Goal: Information Seeking & Learning: Learn about a topic

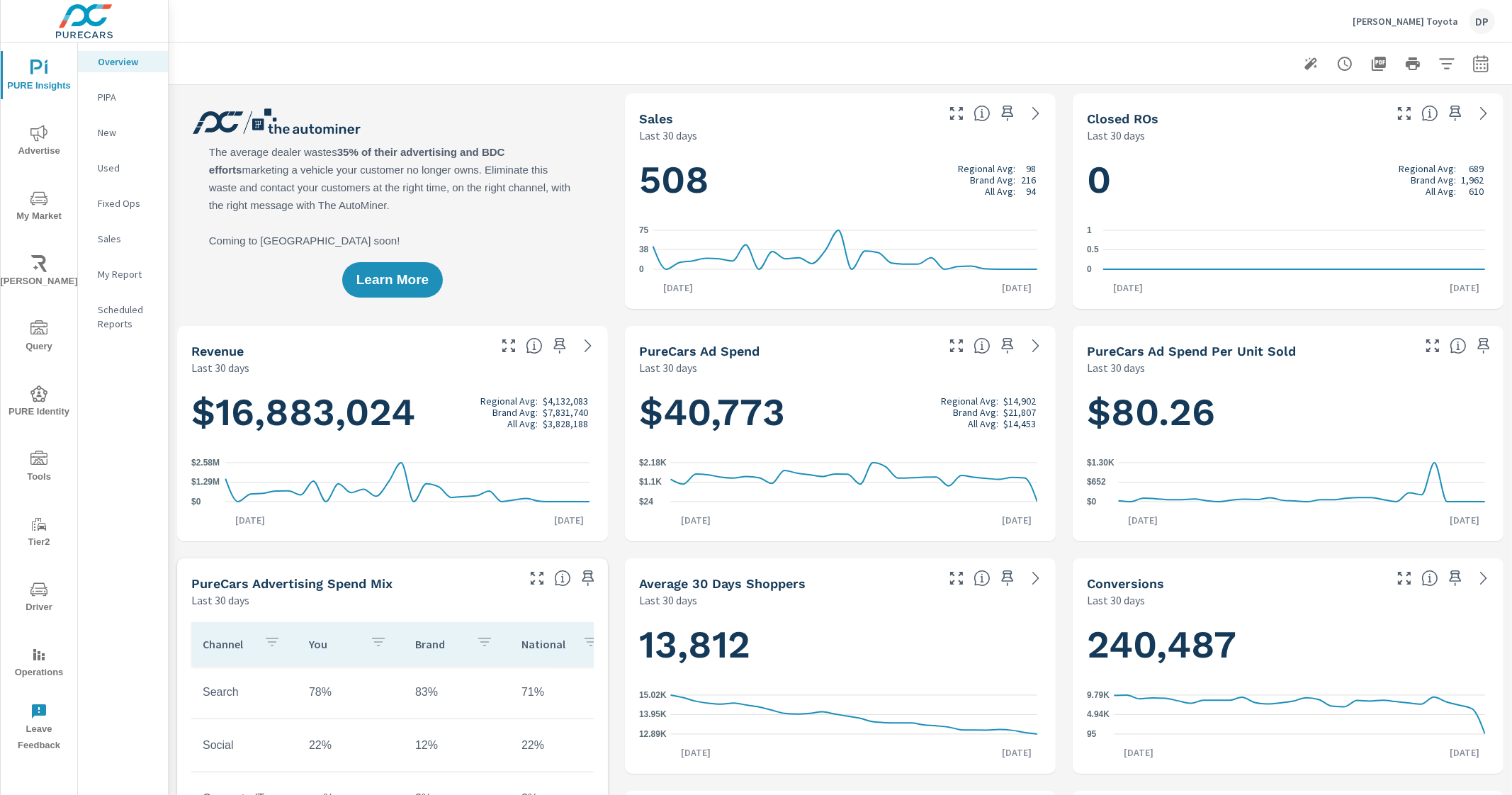
click at [50, 211] on span "My Market" at bounding box center [39, 208] width 68 height 35
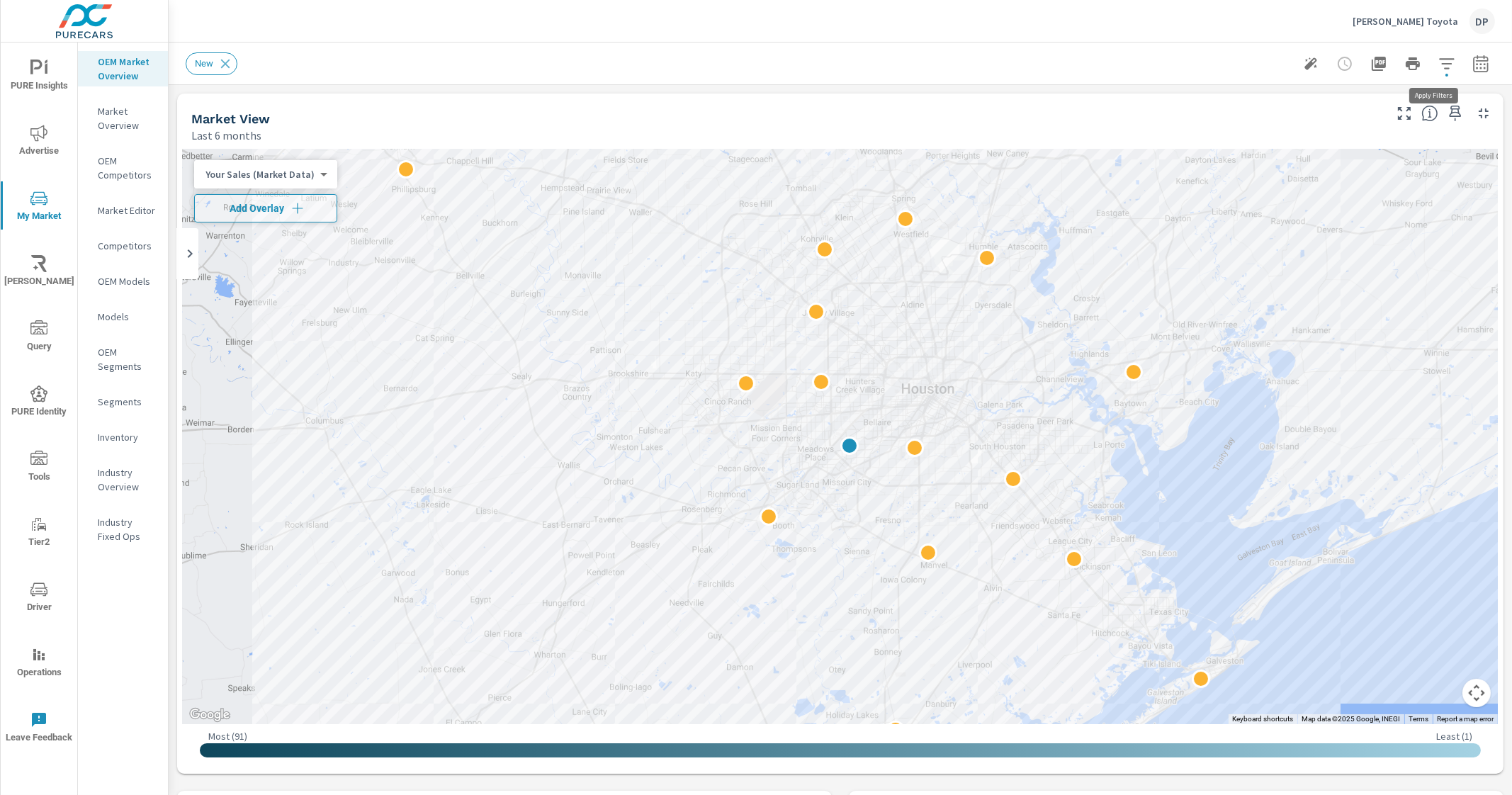
click at [1209, 70] on icon "button" at bounding box center [1446, 64] width 17 height 17
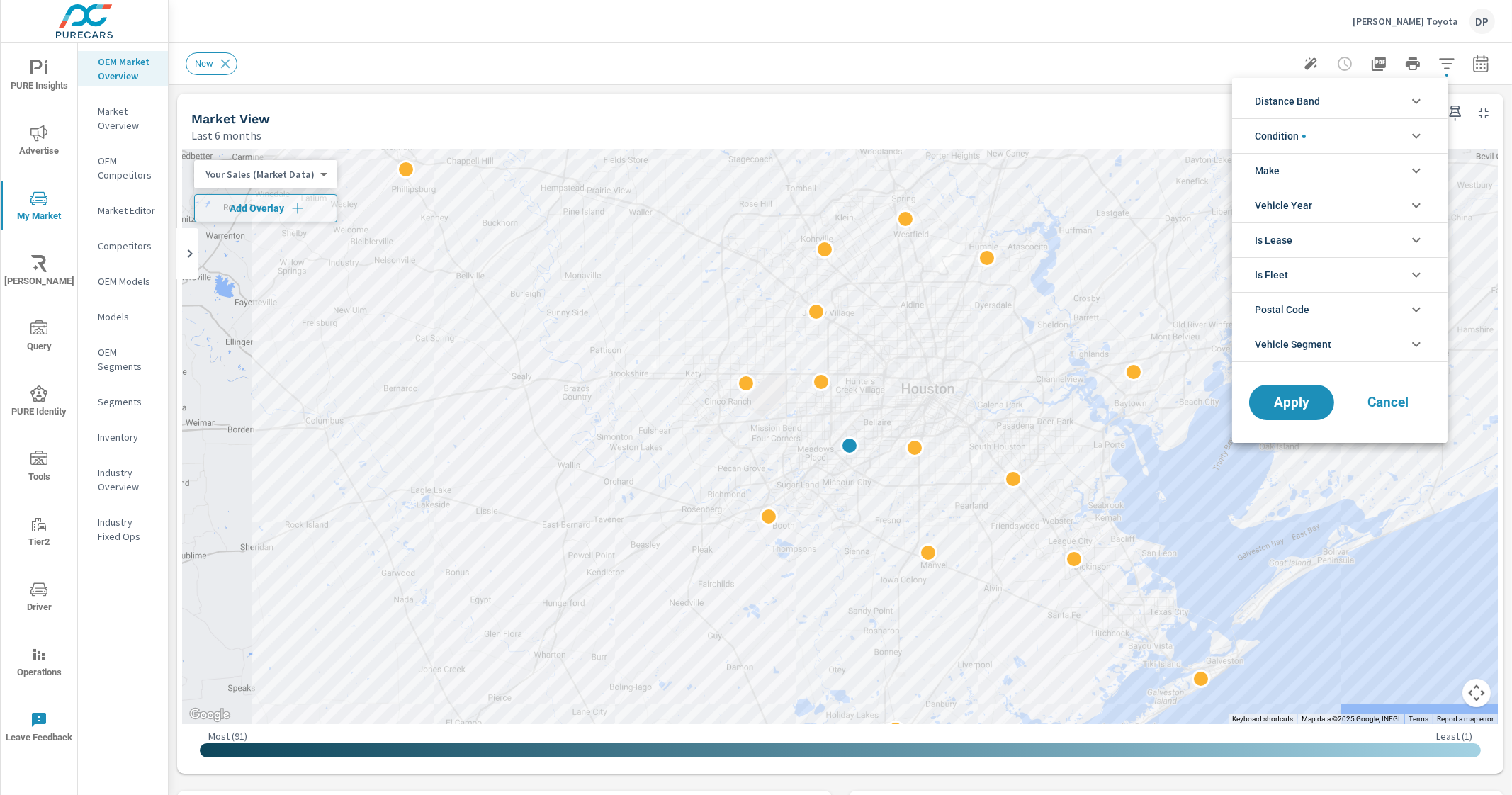
click at [1209, 172] on li "Make" at bounding box center [1339, 171] width 215 height 35
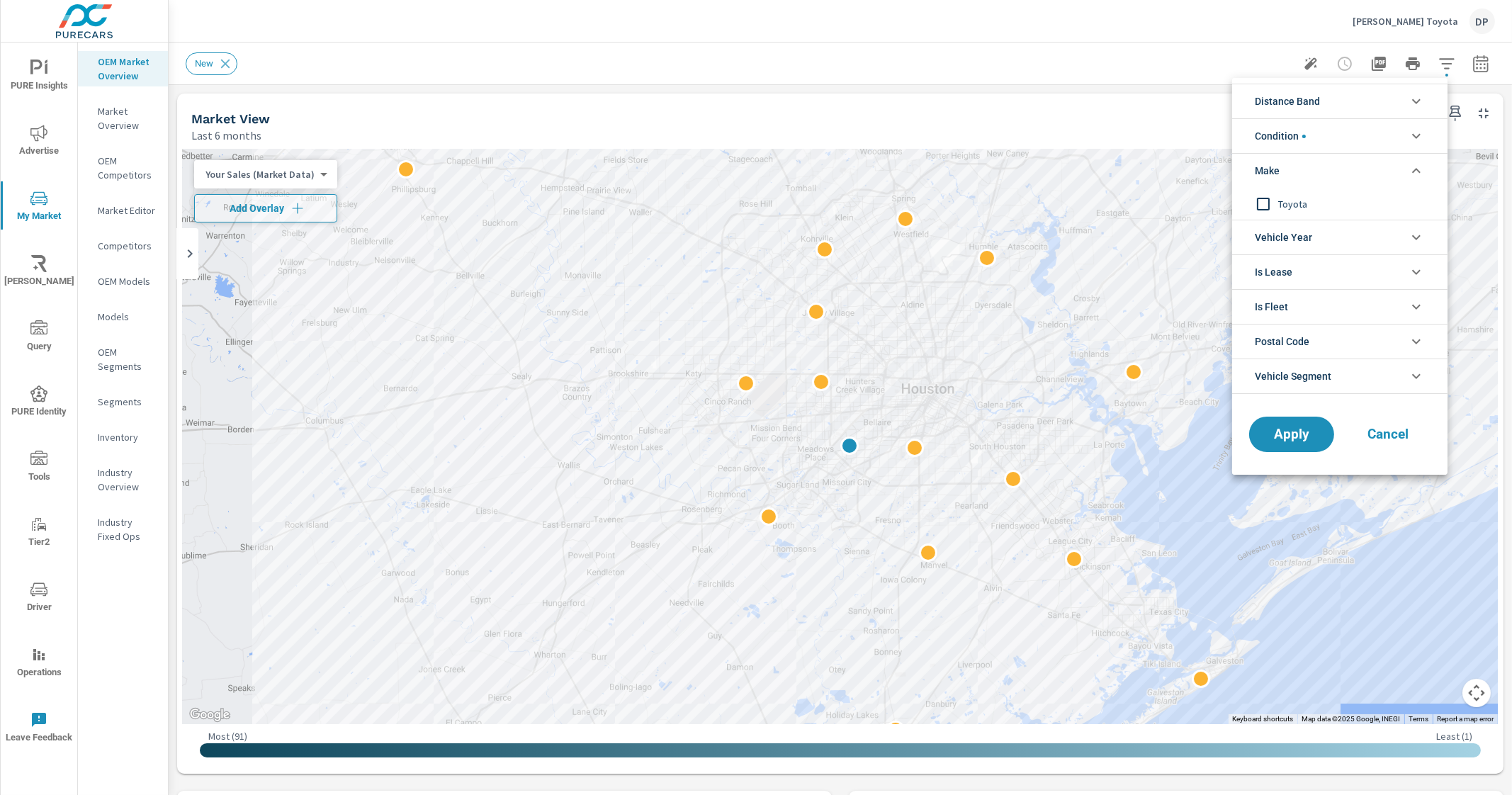
click at [1209, 197] on span "Toyota" at bounding box center [1356, 204] width 155 height 17
click at [1209, 430] on span "Apply" at bounding box center [1291, 434] width 58 height 14
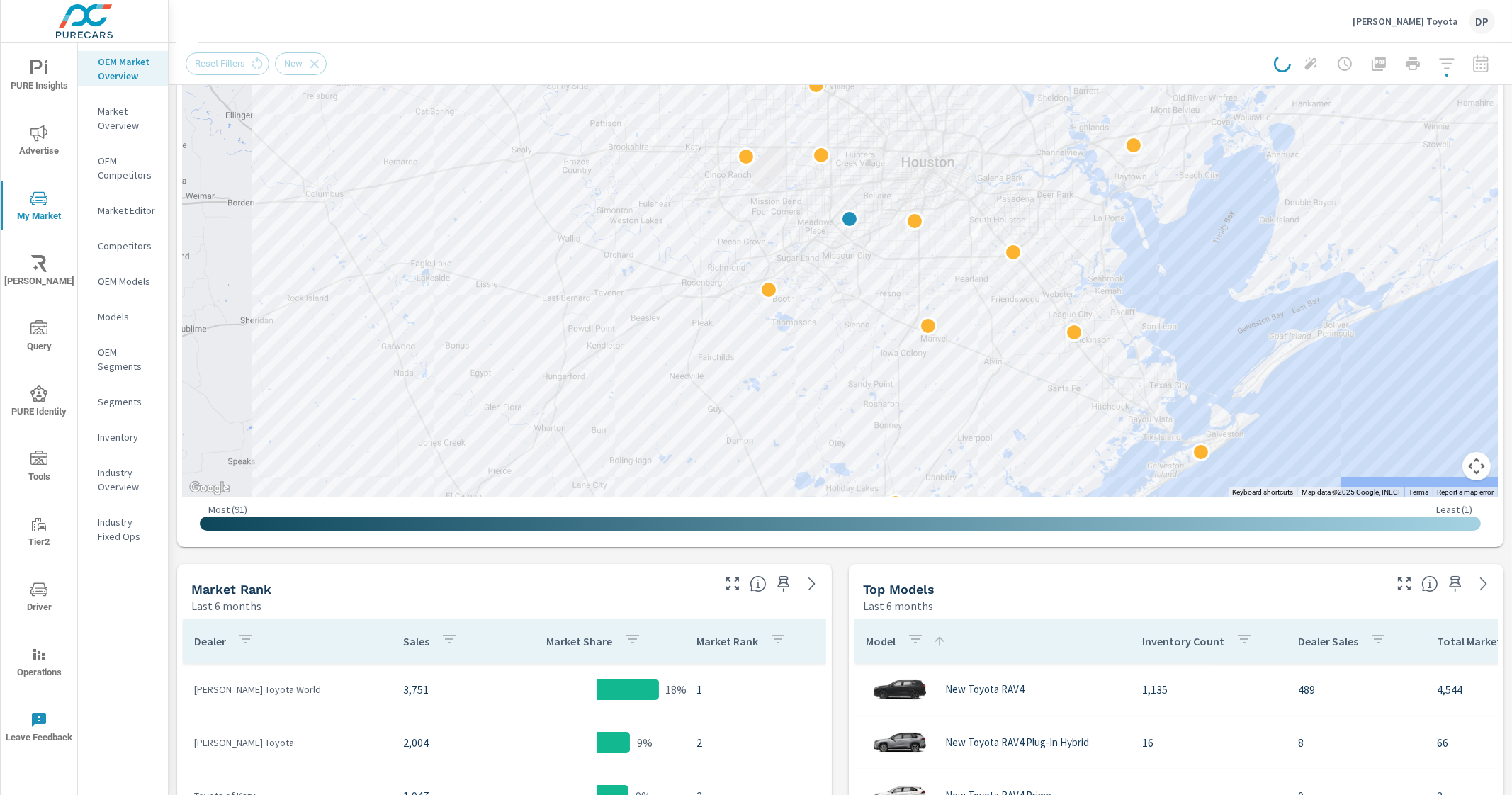
scroll to position [343, 0]
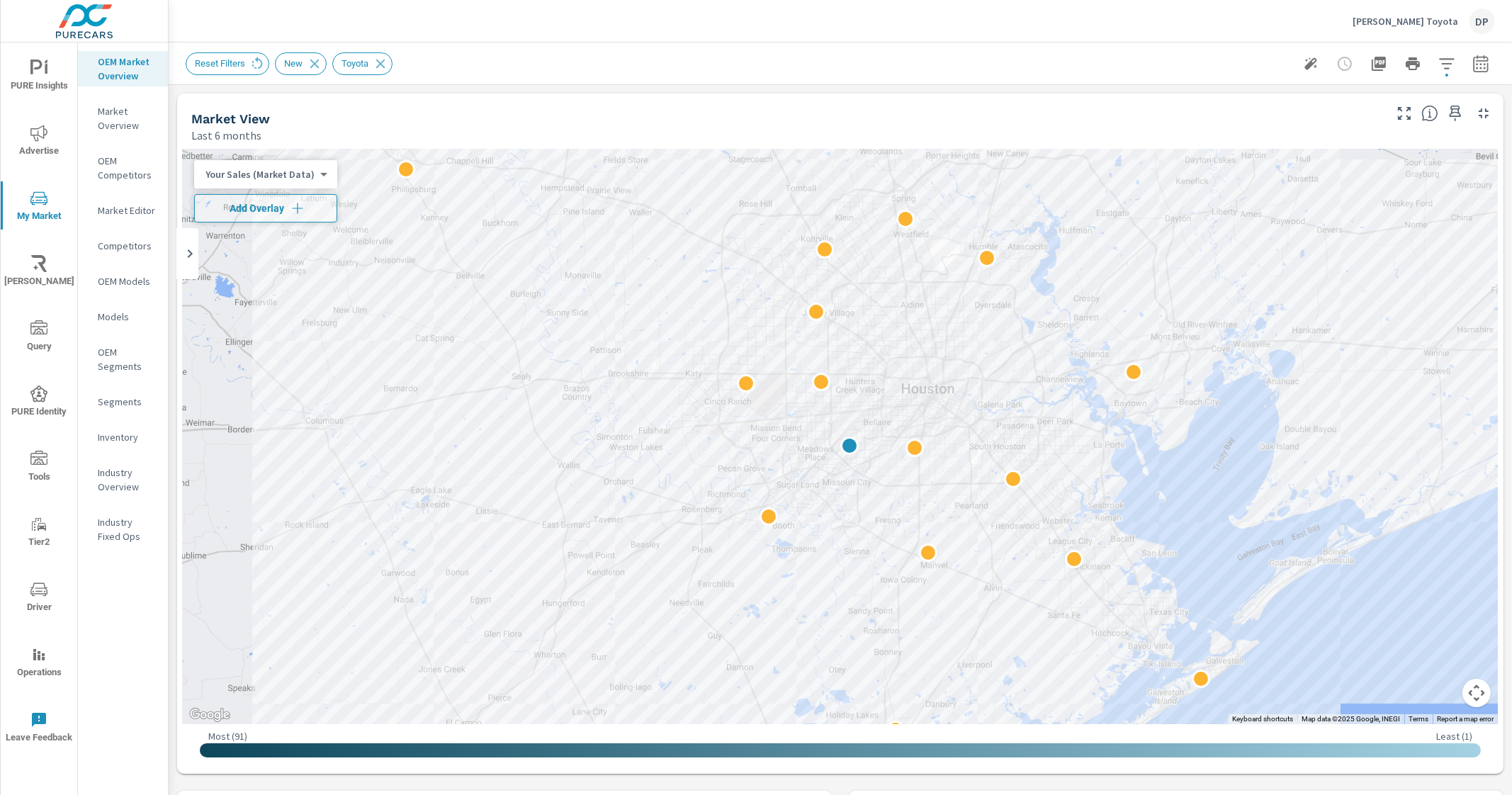
click at [1209, 65] on icon "button" at bounding box center [1446, 64] width 17 height 17
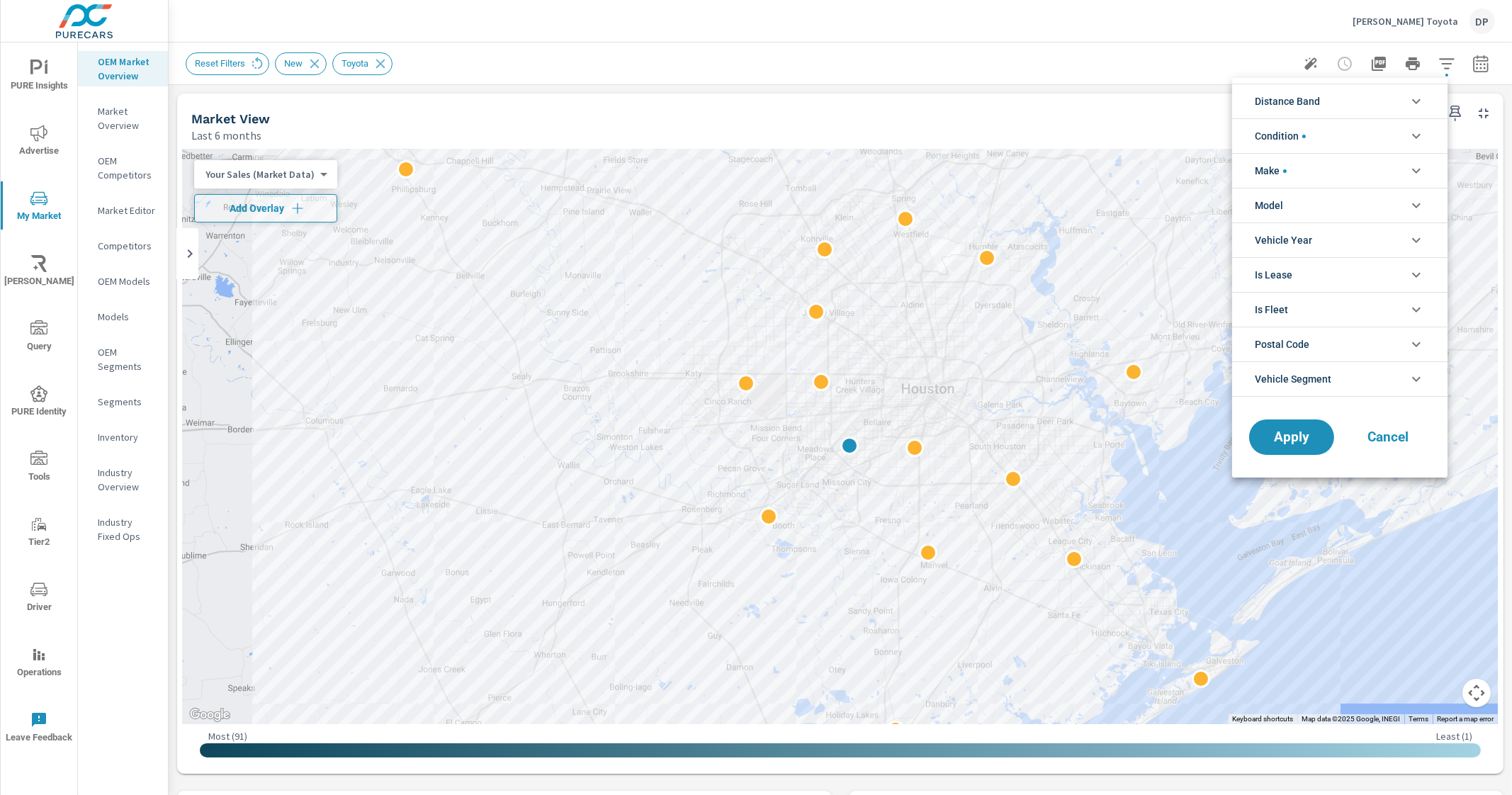
click at [1209, 135] on li "Condition" at bounding box center [1339, 136] width 215 height 35
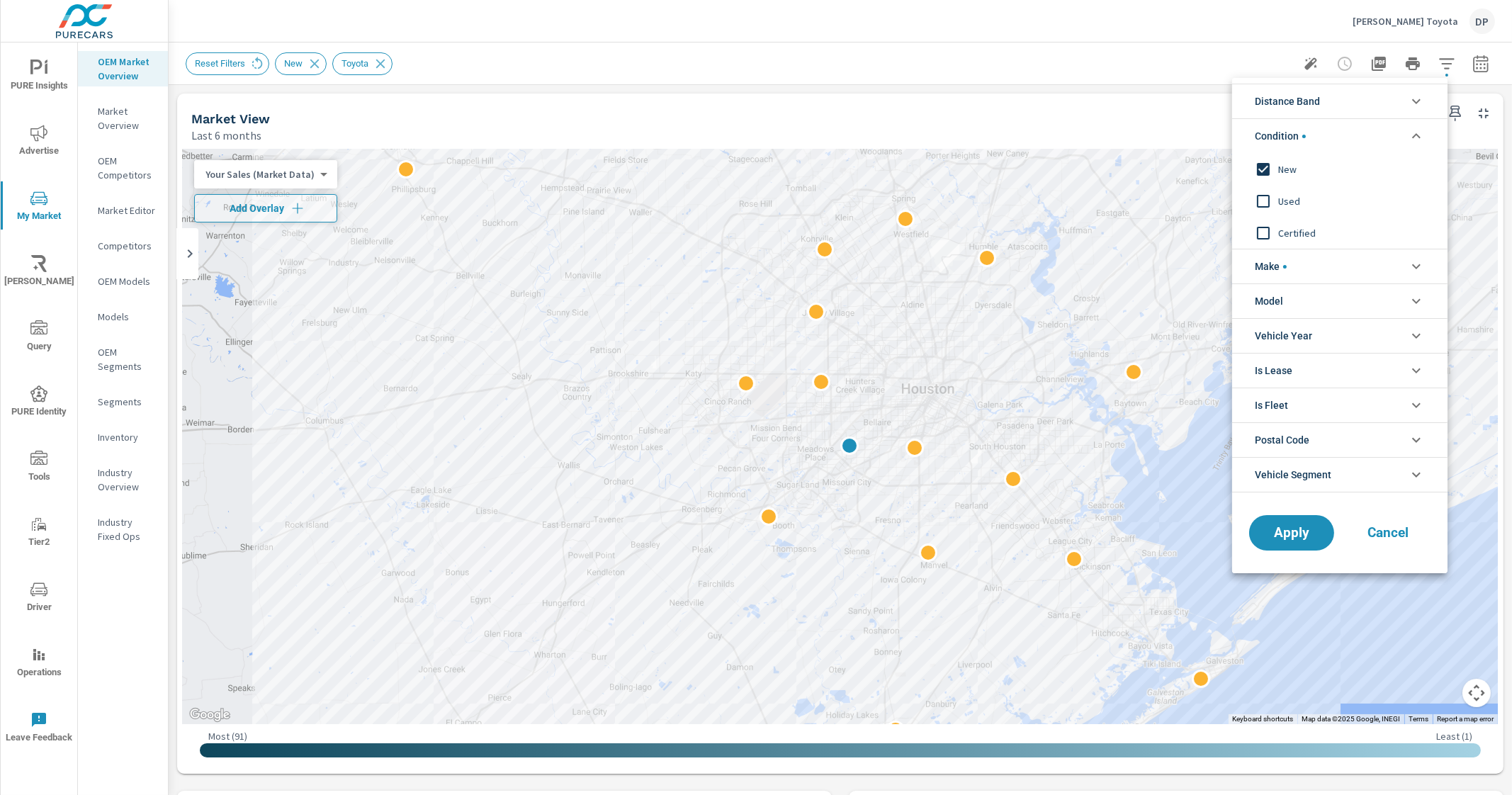
click at [1209, 135] on li "Condition" at bounding box center [1339, 136] width 215 height 35
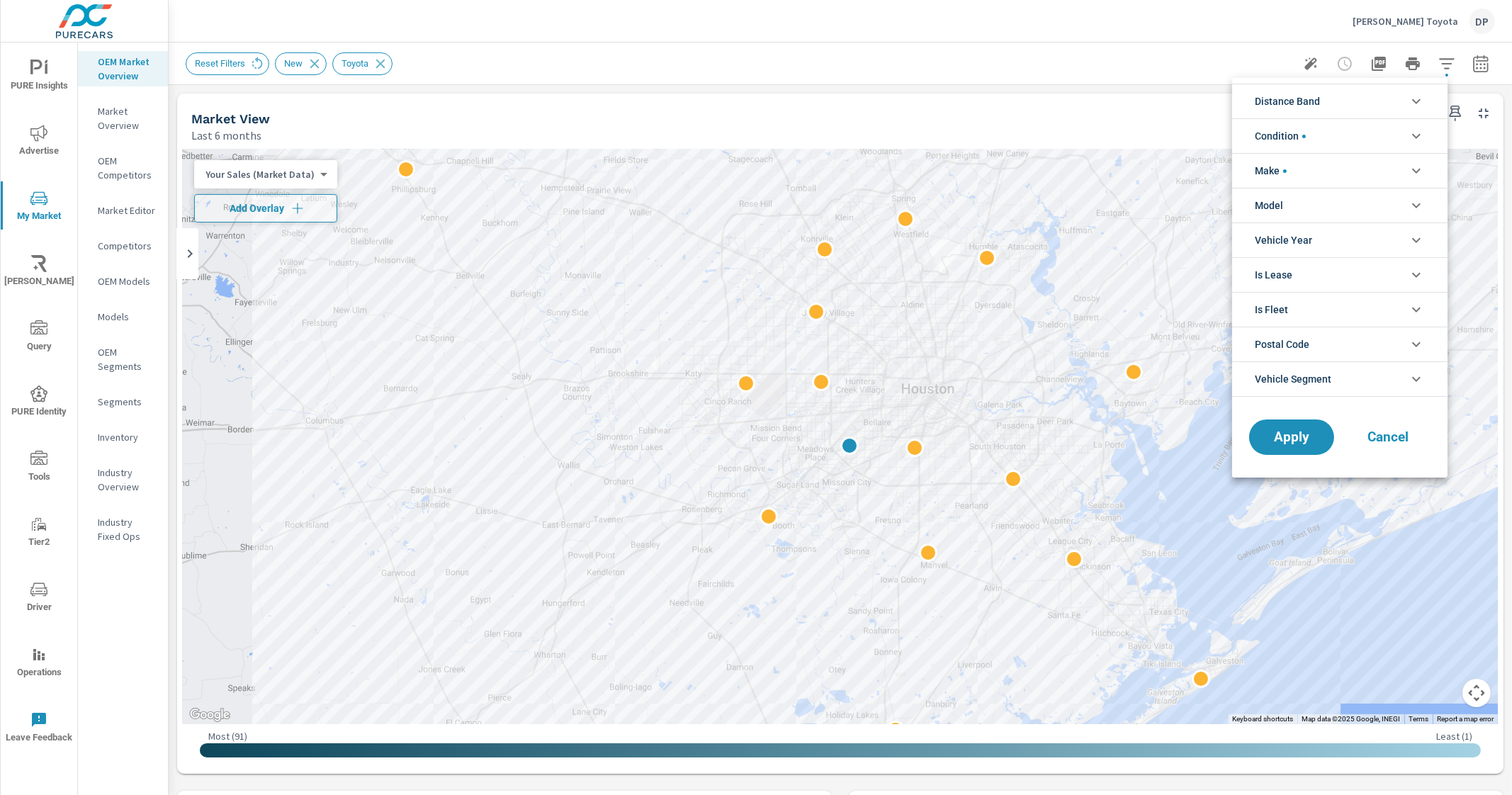
click at [1209, 170] on li "Make" at bounding box center [1339, 171] width 215 height 35
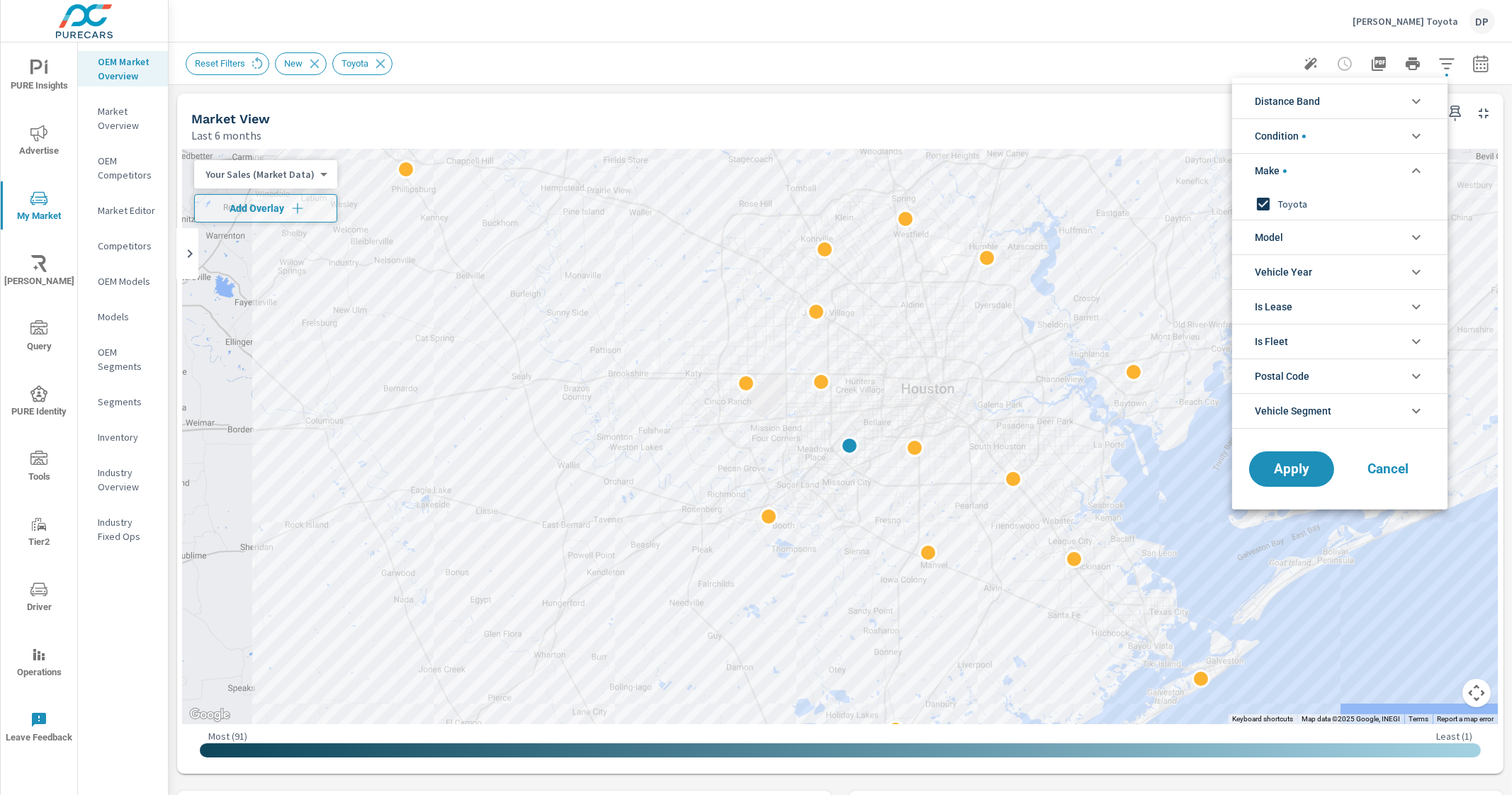
click at [1209, 170] on li "Make" at bounding box center [1339, 171] width 215 height 35
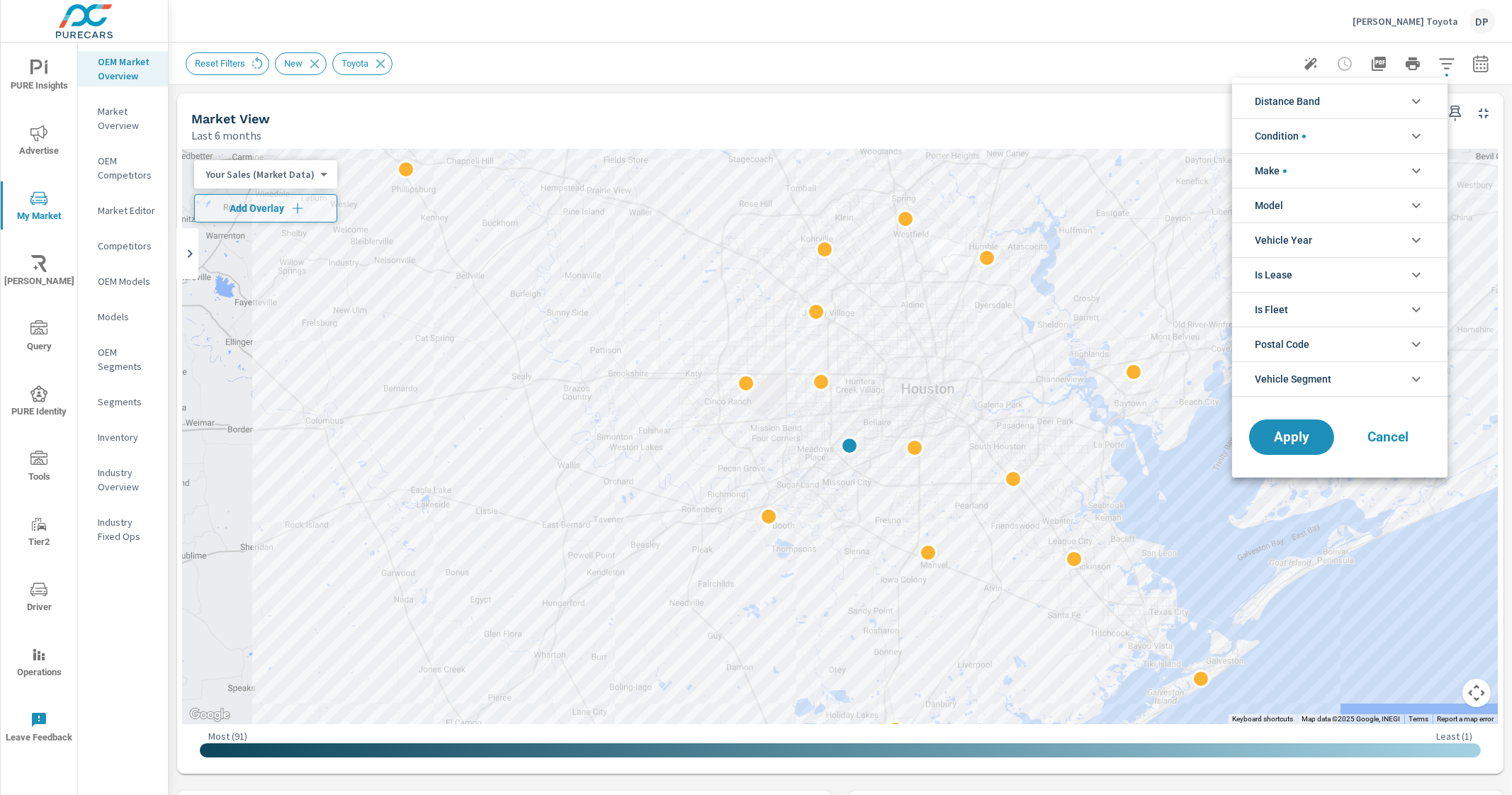
drag, startPoint x: 1506, startPoint y: 169, endPoint x: 1506, endPoint y: 200, distance: 31.0
click at [1209, 200] on div at bounding box center [756, 397] width 1512 height 795
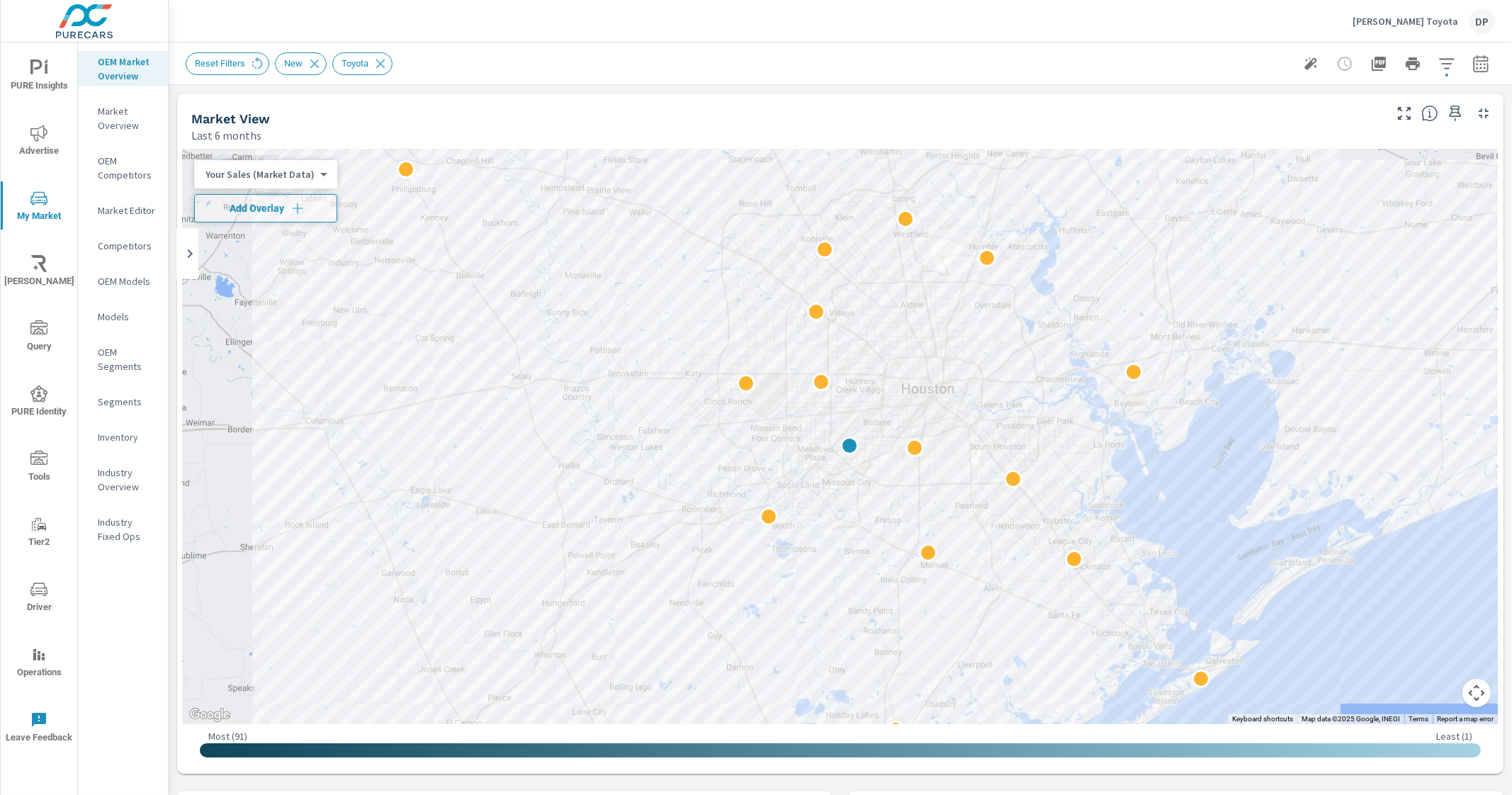
click at [1209, 202] on div "Distance Band 0-10 10-20 20-30 30-40 40-50 50-60 Condition New Used Certified M…" at bounding box center [756, 397] width 1512 height 795
drag, startPoint x: 1505, startPoint y: 210, endPoint x: 1508, endPoint y: 296, distance: 86.1
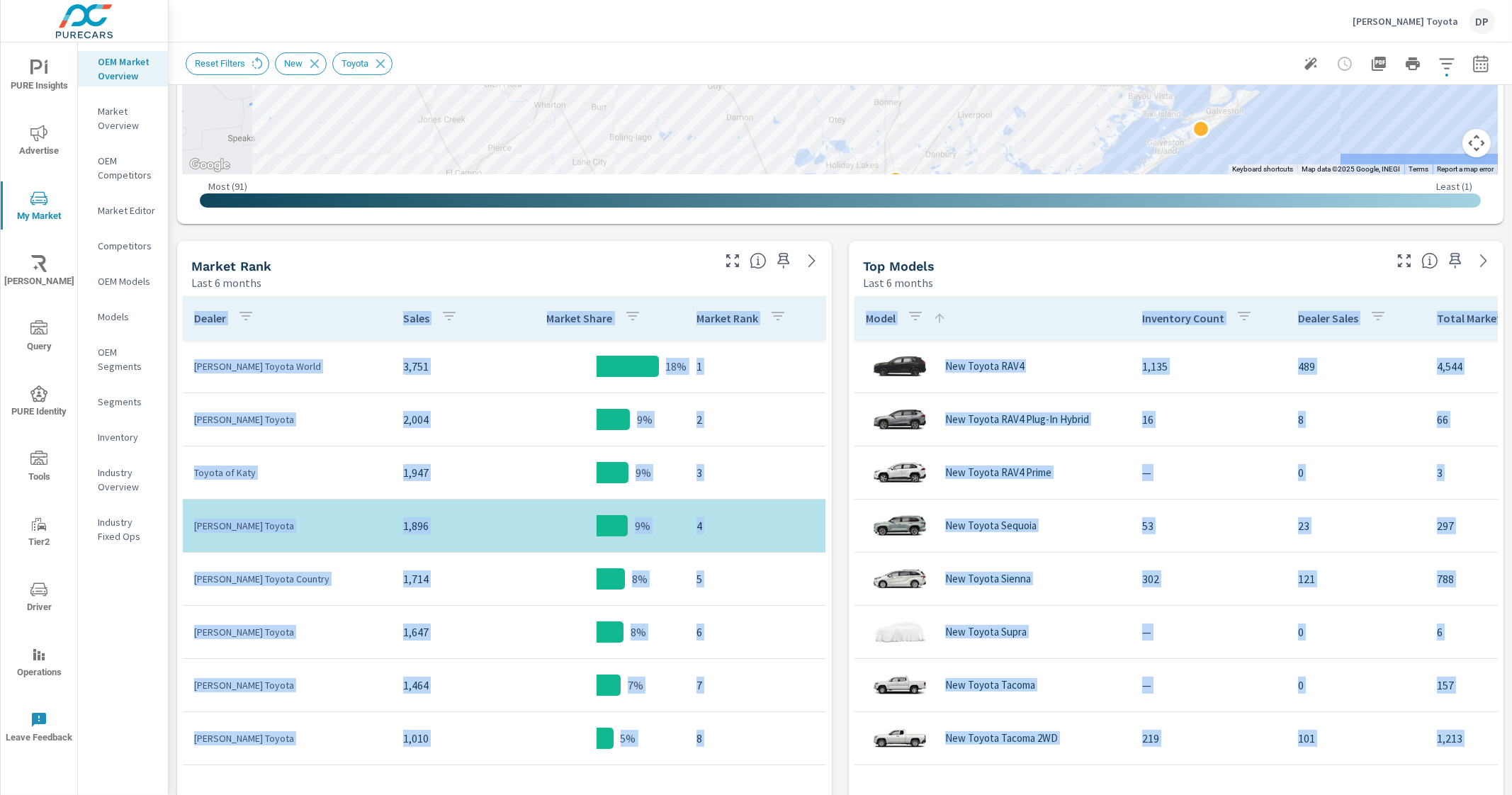
scroll to position [583, 0]
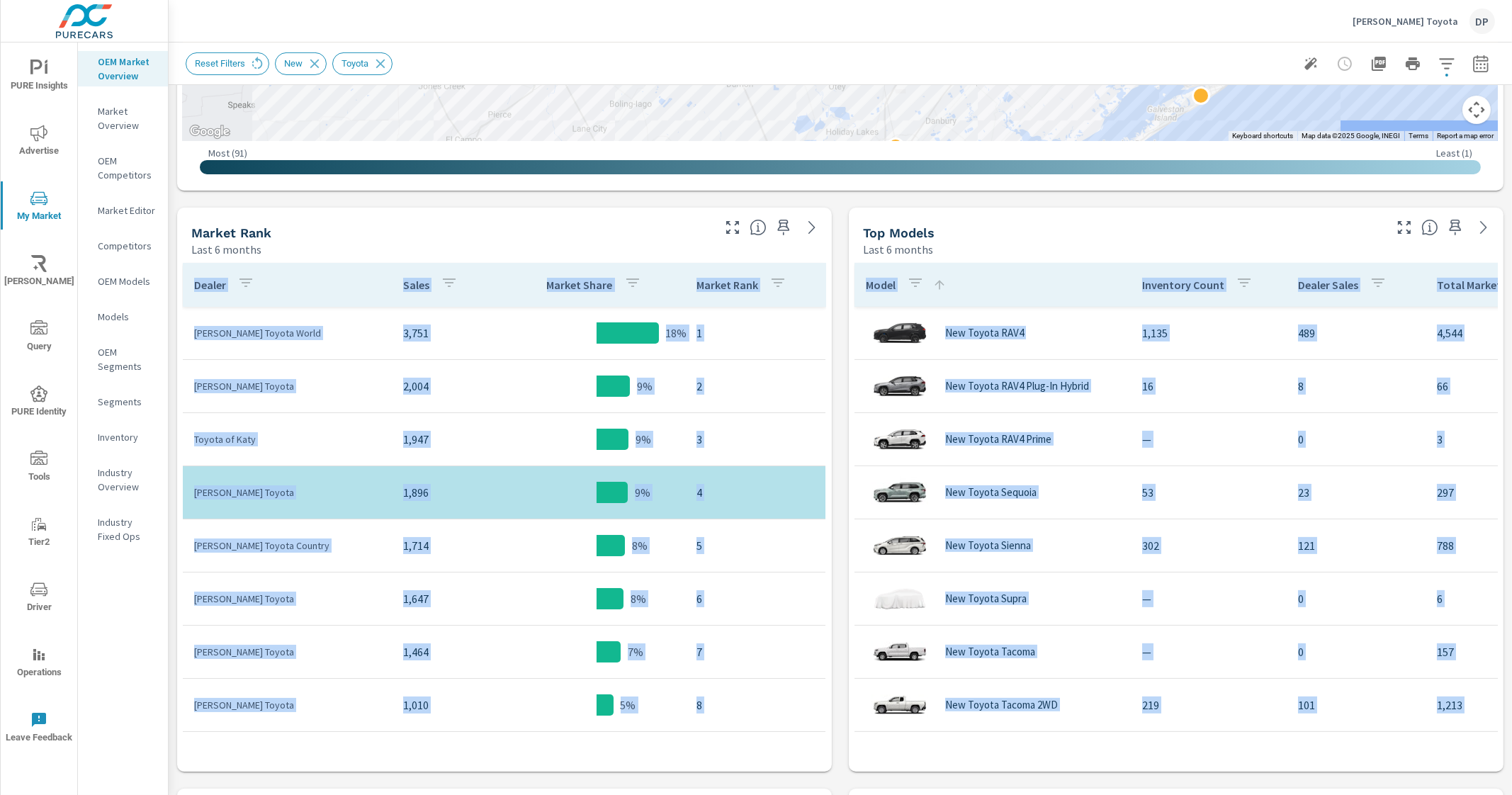
click at [1209, 242] on div "Last 6 months" at bounding box center [1122, 249] width 519 height 17
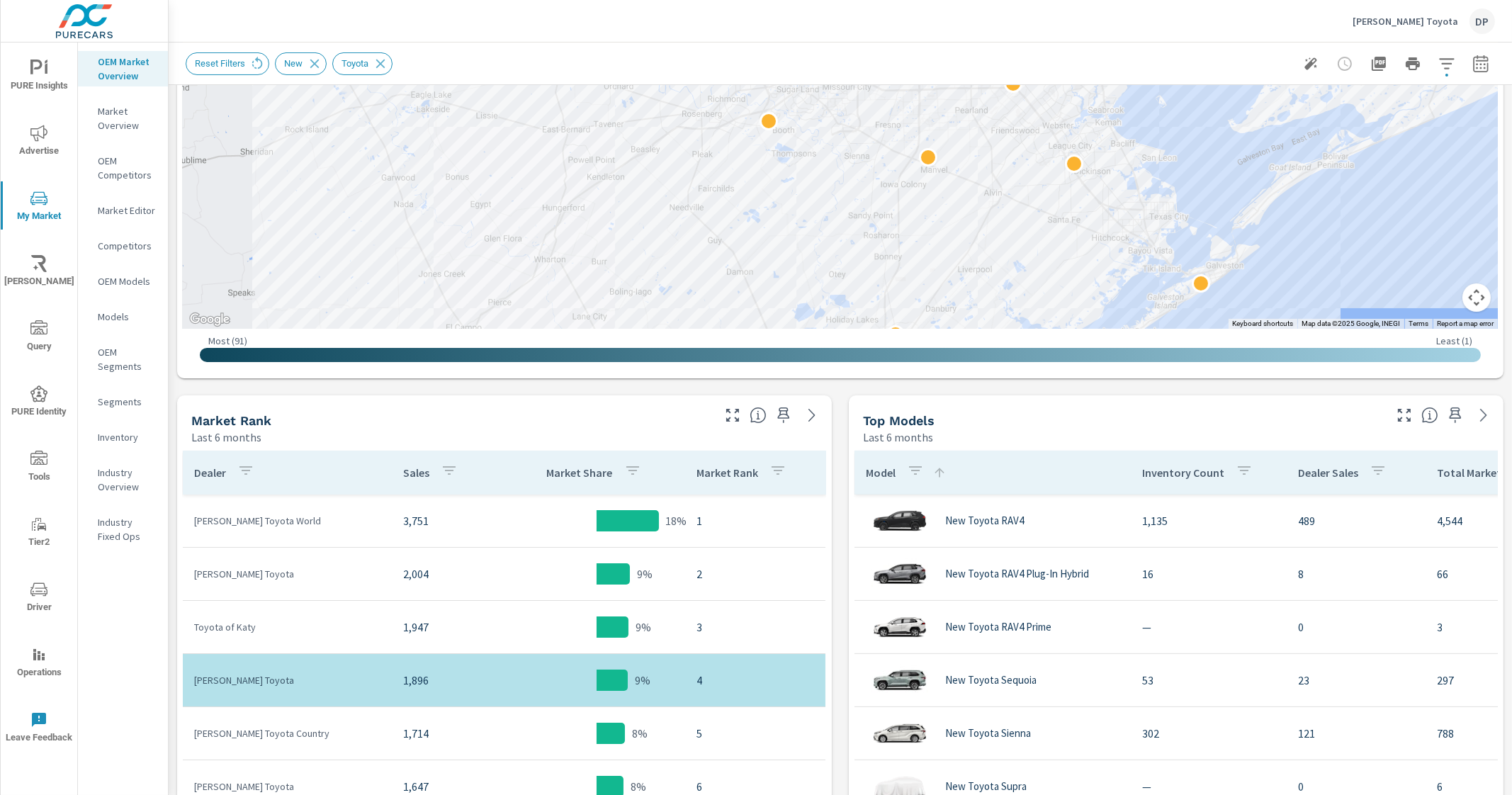
scroll to position [404, 0]
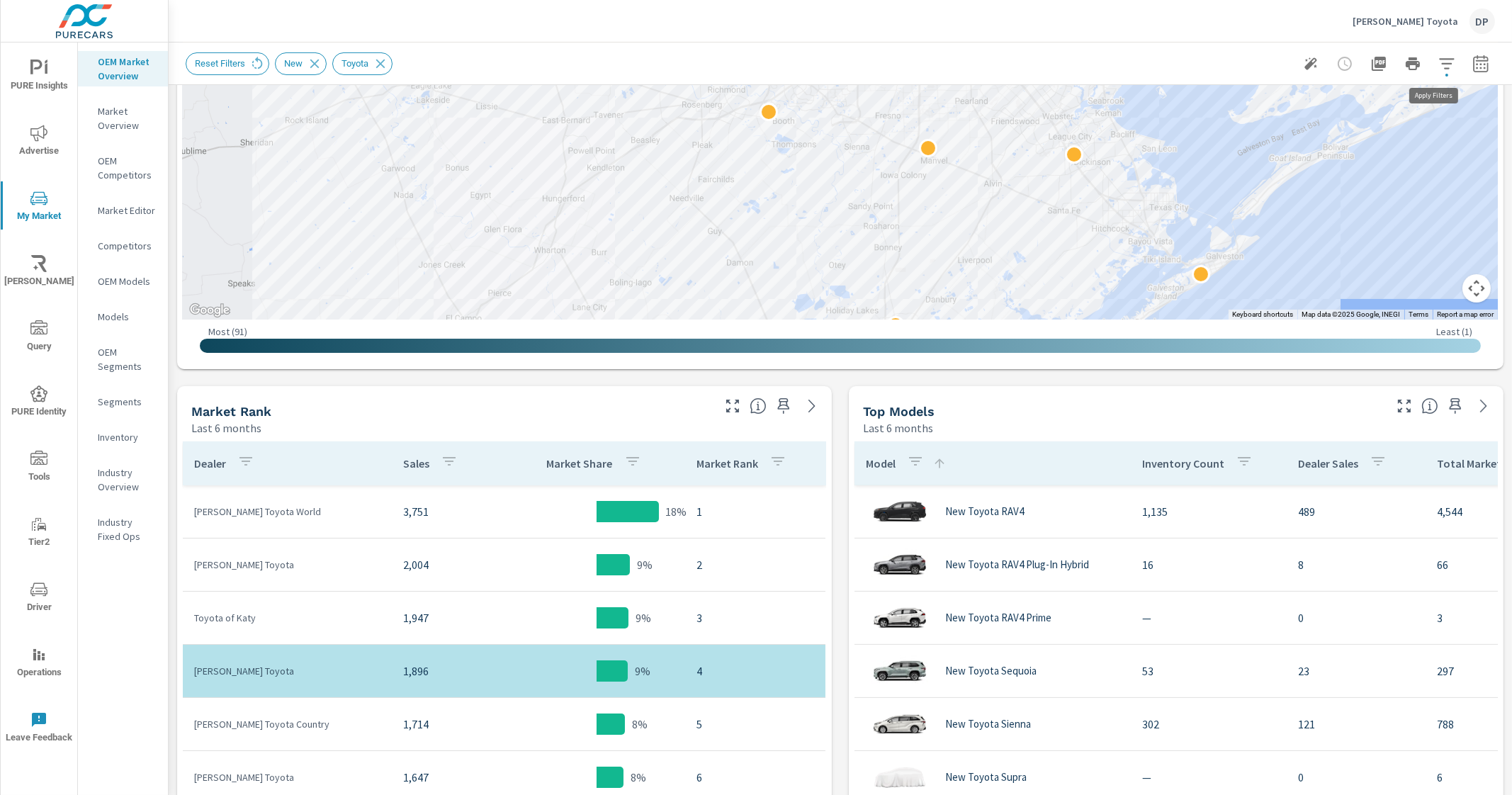
click at [1209, 68] on icon "button" at bounding box center [1446, 64] width 17 height 17
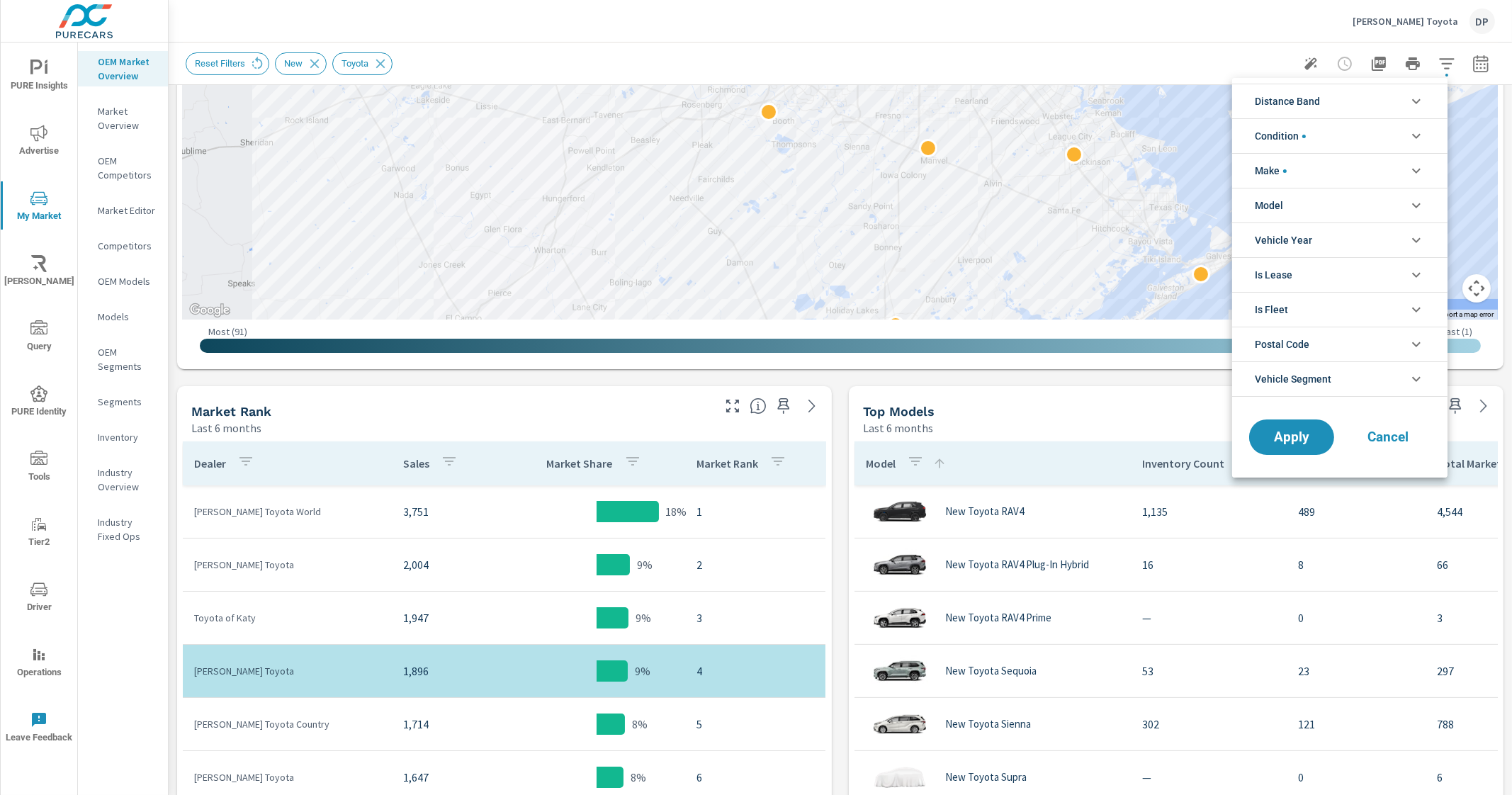
click at [1209, 143] on icon "filter options" at bounding box center [1416, 136] width 17 height 17
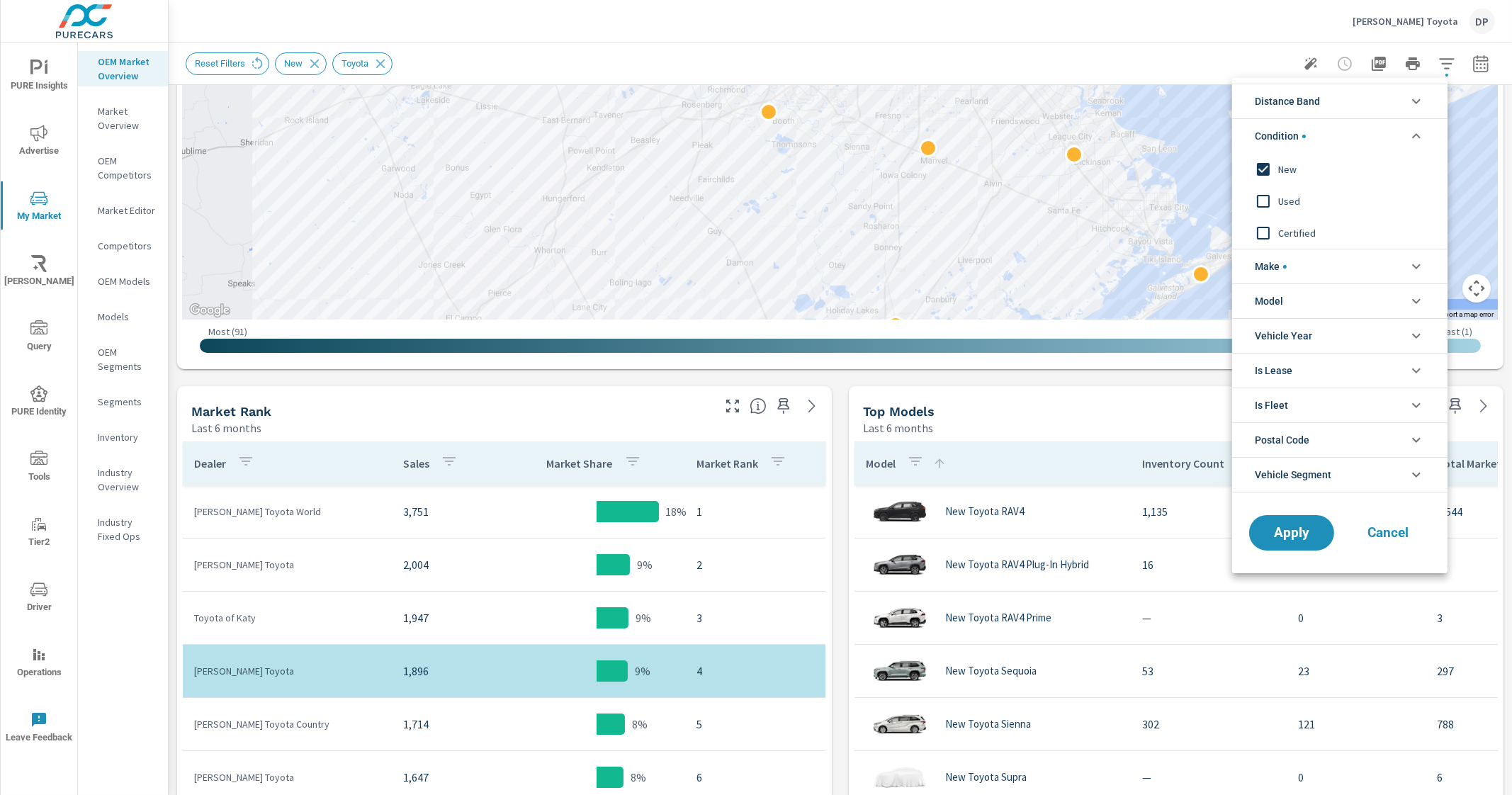
click at [1209, 136] on icon "filter options" at bounding box center [1416, 136] width 17 height 17
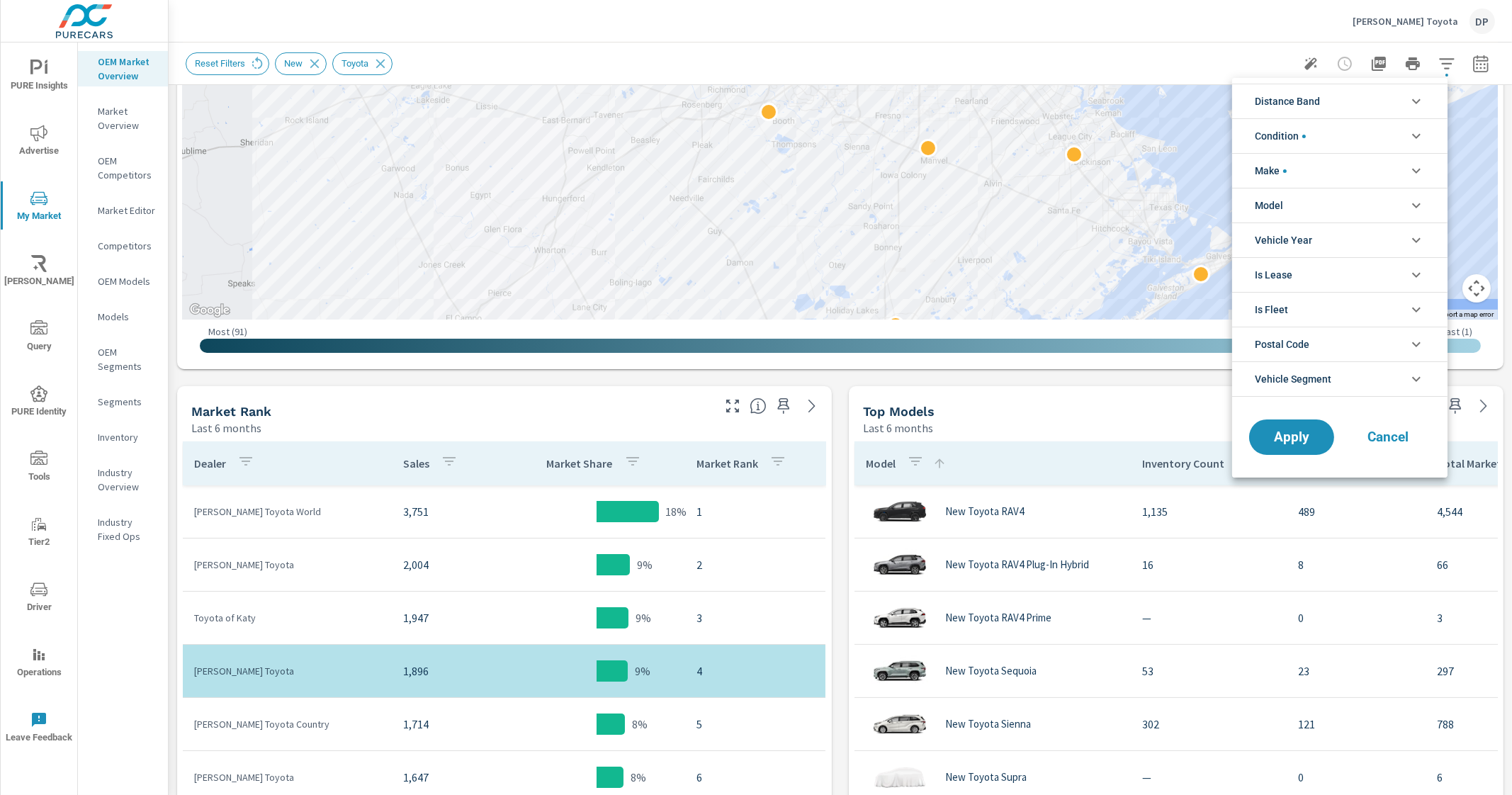
click at [1209, 169] on li "Make" at bounding box center [1339, 171] width 215 height 35
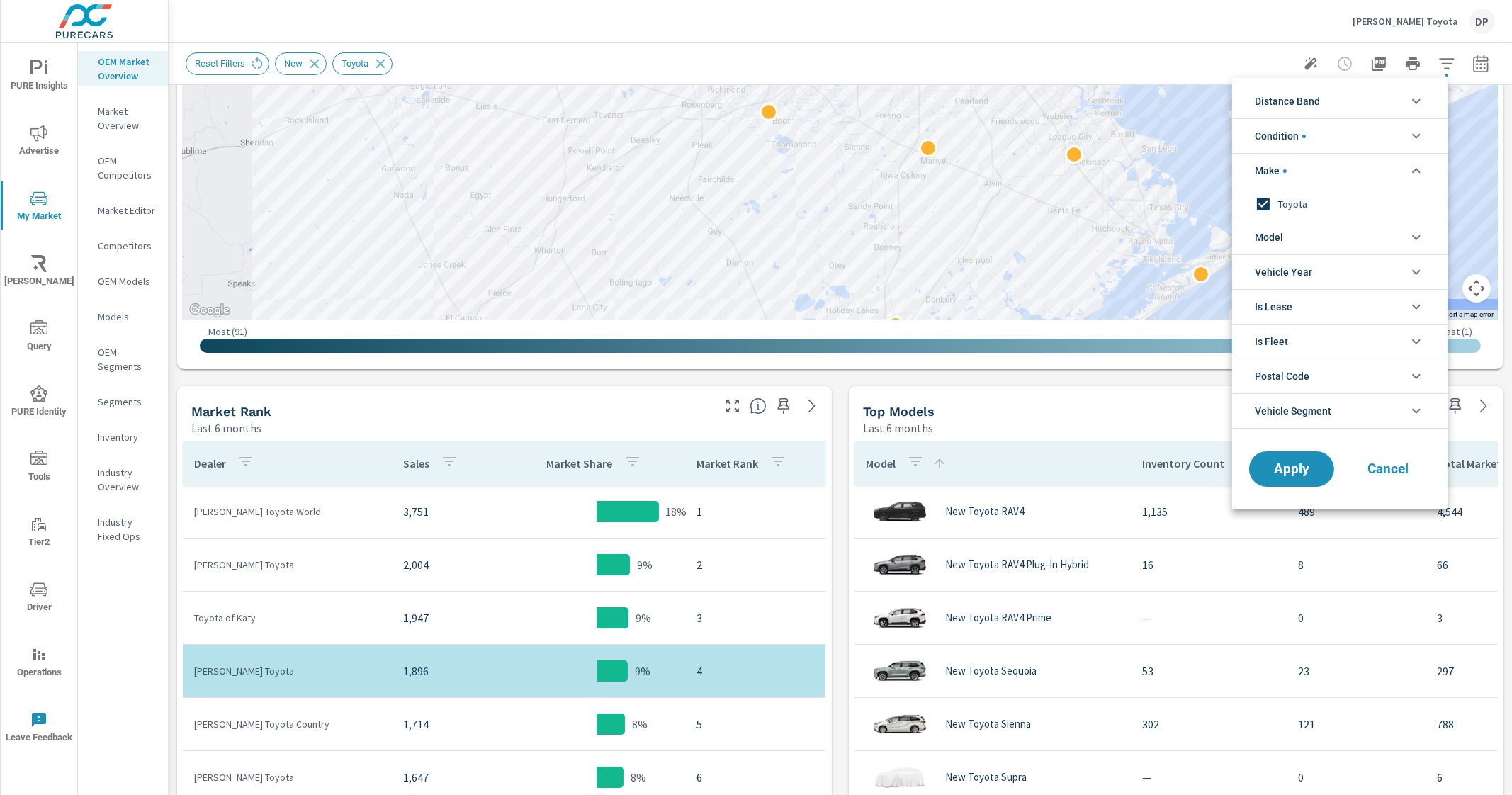
click at [1209, 169] on li "Make" at bounding box center [1339, 171] width 215 height 35
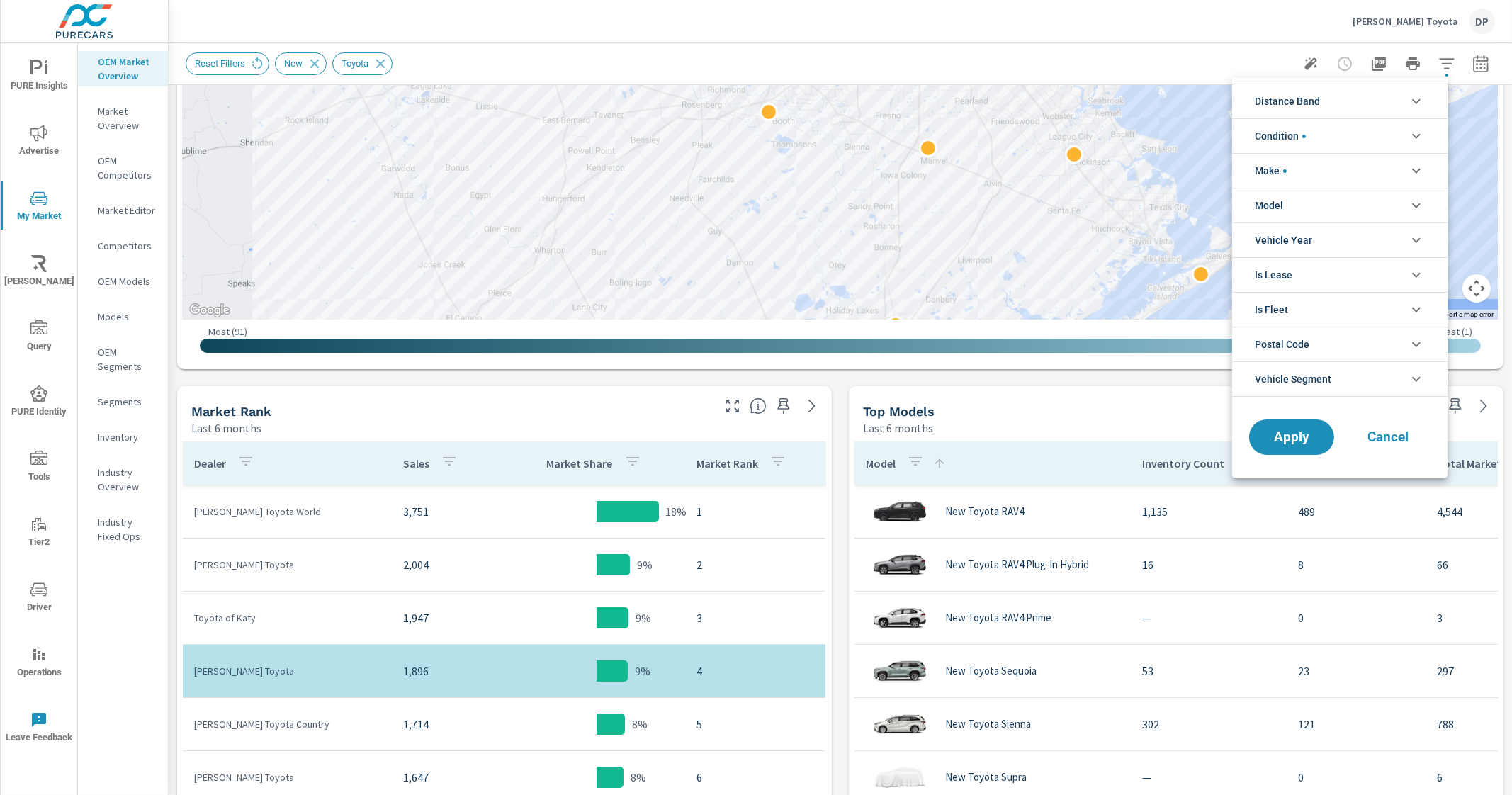
click at [783, 5] on div at bounding box center [756, 397] width 1512 height 795
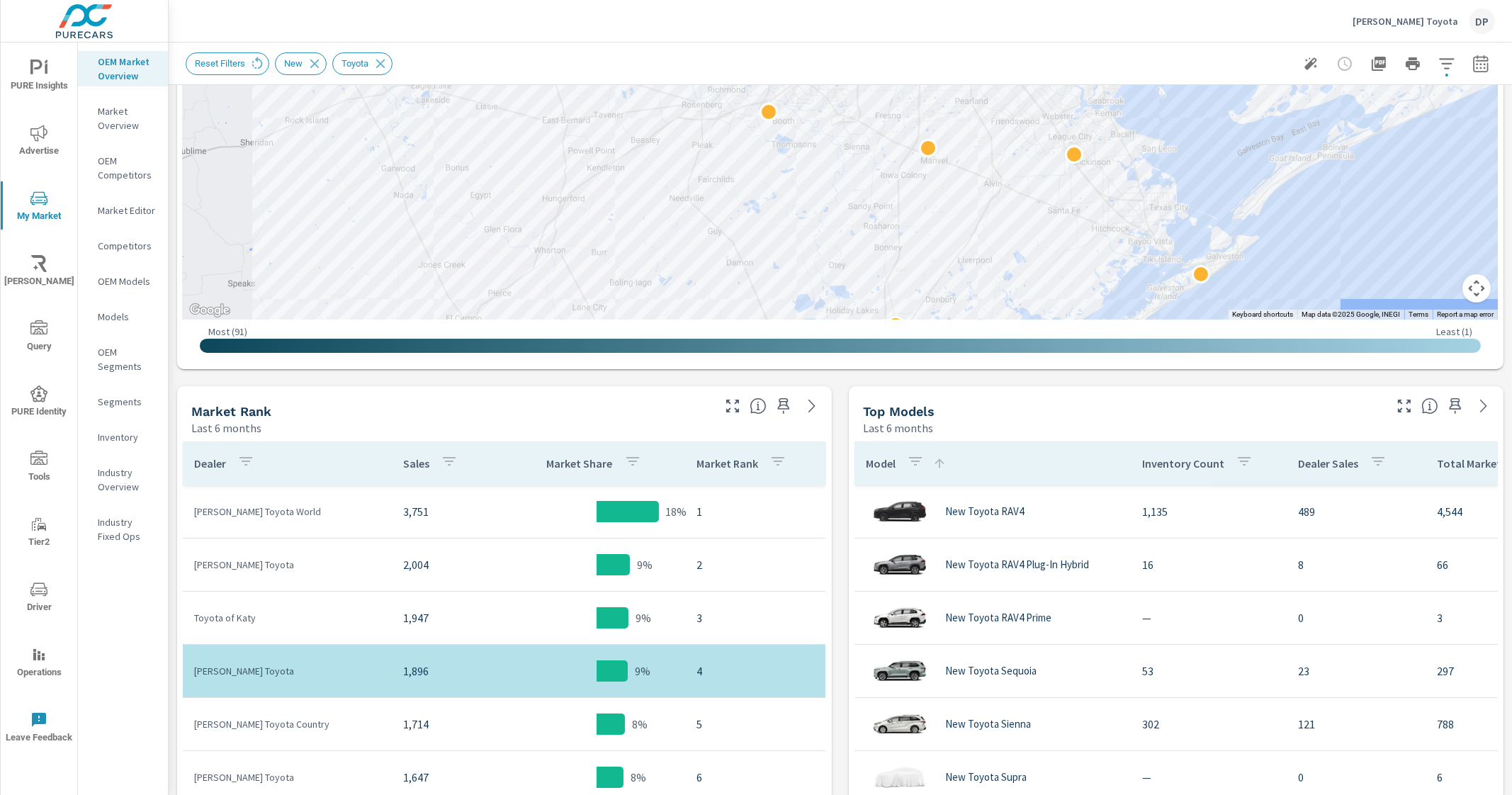
click at [126, 401] on p "Segments" at bounding box center [127, 401] width 59 height 14
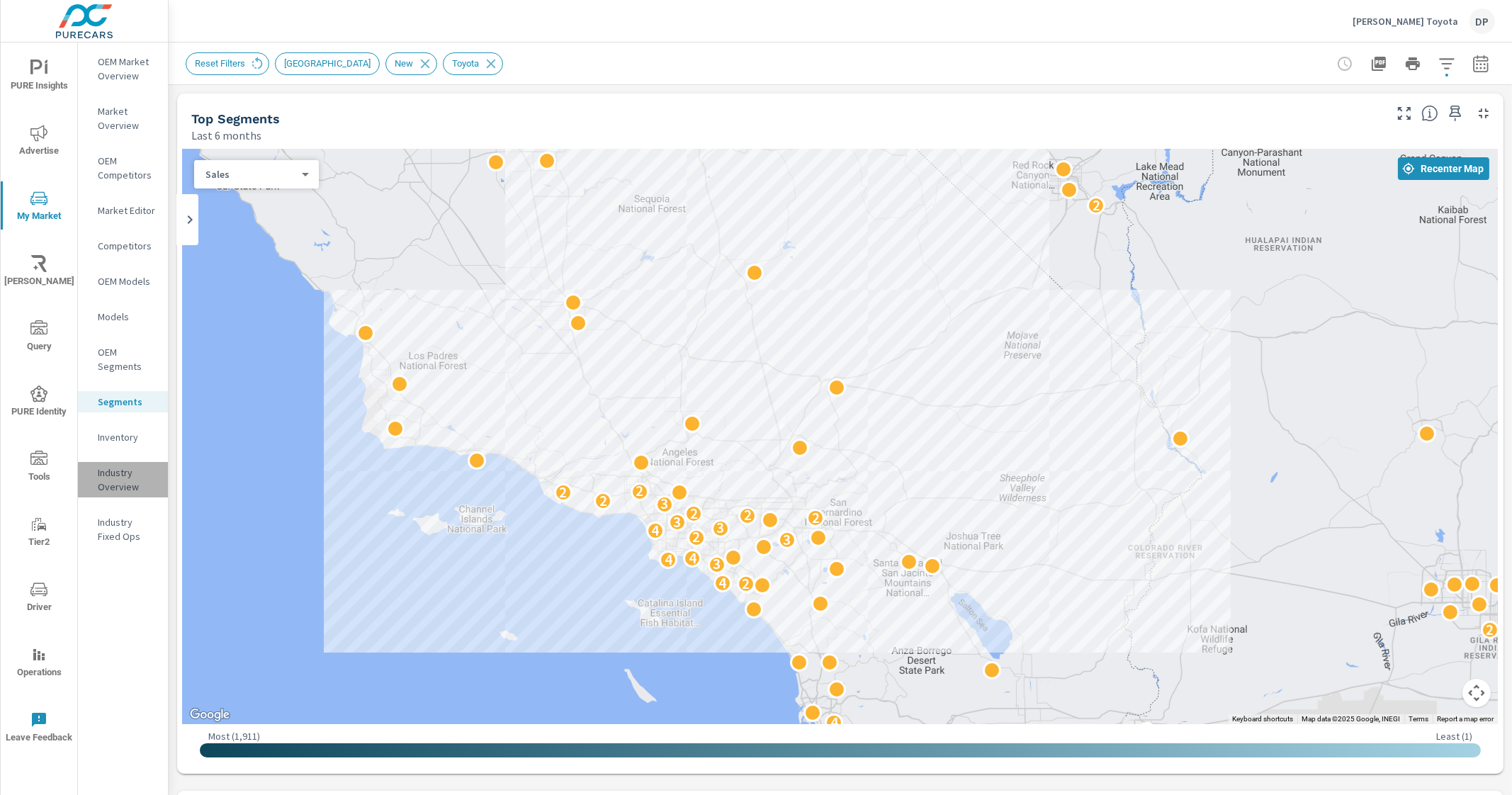
click at [115, 472] on p "Industry Overview" at bounding box center [127, 479] width 59 height 29
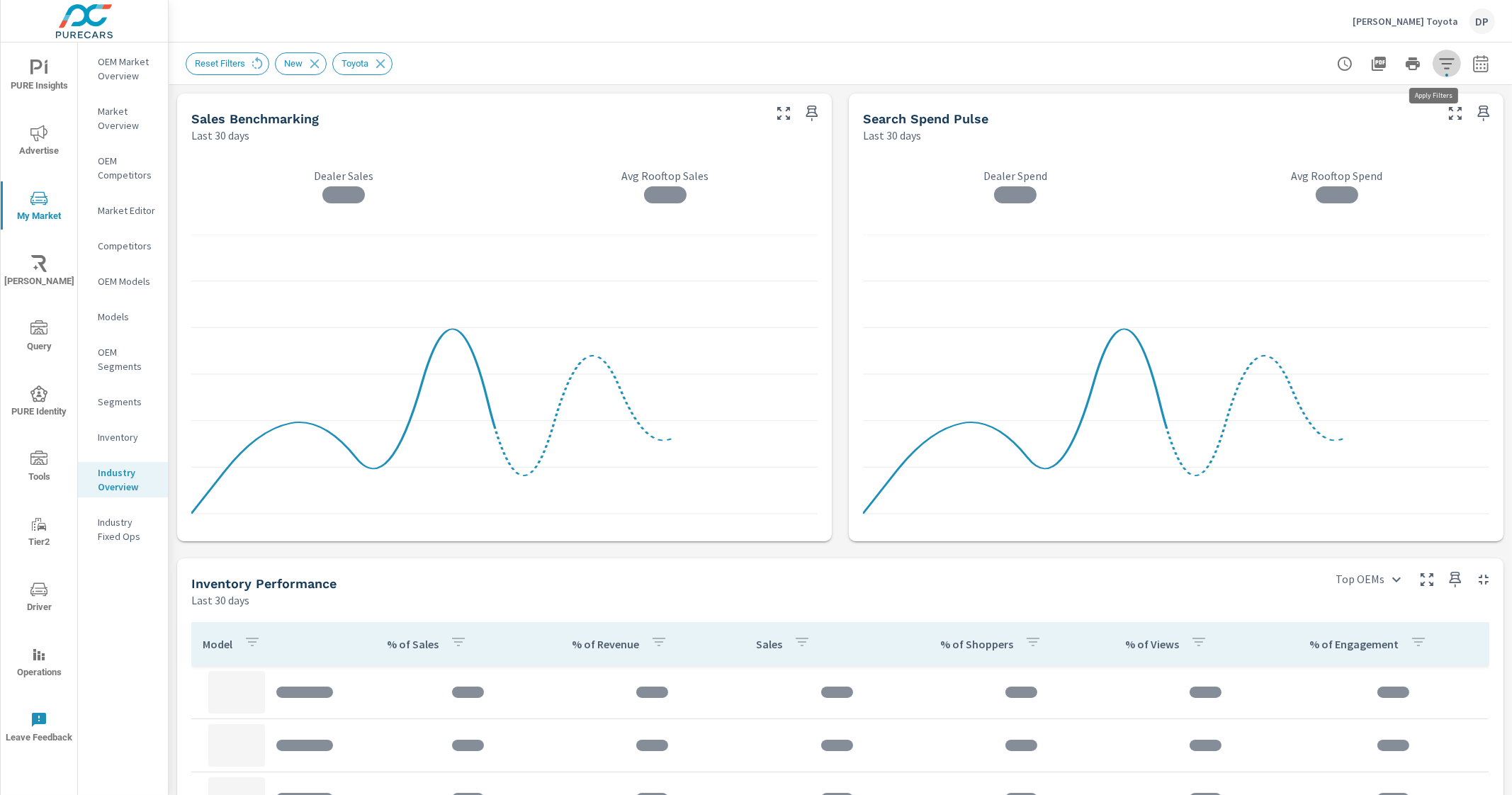
click at [1209, 62] on icon "button" at bounding box center [1446, 64] width 17 height 17
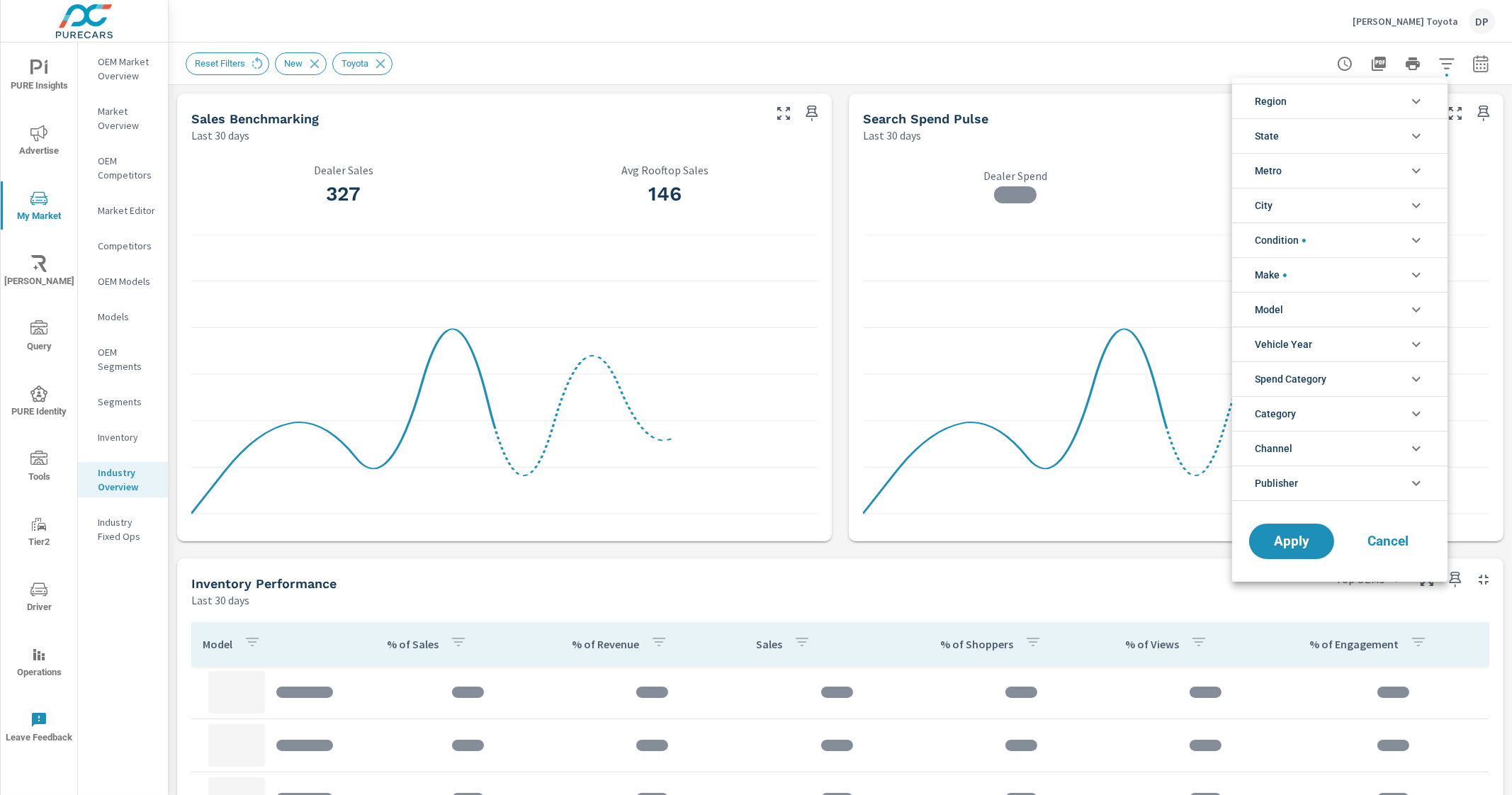
click at [1209, 62] on div at bounding box center [756, 397] width 1512 height 795
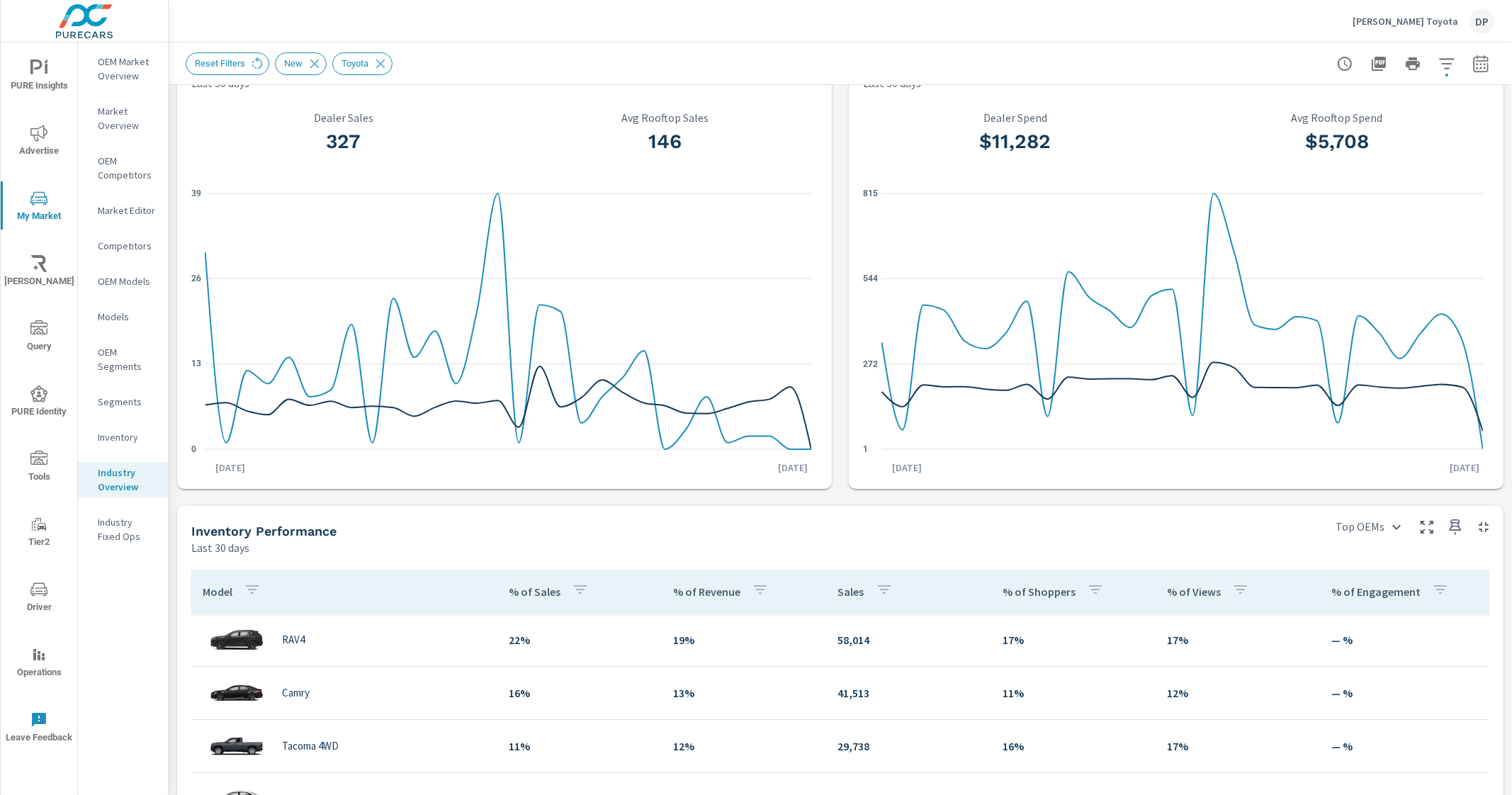
scroll to position [30, 0]
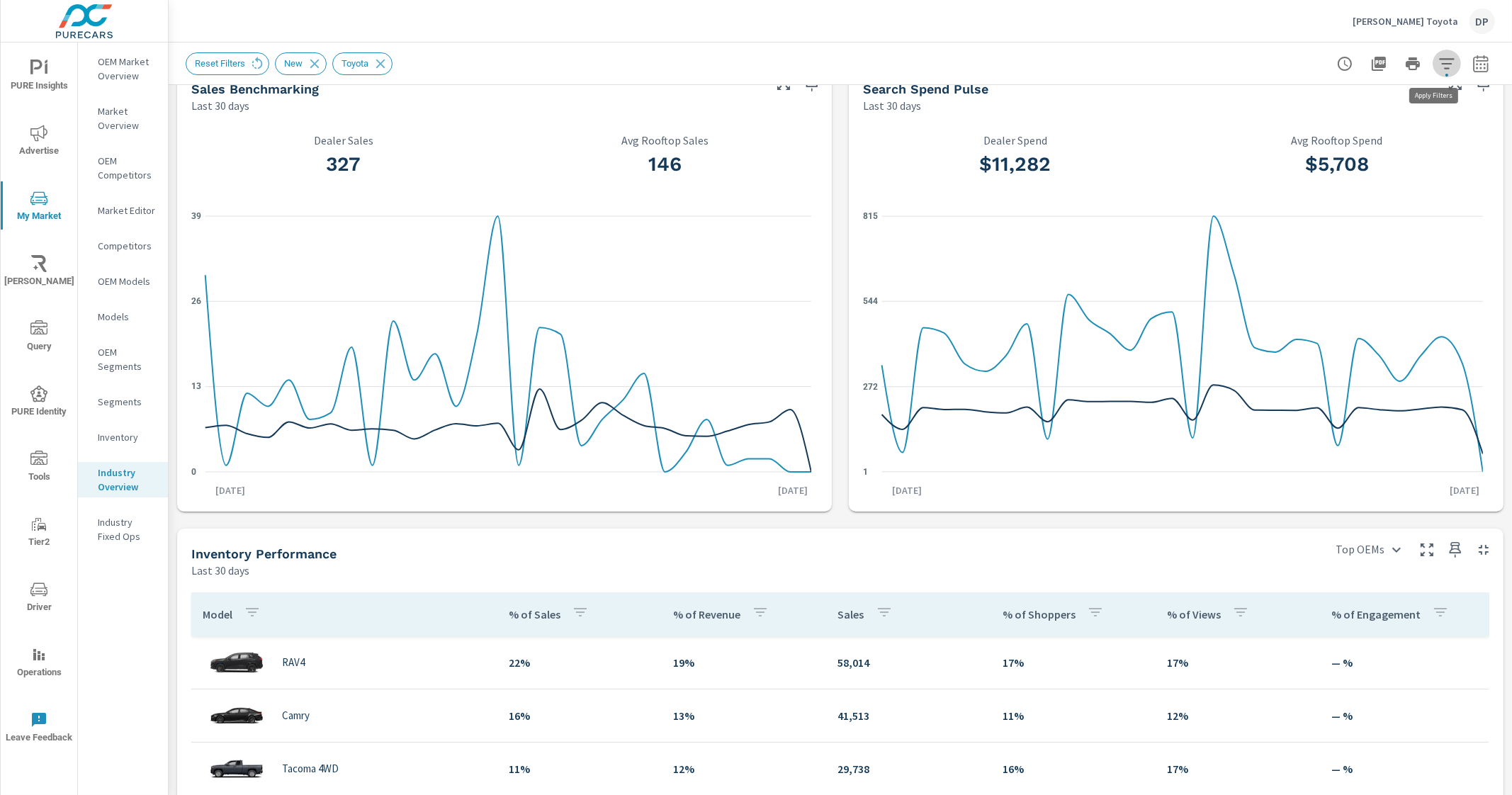
click at [1209, 56] on icon "button" at bounding box center [1446, 64] width 17 height 17
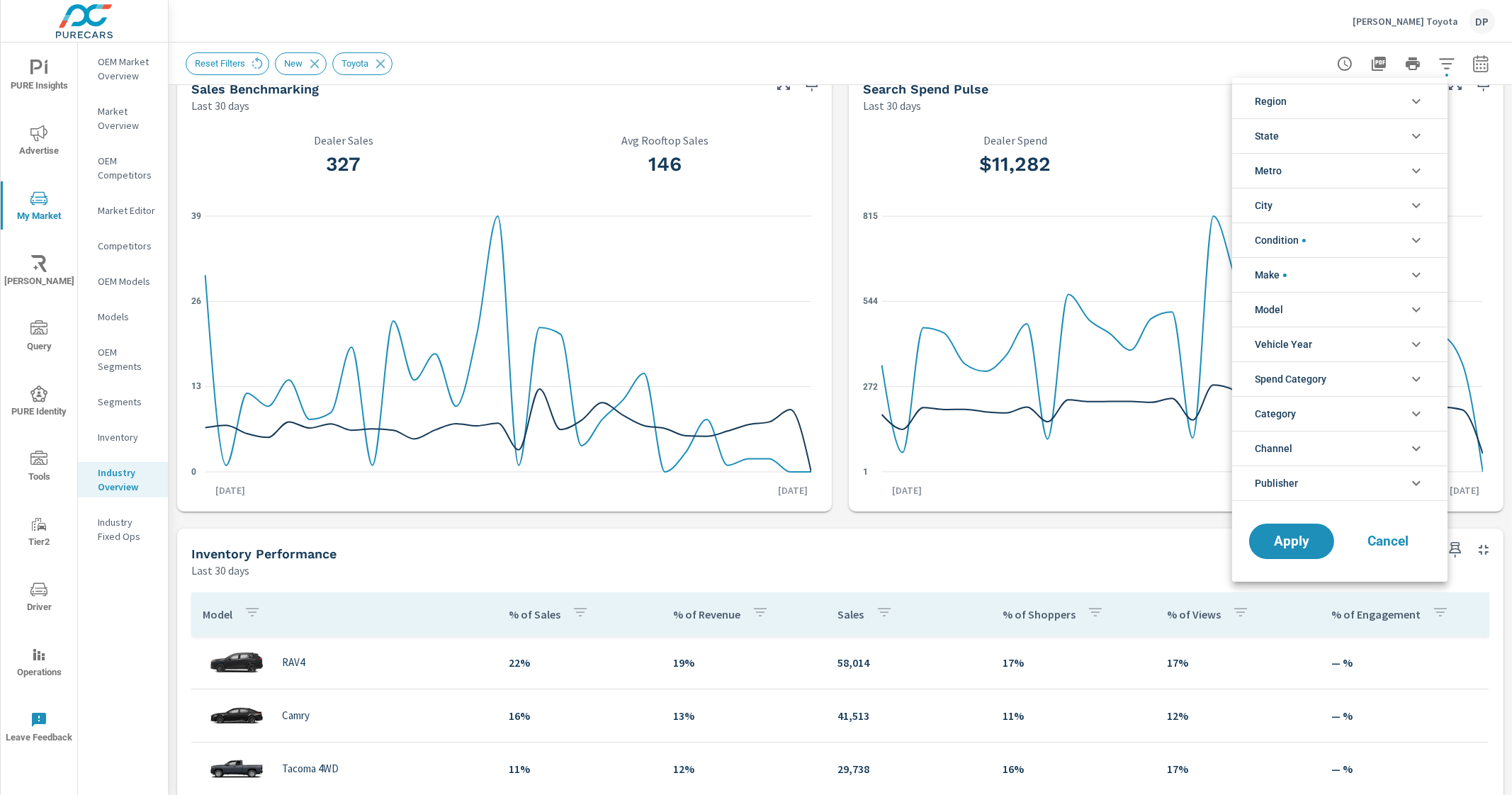
click at [1209, 269] on li "Make" at bounding box center [1339, 274] width 215 height 35
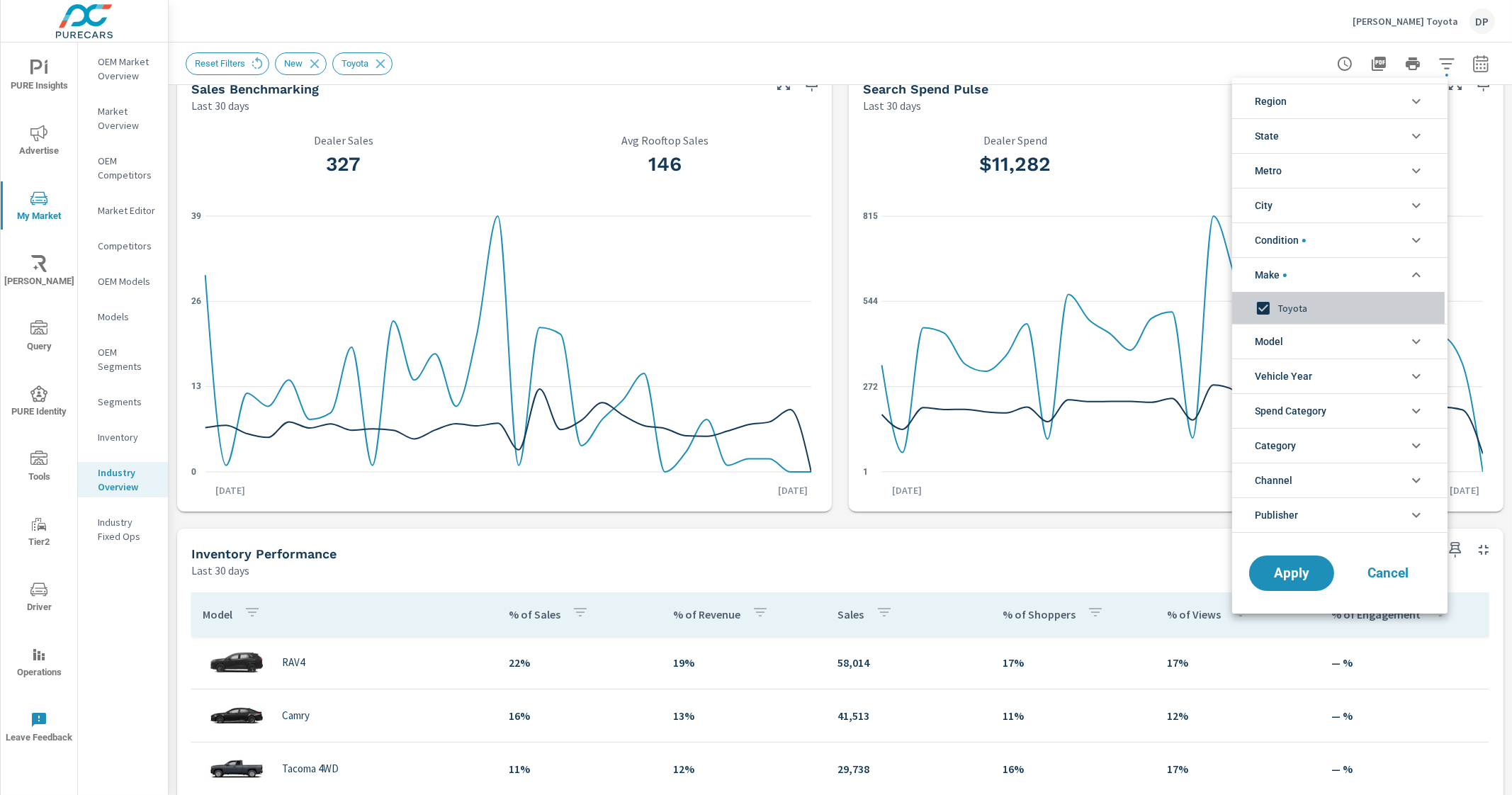
click at [1209, 307] on input "filter options" at bounding box center [1264, 308] width 30 height 30
click at [1209, 568] on span "Apply" at bounding box center [1291, 573] width 58 height 14
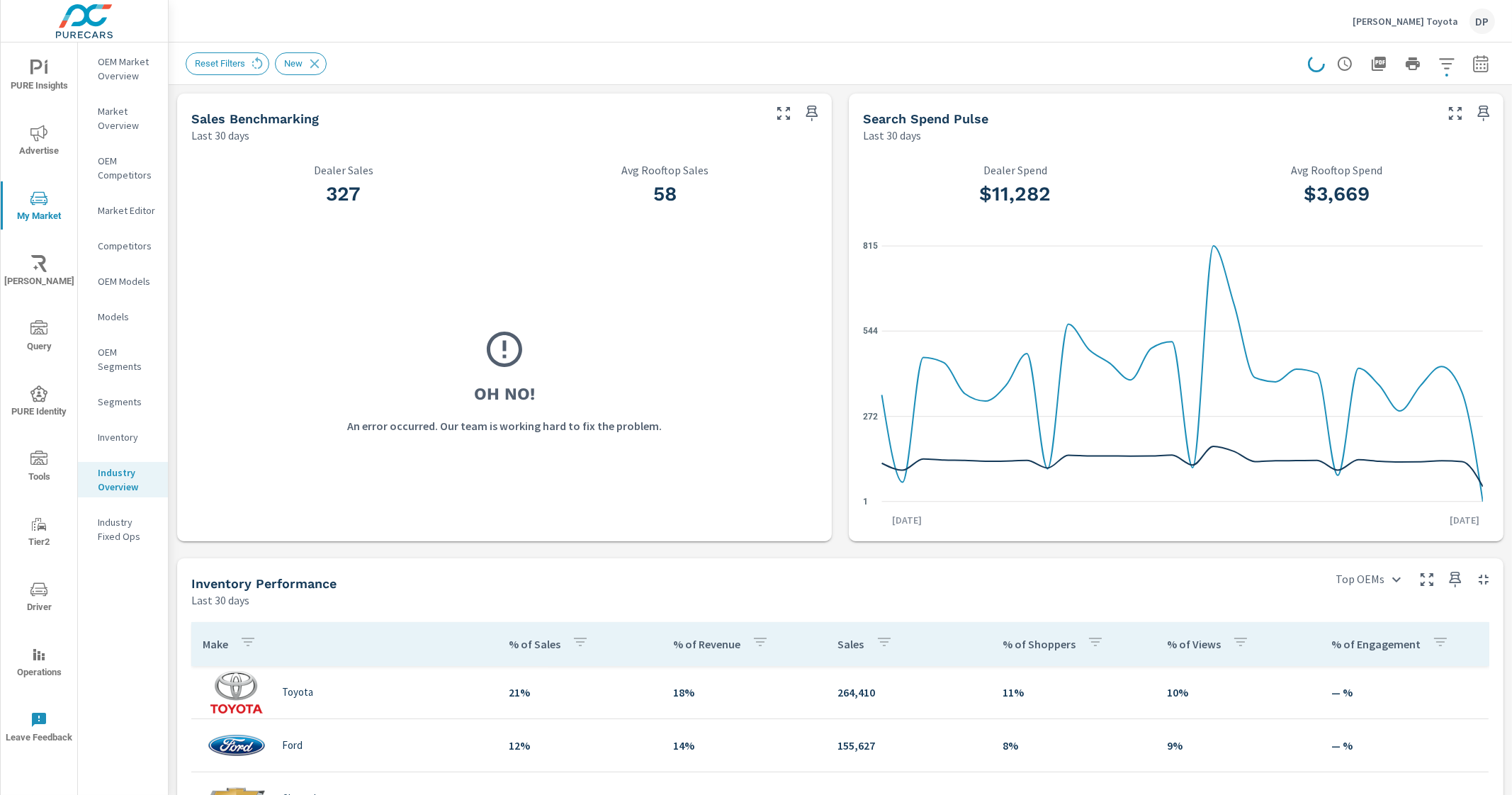
click at [1209, 63] on icon "button" at bounding box center [1446, 64] width 15 height 11
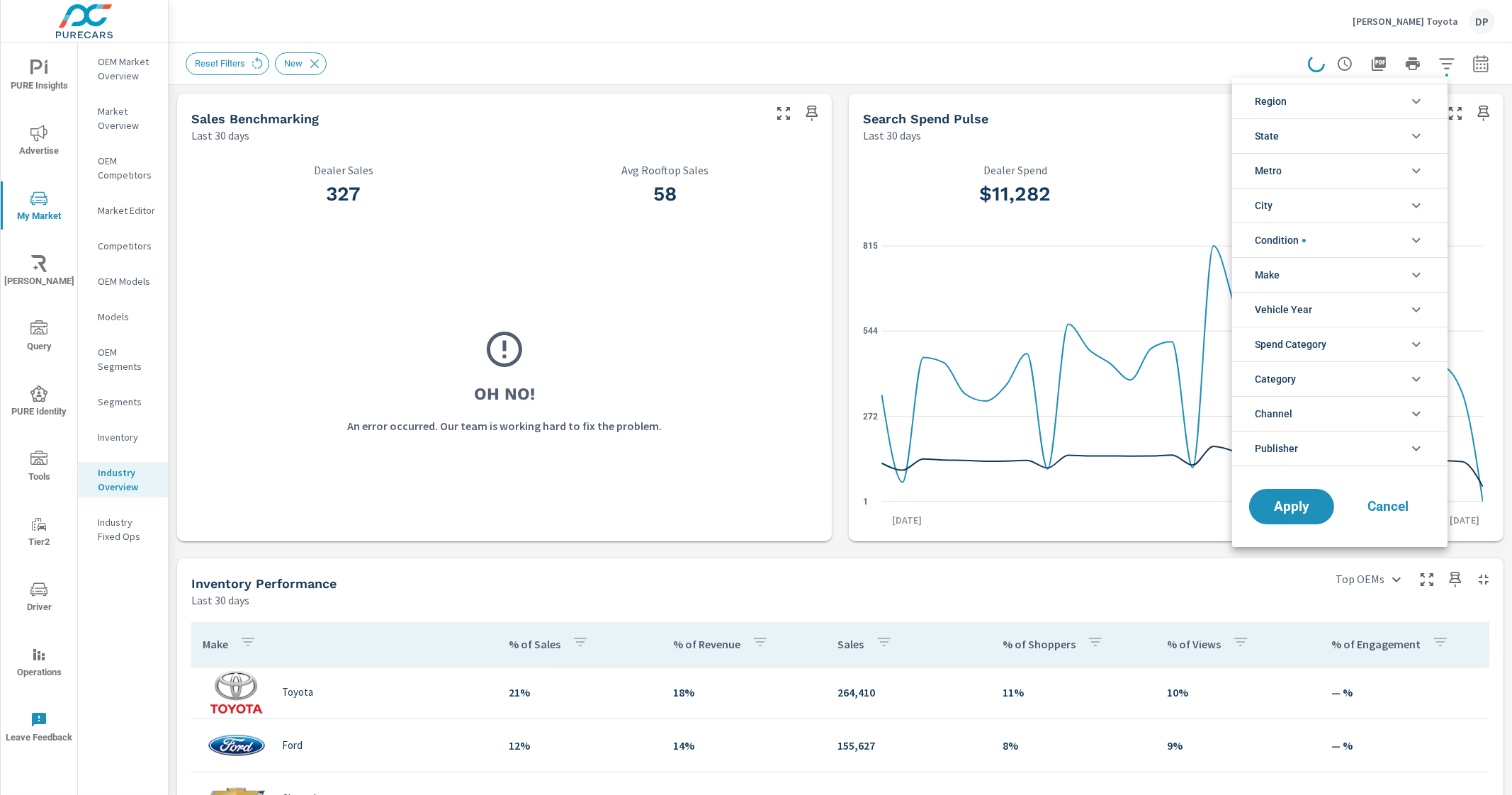
click at [1209, 279] on li "Make" at bounding box center [1339, 274] width 215 height 35
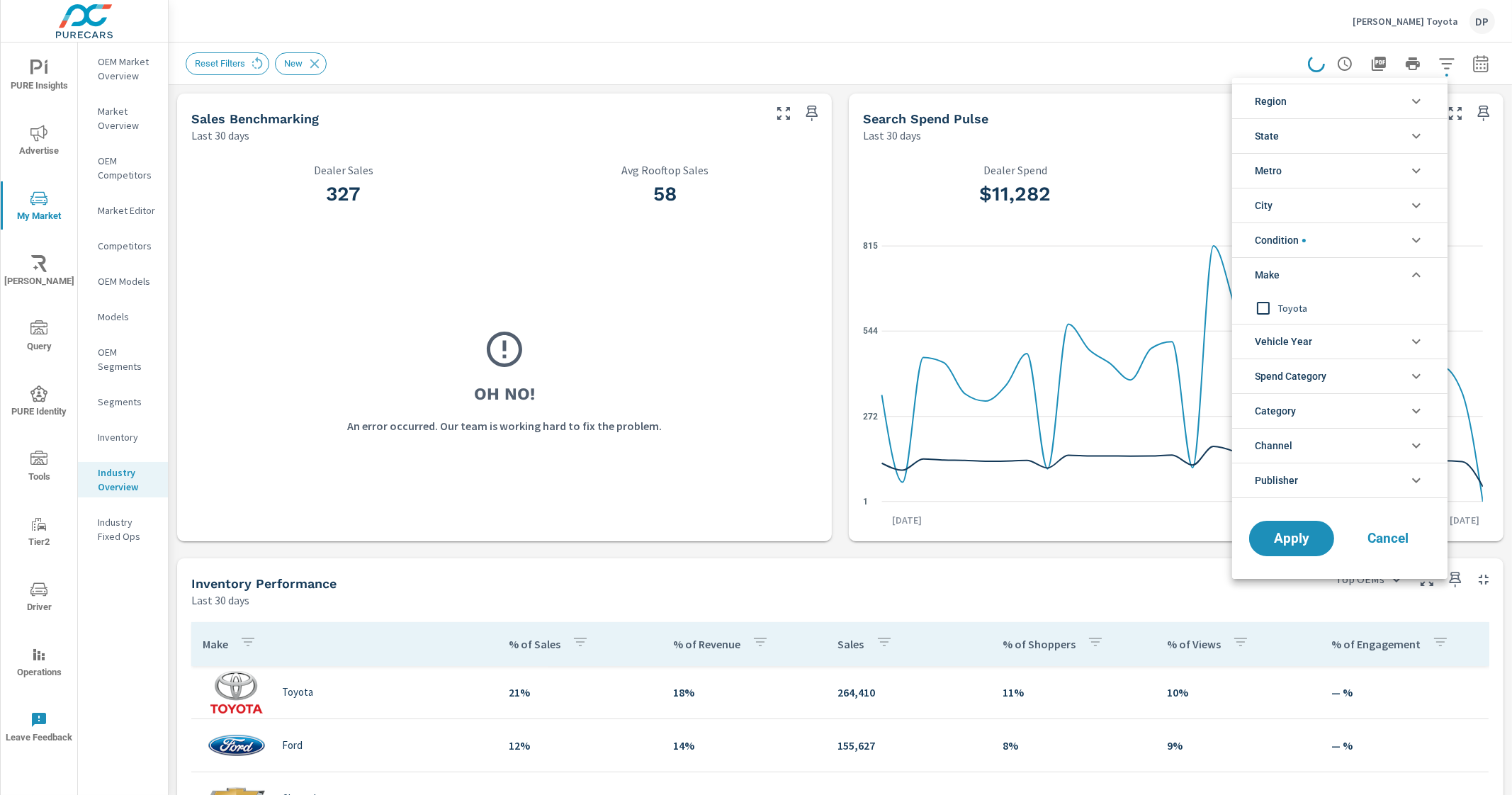
click at [1209, 274] on li "Make" at bounding box center [1339, 274] width 215 height 35
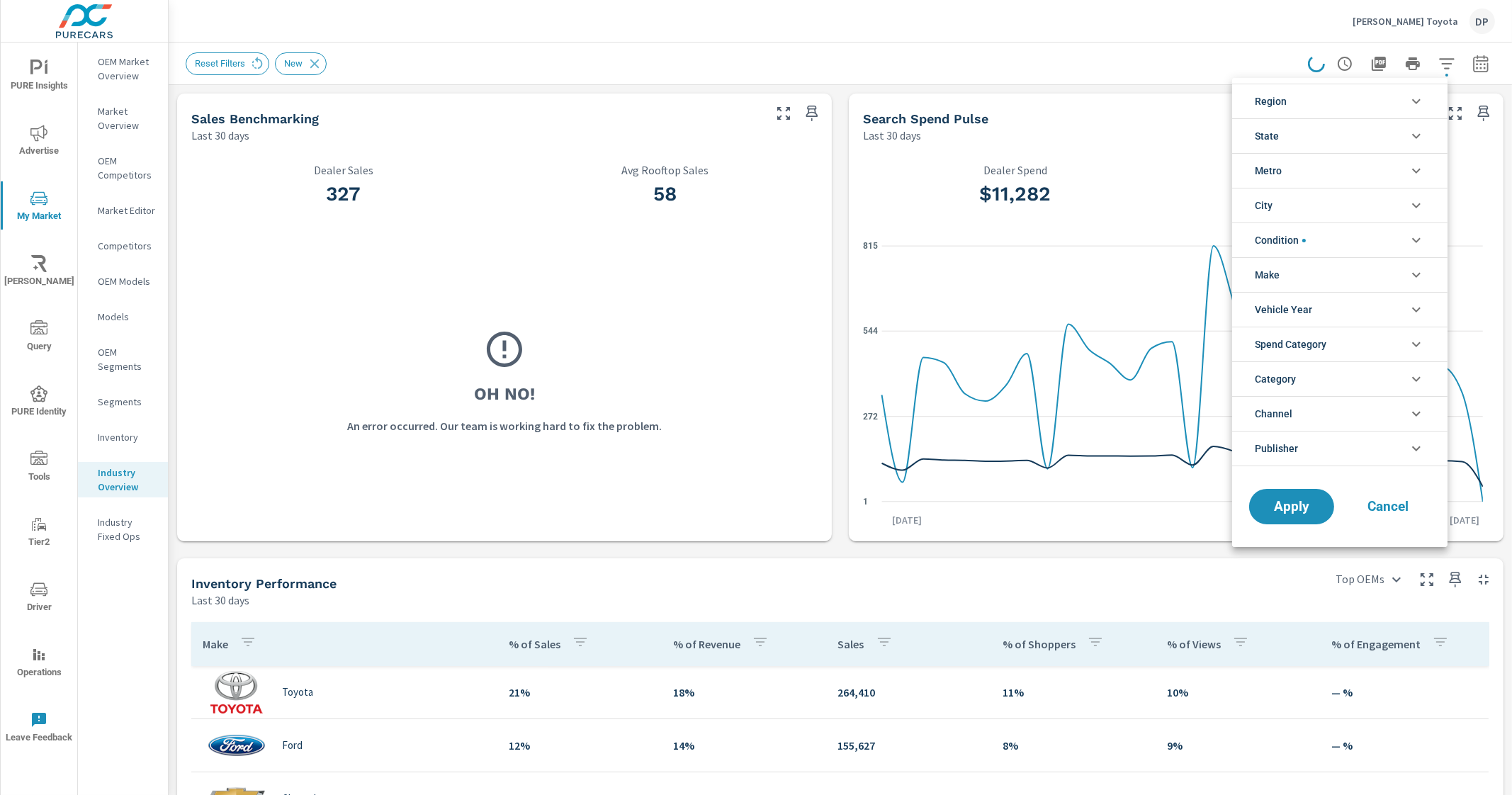
click at [218, 59] on div at bounding box center [756, 397] width 1512 height 795
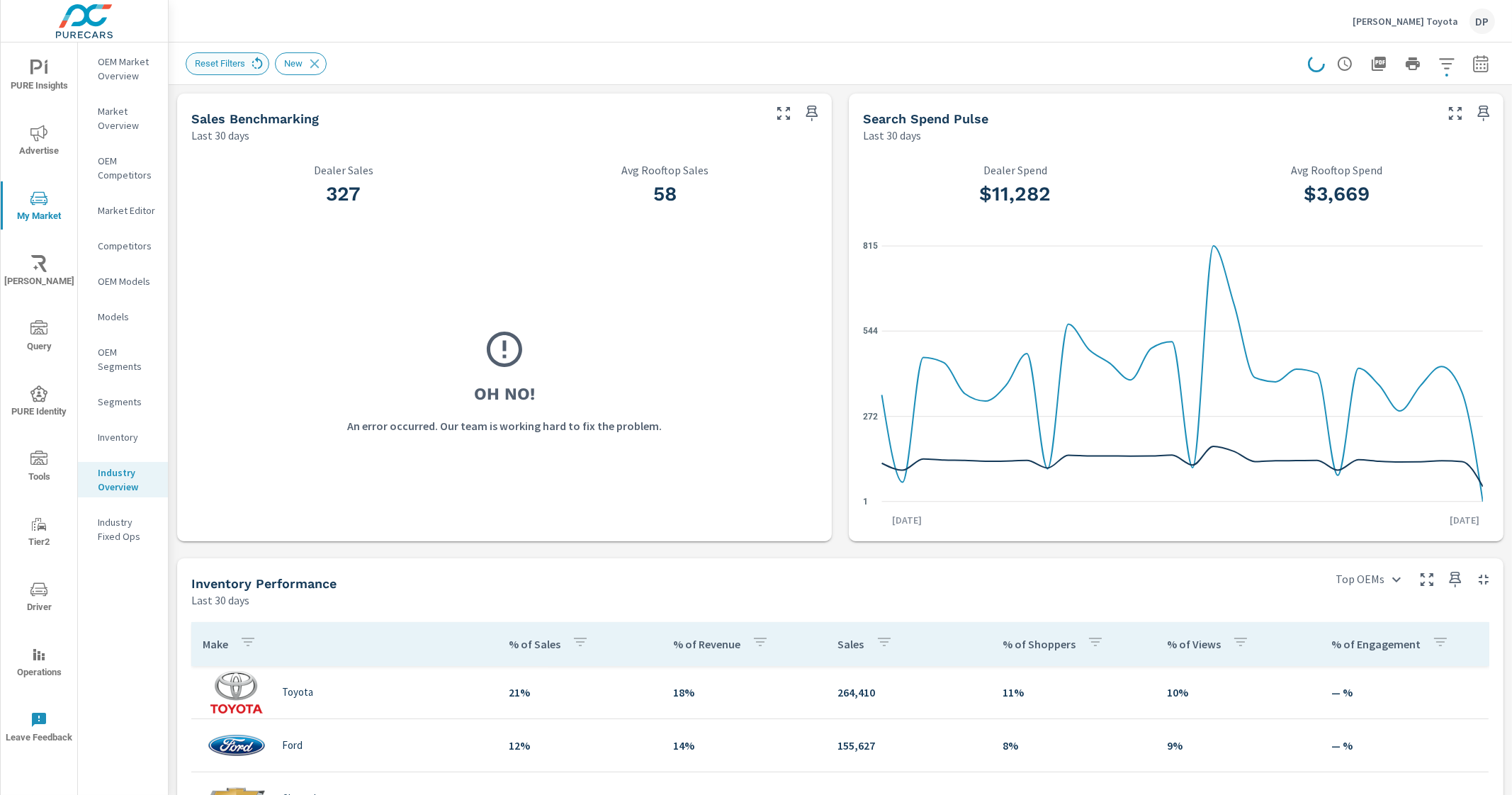
click at [251, 63] on icon at bounding box center [257, 64] width 16 height 16
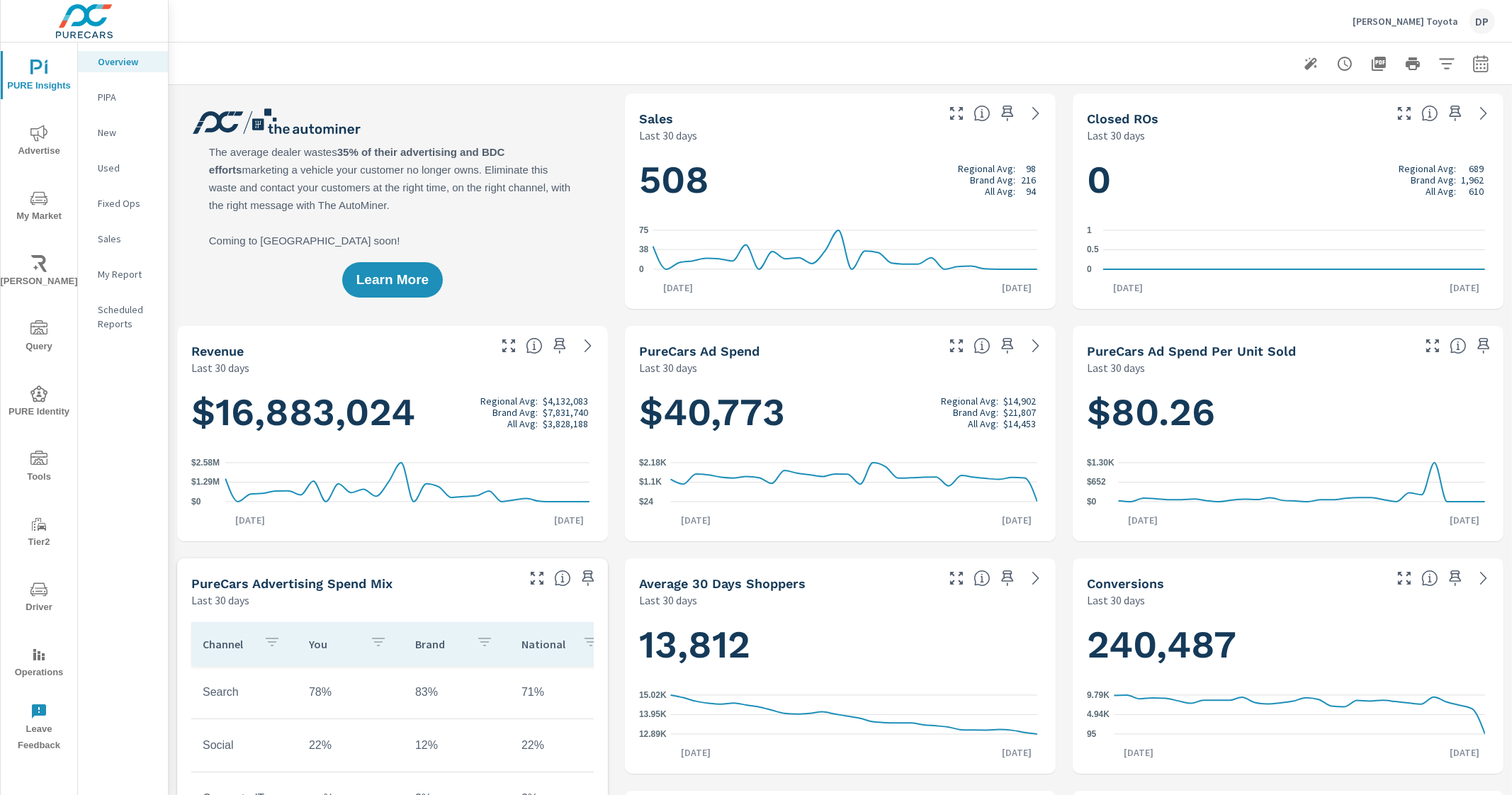
click at [50, 193] on span "My Market" at bounding box center [39, 208] width 68 height 35
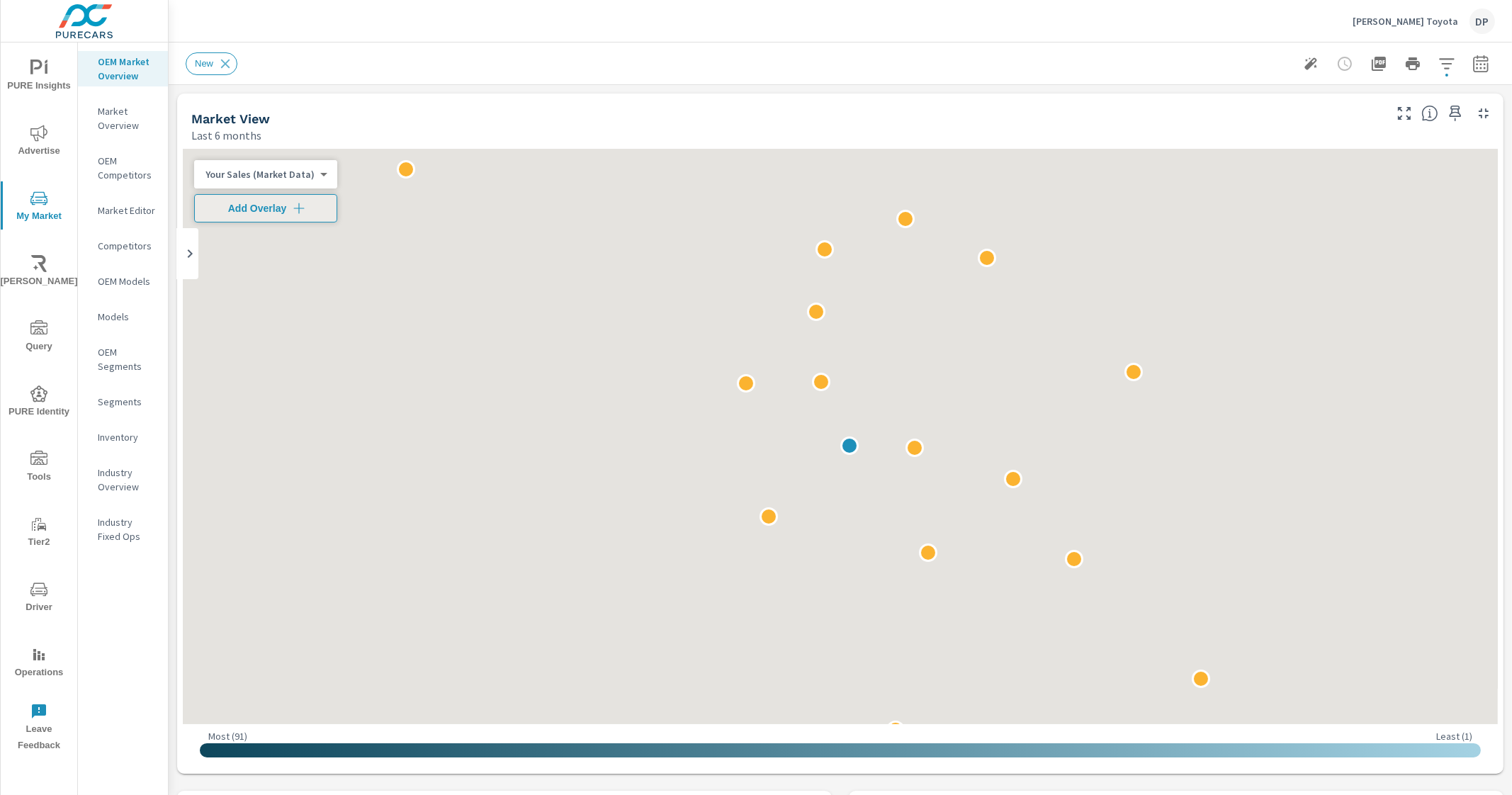
scroll to position [957, 0]
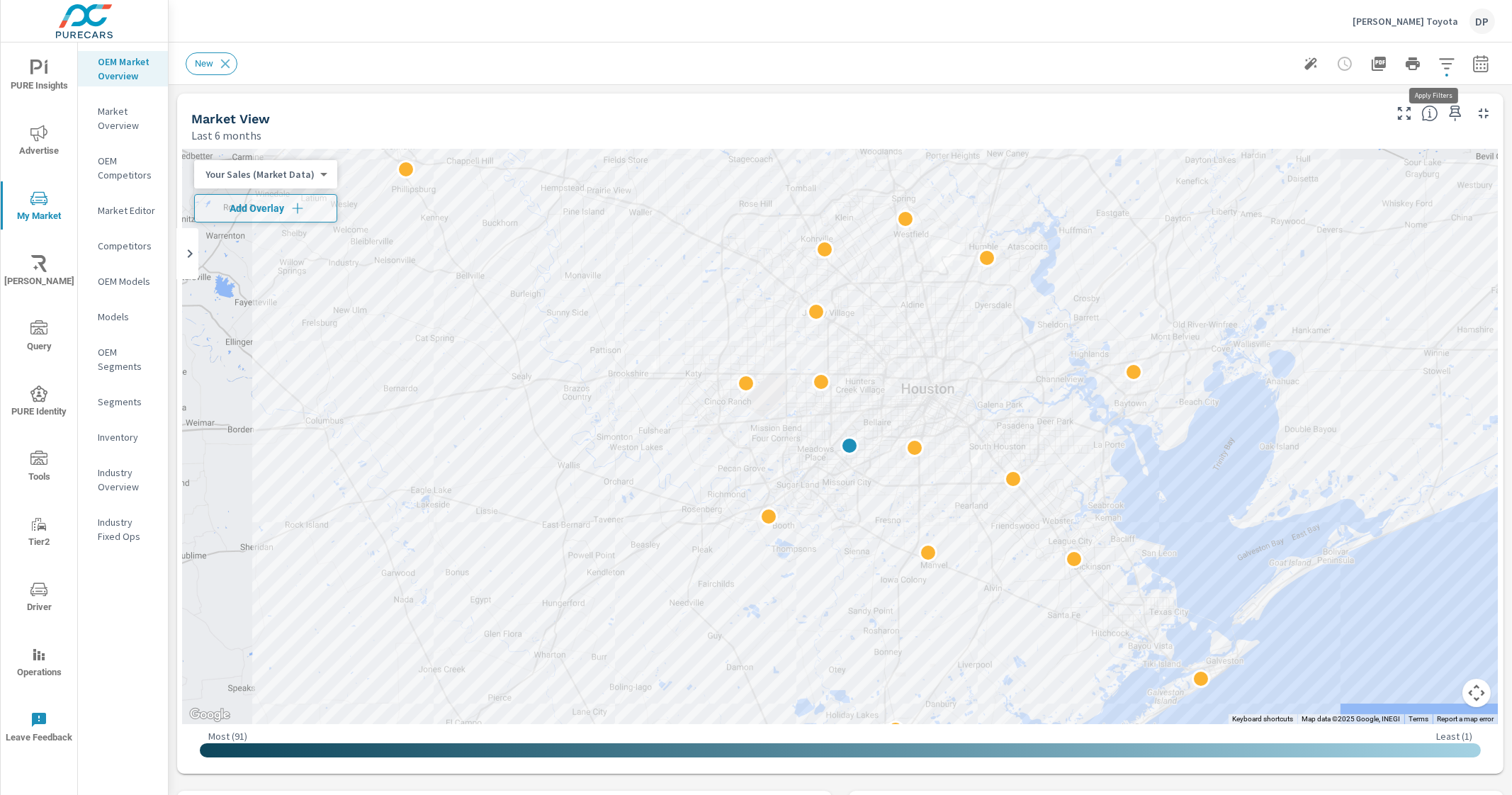
click at [1438, 66] on icon "button" at bounding box center [1446, 64] width 17 height 17
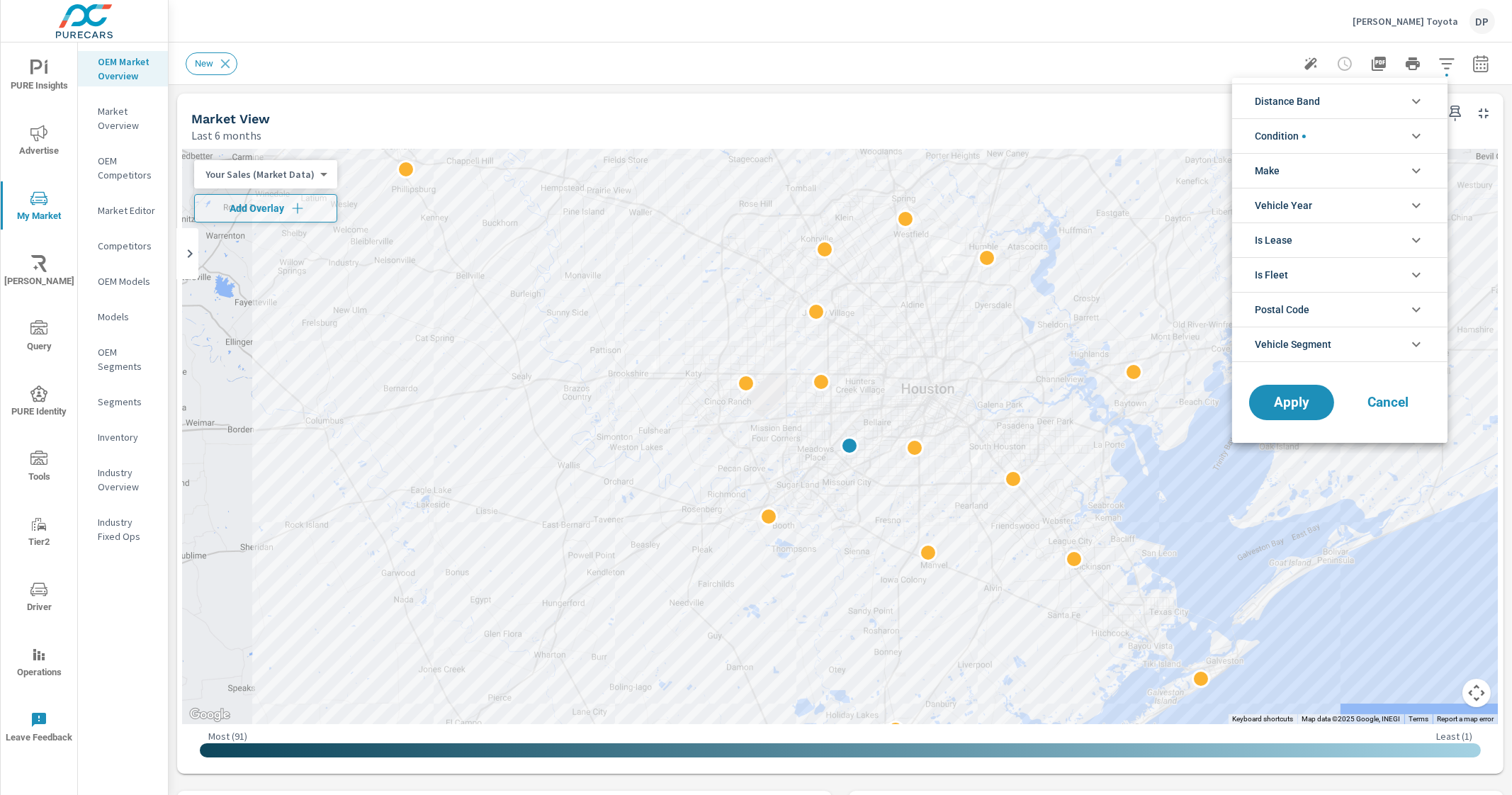
click at [1350, 174] on li "Make" at bounding box center [1339, 171] width 215 height 35
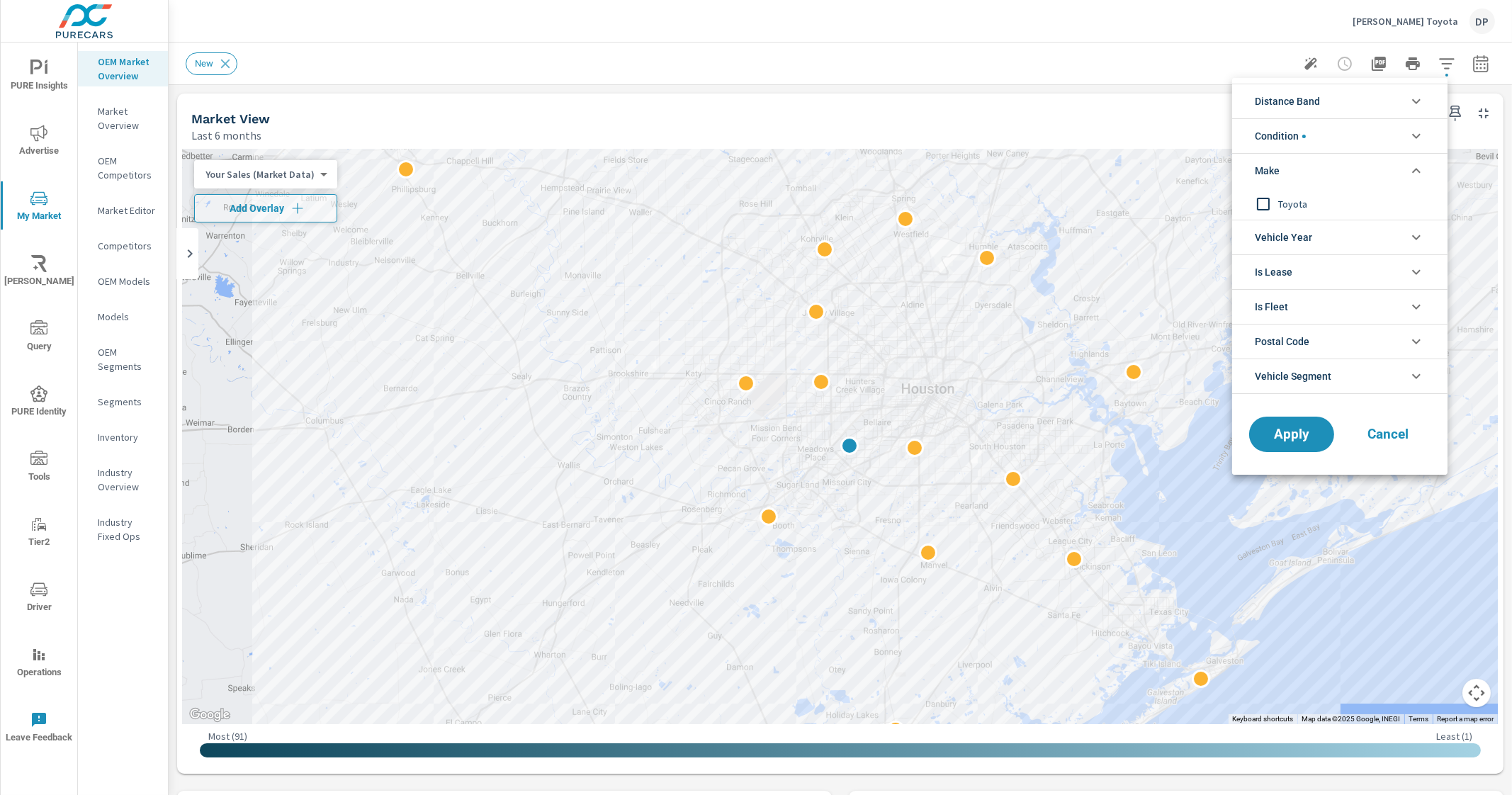
click at [1350, 174] on li "Make" at bounding box center [1339, 171] width 215 height 35
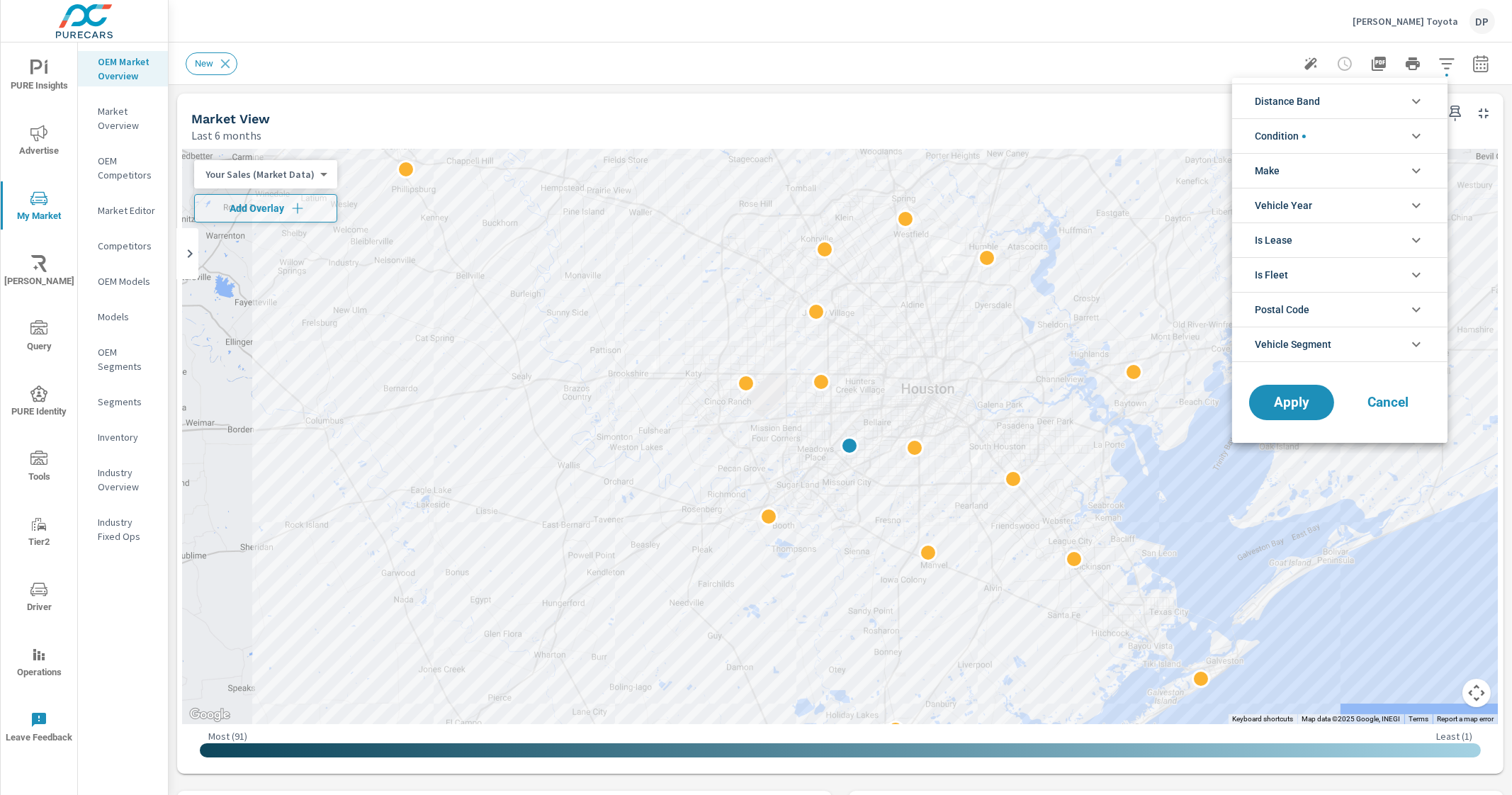
click at [961, 120] on div at bounding box center [756, 397] width 1512 height 795
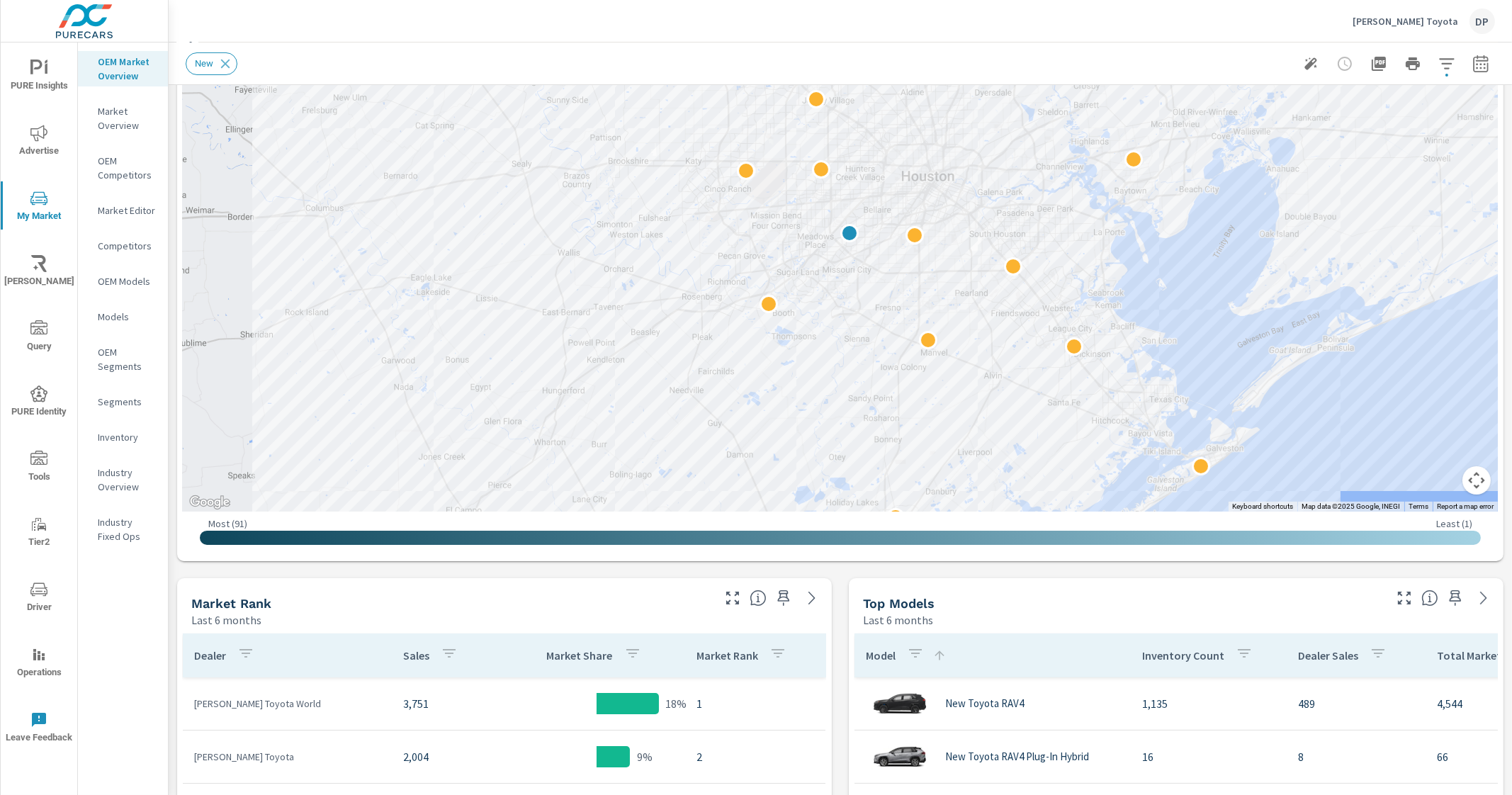
scroll to position [209, 0]
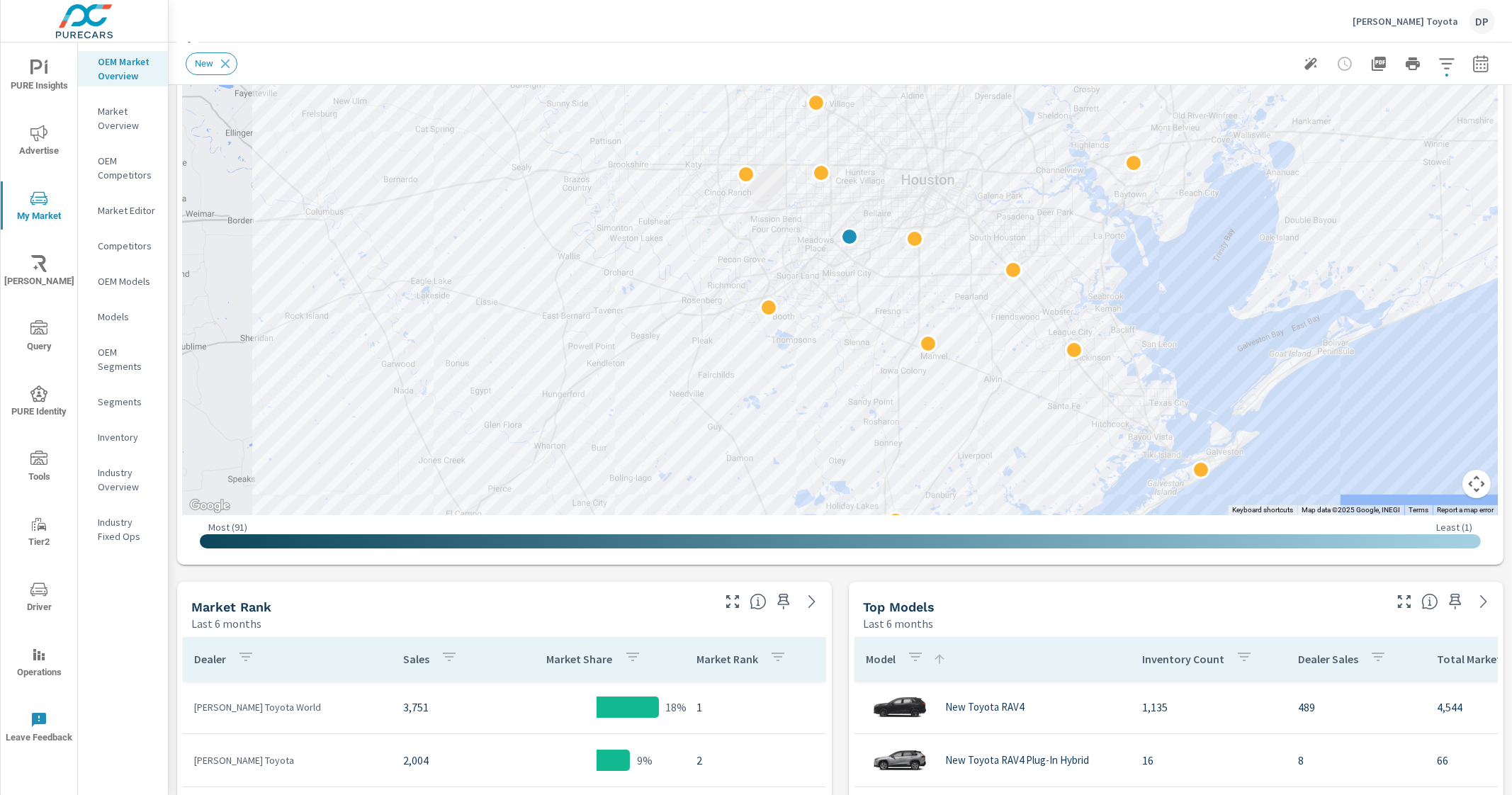
click at [113, 123] on p "Market Overview" at bounding box center [127, 118] width 59 height 29
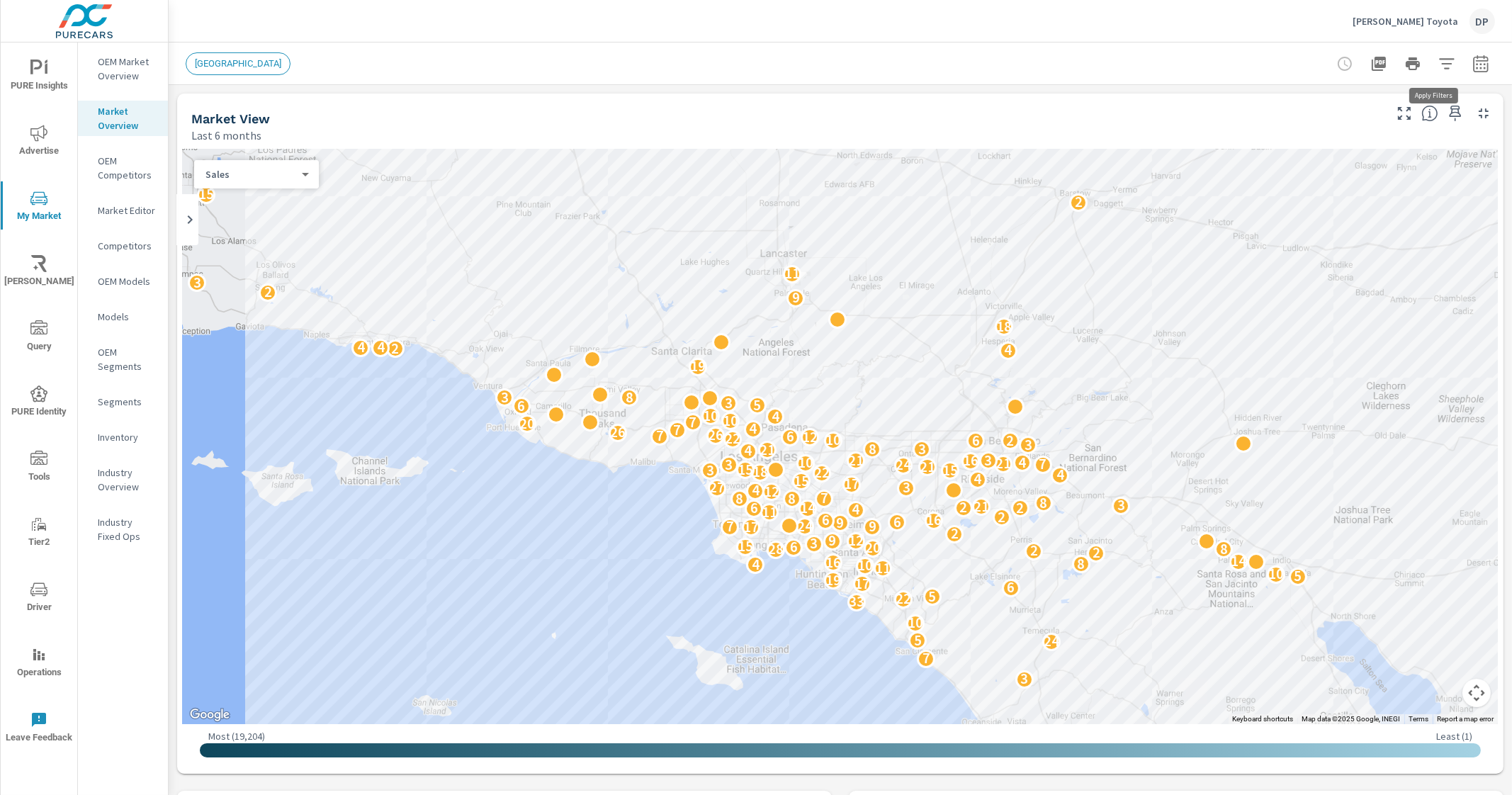
click at [1439, 59] on icon "button" at bounding box center [1446, 64] width 15 height 11
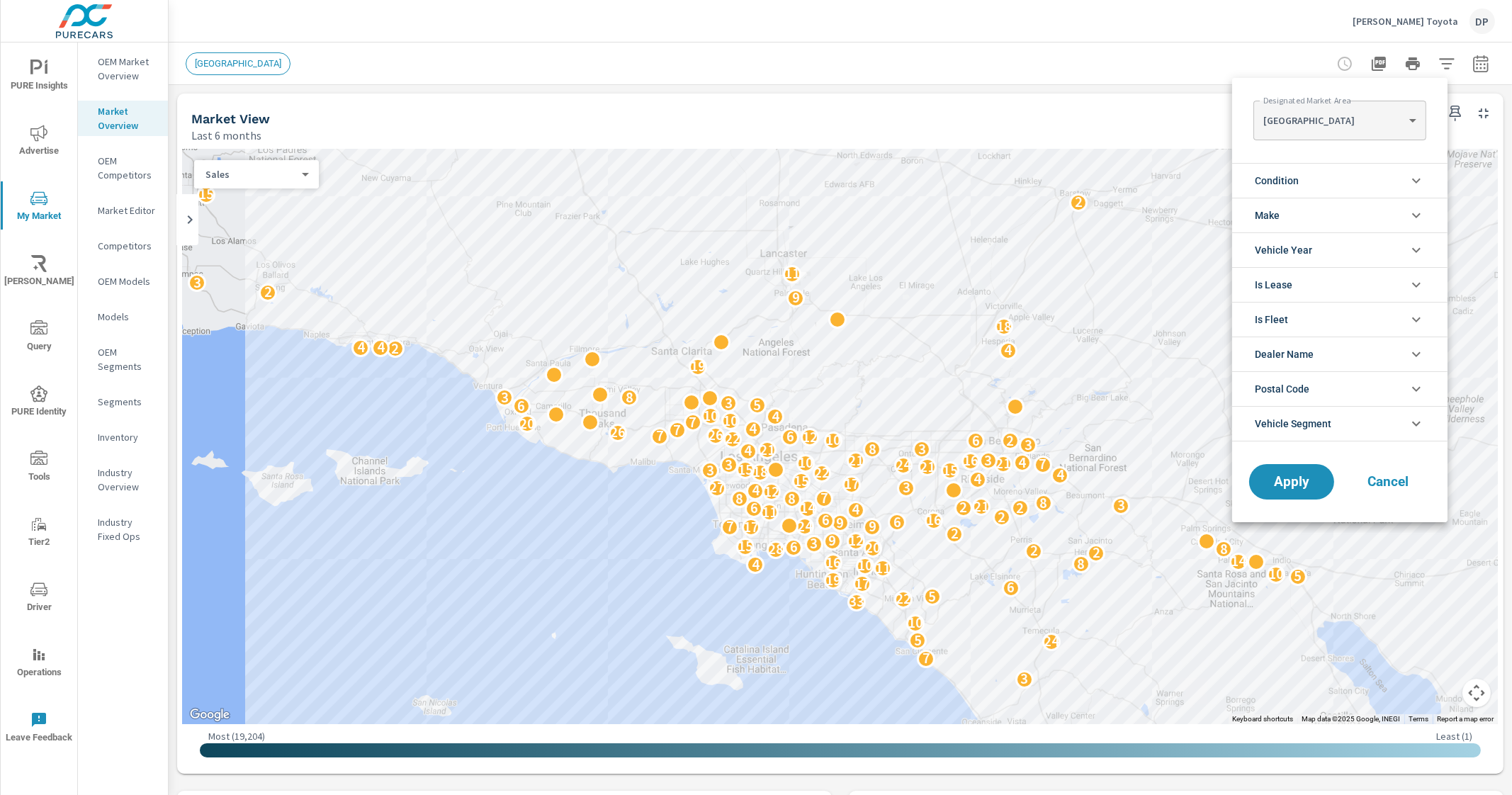
click at [1433, 58] on div at bounding box center [756, 397] width 1512 height 795
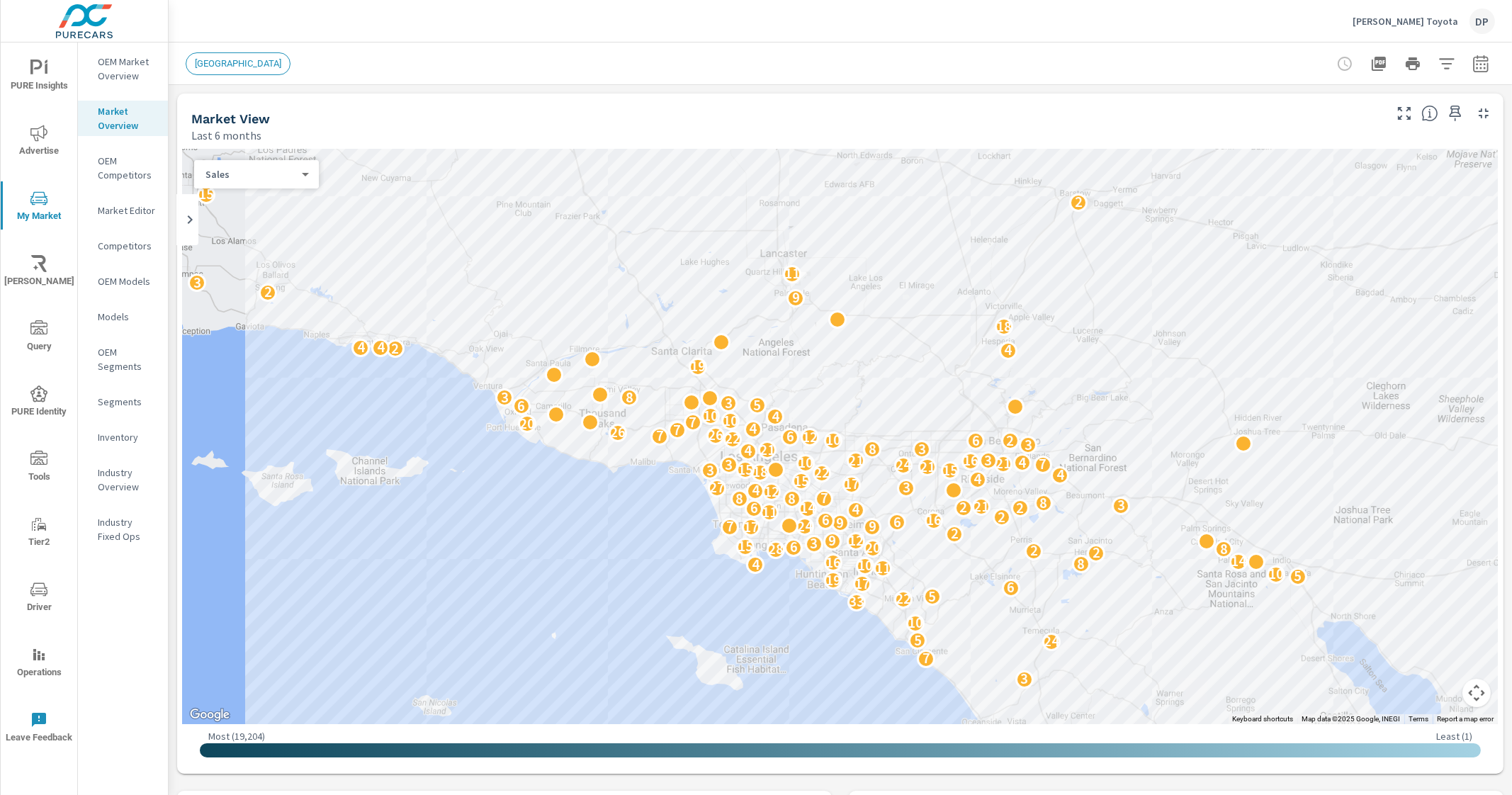
click at [1012, 68] on div "LOS ANGELES" at bounding box center [741, 64] width 1111 height 23
click at [1438, 68] on icon "button" at bounding box center [1446, 64] width 17 height 17
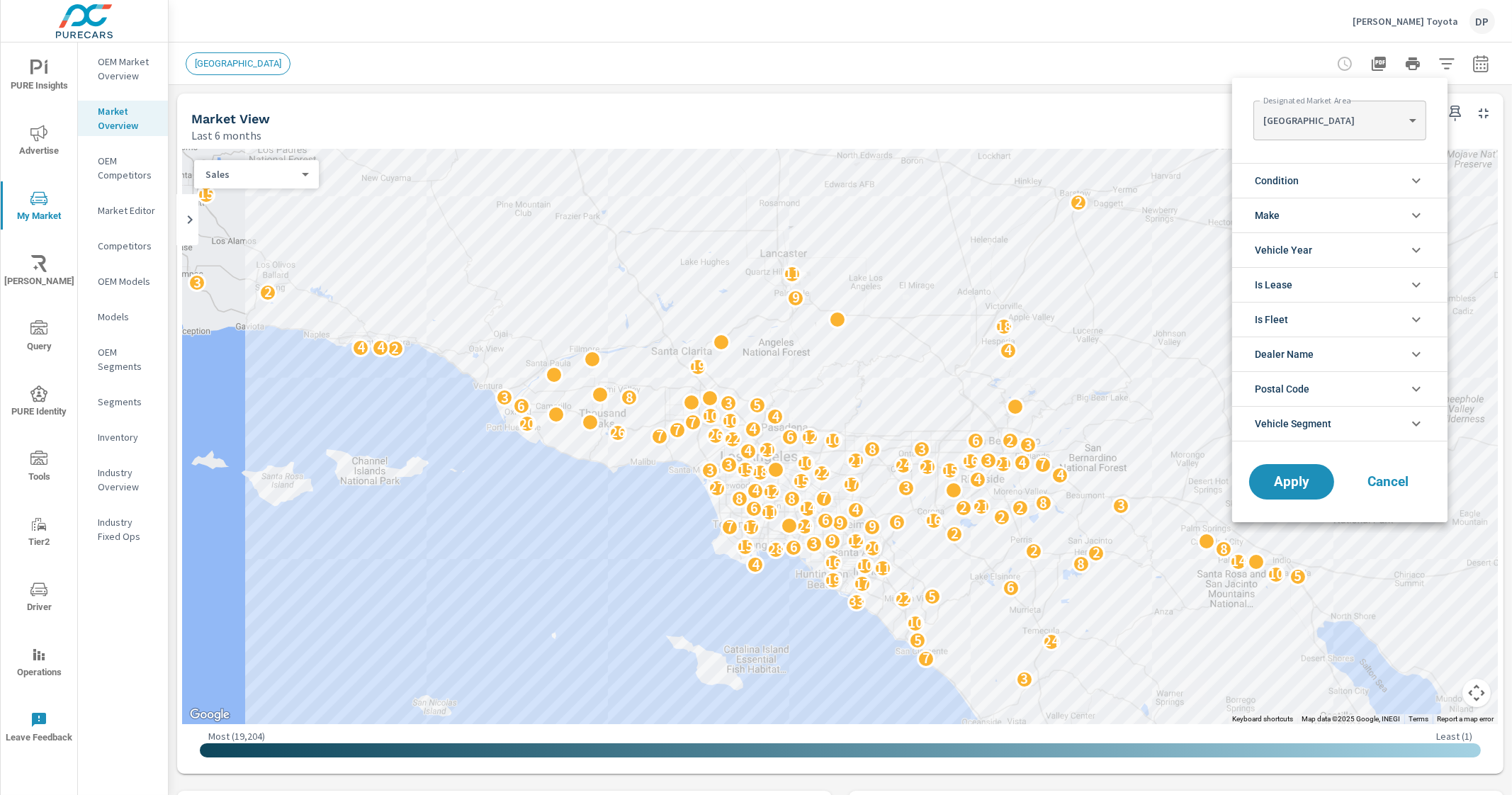
click at [1430, 68] on div at bounding box center [756, 397] width 1512 height 795
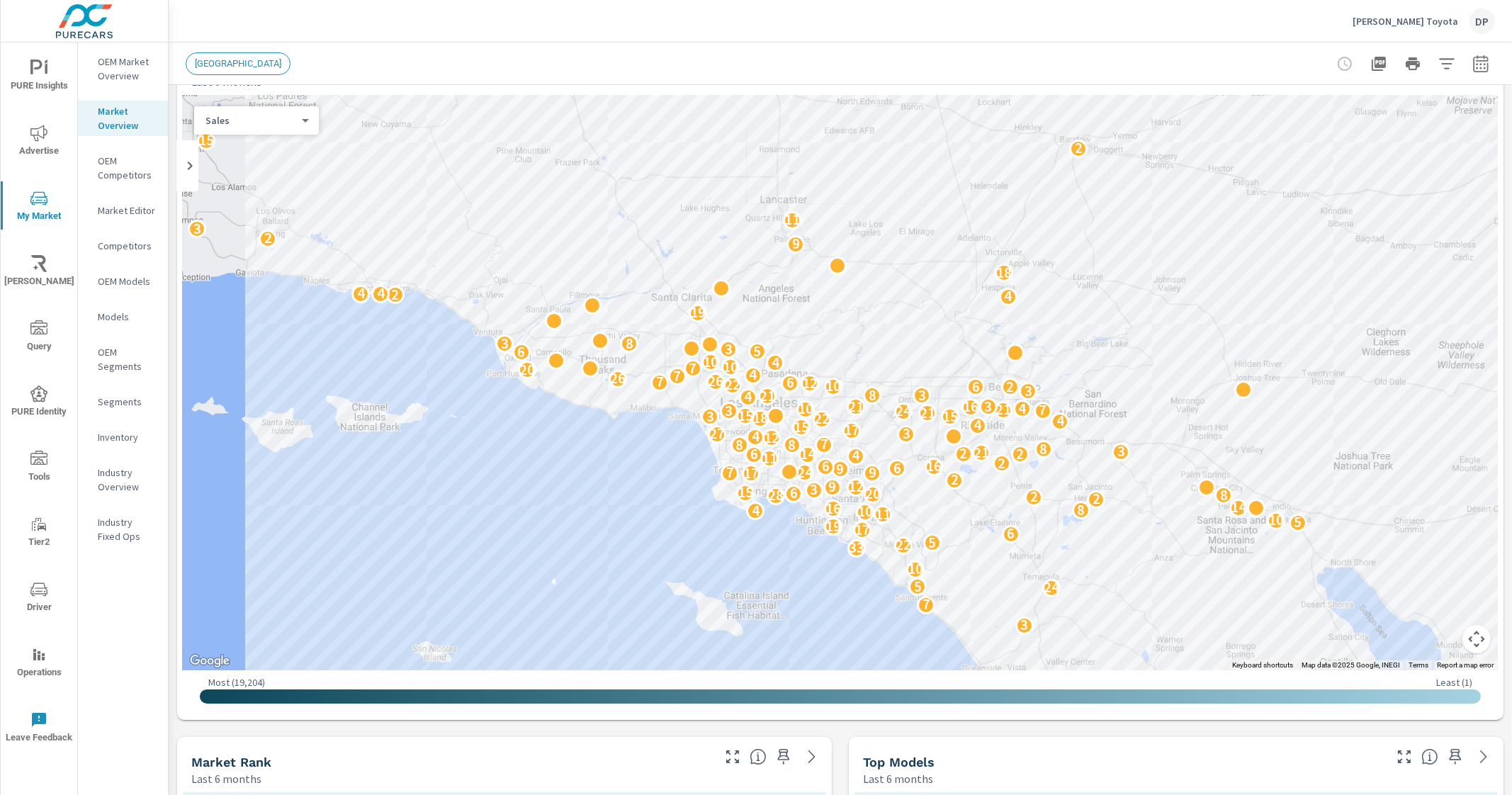
scroll to position [39, 0]
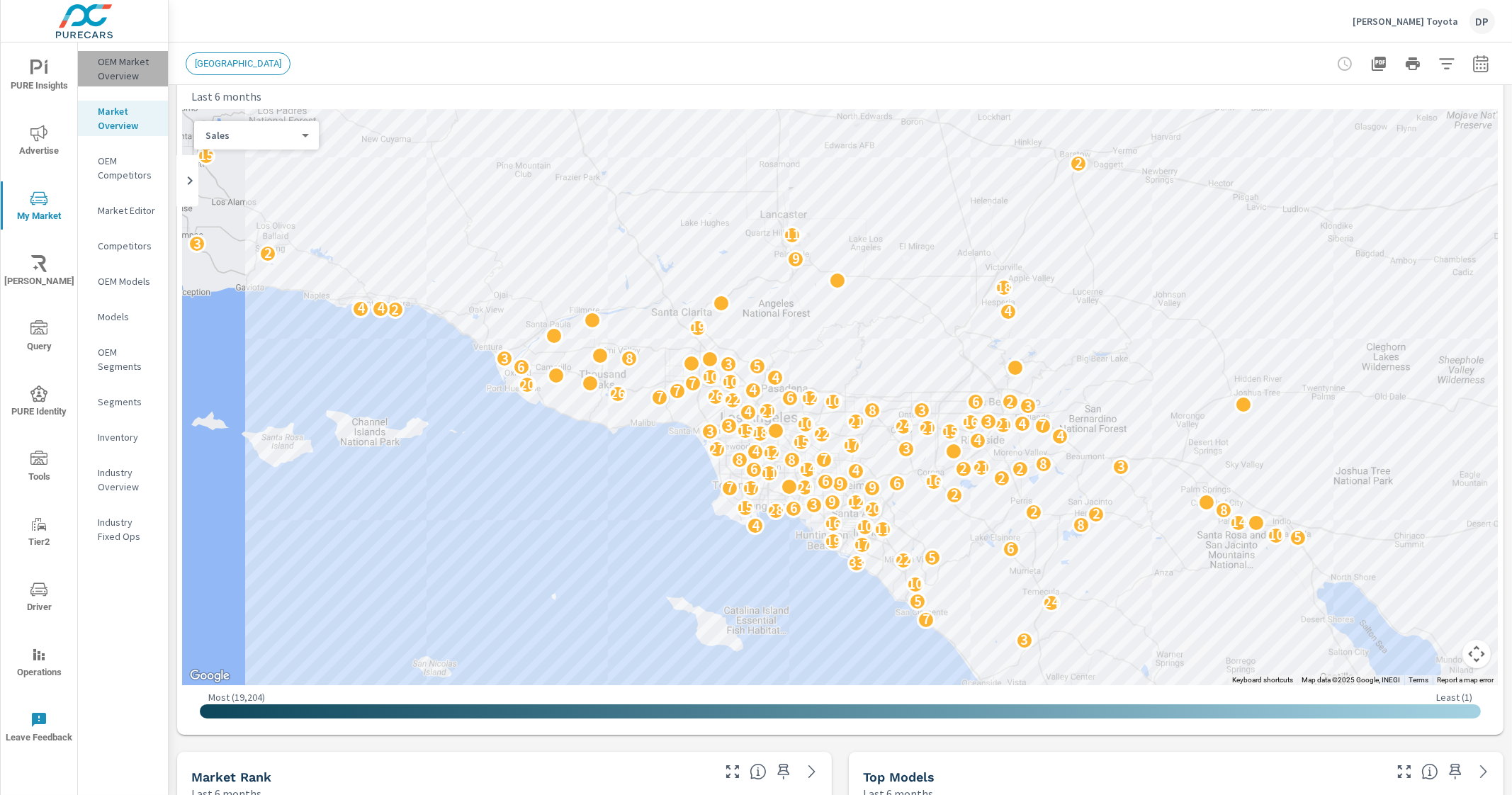
click at [103, 65] on p "OEM Market Overview" at bounding box center [127, 68] width 59 height 29
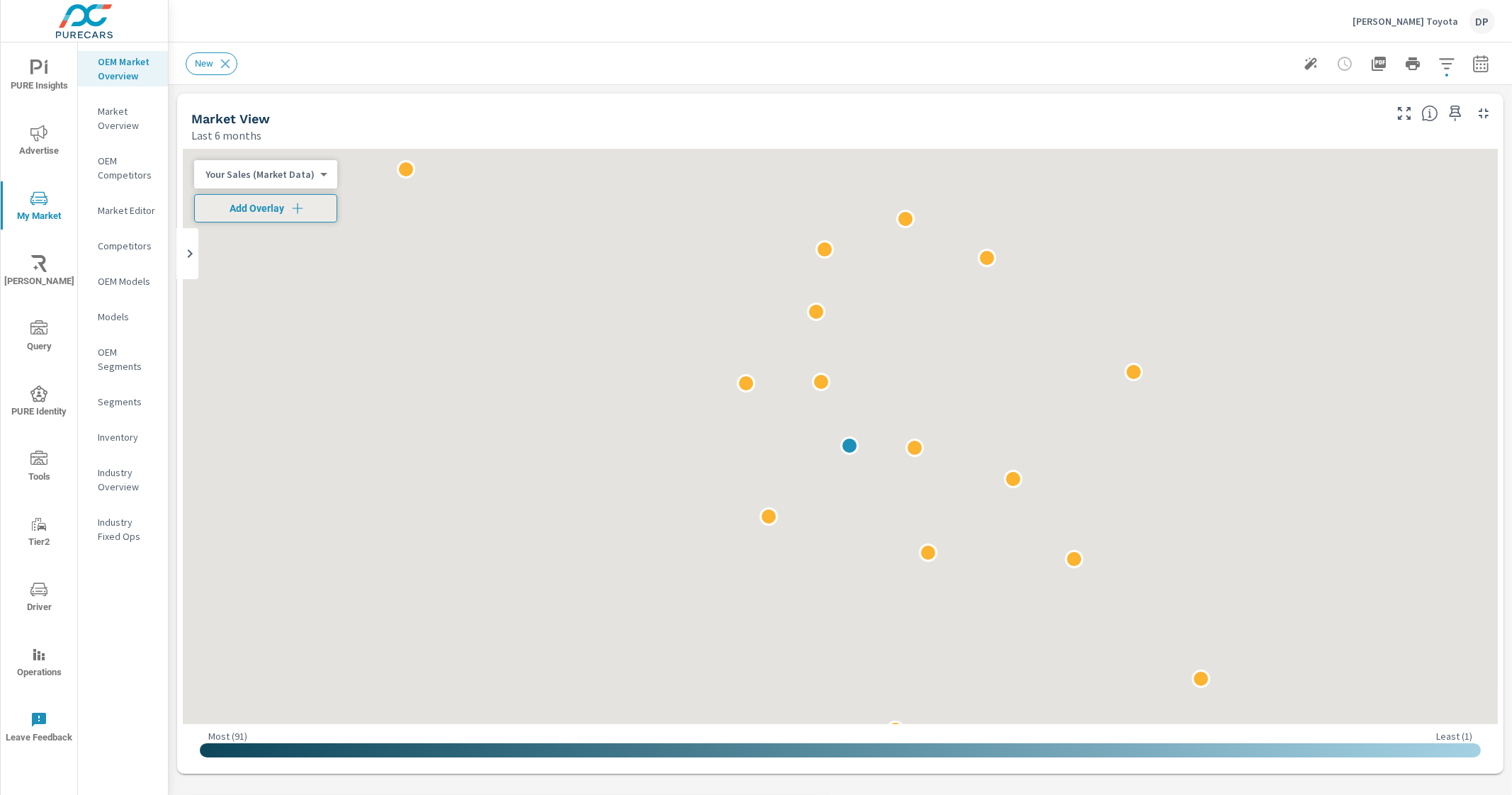
scroll to position [957, 0]
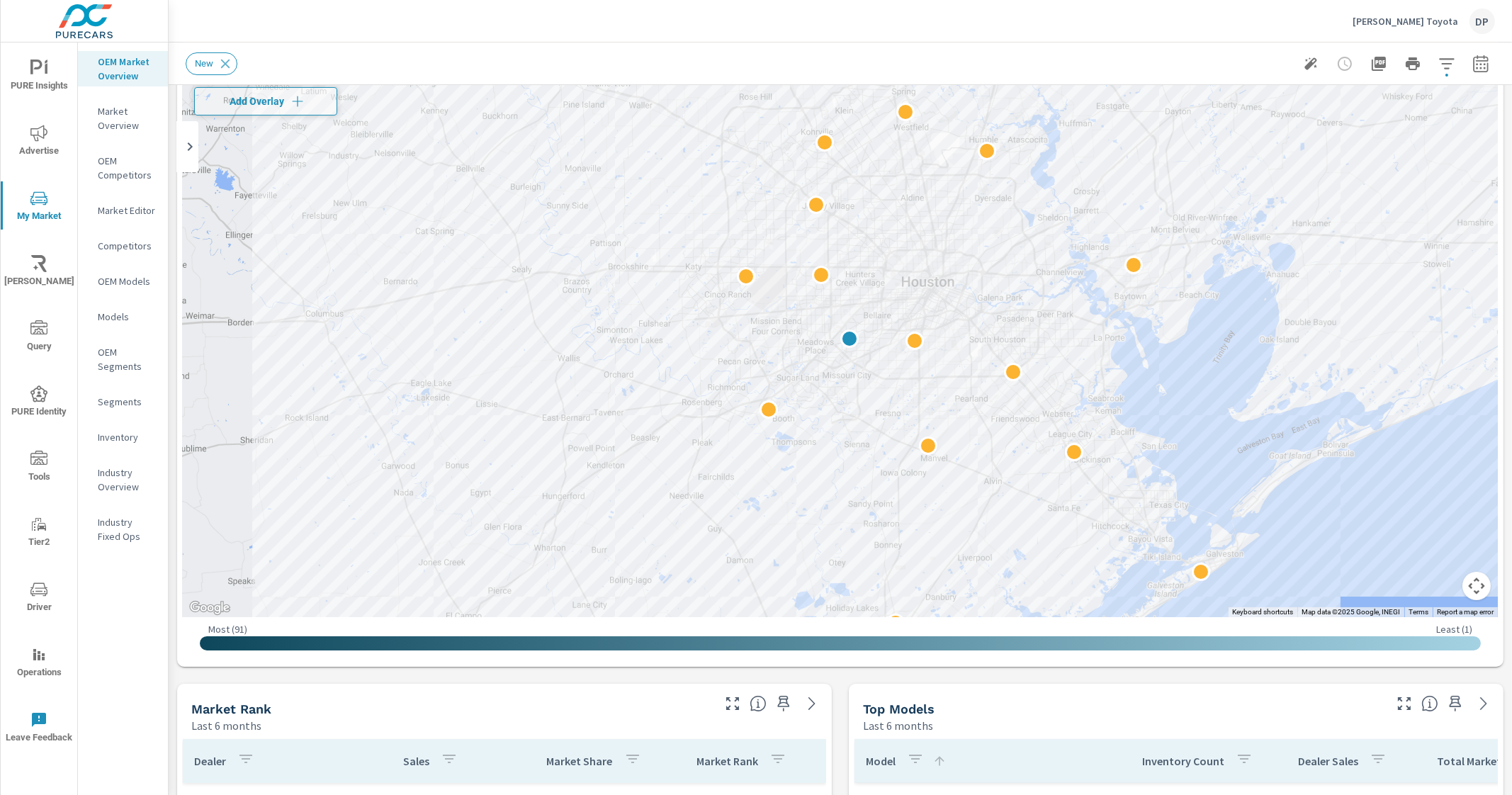
scroll to position [130, 0]
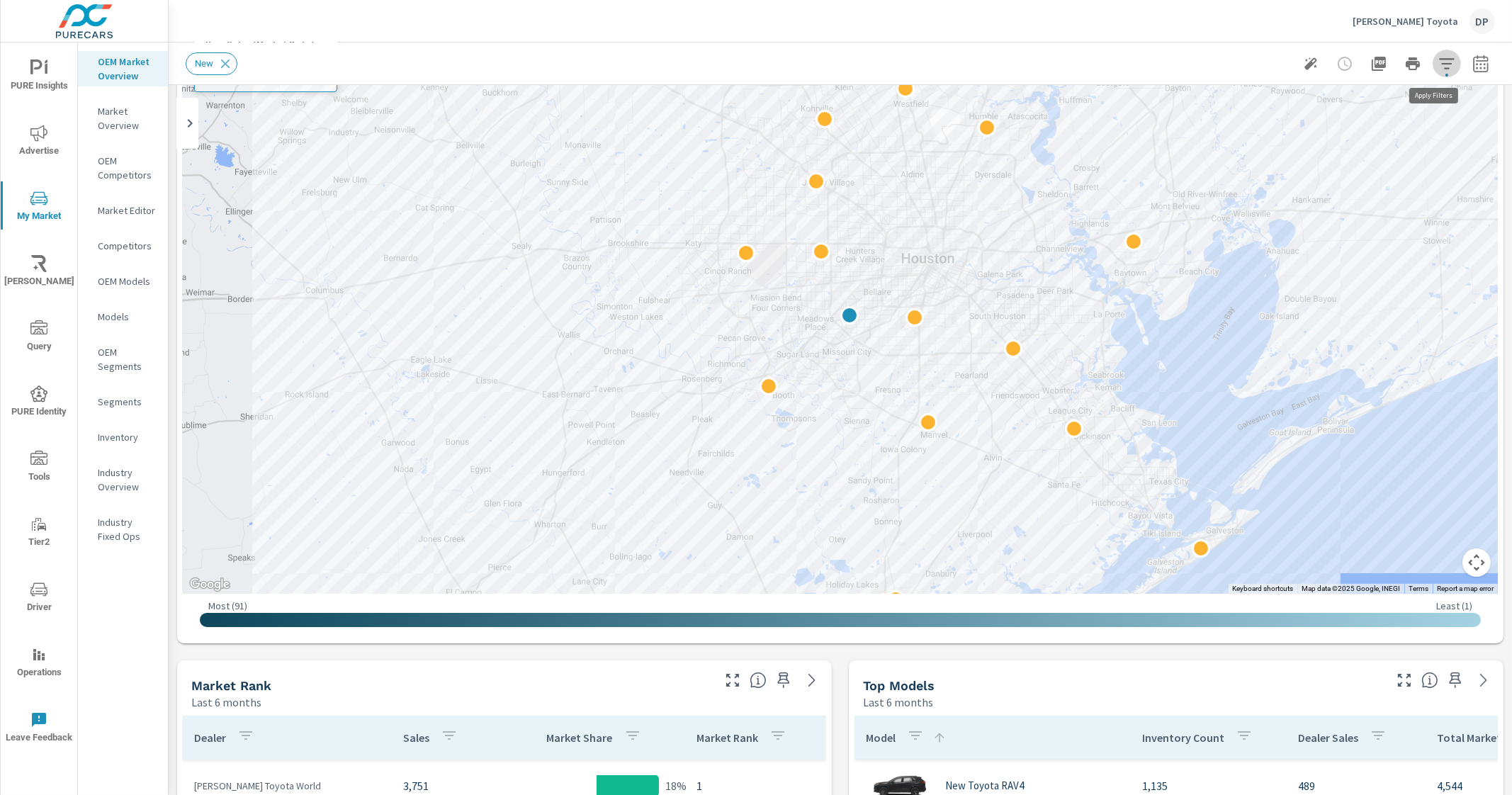
click at [1442, 66] on icon "button" at bounding box center [1446, 64] width 17 height 17
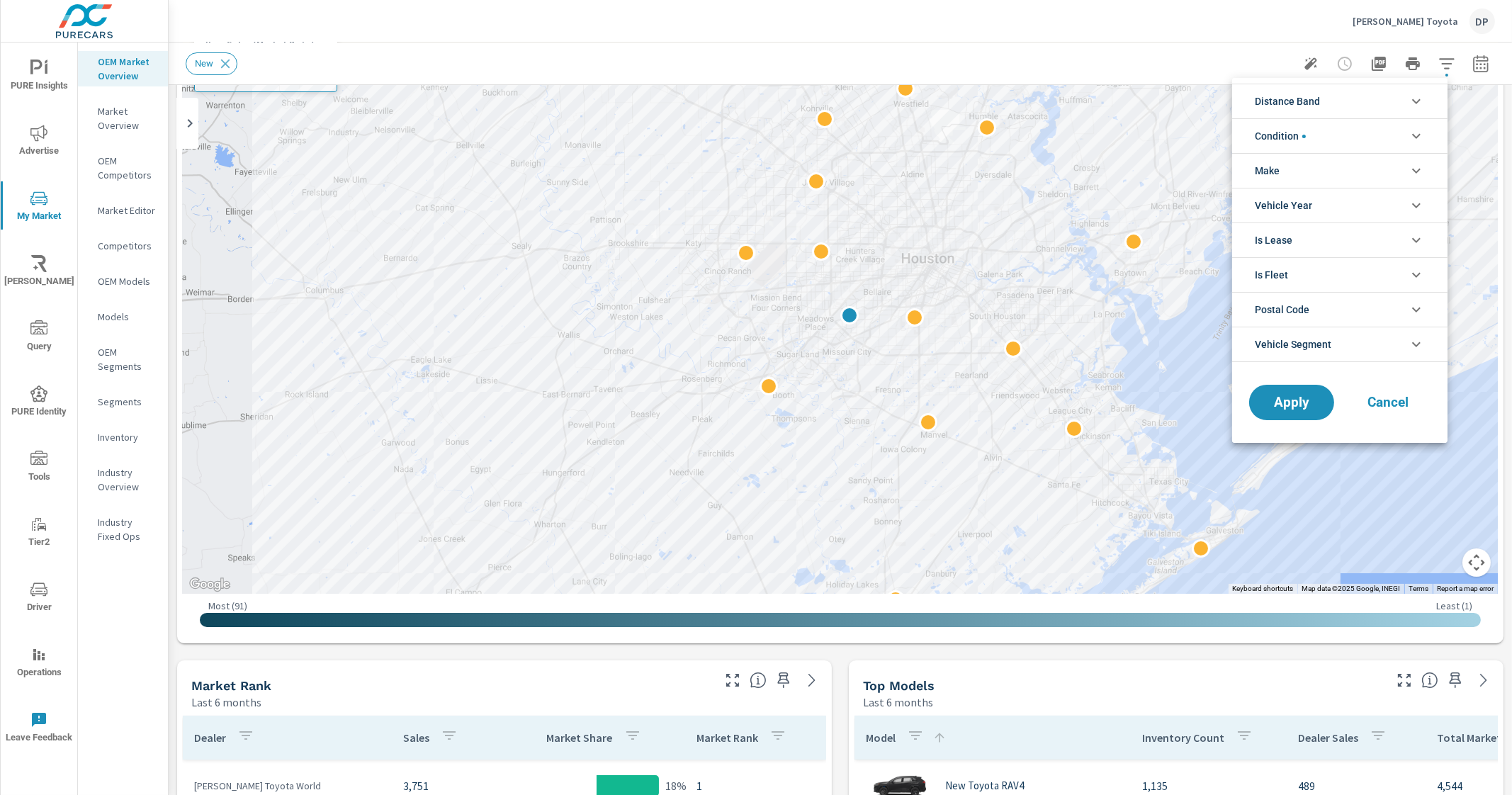
click at [1420, 101] on icon "filter options" at bounding box center [1416, 102] width 17 height 17
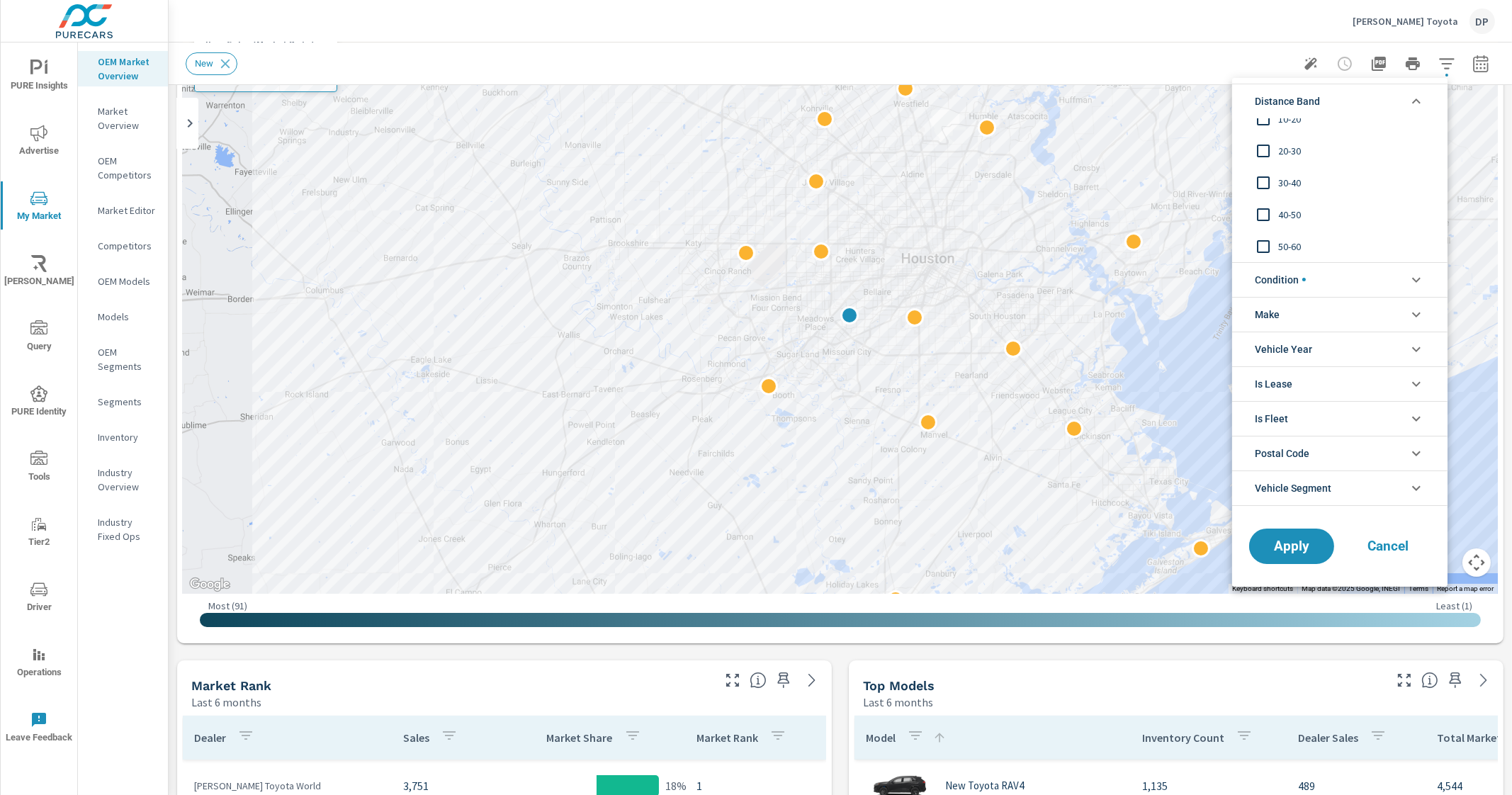
scroll to position [0, 0]
click at [1418, 104] on icon "filter options" at bounding box center [1416, 102] width 17 height 17
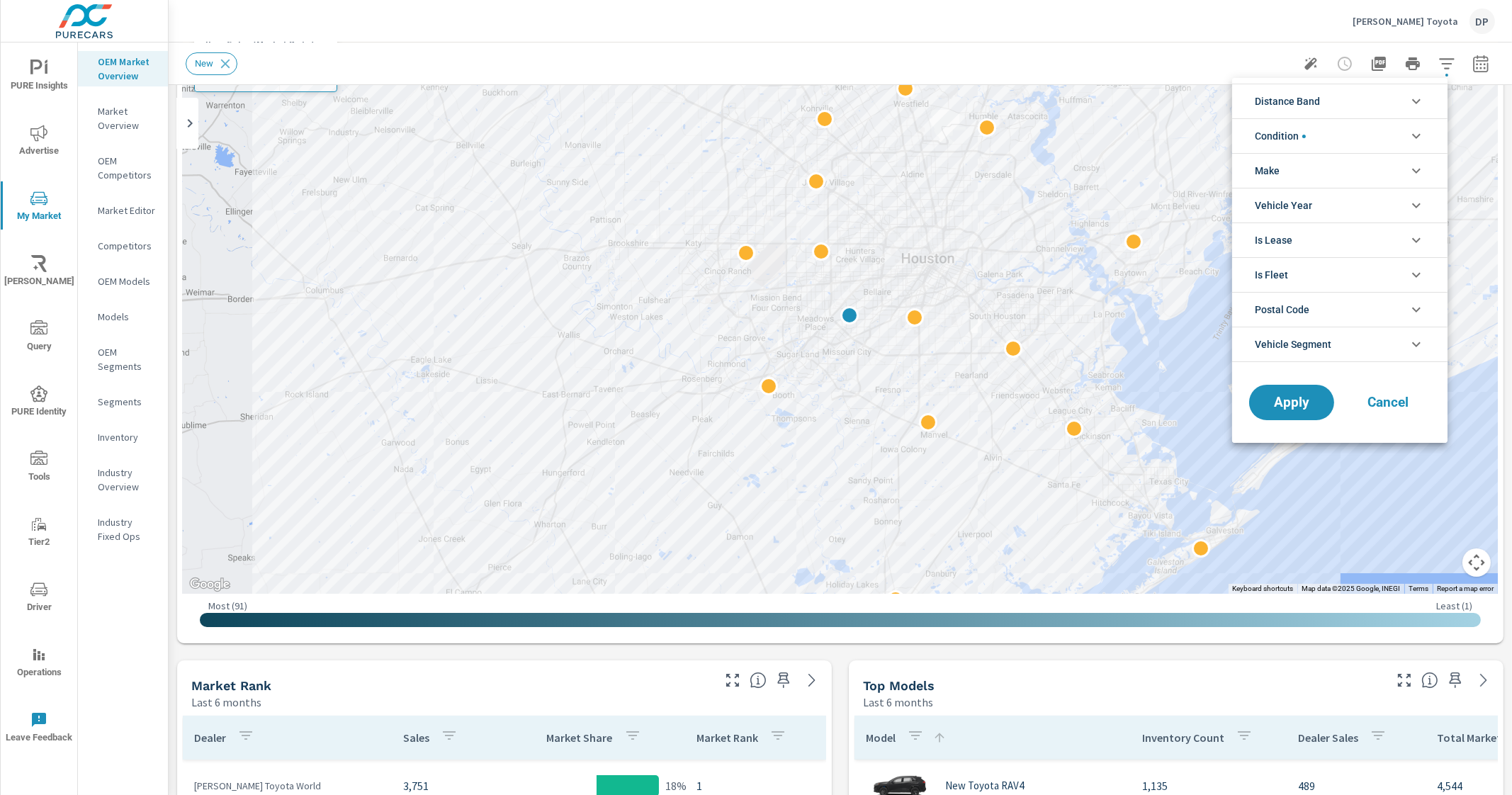
click at [1511, 152] on div at bounding box center [756, 397] width 1512 height 795
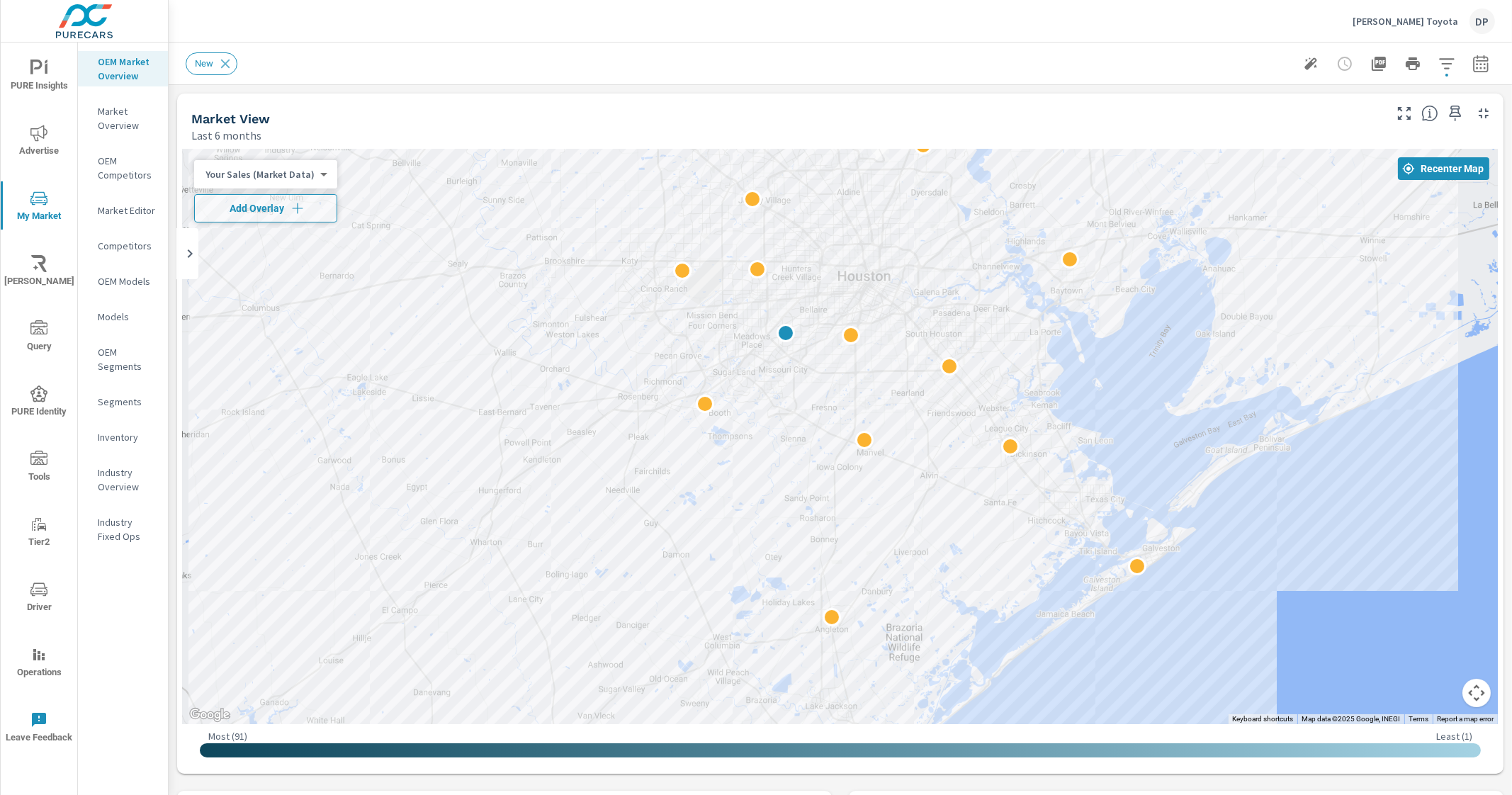
drag, startPoint x: 1152, startPoint y: 540, endPoint x: 1088, endPoint y: 426, distance: 130.7
click at [1088, 426] on div at bounding box center [1382, 702] width 1210 height 756
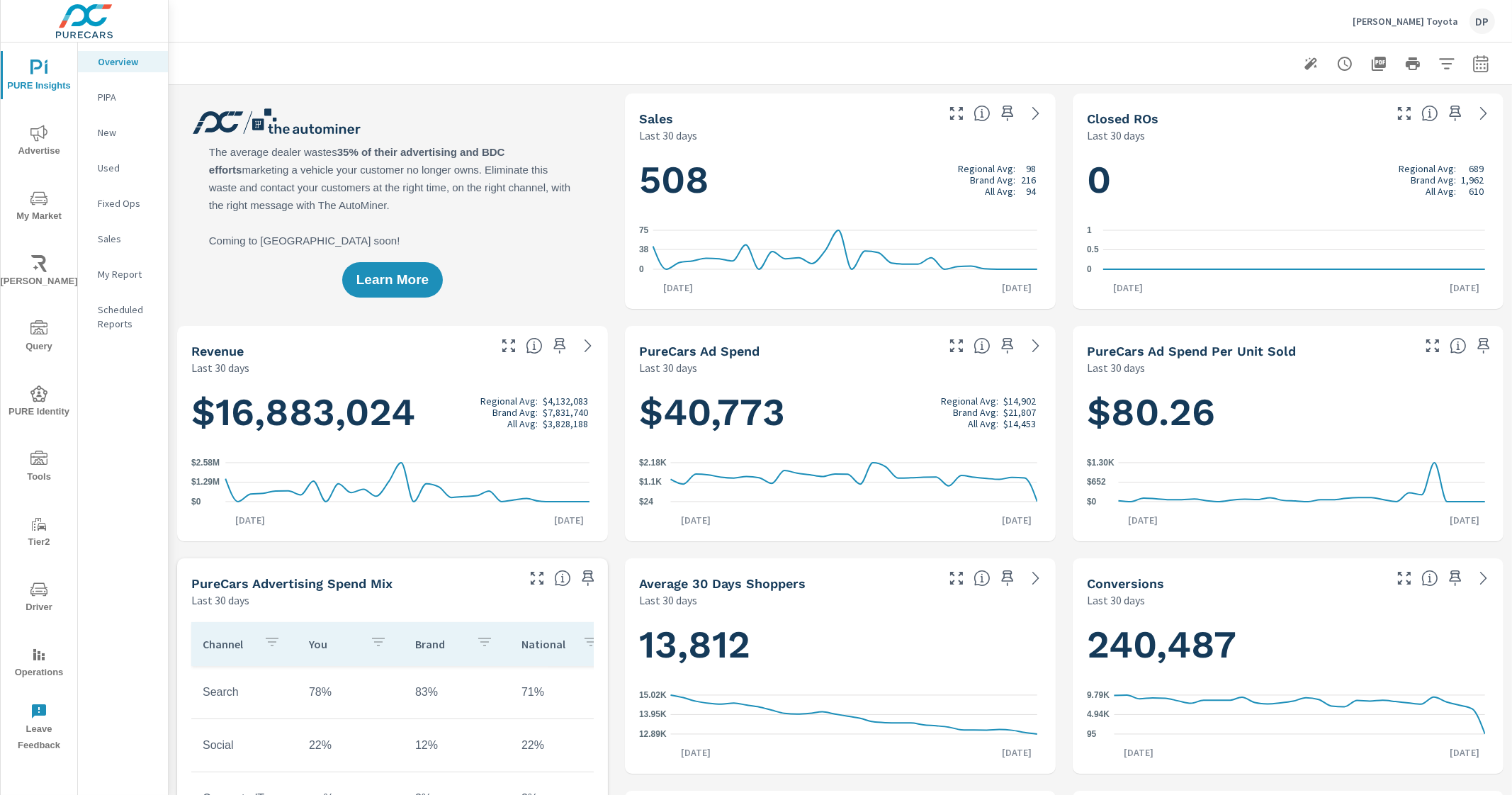
click at [47, 186] on button "My Market" at bounding box center [39, 205] width 77 height 48
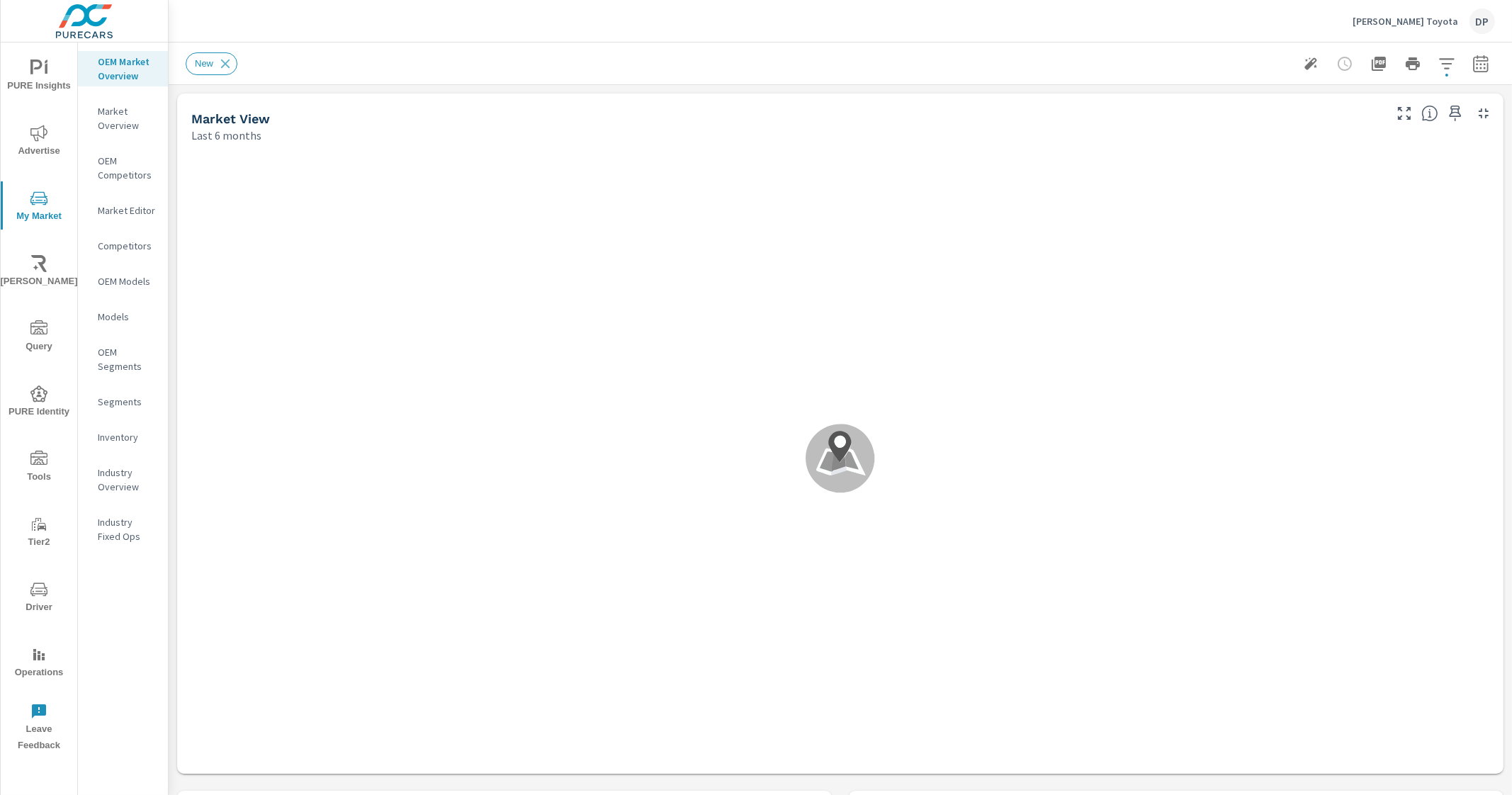
scroll to position [957, 0]
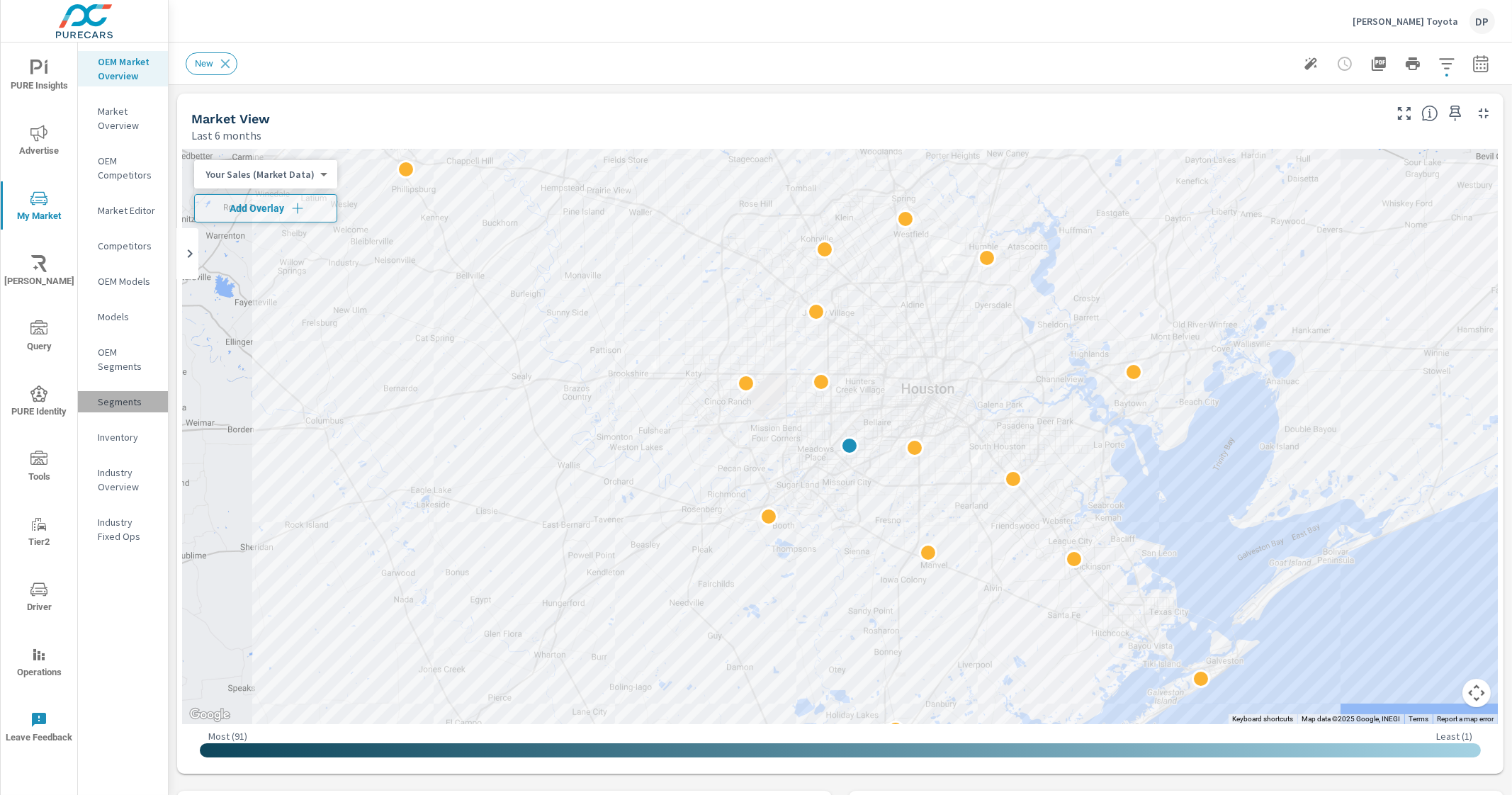
click at [114, 404] on p "Segments" at bounding box center [127, 401] width 59 height 14
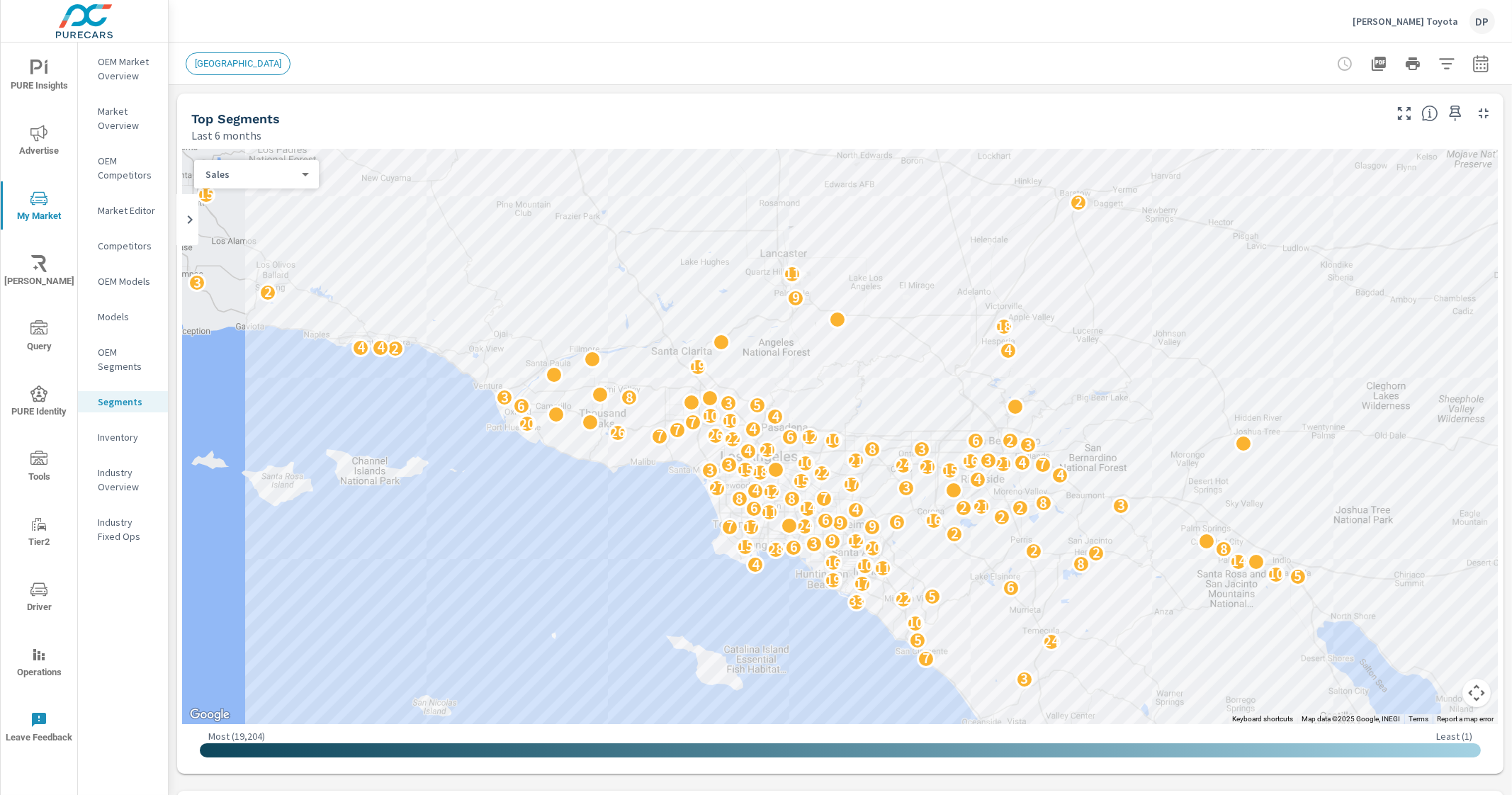
click at [1438, 61] on icon "button" at bounding box center [1446, 64] width 17 height 17
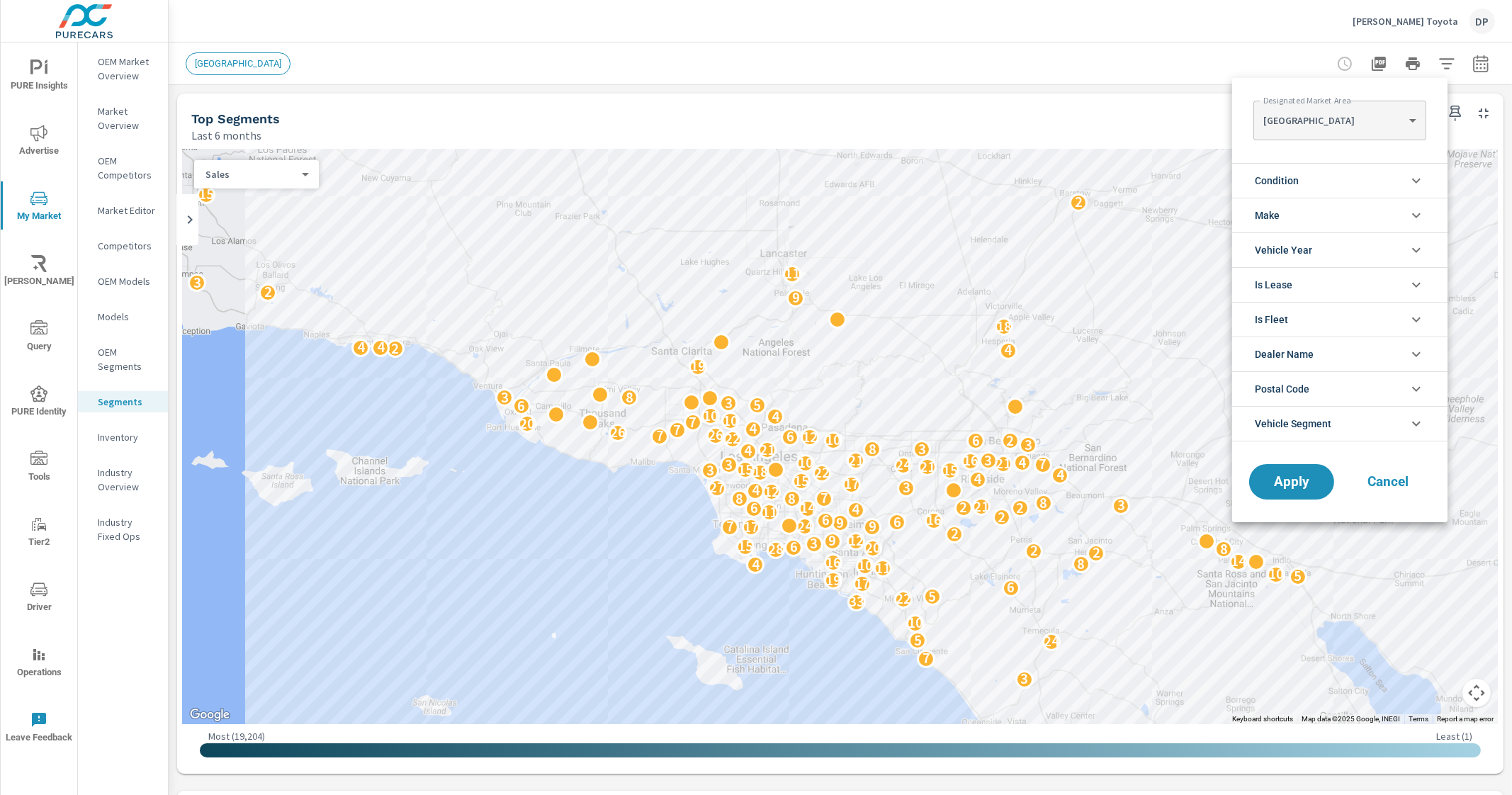
click at [1373, 218] on li "Make" at bounding box center [1339, 215] width 215 height 35
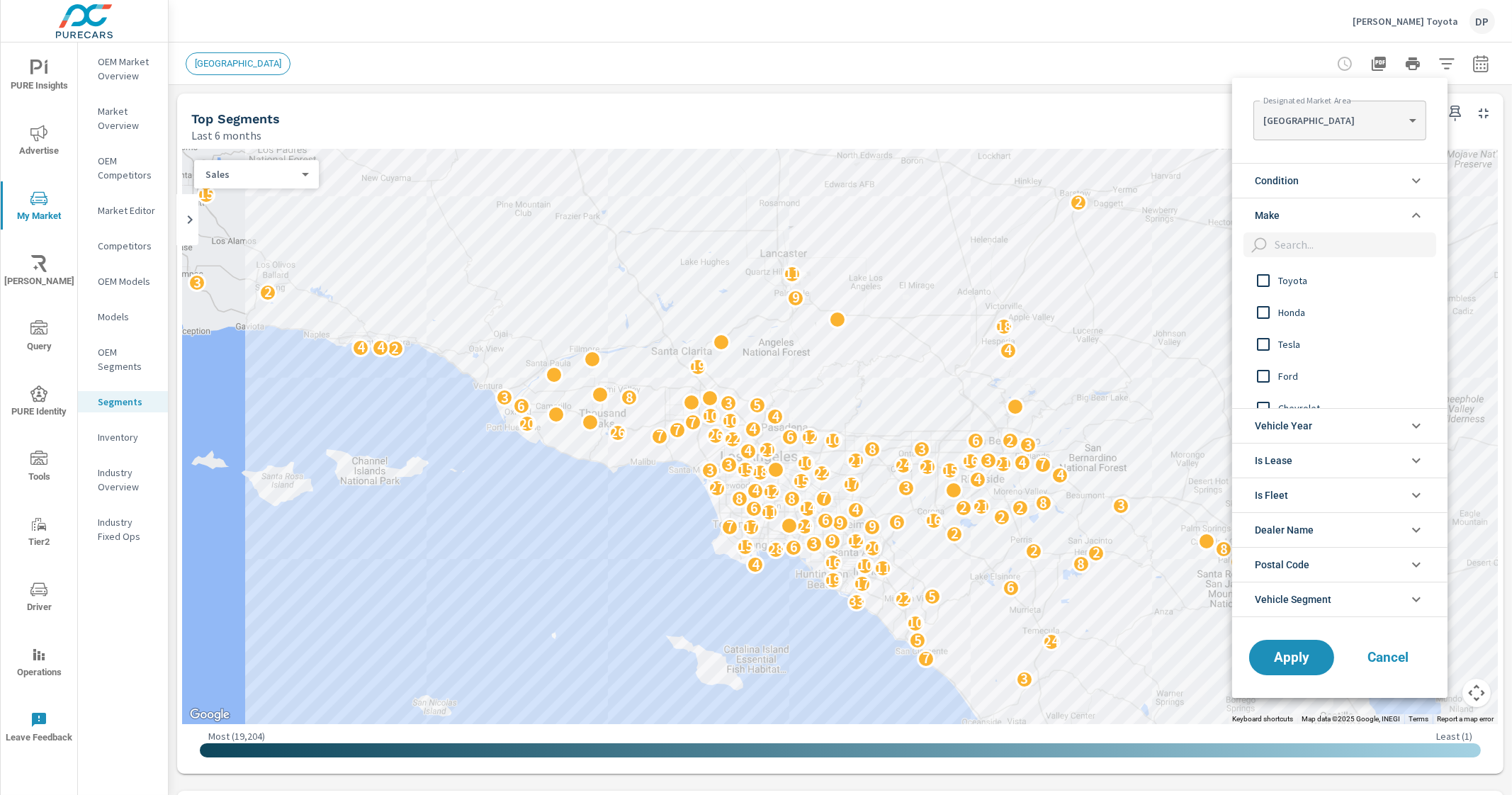
click at [1373, 218] on li "Make" at bounding box center [1339, 215] width 215 height 35
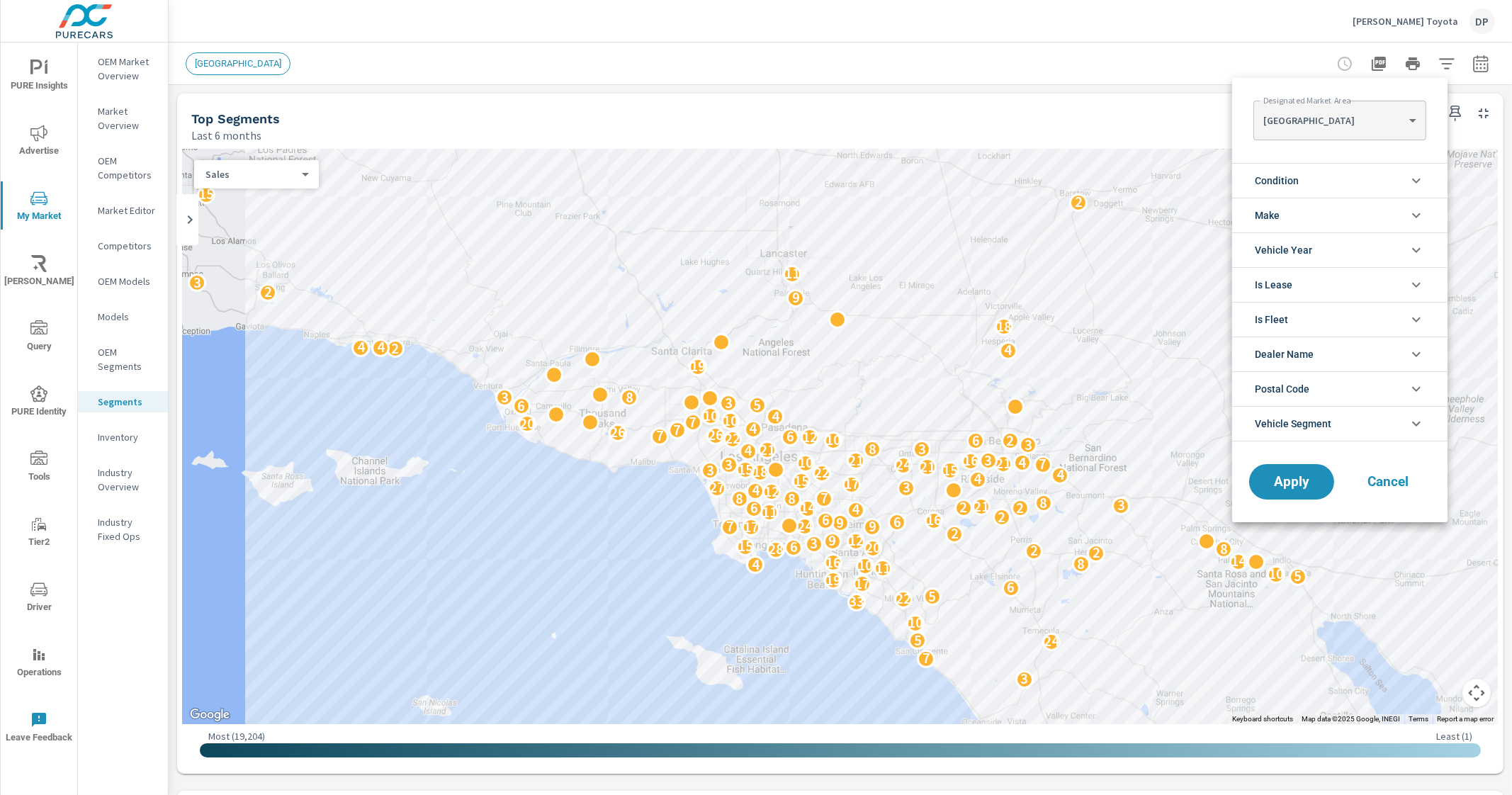
click at [1038, 44] on div at bounding box center [756, 397] width 1512 height 795
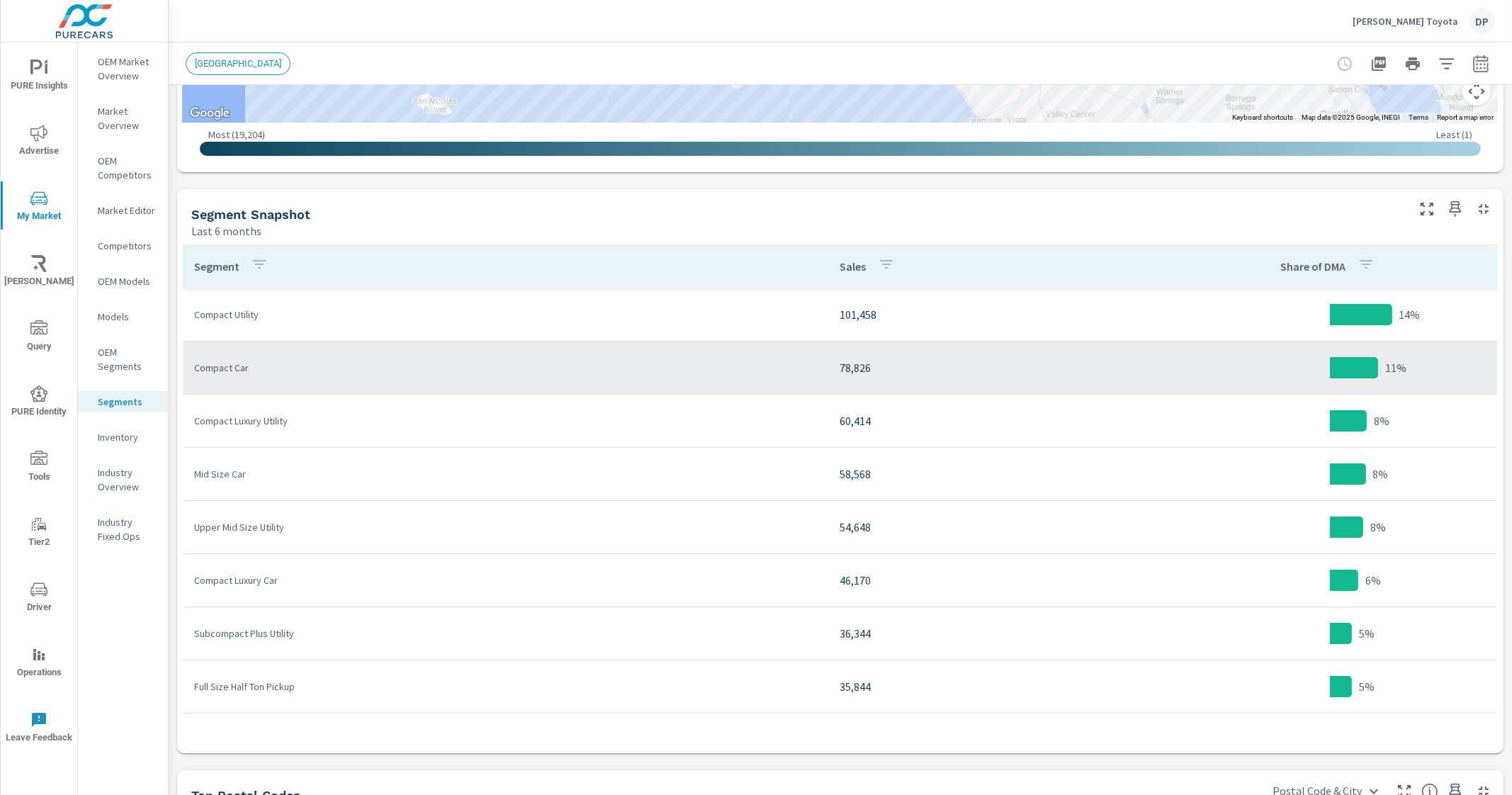
scroll to position [707, 0]
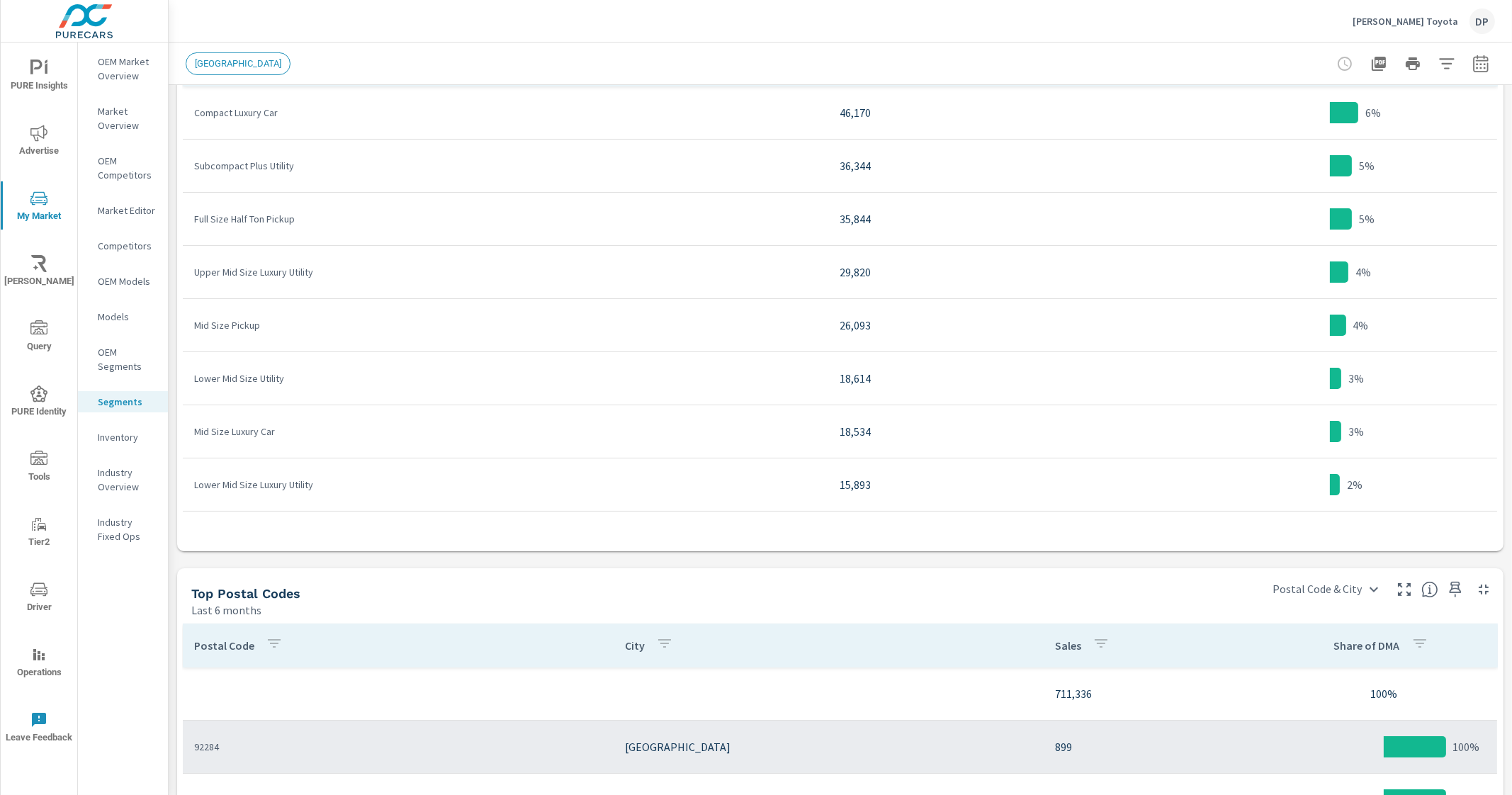
scroll to position [797, 0]
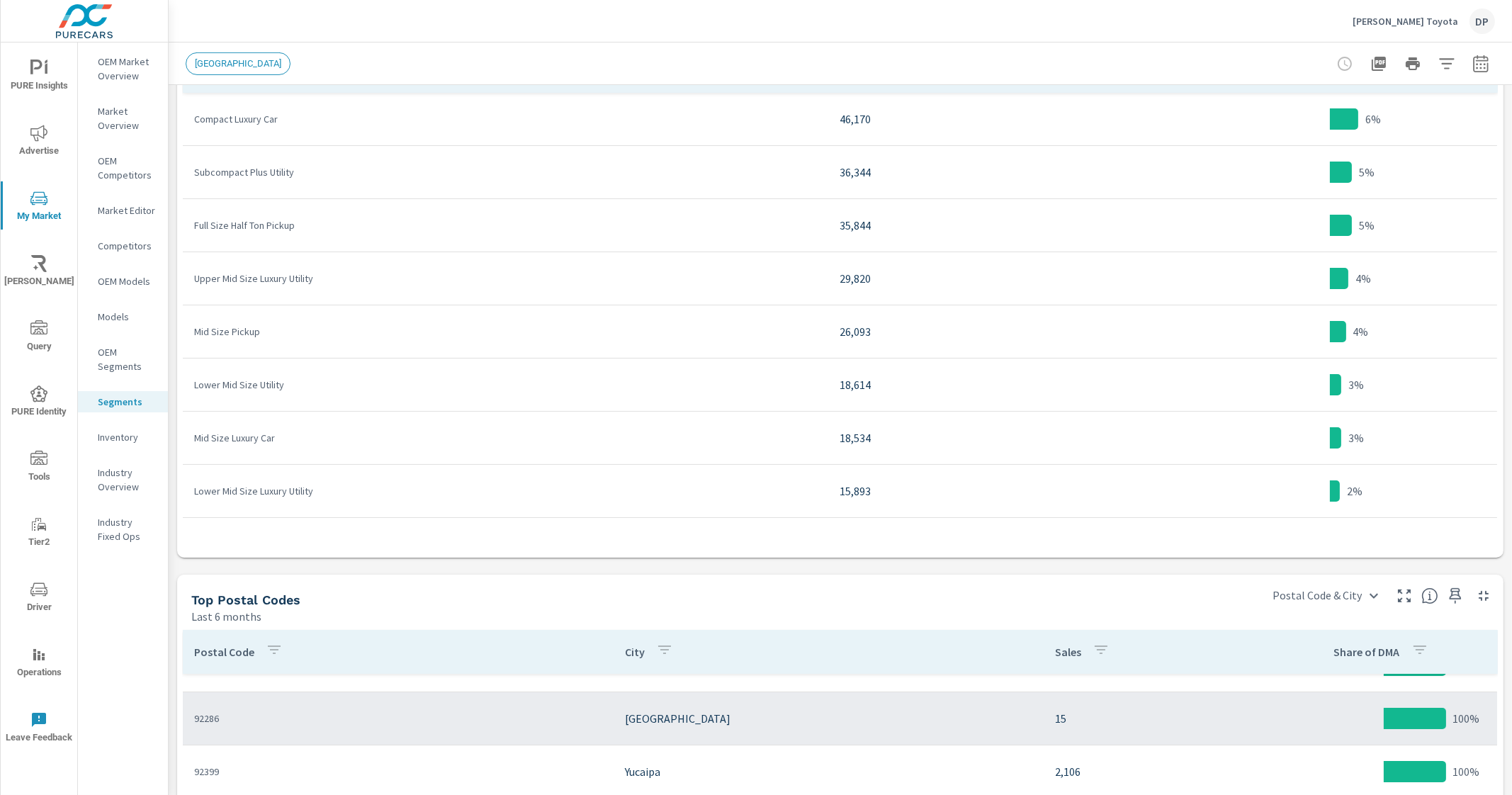
scroll to position [60, 0]
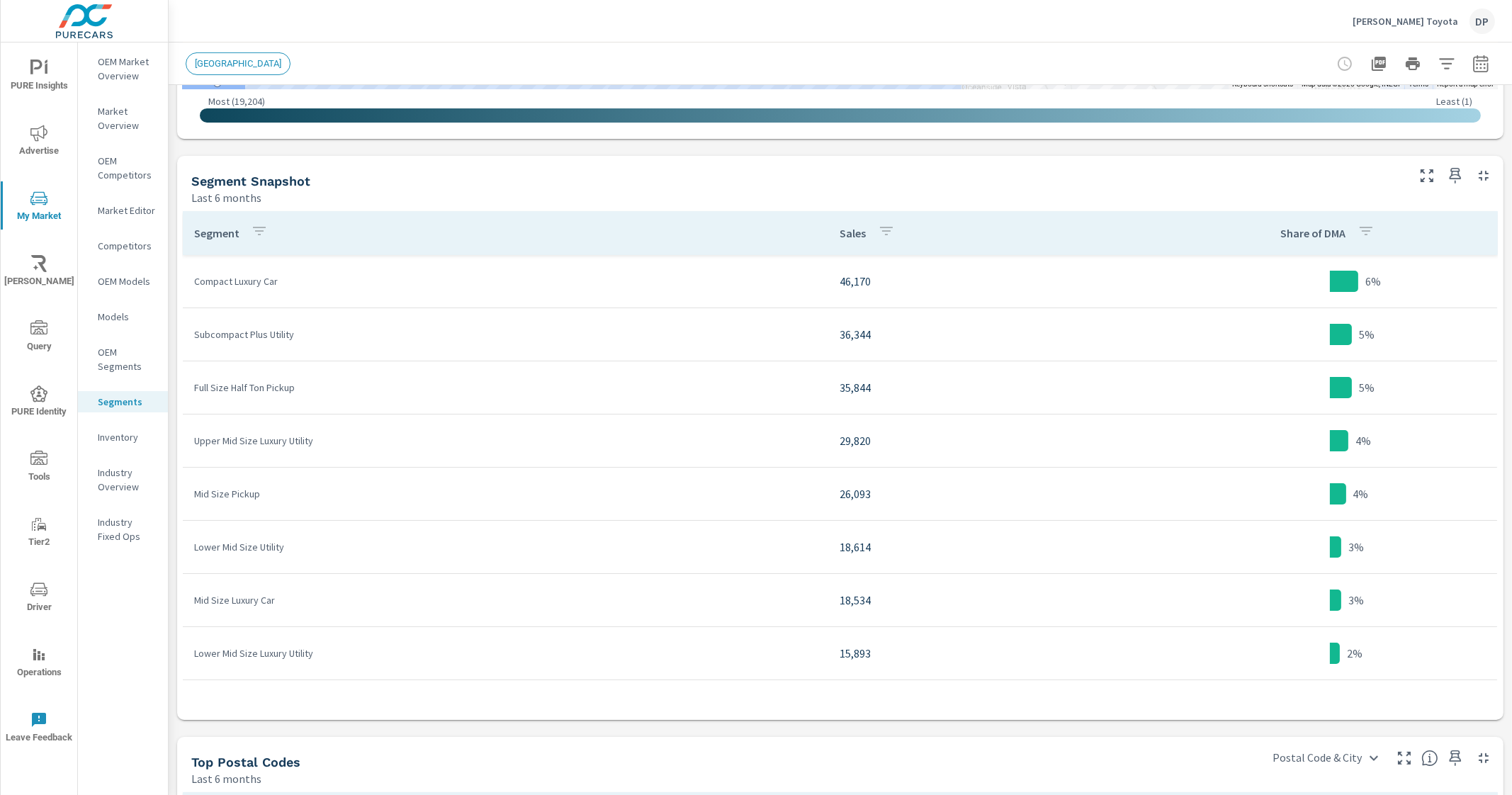
scroll to position [620, 0]
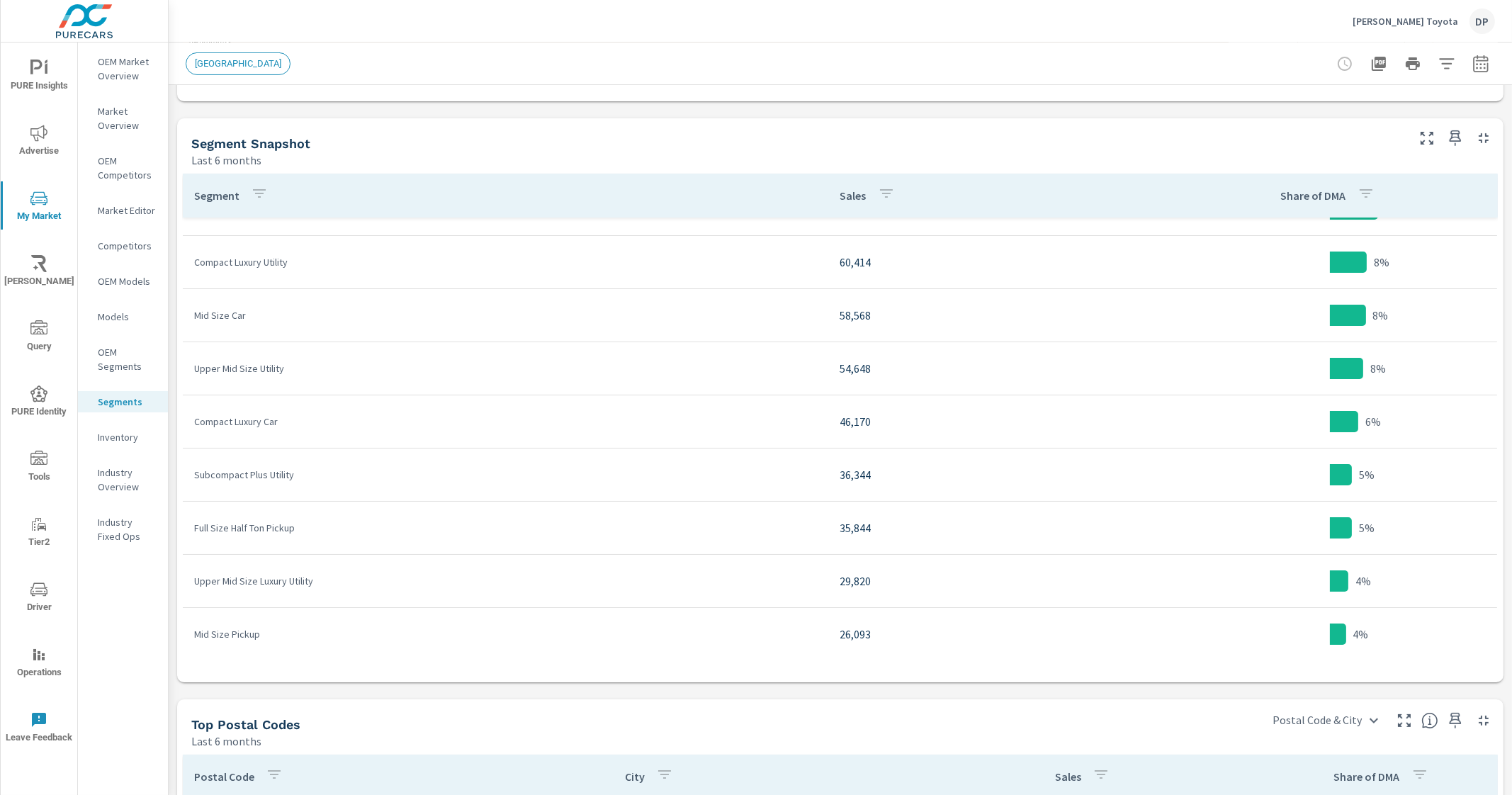
scroll to position [686, 0]
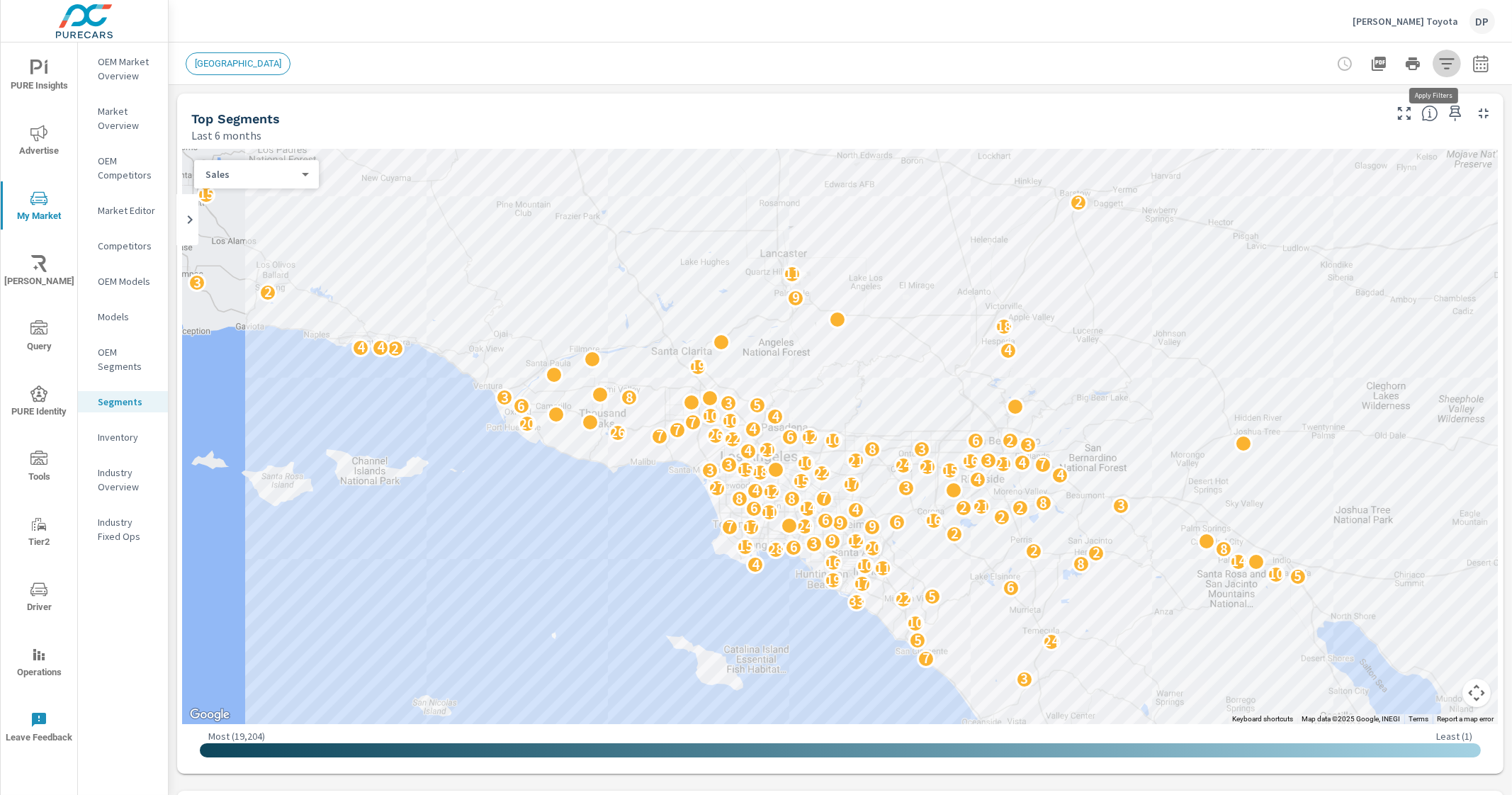
click at [1438, 68] on icon "button" at bounding box center [1446, 64] width 17 height 17
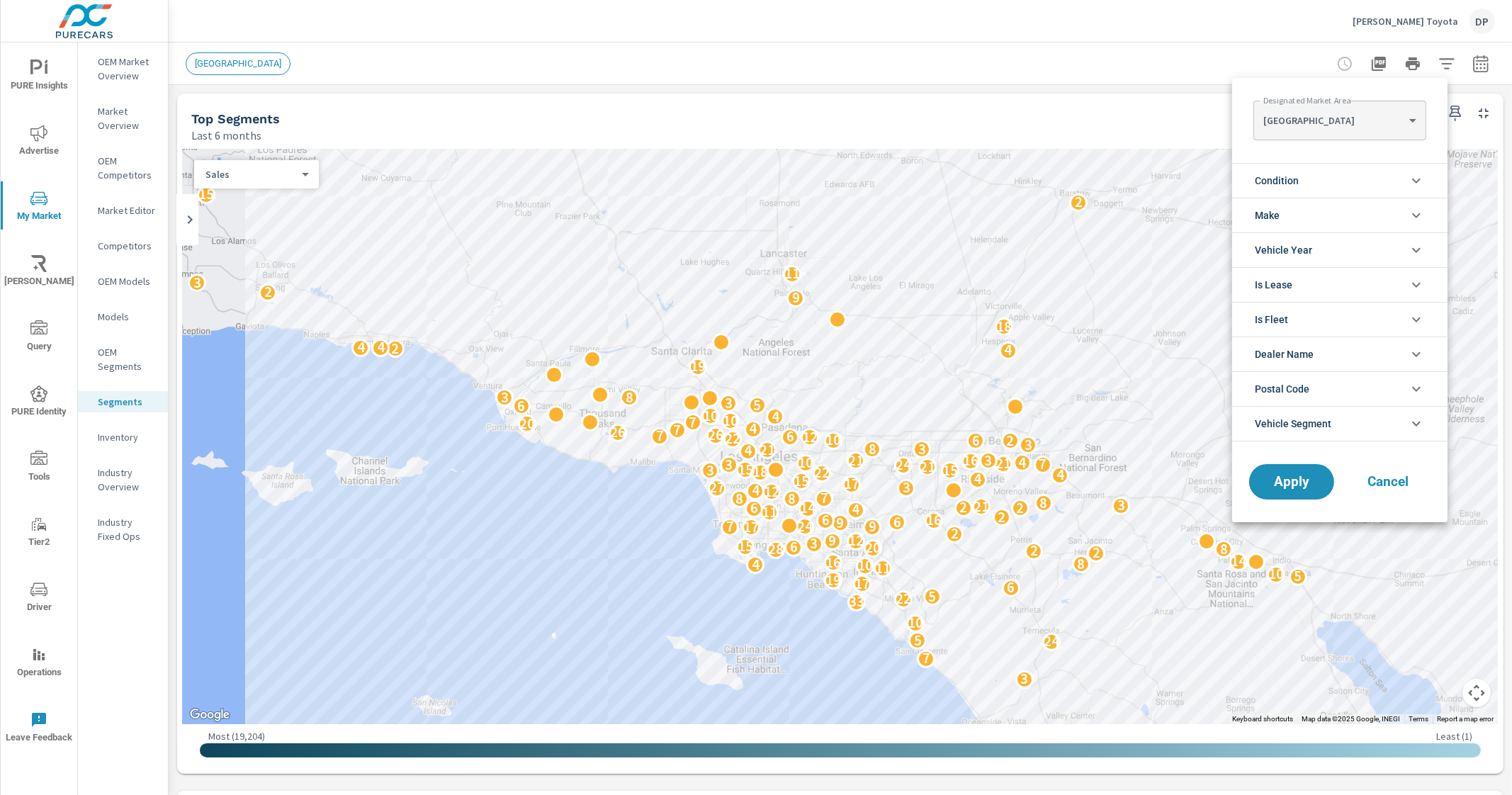
click at [1134, 86] on div at bounding box center [756, 397] width 1512 height 795
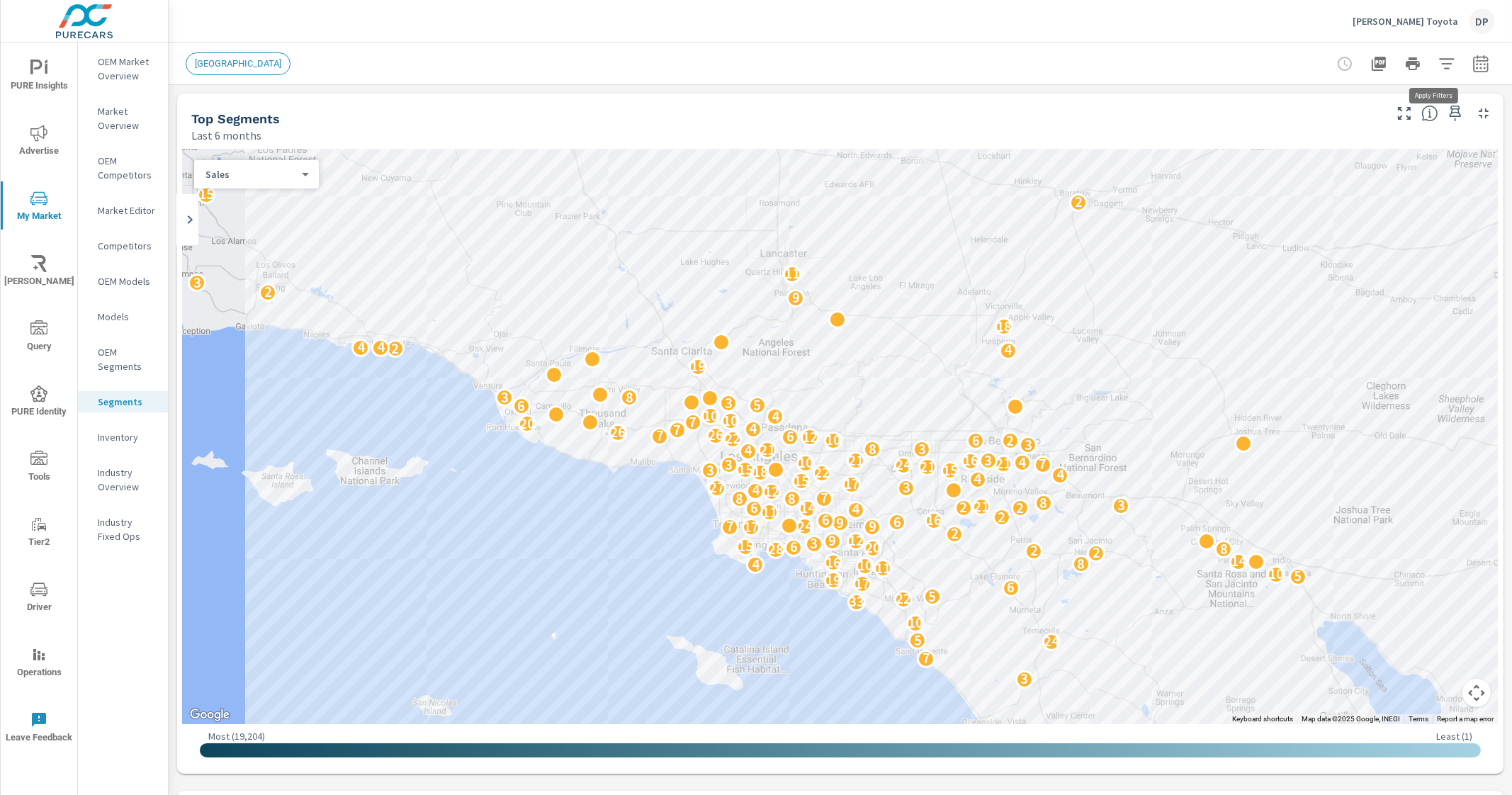
click at [1445, 57] on button "button" at bounding box center [1446, 64] width 29 height 29
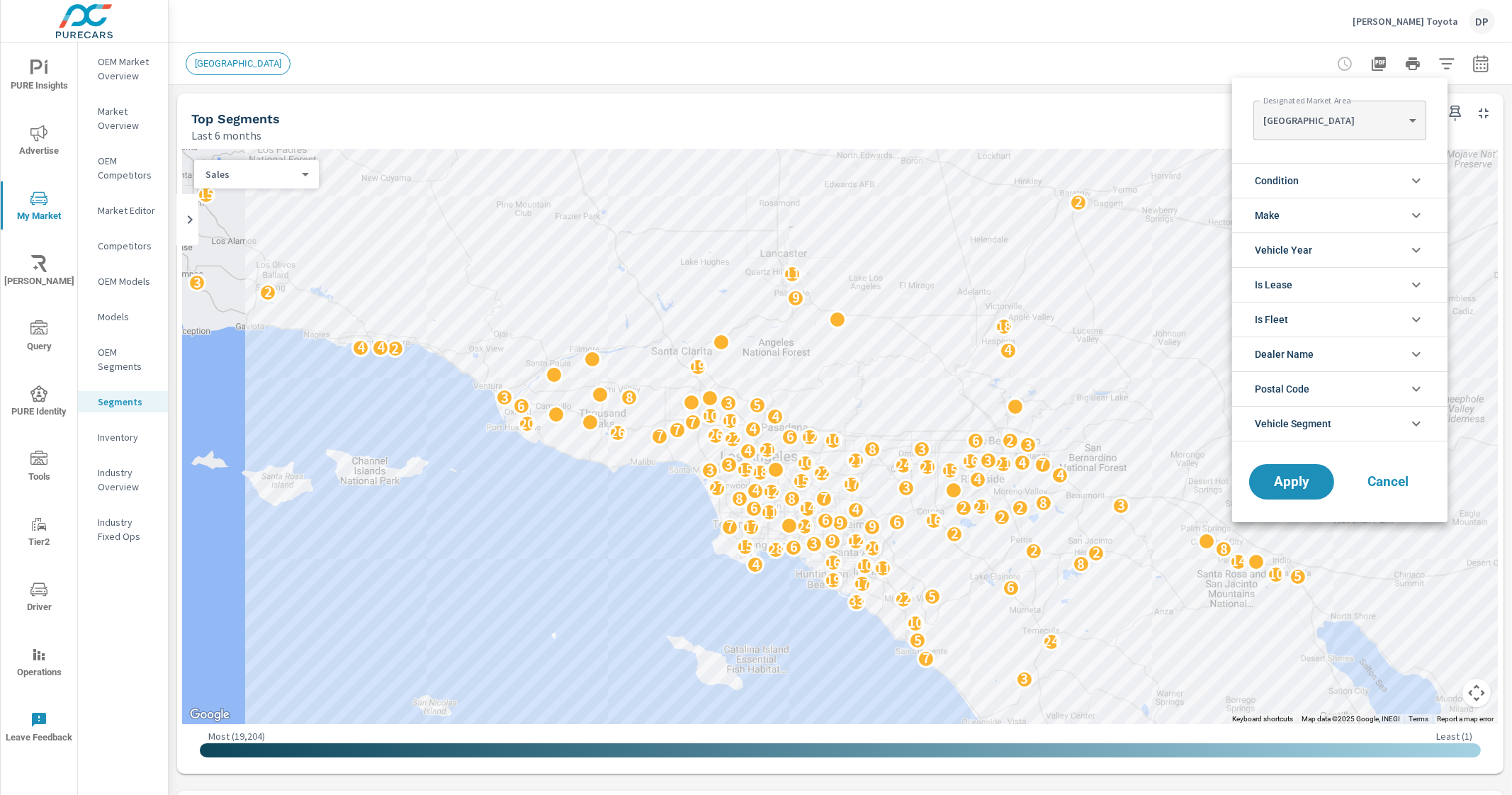
click at [1339, 211] on li "Make" at bounding box center [1339, 215] width 215 height 35
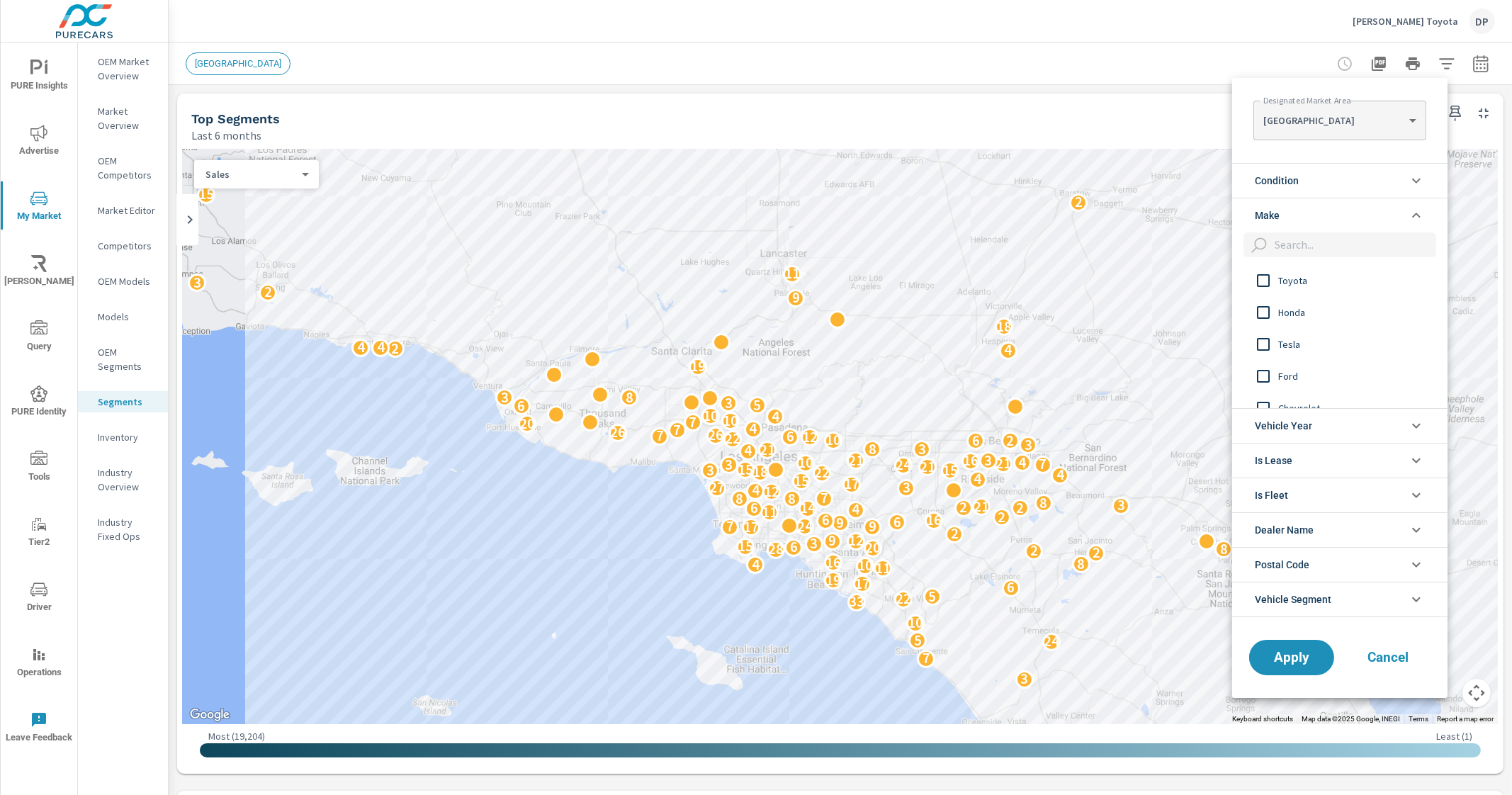
click at [168, 731] on div at bounding box center [756, 397] width 1512 height 795
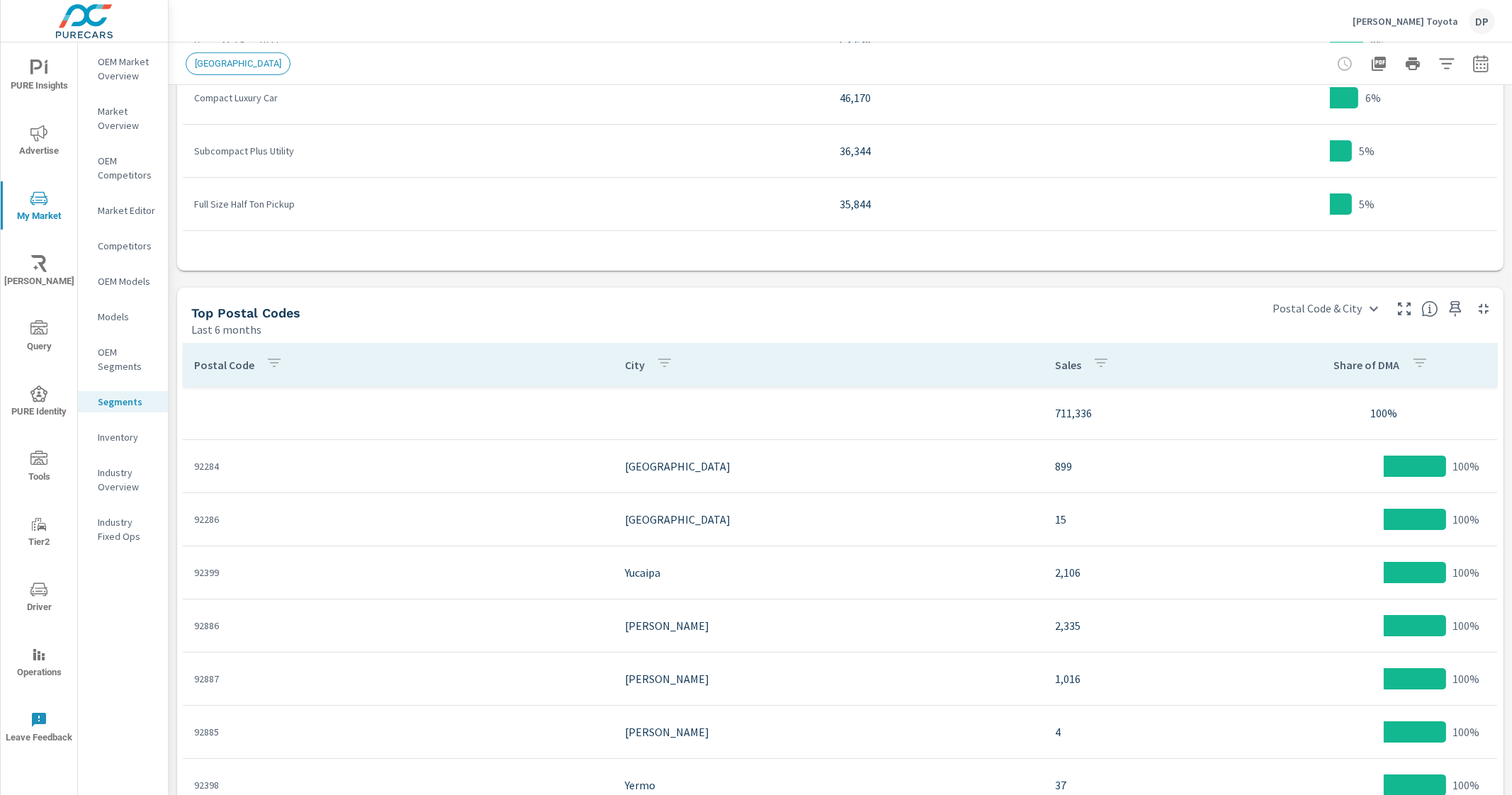
scroll to position [1149, 0]
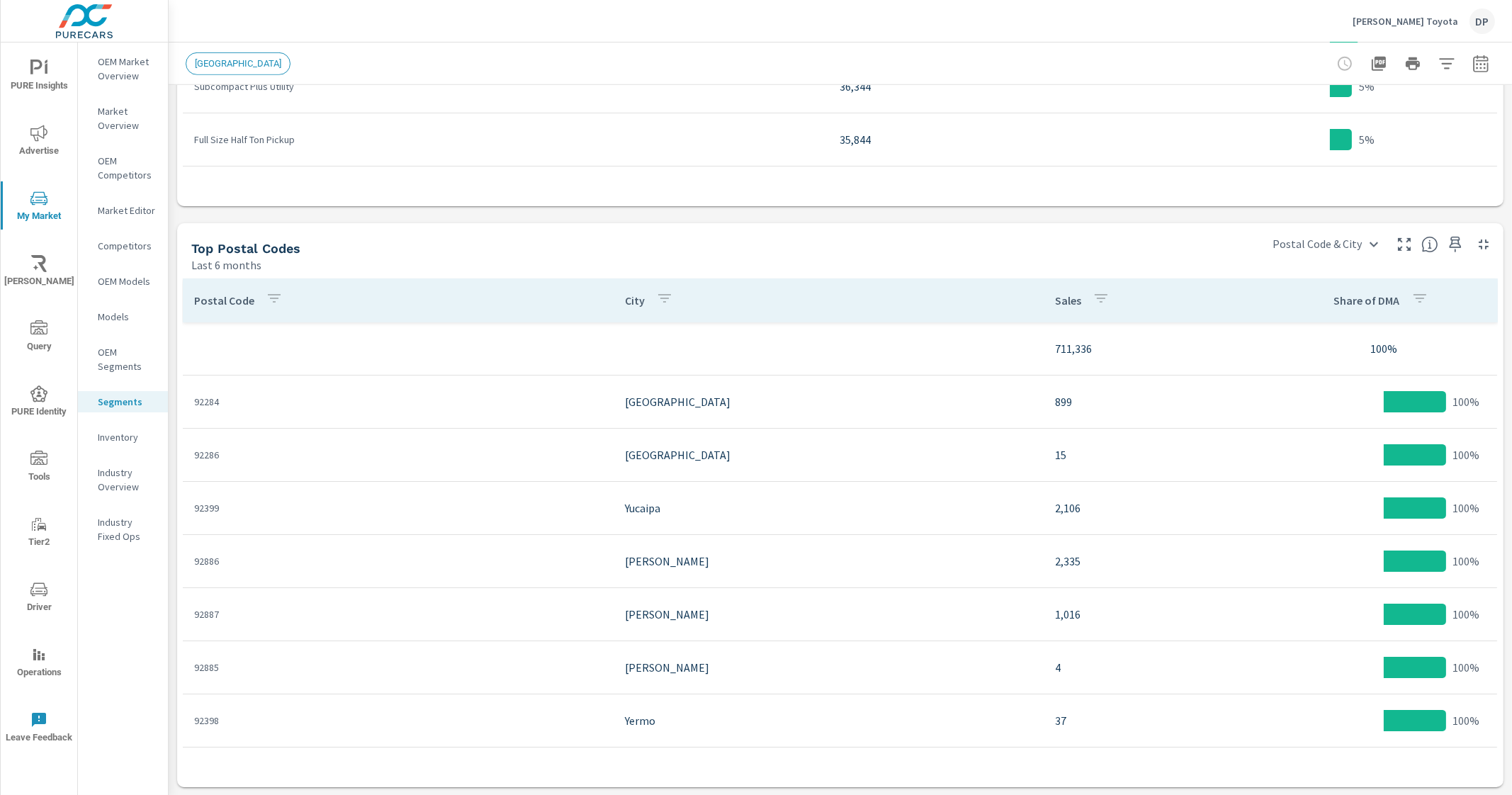
click at [1438, 68] on icon "button" at bounding box center [1446, 64] width 17 height 17
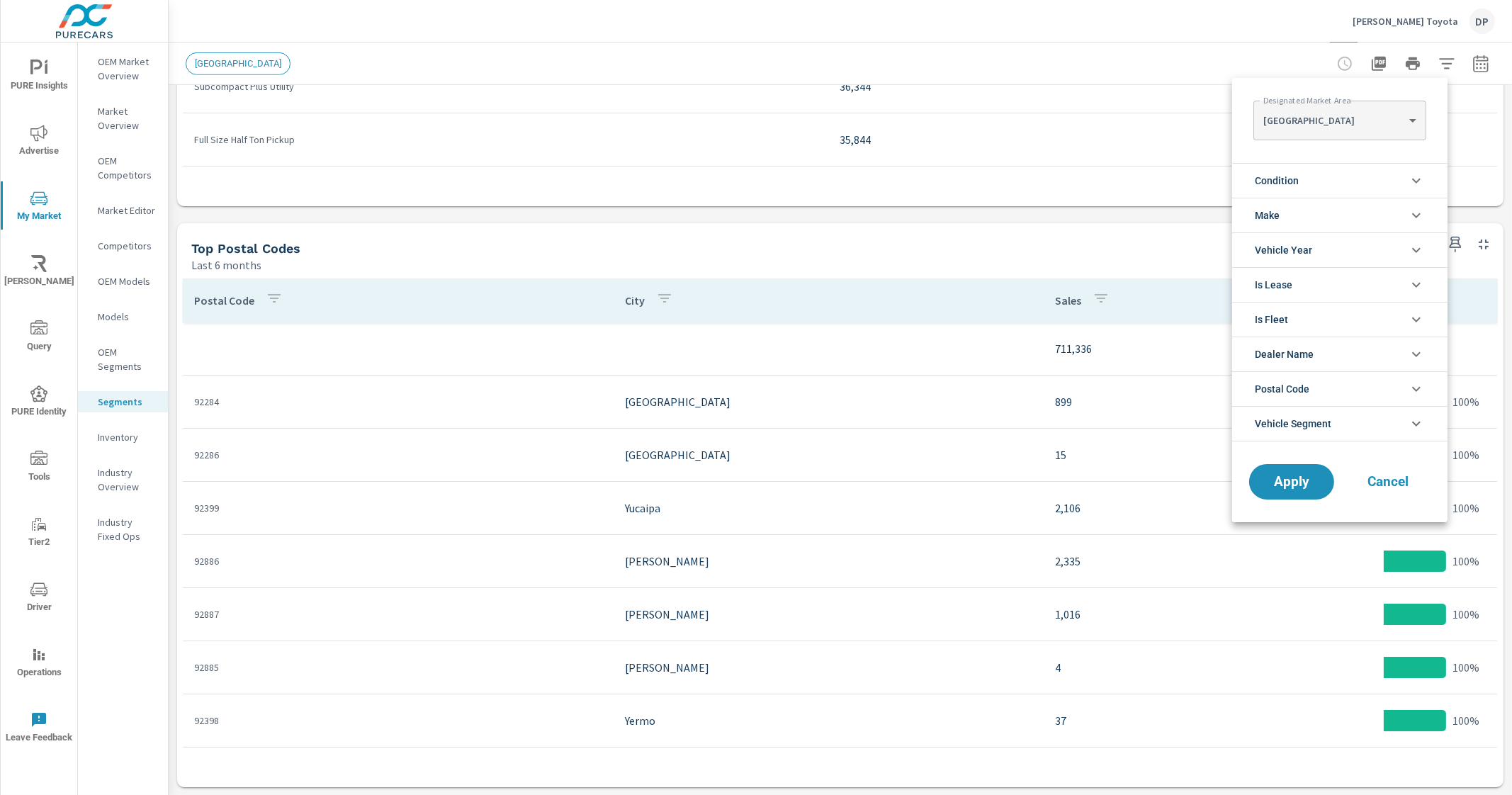
click at [1344, 219] on li "Make" at bounding box center [1339, 215] width 215 height 35
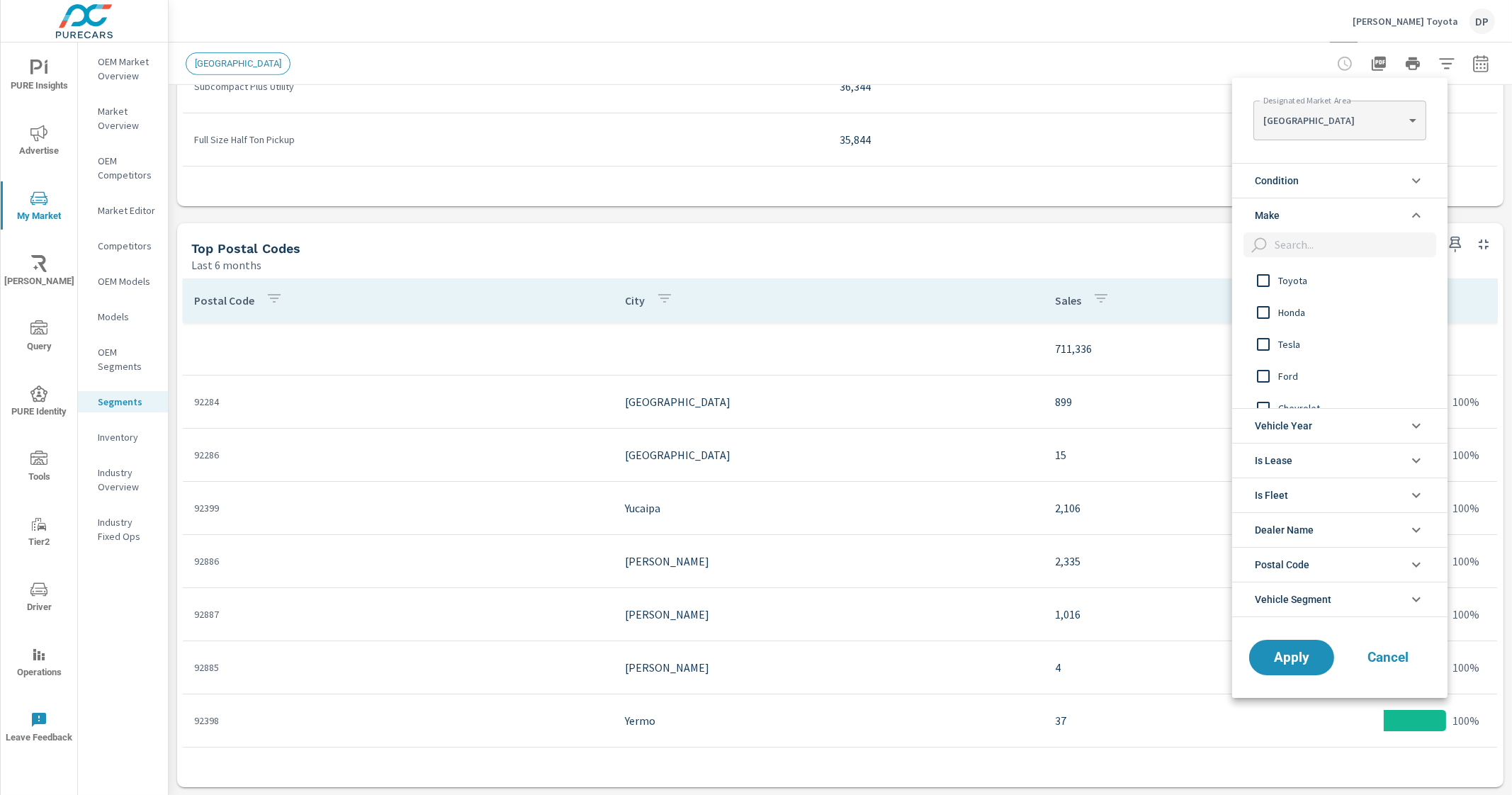
click at [1292, 295] on div "Toyota" at bounding box center [1338, 280] width 212 height 32
click at [1316, 643] on button "Apply" at bounding box center [1291, 657] width 88 height 37
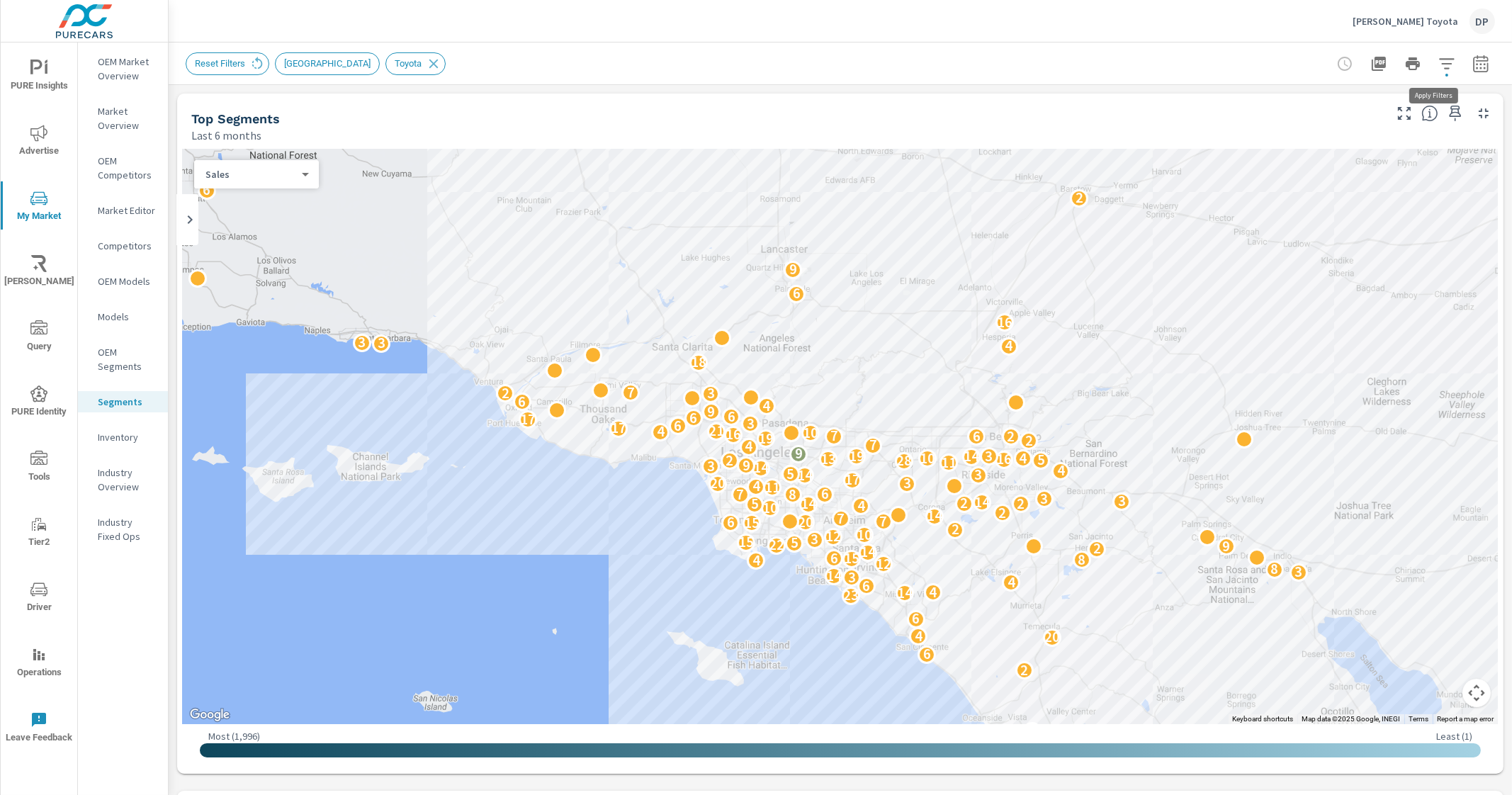
click at [1436, 75] on button "button" at bounding box center [1446, 64] width 29 height 29
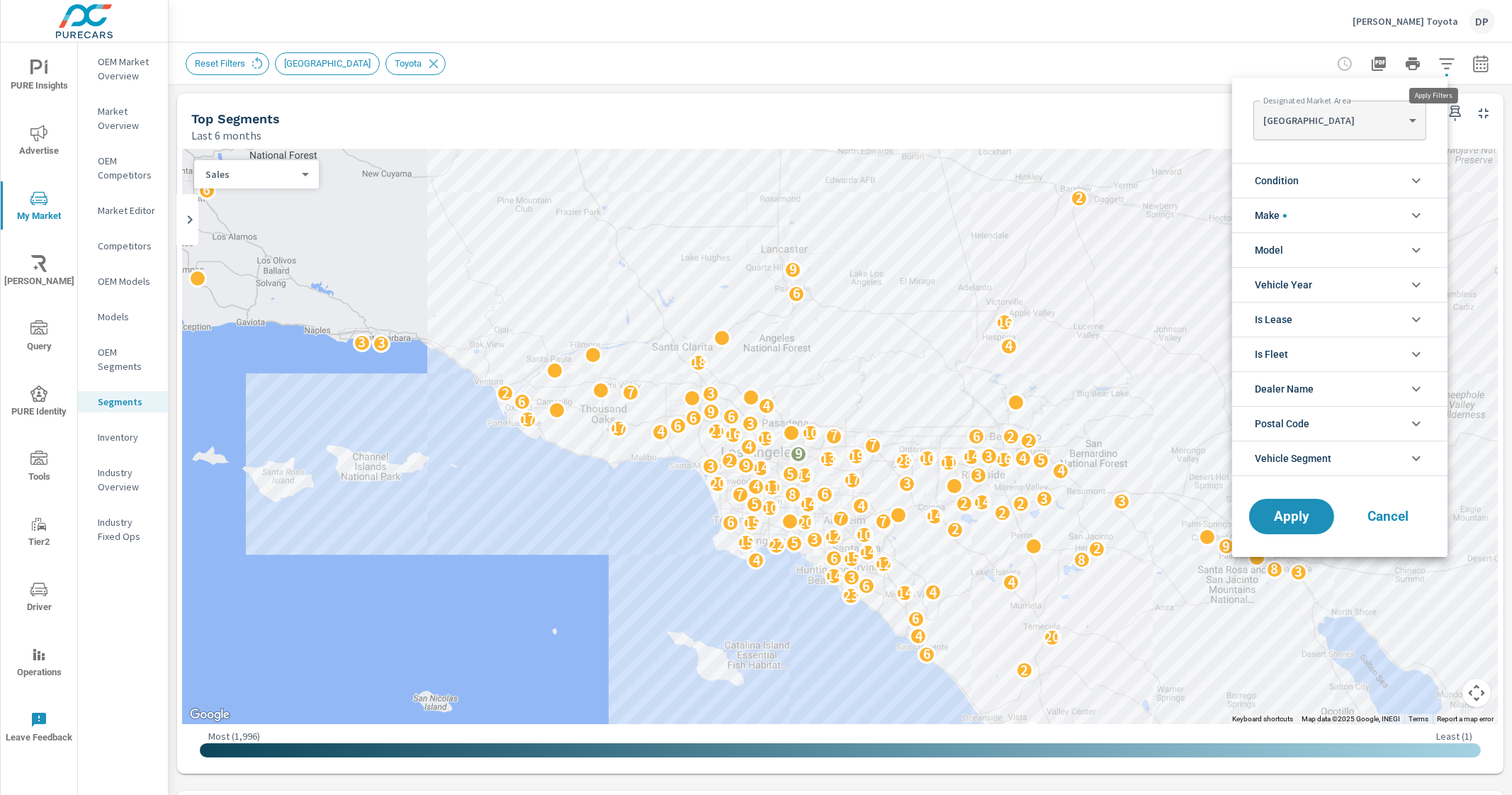
scroll to position [32, 0]
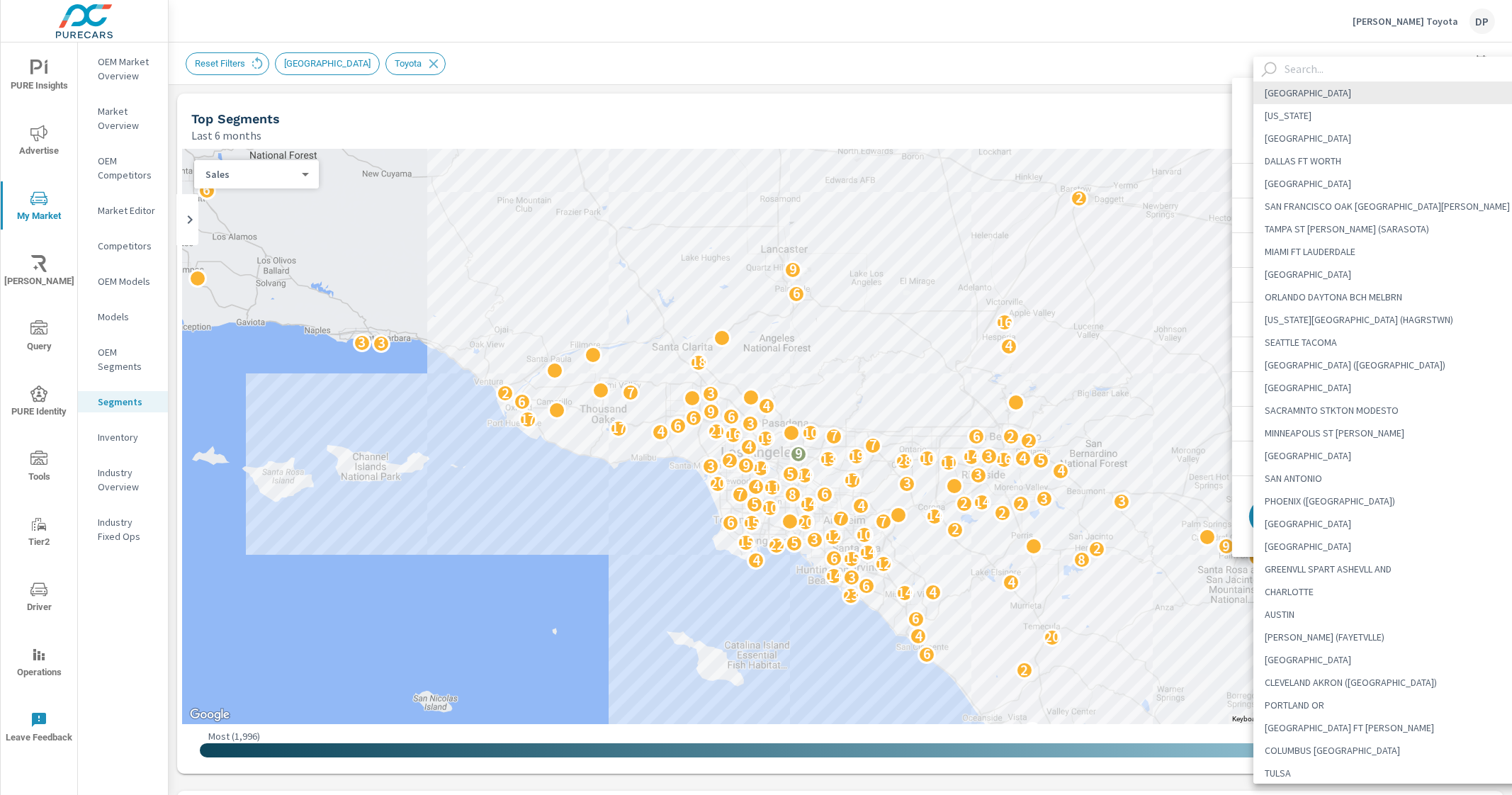
click at [1387, 129] on body "PURE Insights Advertise My Market Riley AI Query PURE Identity Tools Tier2 Driv…" at bounding box center [756, 397] width 1512 height 795
click at [1393, 126] on li "HOUSTON" at bounding box center [1394, 138] width 282 height 23
type Area "HOUSTON"
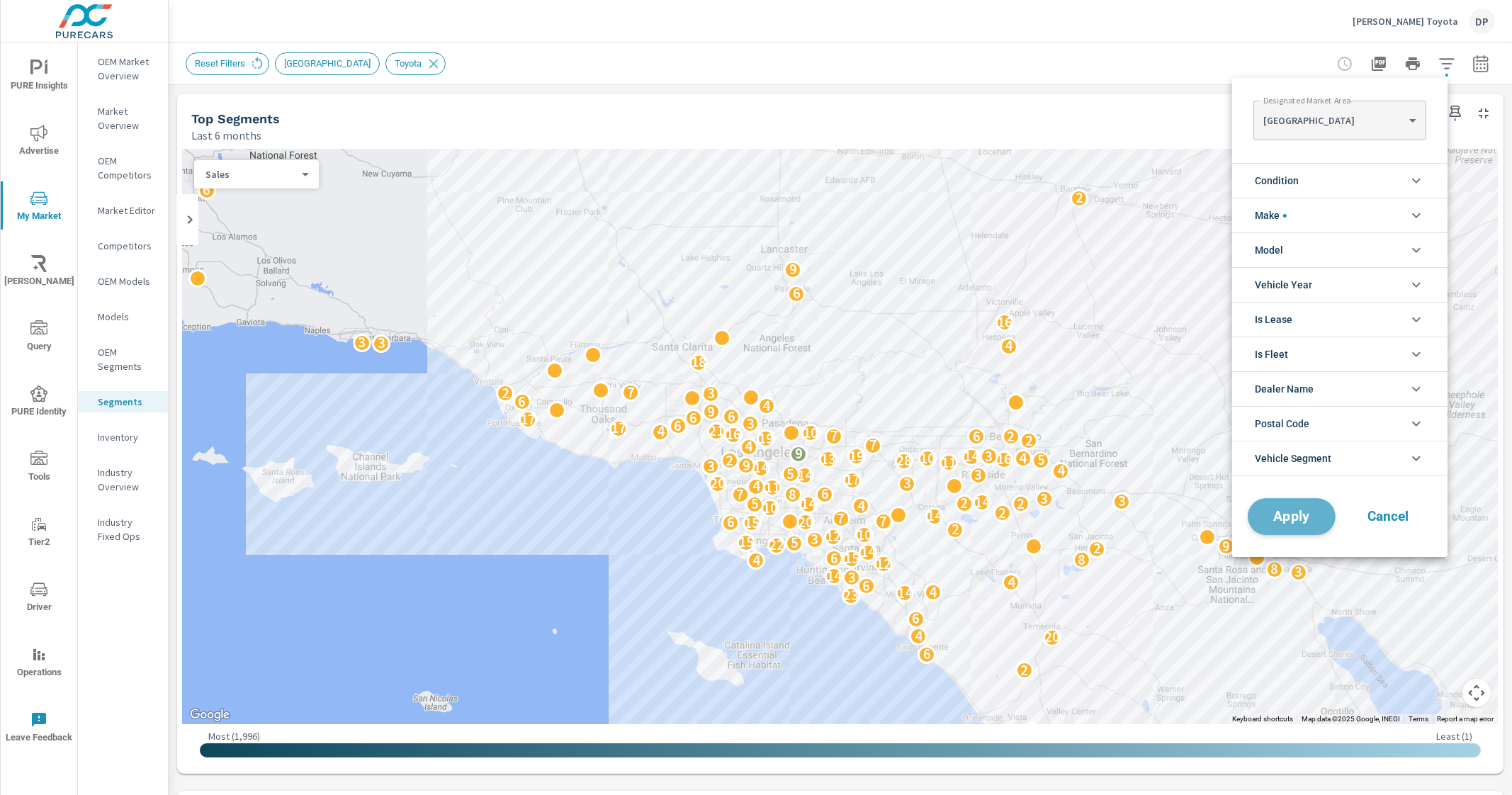
click at [1303, 510] on span "Apply" at bounding box center [1291, 516] width 58 height 14
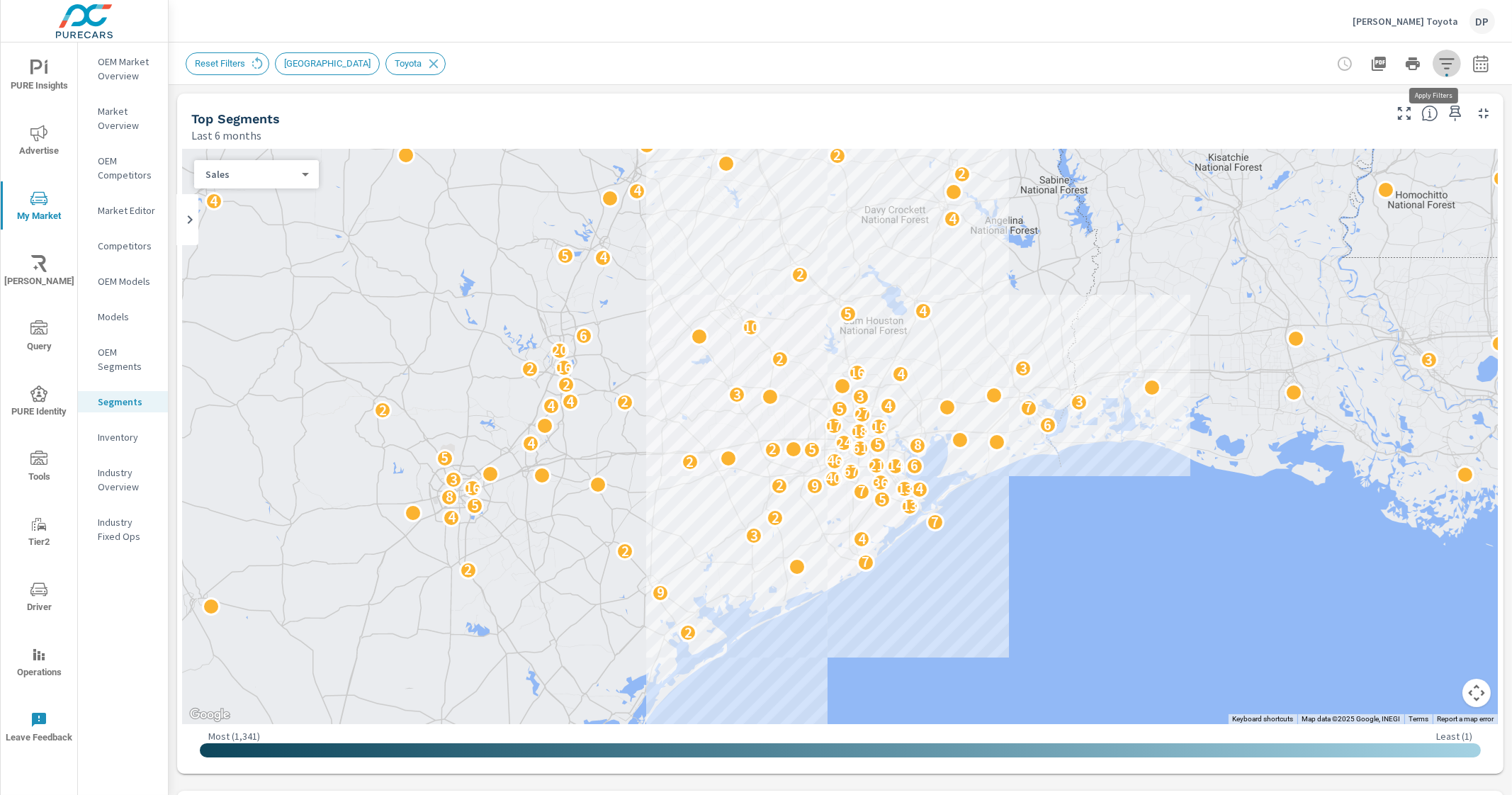
click at [1438, 66] on icon "button" at bounding box center [1446, 64] width 17 height 17
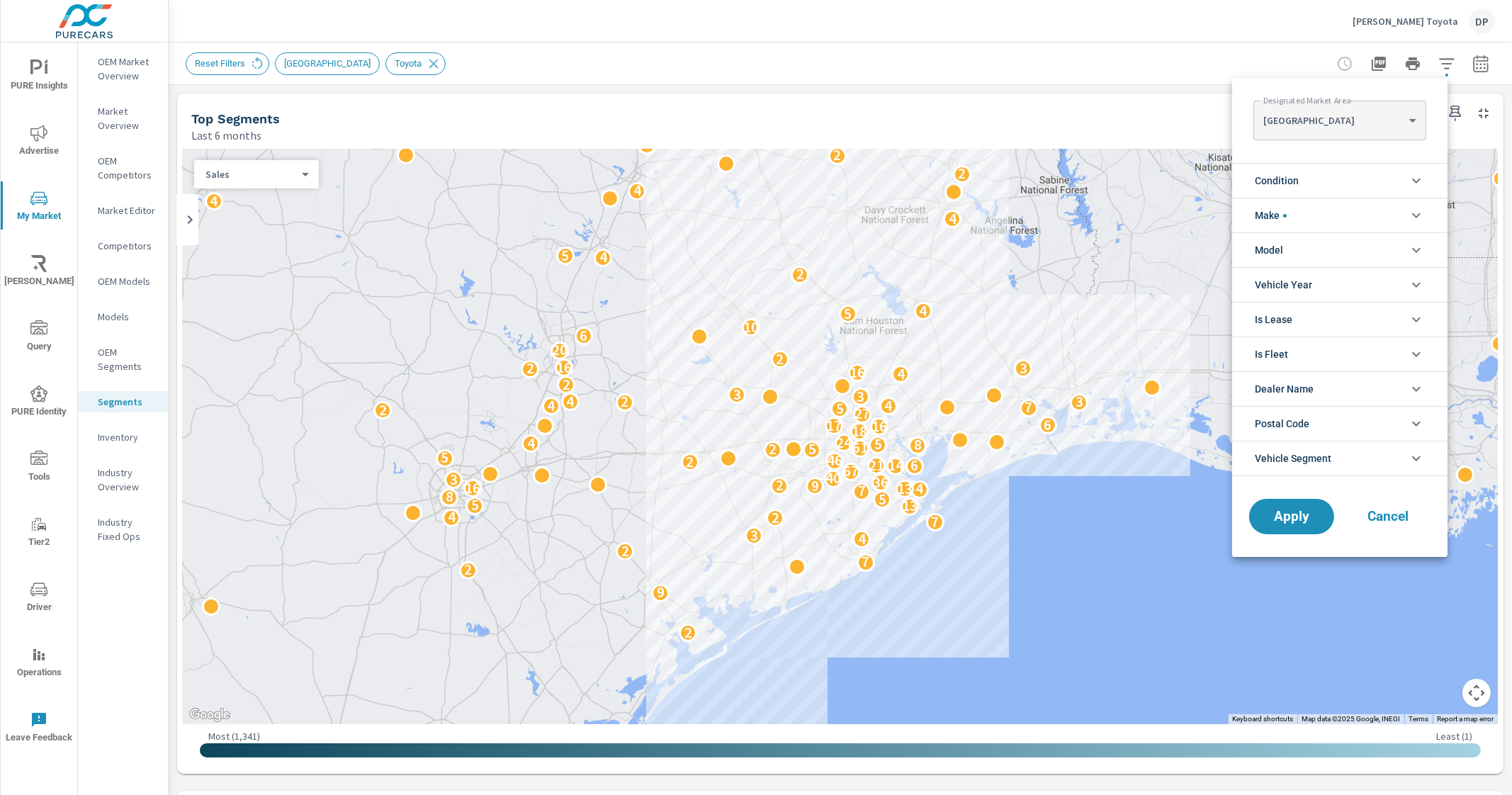
scroll to position [32, 0]
click at [1058, 62] on div at bounding box center [756, 397] width 1512 height 795
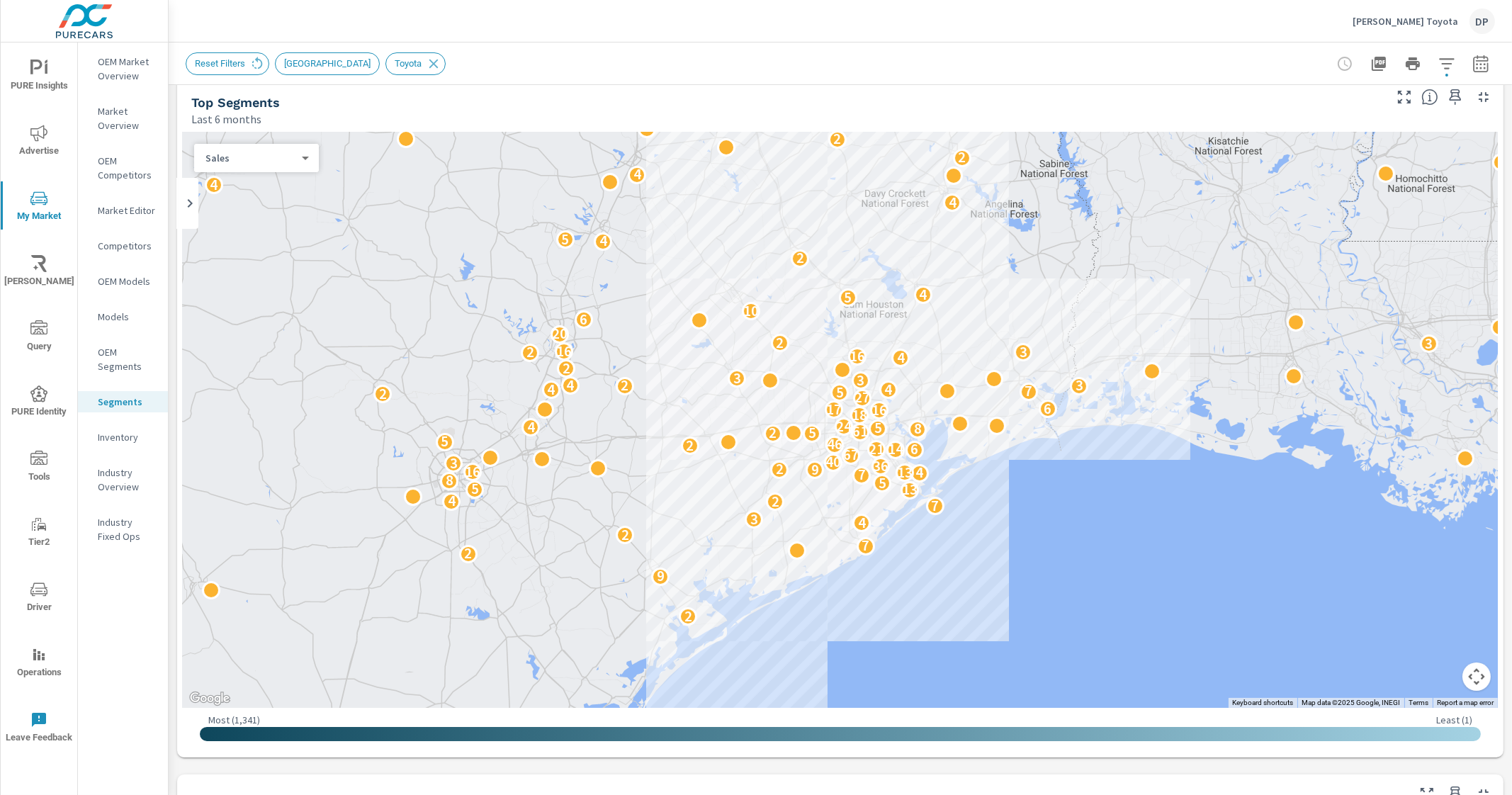
scroll to position [0, 0]
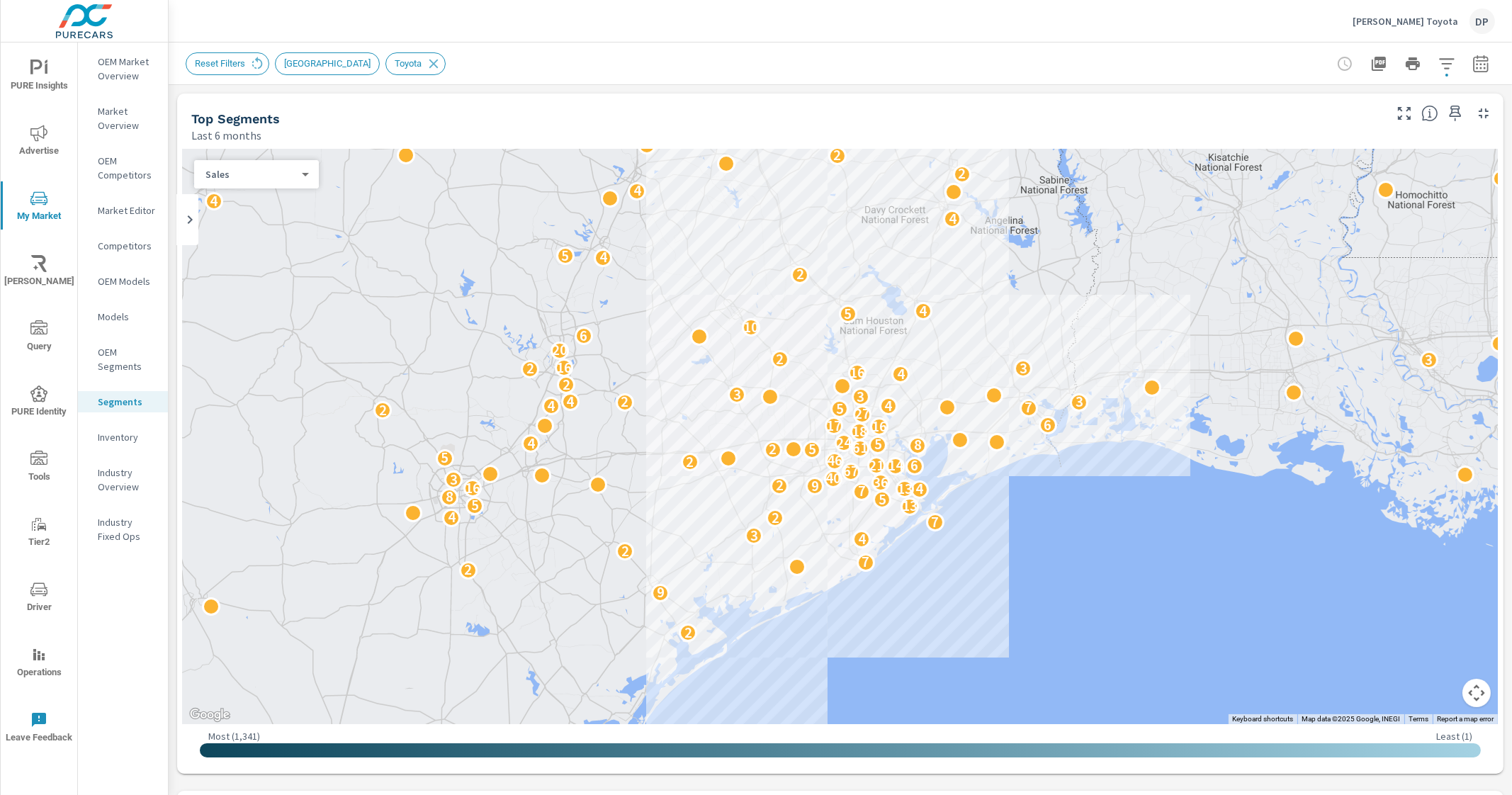
click at [113, 480] on p "Industry Overview" at bounding box center [127, 479] width 59 height 29
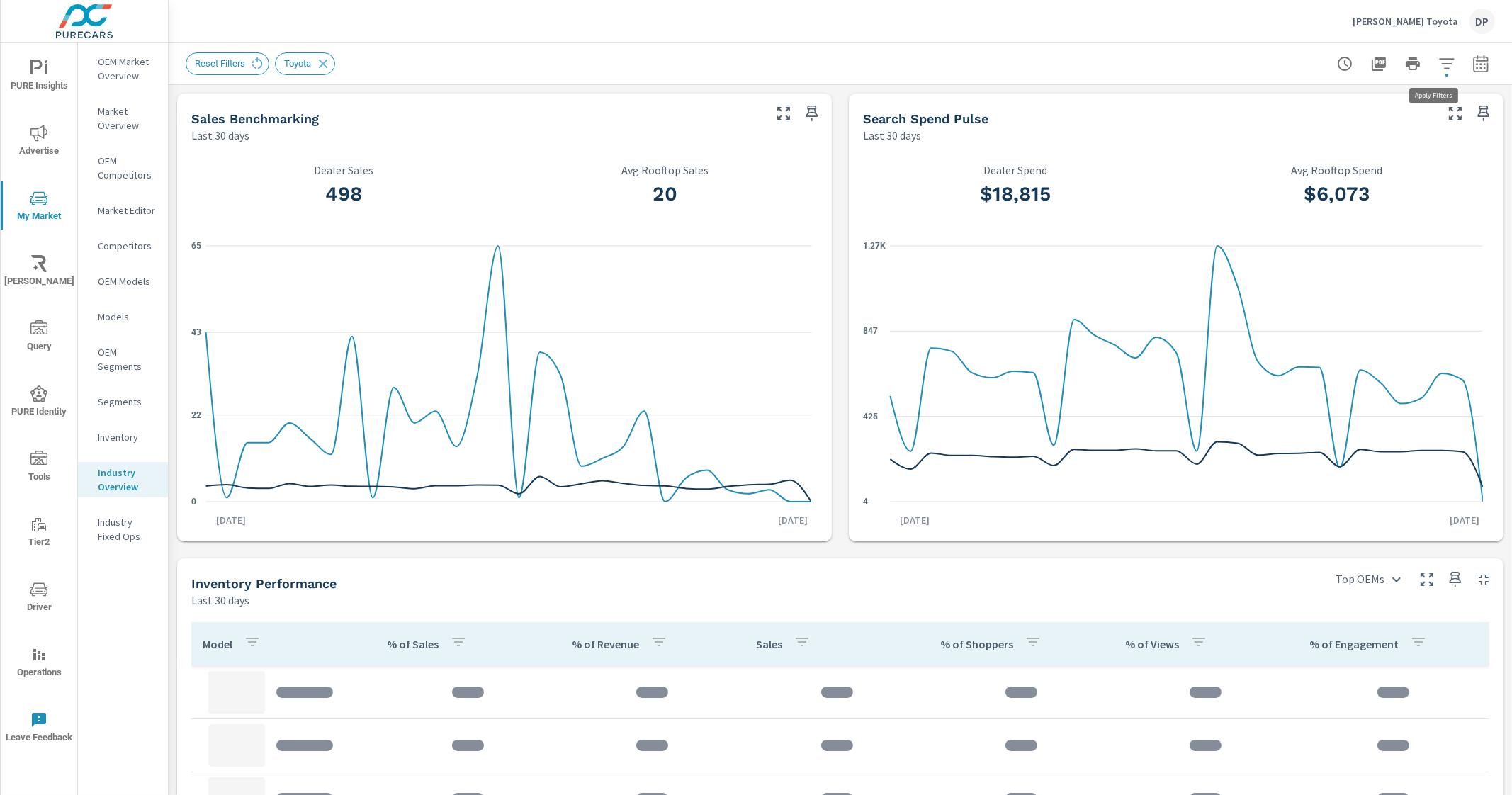
click at [1438, 70] on icon "button" at bounding box center [1446, 64] width 17 height 17
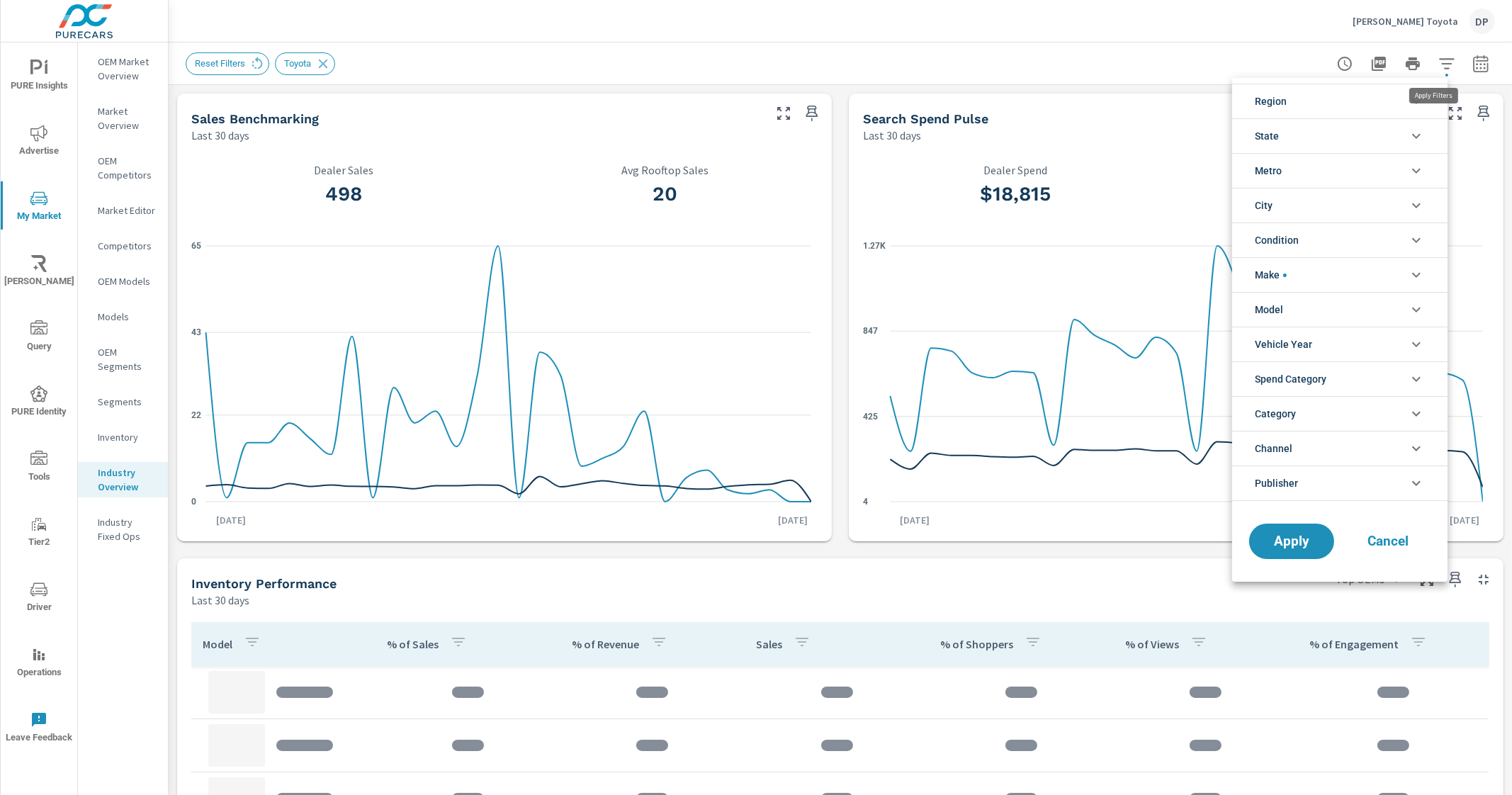
scroll to position [32, 0]
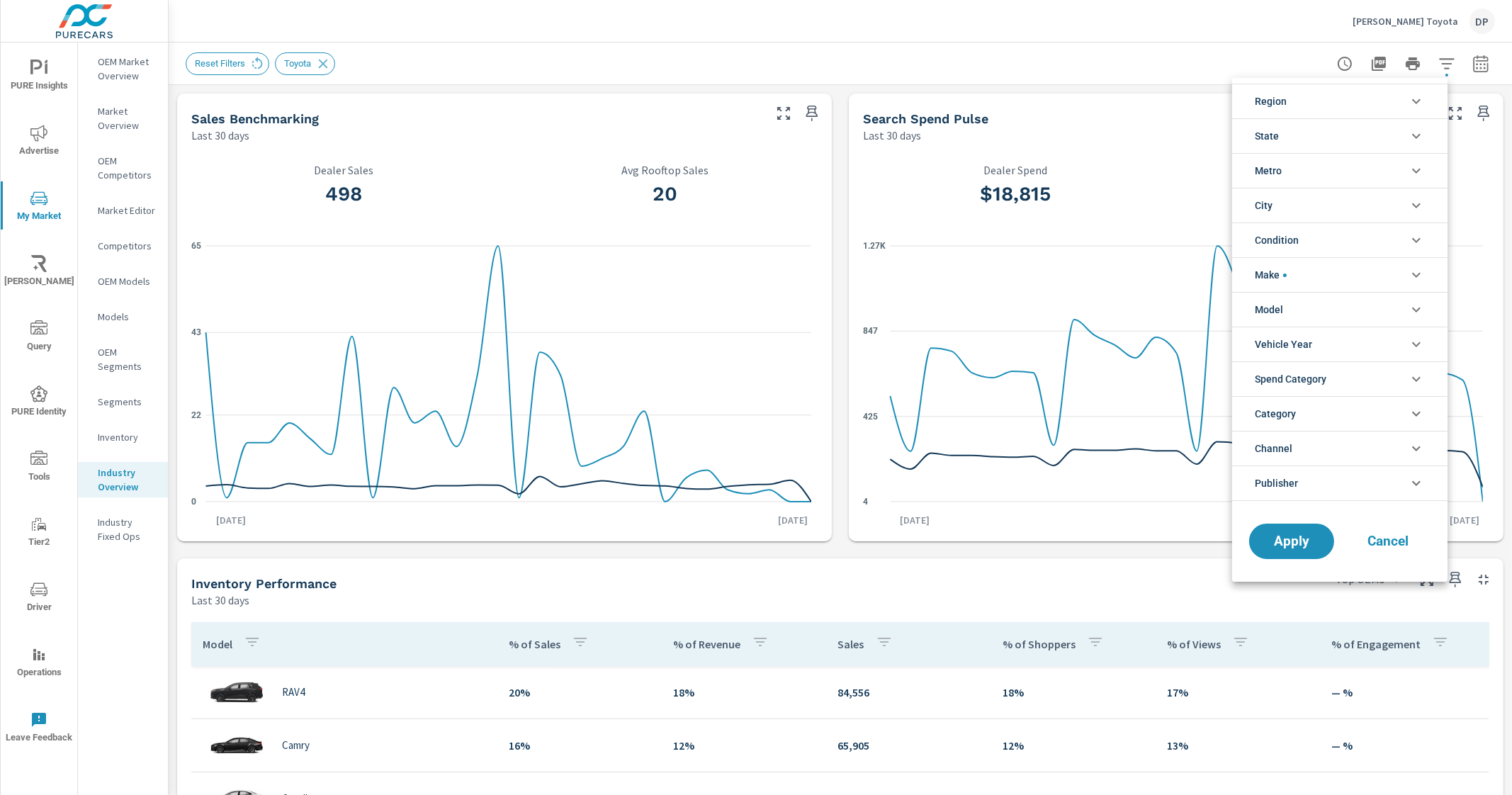
click at [1337, 99] on li "Region" at bounding box center [1339, 102] width 215 height 35
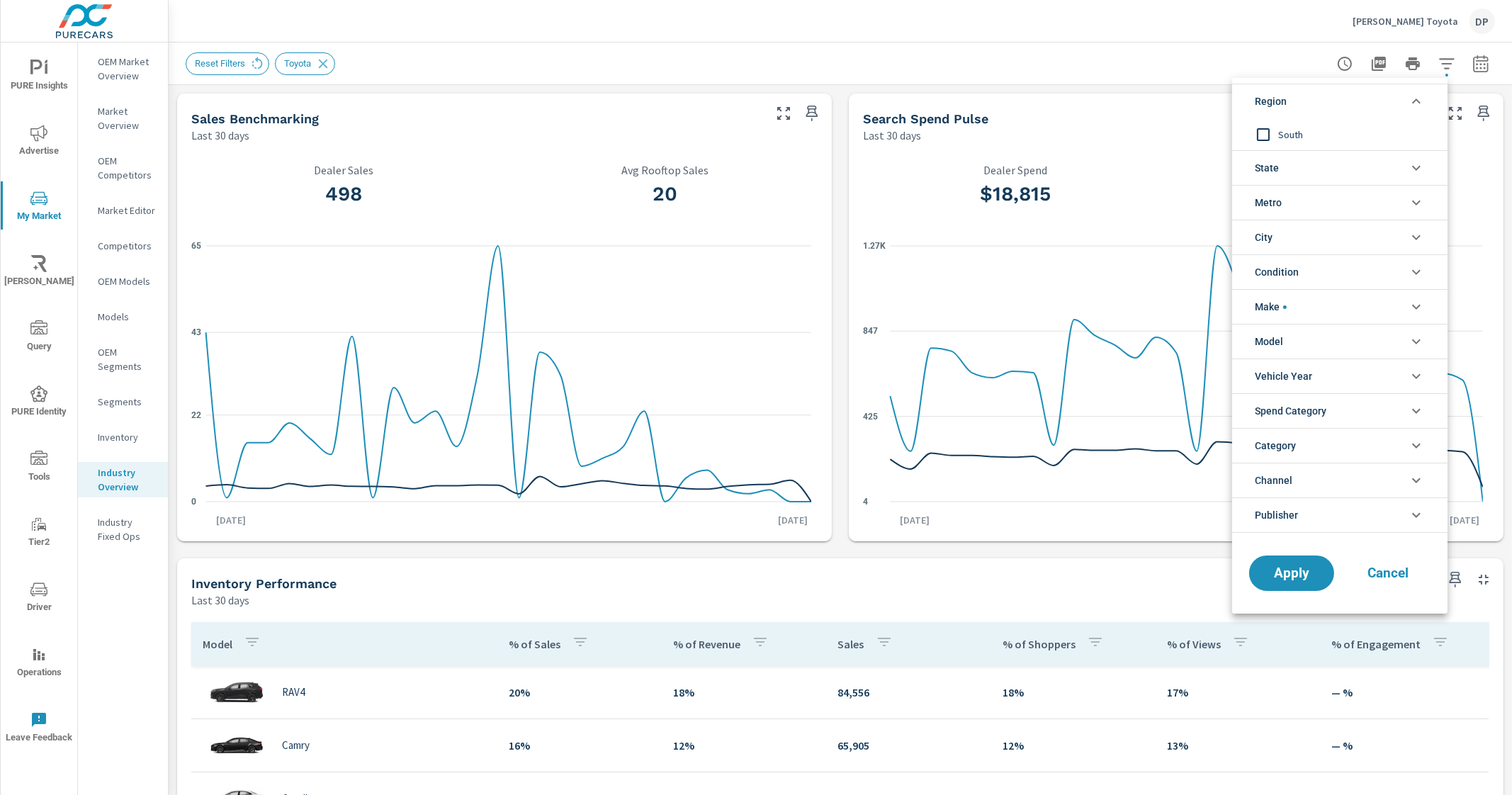
click at [1337, 100] on li "Region" at bounding box center [1339, 102] width 215 height 35
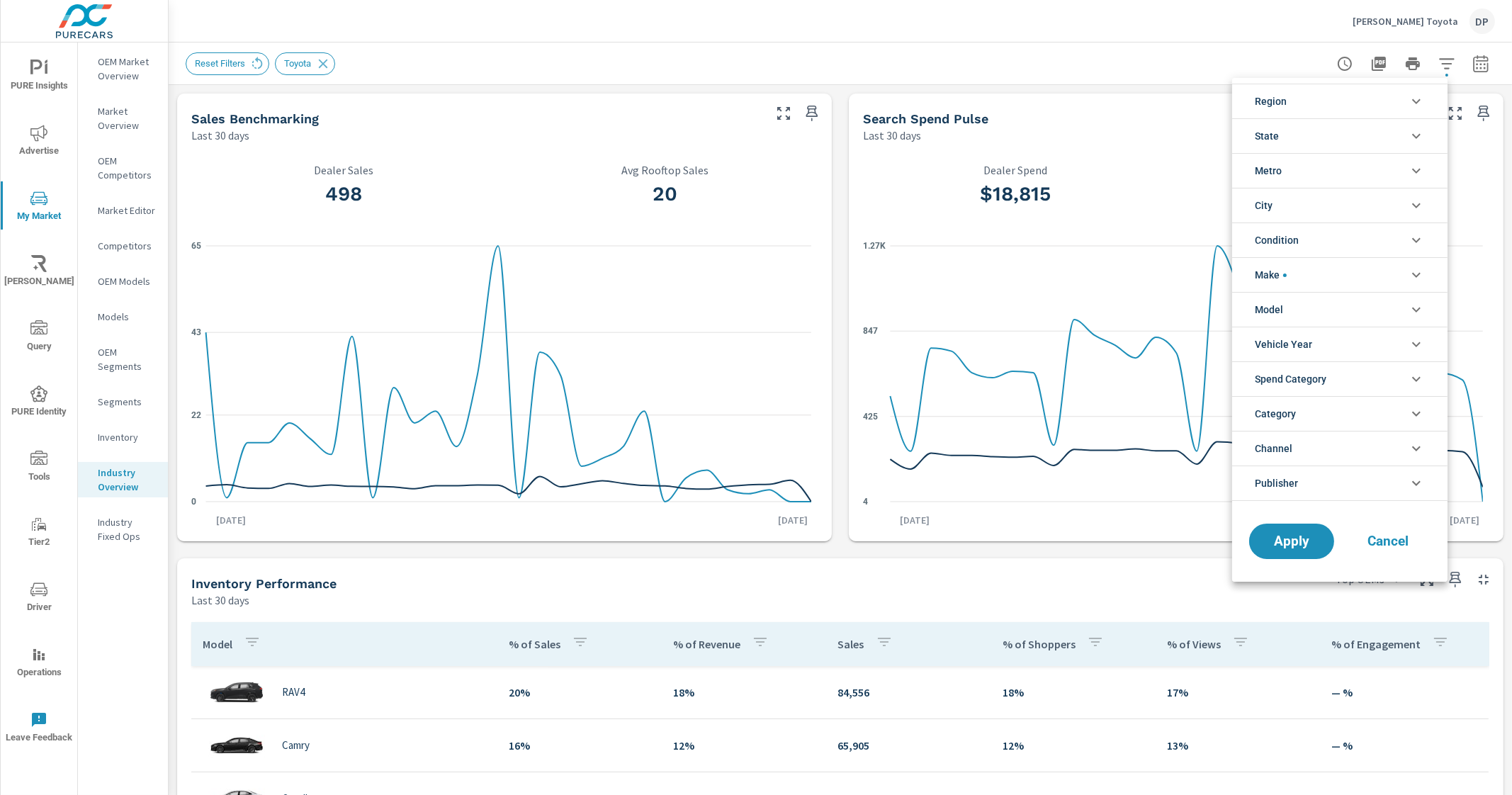
click at [1317, 134] on li "State" at bounding box center [1339, 136] width 215 height 35
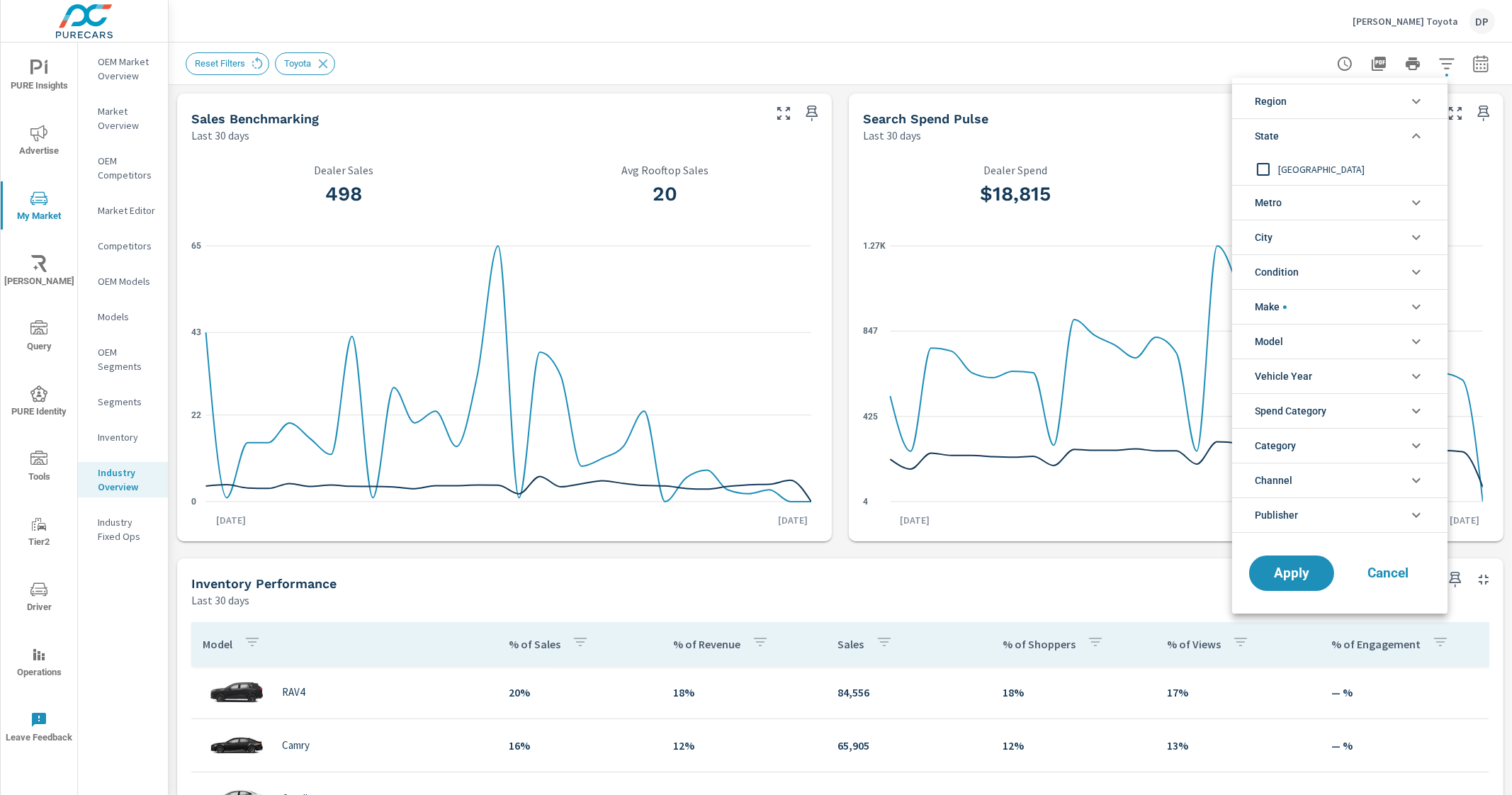
click at [1317, 134] on li "State" at bounding box center [1339, 136] width 215 height 35
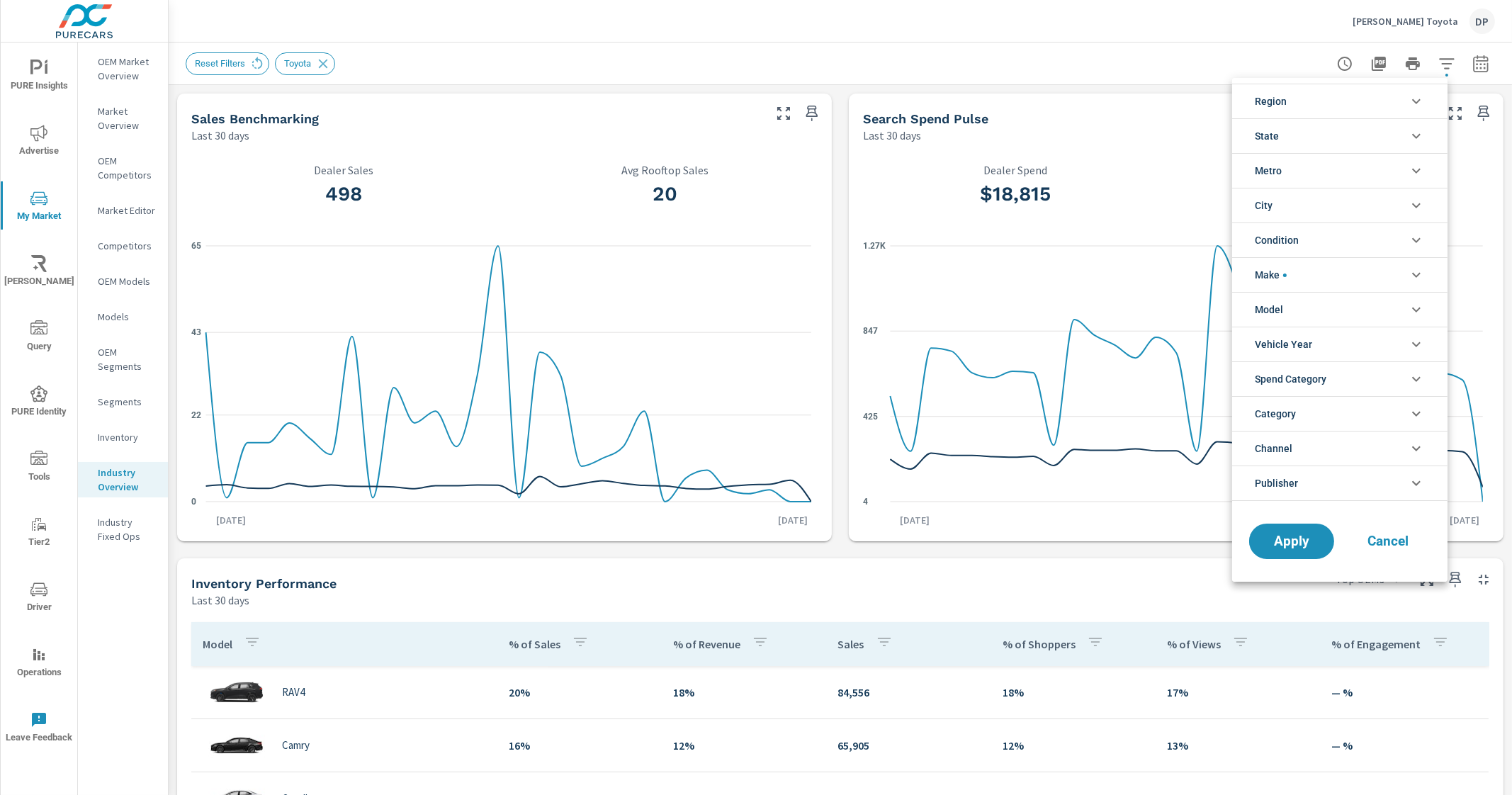
click at [1314, 174] on li "Metro" at bounding box center [1339, 171] width 215 height 35
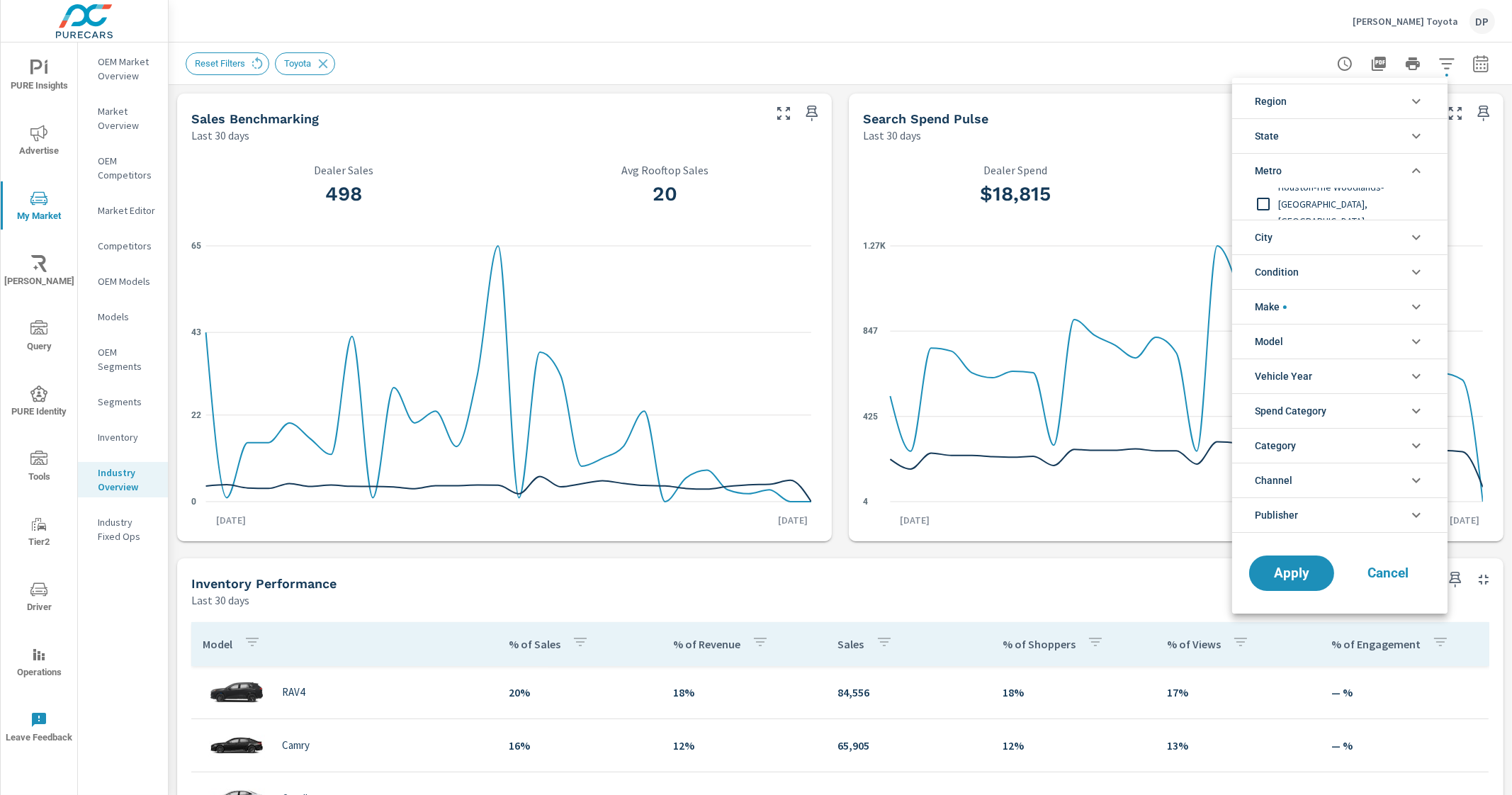
click at [1316, 173] on li "Metro" at bounding box center [1339, 171] width 215 height 35
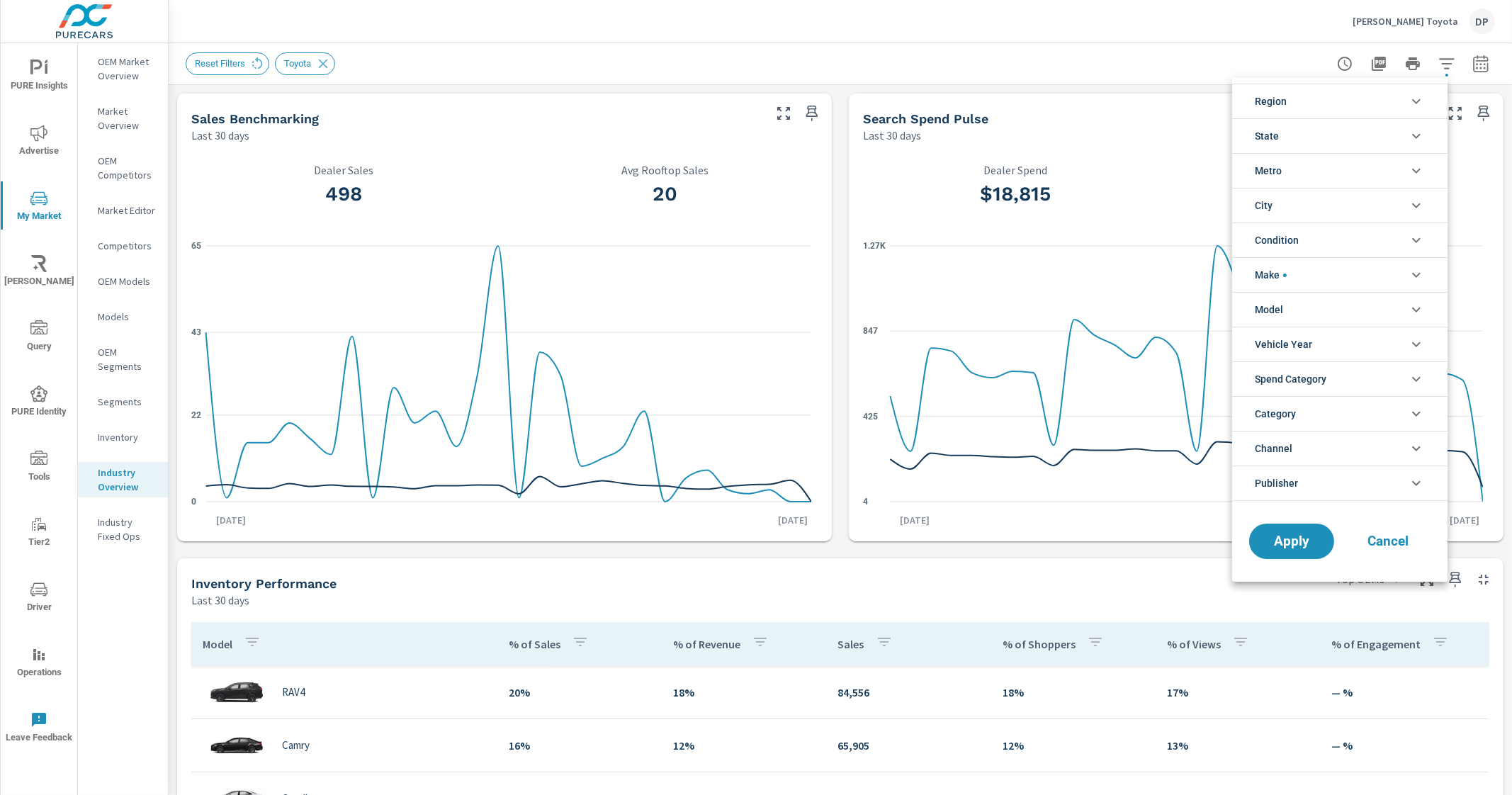
click at [1297, 211] on li "City" at bounding box center [1339, 205] width 215 height 35
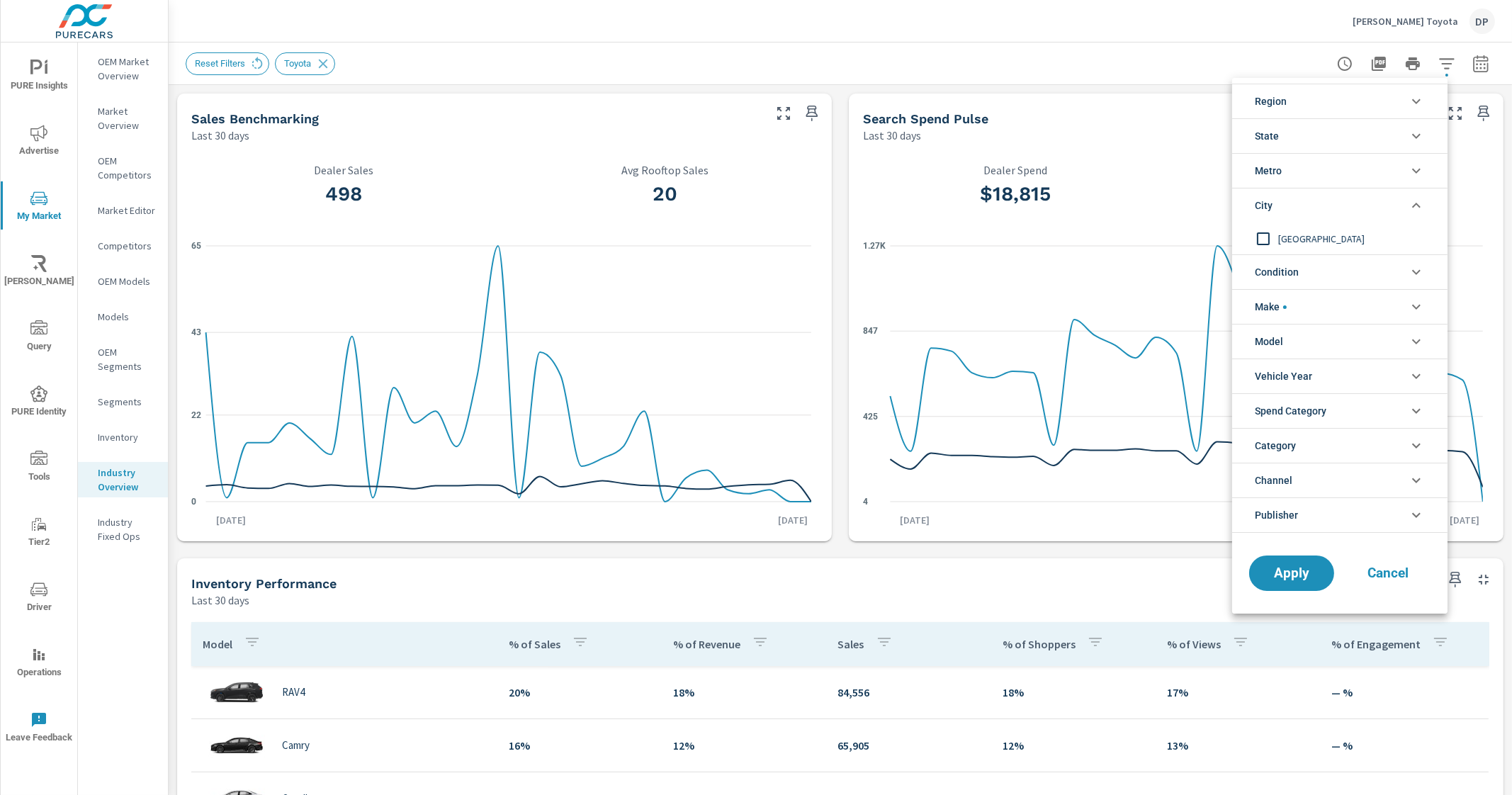
click at [1302, 204] on li "City" at bounding box center [1339, 205] width 215 height 35
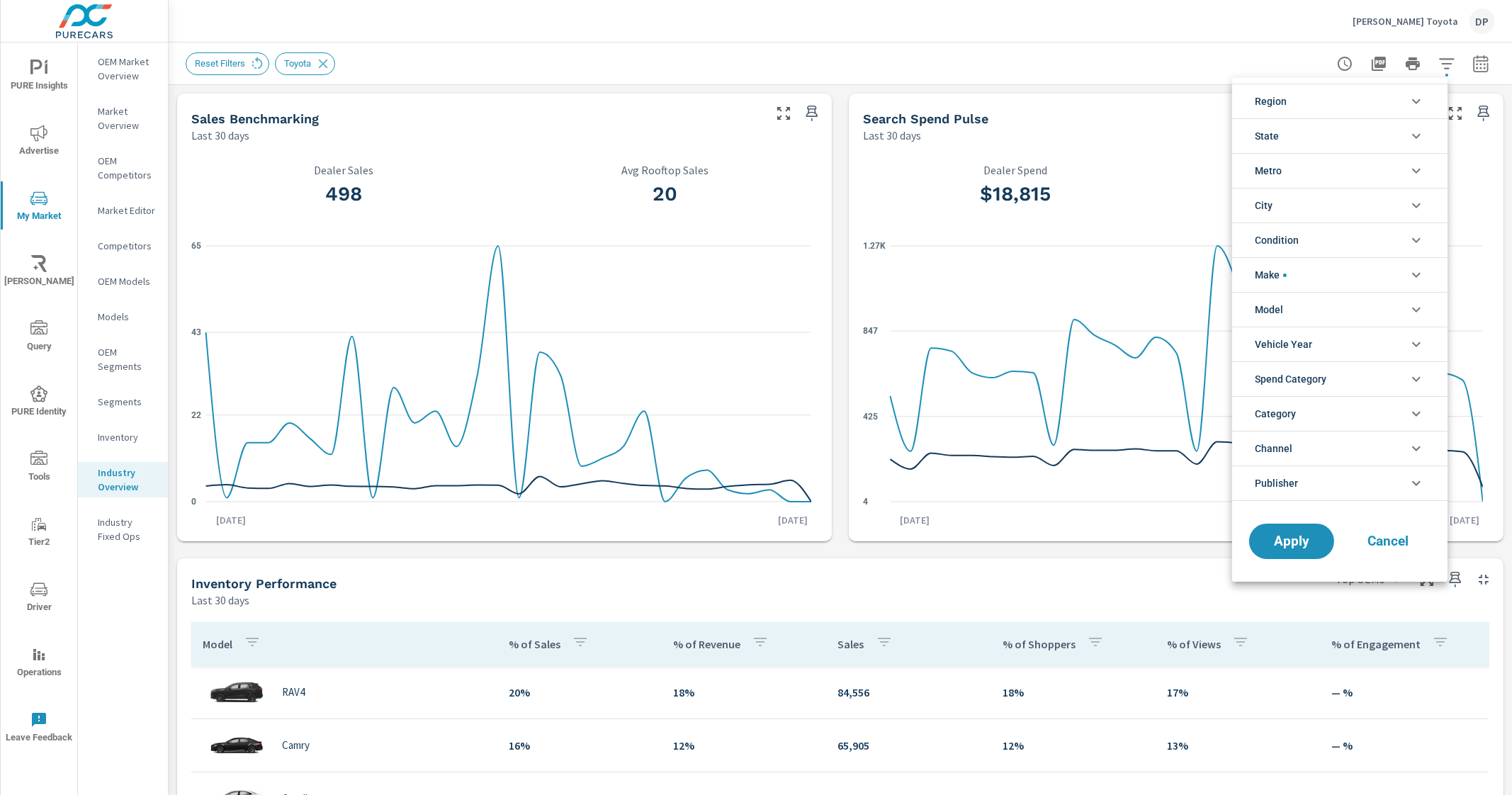
click at [1293, 240] on span "Condition" at bounding box center [1277, 240] width 44 height 34
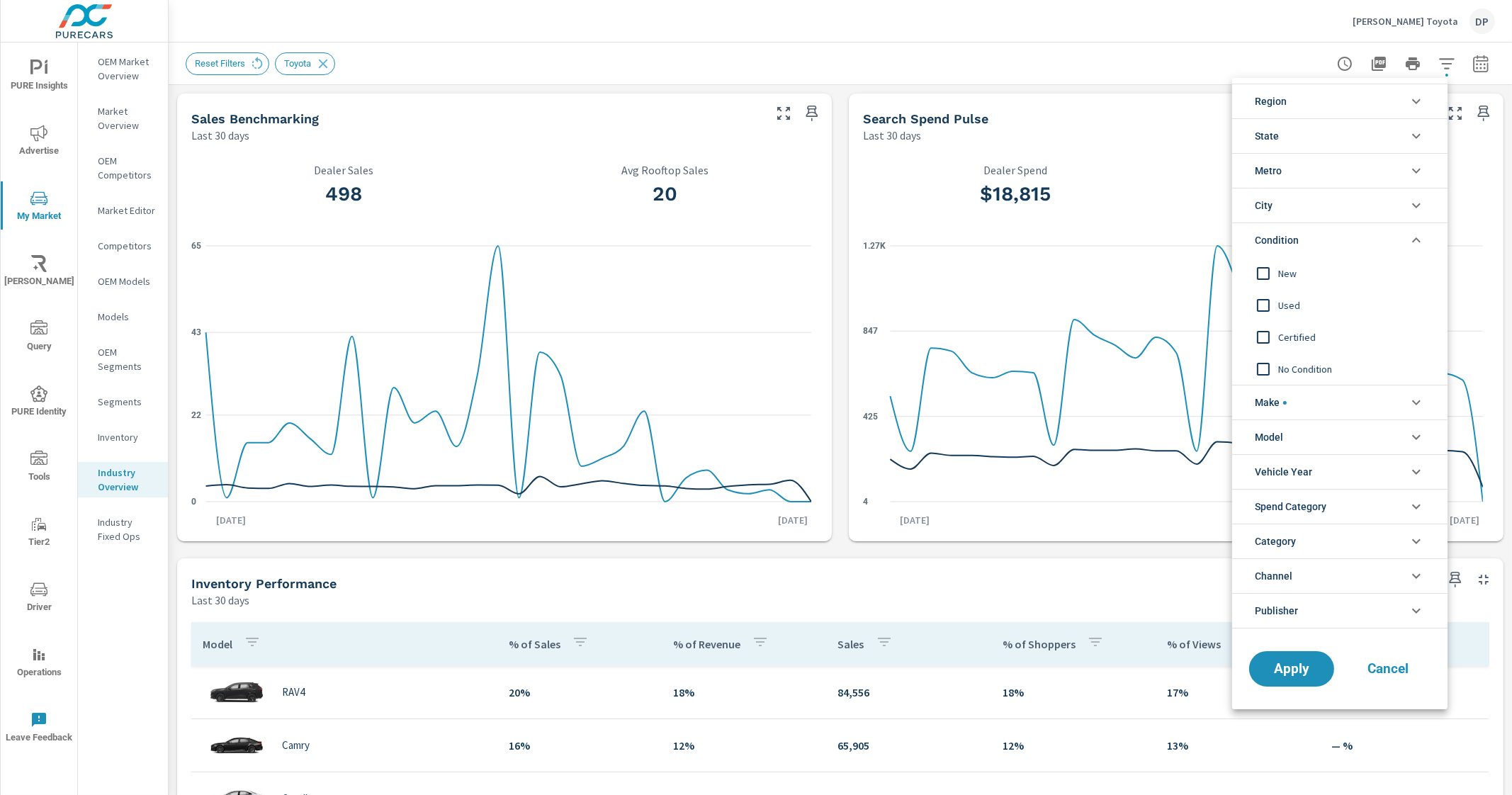
click at [1293, 240] on span "Condition" at bounding box center [1277, 240] width 44 height 34
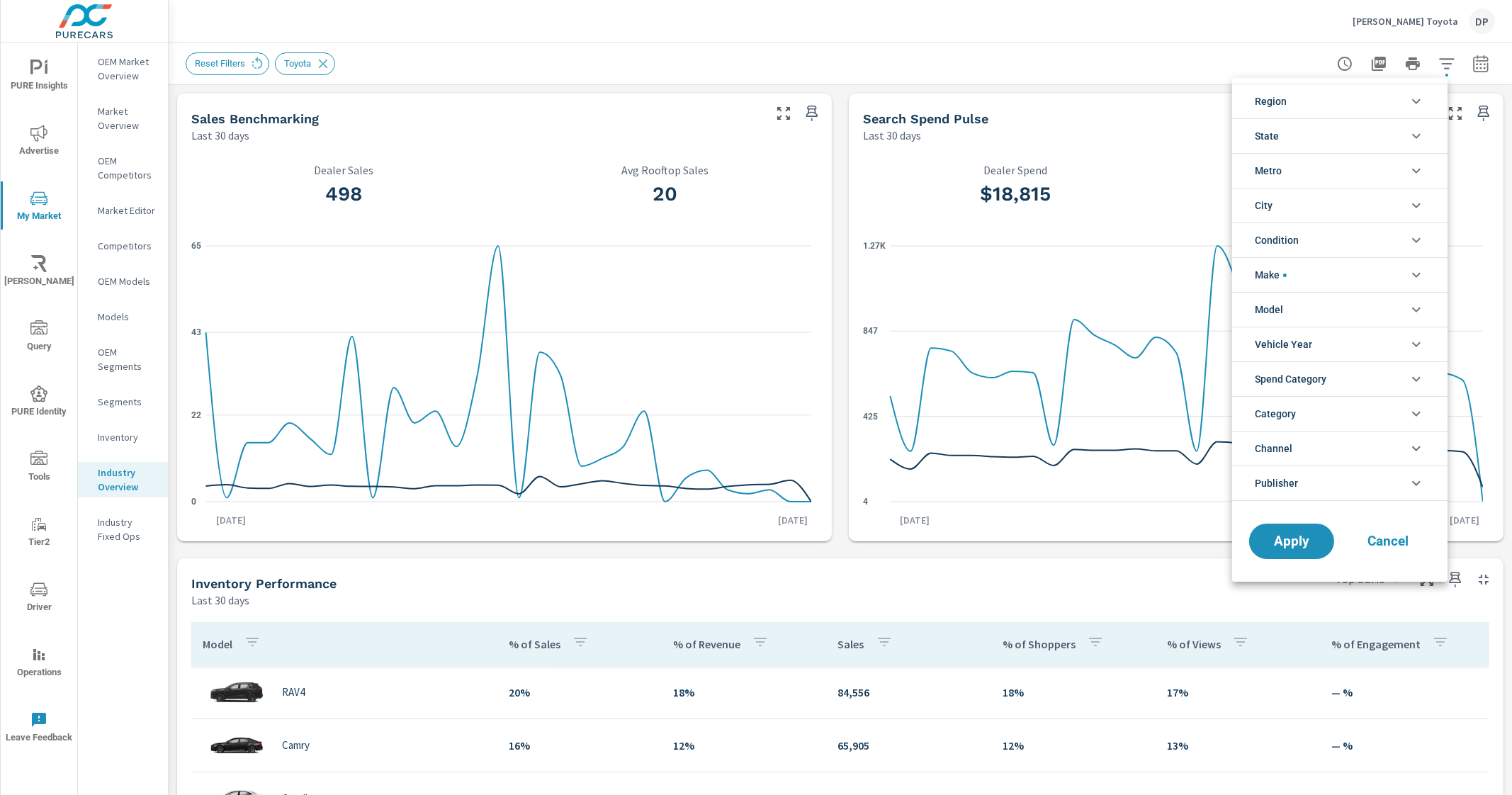
click at [1283, 274] on span "filter options" at bounding box center [1285, 275] width 4 height 4
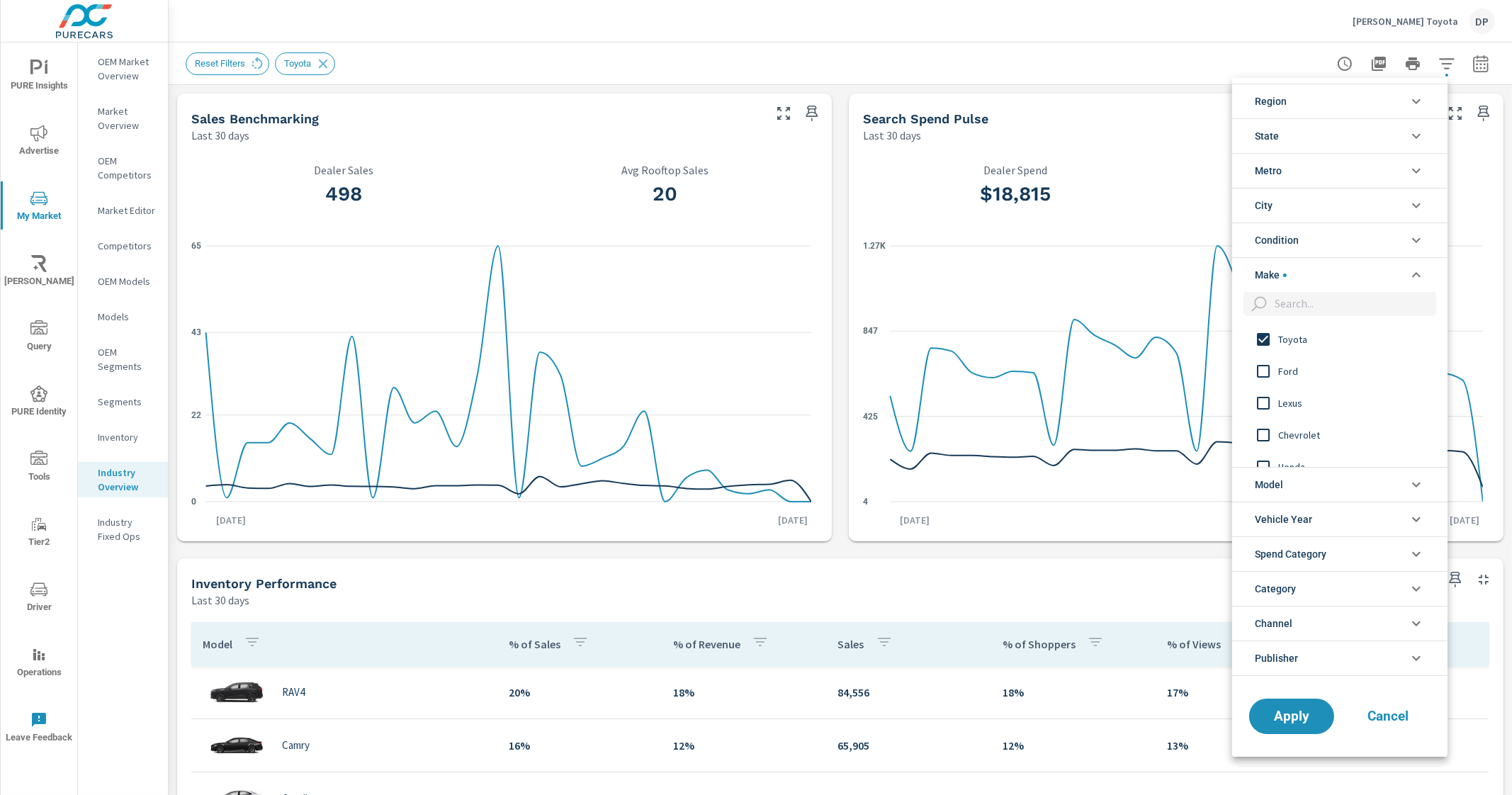
scroll to position [0, 0]
click at [1092, 50] on div at bounding box center [756, 397] width 1512 height 795
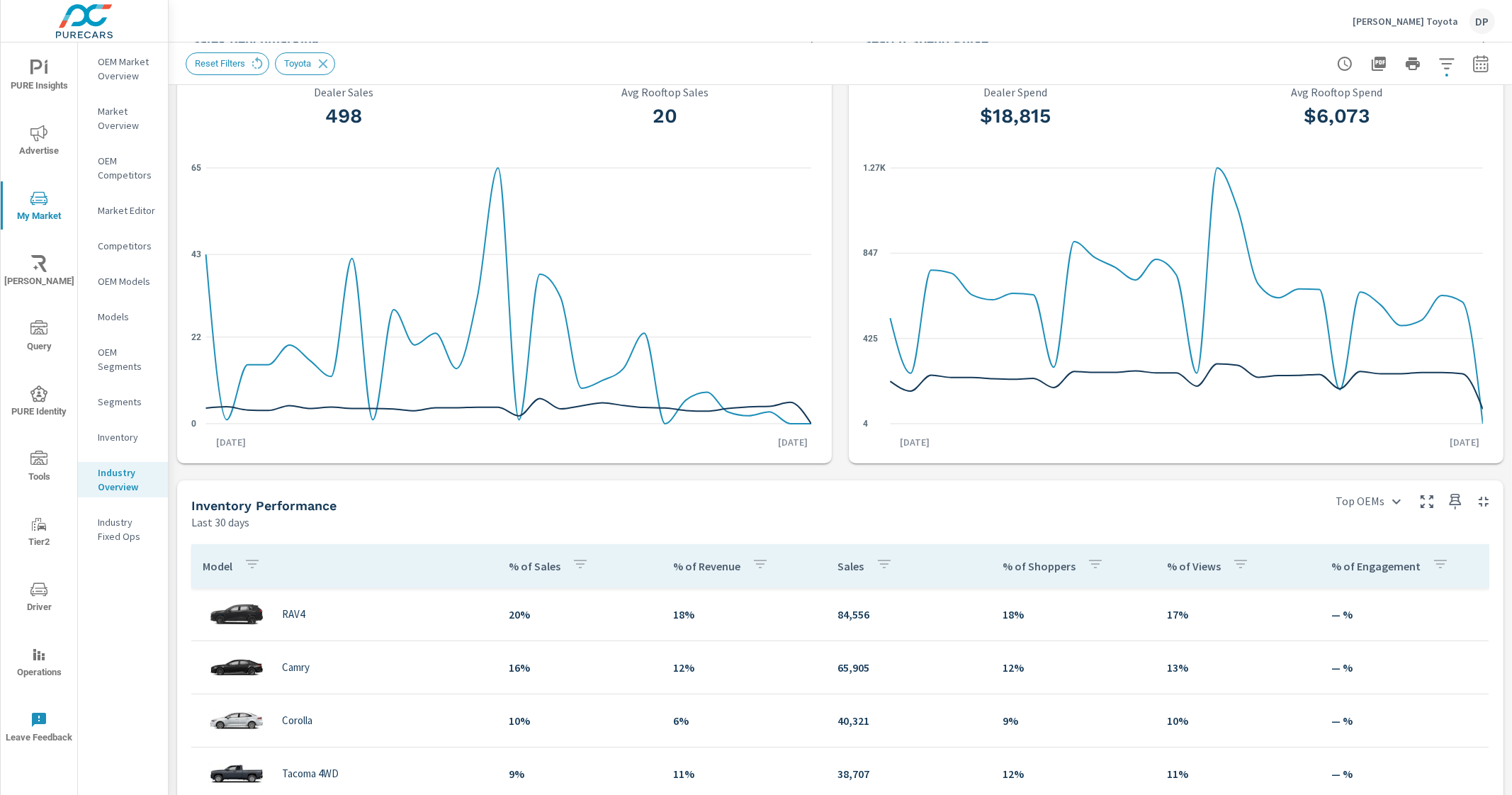
scroll to position [88, 0]
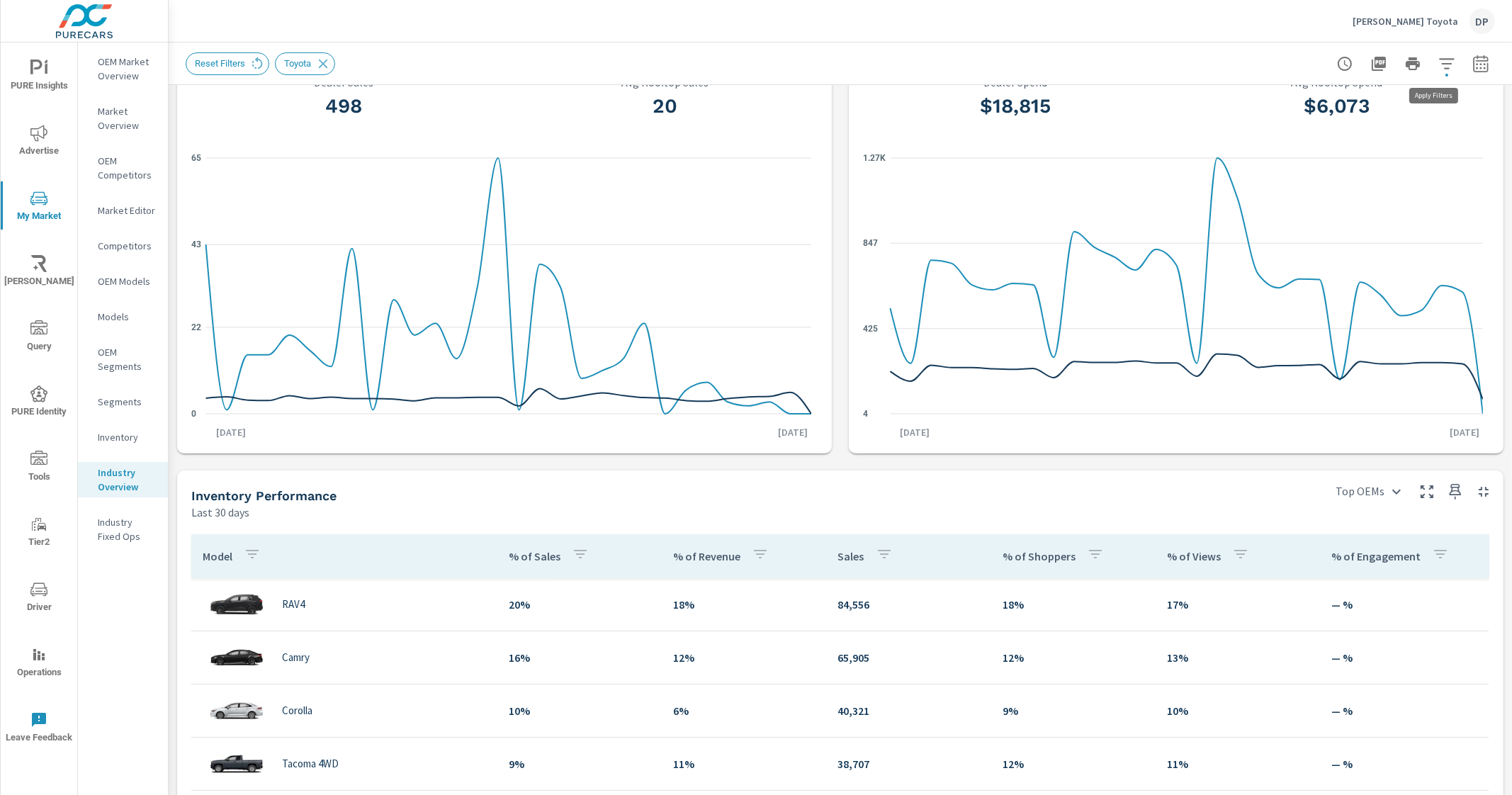
click at [1438, 56] on icon "button" at bounding box center [1446, 64] width 17 height 17
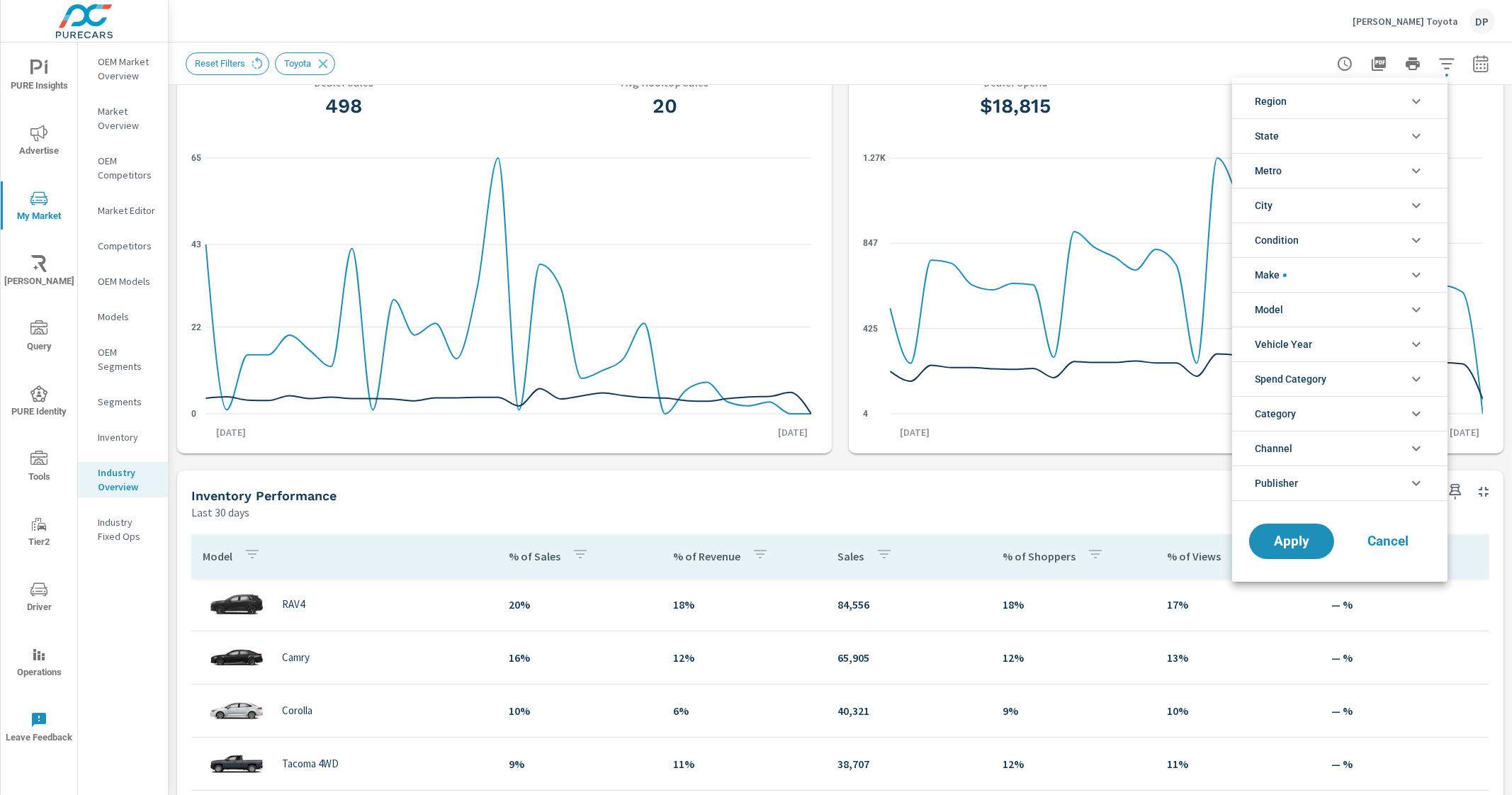
scroll to position [32, 0]
click at [1283, 275] on span "filter options" at bounding box center [1285, 275] width 4 height 4
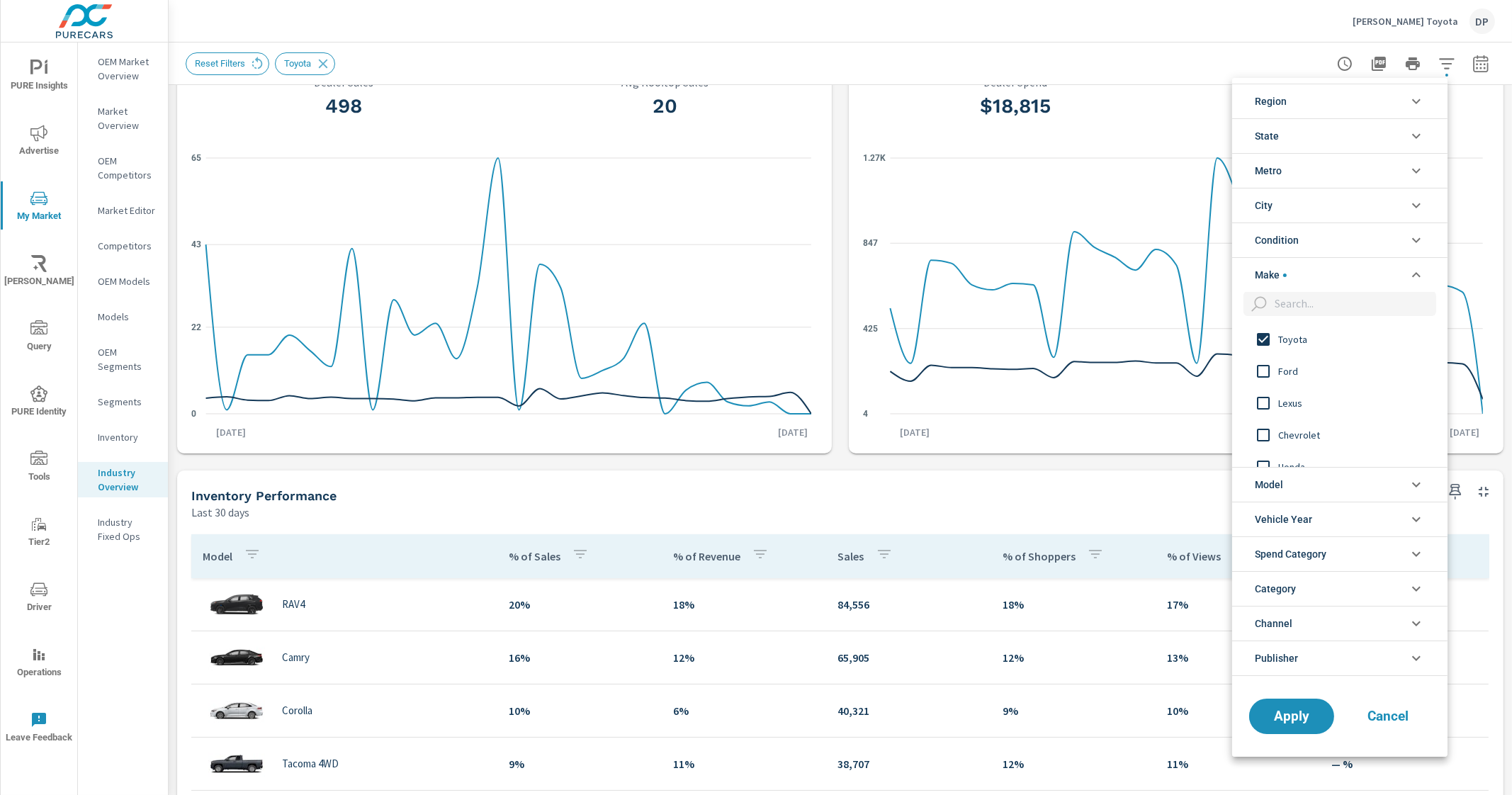
scroll to position [0, 0]
click at [1270, 342] on input "filter options" at bounding box center [1264, 340] width 30 height 30
click at [1091, 465] on div at bounding box center [756, 397] width 1512 height 795
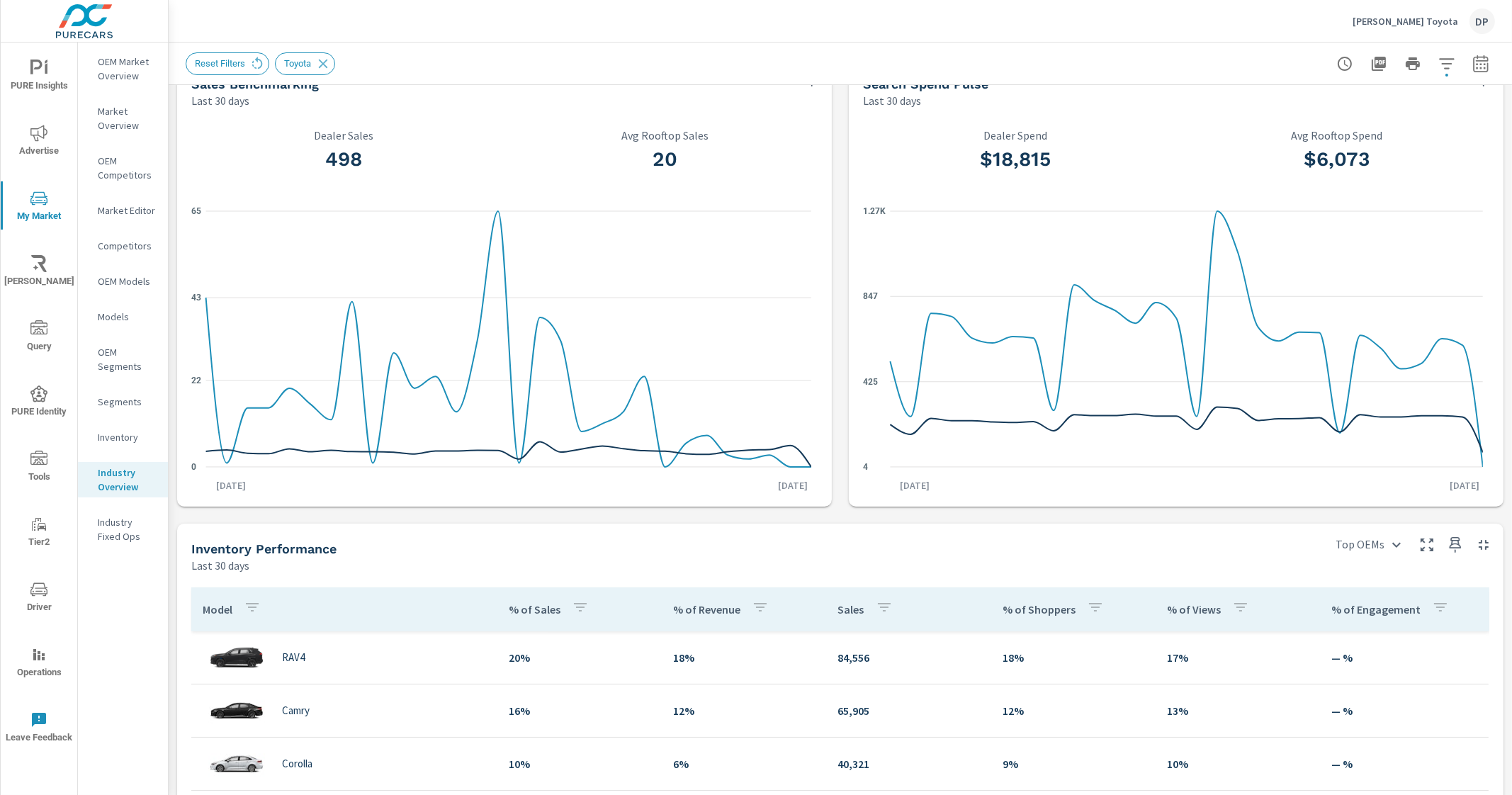
scroll to position [30, 0]
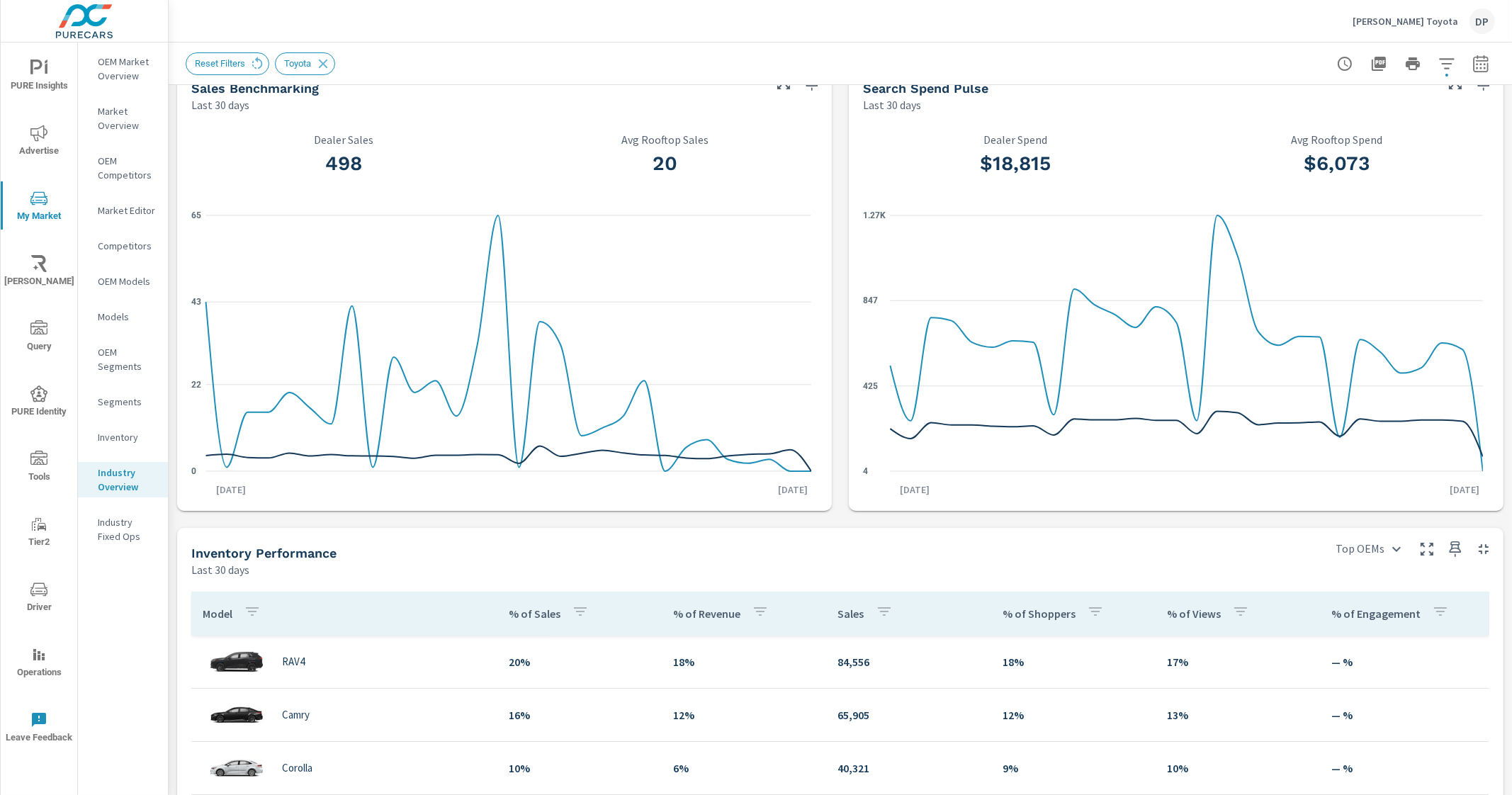
click at [1438, 66] on icon "button" at bounding box center [1446, 64] width 17 height 17
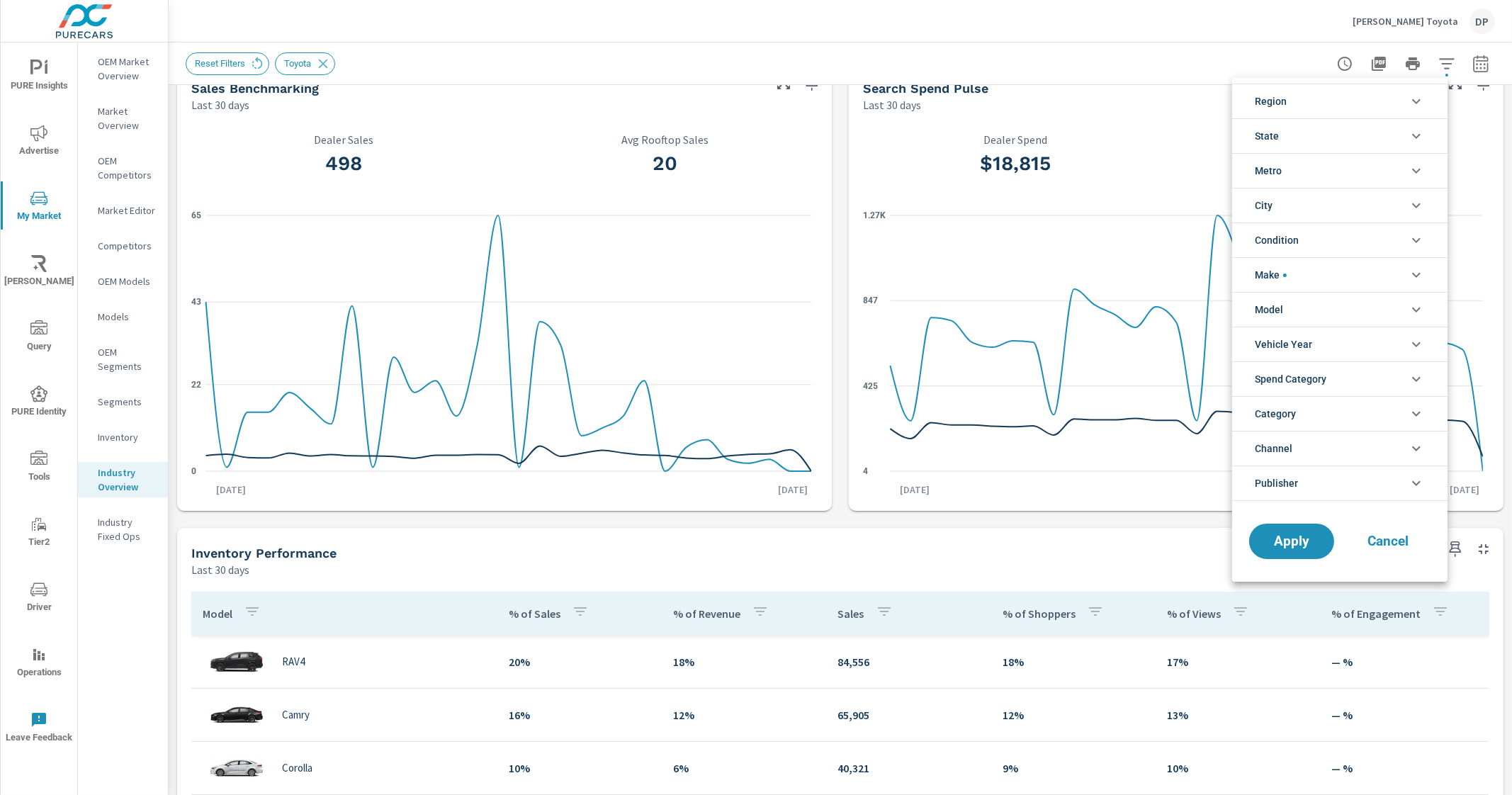
scroll to position [32, 0]
click at [1389, 269] on li "Make" at bounding box center [1339, 274] width 215 height 35
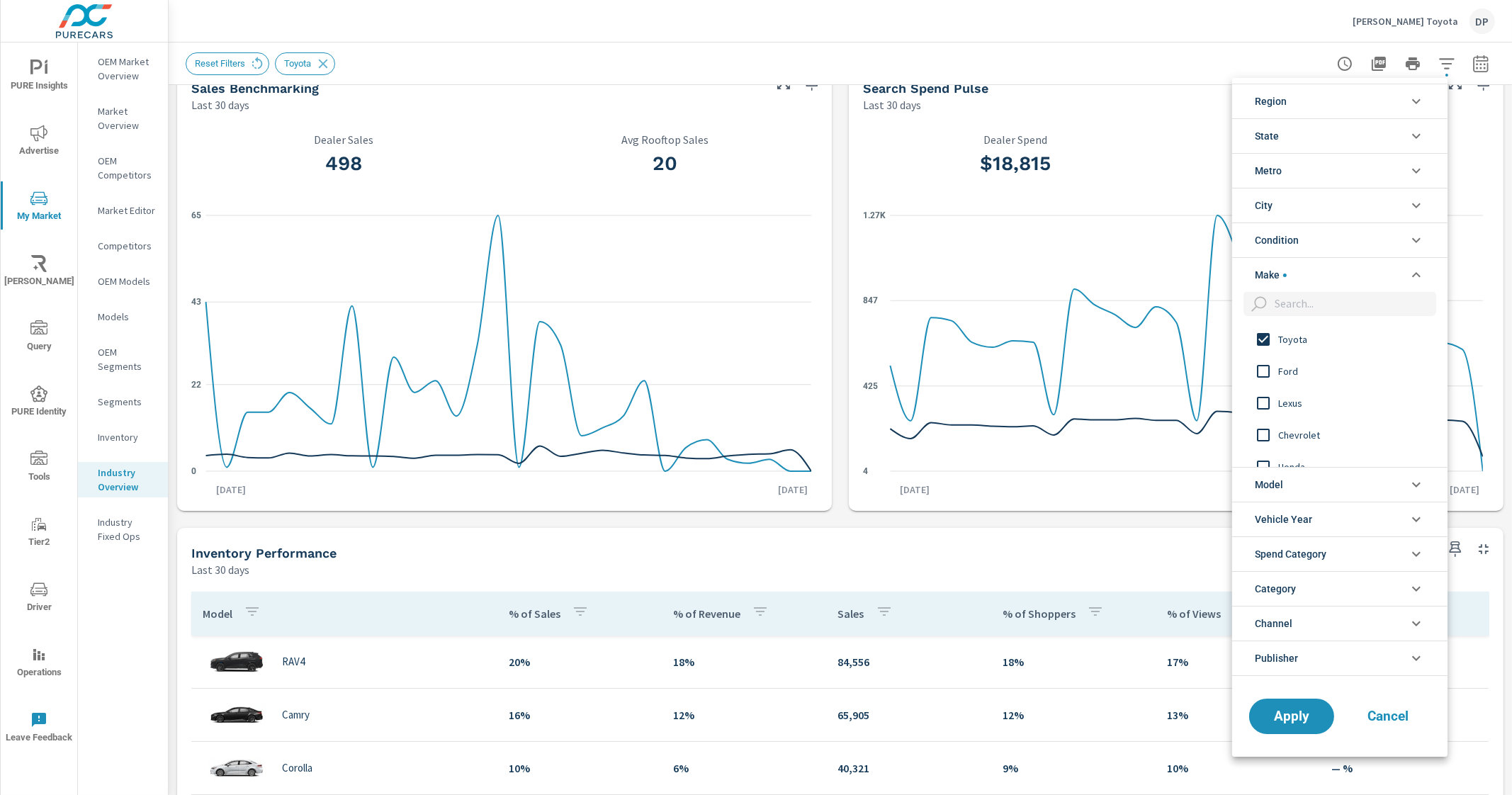
scroll to position [0, 0]
click at [1301, 336] on span "Toyota" at bounding box center [1356, 340] width 155 height 17
click at [1292, 714] on span "Apply" at bounding box center [1291, 717] width 58 height 14
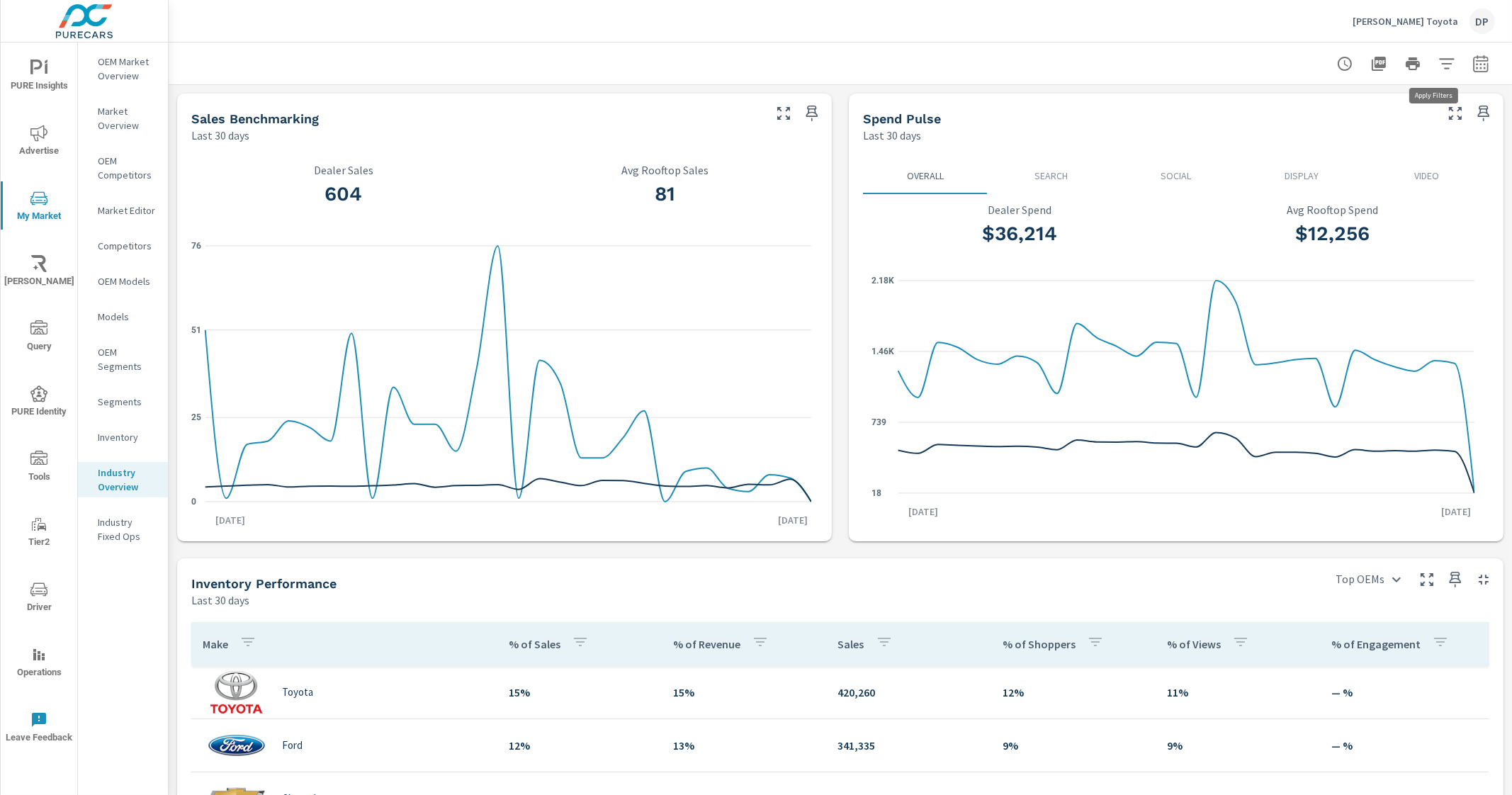
click at [1438, 68] on icon "button" at bounding box center [1446, 64] width 17 height 17
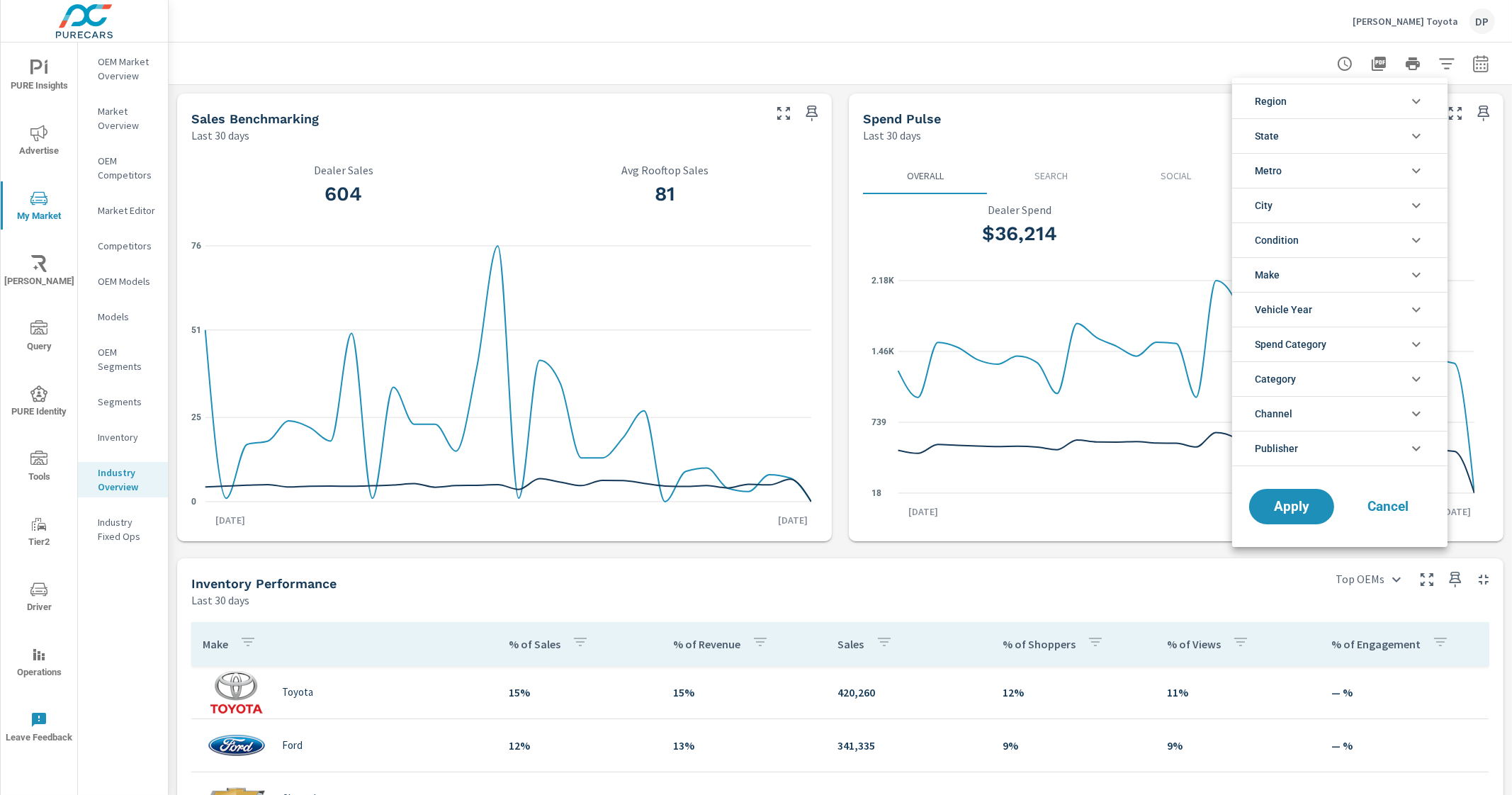
click at [1385, 109] on li "Region" at bounding box center [1339, 102] width 215 height 35
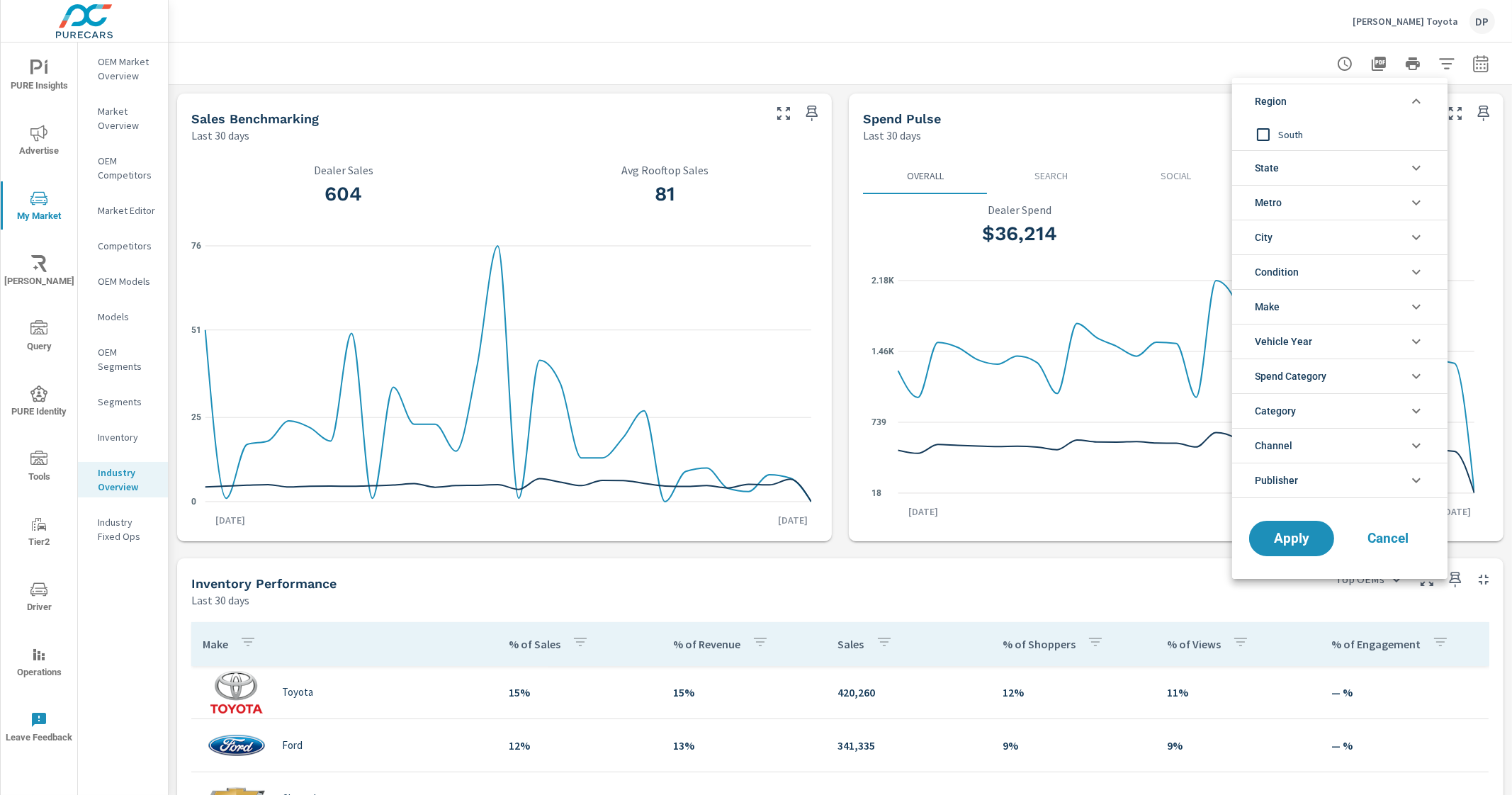
click at [1385, 109] on li "Region" at bounding box center [1339, 102] width 215 height 35
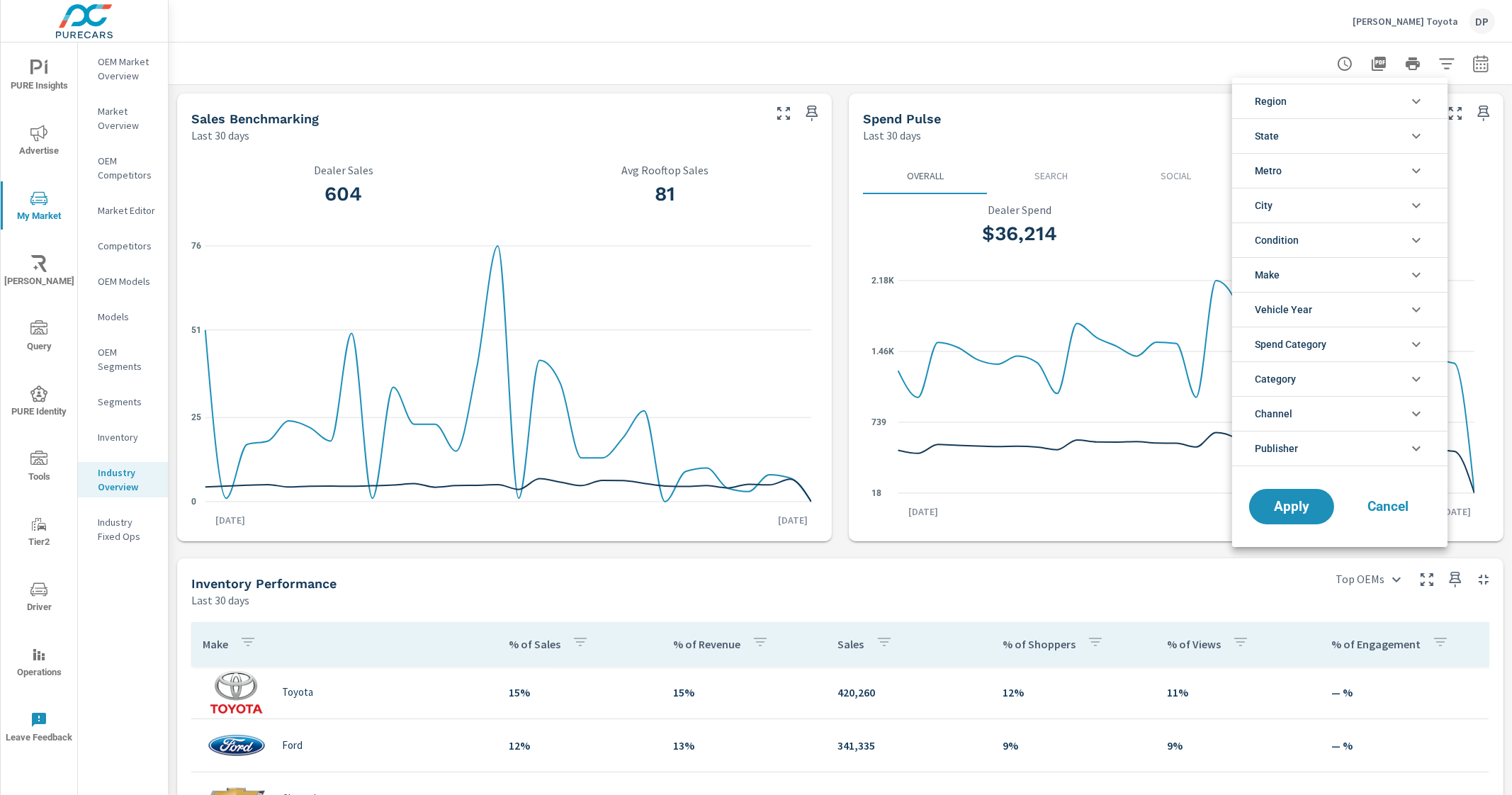
click at [1331, 135] on li "State" at bounding box center [1339, 136] width 215 height 35
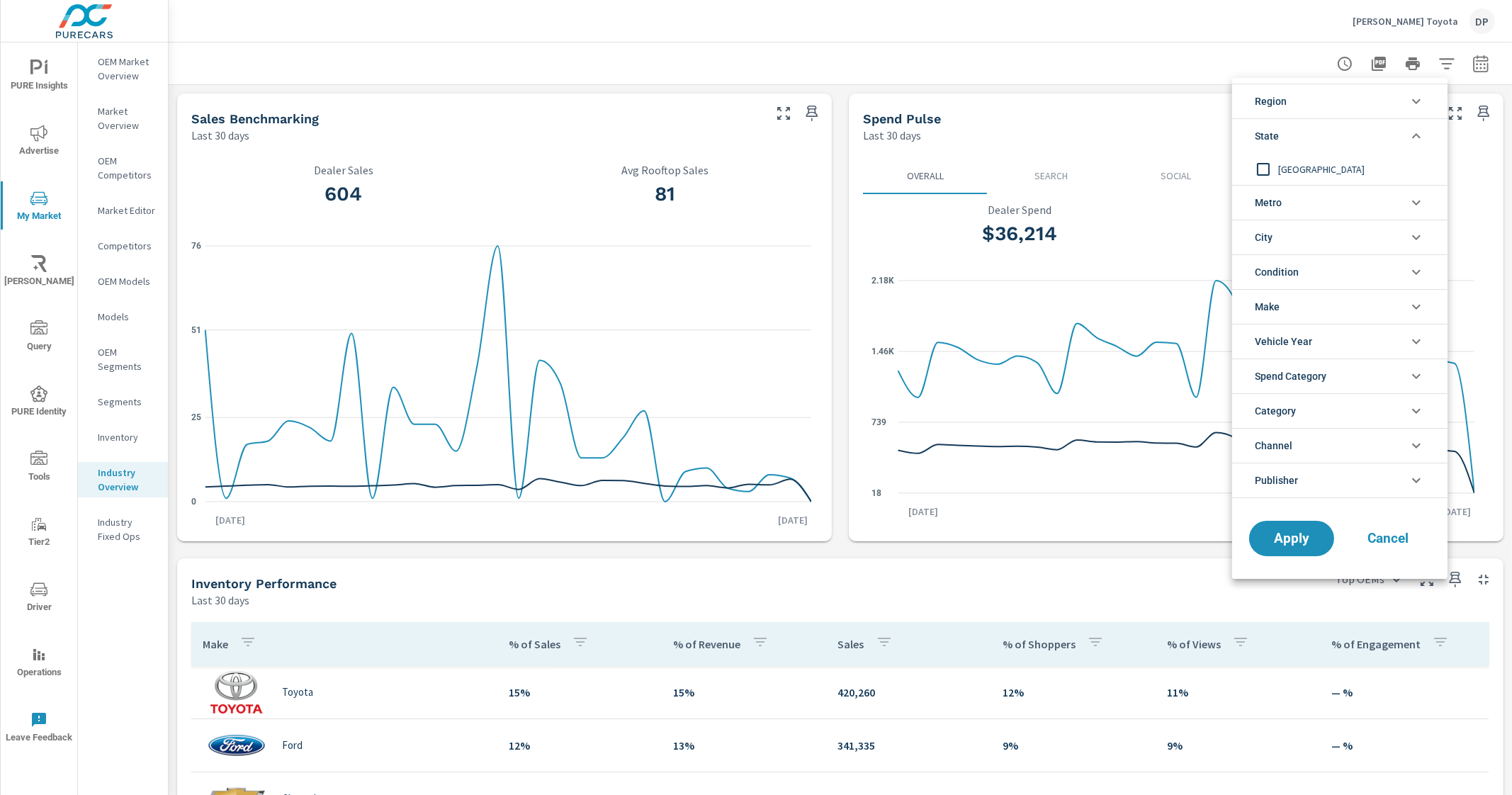
click at [1331, 135] on li "State" at bounding box center [1339, 136] width 215 height 35
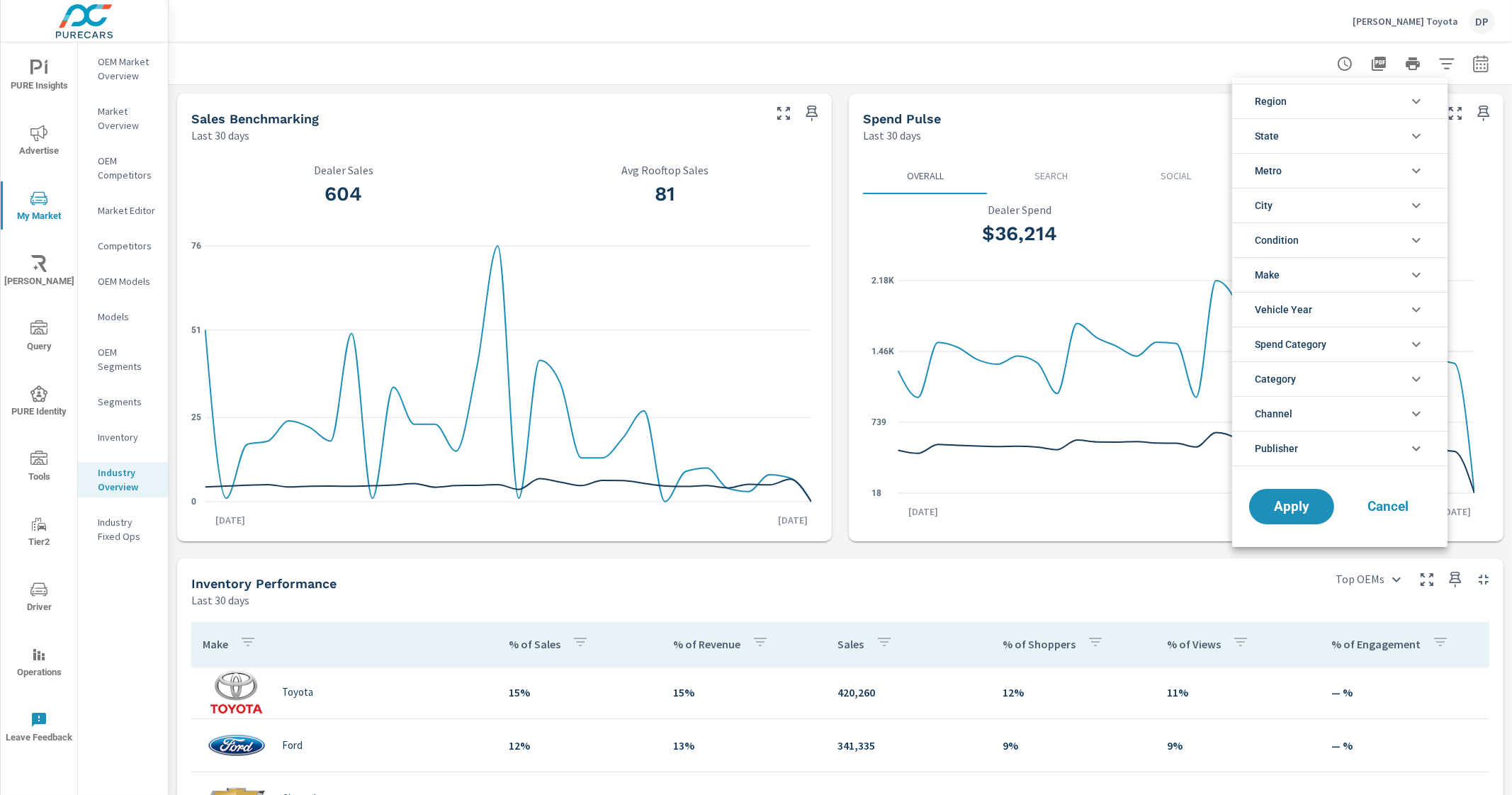
click at [1299, 206] on li "City" at bounding box center [1339, 205] width 215 height 35
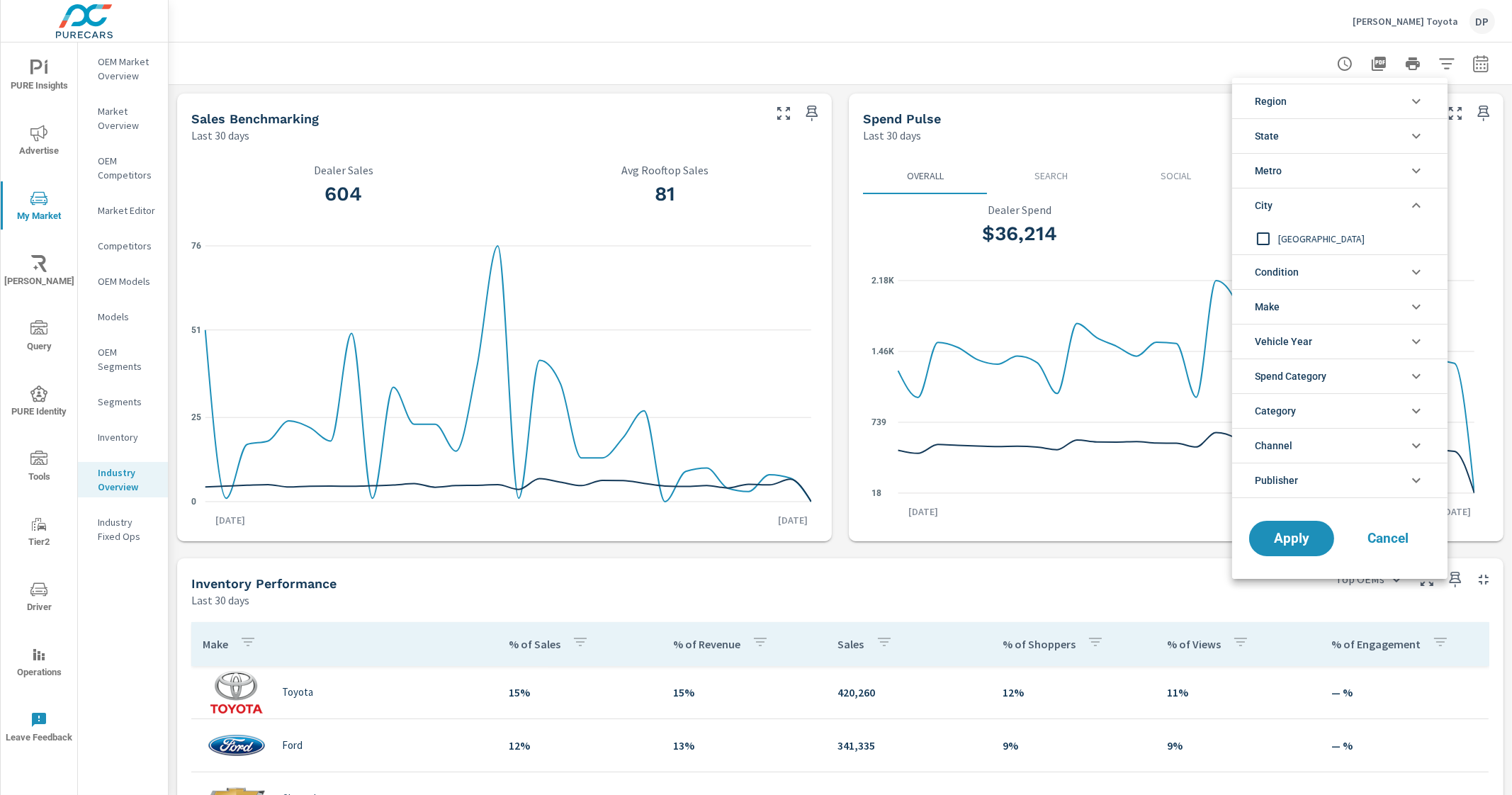
click at [1299, 206] on li "City" at bounding box center [1339, 205] width 215 height 35
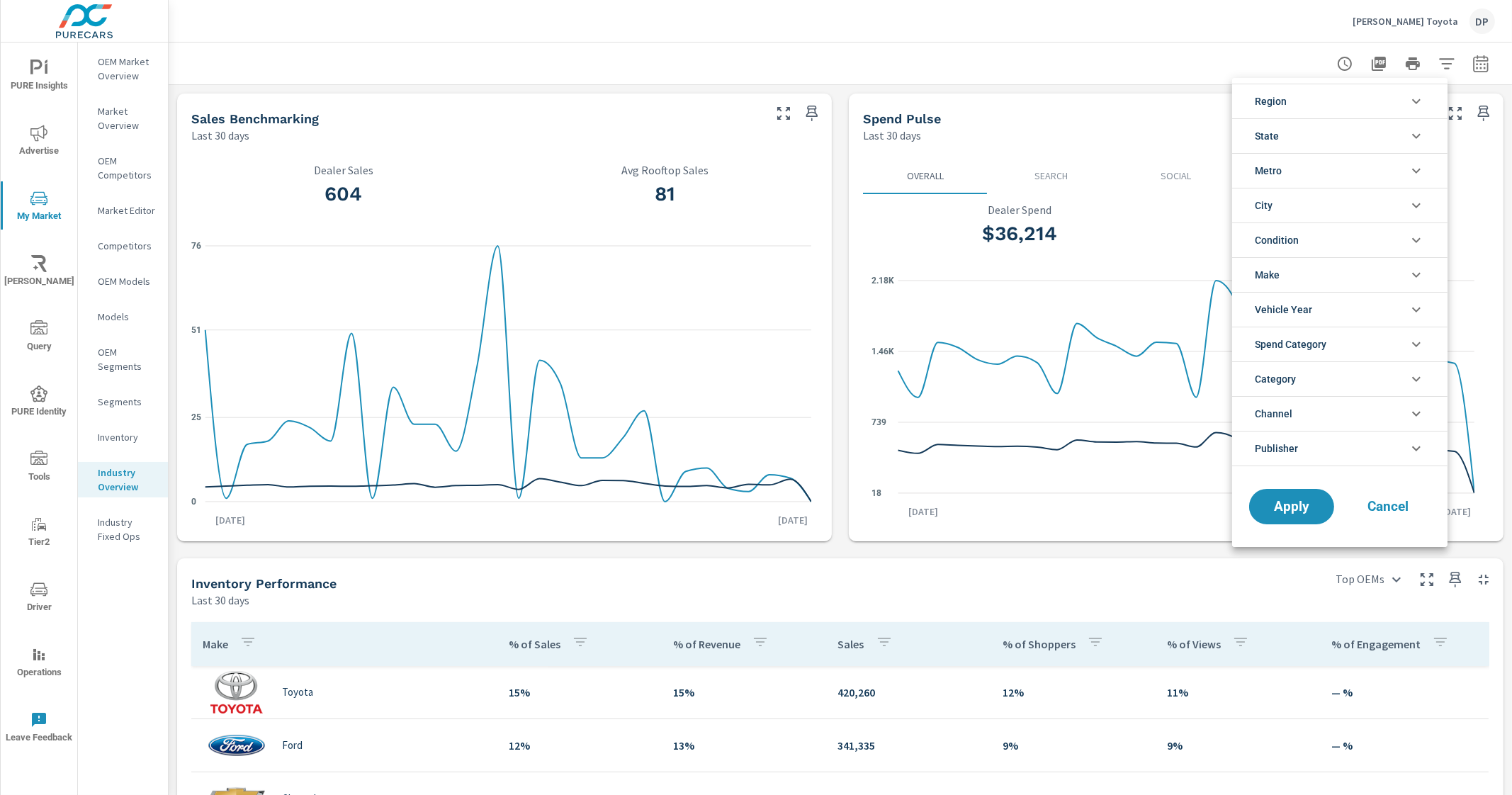
click at [106, 604] on div at bounding box center [756, 397] width 1512 height 795
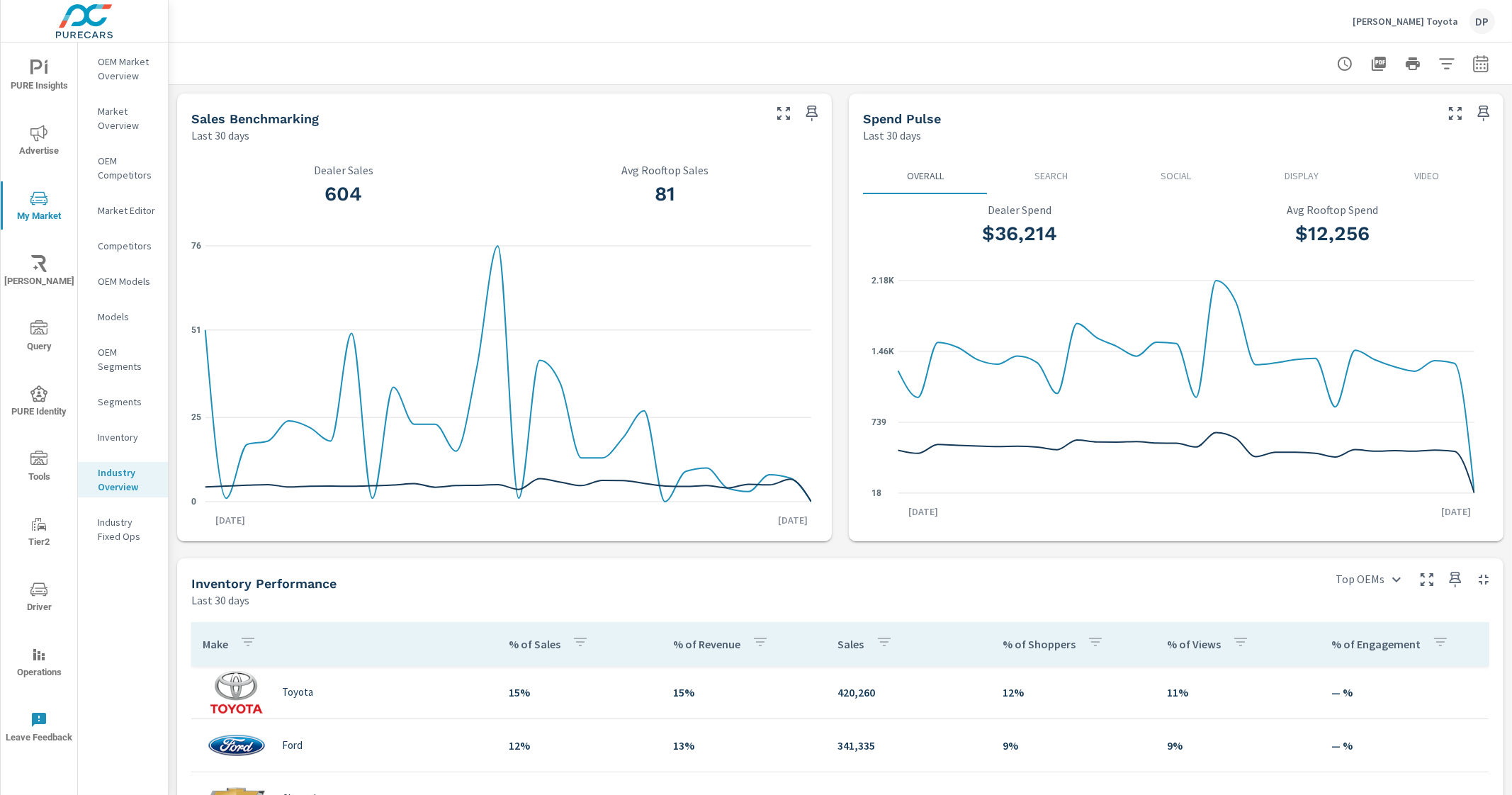
click at [840, 547] on div "Sales Benchmarking Last 30 days 604 Dealer Sales 81 Avg Rooftop Sales 0 25 51 7…" at bounding box center [841, 666] width 1344 height 1162
click at [1448, 66] on div at bounding box center [1413, 64] width 164 height 29
click at [1441, 62] on icon "button" at bounding box center [1446, 64] width 17 height 17
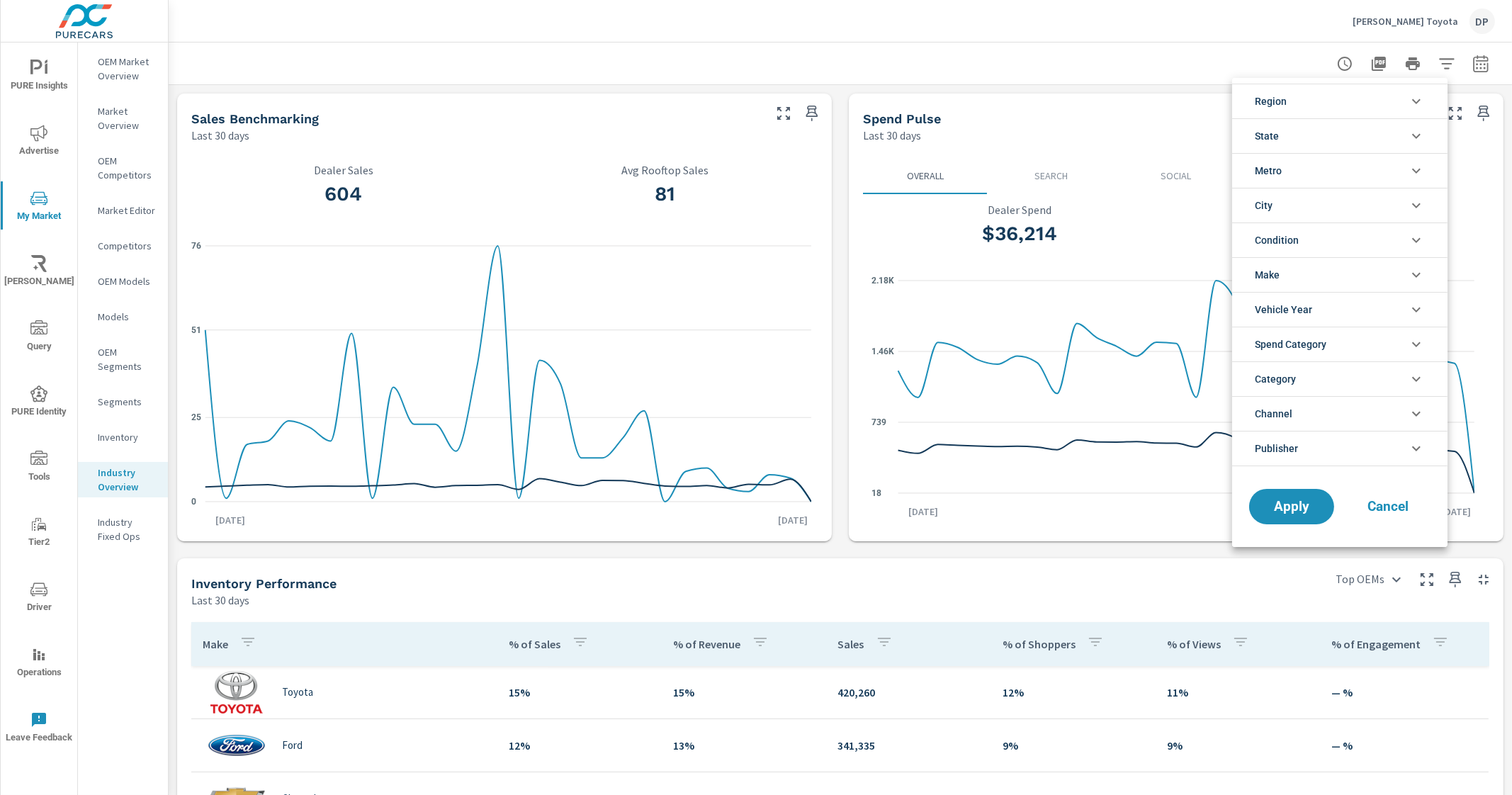
click at [1420, 93] on icon "filter options" at bounding box center [1416, 102] width 17 height 17
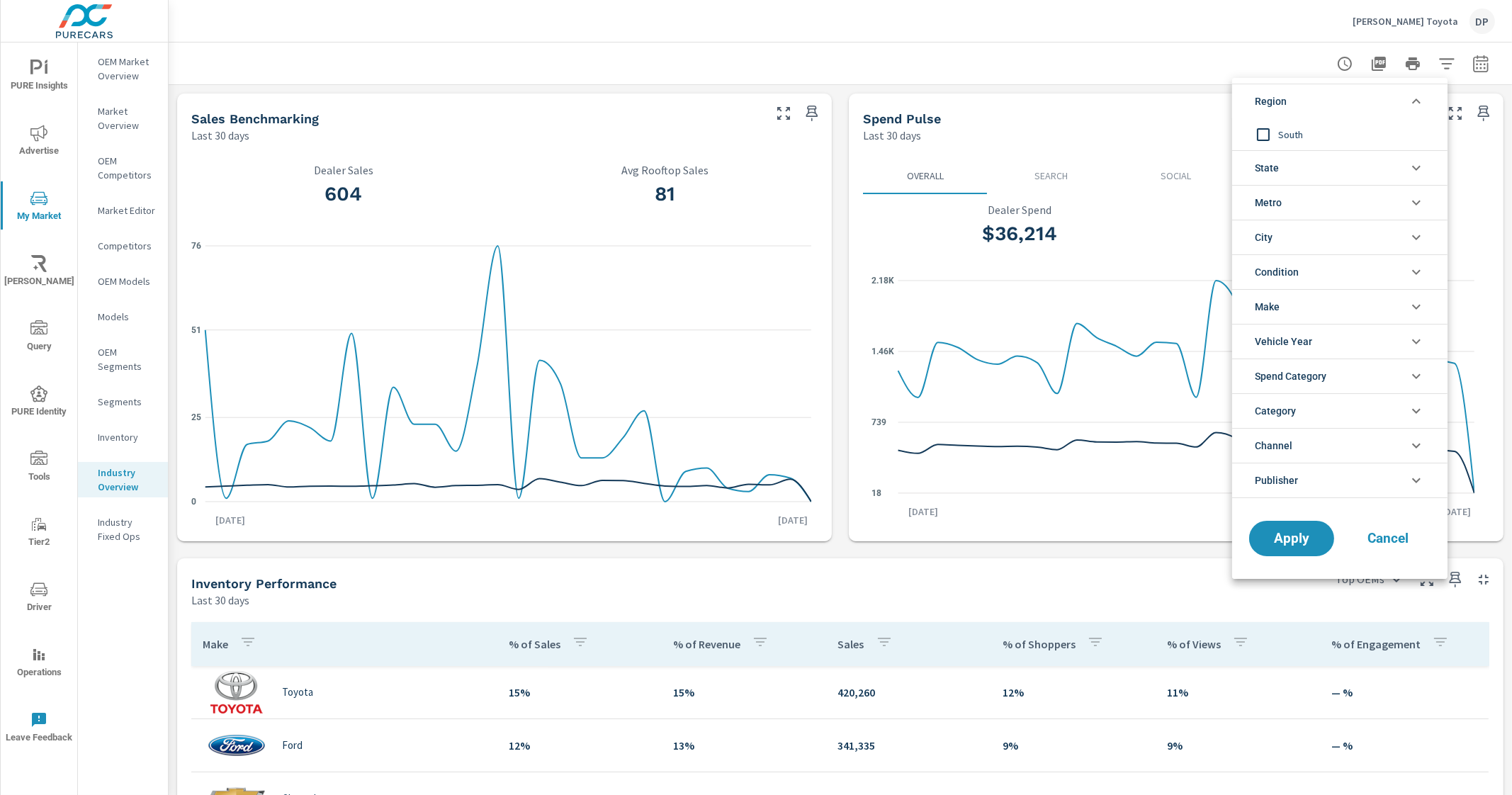
click at [1420, 93] on icon "filter options" at bounding box center [1416, 102] width 17 height 17
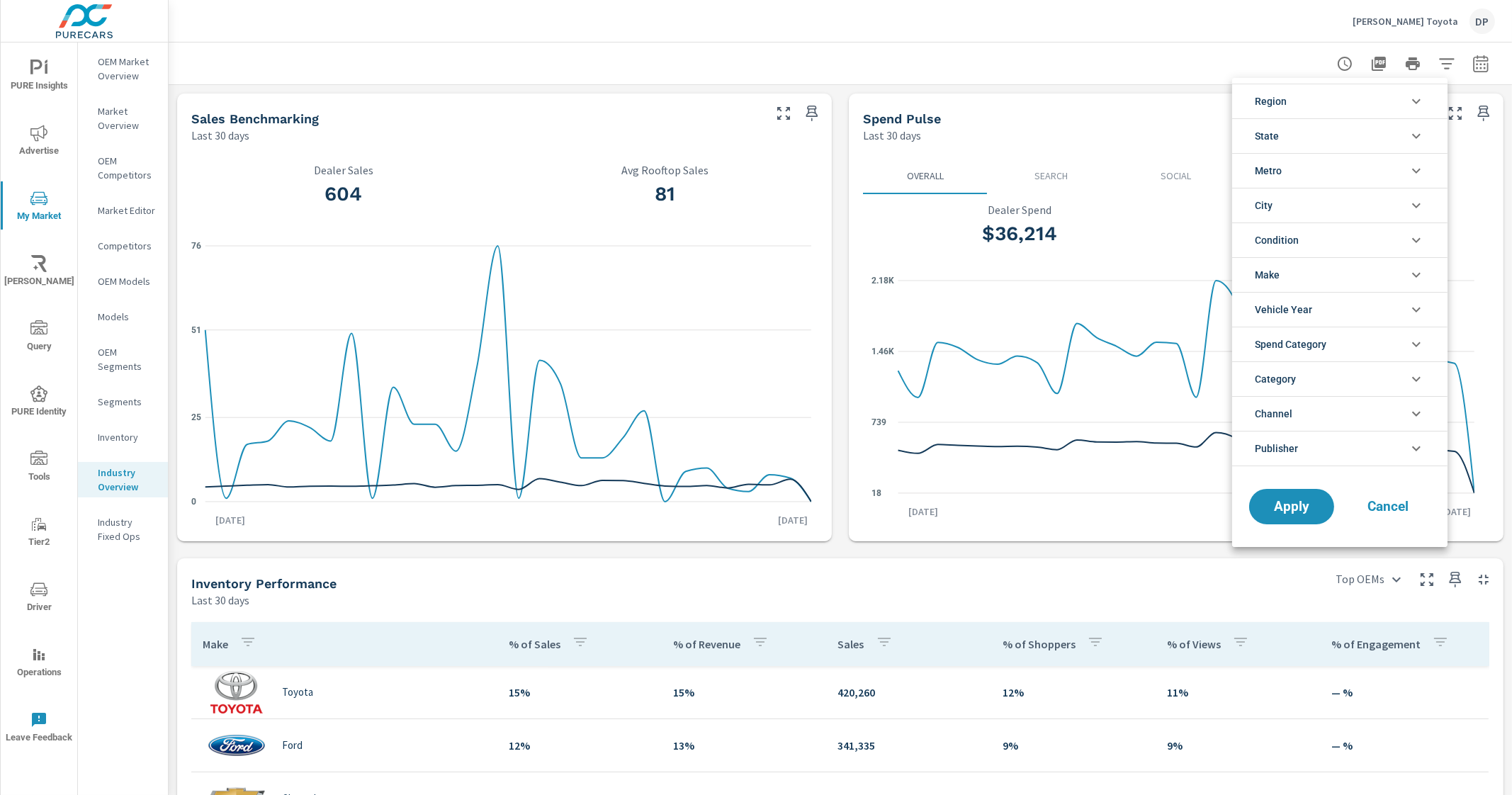
click at [1421, 138] on icon "filter options" at bounding box center [1416, 136] width 17 height 17
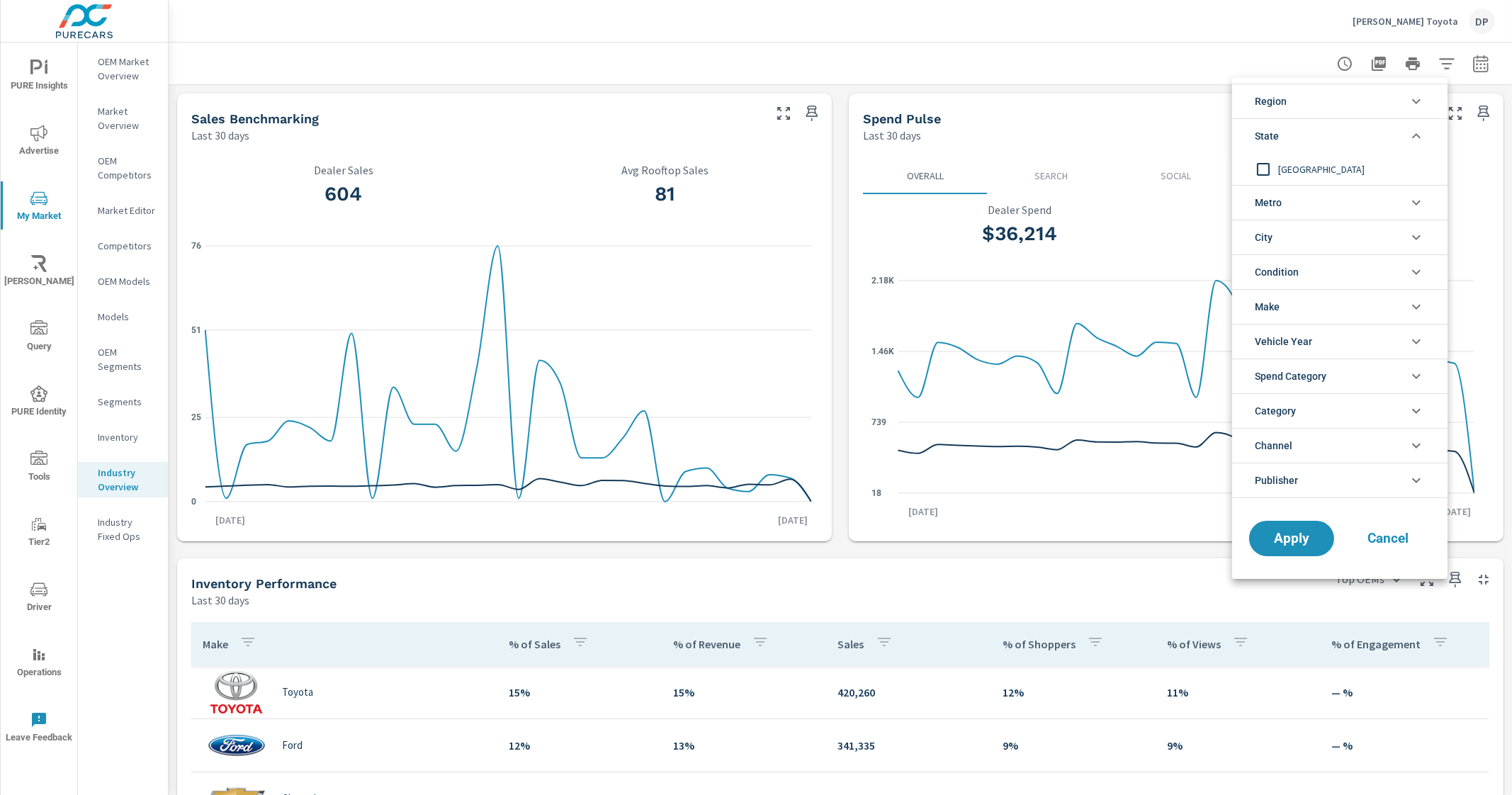
click at [1421, 138] on icon "filter options" at bounding box center [1416, 136] width 17 height 17
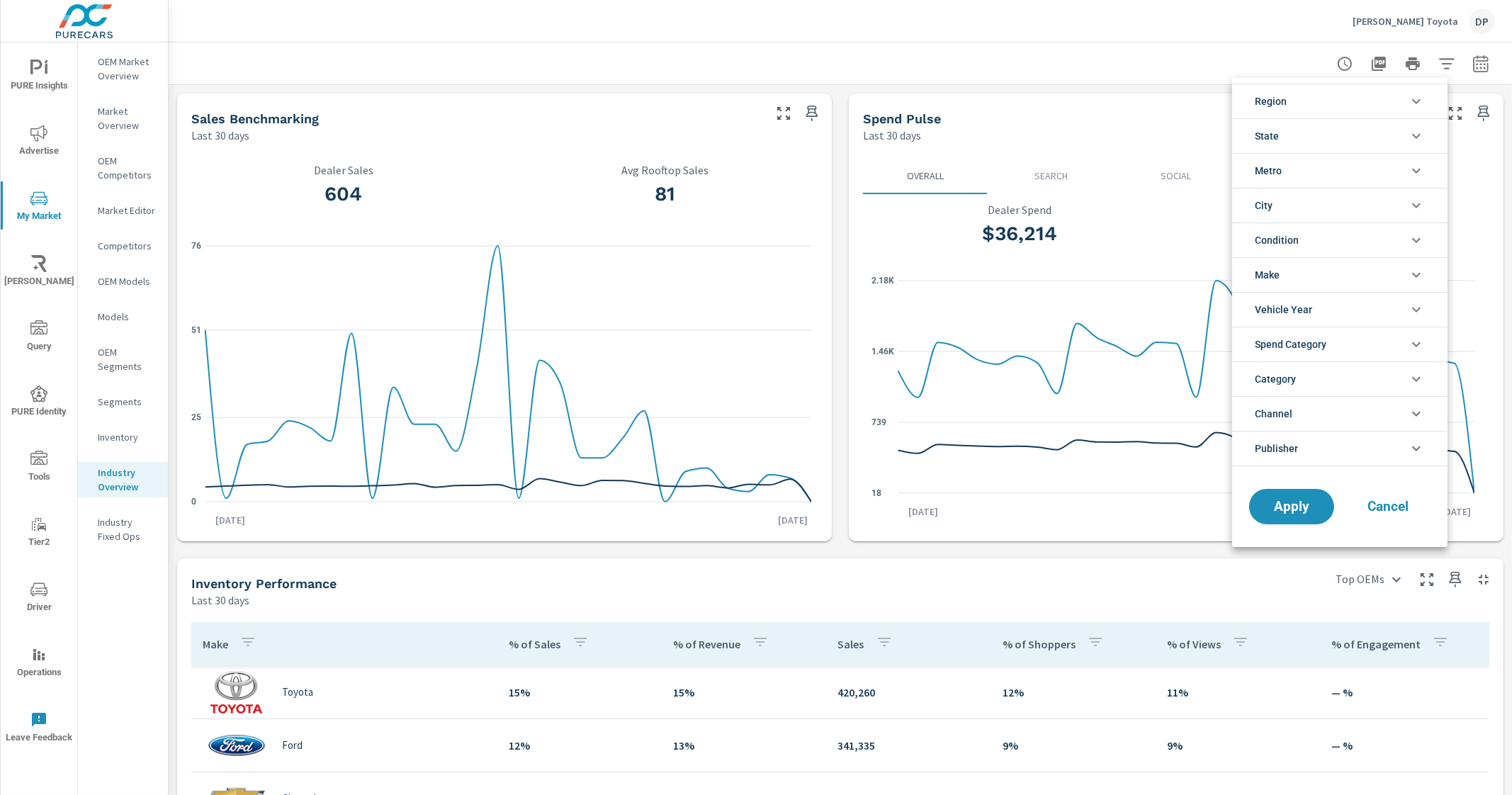
click at [1417, 168] on icon "filter options" at bounding box center [1416, 171] width 17 height 17
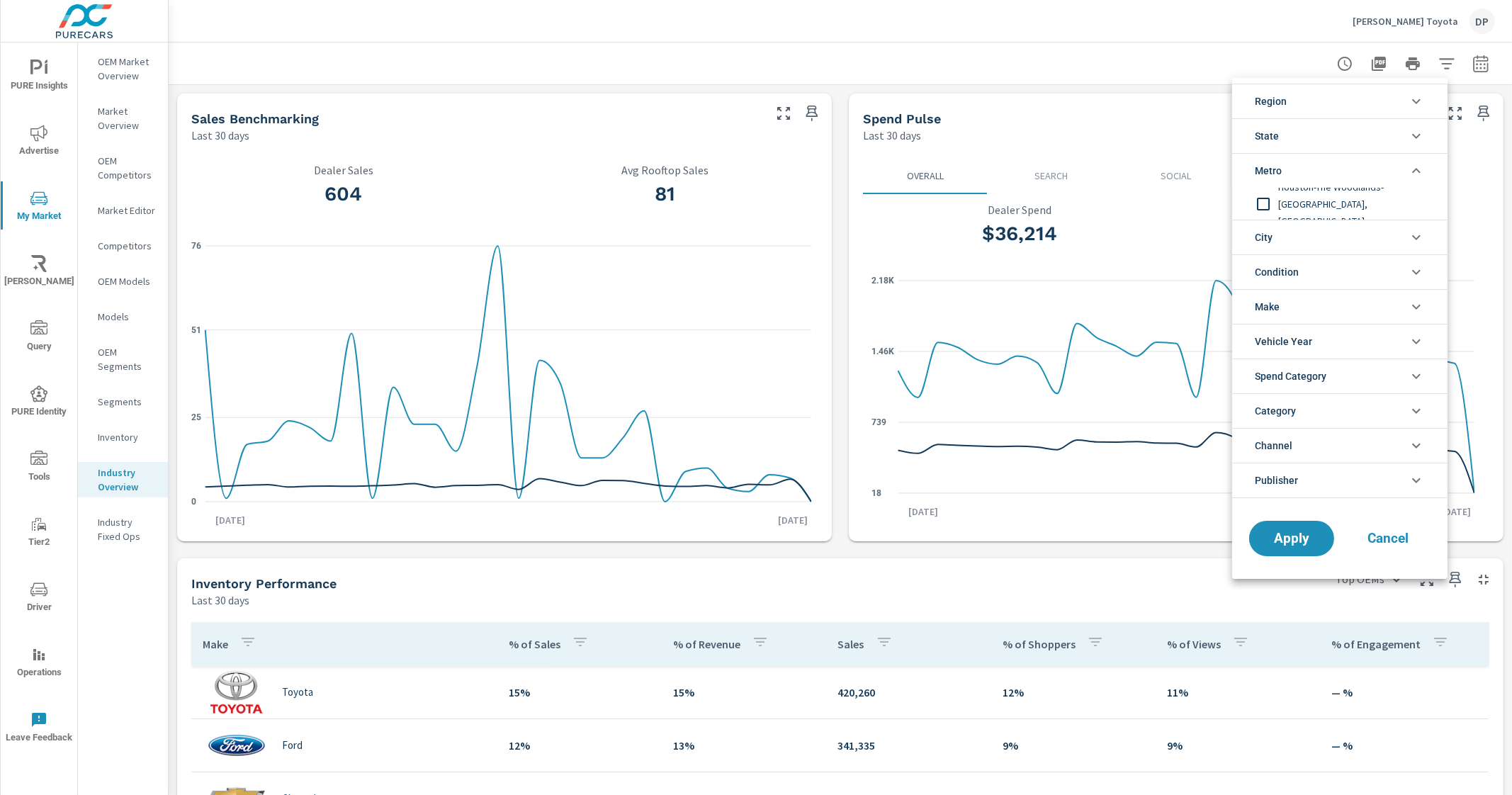
click at [1413, 179] on li "Metro" at bounding box center [1339, 171] width 215 height 35
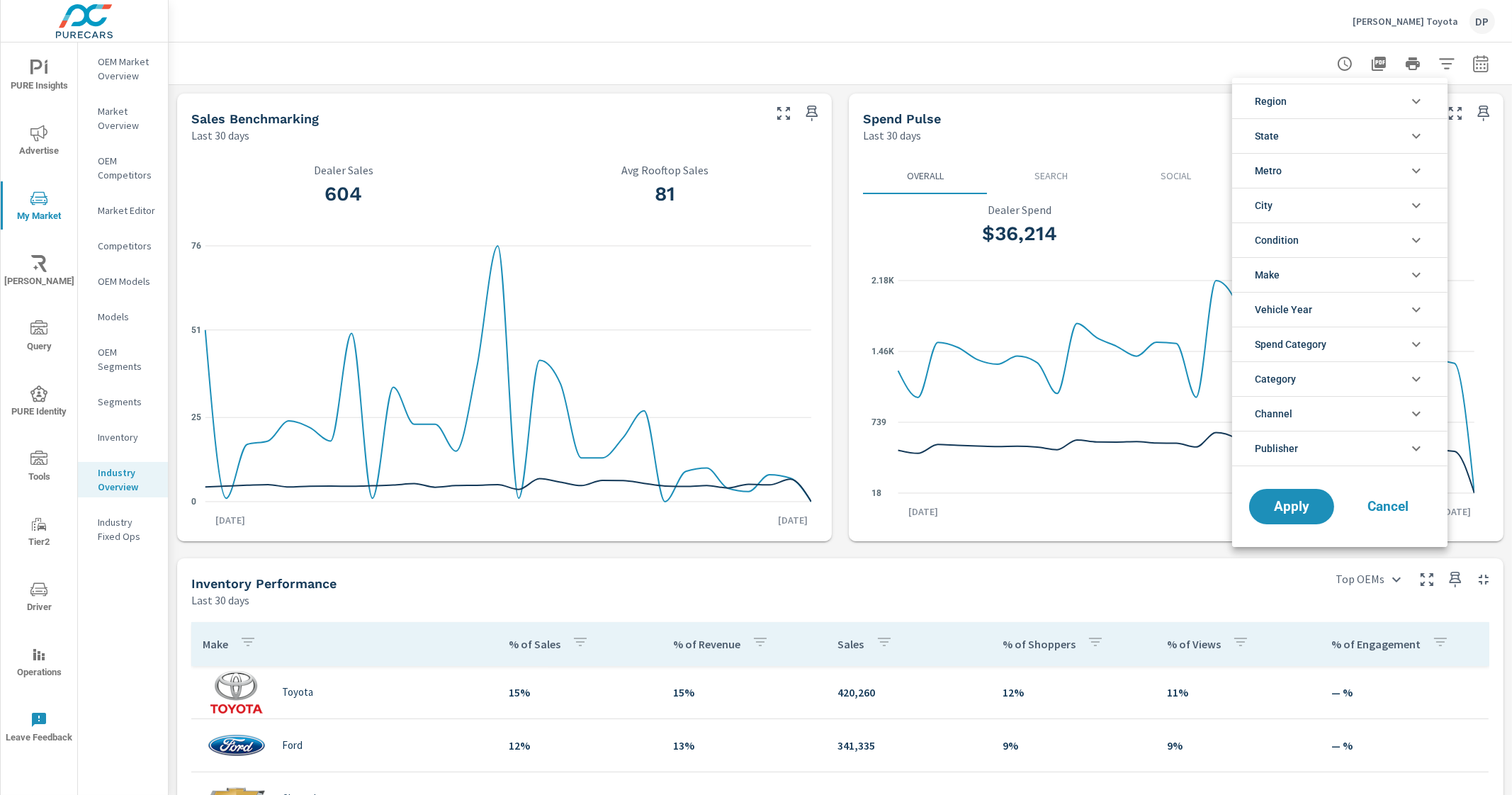
click at [1419, 207] on icon "filter options" at bounding box center [1416, 205] width 17 height 17
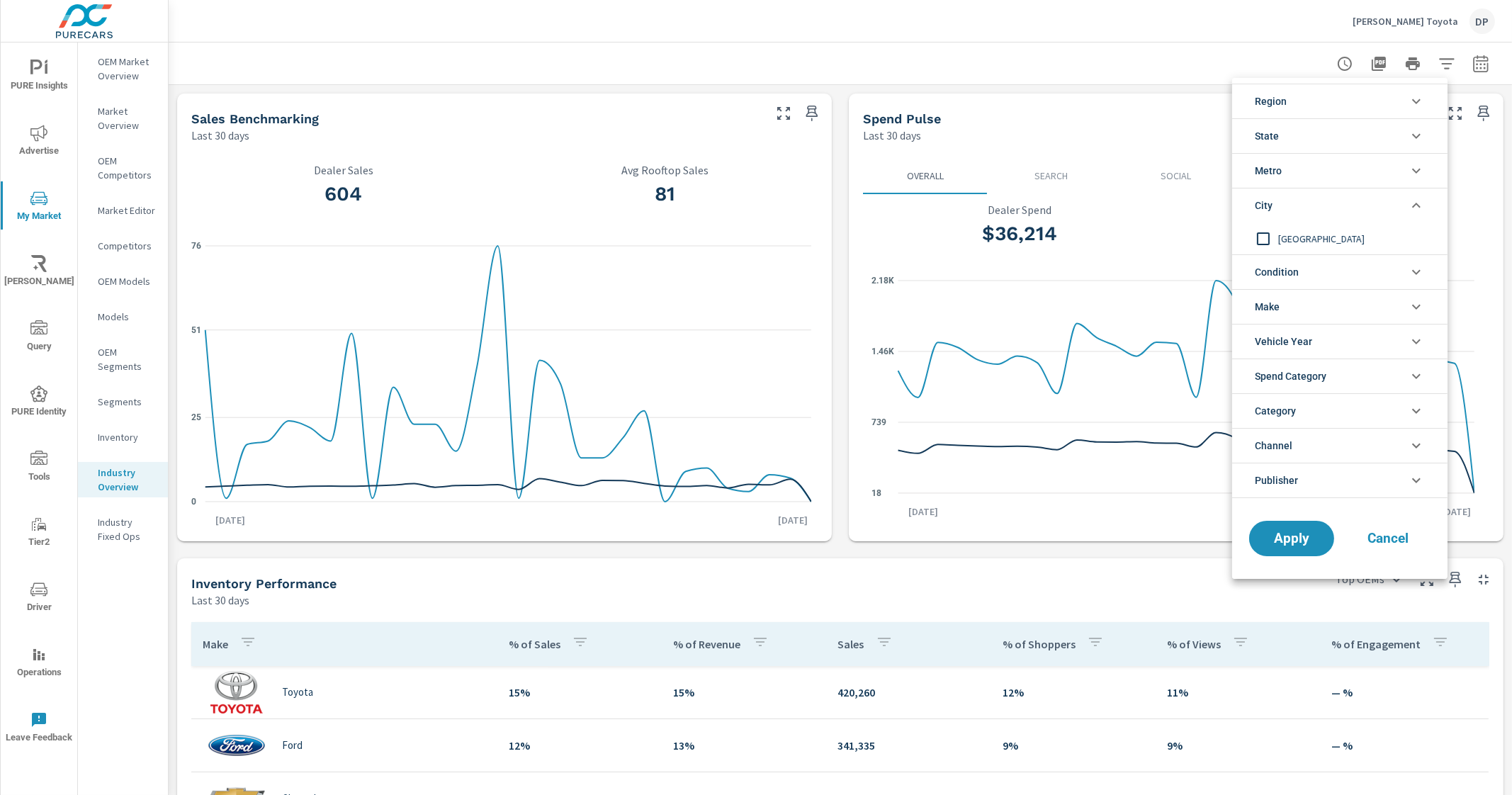
click at [1419, 207] on icon "filter options" at bounding box center [1416, 205] width 17 height 17
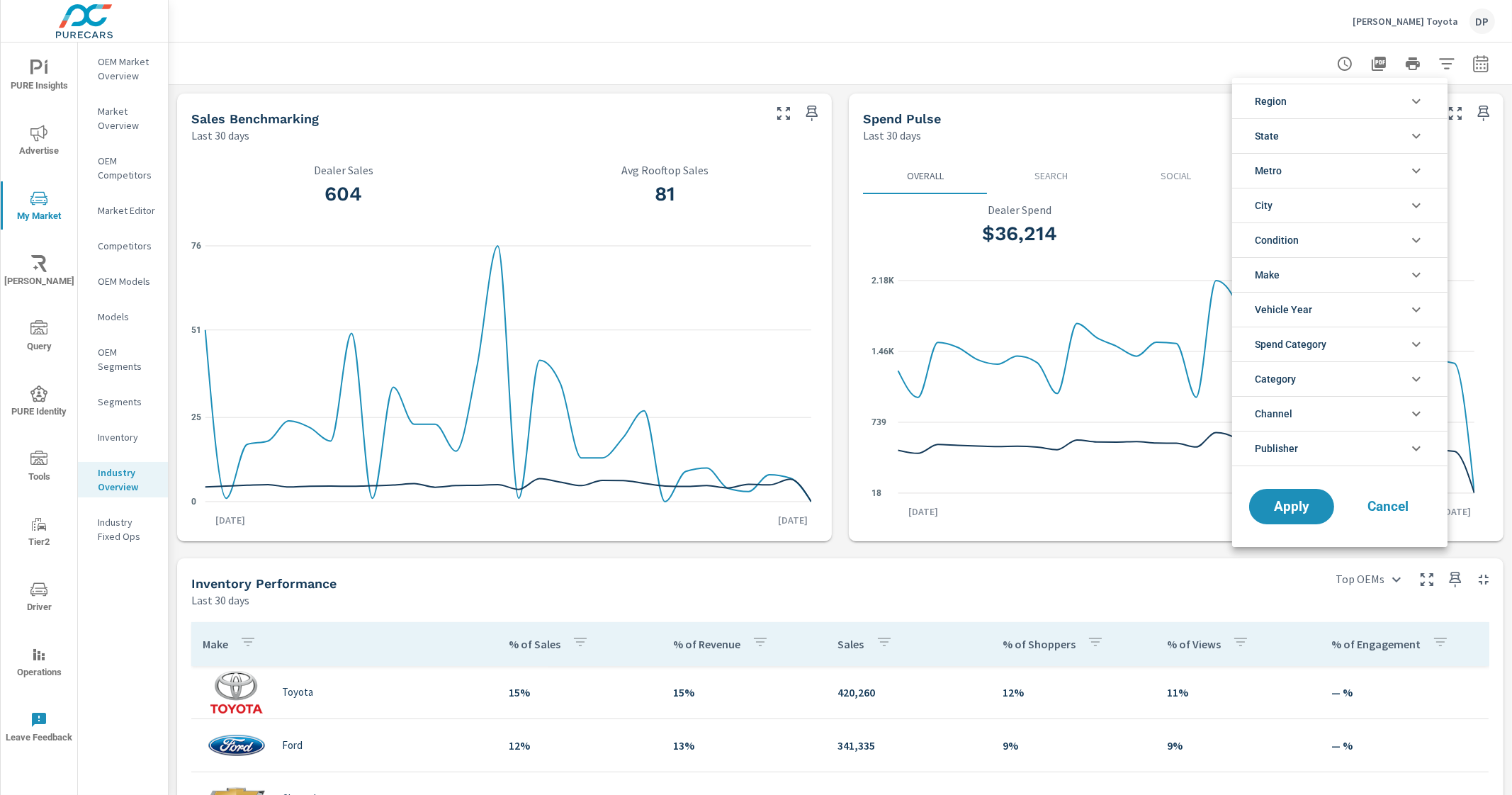
click at [1393, 281] on li "Make" at bounding box center [1339, 274] width 215 height 35
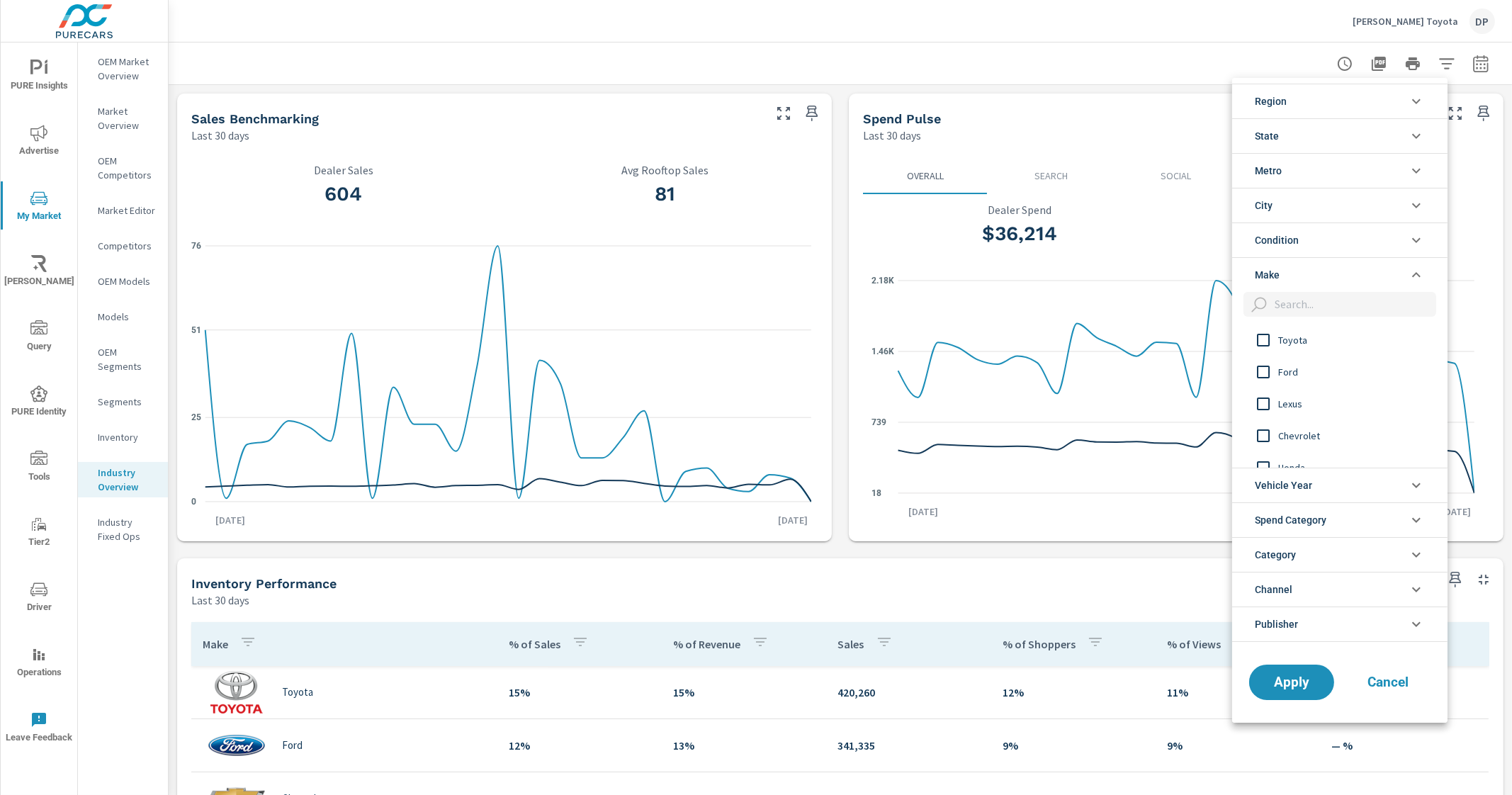
click at [1384, 270] on li "Make" at bounding box center [1339, 274] width 215 height 35
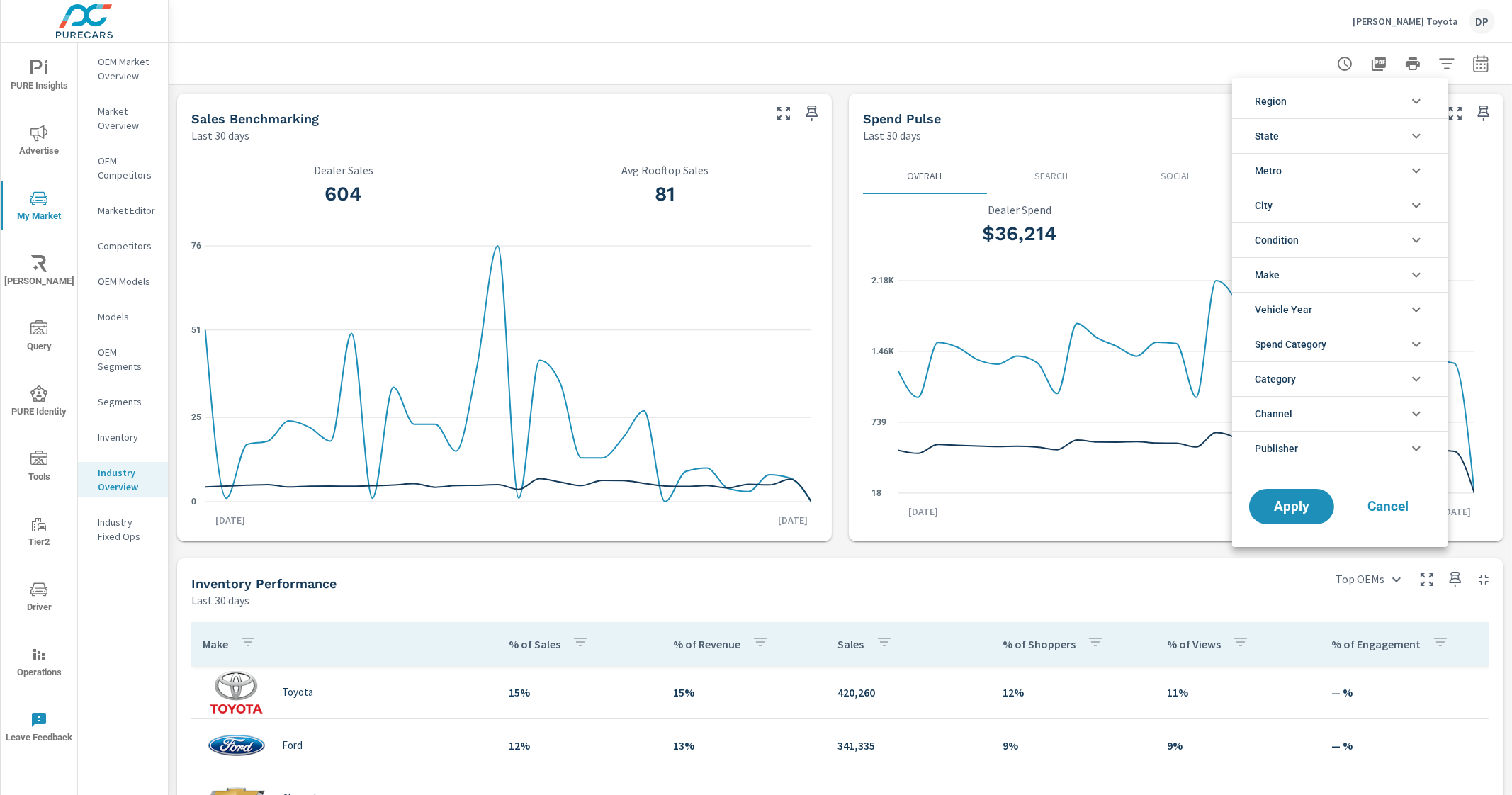
click at [1511, 95] on div at bounding box center [756, 397] width 1512 height 795
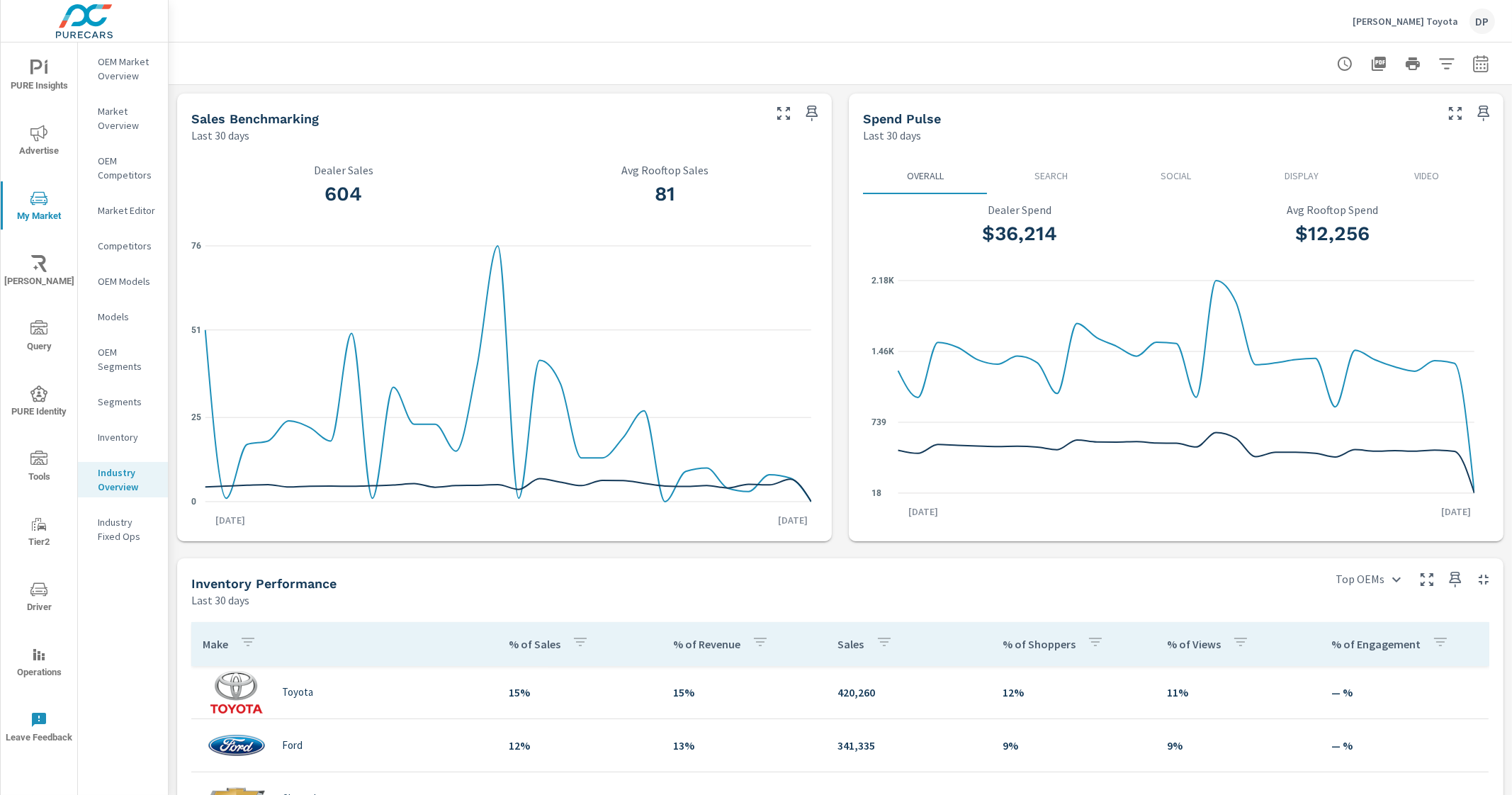
click at [577, 58] on div at bounding box center [841, 63] width 1310 height 42
click at [137, 59] on p "OEM Market Overview" at bounding box center [127, 68] width 59 height 29
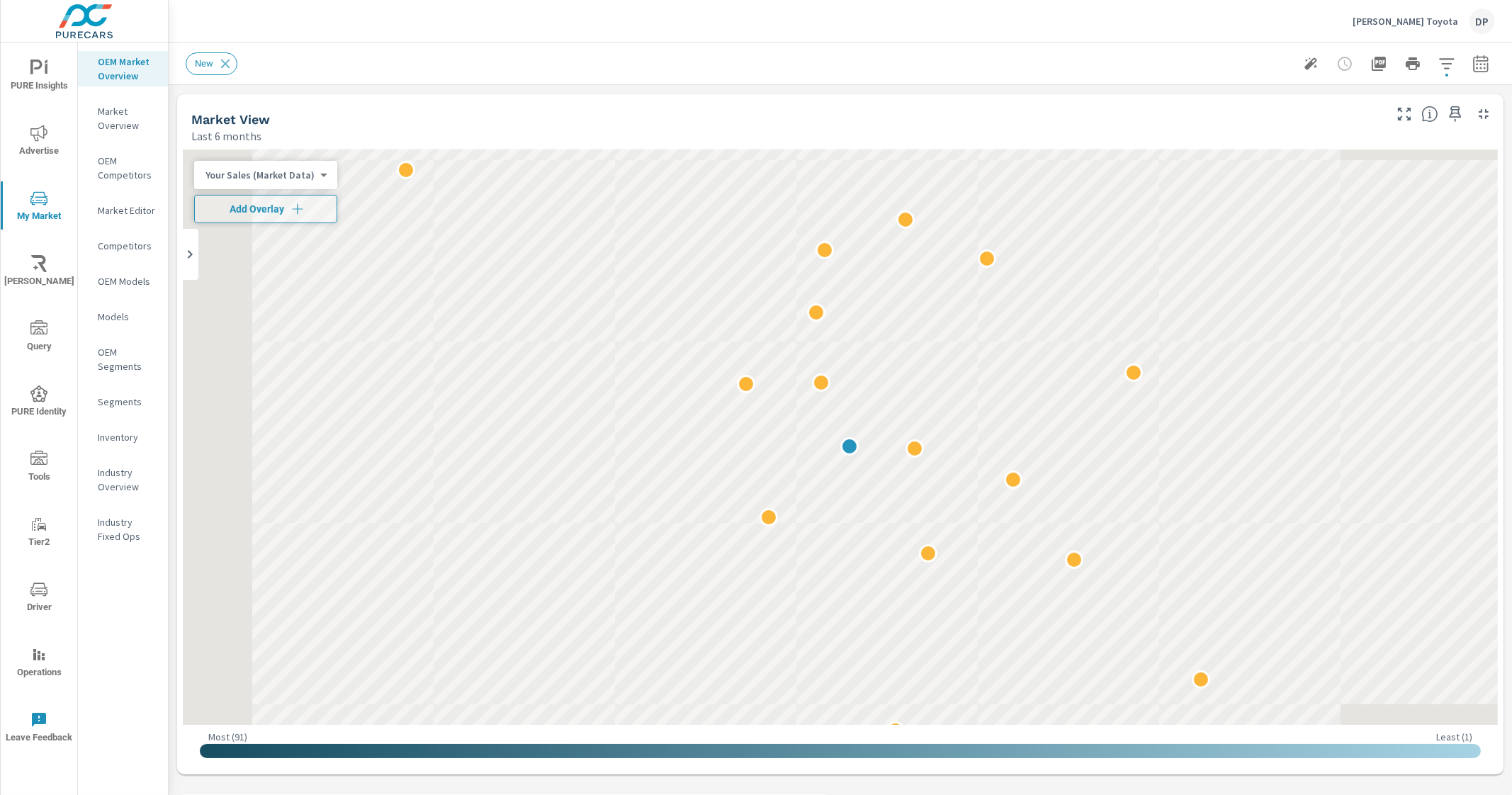
scroll to position [957, 0]
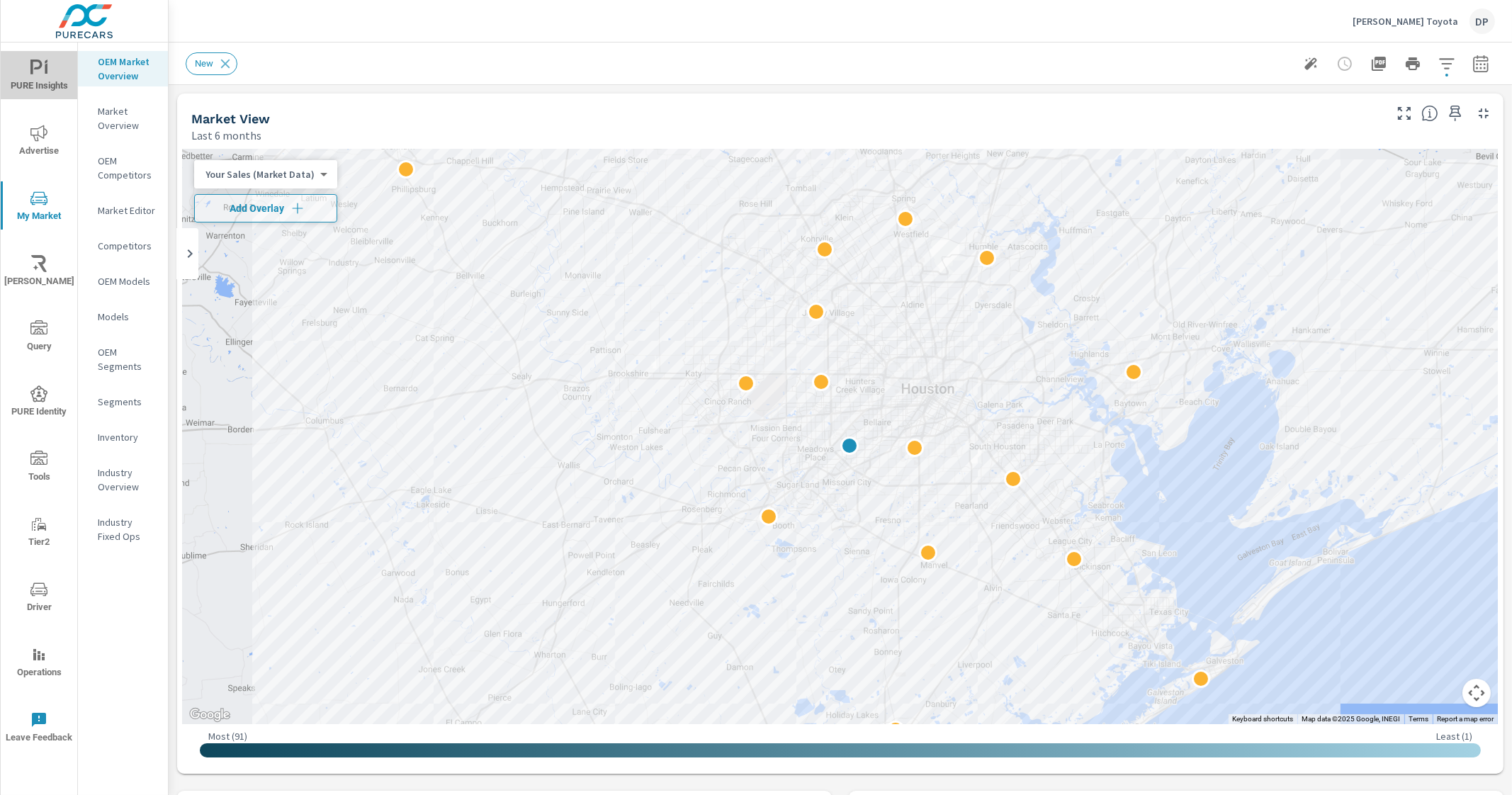
click at [54, 60] on span "PURE Insights" at bounding box center [39, 77] width 68 height 35
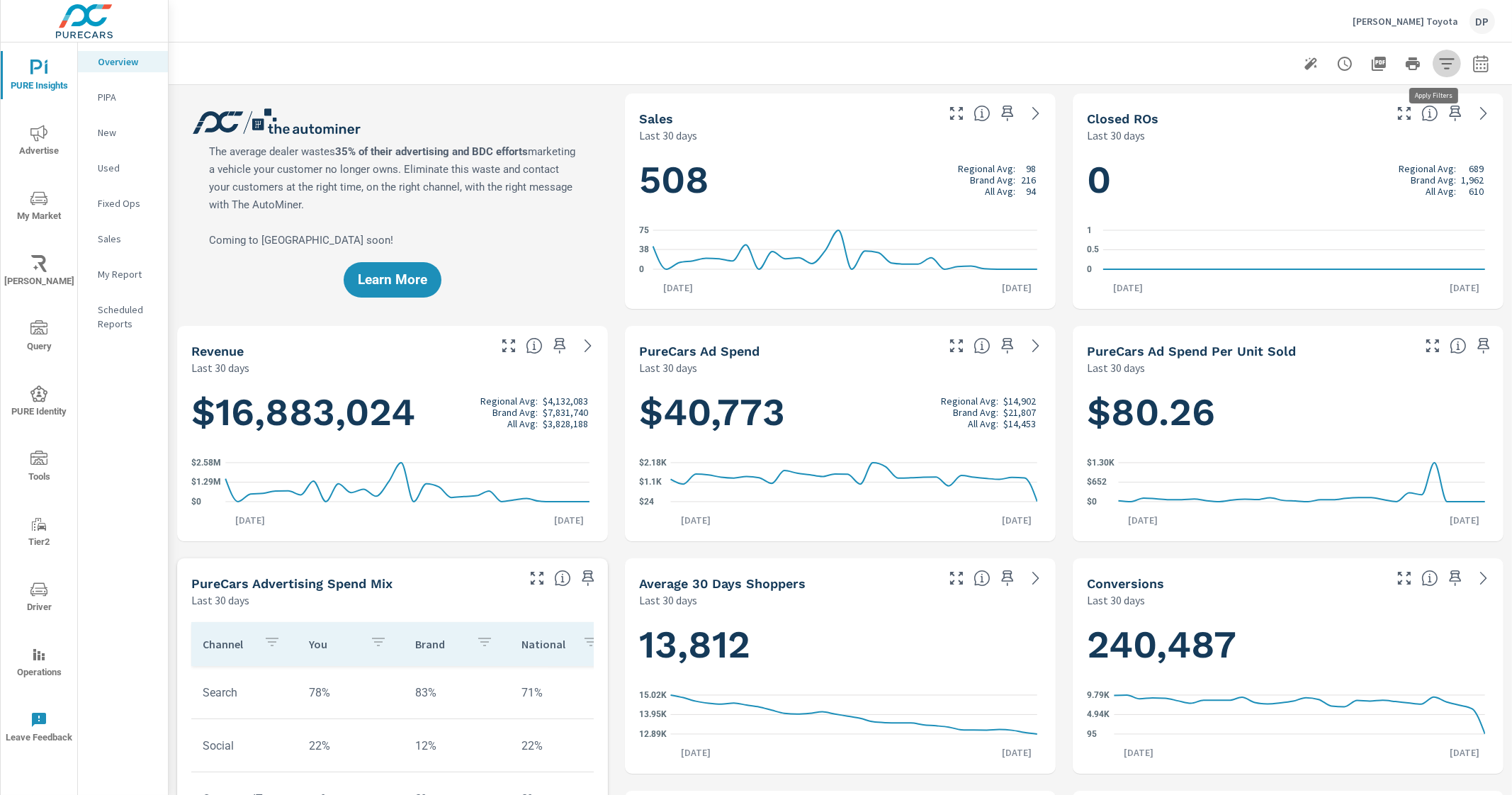
click at [1438, 57] on icon "button" at bounding box center [1446, 64] width 17 height 17
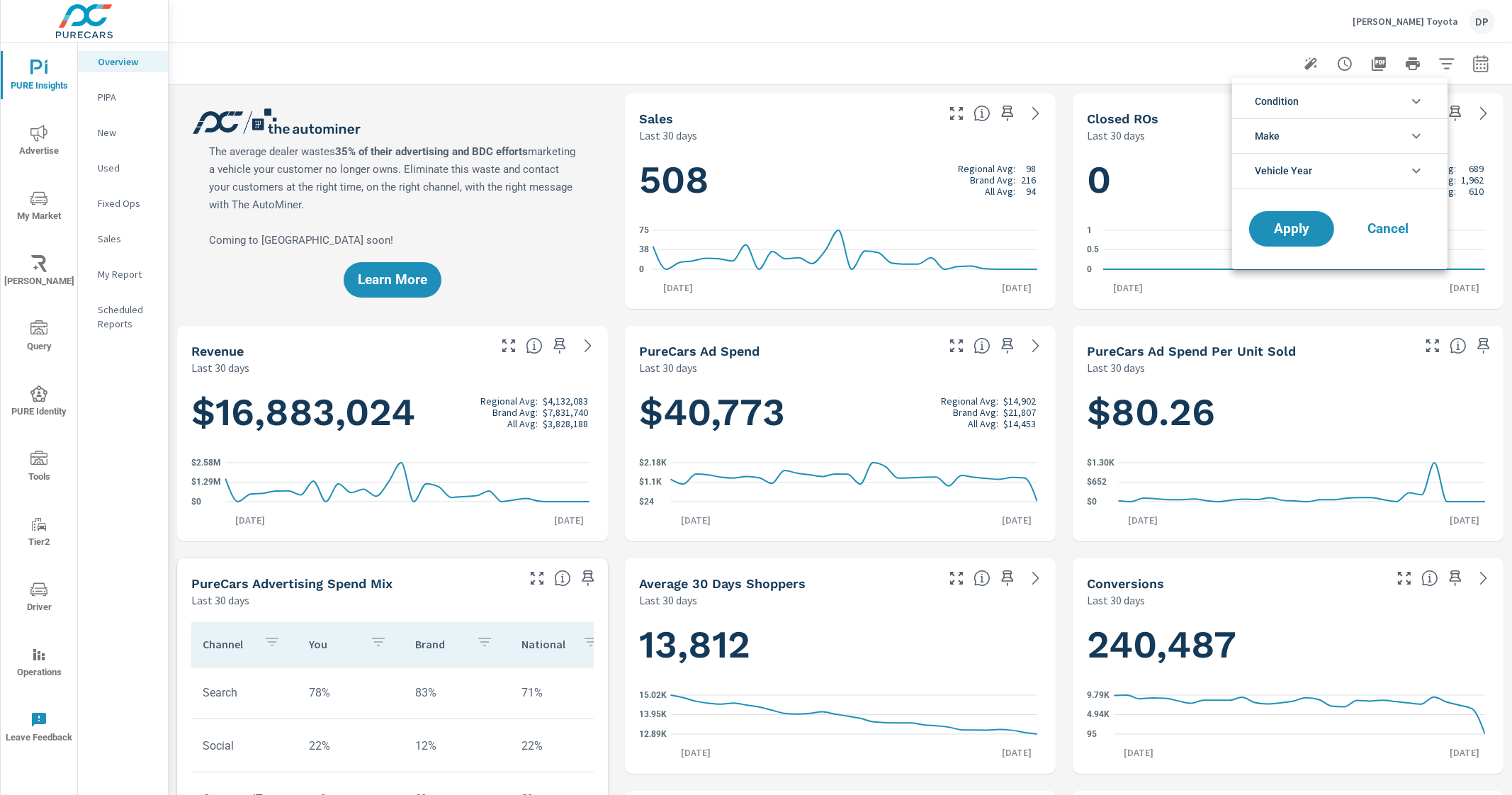
click at [1027, 41] on div at bounding box center [756, 397] width 1512 height 795
click at [54, 197] on span "My Market" at bounding box center [39, 208] width 68 height 35
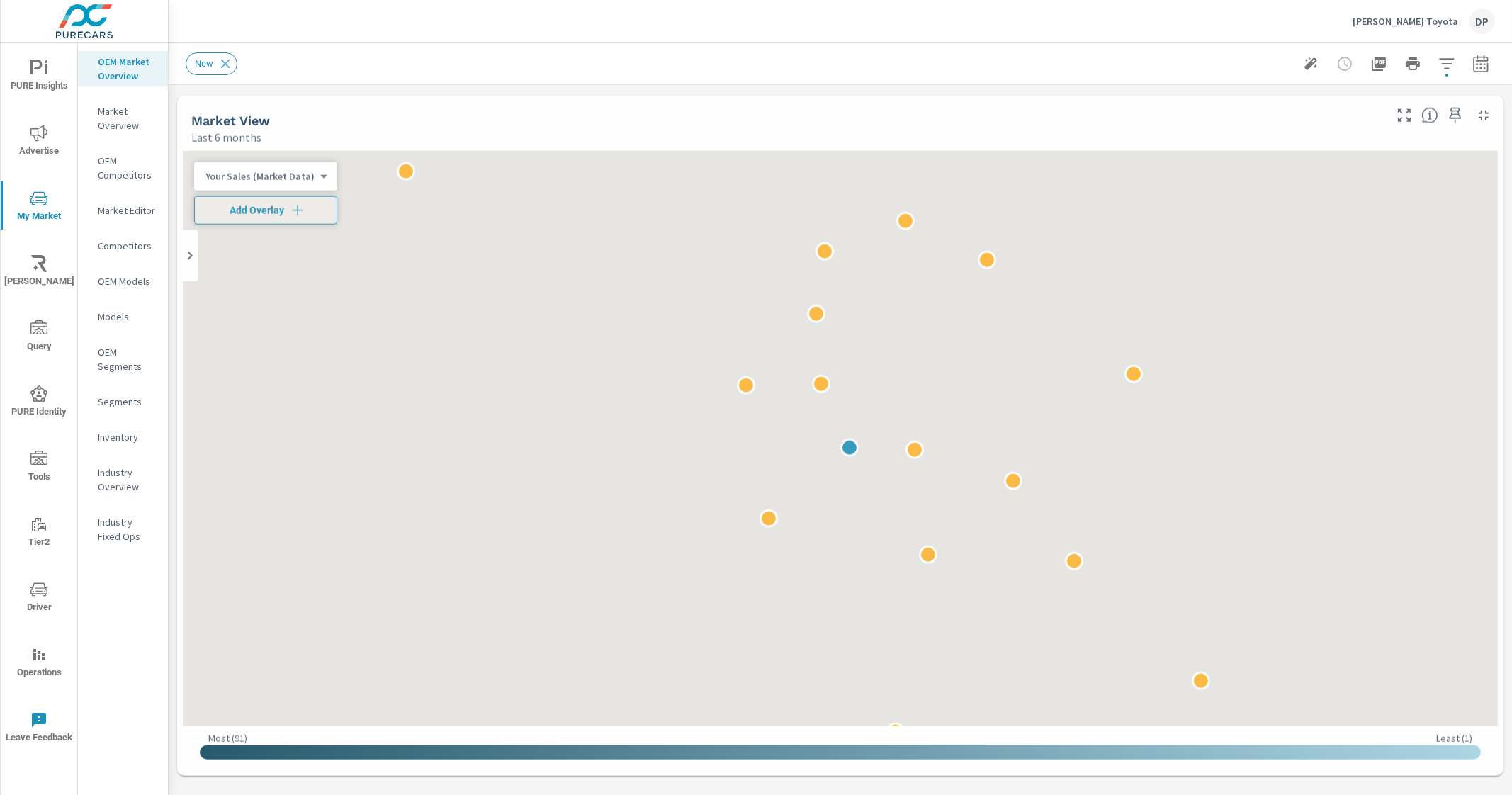
scroll to position [957, 0]
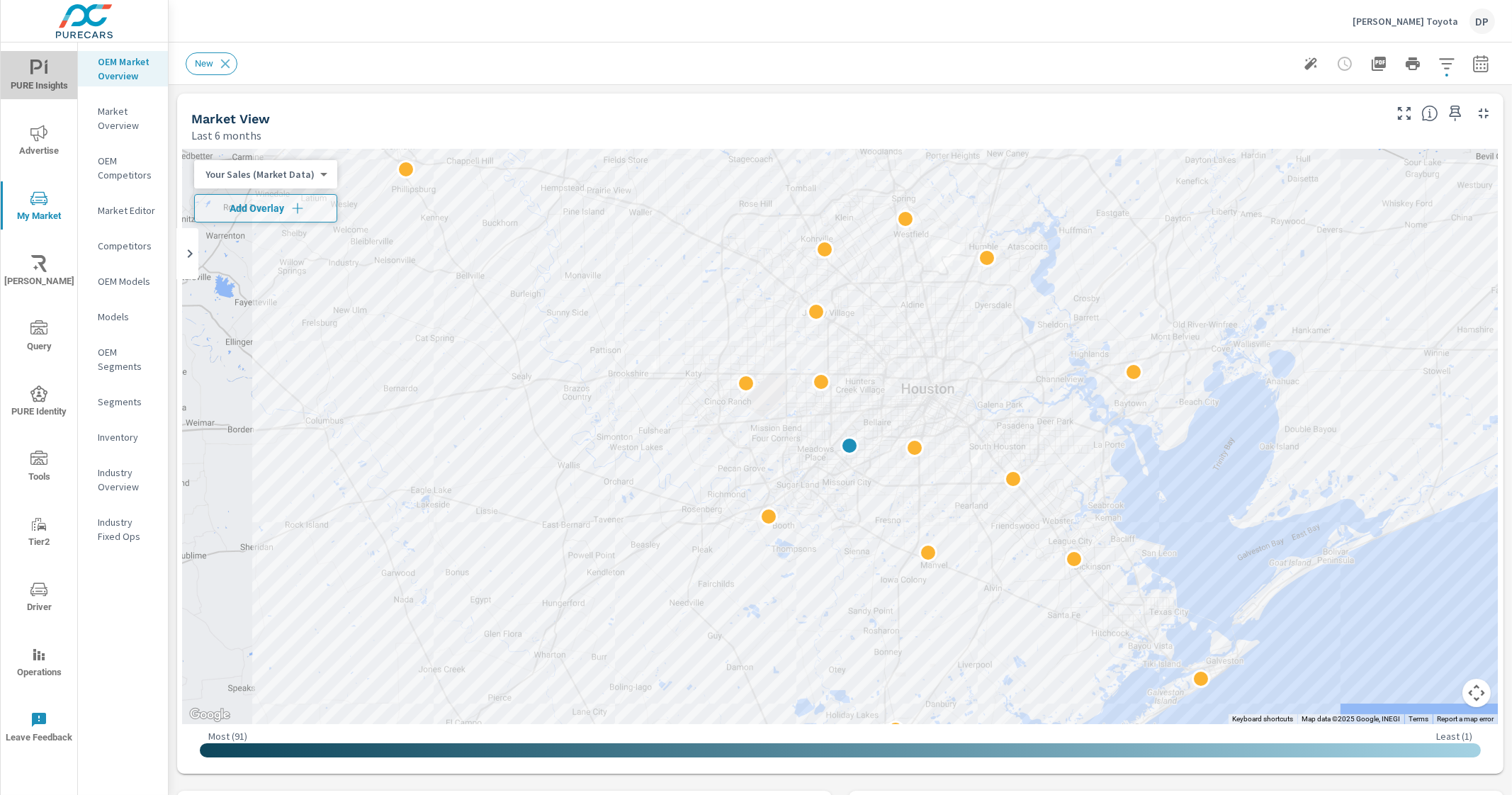
click at [35, 70] on icon "nav menu" at bounding box center [39, 67] width 17 height 17
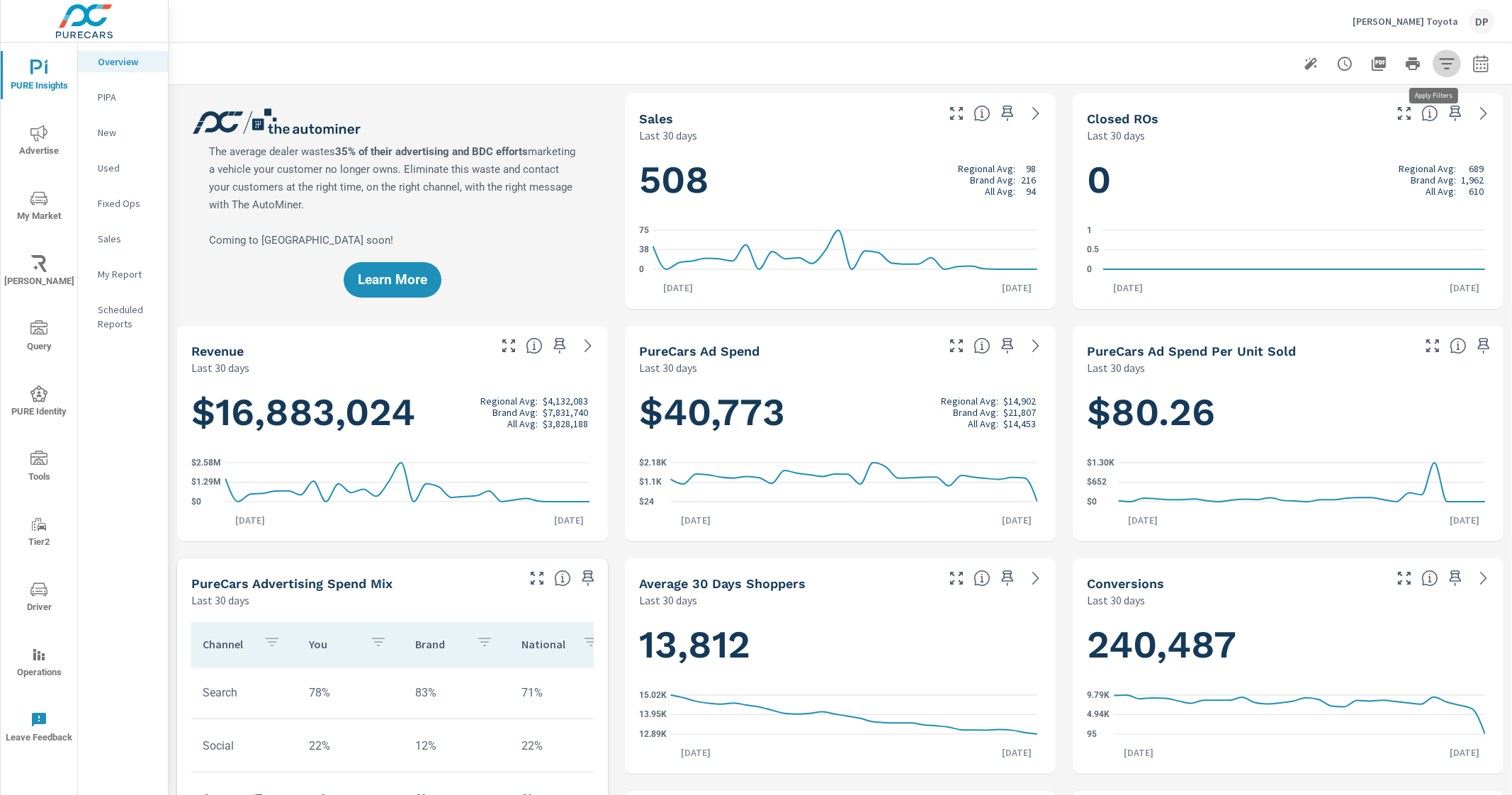
click at [1438, 51] on button "button" at bounding box center [1446, 64] width 29 height 29
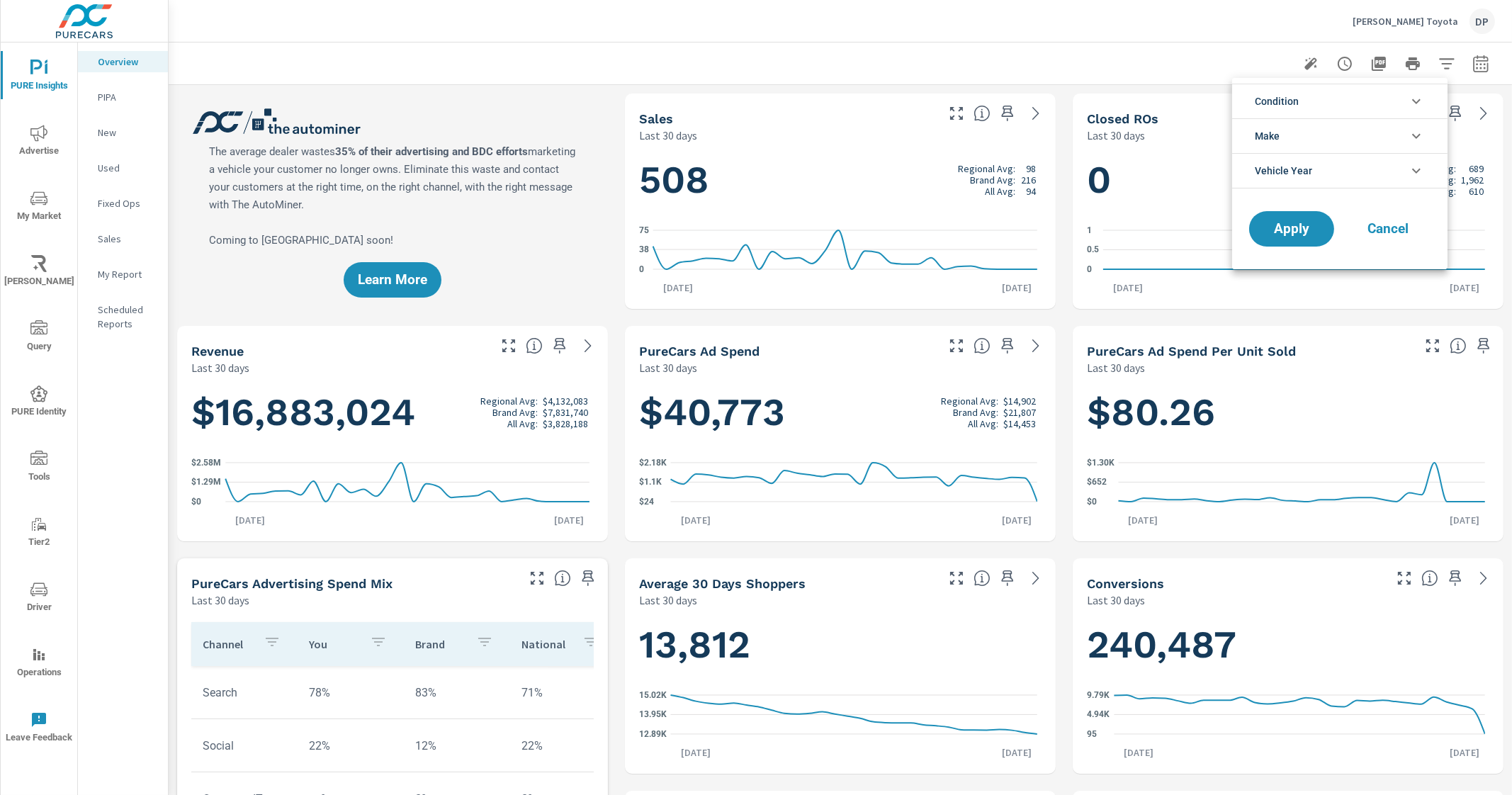
click at [1341, 120] on li "Make" at bounding box center [1339, 136] width 215 height 35
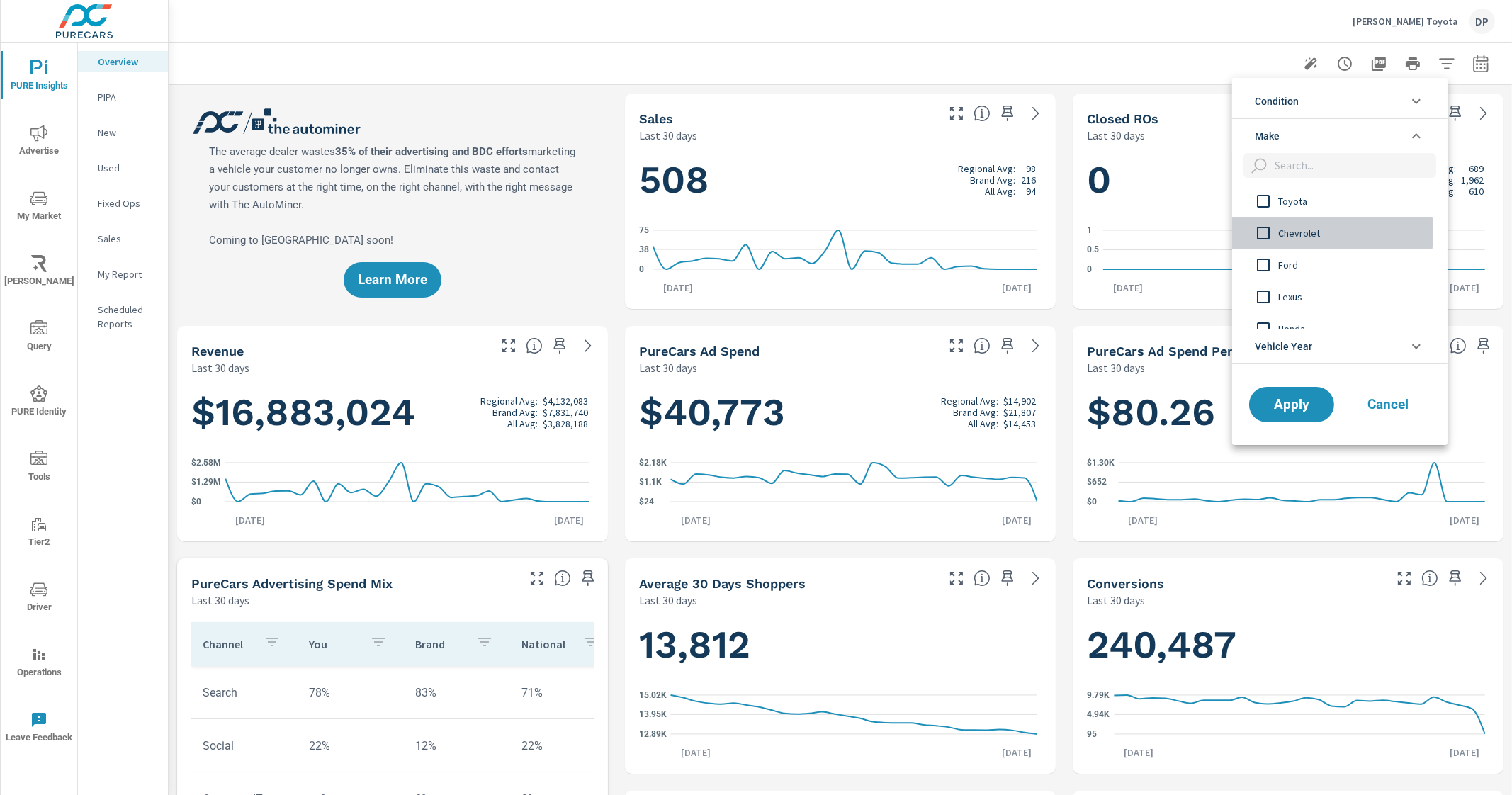
click at [1300, 233] on span "Chevrolet" at bounding box center [1356, 233] width 155 height 17
click at [1289, 241] on span "Rolls-Royce" at bounding box center [1356, 249] width 155 height 17
click at [1301, 236] on span "Chevrolet" at bounding box center [1356, 233] width 155 height 17
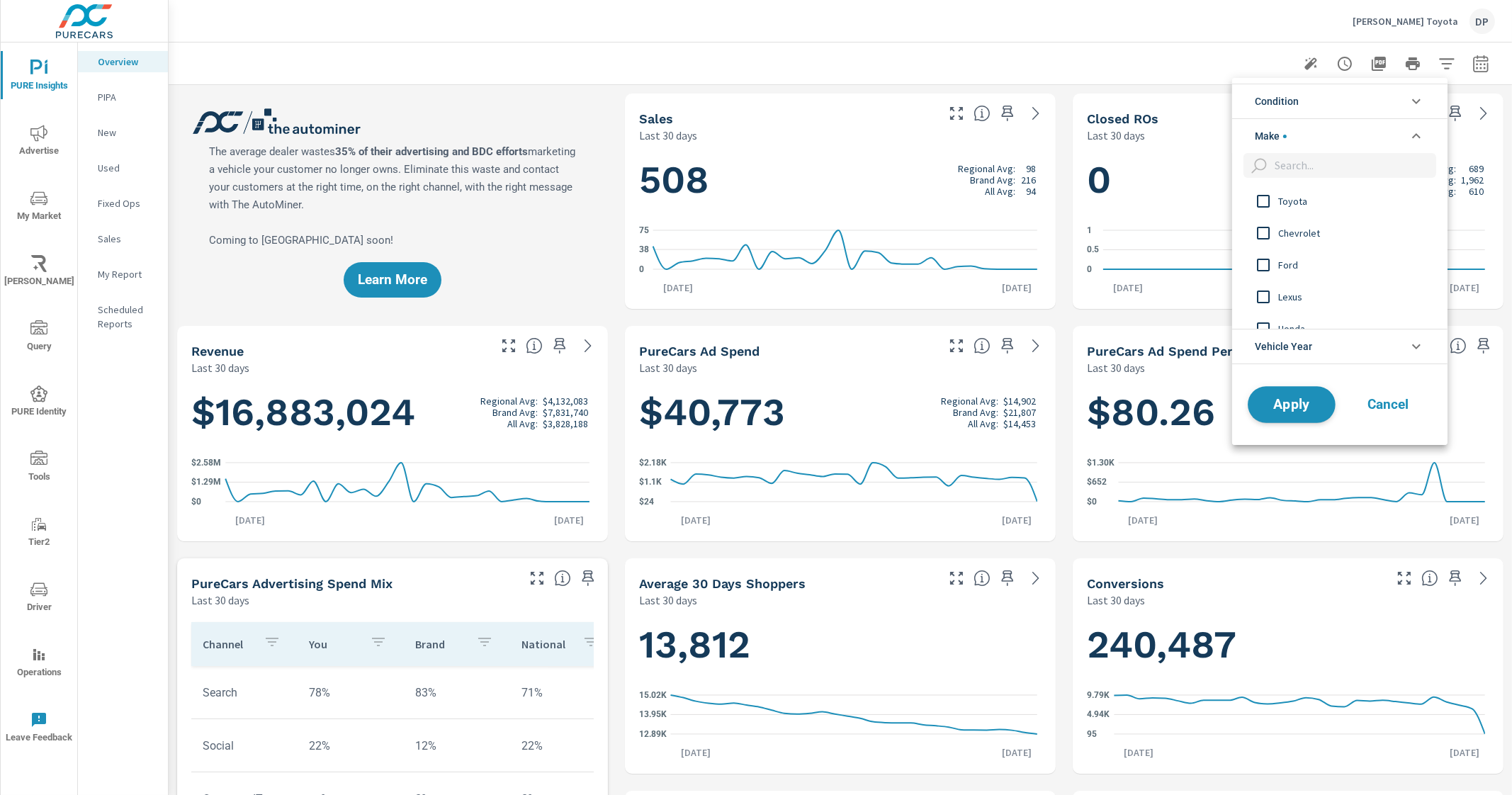
click at [1283, 409] on span "Apply" at bounding box center [1291, 404] width 58 height 14
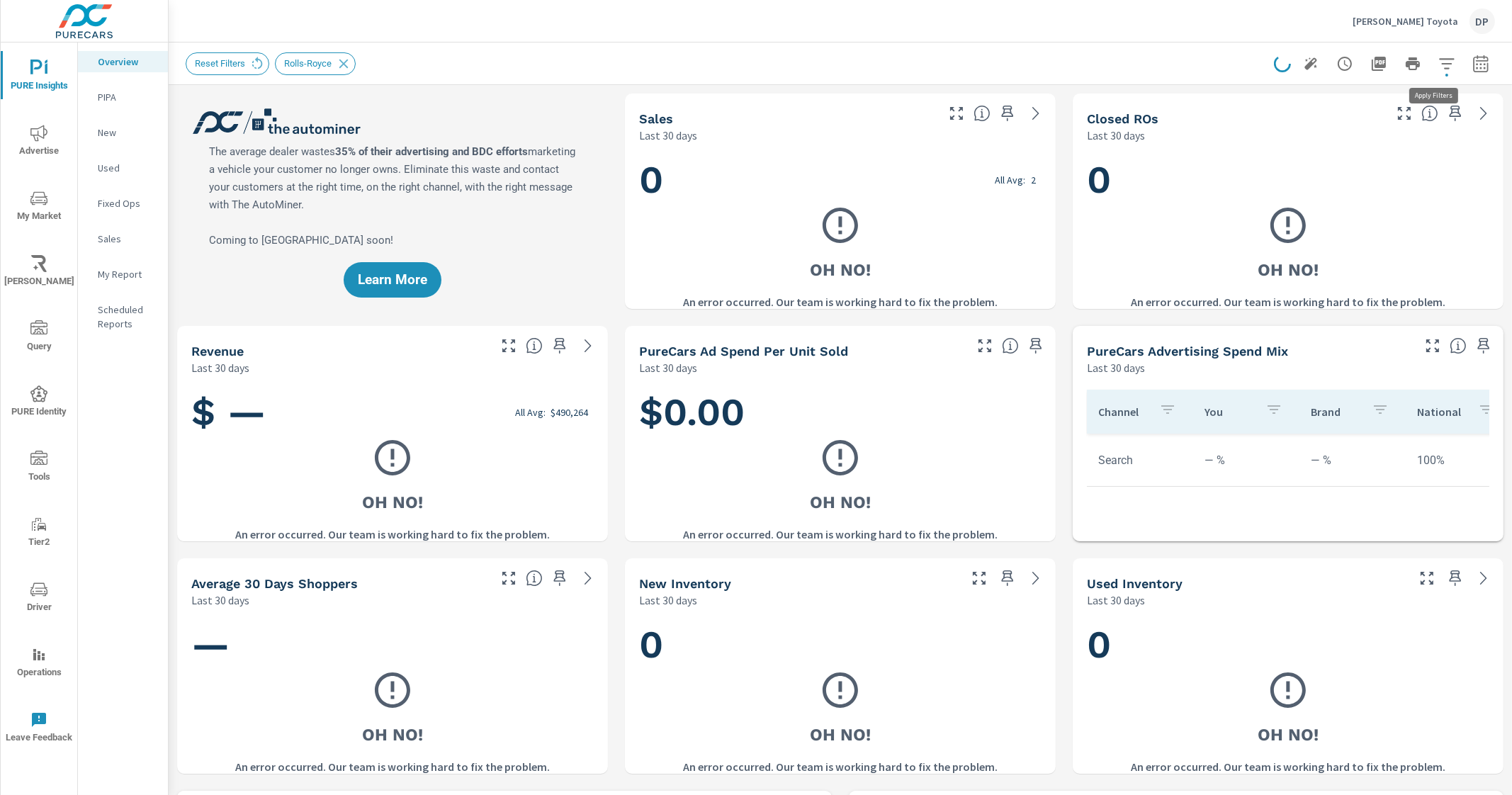
click at [1439, 63] on icon "button" at bounding box center [1446, 64] width 15 height 11
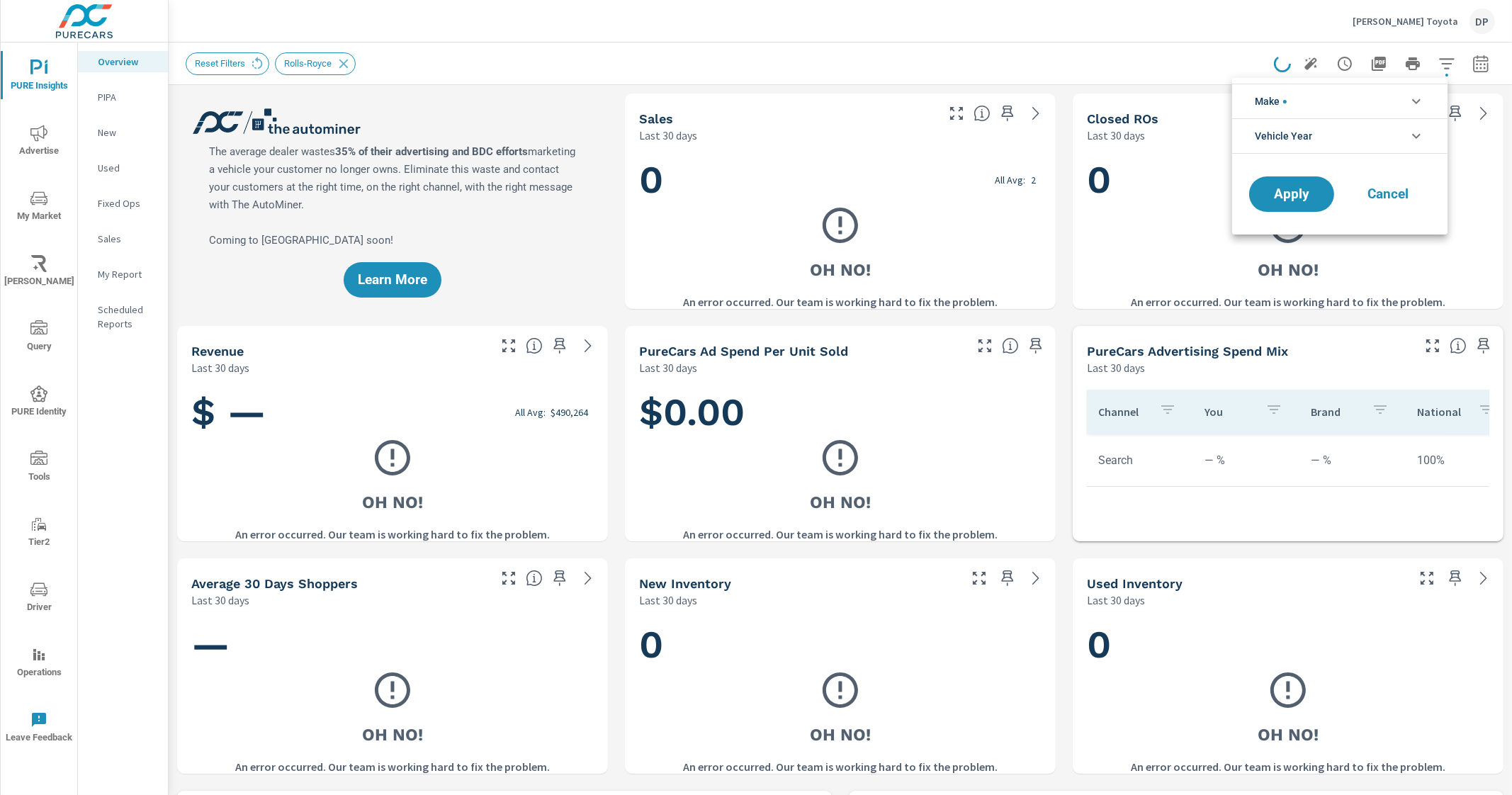
click at [1346, 105] on li "Make" at bounding box center [1339, 102] width 215 height 35
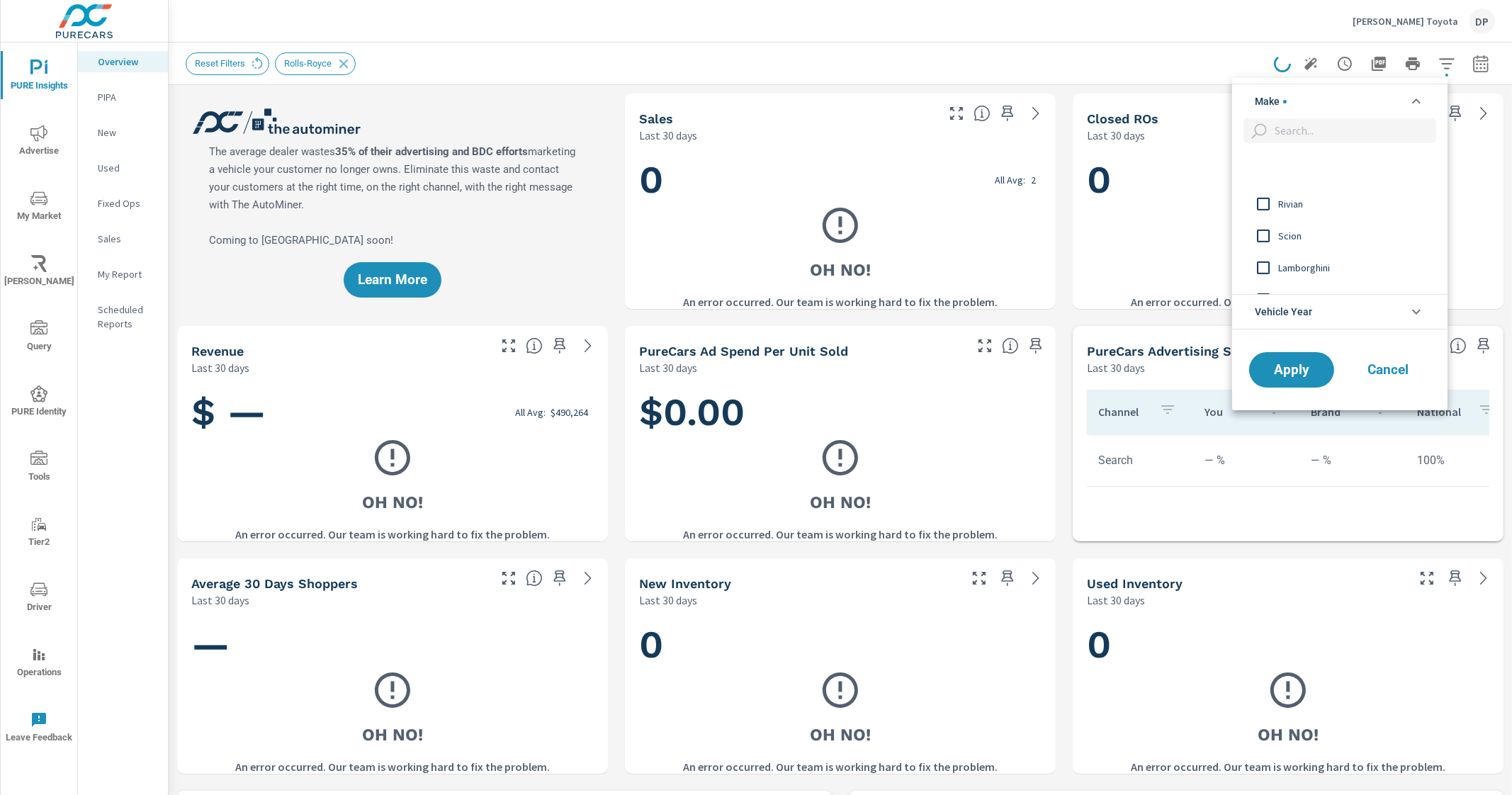
scroll to position [1322, 0]
click at [1317, 221] on span "Rolls-Royce" at bounding box center [1356, 214] width 155 height 17
click at [1293, 363] on span "Apply" at bounding box center [1291, 369] width 58 height 14
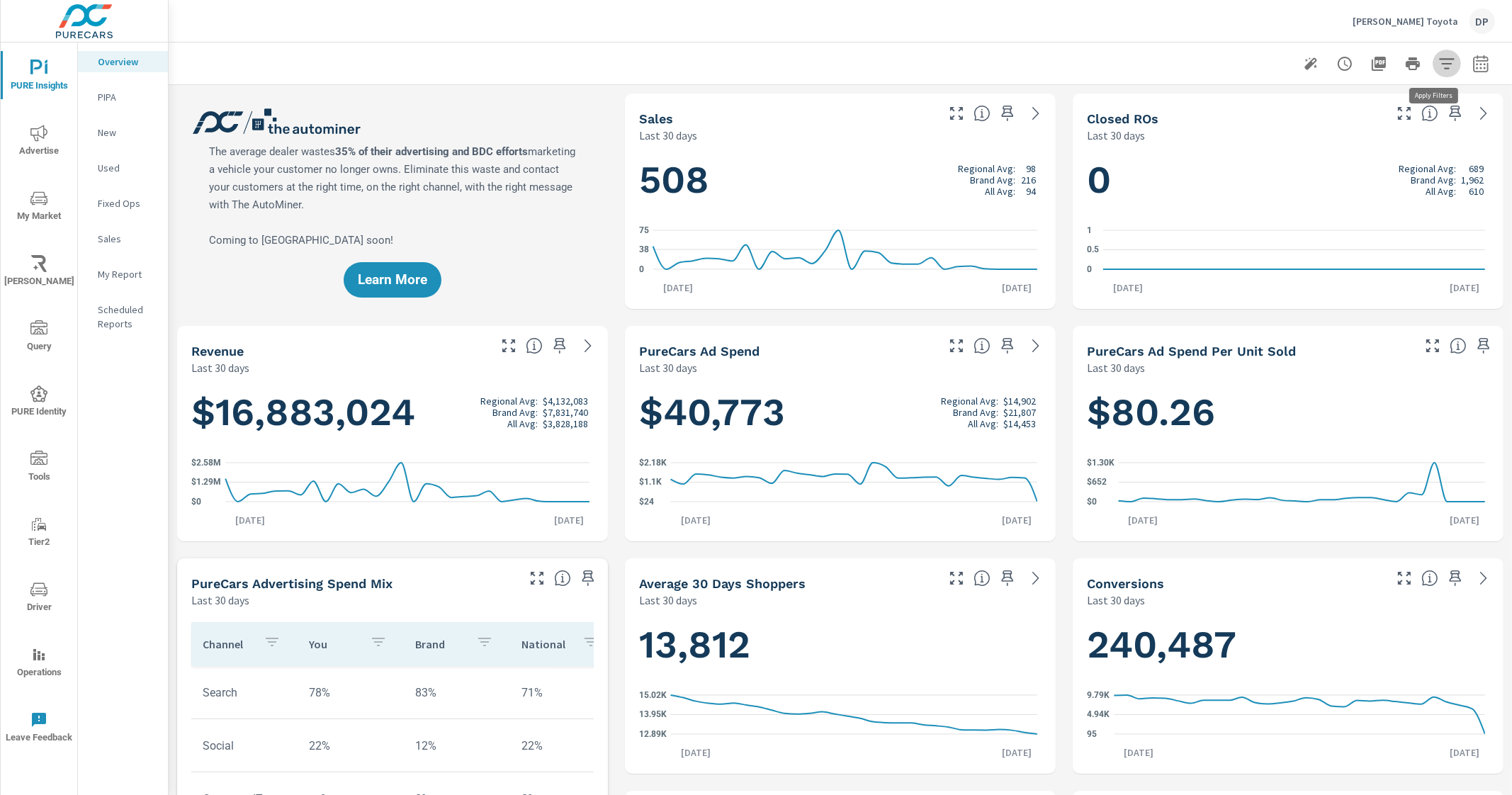
click at [1439, 58] on icon "button" at bounding box center [1446, 64] width 15 height 11
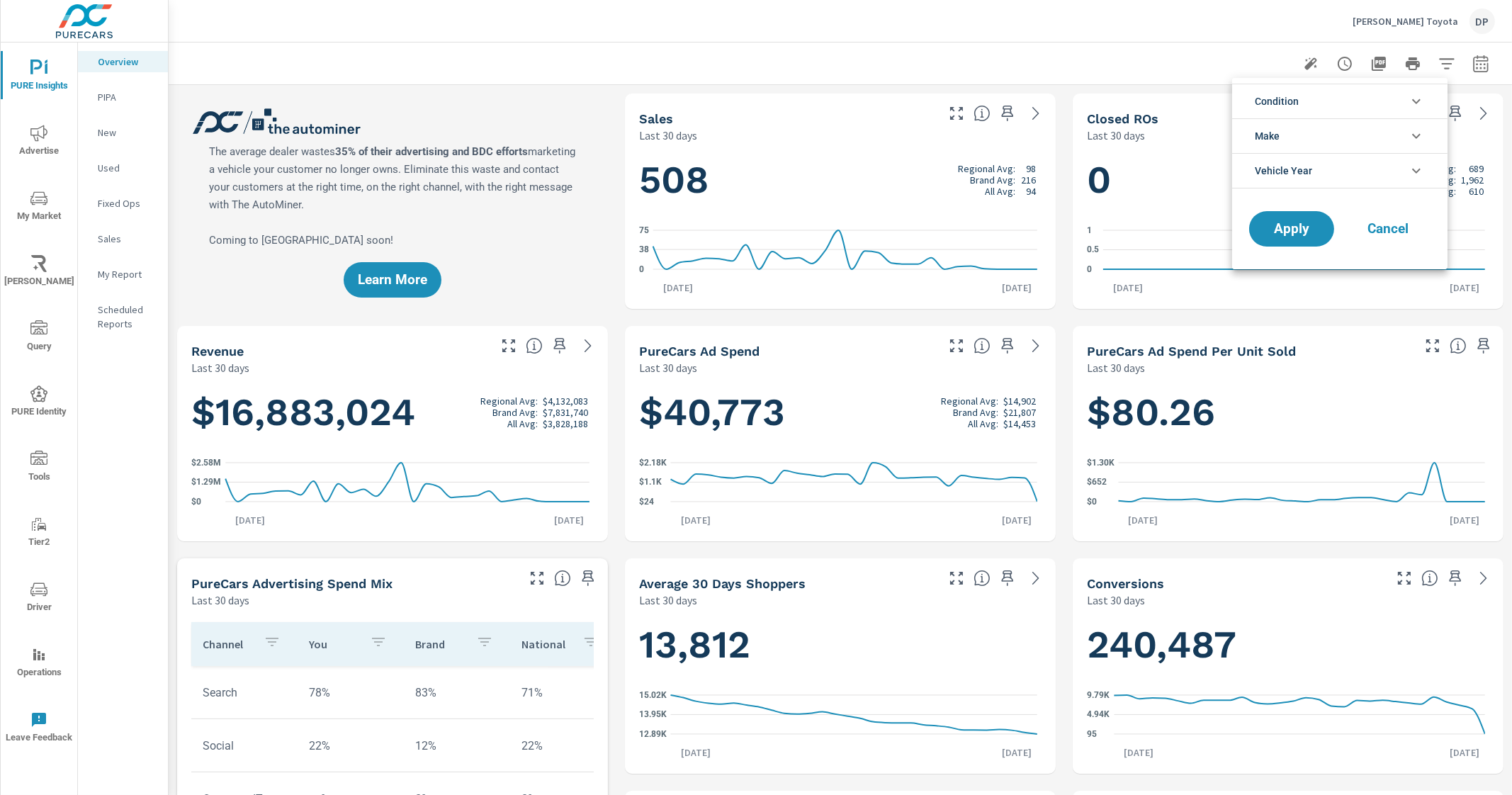
click at [1435, 58] on div at bounding box center [756, 397] width 1512 height 795
click at [39, 199] on icon "nav menu" at bounding box center [39, 199] width 17 height 17
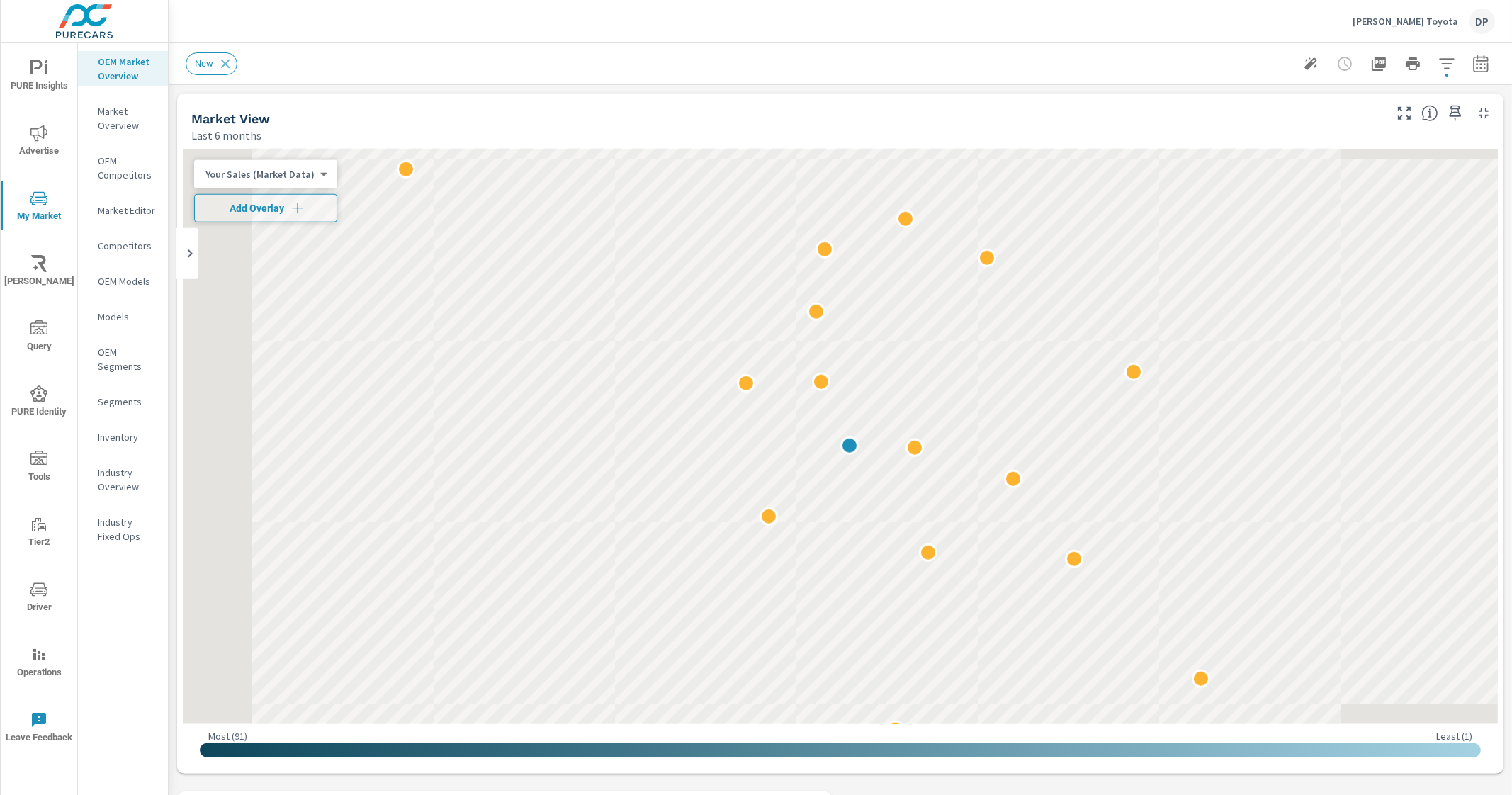
scroll to position [957, 0]
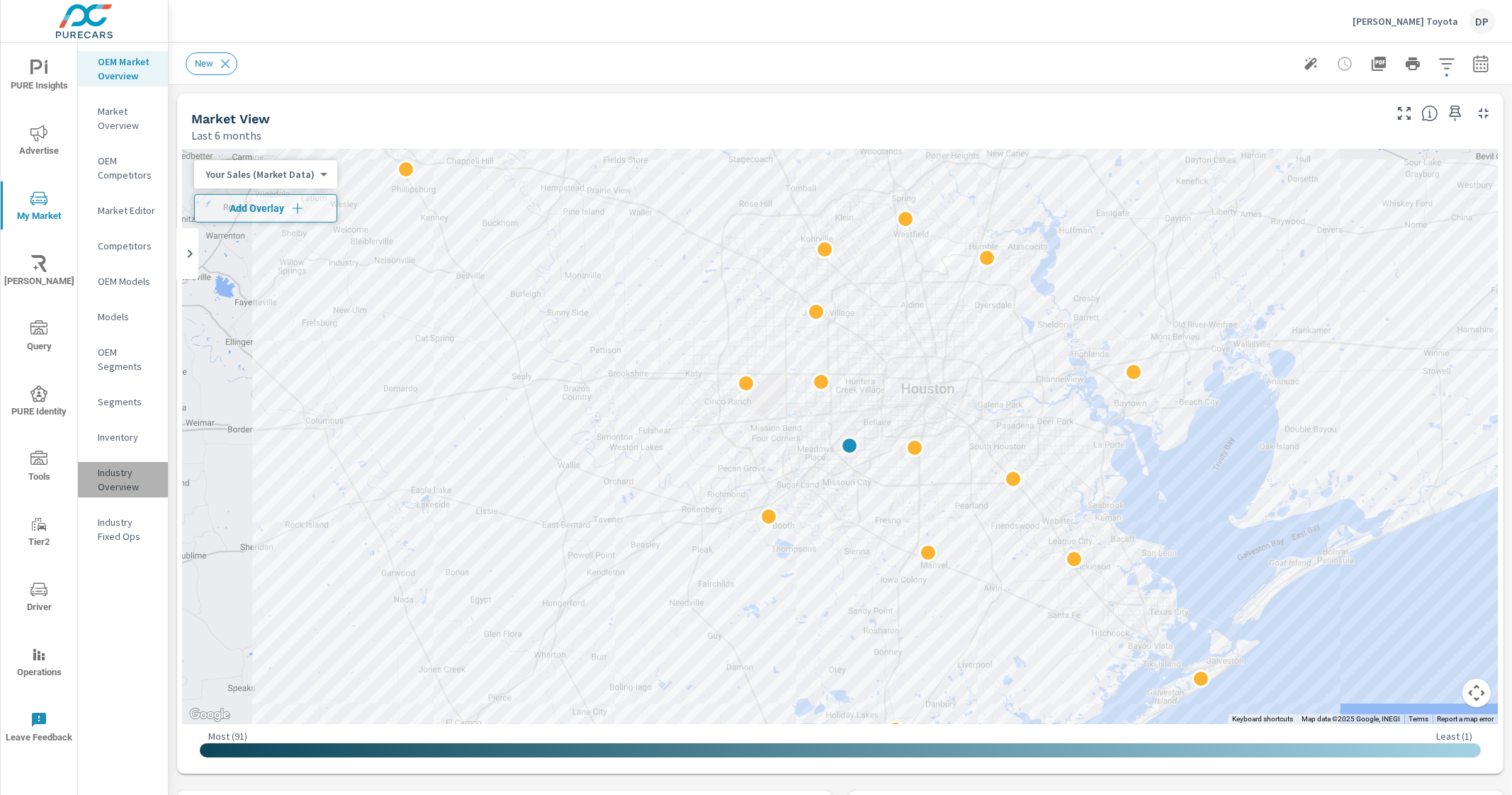
click at [124, 479] on p "Industry Overview" at bounding box center [127, 479] width 59 height 29
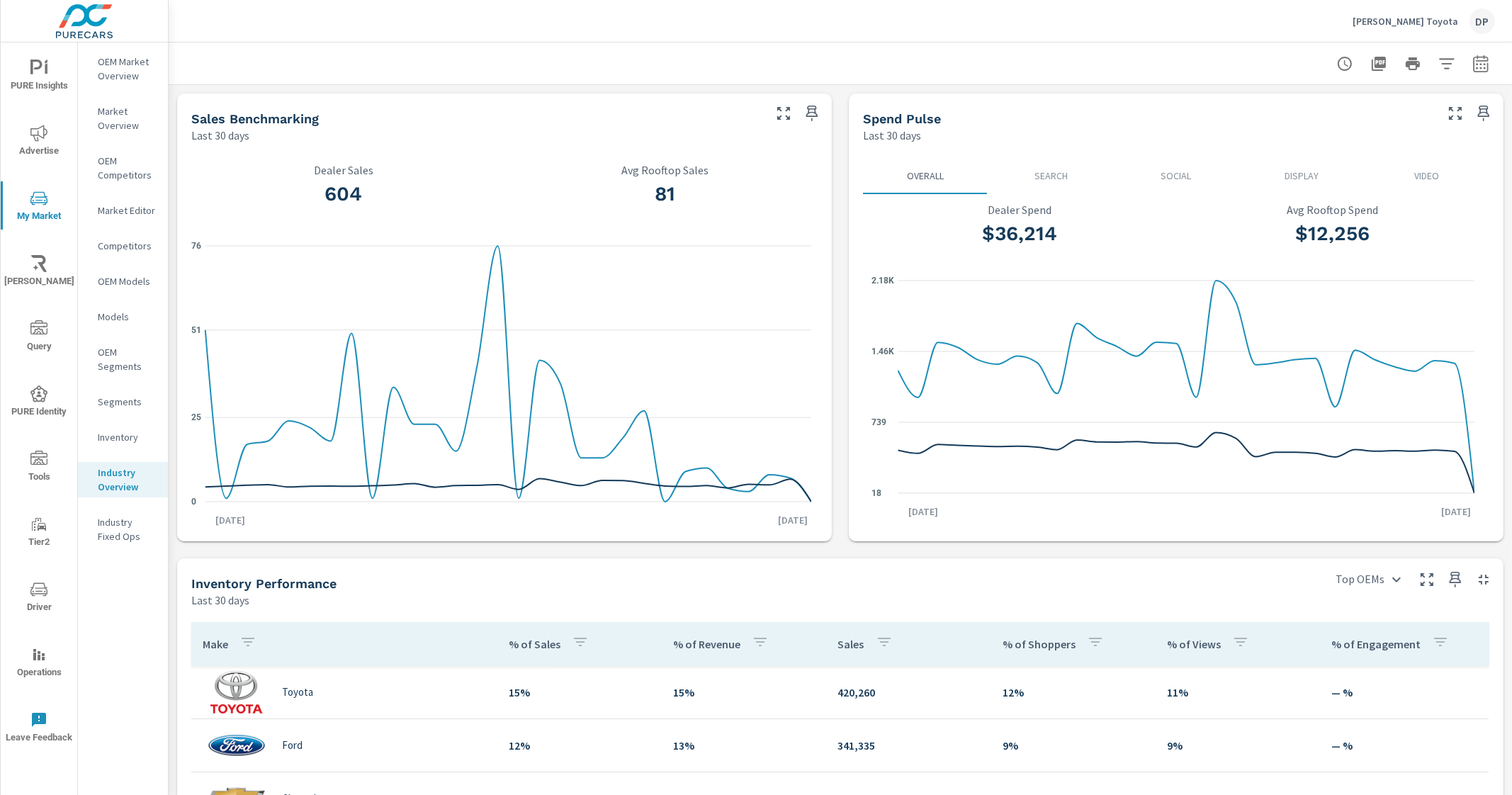
drag, startPoint x: 193, startPoint y: 584, endPoint x: 255, endPoint y: 584, distance: 62.0
click at [255, 584] on h5 "Inventory Performance" at bounding box center [263, 584] width 145 height 15
click at [1438, 56] on icon "button" at bounding box center [1446, 64] width 17 height 17
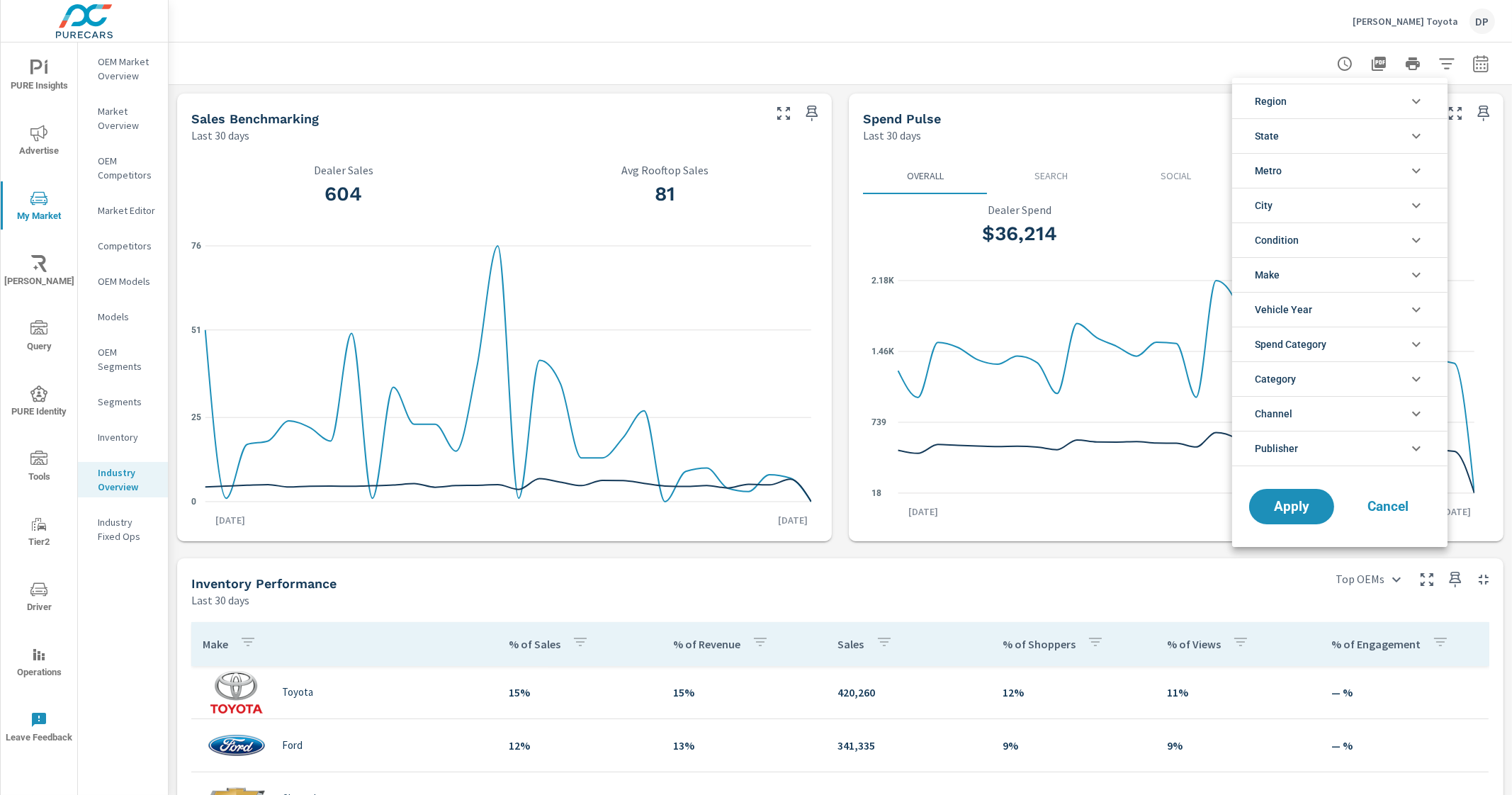
click at [1279, 279] on span "Make" at bounding box center [1267, 274] width 25 height 34
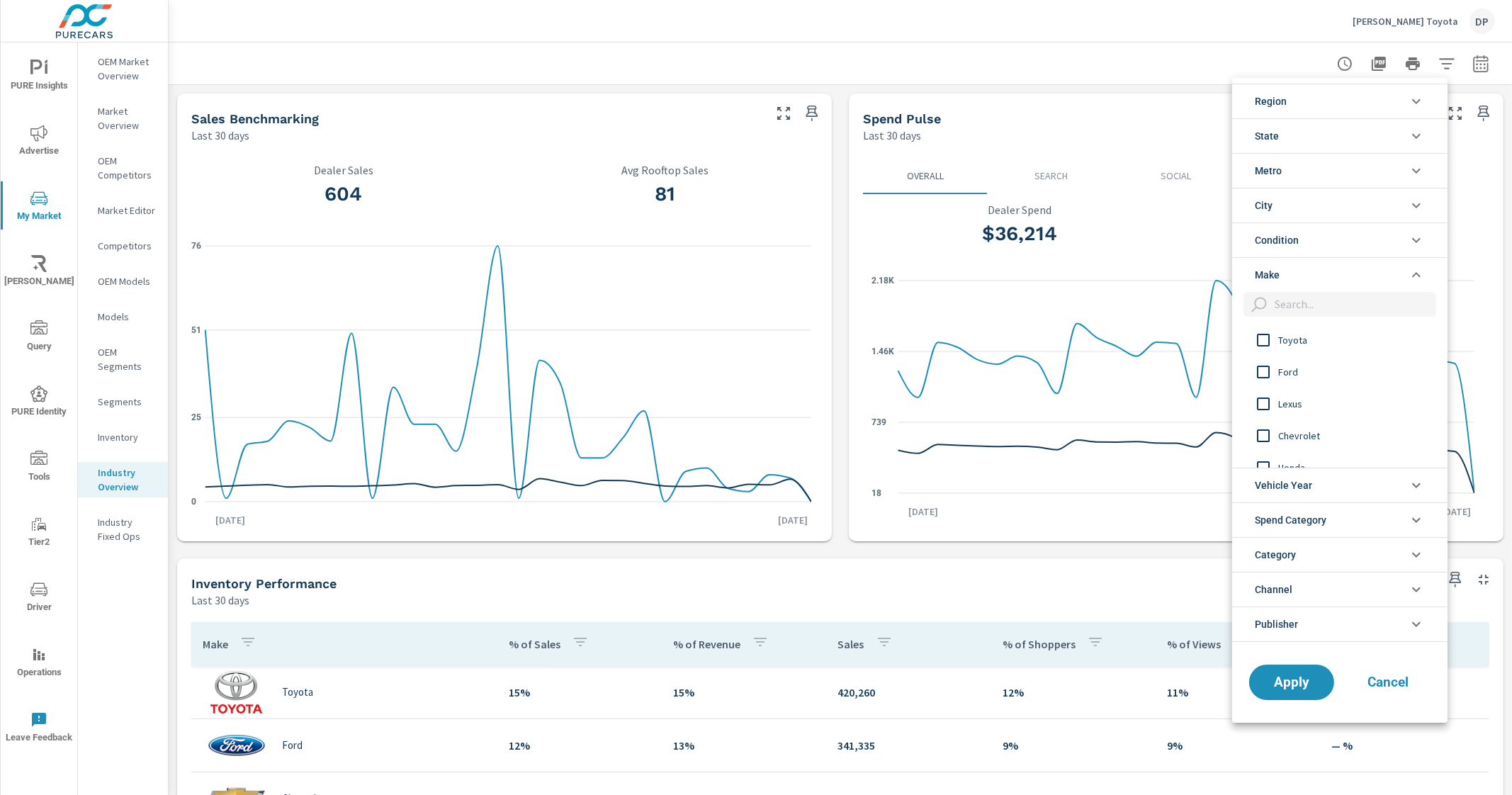
click at [1276, 337] on input "filter options" at bounding box center [1264, 340] width 30 height 30
click at [1298, 677] on span "Apply" at bounding box center [1291, 681] width 58 height 14
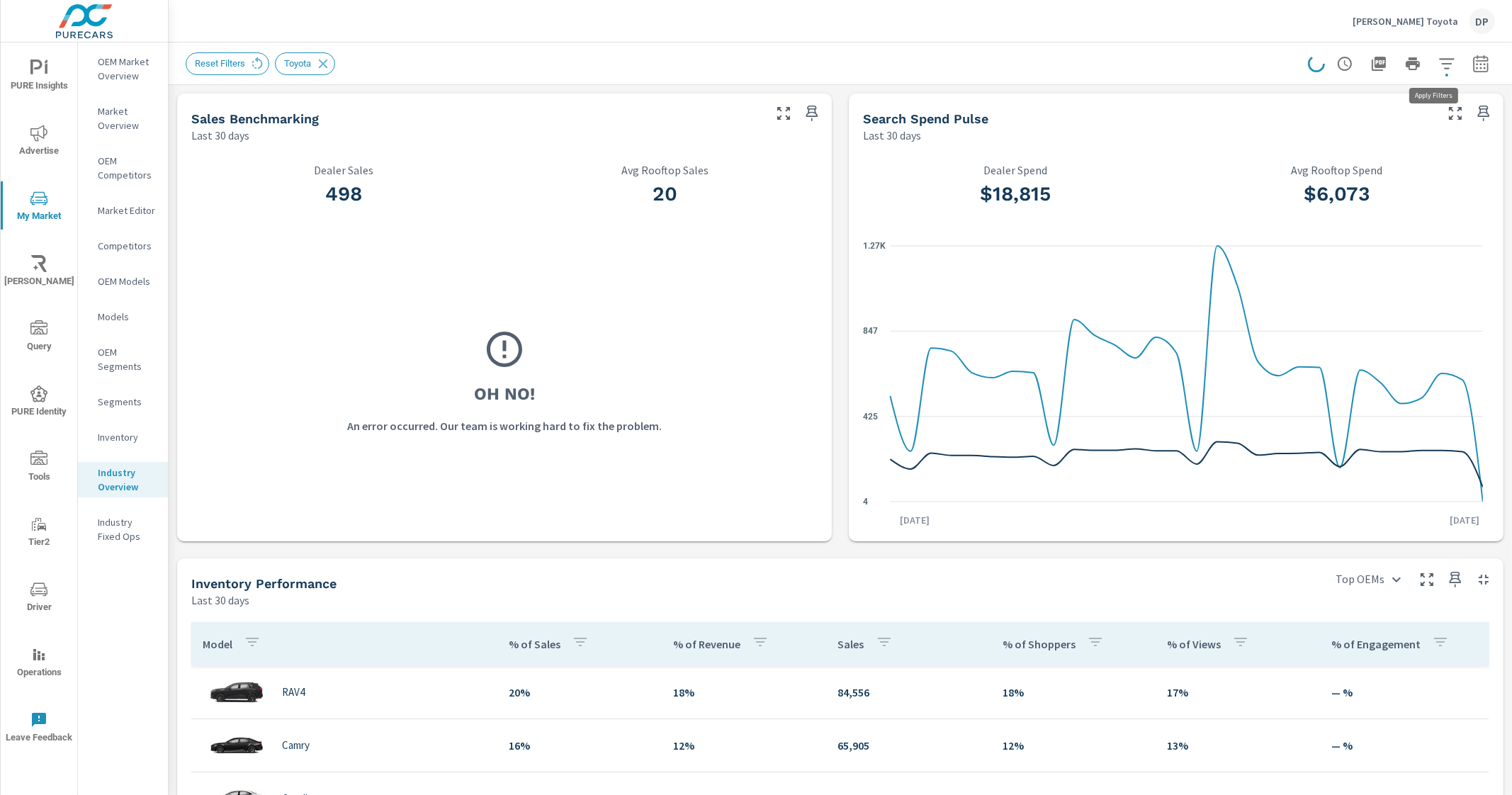
click at [1438, 62] on icon "button" at bounding box center [1446, 64] width 17 height 17
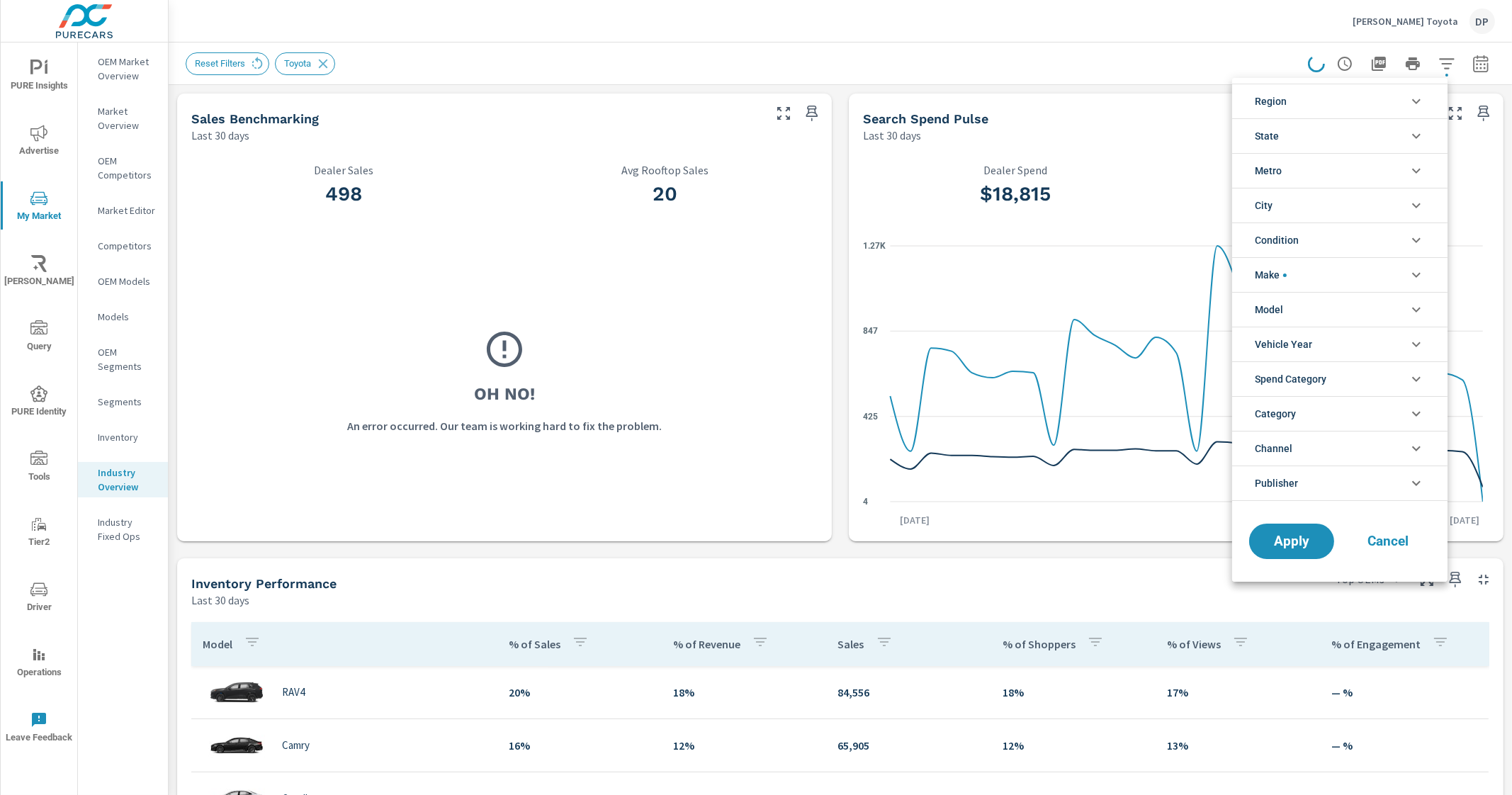
scroll to position [32, 0]
click at [1435, 63] on div at bounding box center [756, 397] width 1512 height 795
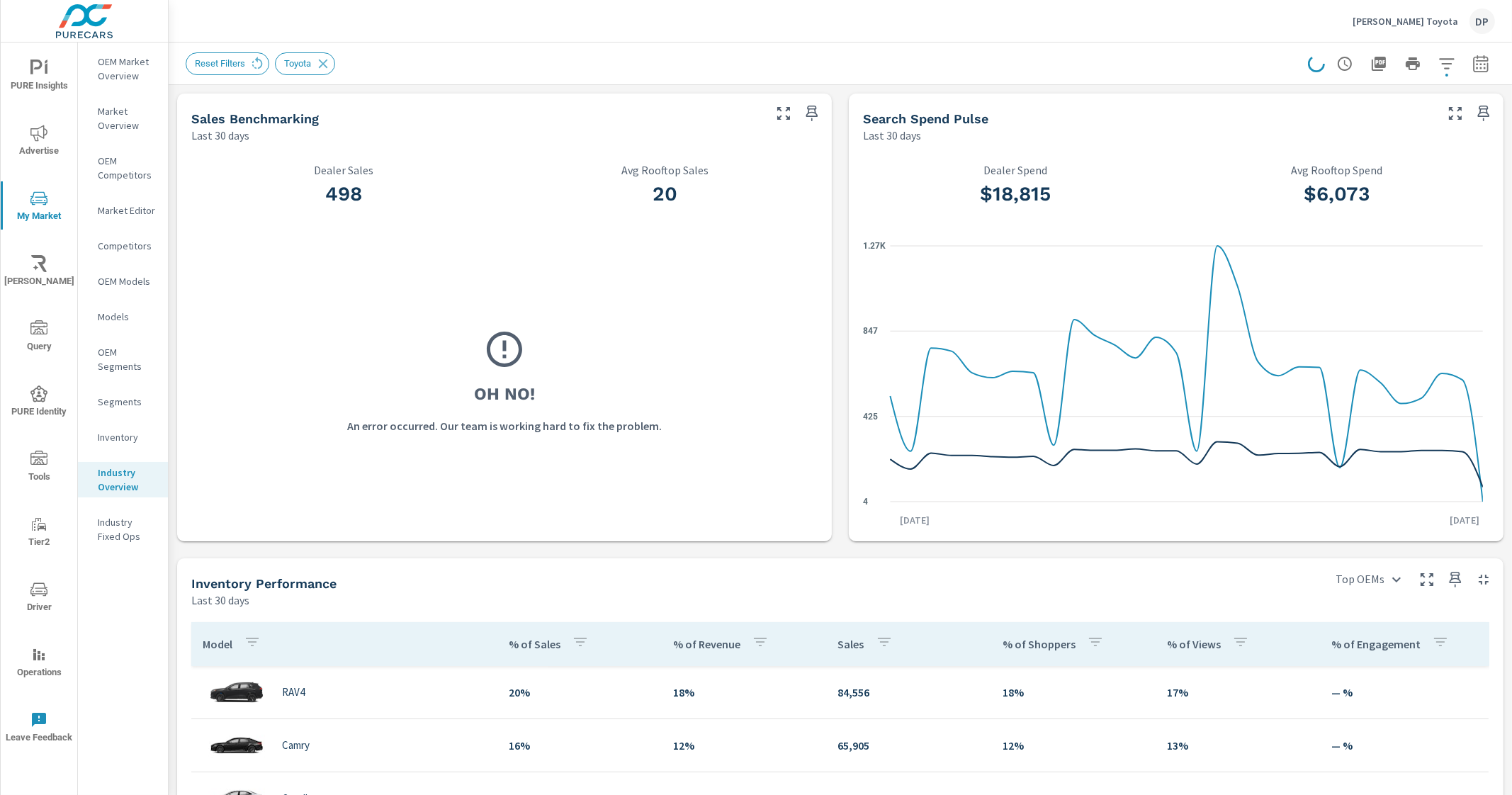
click at [1438, 63] on icon "button" at bounding box center [1446, 64] width 17 height 17
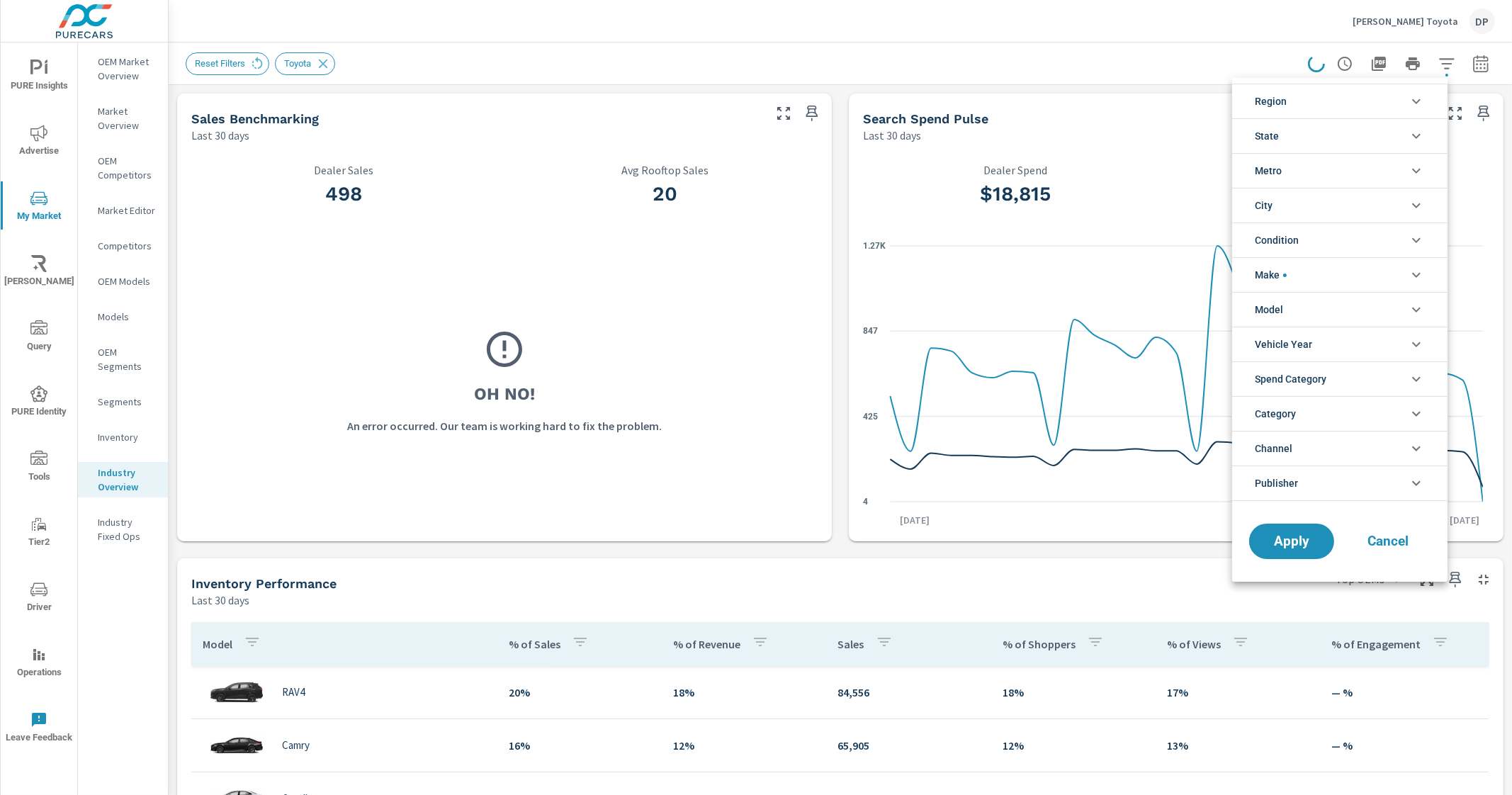
click at [1112, 51] on div at bounding box center [756, 397] width 1512 height 795
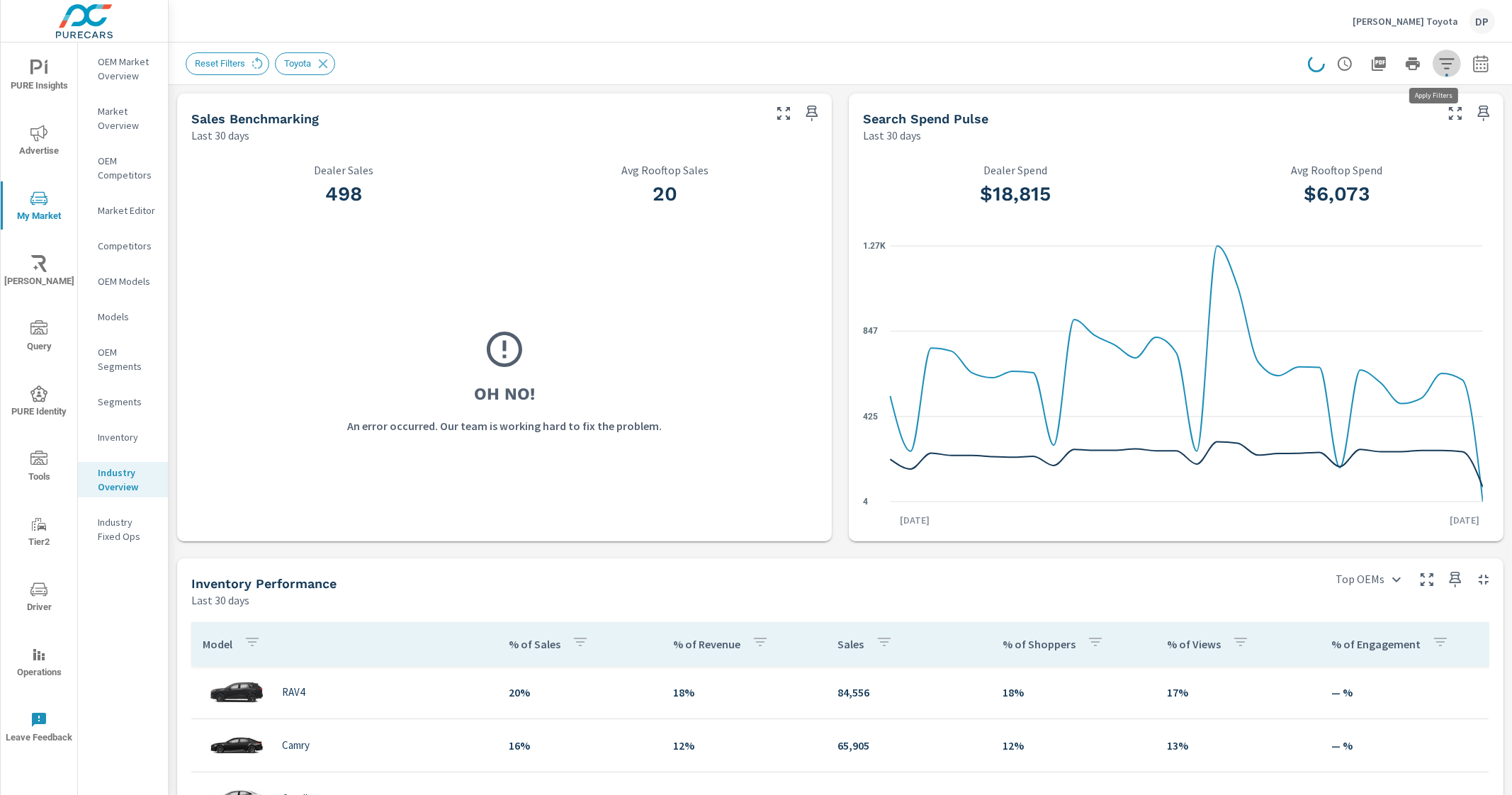
click at [1433, 58] on button "button" at bounding box center [1446, 64] width 29 height 29
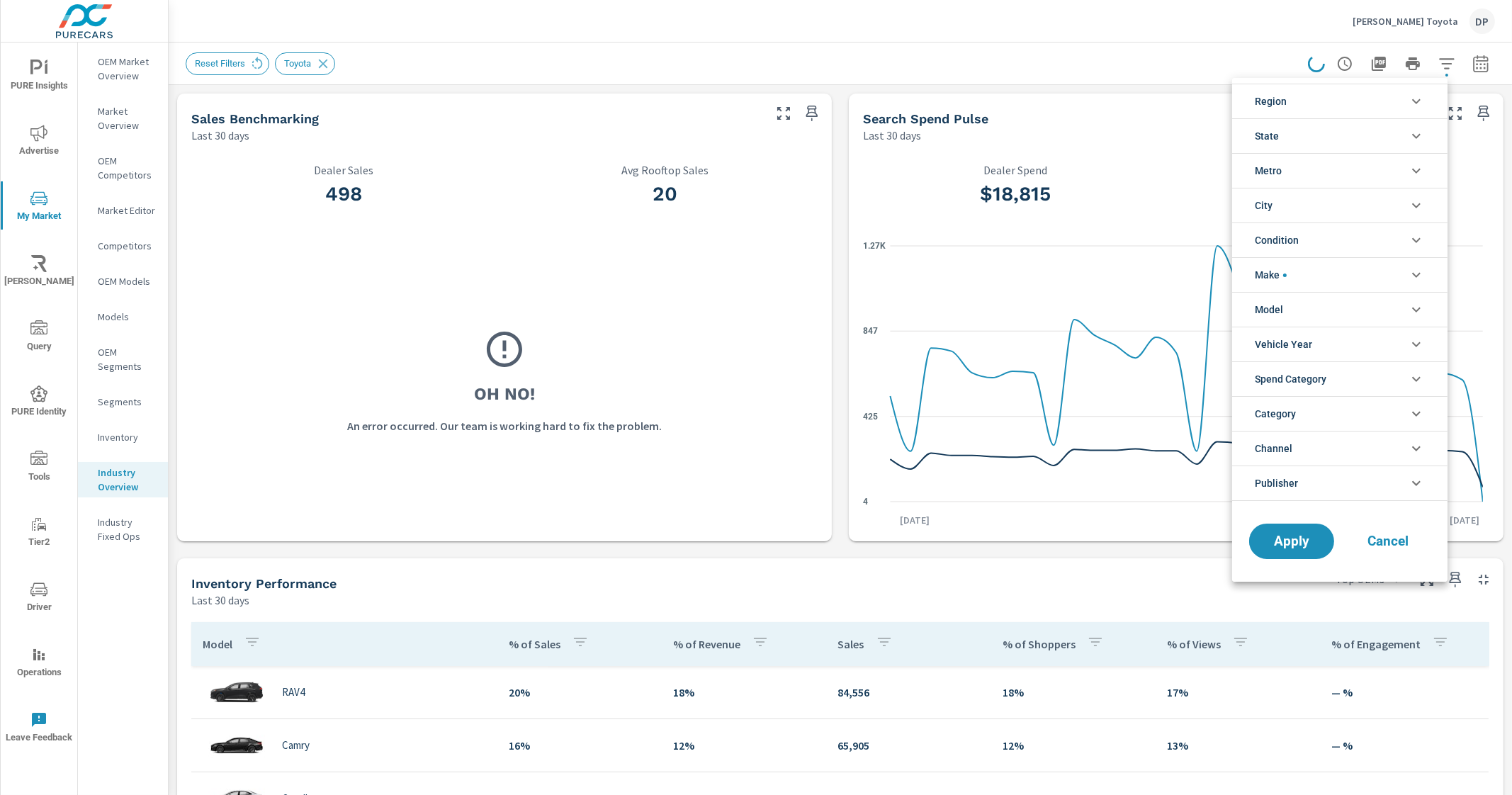
click at [962, 47] on div at bounding box center [756, 397] width 1512 height 795
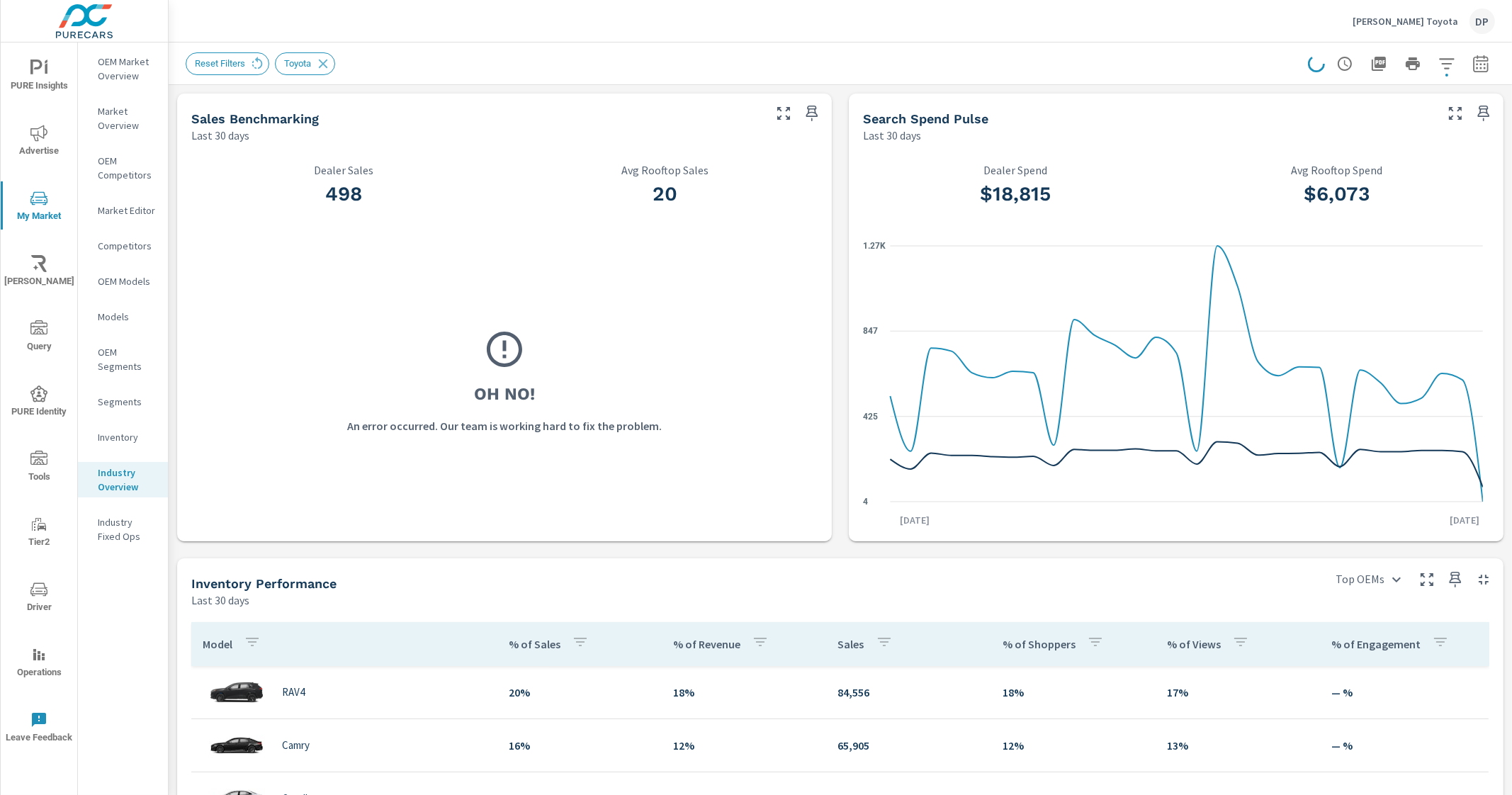
click at [107, 409] on div "Segments" at bounding box center [122, 401] width 90 height 21
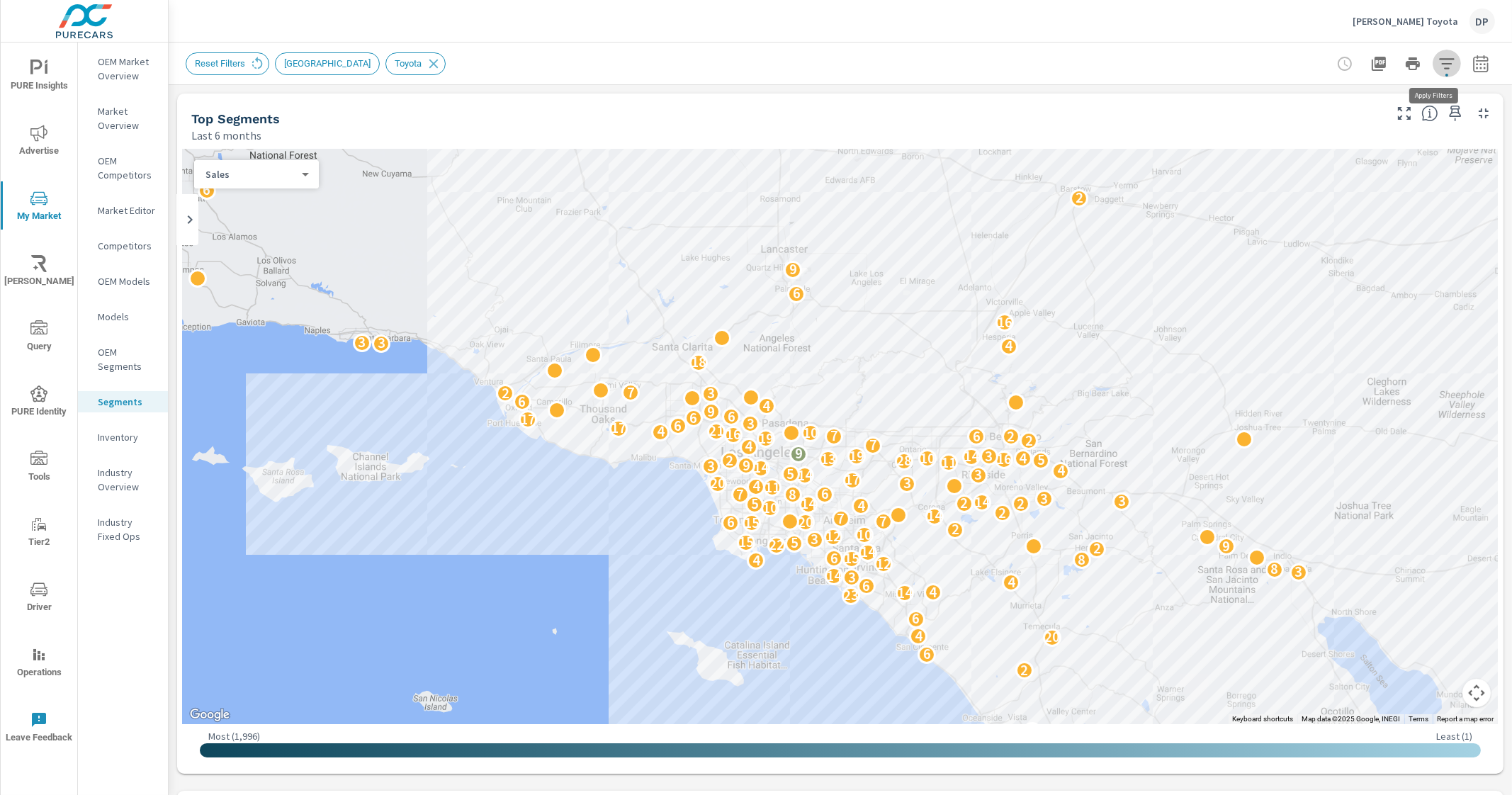
click at [1439, 59] on icon "button" at bounding box center [1446, 64] width 15 height 11
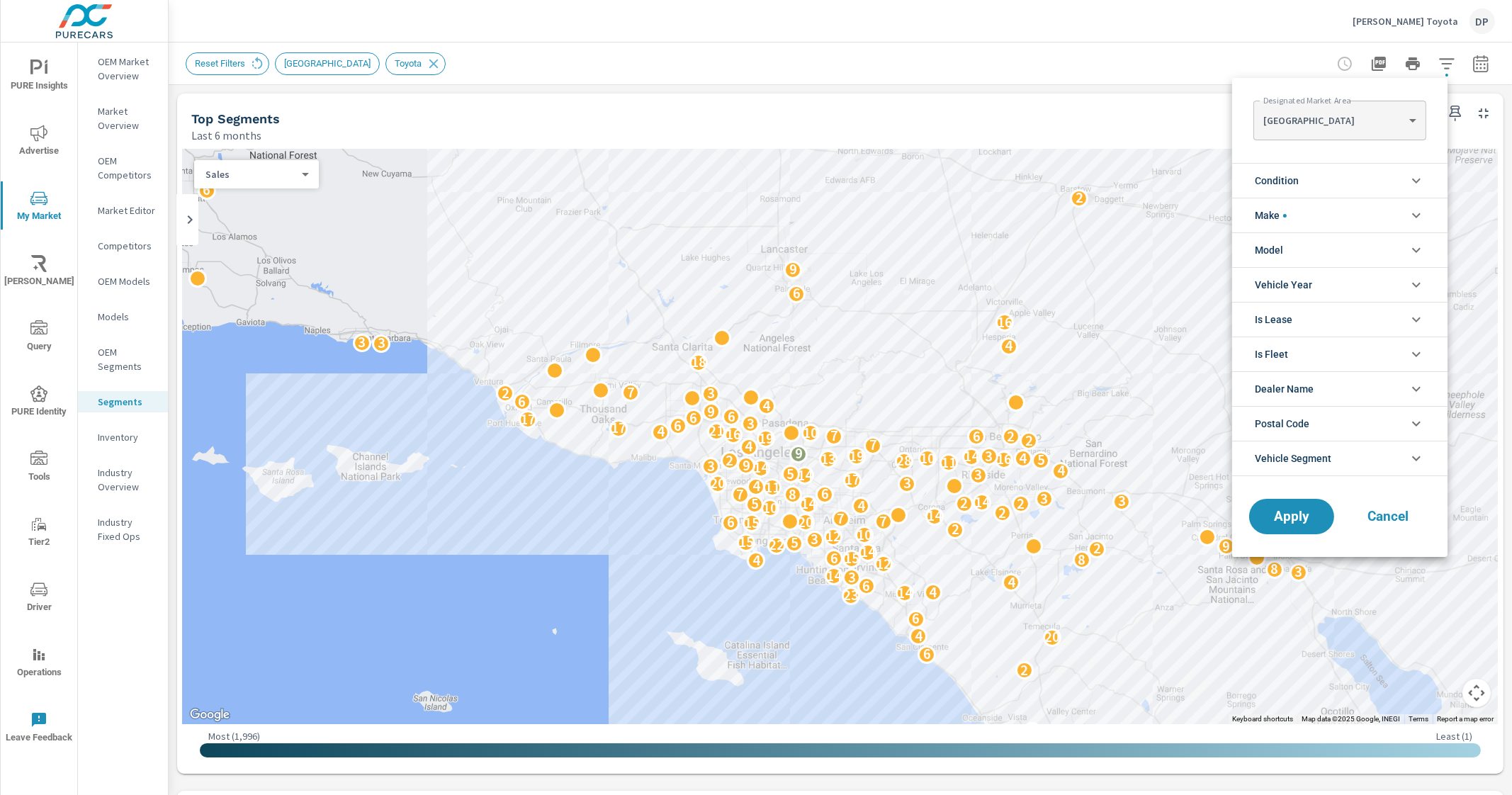
scroll to position [32, 0]
click at [1383, 213] on li "Make" at bounding box center [1339, 215] width 215 height 35
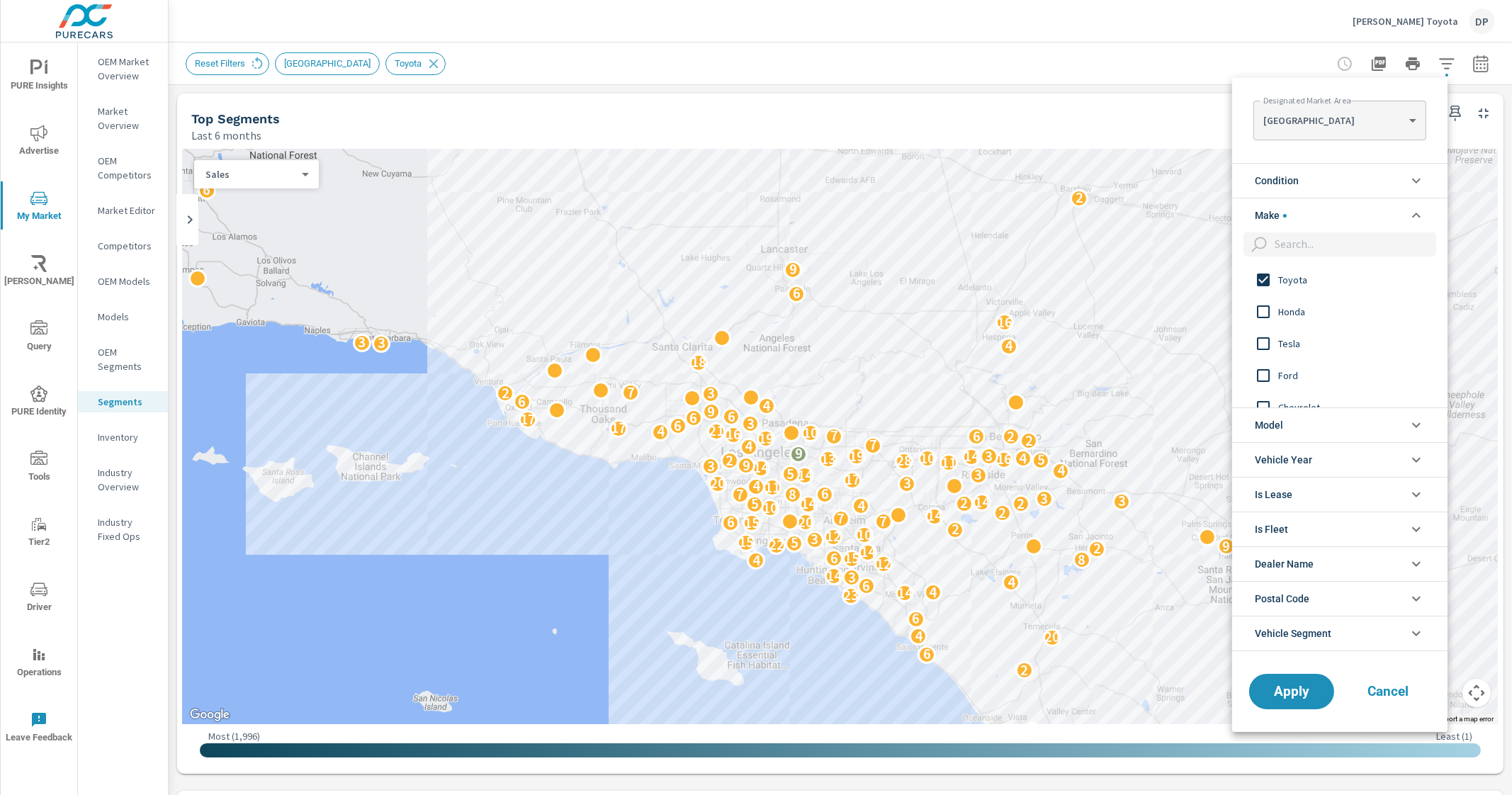
scroll to position [0, 0]
click at [1383, 213] on li "Make" at bounding box center [1339, 215] width 215 height 35
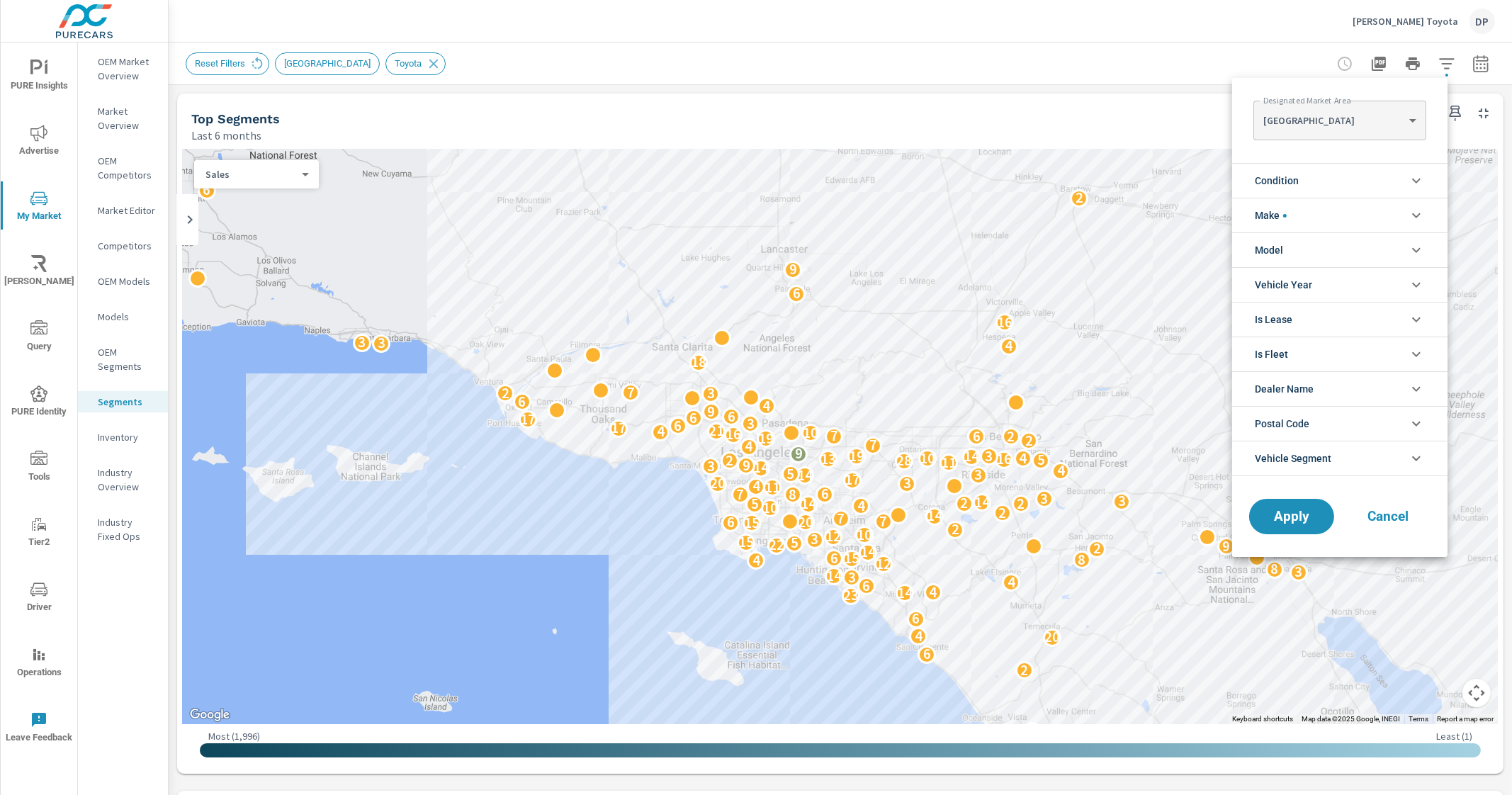
drag, startPoint x: 1501, startPoint y: 170, endPoint x: 1505, endPoint y: 198, distance: 28.3
click at [1505, 198] on div at bounding box center [756, 397] width 1512 height 795
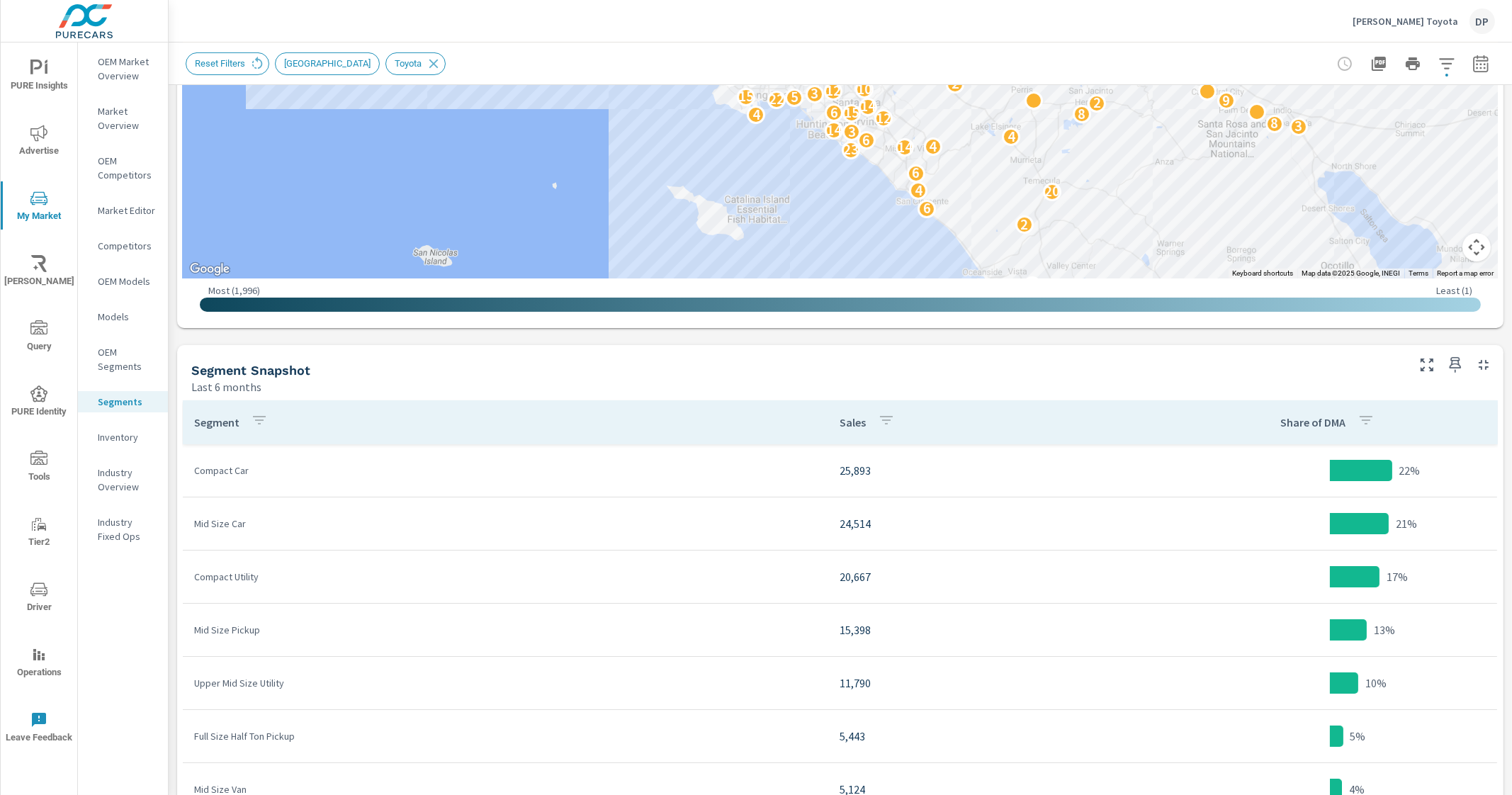
scroll to position [452, 0]
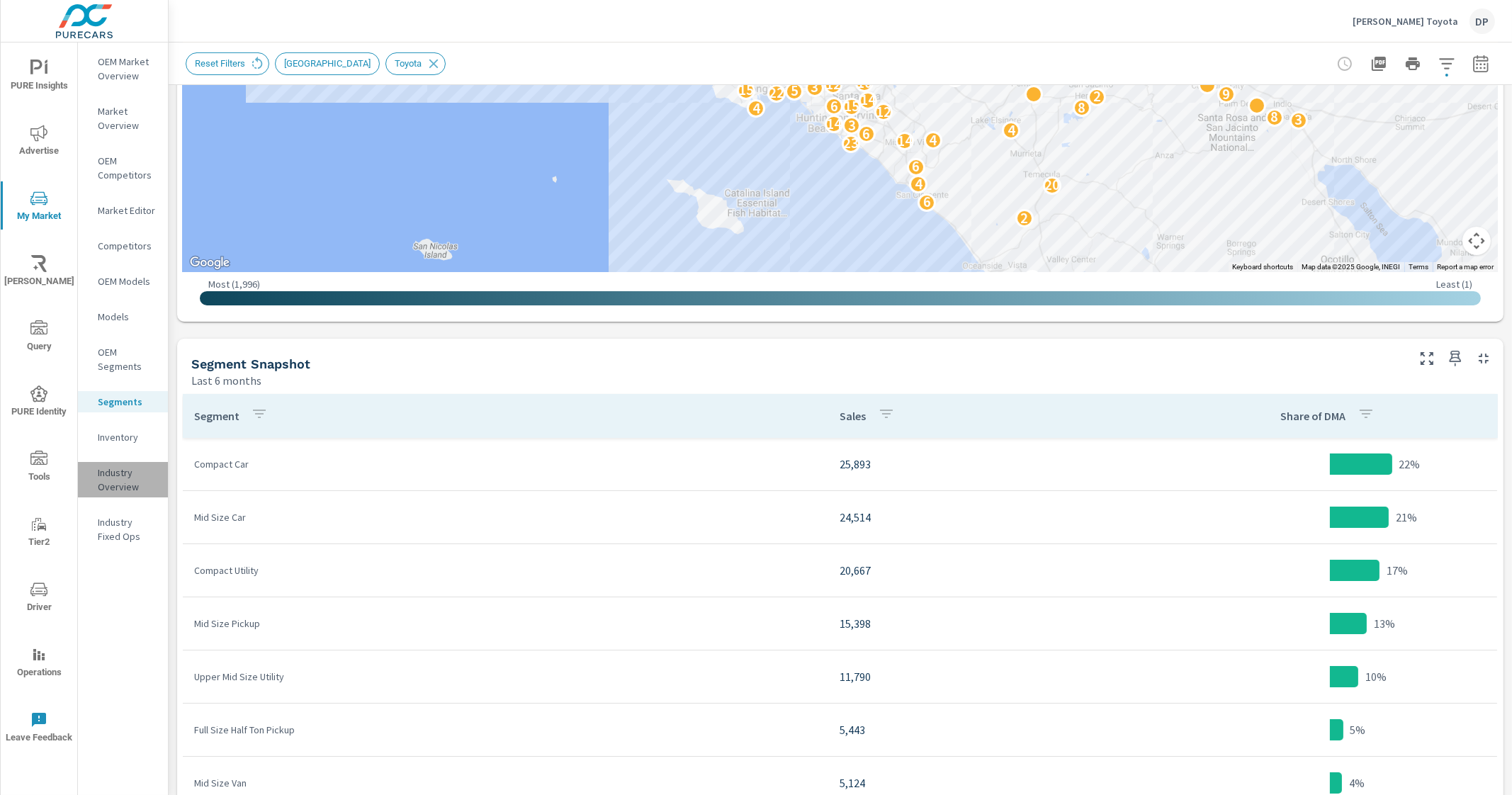
click at [99, 486] on p "Industry Overview" at bounding box center [127, 479] width 59 height 29
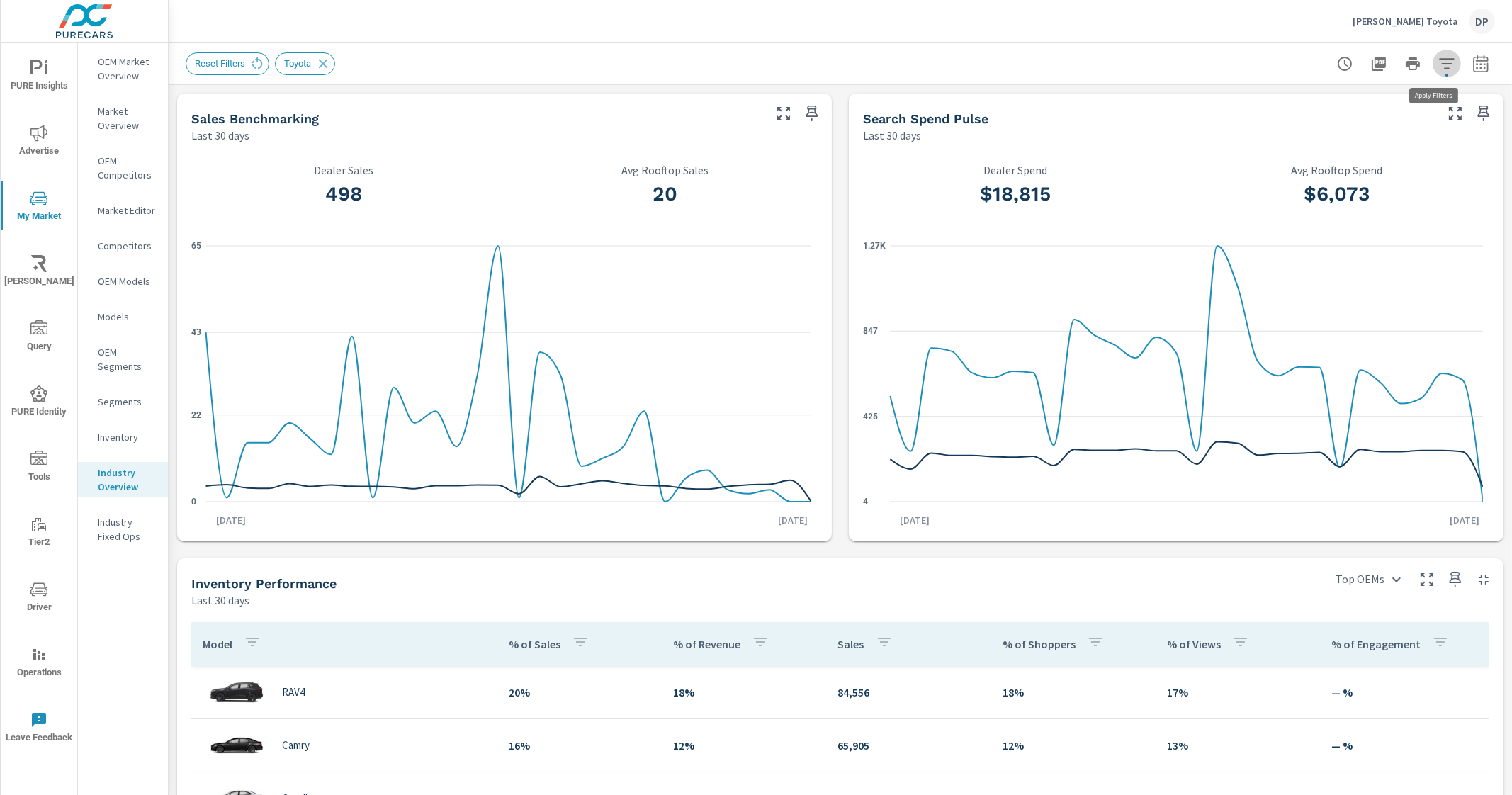
click at [1439, 61] on icon "button" at bounding box center [1446, 64] width 17 height 17
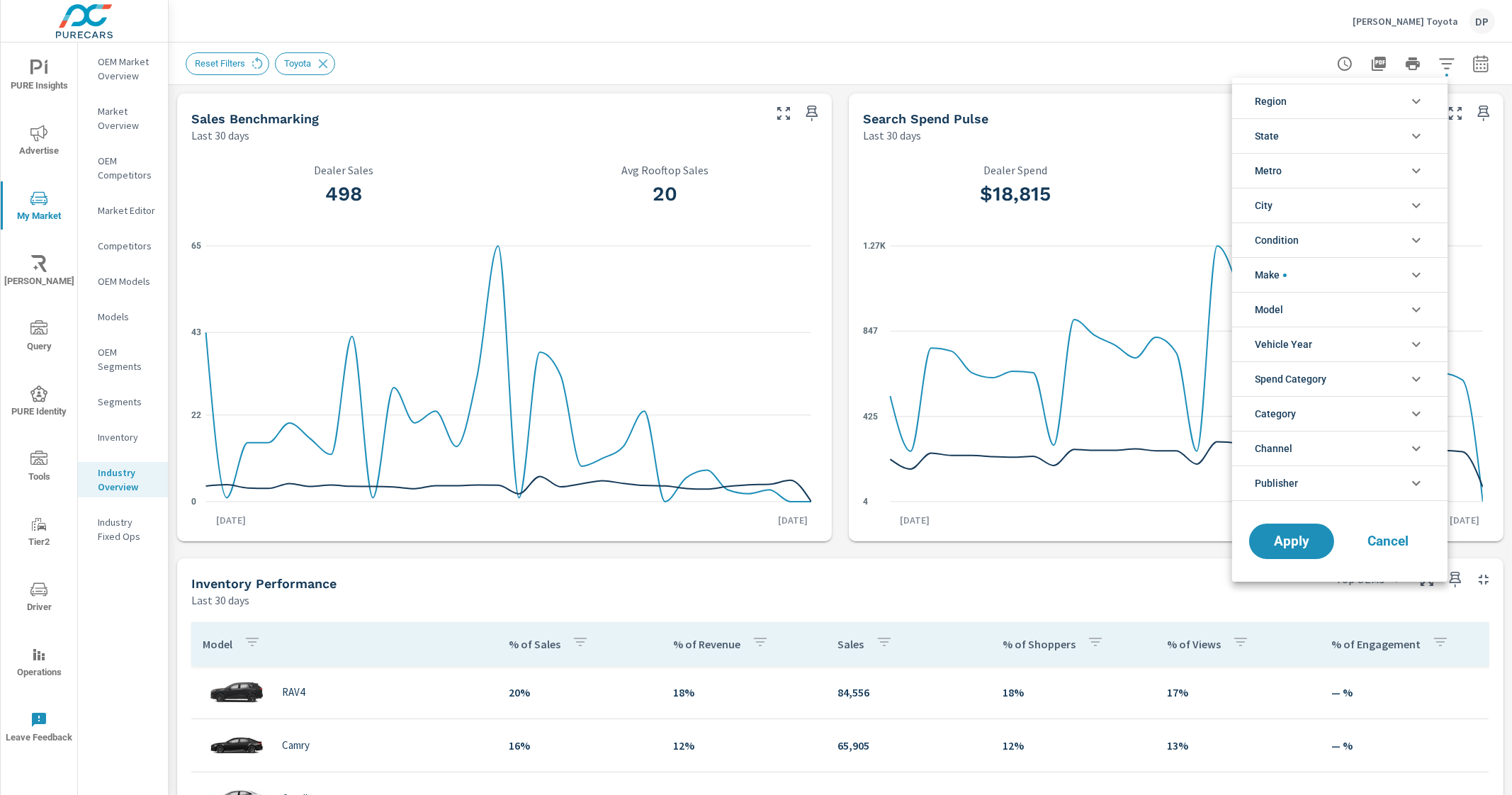
scroll to position [32, 0]
click at [1339, 274] on li "Make" at bounding box center [1339, 274] width 215 height 35
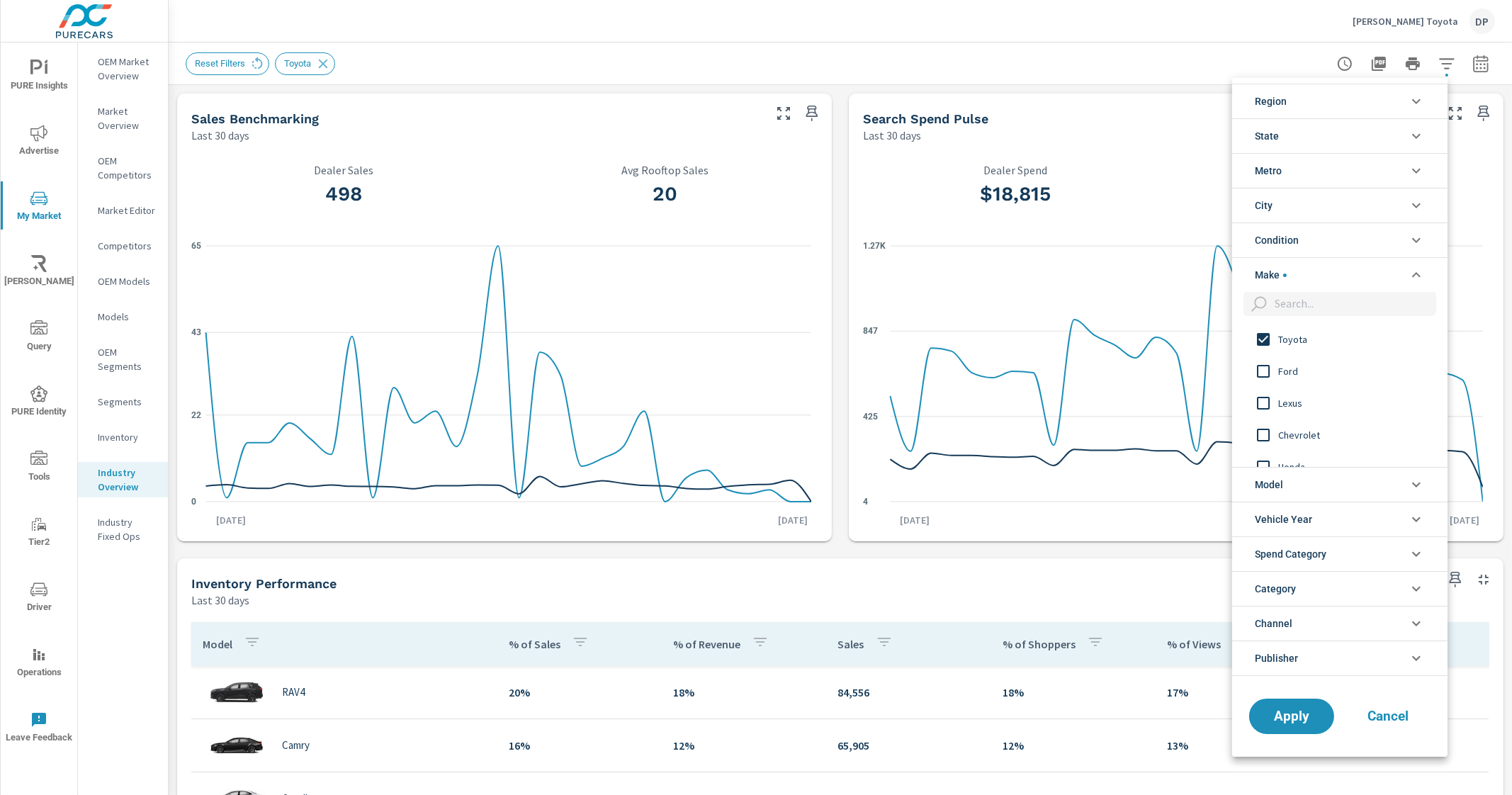
scroll to position [0, 0]
click at [1276, 334] on input "filter options" at bounding box center [1264, 340] width 30 height 30
click at [1294, 699] on button "Apply" at bounding box center [1291, 717] width 88 height 37
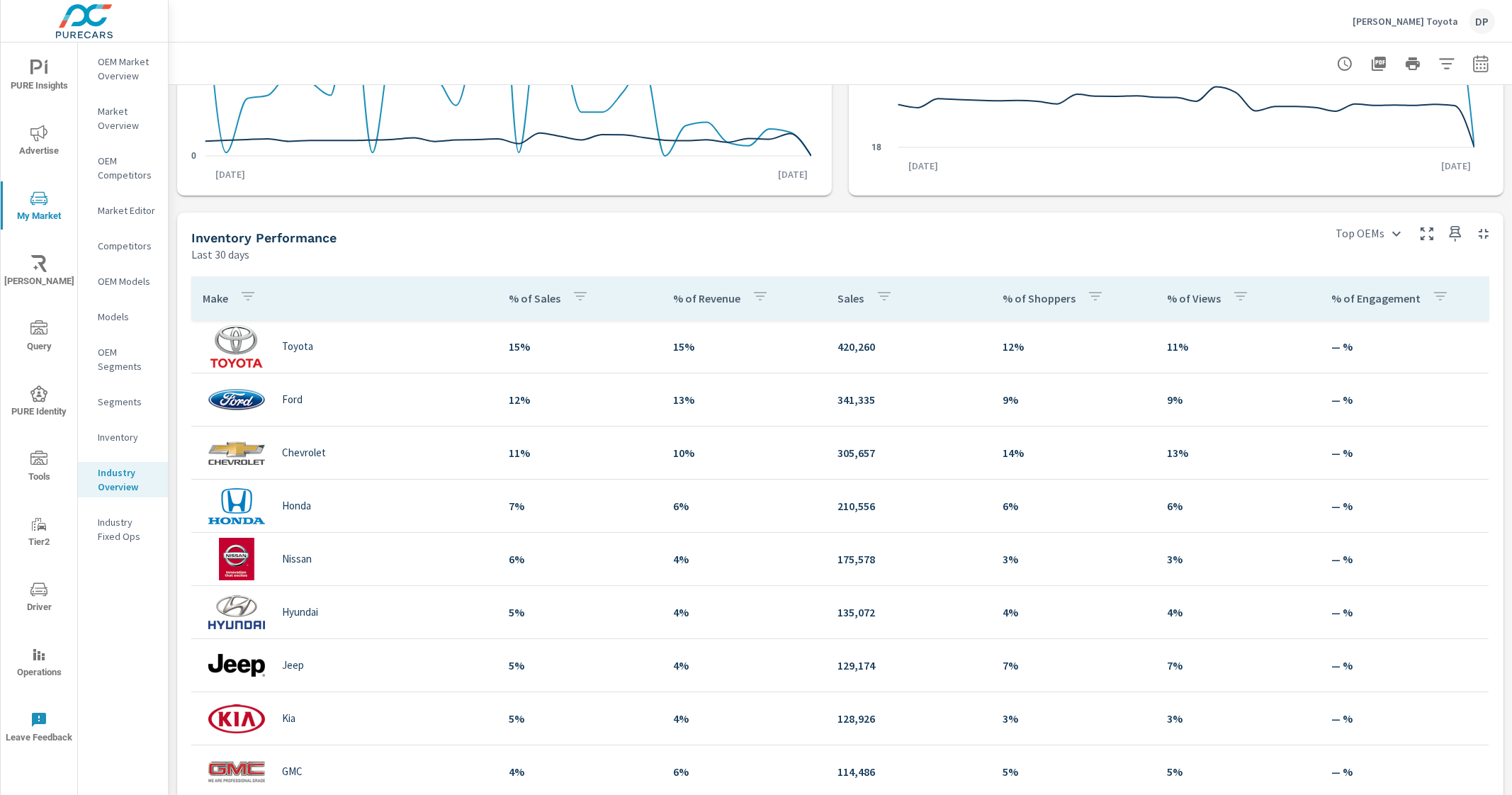
scroll to position [354, 0]
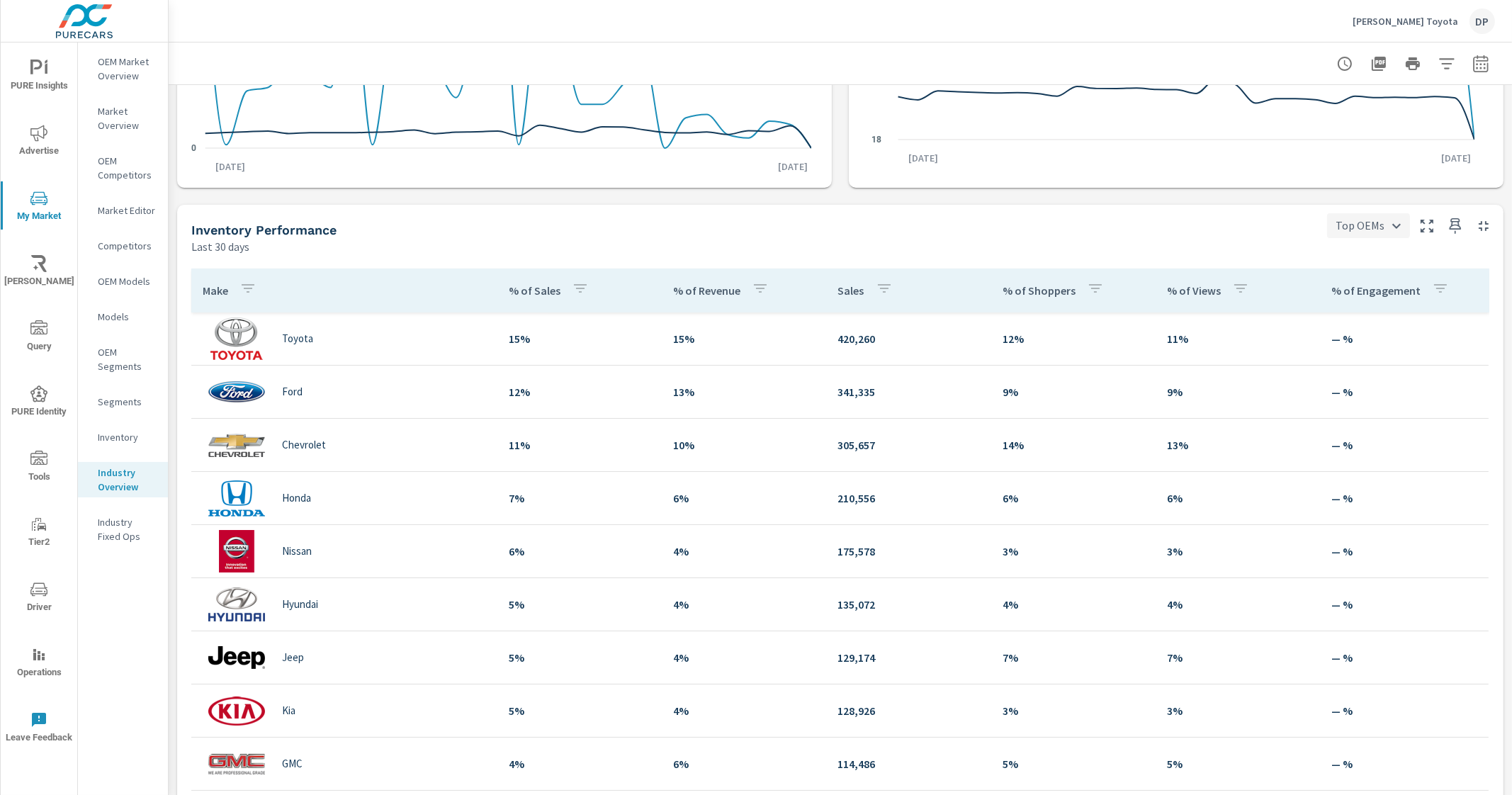
click at [1350, 227] on body "PURE Insights Advertise My Market Riley AI Query PURE Identity Tools Tier2 Driv…" at bounding box center [756, 397] width 1512 height 795
click at [1349, 222] on div at bounding box center [756, 397] width 1512 height 795
click at [1444, 58] on button "button" at bounding box center [1446, 64] width 29 height 29
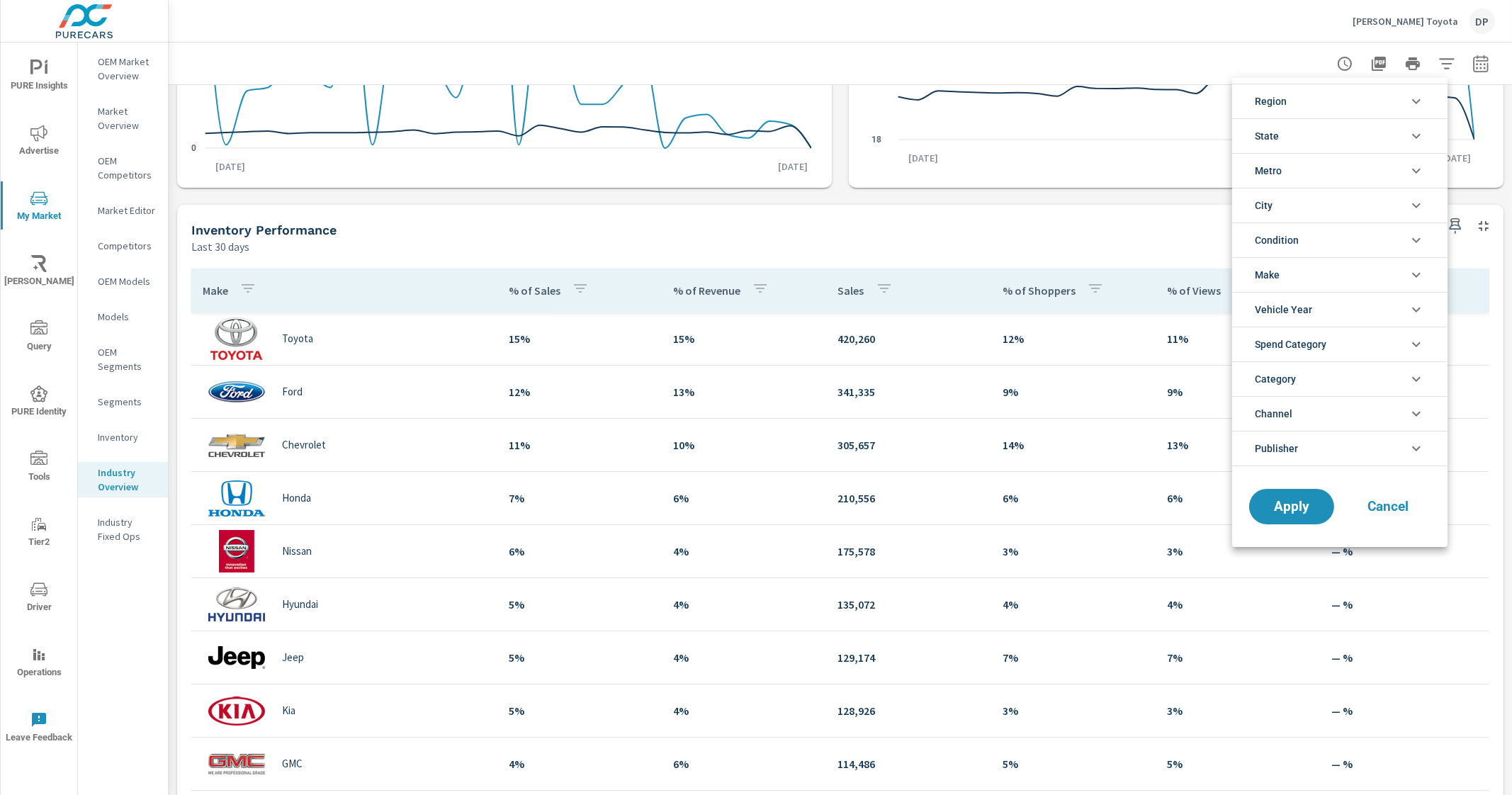
click at [1331, 310] on li "Vehicle Year" at bounding box center [1339, 309] width 215 height 35
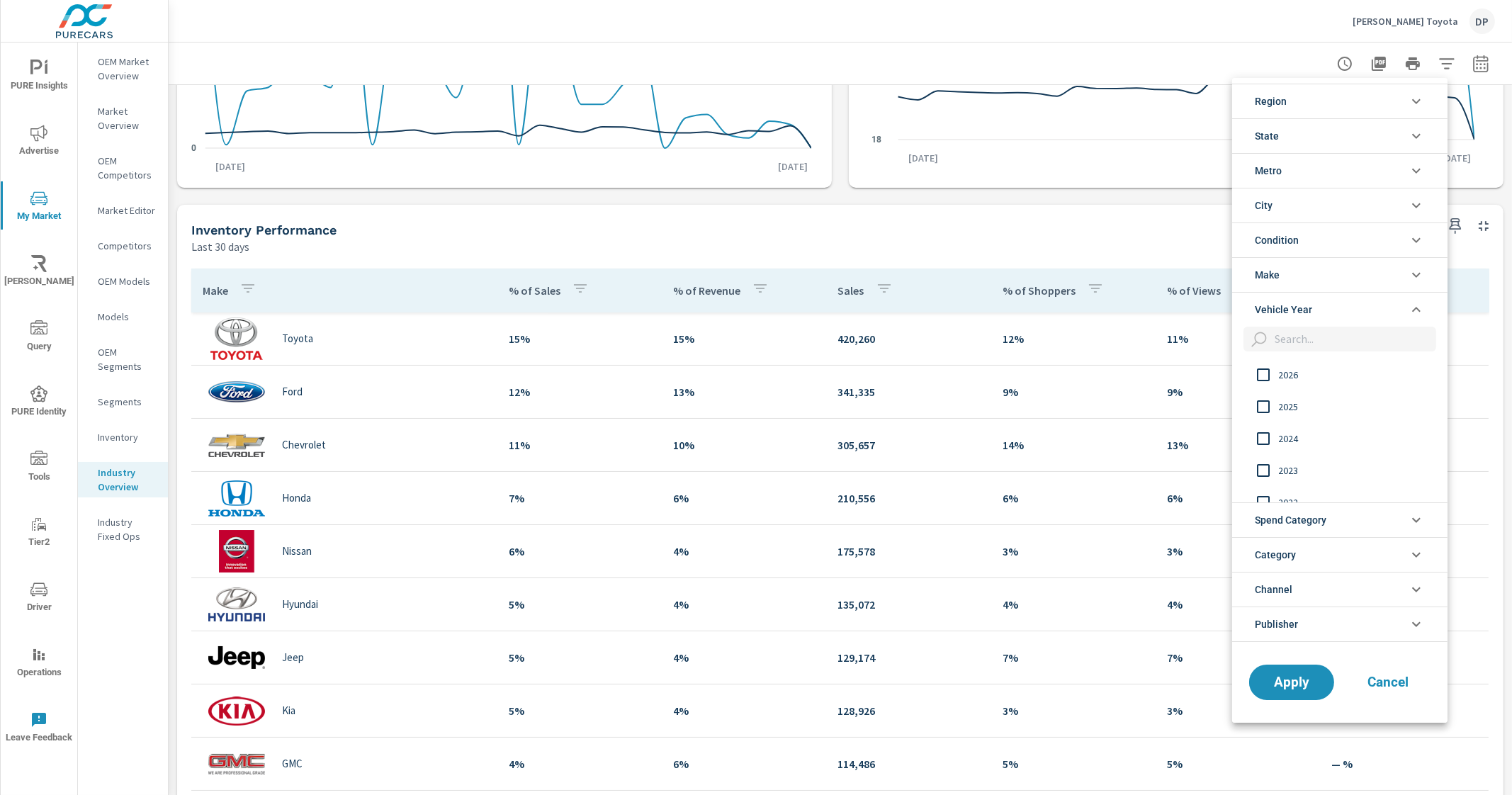
click at [1331, 310] on li "Vehicle Year" at bounding box center [1339, 309] width 215 height 35
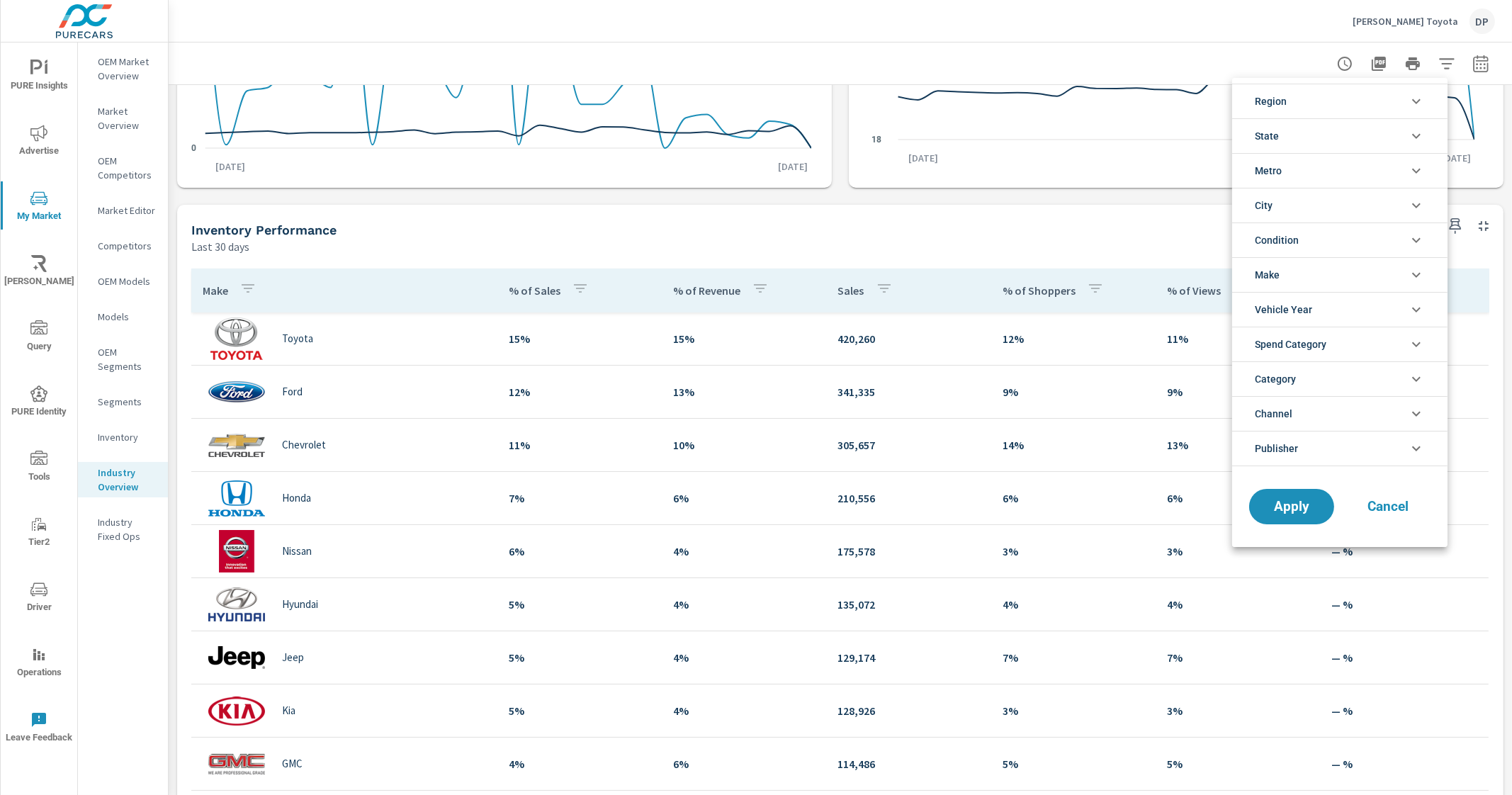
click at [1320, 269] on li "Make" at bounding box center [1339, 274] width 215 height 35
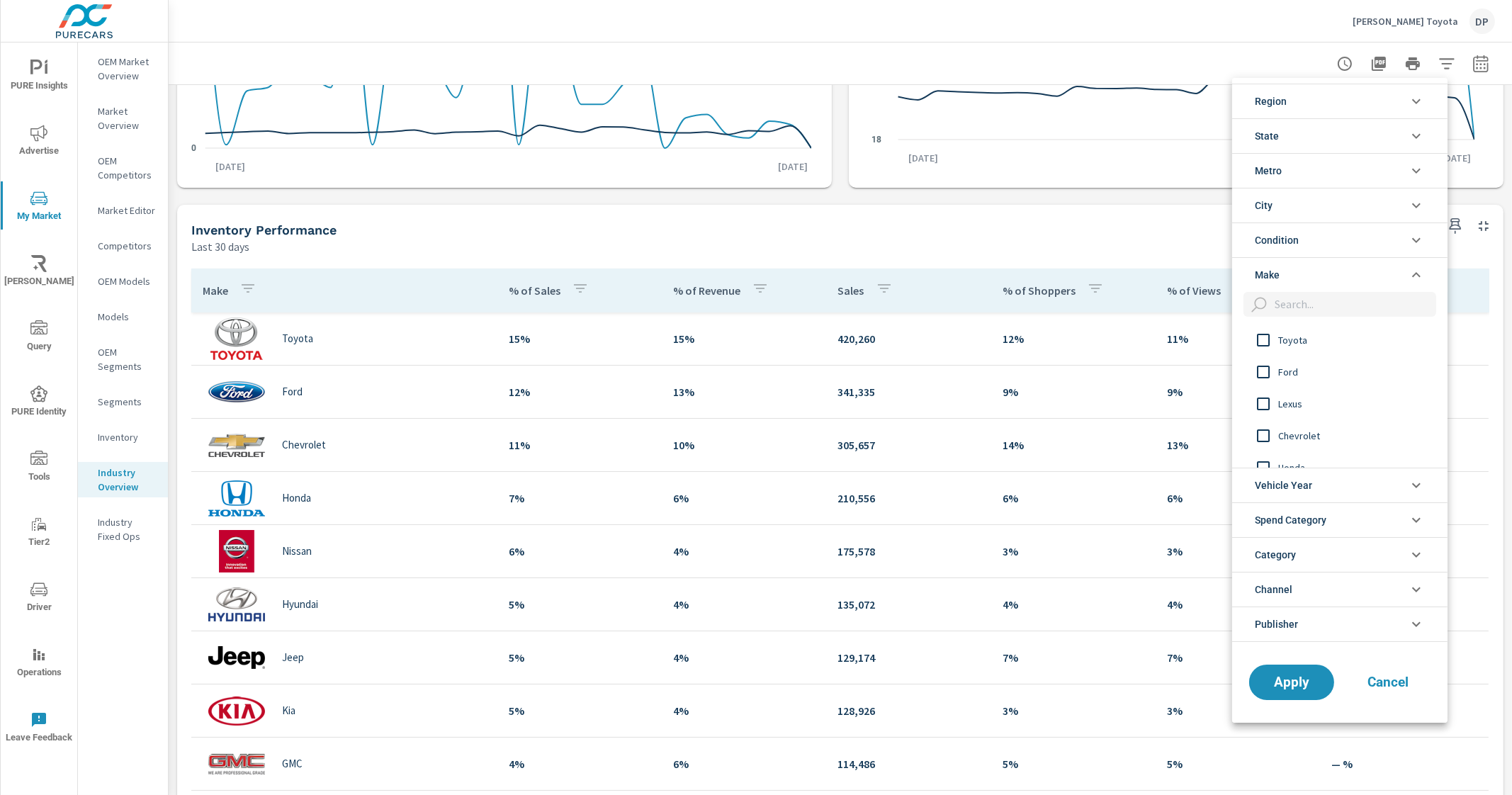
click at [1276, 333] on input "filter options" at bounding box center [1264, 340] width 30 height 30
click at [1299, 698] on div "Apply Cancel" at bounding box center [1339, 684] width 215 height 75
click at [1289, 684] on span "Apply" at bounding box center [1291, 682] width 56 height 13
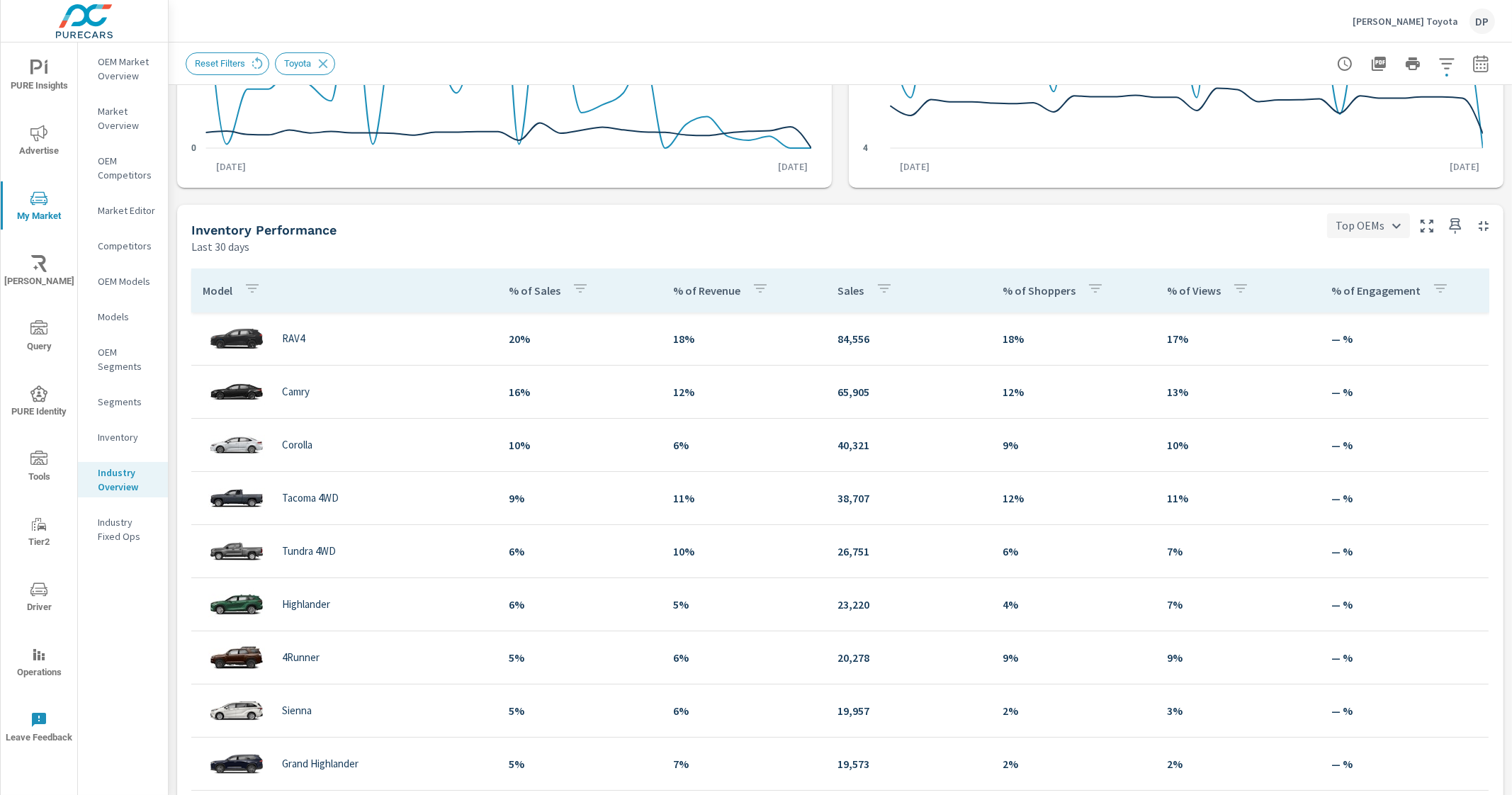
click at [1346, 218] on body "PURE Insights Advertise My Market Riley AI Query PURE Identity Tools Tier2 Driv…" at bounding box center [756, 397] width 1512 height 795
click at [1331, 275] on li "All OEMs" at bounding box center [1356, 276] width 80 height 26
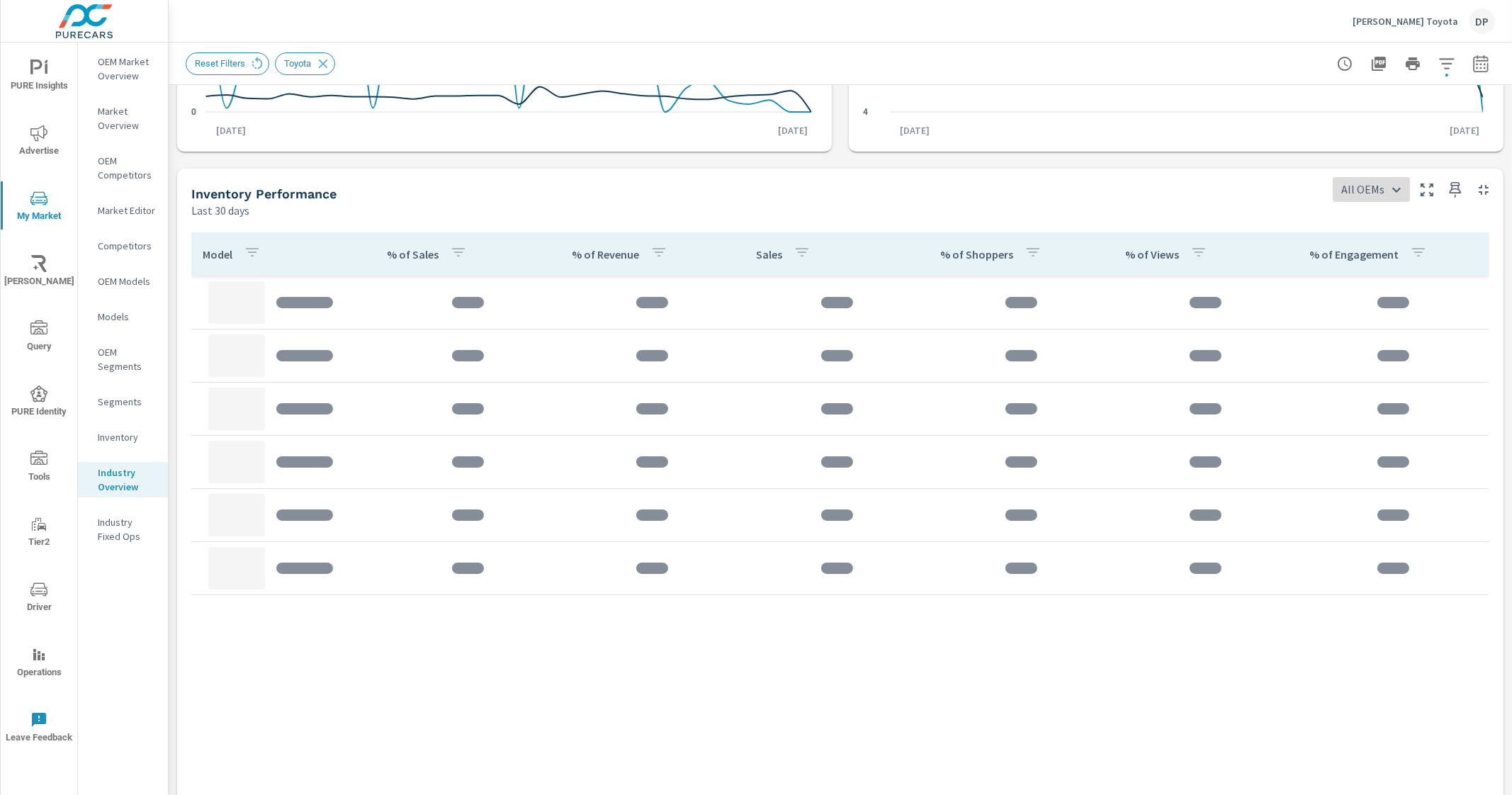
scroll to position [345, 0]
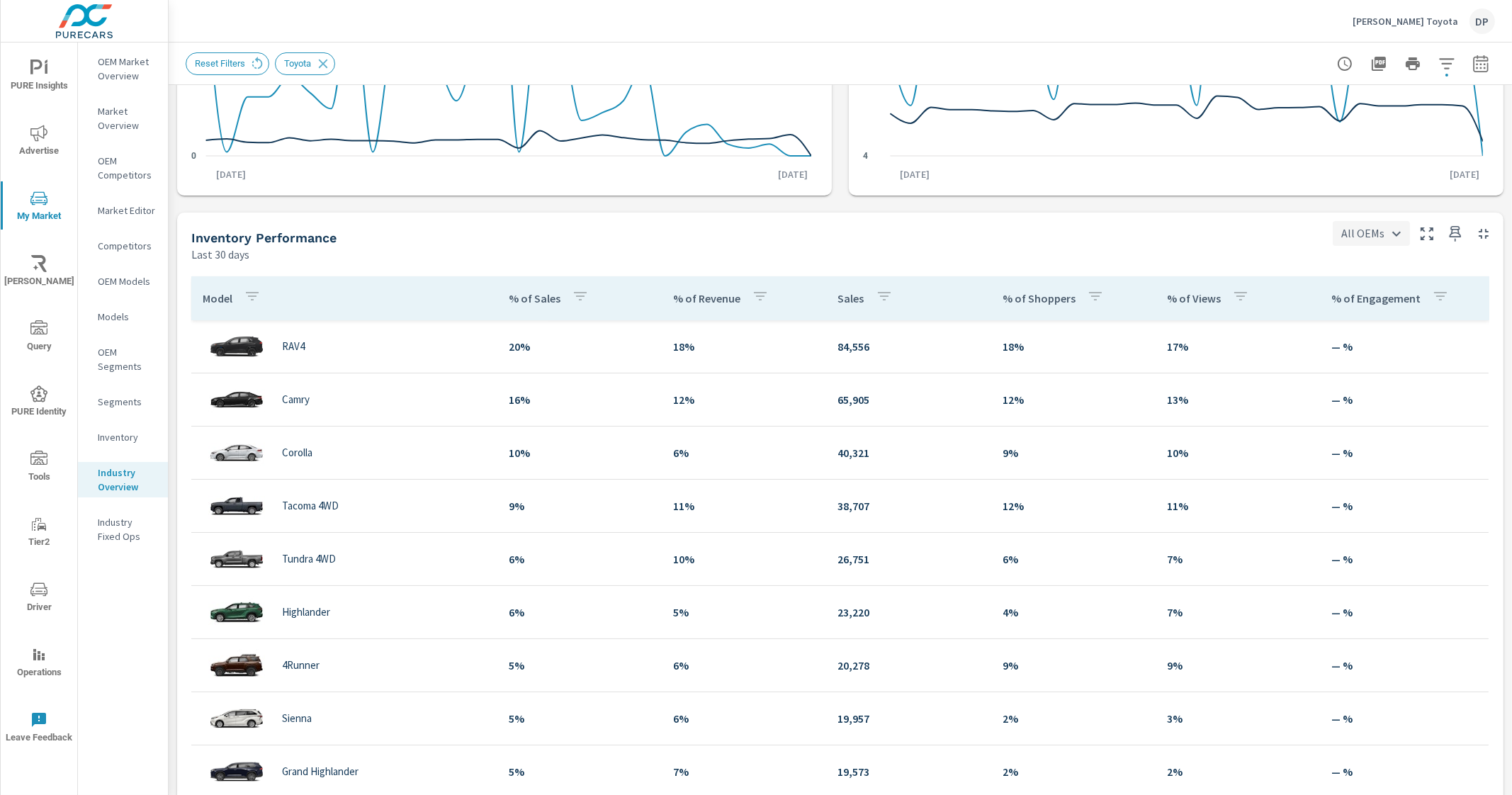
click at [1353, 236] on body "PURE Insights Advertise My Market Riley AI Query PURE Identity Tools Tier2 Driv…" at bounding box center [756, 397] width 1512 height 795
click at [1340, 266] on li "Top OEMs" at bounding box center [1360, 259] width 75 height 26
type input "Top OEMs"
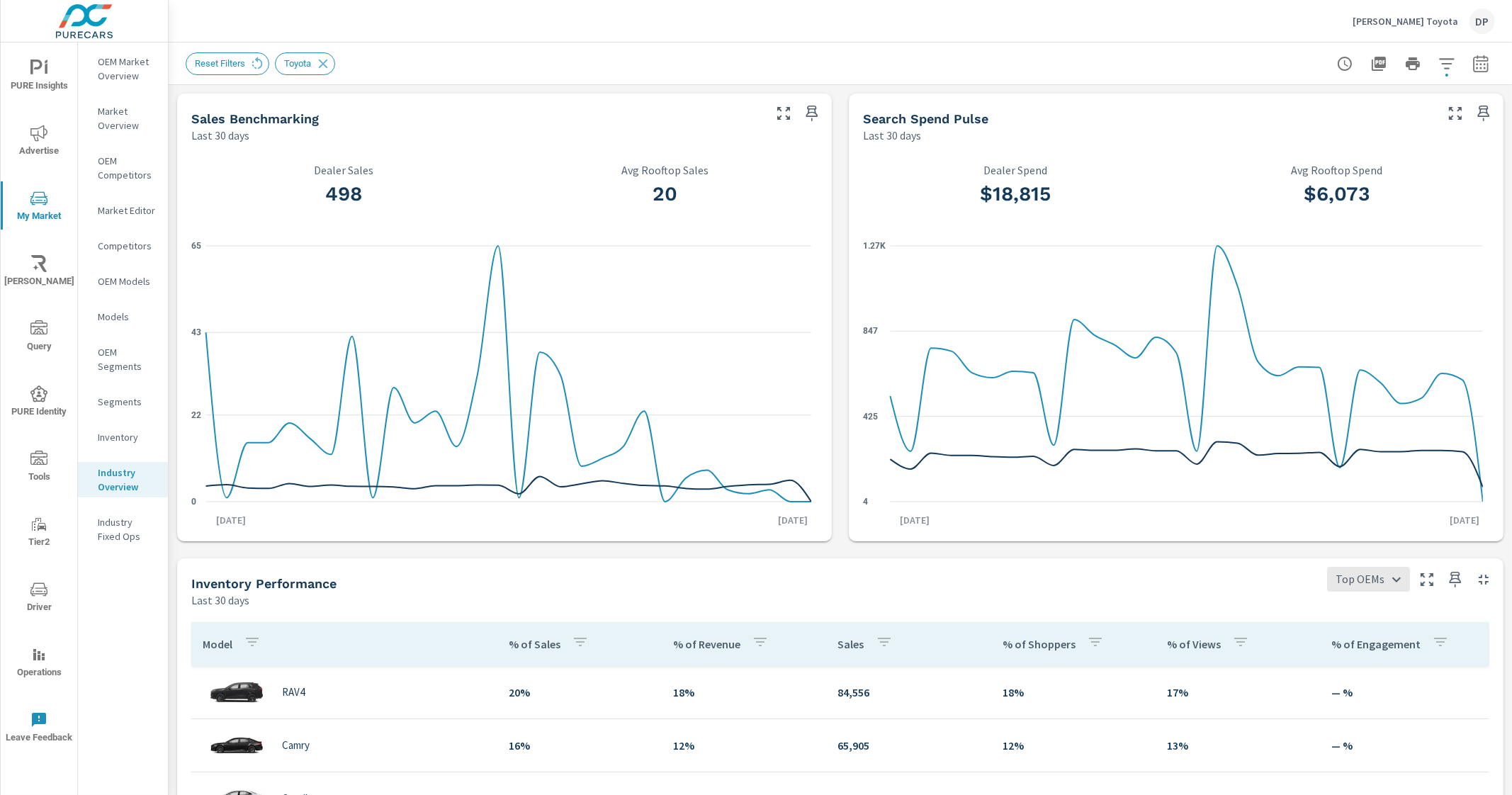
click at [1487, 23] on div "DP" at bounding box center [1482, 21] width 26 height 26
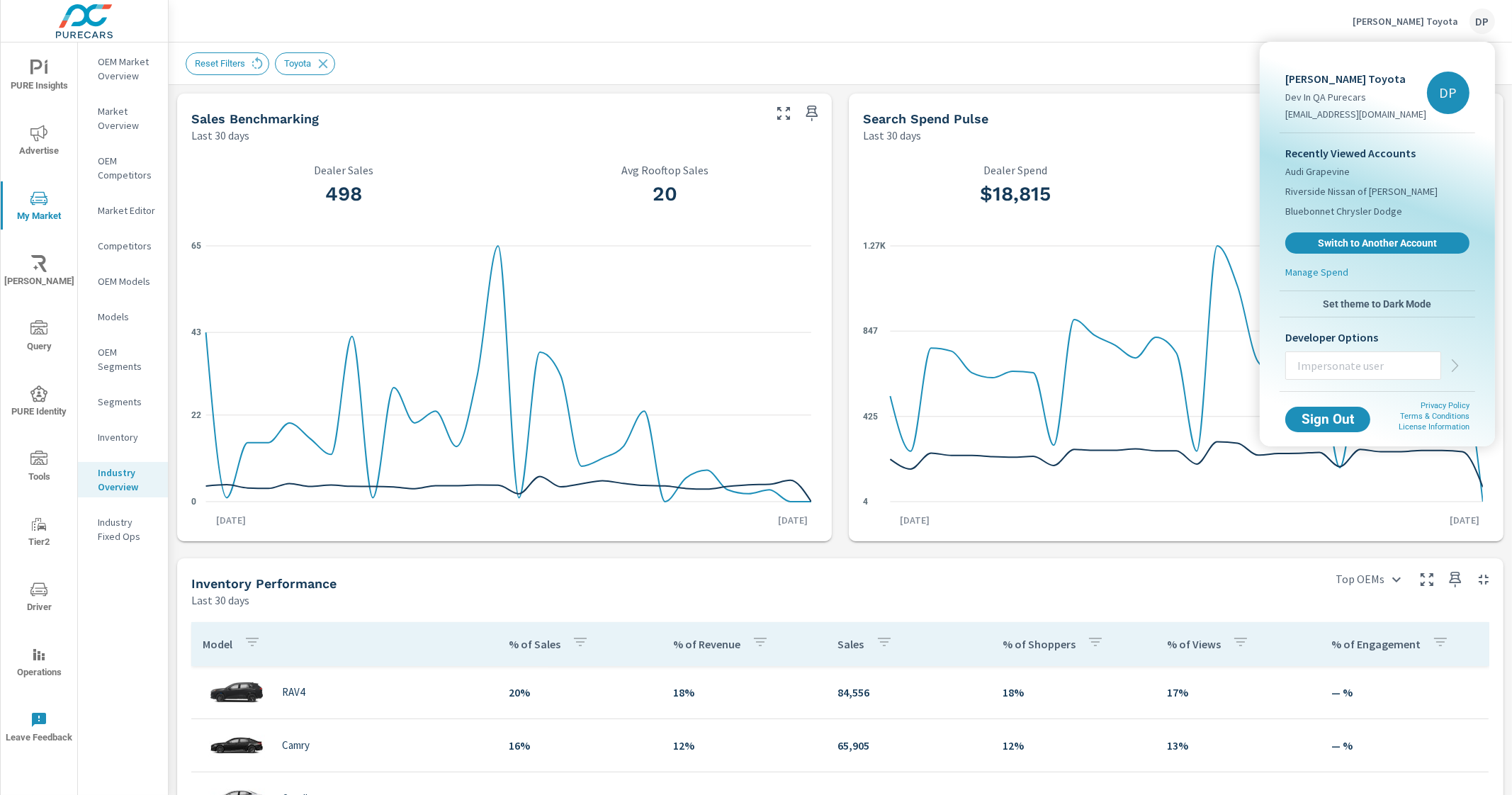
click at [1177, 59] on div at bounding box center [756, 397] width 1512 height 795
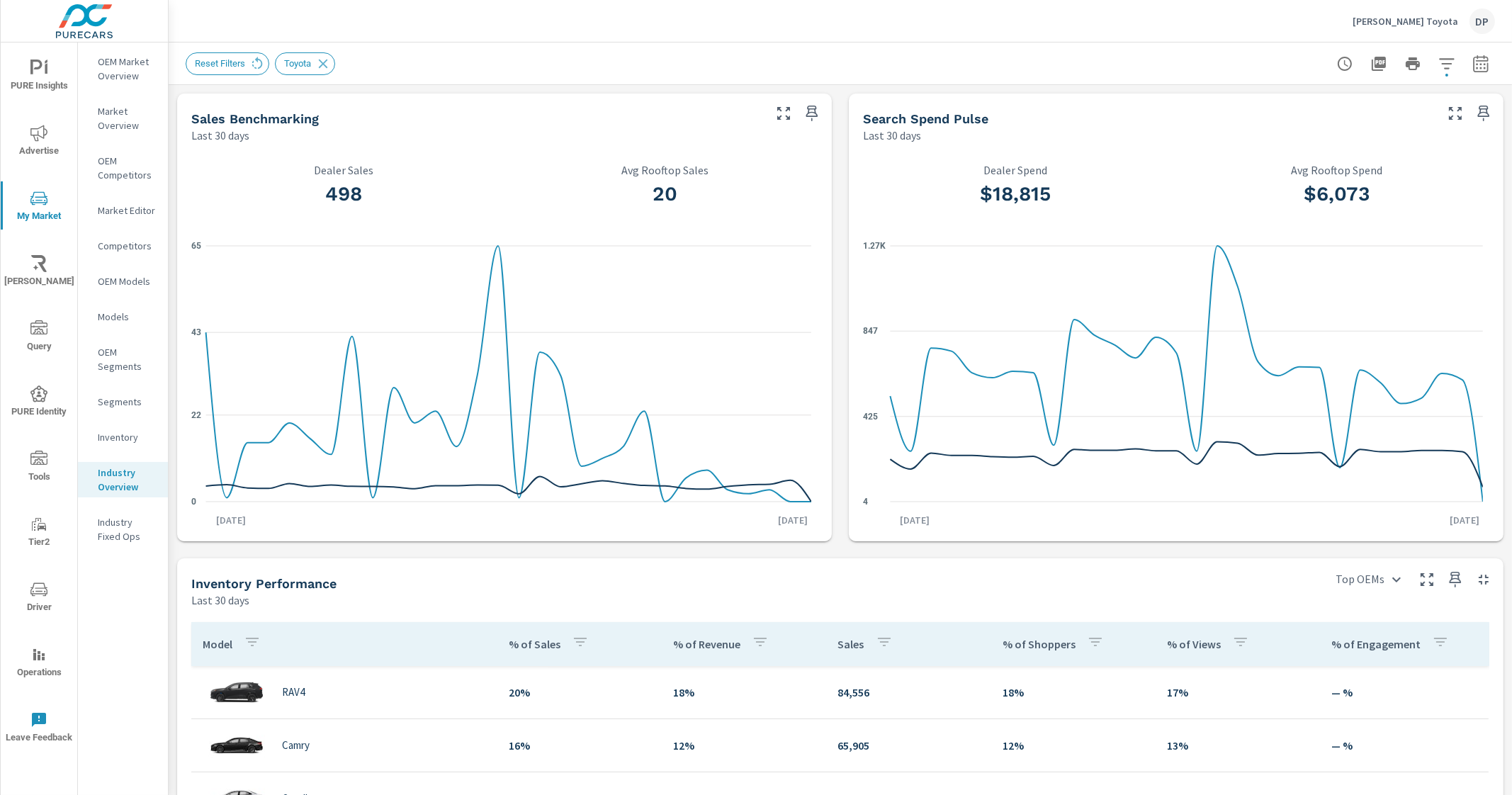
click at [1438, 66] on icon "button" at bounding box center [1446, 64] width 17 height 17
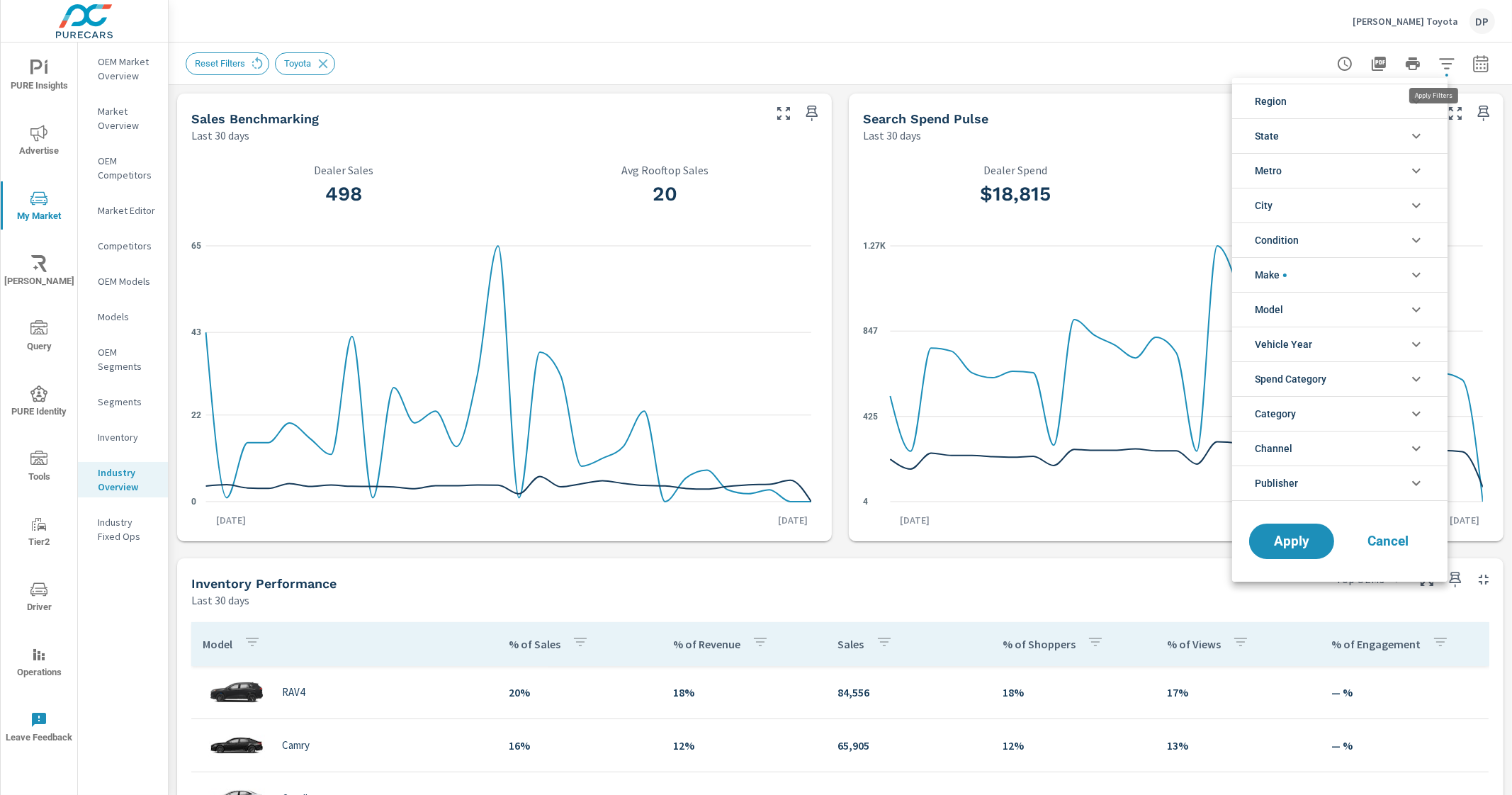
scroll to position [32, 0]
click at [1323, 269] on li "Make" at bounding box center [1339, 274] width 215 height 35
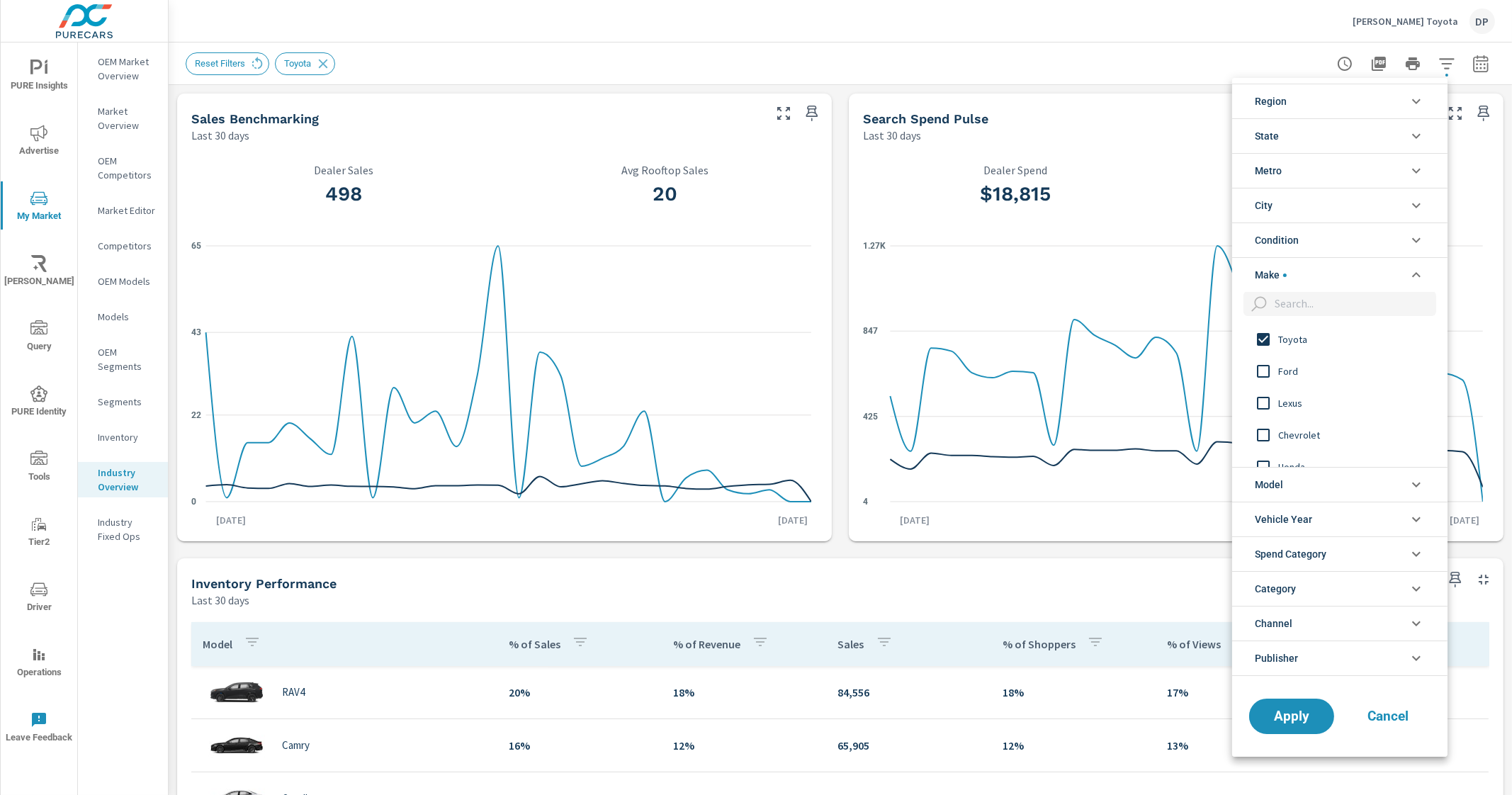
scroll to position [0, 0]
click at [1323, 270] on li "Make" at bounding box center [1339, 274] width 215 height 35
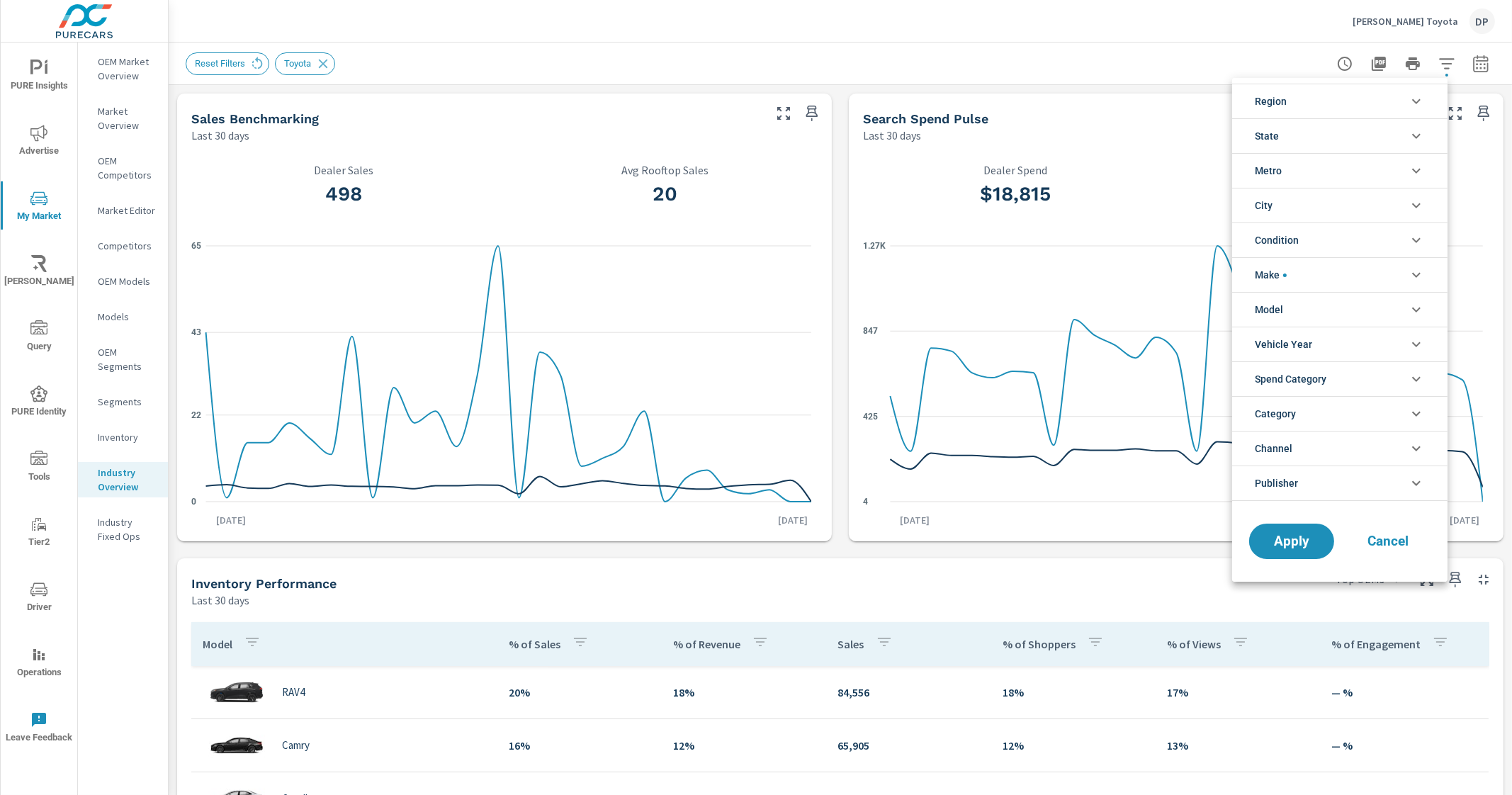
click at [963, 81] on div at bounding box center [756, 397] width 1512 height 795
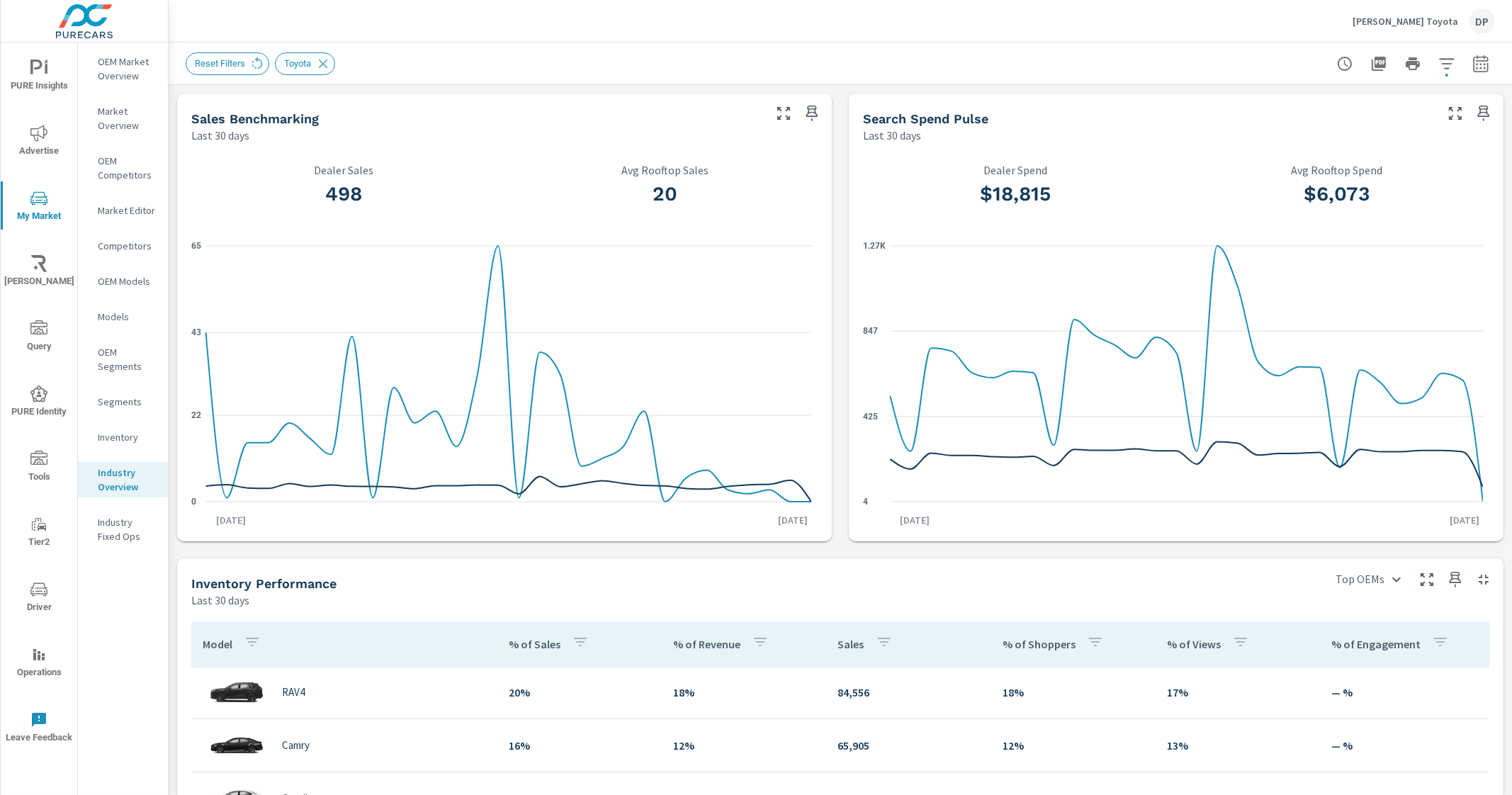
click at [1445, 76] on span "button" at bounding box center [1446, 75] width 3 height 3
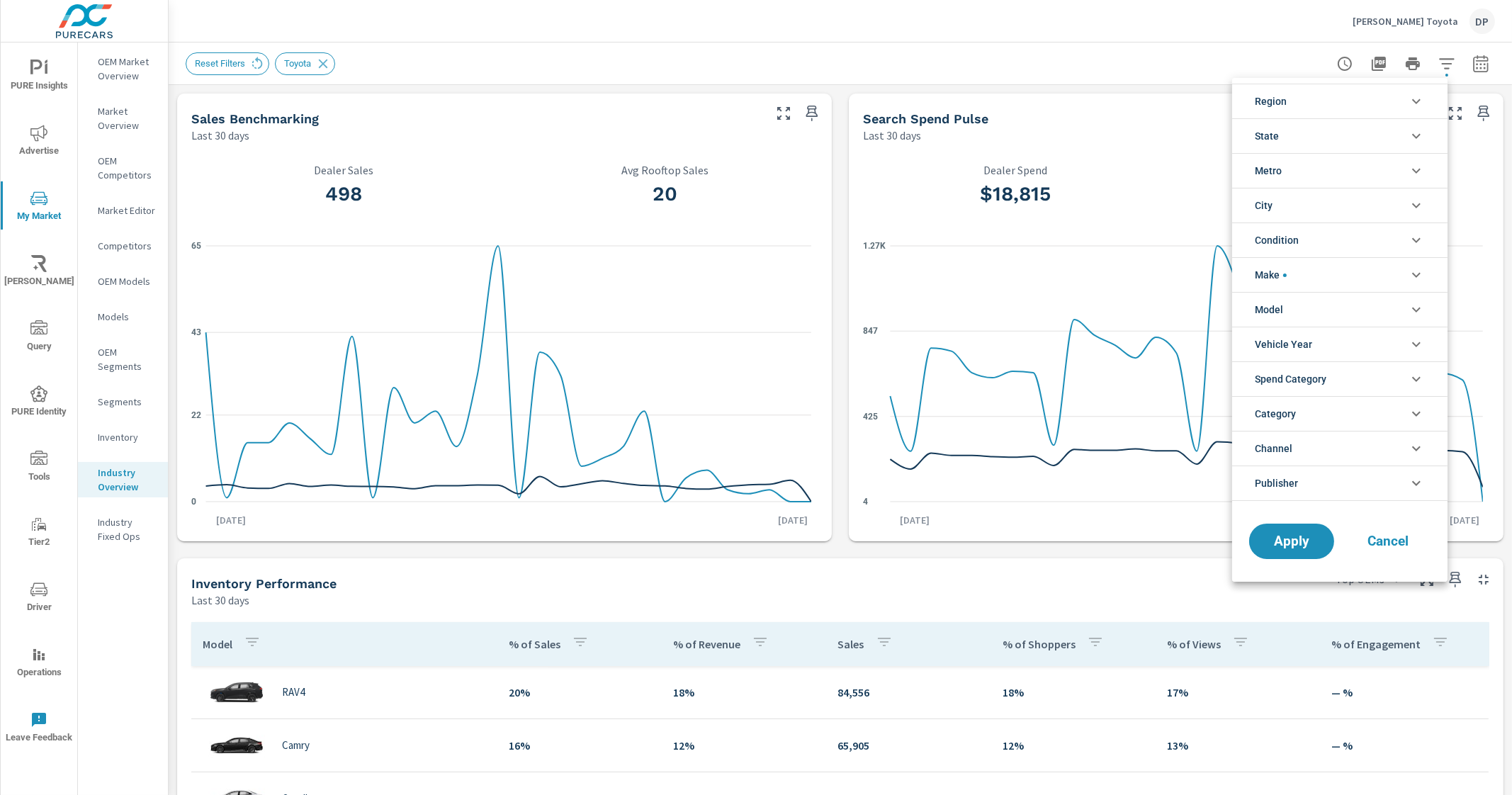
scroll to position [32, 0]
click at [1302, 266] on li "Make" at bounding box center [1339, 274] width 215 height 35
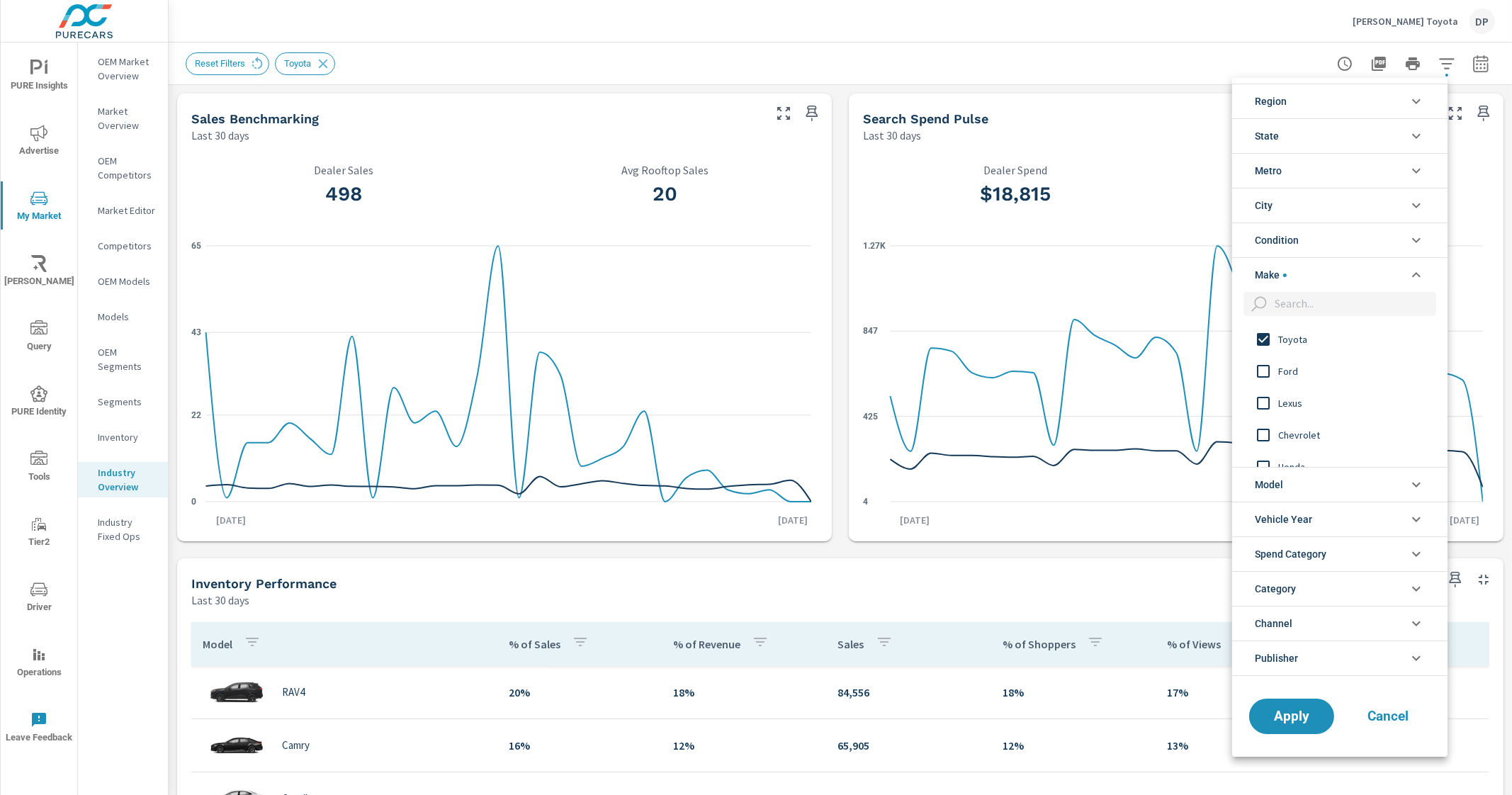
scroll to position [0, 0]
drag, startPoint x: 1396, startPoint y: 15, endPoint x: 1410, endPoint y: 24, distance: 16.6
click at [1397, 15] on div at bounding box center [756, 397] width 1512 height 795
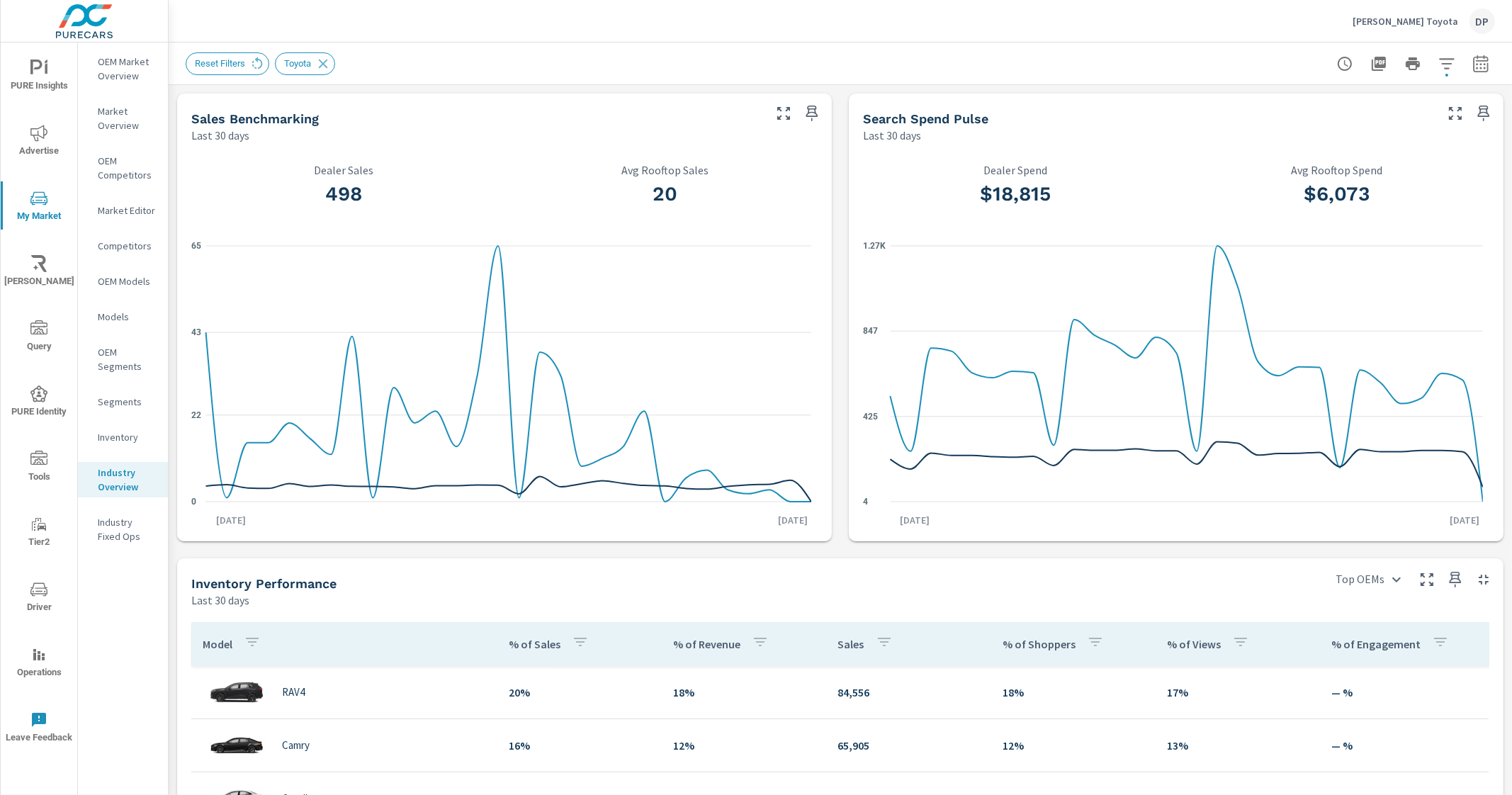
click at [1421, 24] on p "[PERSON_NAME] Toyota" at bounding box center [1406, 21] width 105 height 13
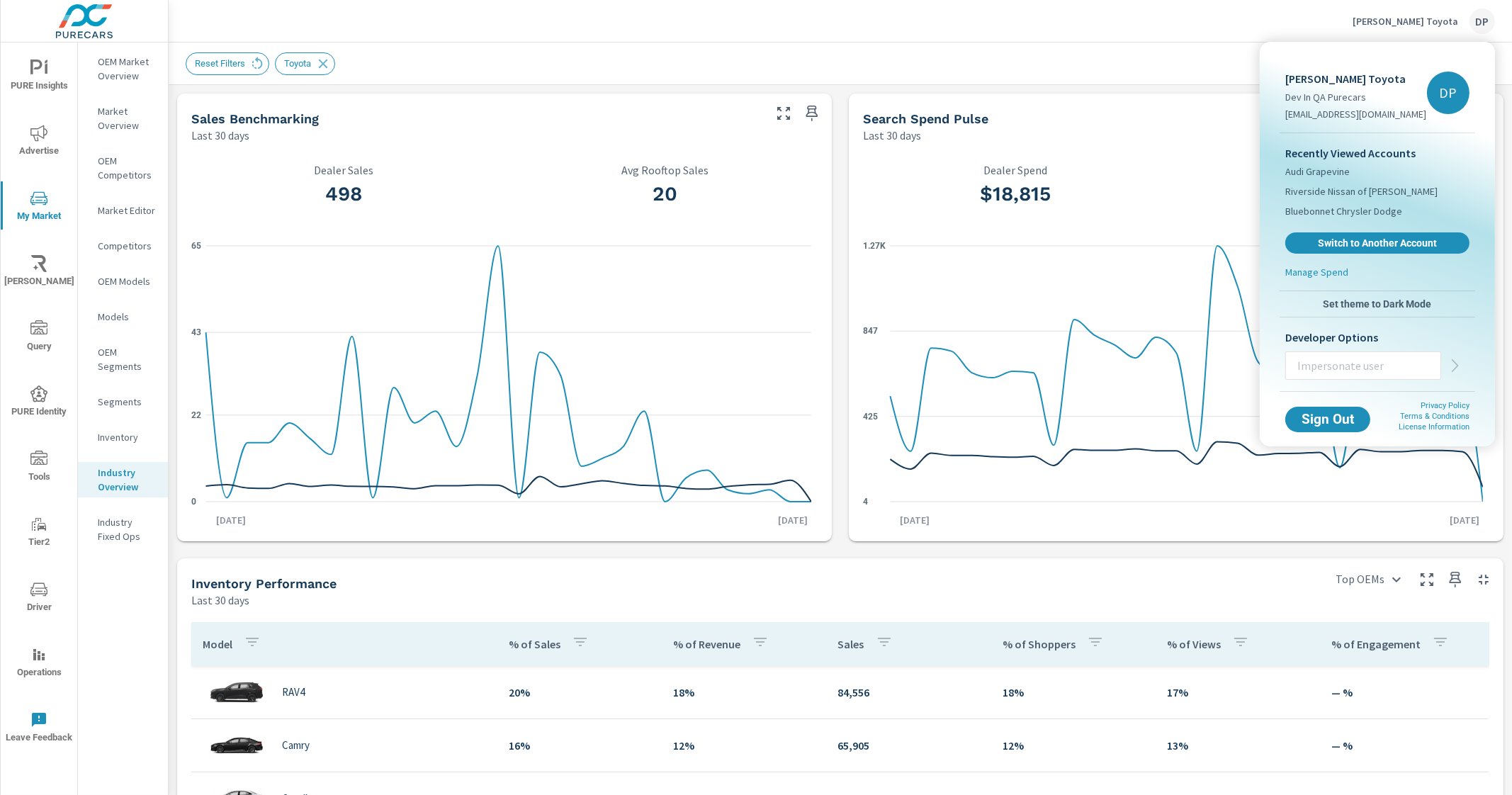
click at [127, 405] on div at bounding box center [756, 397] width 1512 height 795
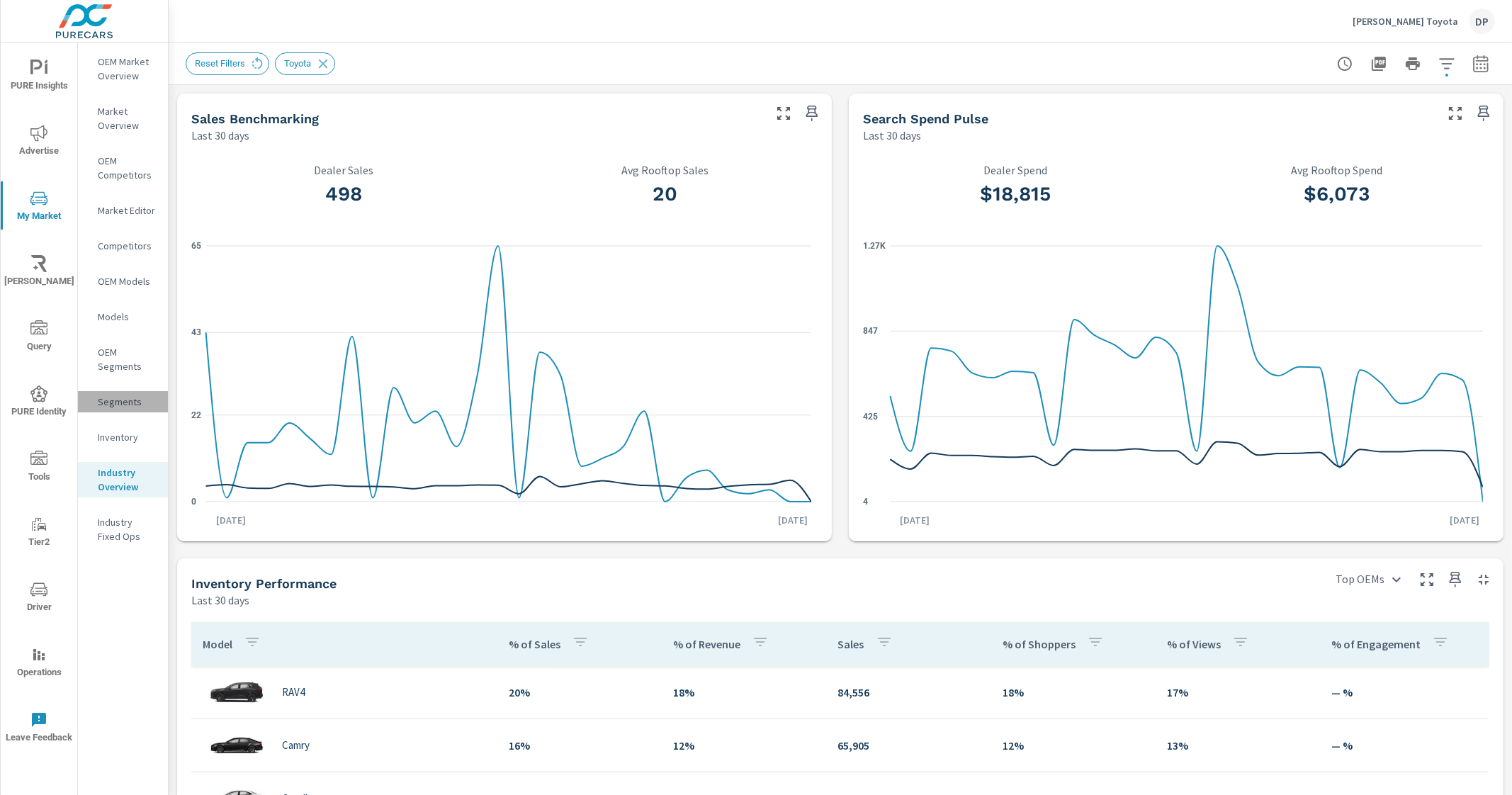
click at [107, 405] on p "Segments" at bounding box center [127, 401] width 59 height 14
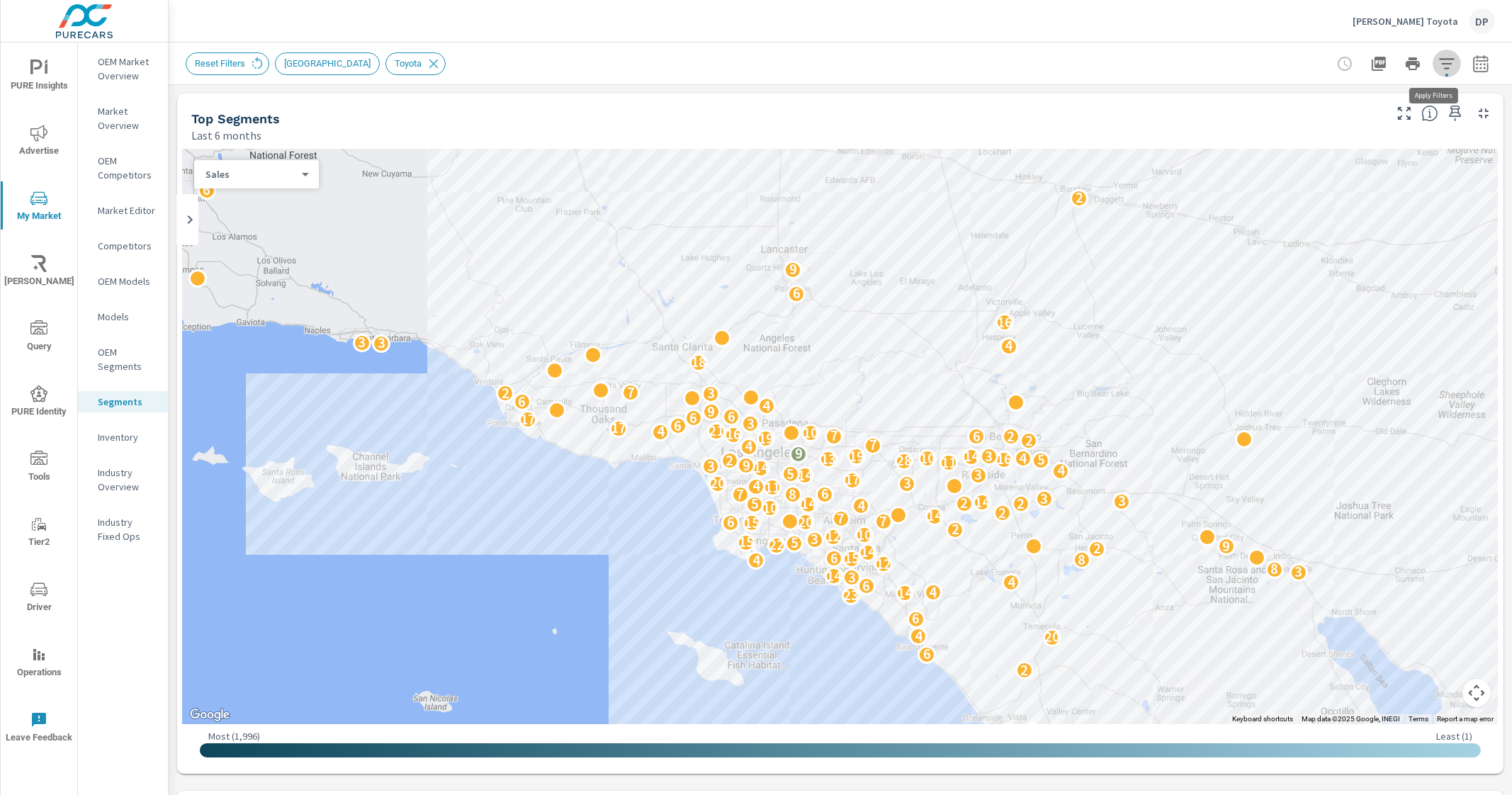
click at [1439, 67] on icon "button" at bounding box center [1446, 64] width 15 height 11
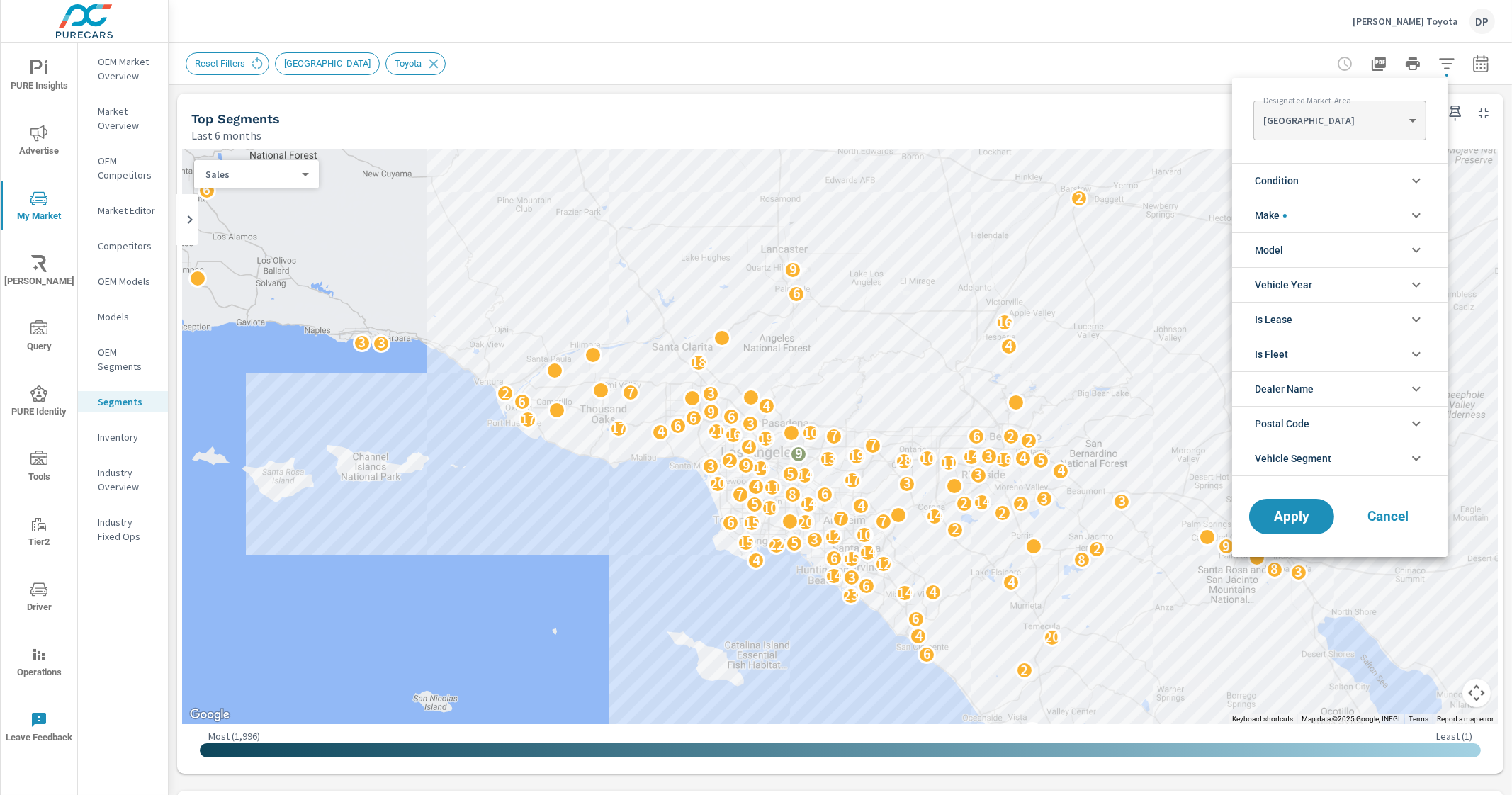
scroll to position [32, 0]
click at [1297, 211] on li "Make" at bounding box center [1339, 215] width 215 height 35
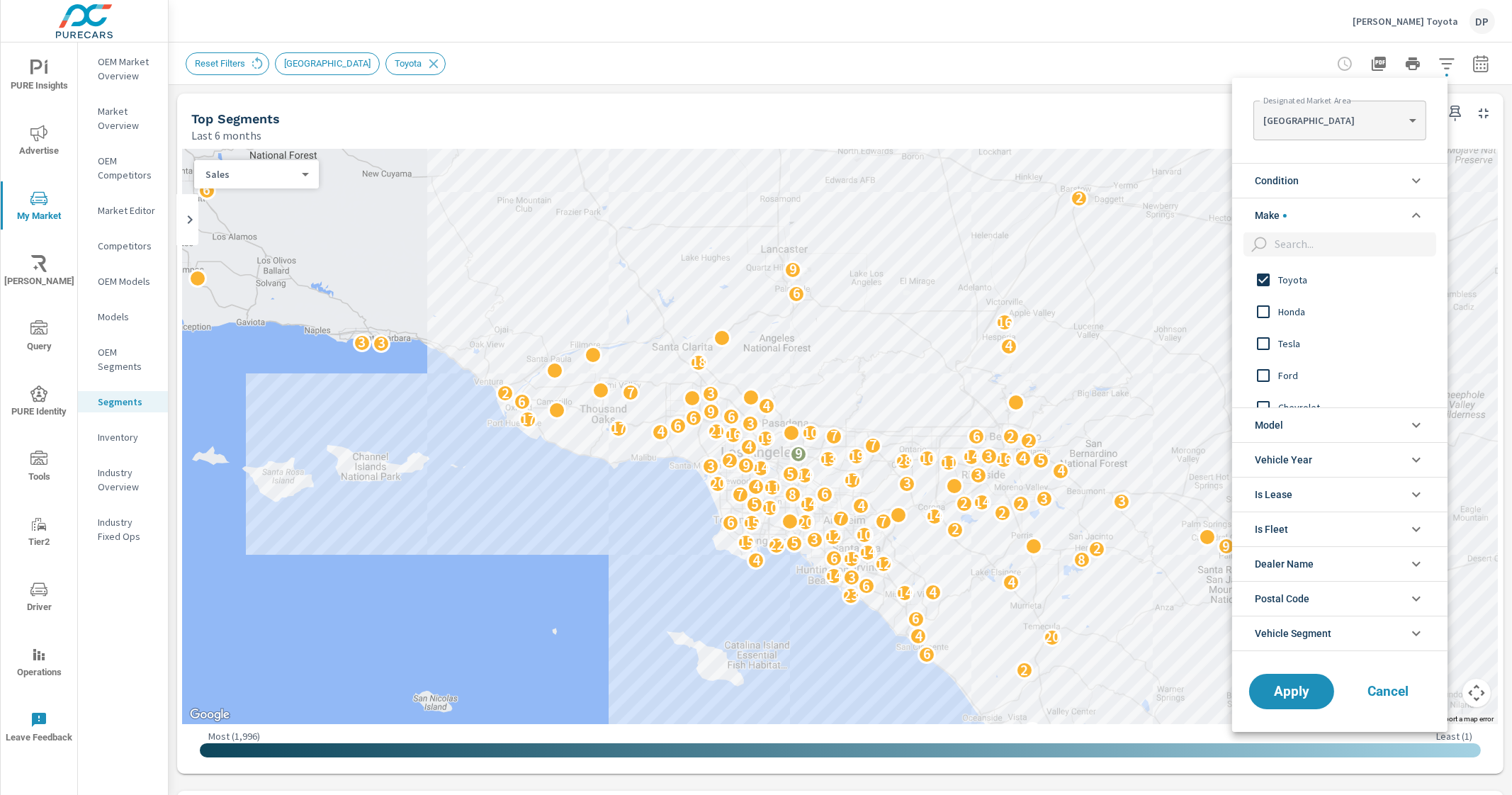
scroll to position [0, 0]
click at [866, 114] on div at bounding box center [756, 397] width 1512 height 795
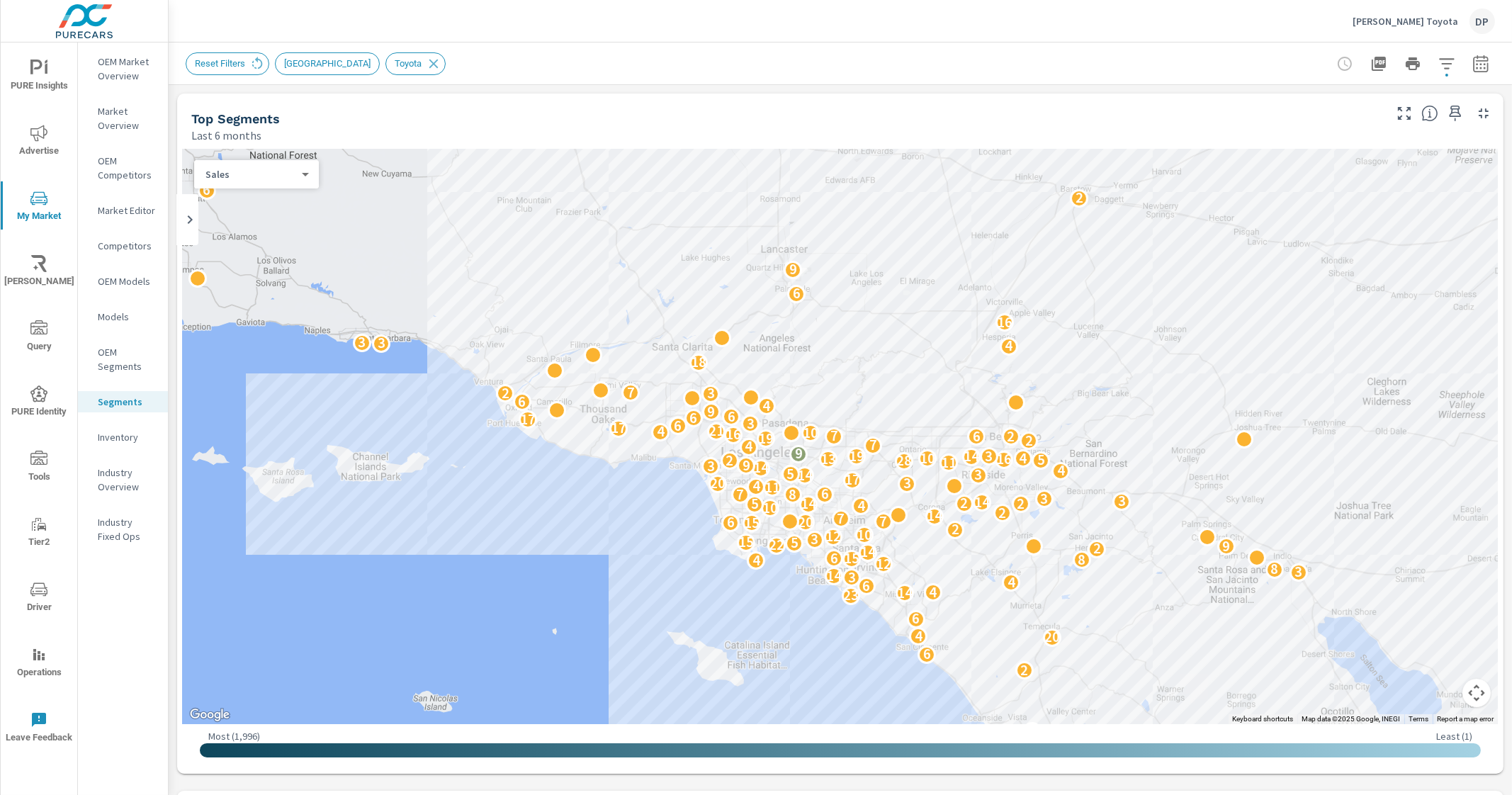
click at [1438, 57] on icon "button" at bounding box center [1446, 64] width 17 height 17
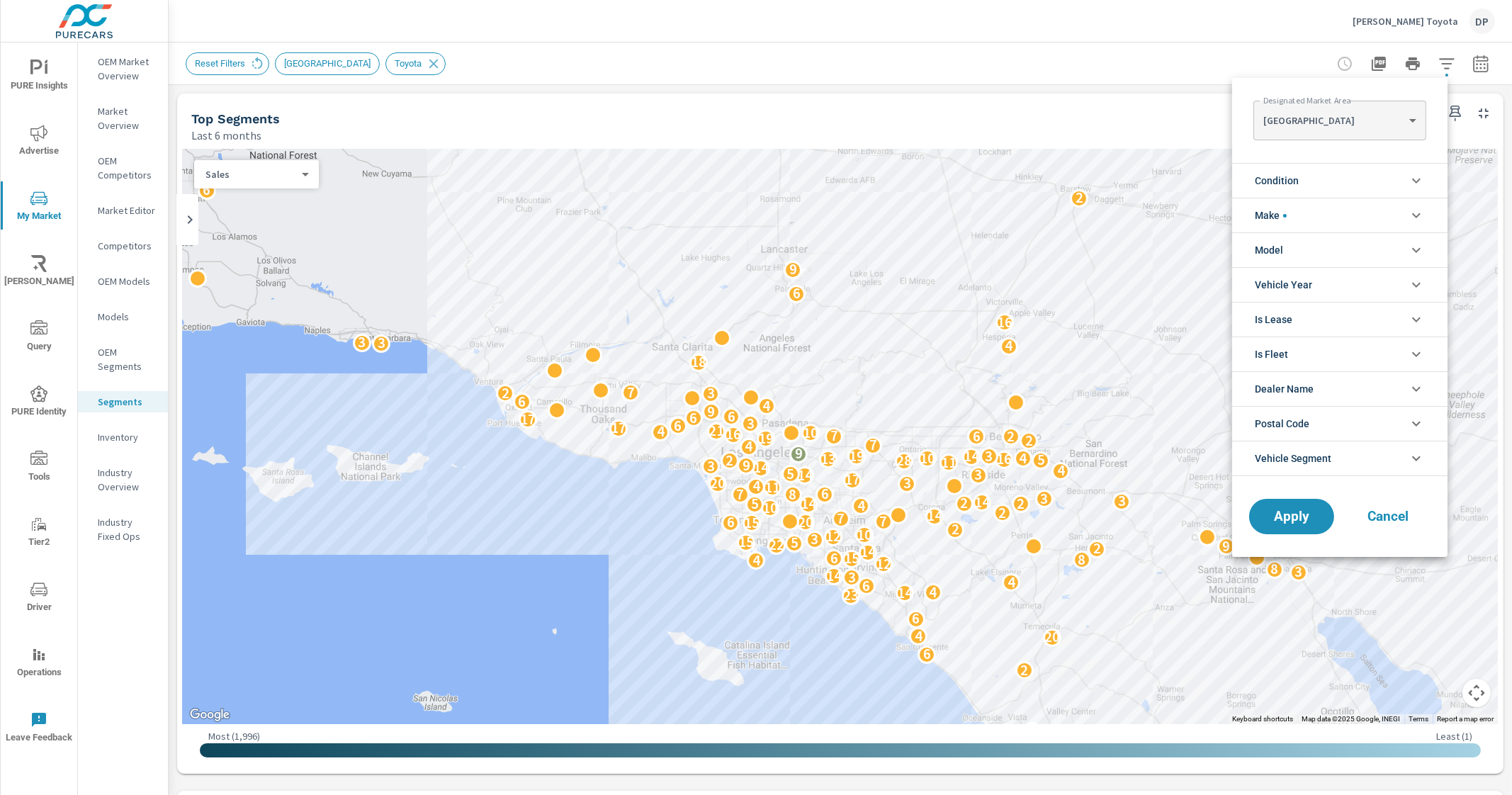
scroll to position [32, 0]
click at [756, 86] on div at bounding box center [756, 397] width 1512 height 795
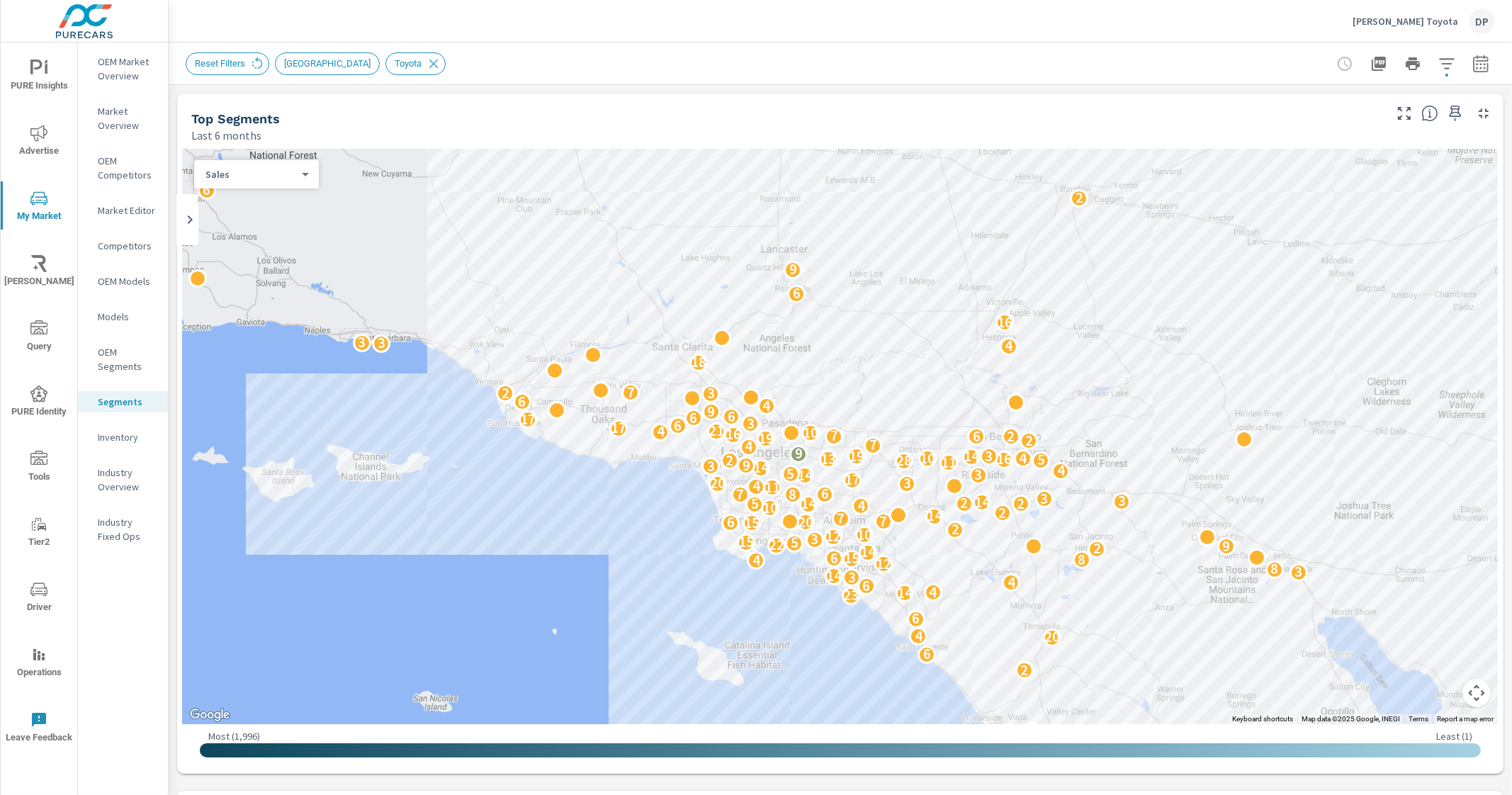
click at [1445, 63] on button "button" at bounding box center [1446, 64] width 29 height 29
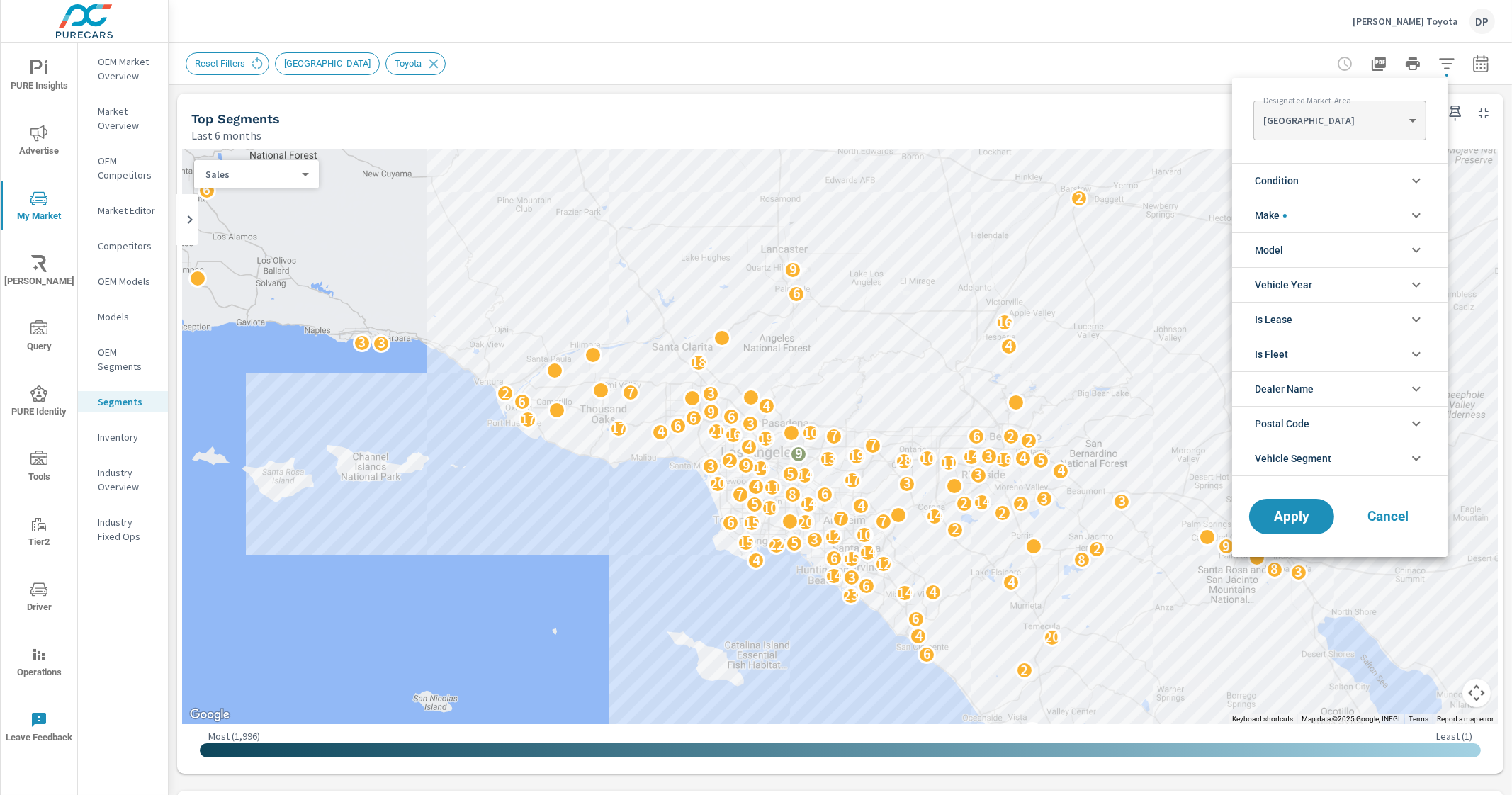
click at [111, 400] on div at bounding box center [756, 397] width 1512 height 795
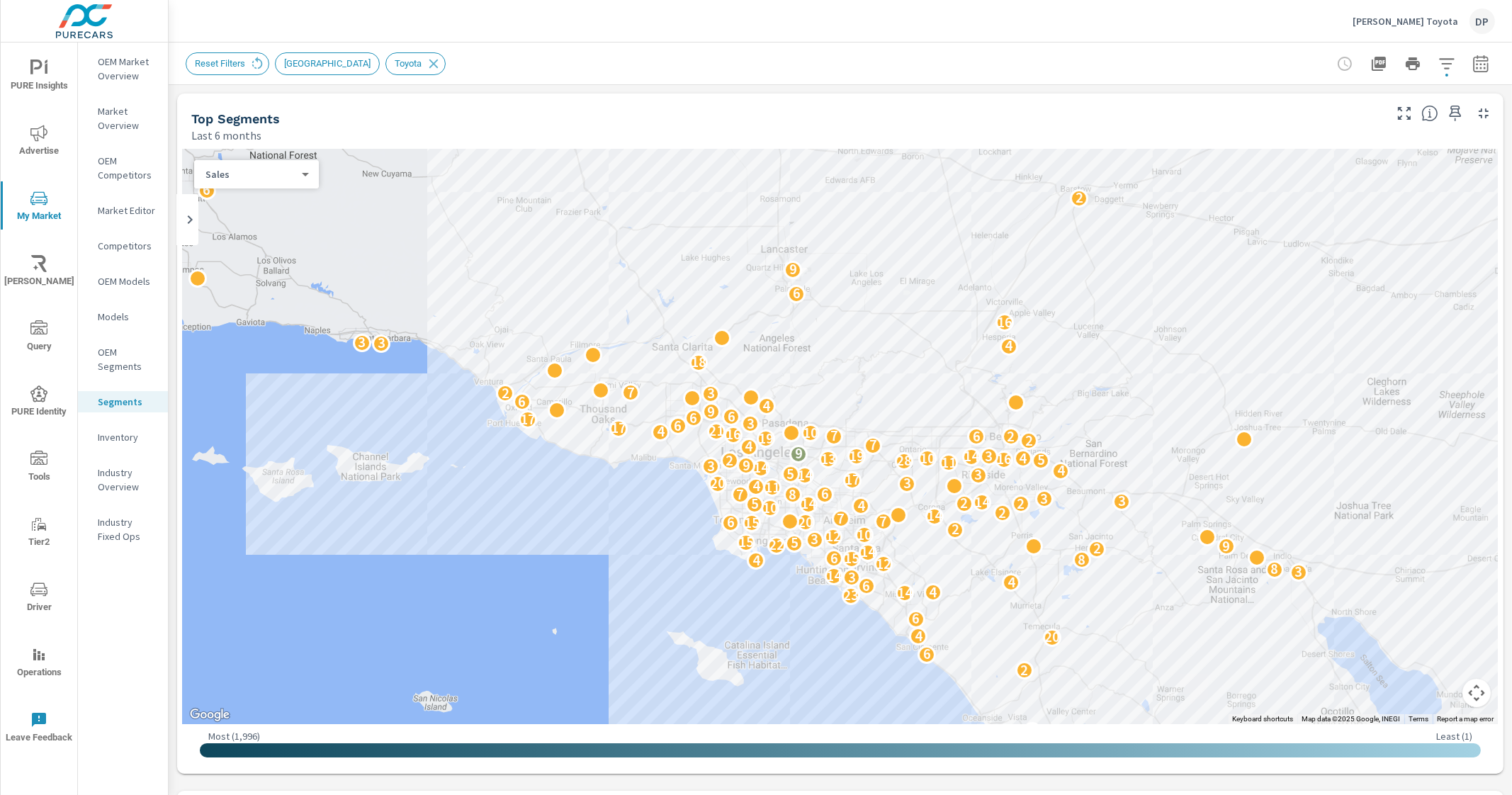
click at [135, 397] on p "Segments" at bounding box center [127, 401] width 59 height 14
click at [128, 482] on p "Industry Overview" at bounding box center [127, 479] width 59 height 29
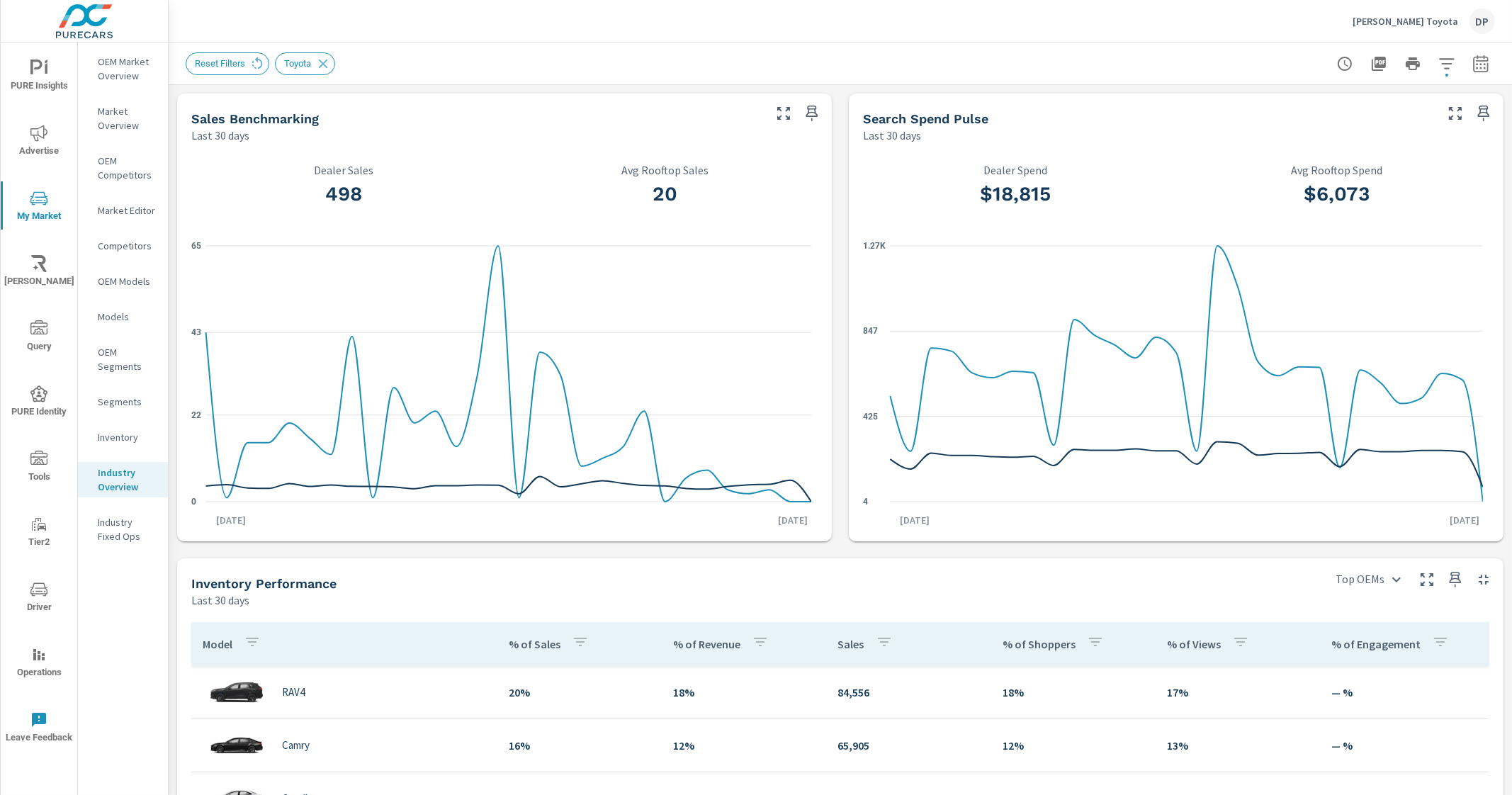
click at [139, 394] on p "Segments" at bounding box center [127, 401] width 59 height 14
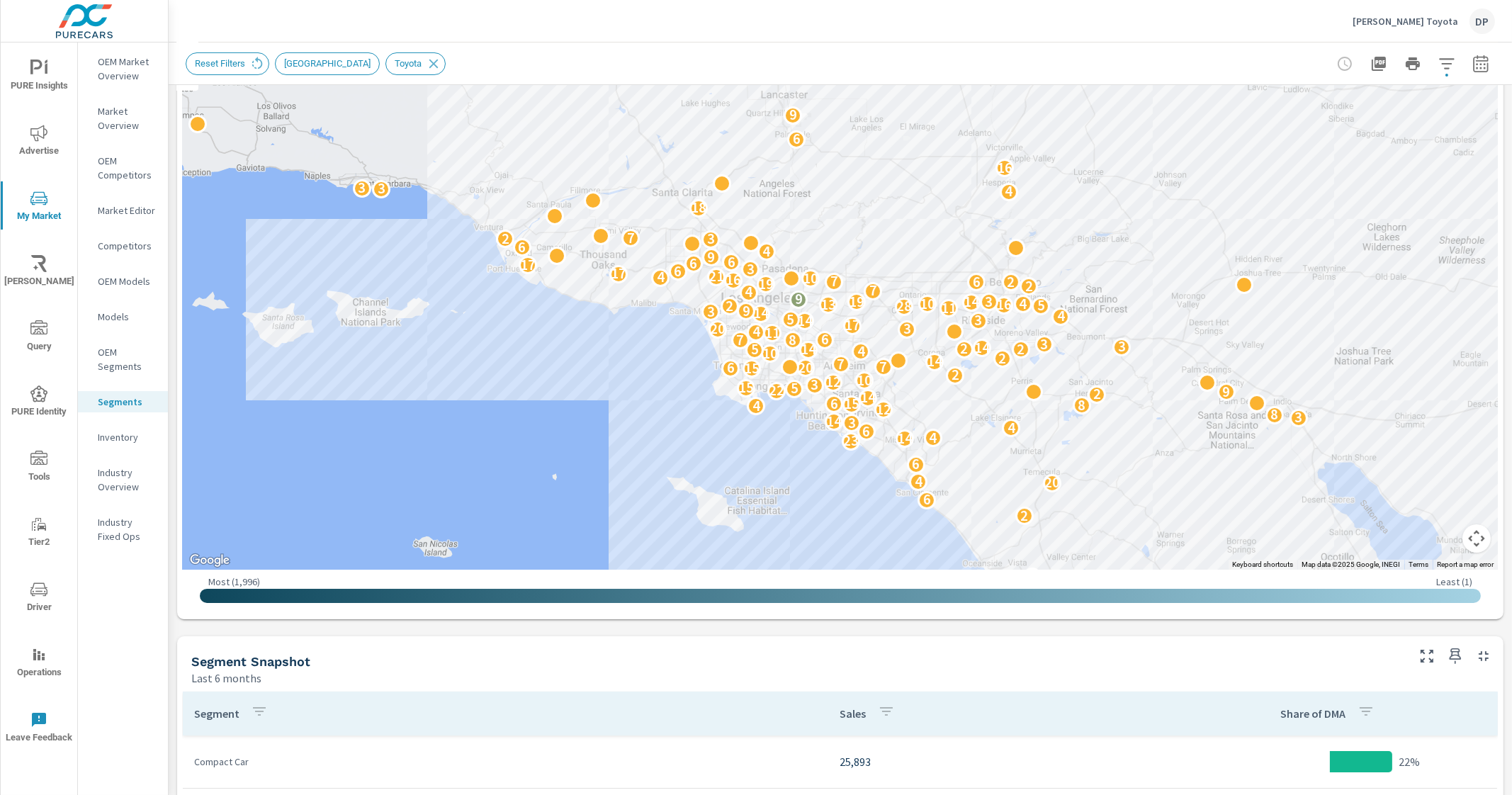
scroll to position [186, 0]
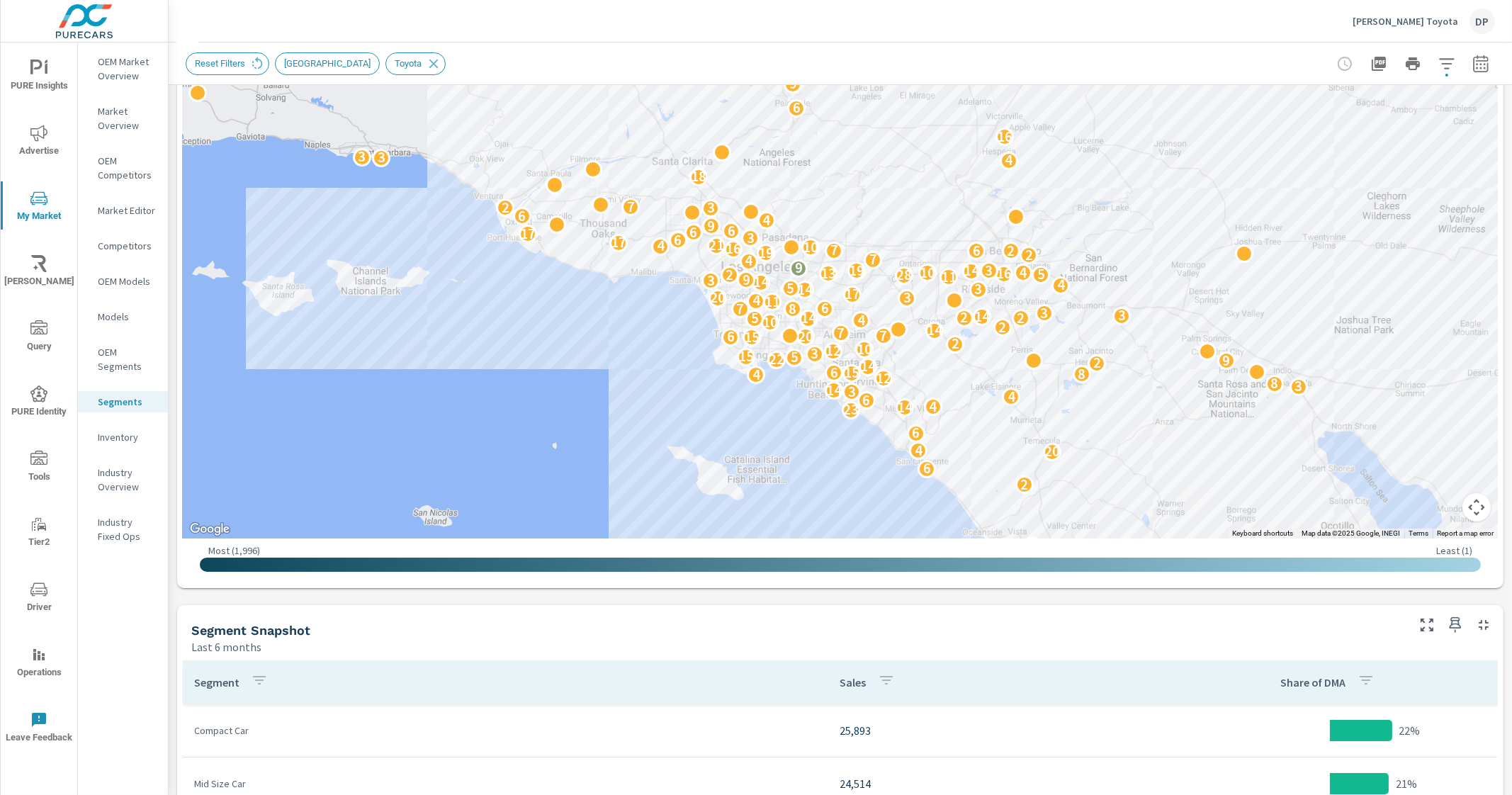
drag, startPoint x: 1494, startPoint y: 308, endPoint x: 1496, endPoint y: 347, distance: 39.1
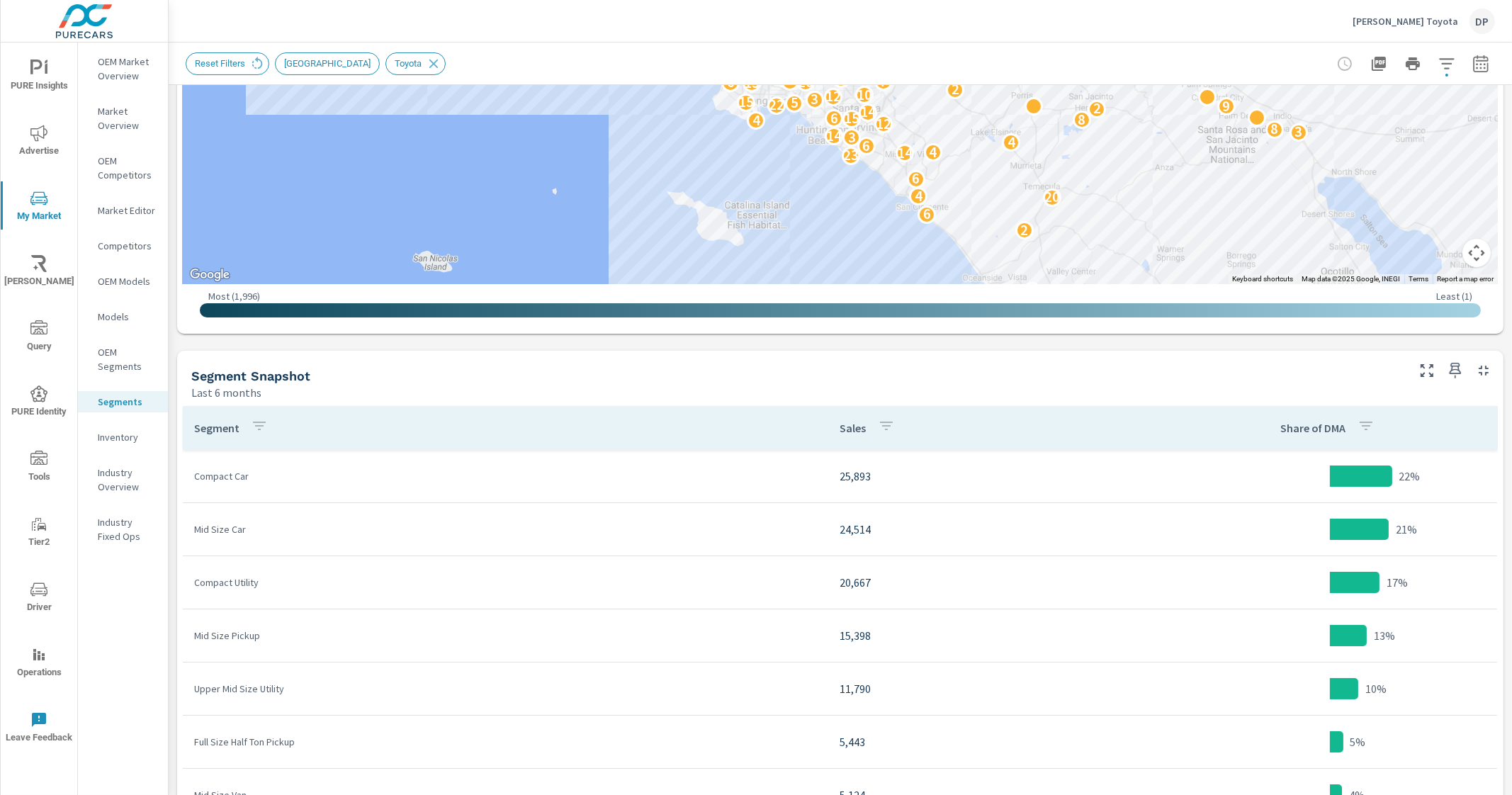
scroll to position [445, 0]
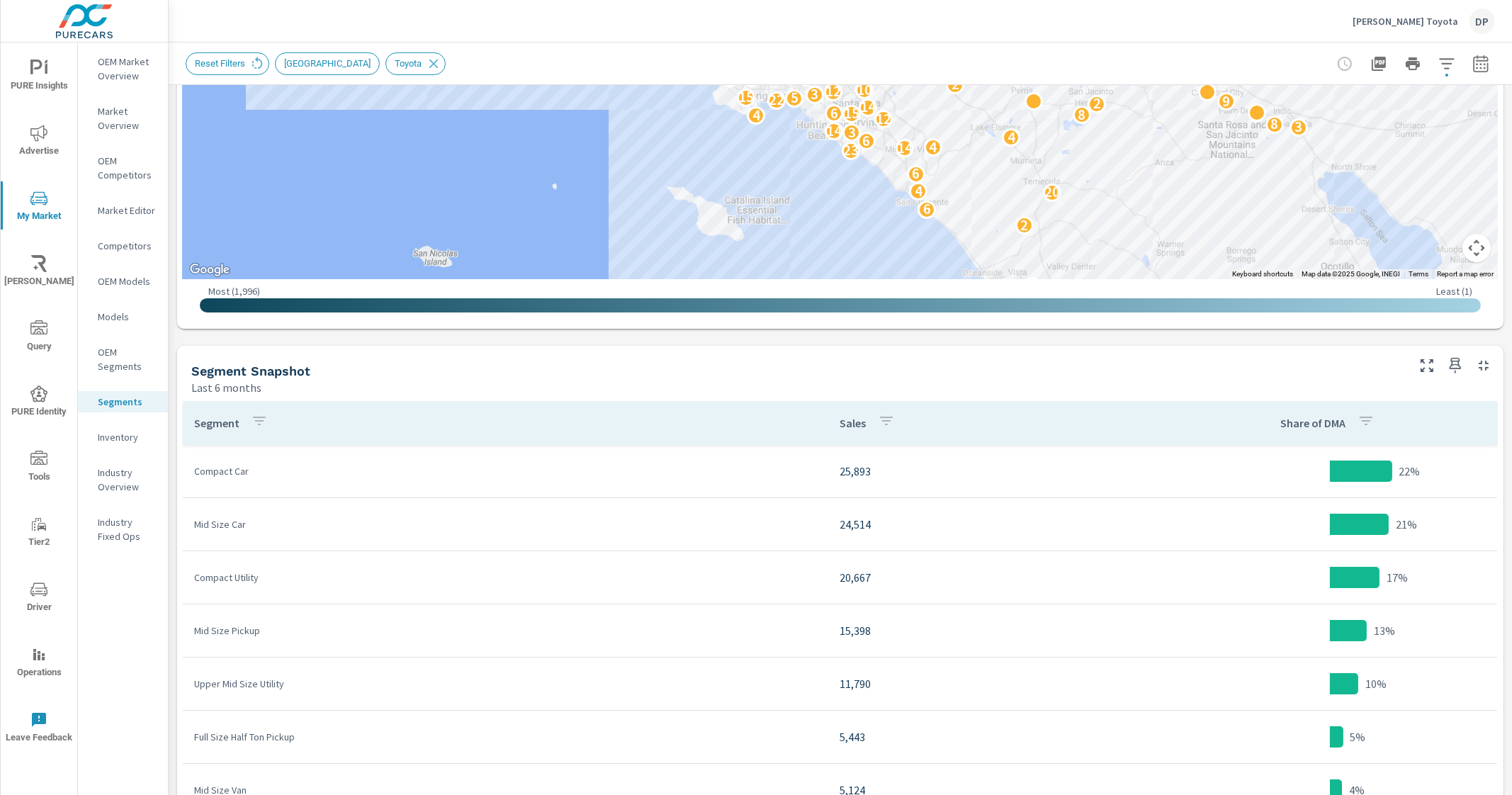
click at [112, 486] on p "Industry Overview" at bounding box center [127, 479] width 59 height 29
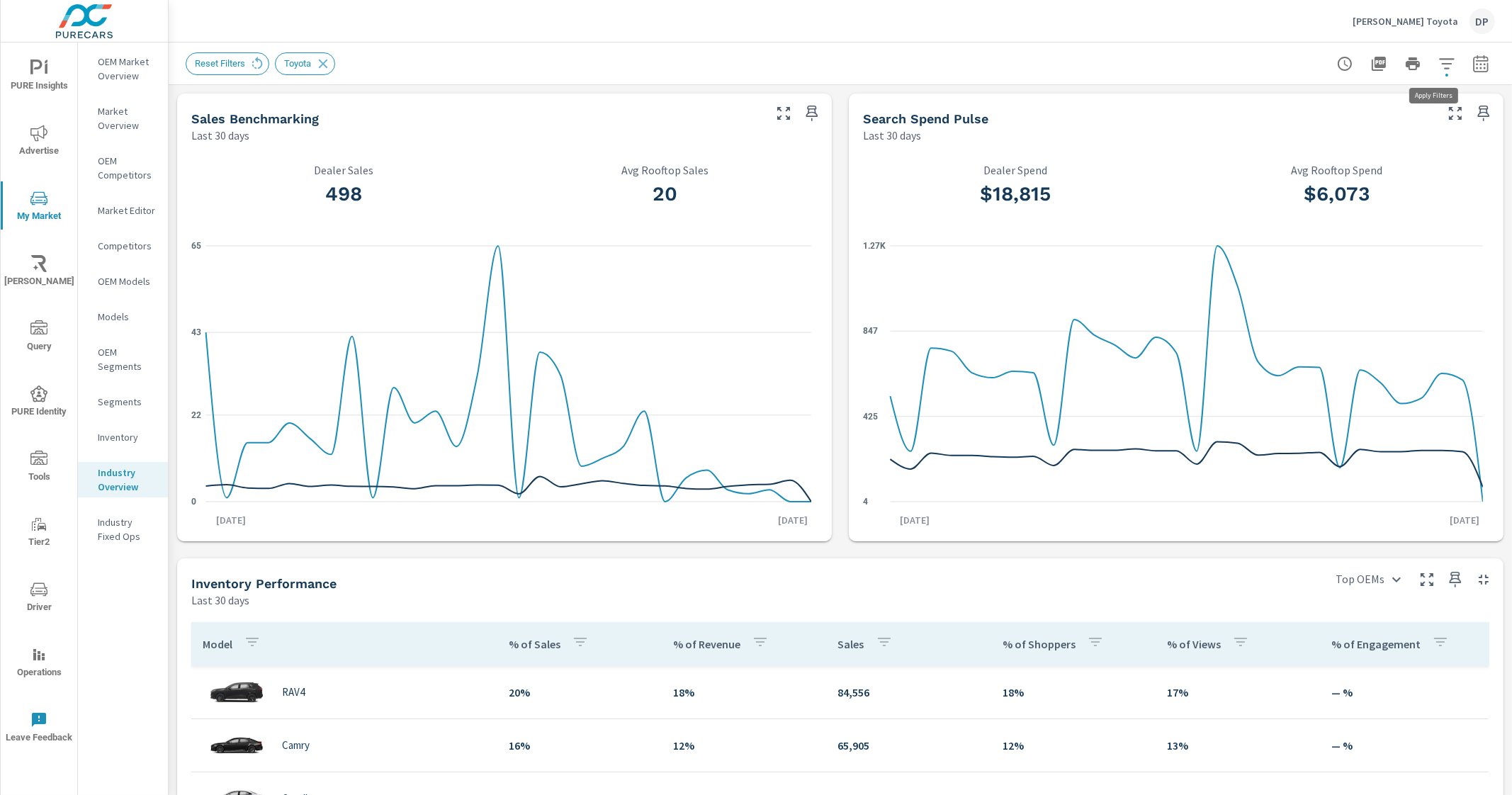
click at [1438, 67] on icon "button" at bounding box center [1446, 64] width 17 height 17
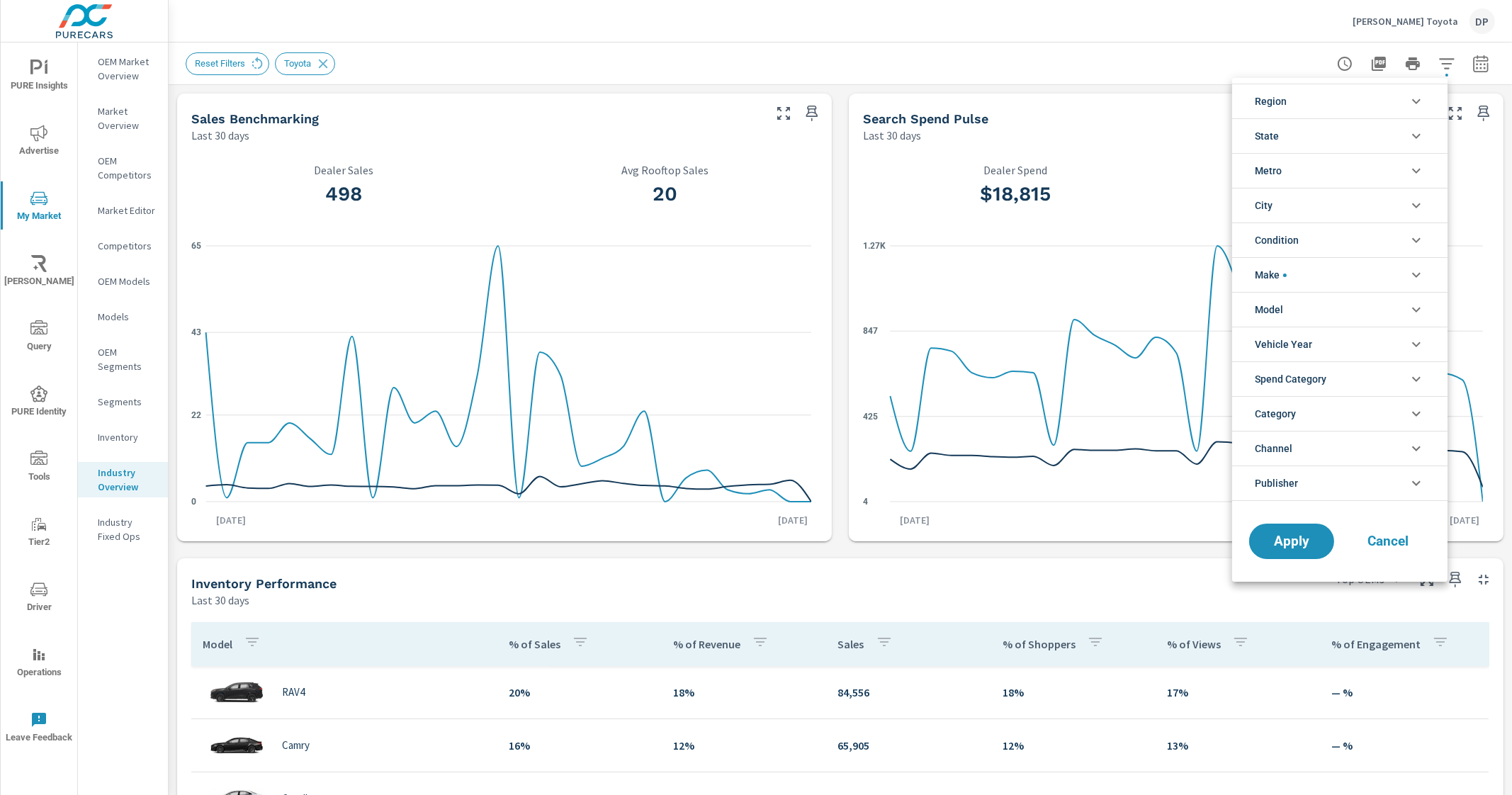
scroll to position [32, 0]
click at [1337, 279] on li "Make" at bounding box center [1339, 274] width 215 height 35
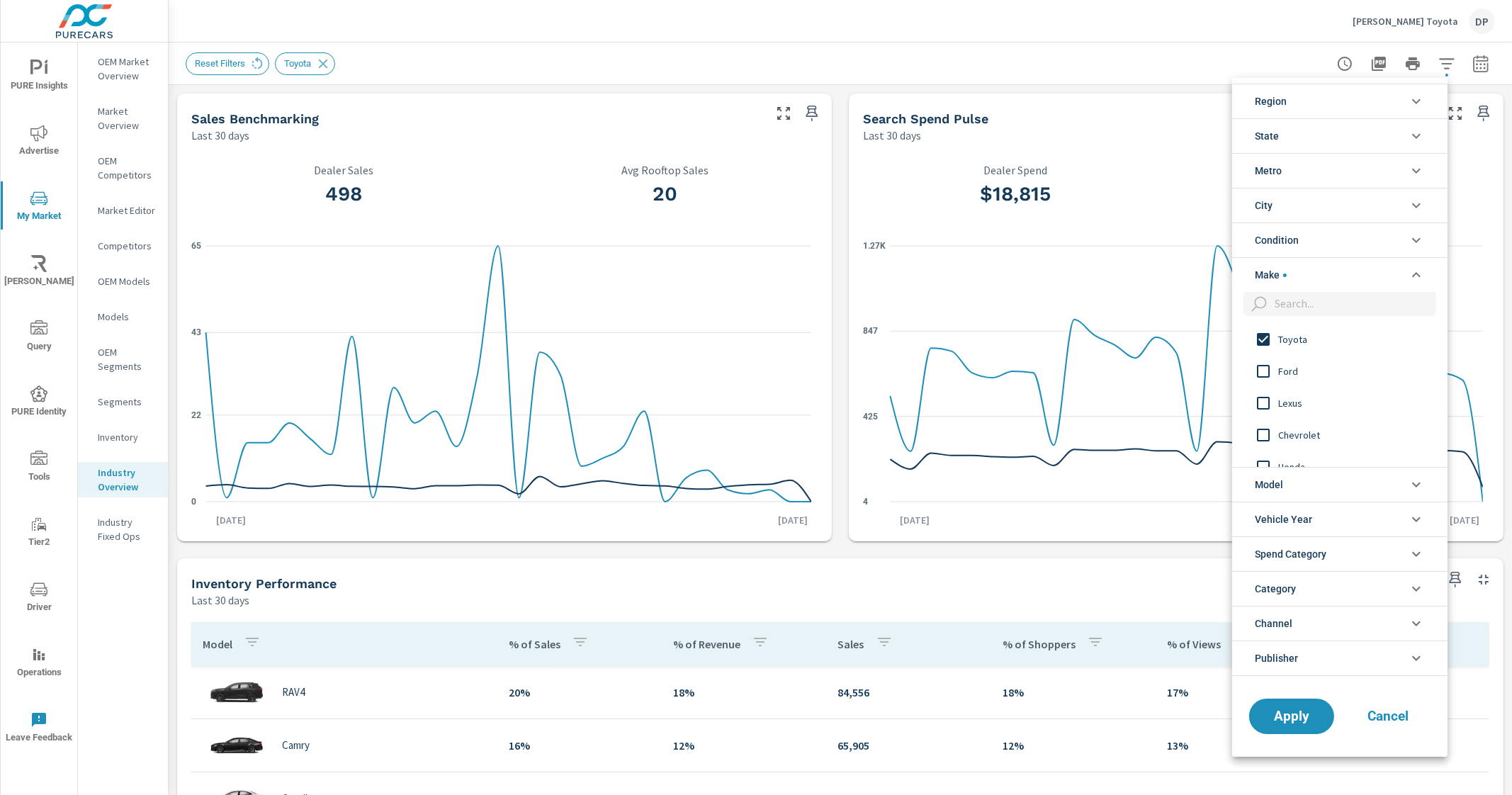
scroll to position [0, 0]
click at [1262, 333] on input "filter options" at bounding box center [1264, 340] width 30 height 30
click at [1081, 554] on div at bounding box center [756, 397] width 1512 height 795
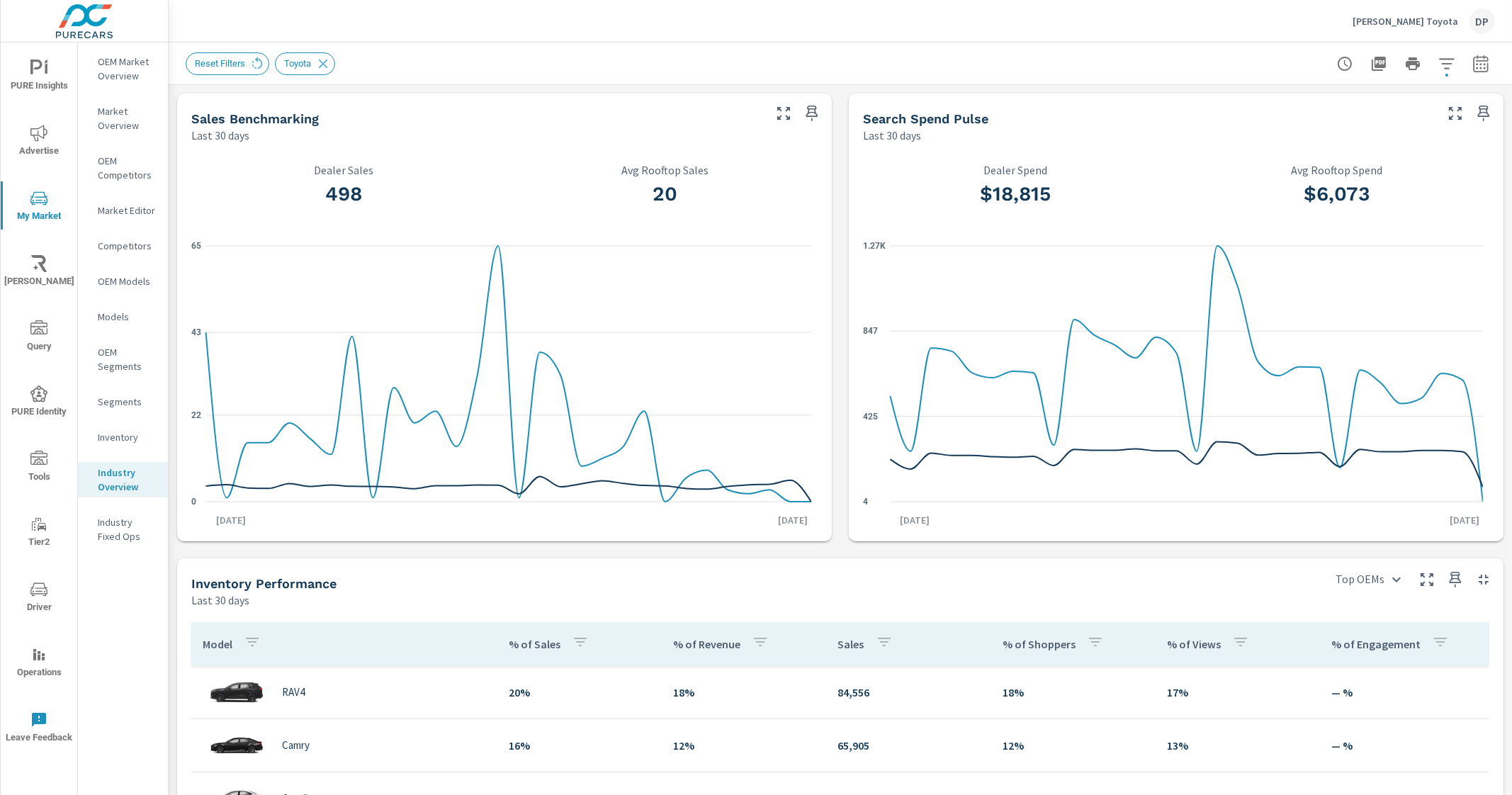
click at [1438, 65] on icon "button" at bounding box center [1446, 64] width 17 height 17
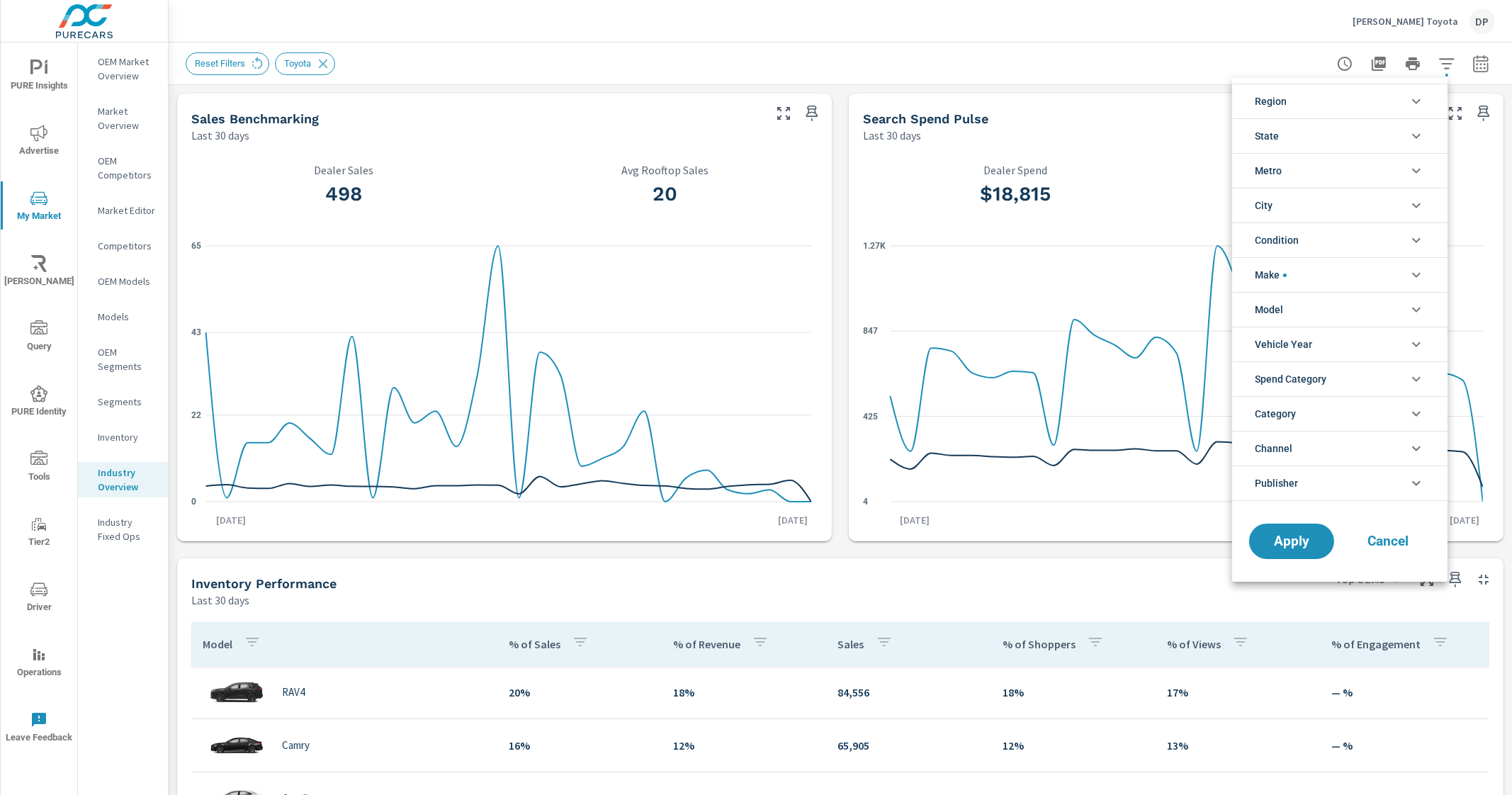
scroll to position [32, 0]
click at [1283, 550] on button "Apply" at bounding box center [1291, 541] width 88 height 37
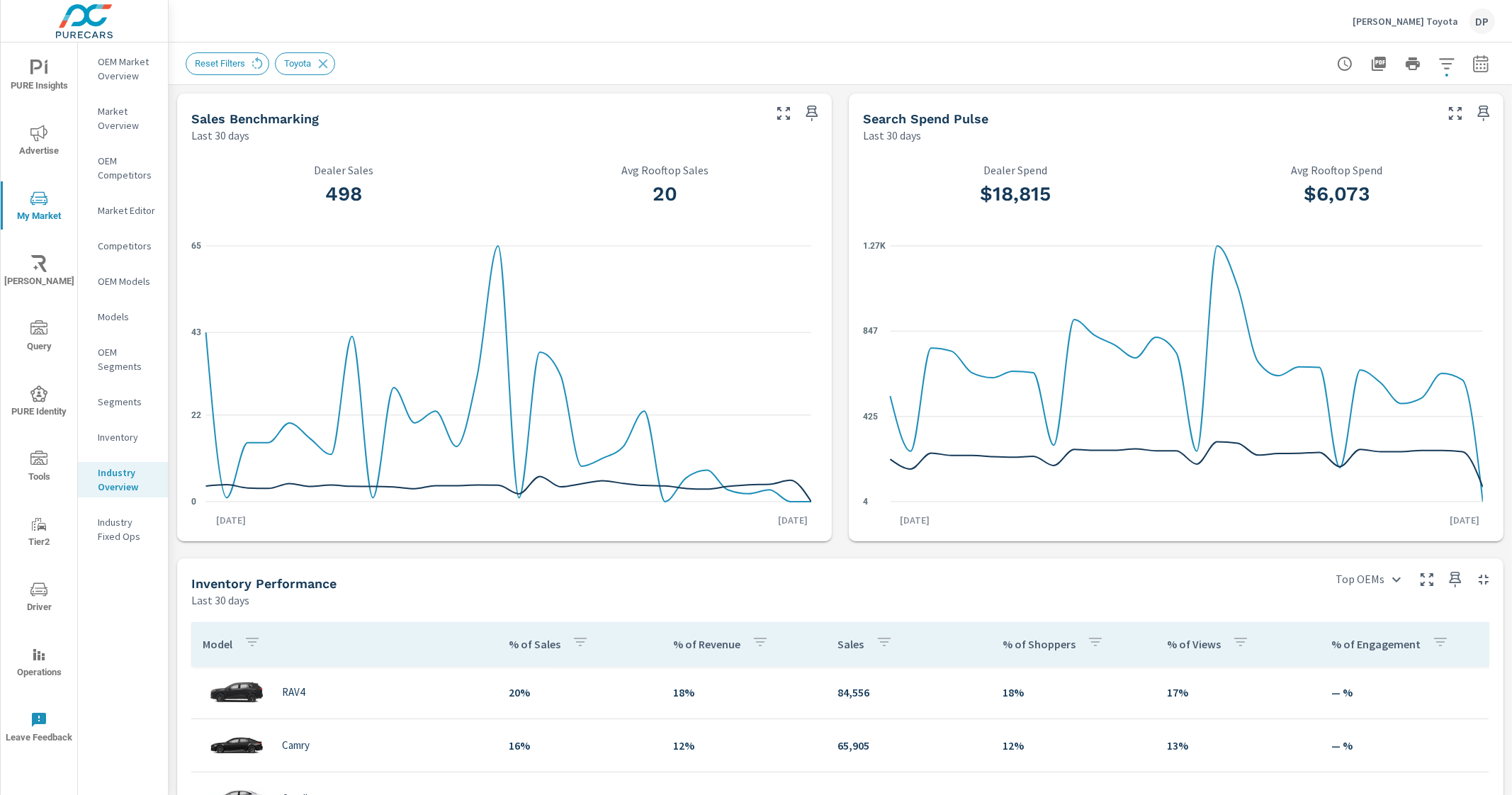
click at [1440, 65] on icon "button" at bounding box center [1446, 64] width 17 height 17
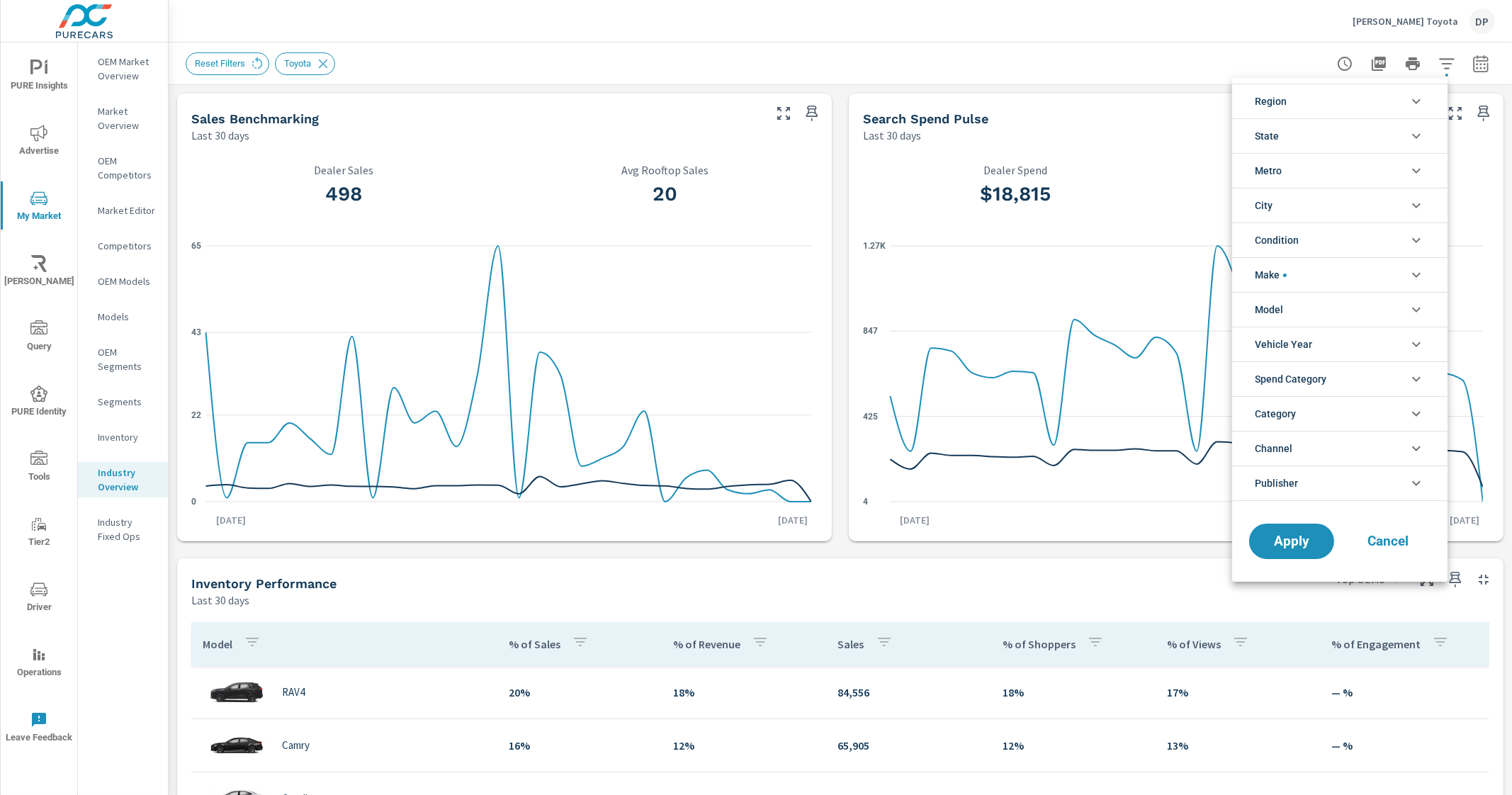
click at [1328, 266] on li "Make" at bounding box center [1339, 274] width 215 height 35
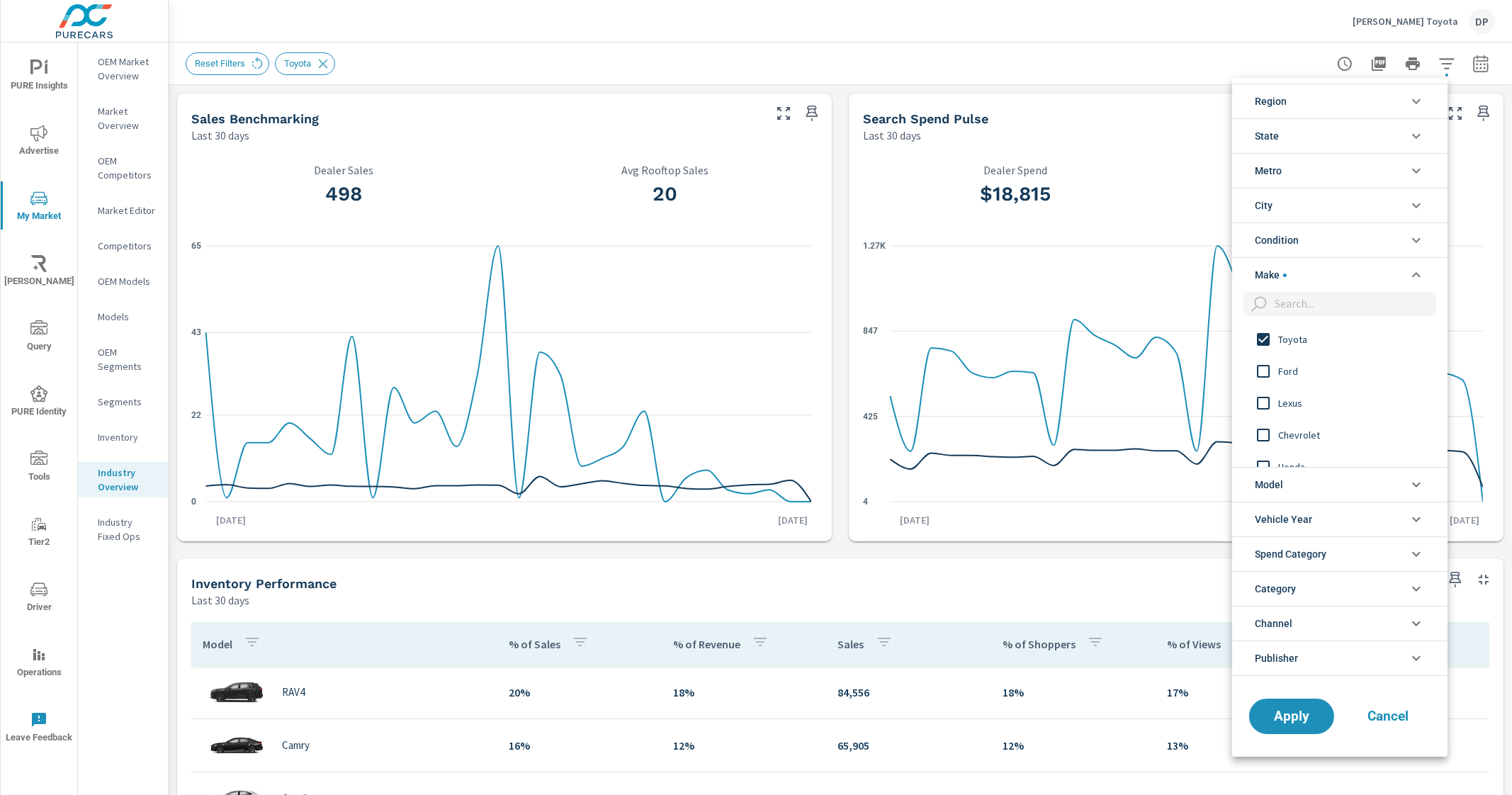
scroll to position [0, 0]
click at [1259, 331] on input "filter options" at bounding box center [1264, 340] width 30 height 30
click at [1283, 711] on span "Apply" at bounding box center [1291, 717] width 58 height 14
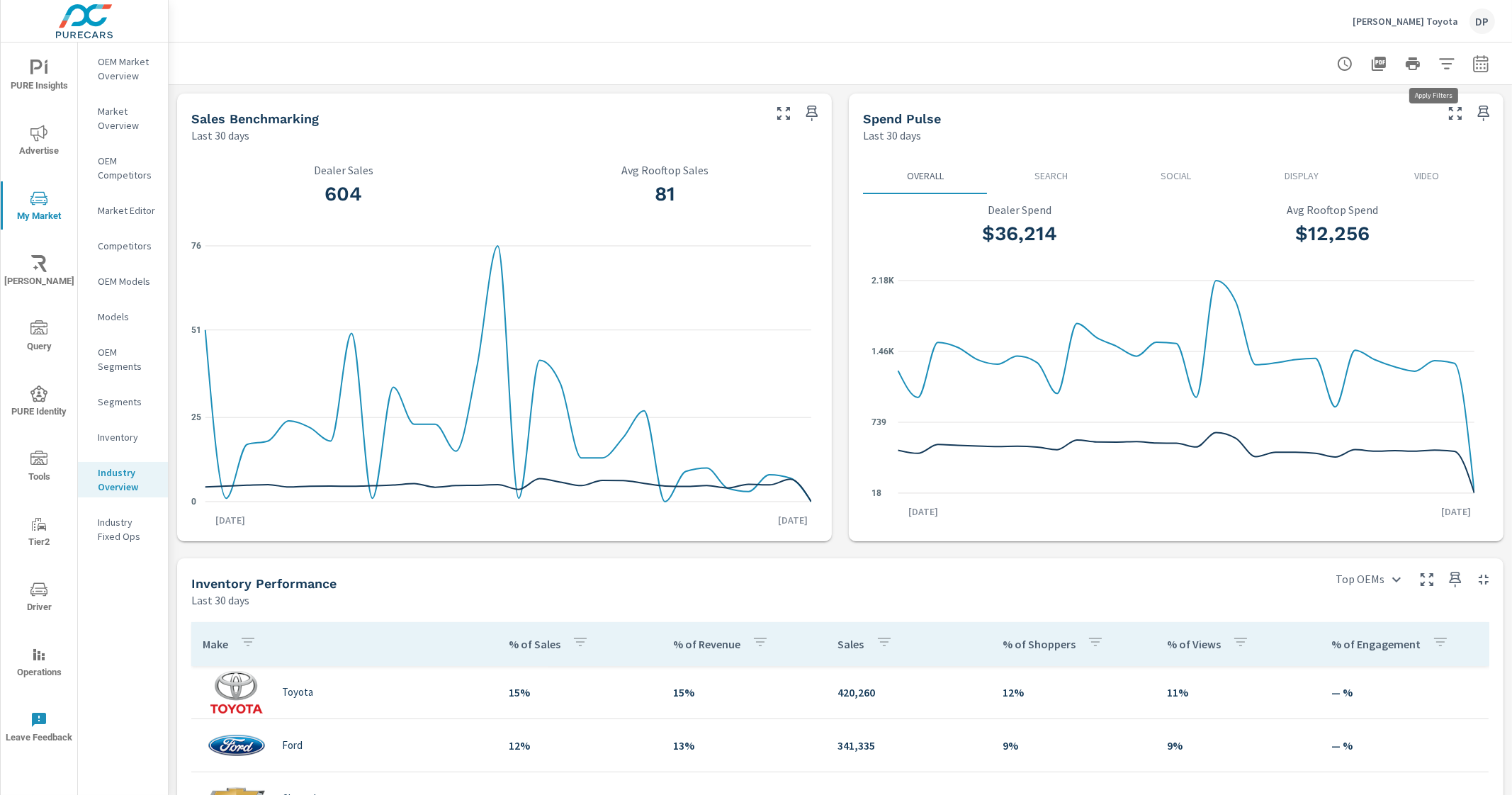
click at [1438, 64] on icon "button" at bounding box center [1446, 64] width 17 height 17
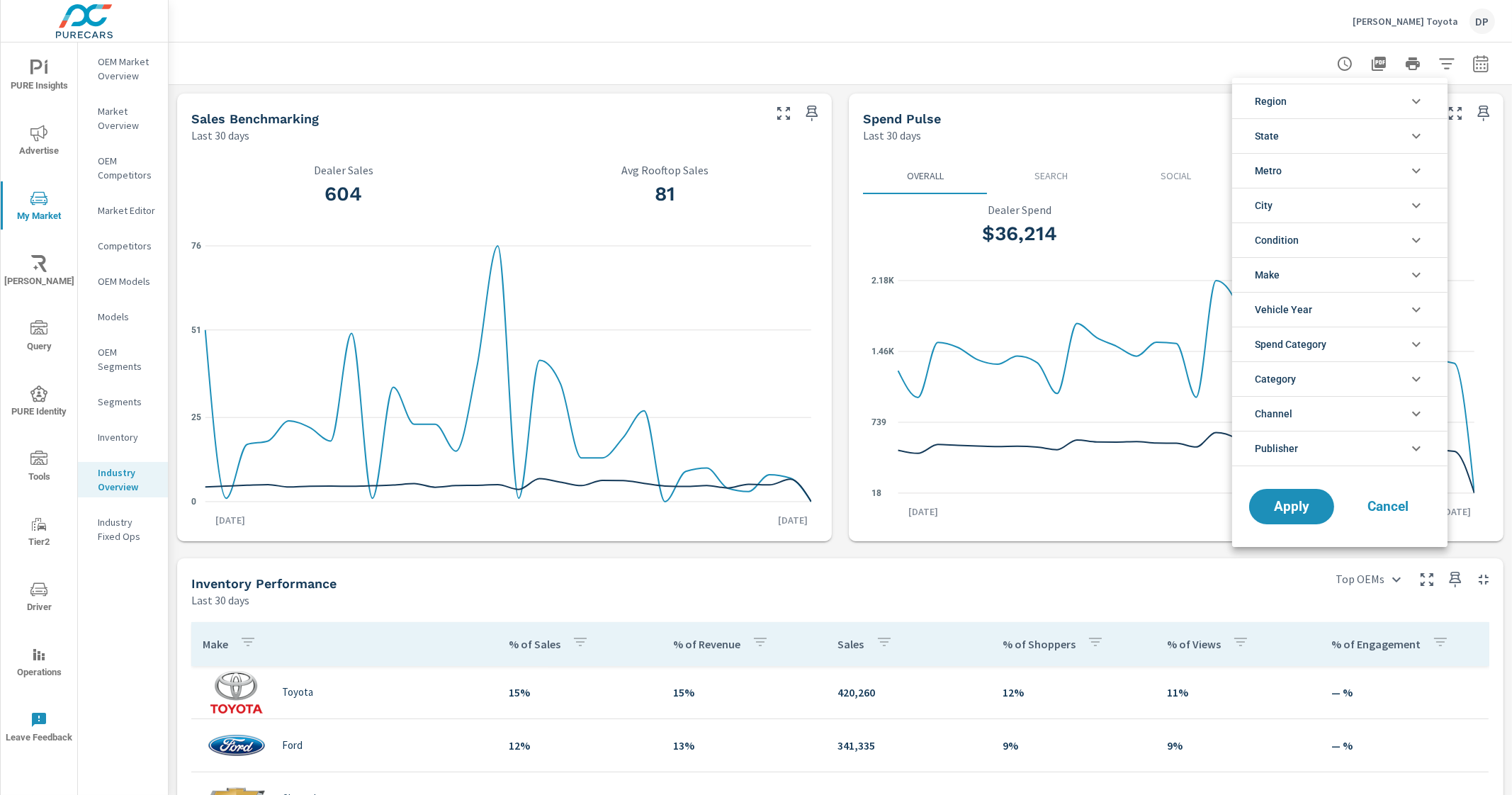
click at [1288, 266] on li "Make" at bounding box center [1339, 274] width 215 height 35
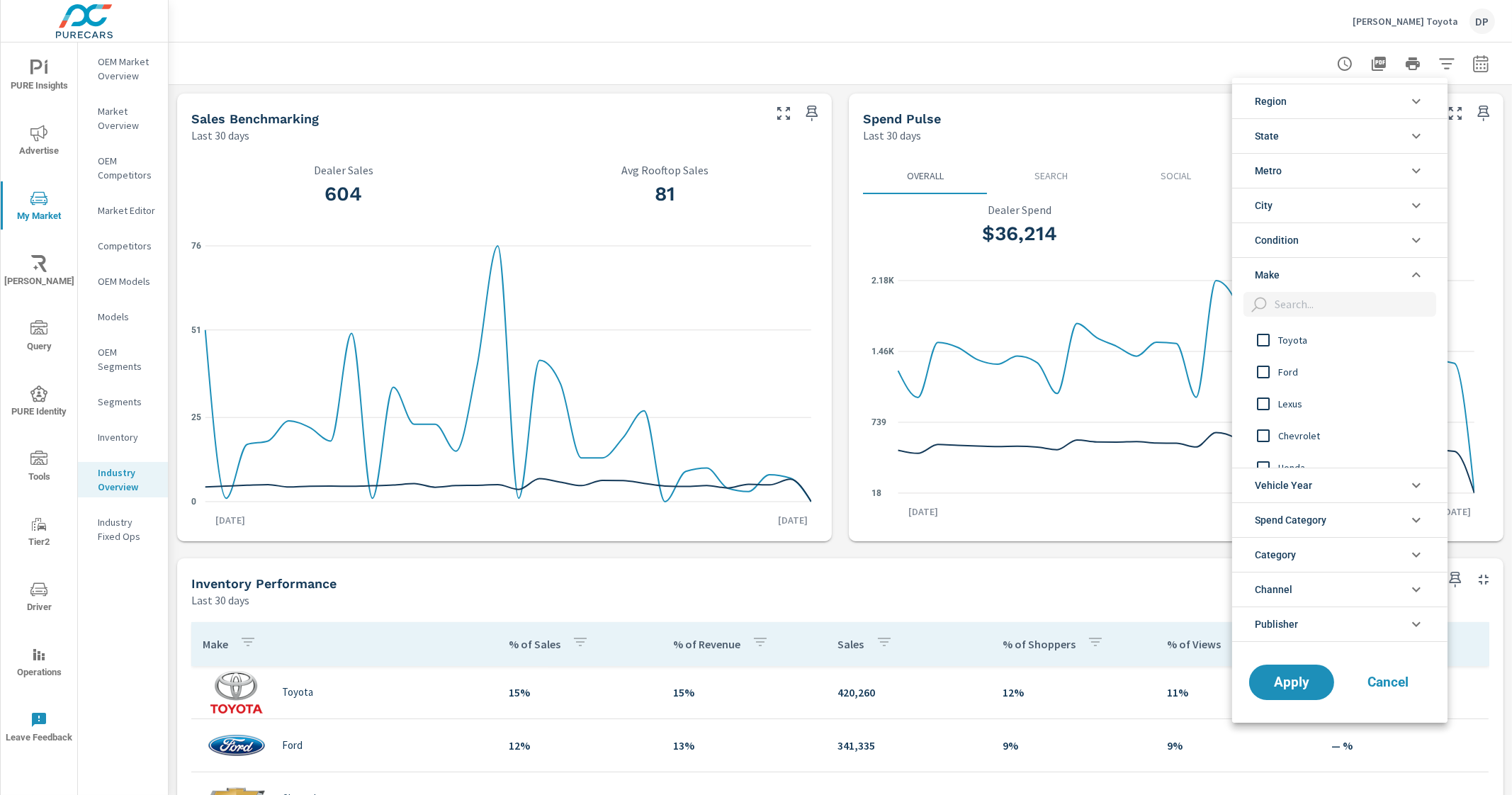
click at [1274, 275] on span "Make" at bounding box center [1267, 274] width 25 height 34
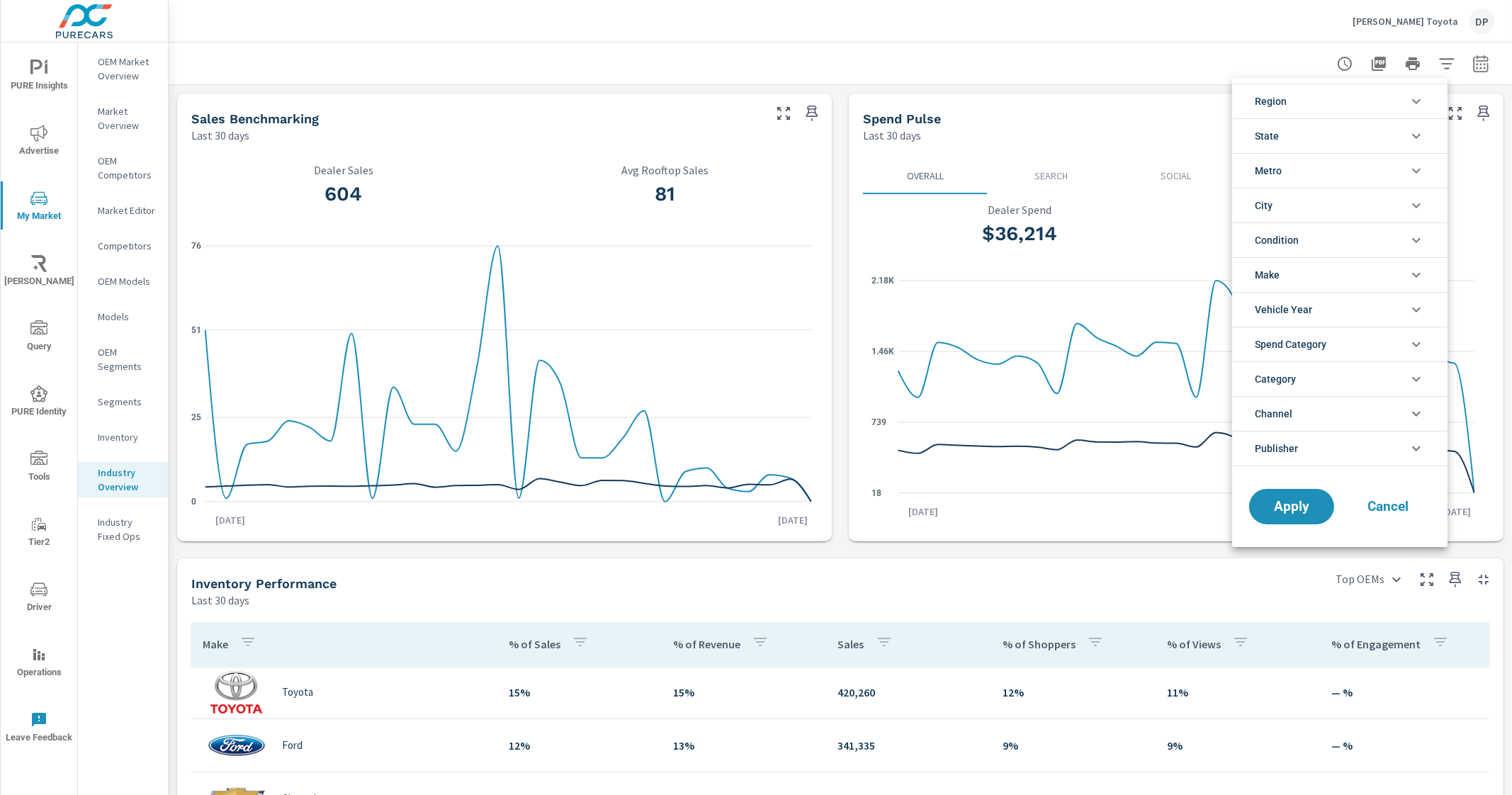
click at [117, 71] on div at bounding box center [756, 397] width 1512 height 795
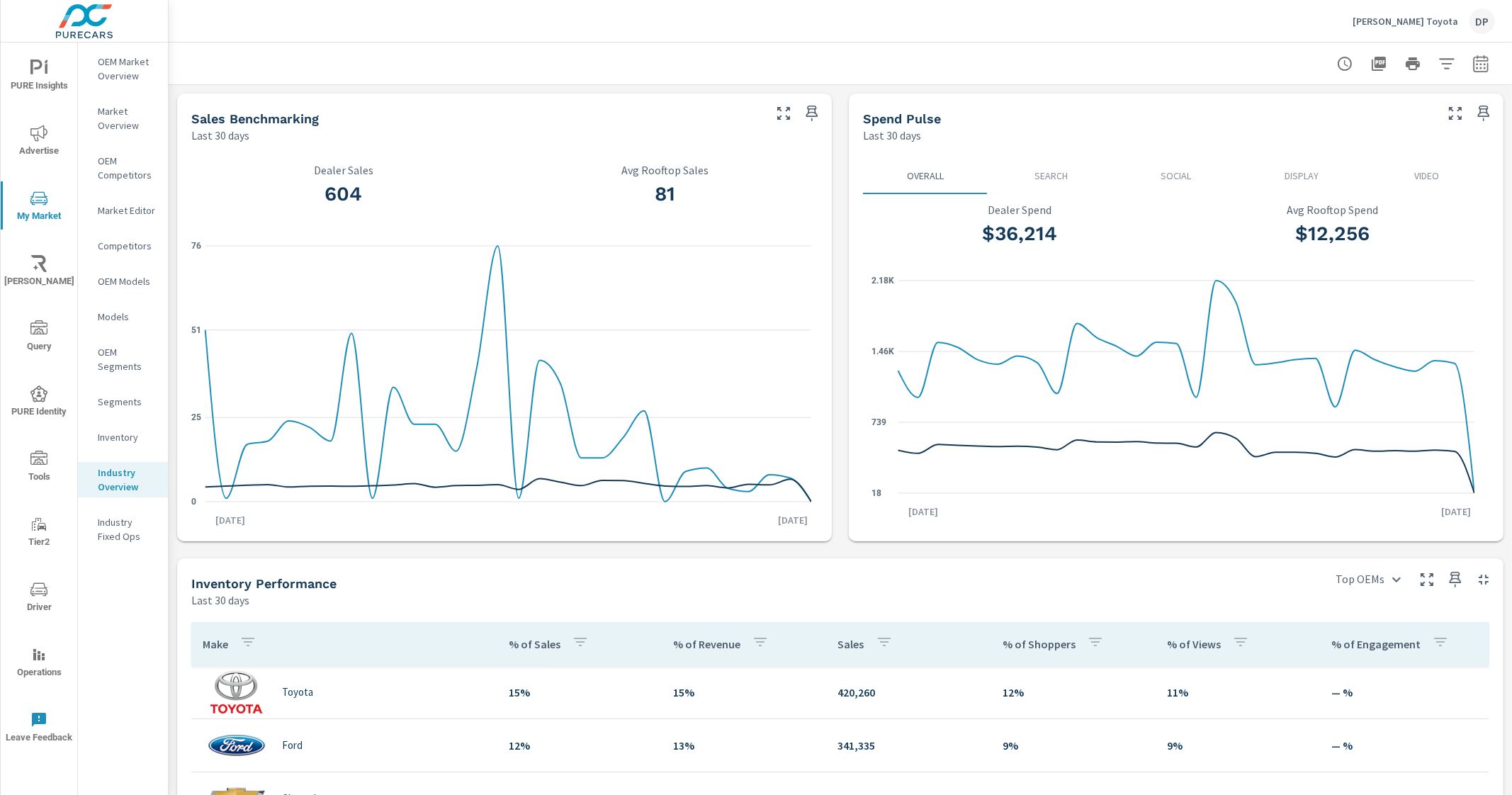
click at [132, 66] on p "OEM Market Overview" at bounding box center [127, 68] width 59 height 29
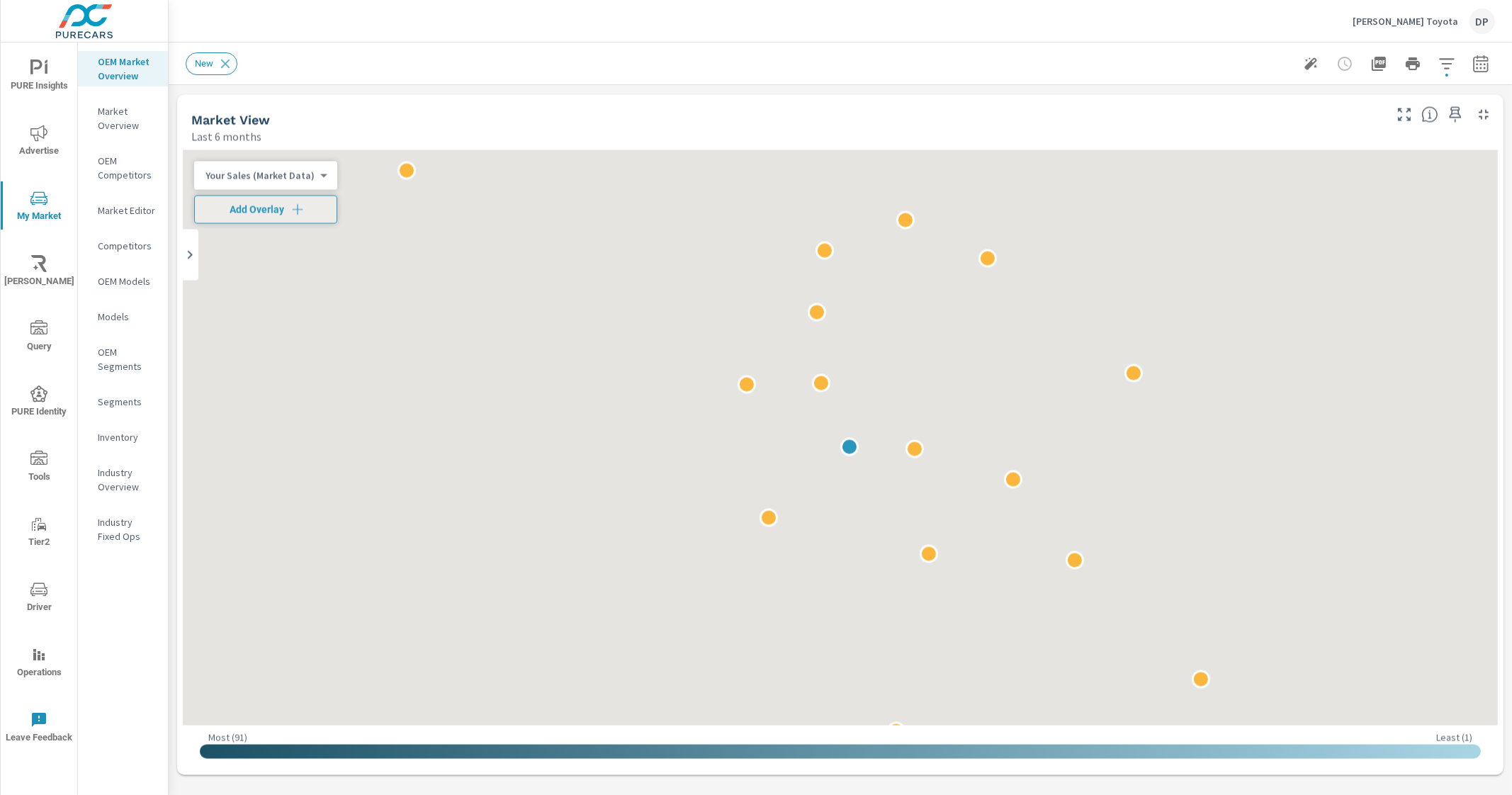
scroll to position [957, 0]
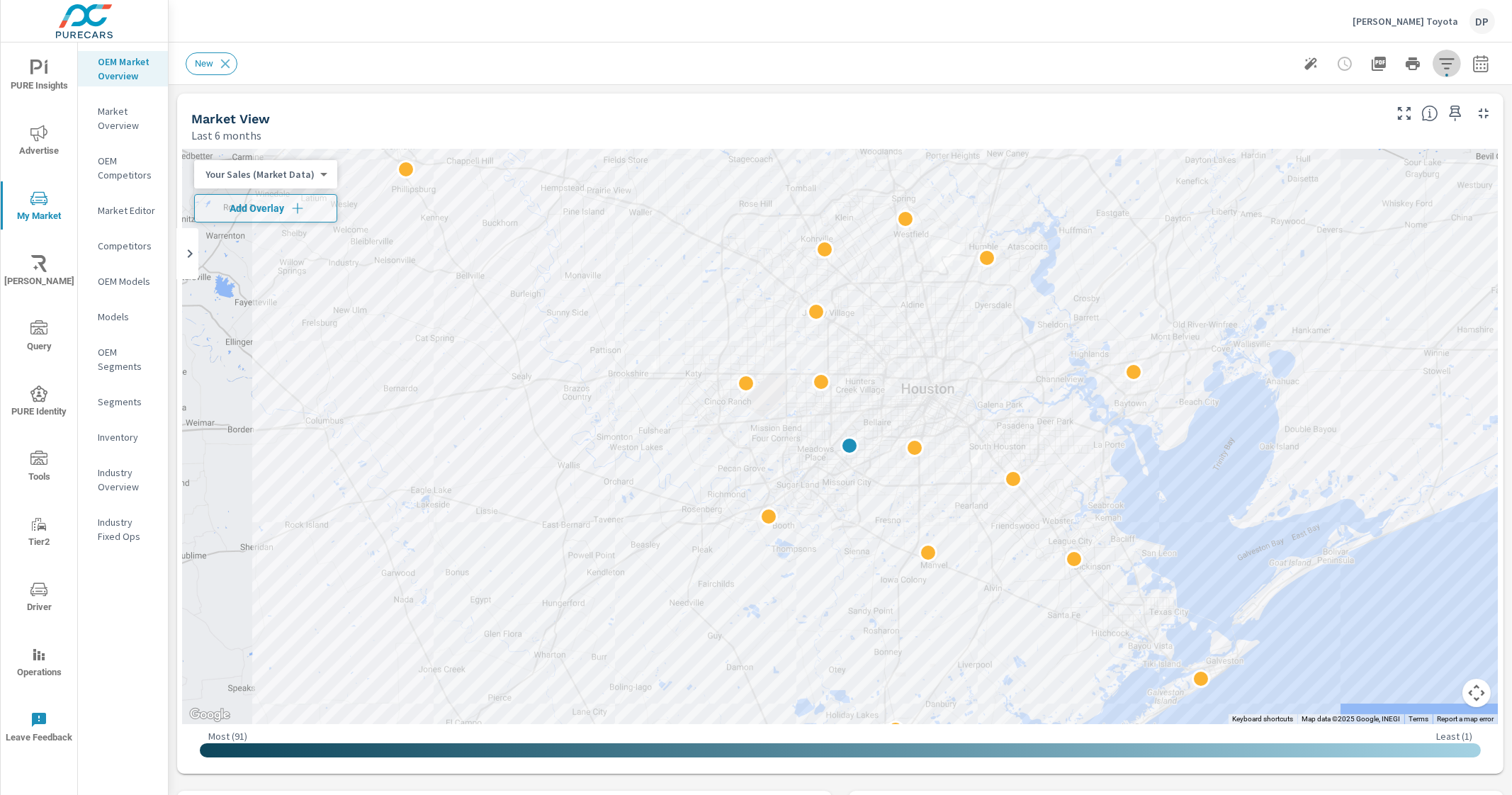
click at [1438, 62] on icon "button" at bounding box center [1446, 64] width 17 height 17
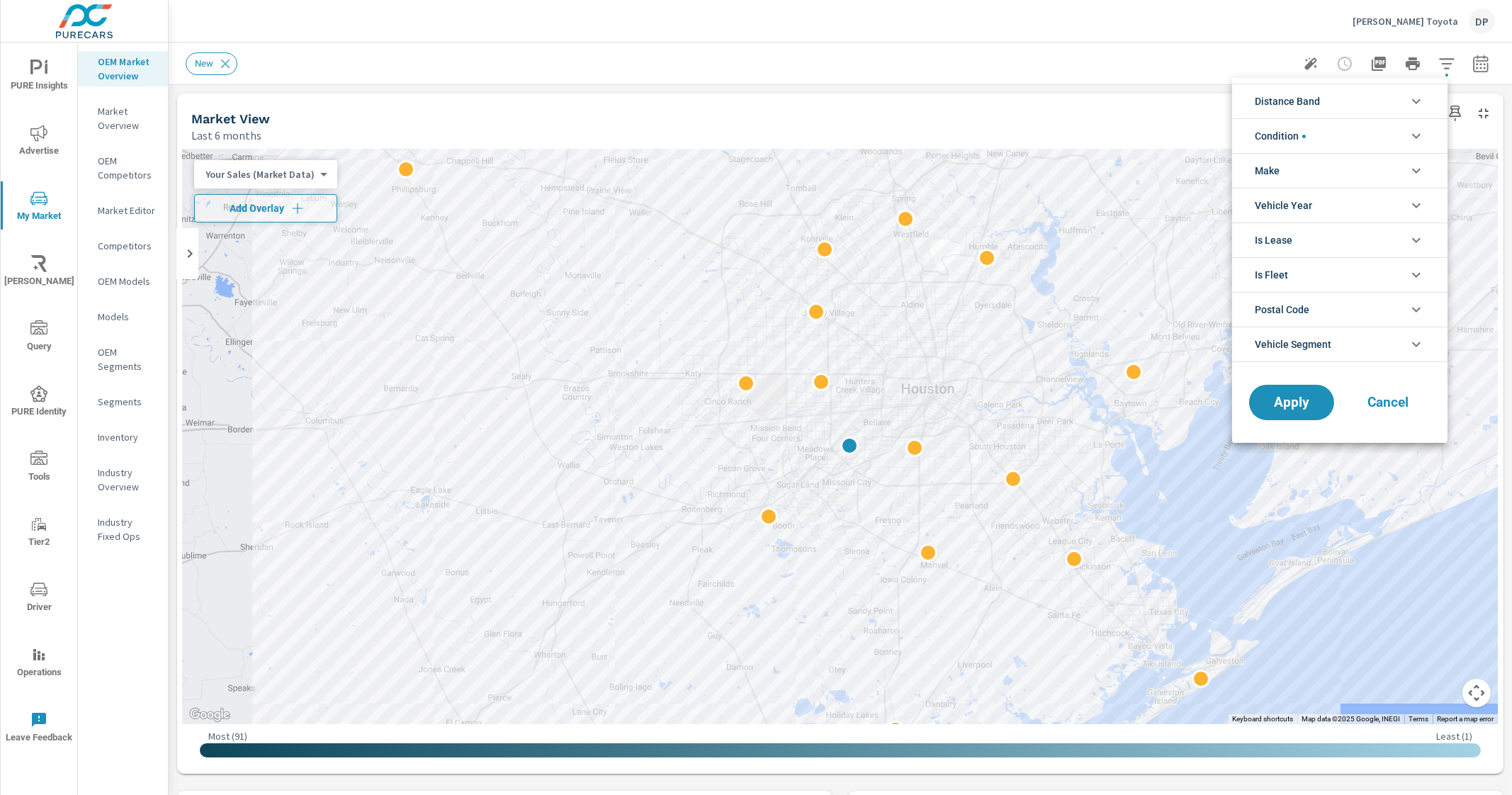
click at [1296, 170] on li "Make" at bounding box center [1339, 171] width 215 height 35
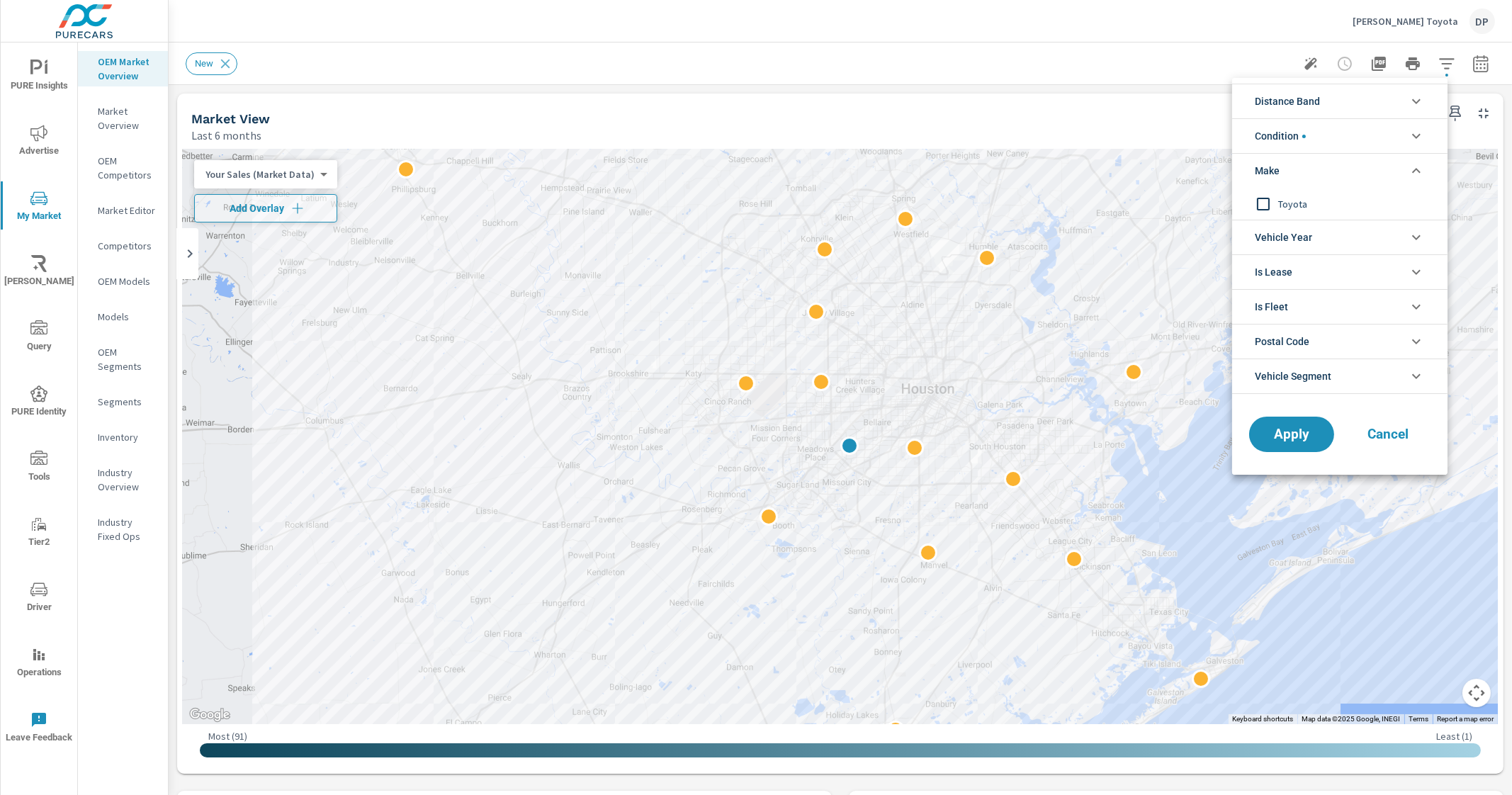
click at [1296, 172] on li "Make" at bounding box center [1339, 171] width 215 height 35
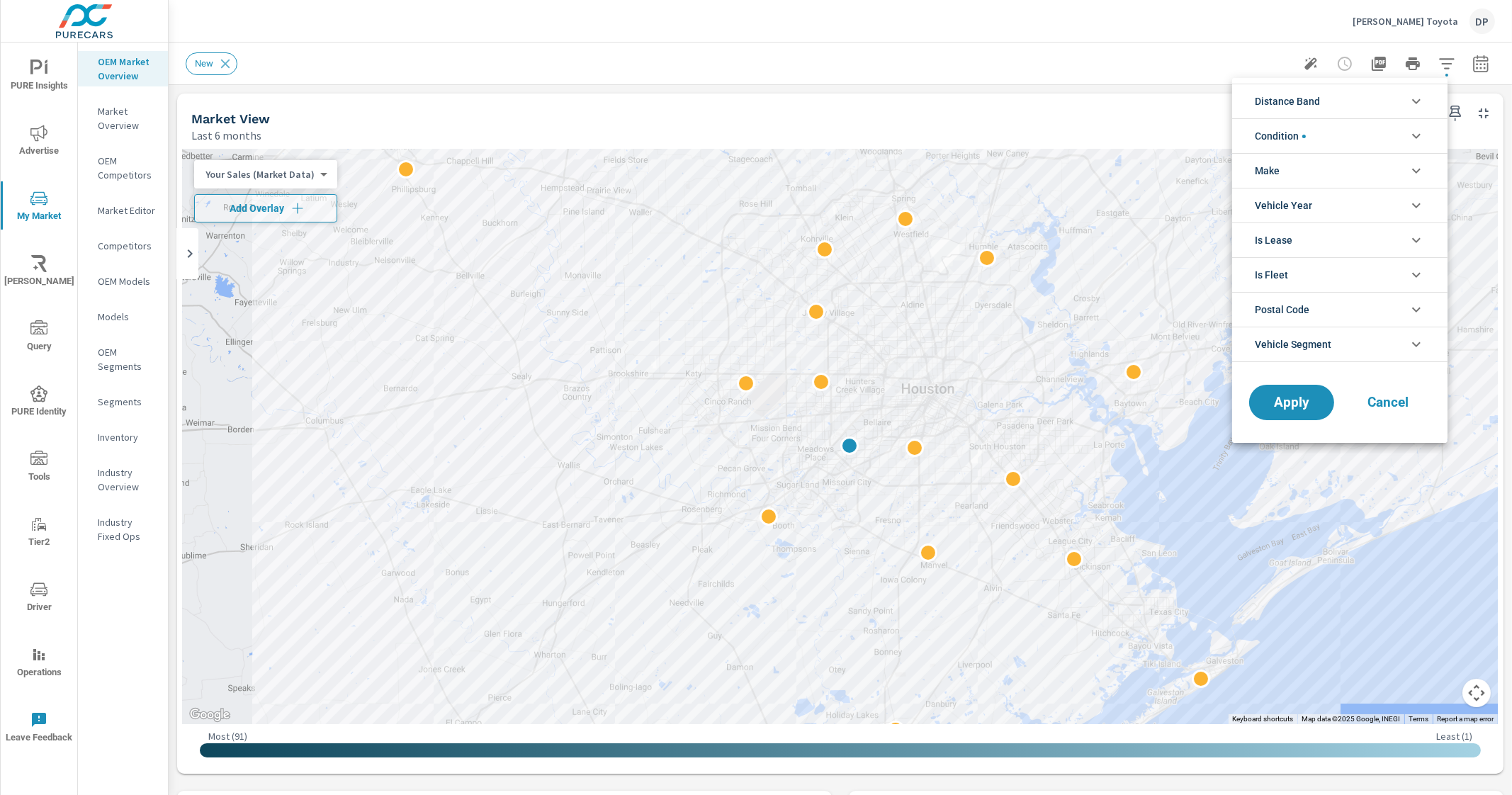
click at [1510, 139] on div at bounding box center [756, 397] width 1512 height 795
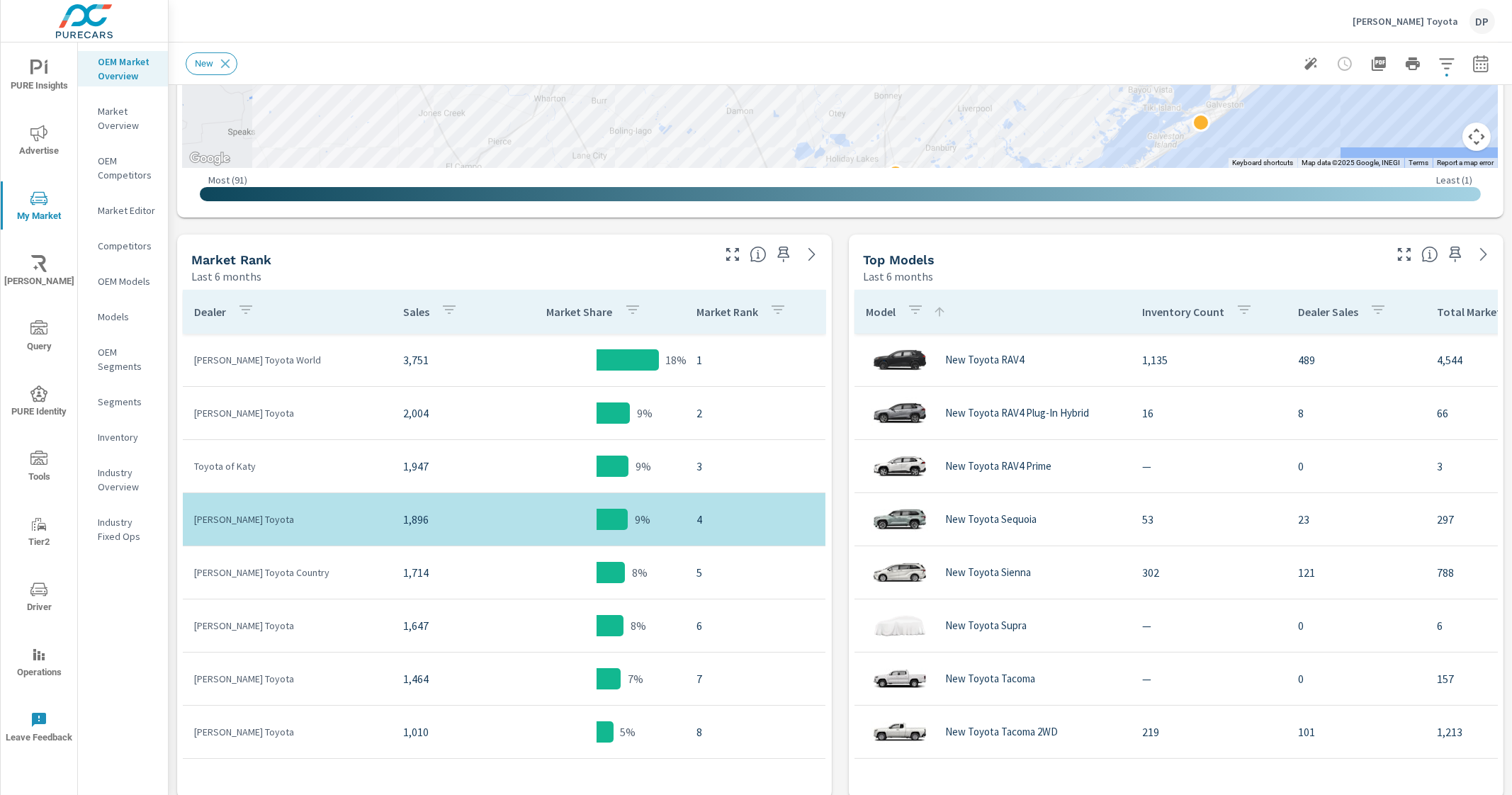
scroll to position [555, 0]
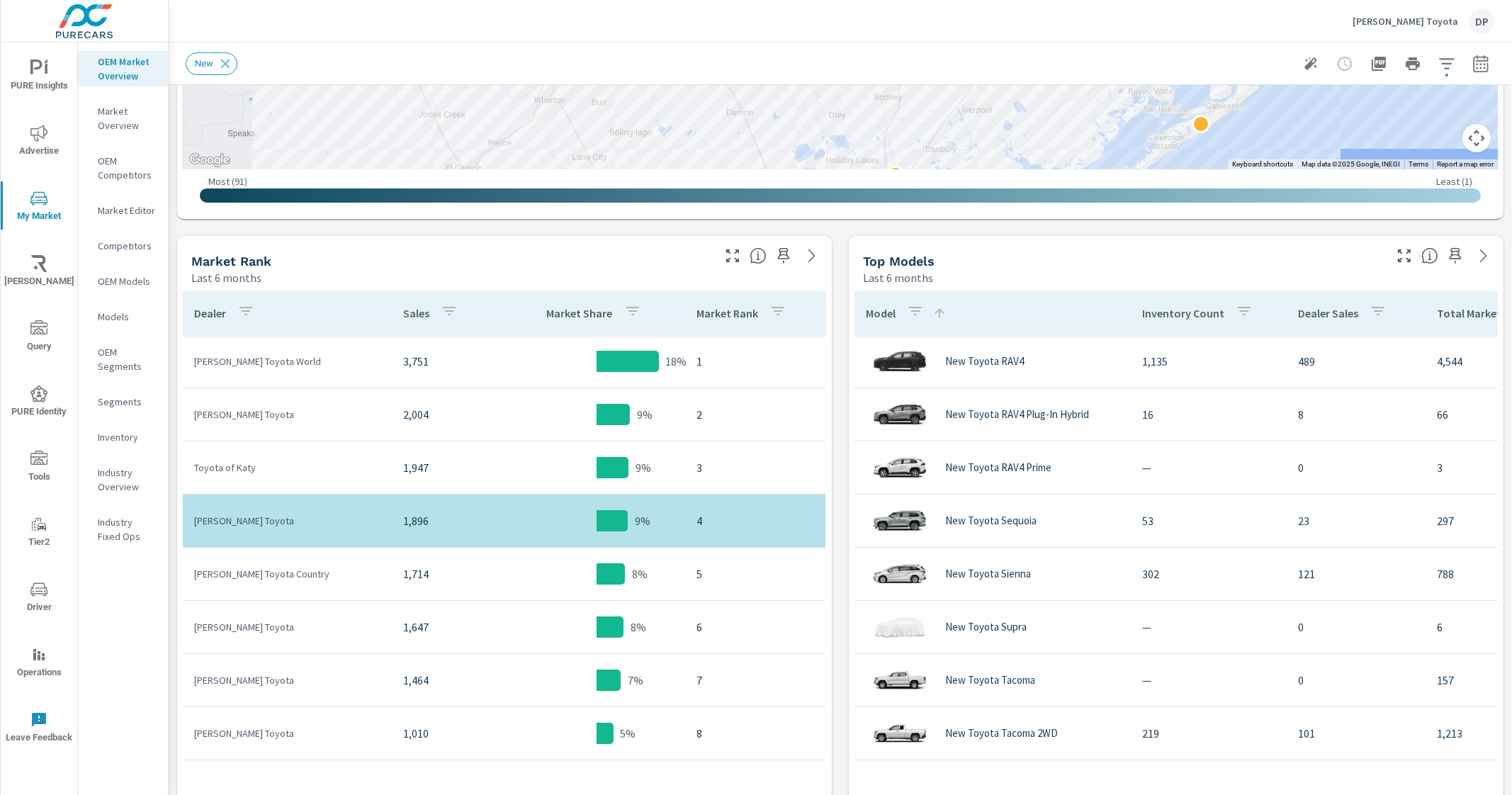
click at [135, 399] on p "Segments" at bounding box center [127, 401] width 59 height 14
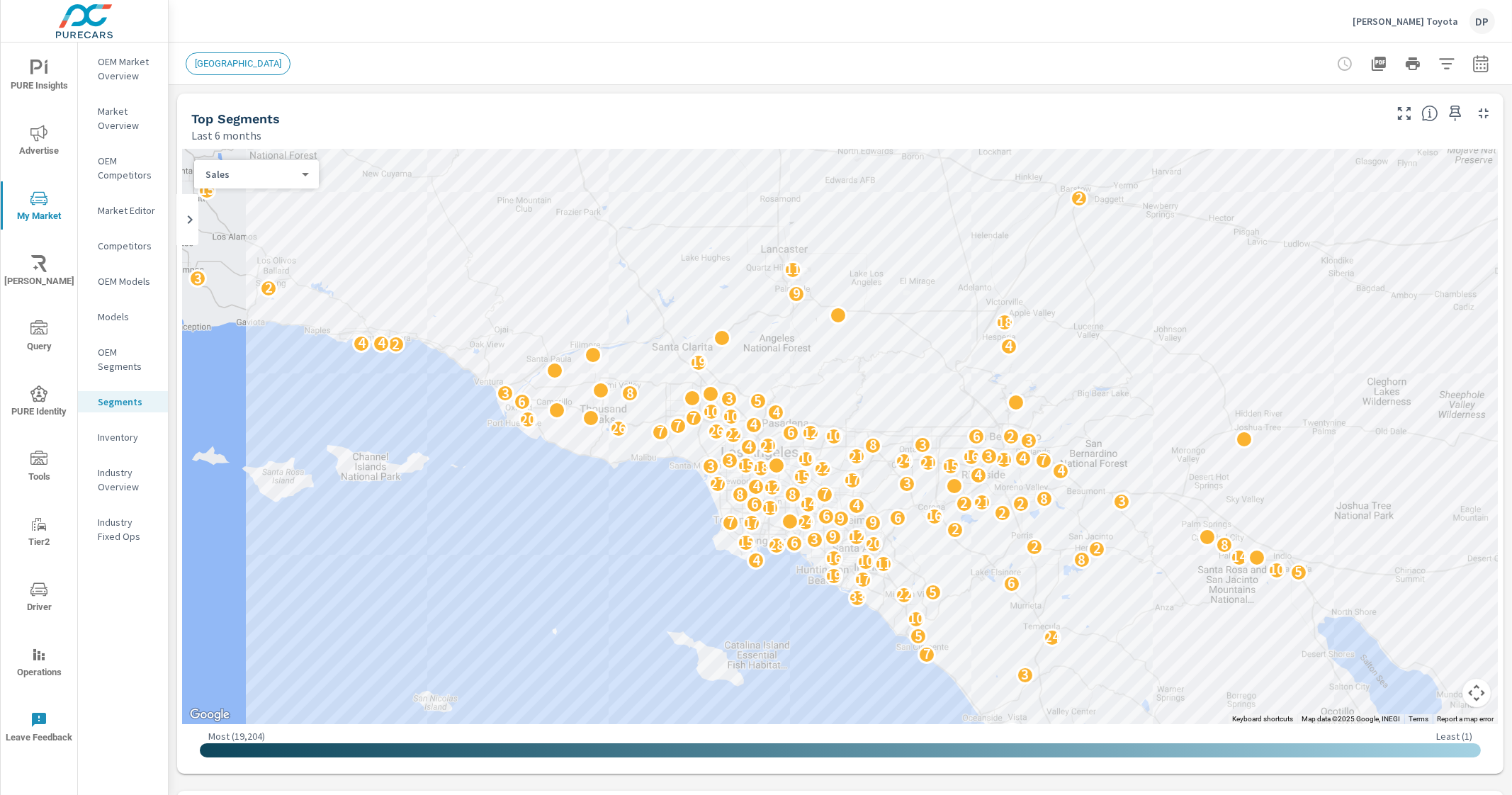
click at [1434, 75] on button "button" at bounding box center [1446, 64] width 29 height 29
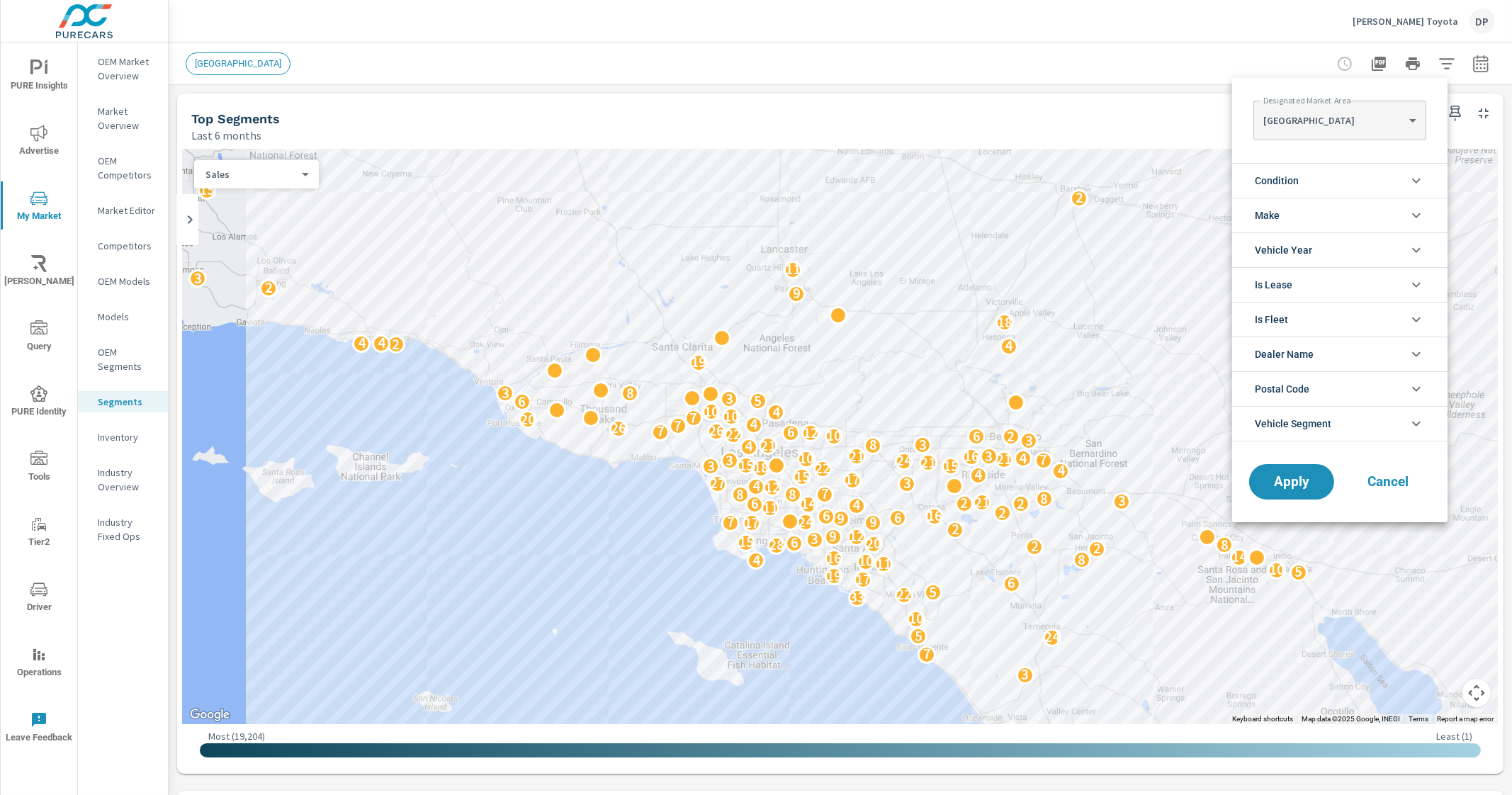
click at [1318, 203] on li "Make" at bounding box center [1339, 215] width 215 height 35
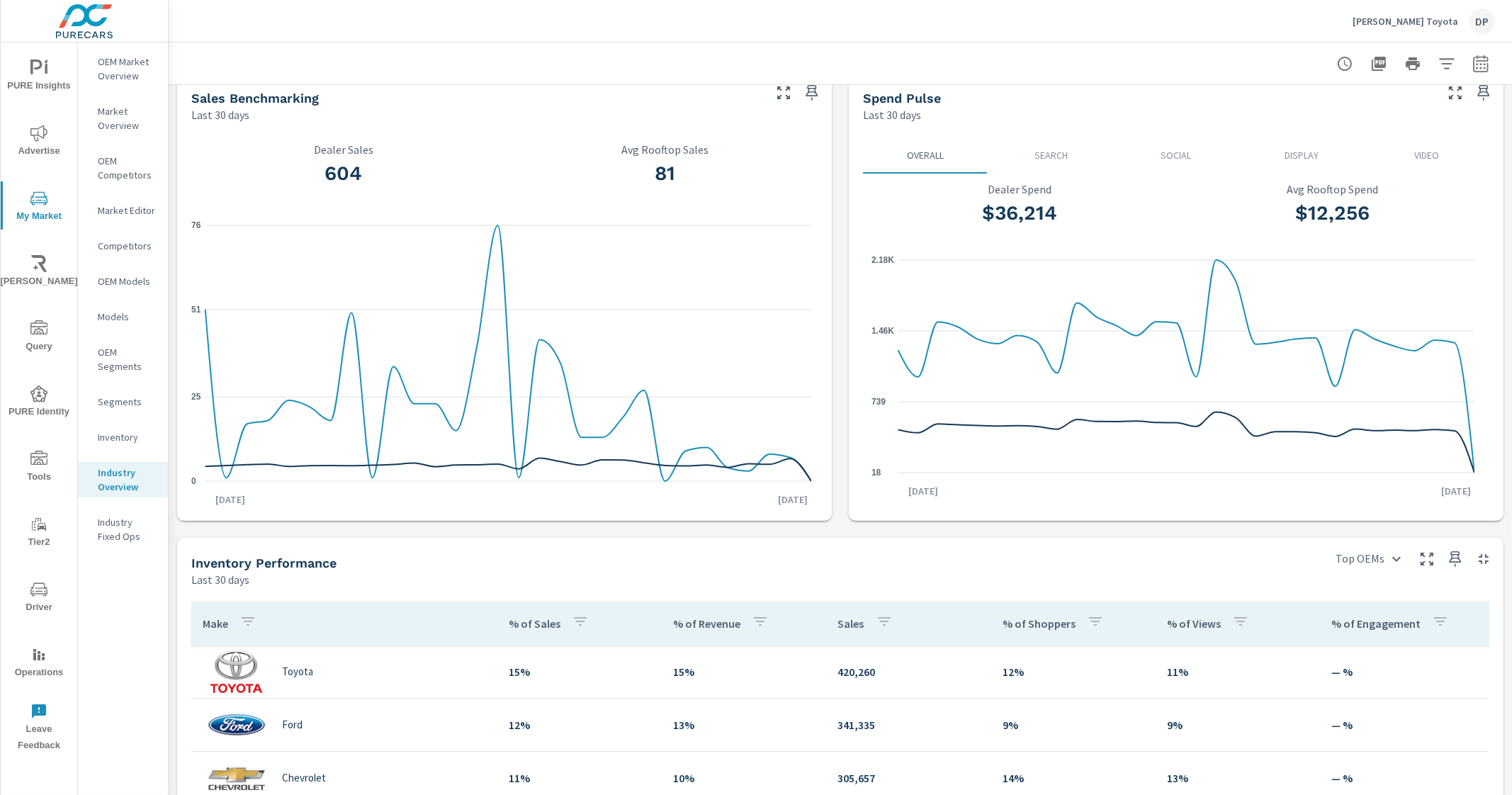
scroll to position [19, 0]
click at [1438, 56] on icon "button" at bounding box center [1446, 64] width 17 height 17
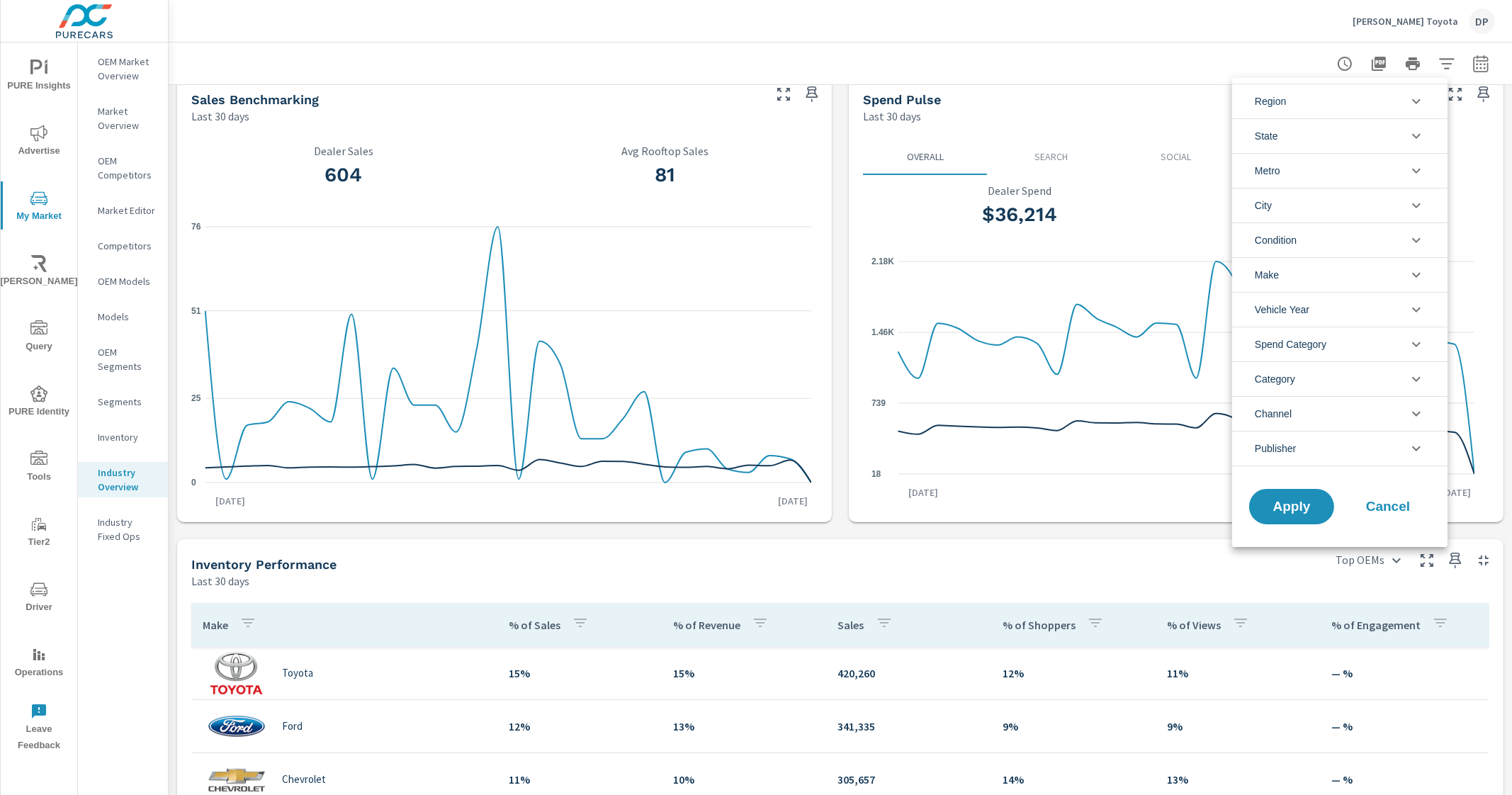
click at [1333, 170] on li "Metro" at bounding box center [1339, 171] width 215 height 35
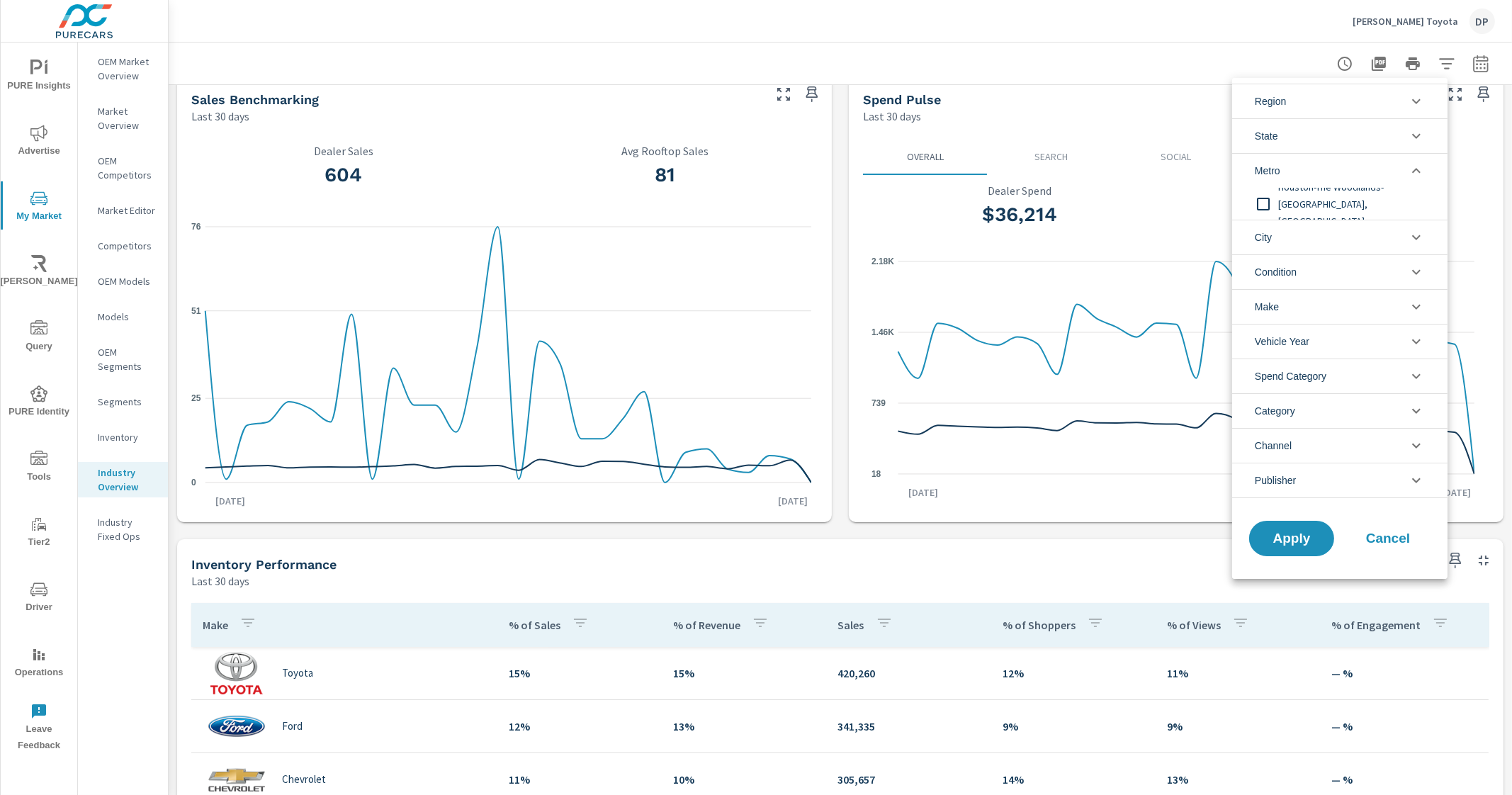
click at [1333, 170] on li "Metro" at bounding box center [1339, 171] width 215 height 35
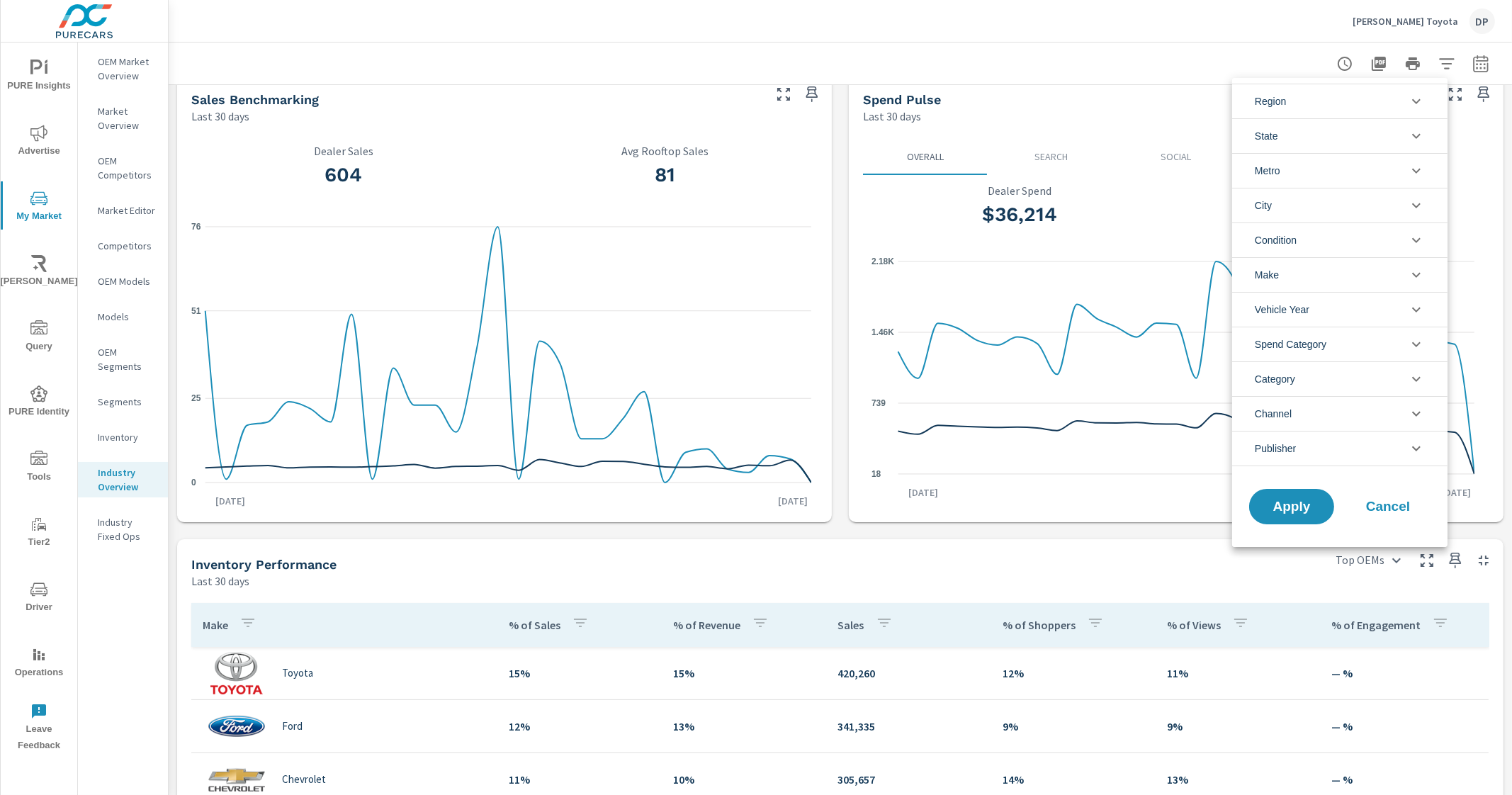
click at [1311, 211] on li "City" at bounding box center [1339, 205] width 215 height 35
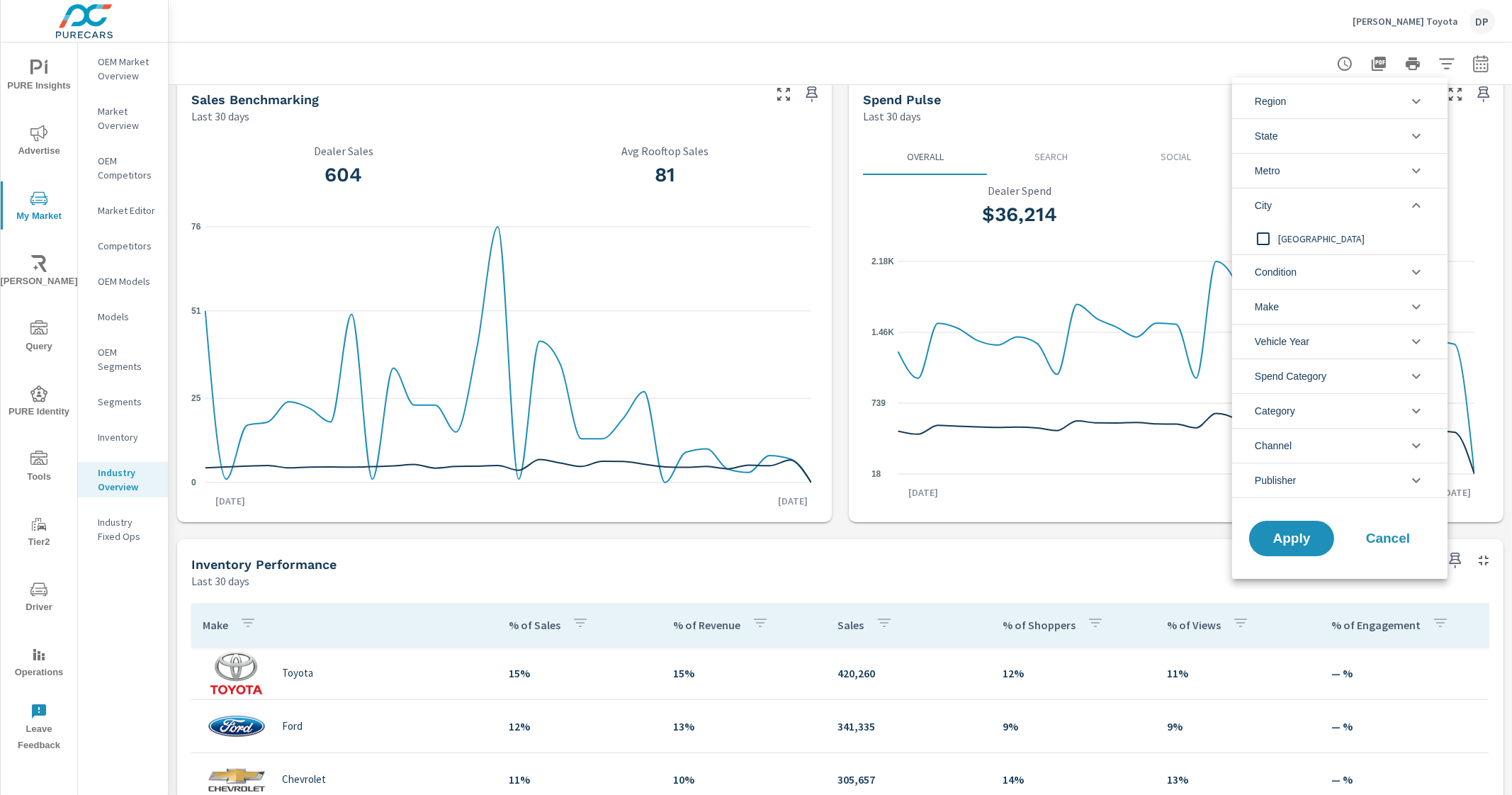
click at [1311, 211] on li "City" at bounding box center [1339, 205] width 215 height 35
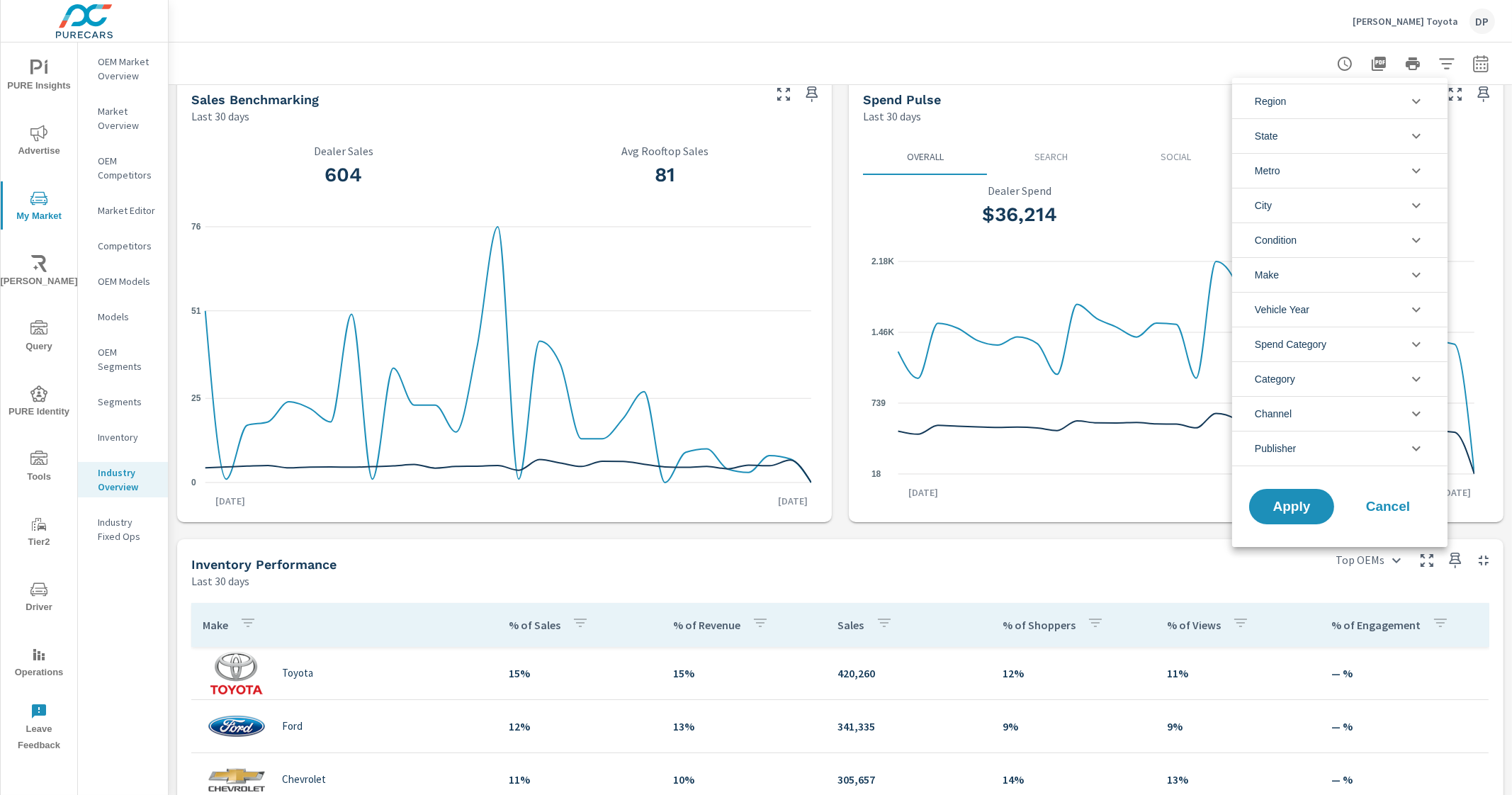
click at [1034, 38] on div at bounding box center [756, 397] width 1512 height 795
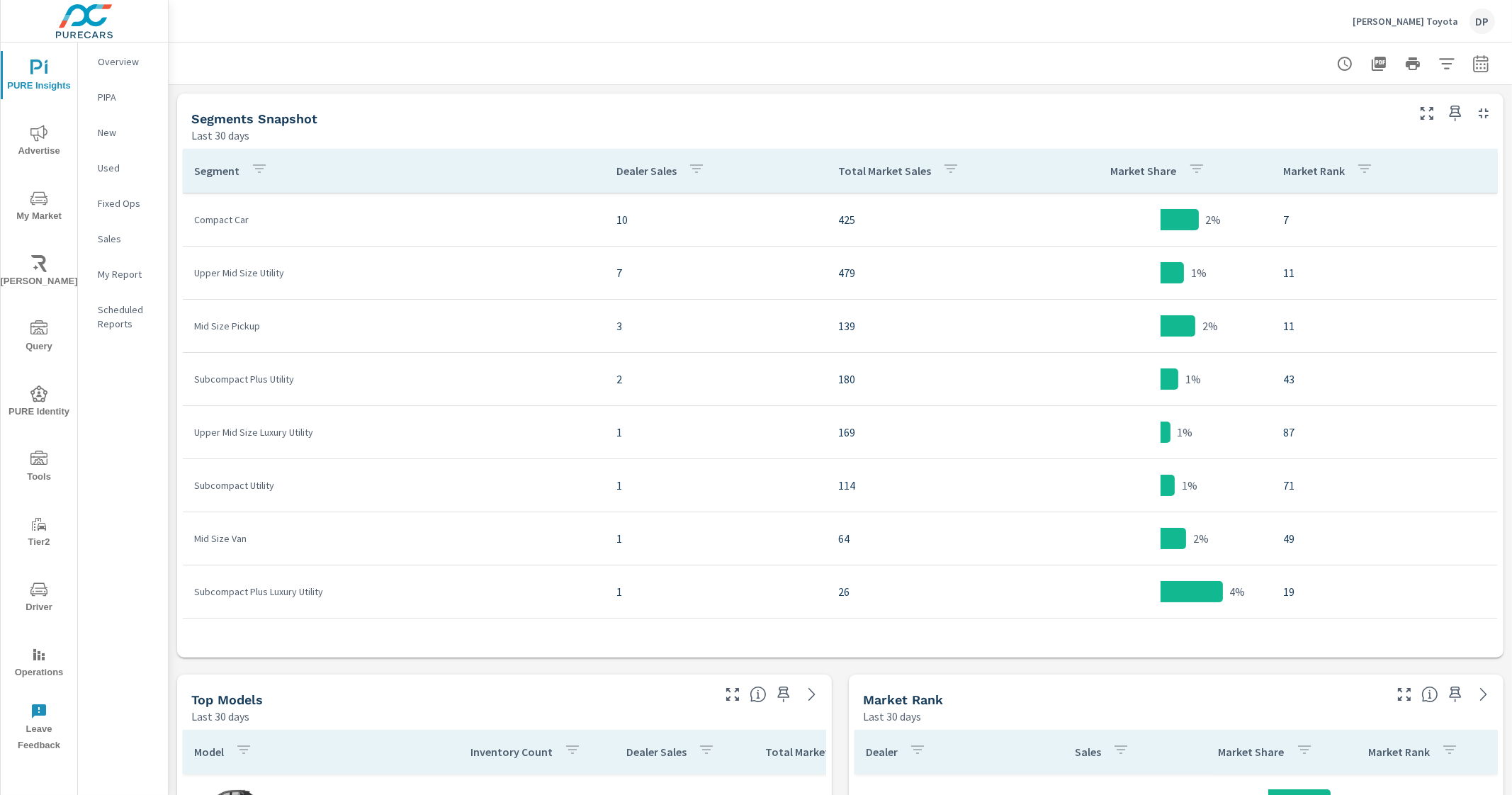
click at [1435, 52] on button "button" at bounding box center [1446, 64] width 29 height 29
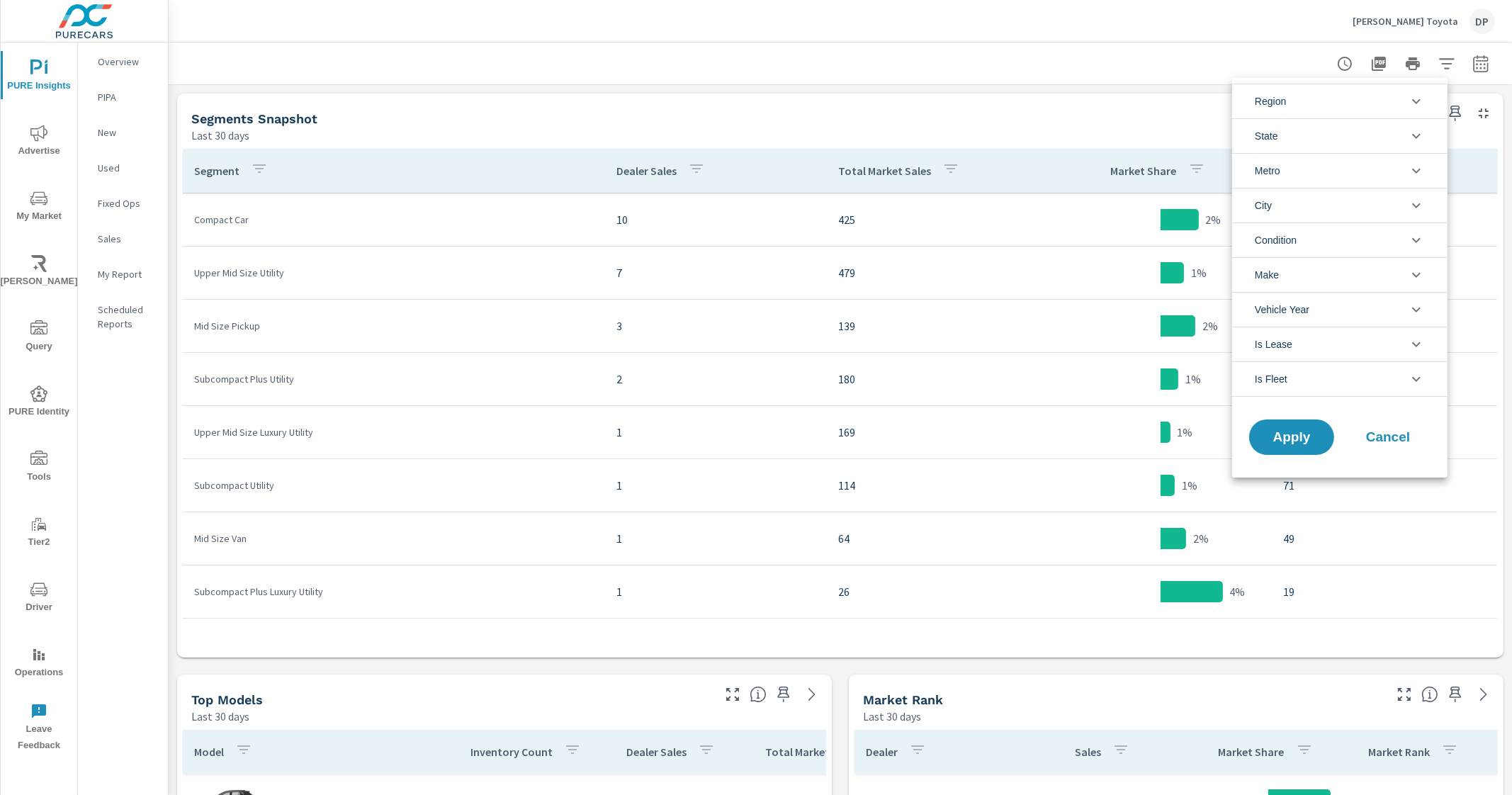
click at [1403, 104] on li "Region" at bounding box center [1339, 102] width 215 height 35
click at [1349, 139] on li "State" at bounding box center [1339, 136] width 215 height 35
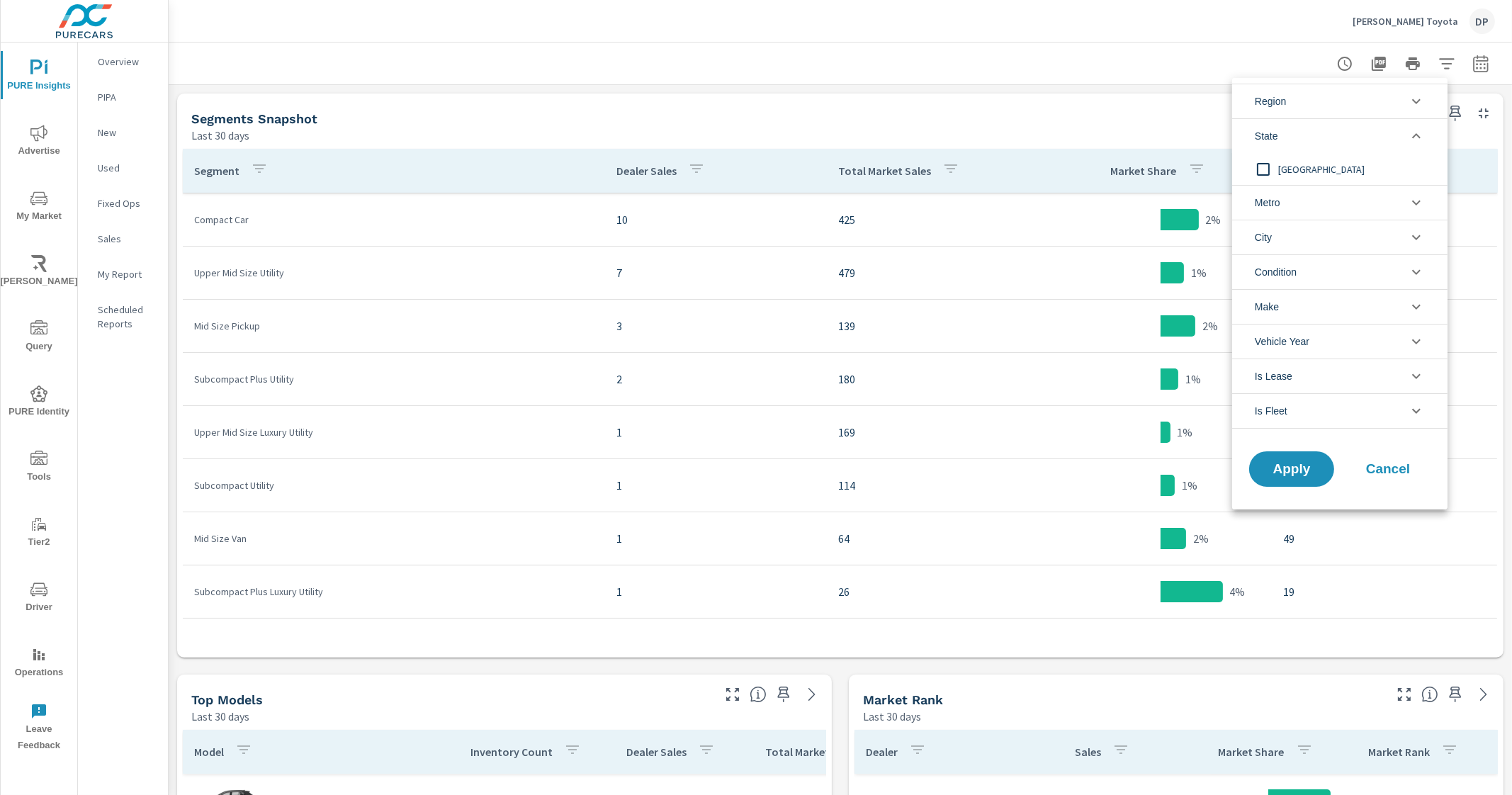
click at [1346, 139] on li "State" at bounding box center [1339, 136] width 215 height 35
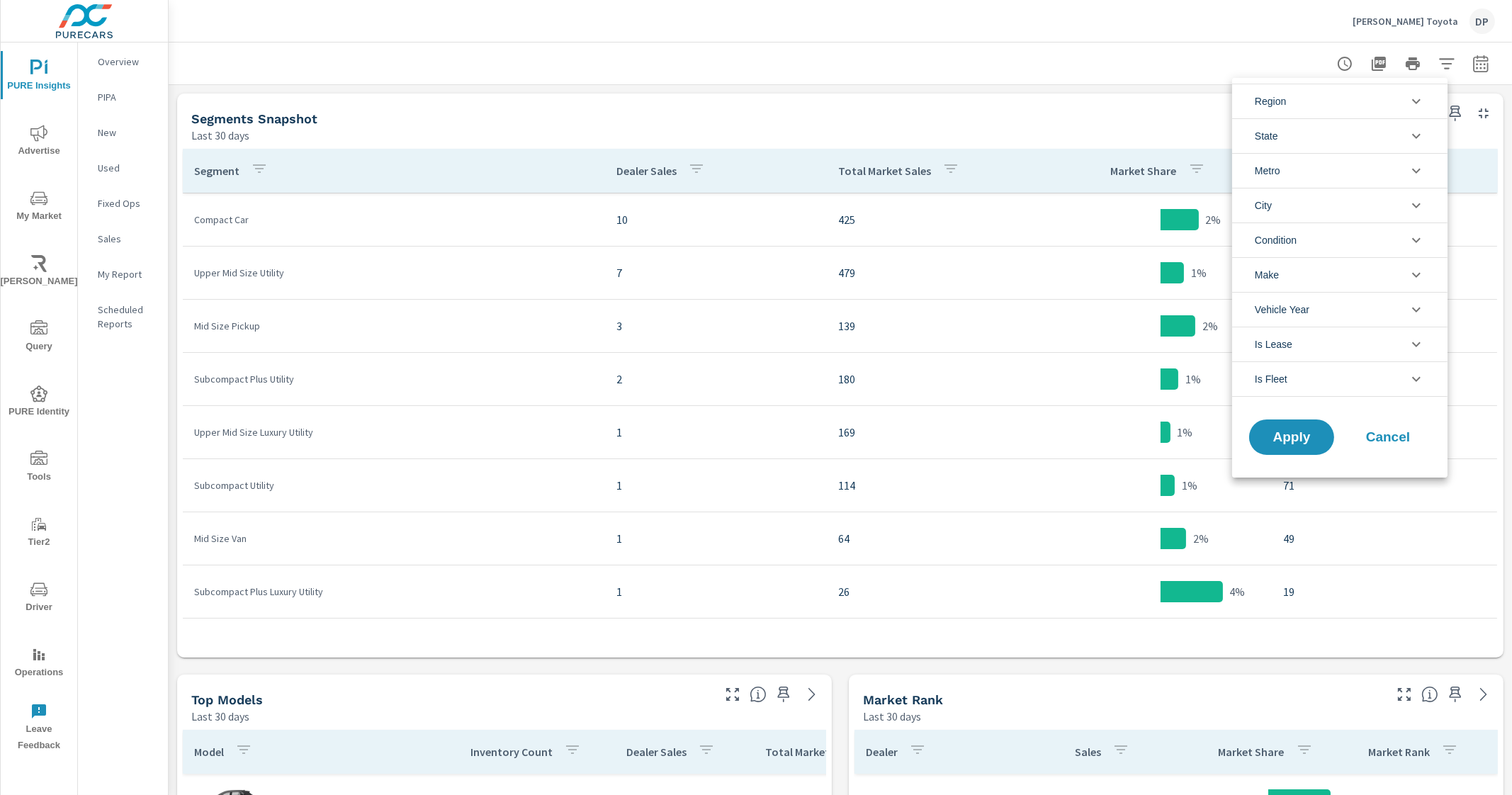
click at [1297, 163] on li "Metro" at bounding box center [1339, 171] width 215 height 35
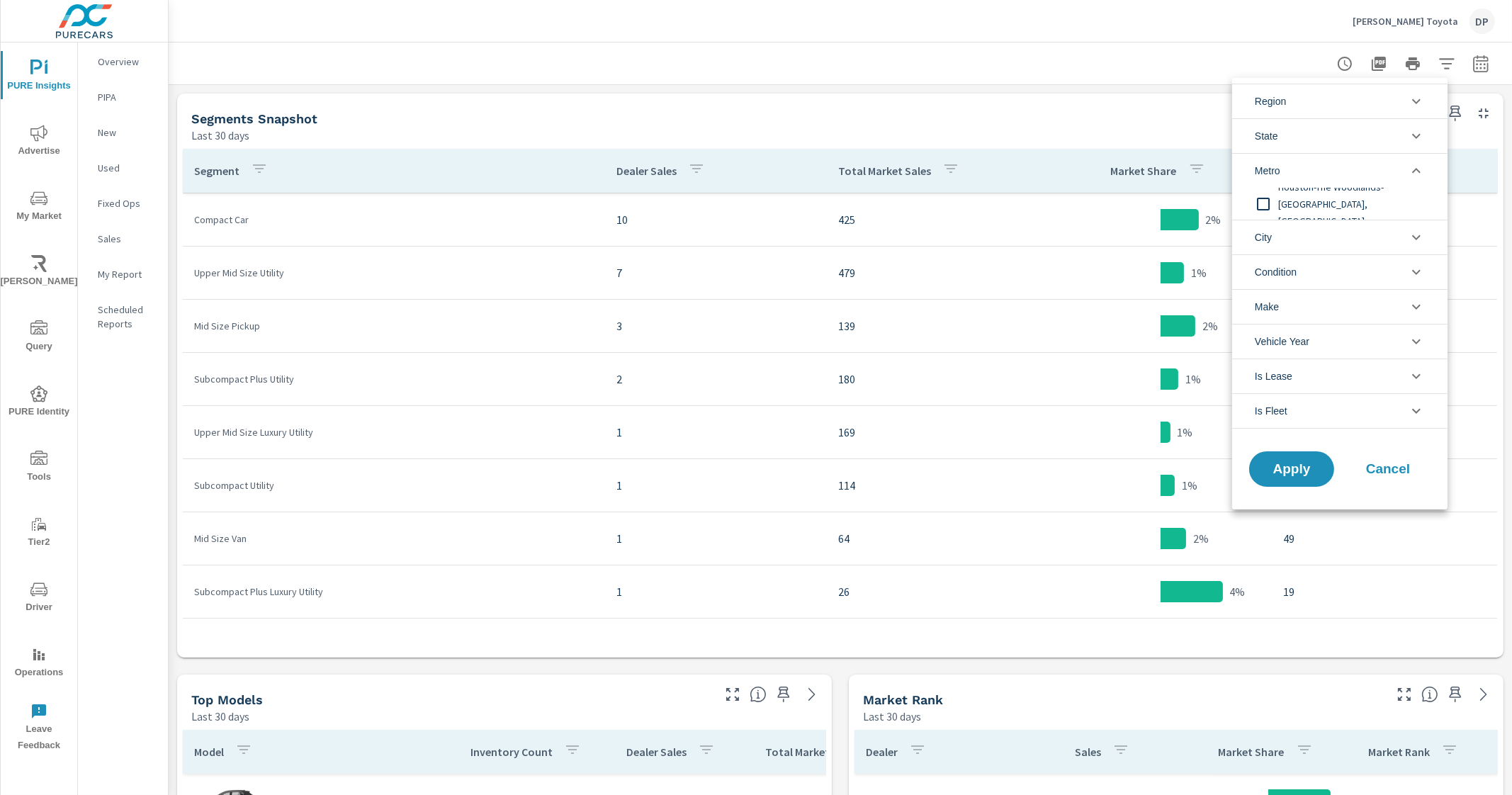
click at [1297, 164] on li "Metro" at bounding box center [1339, 171] width 215 height 35
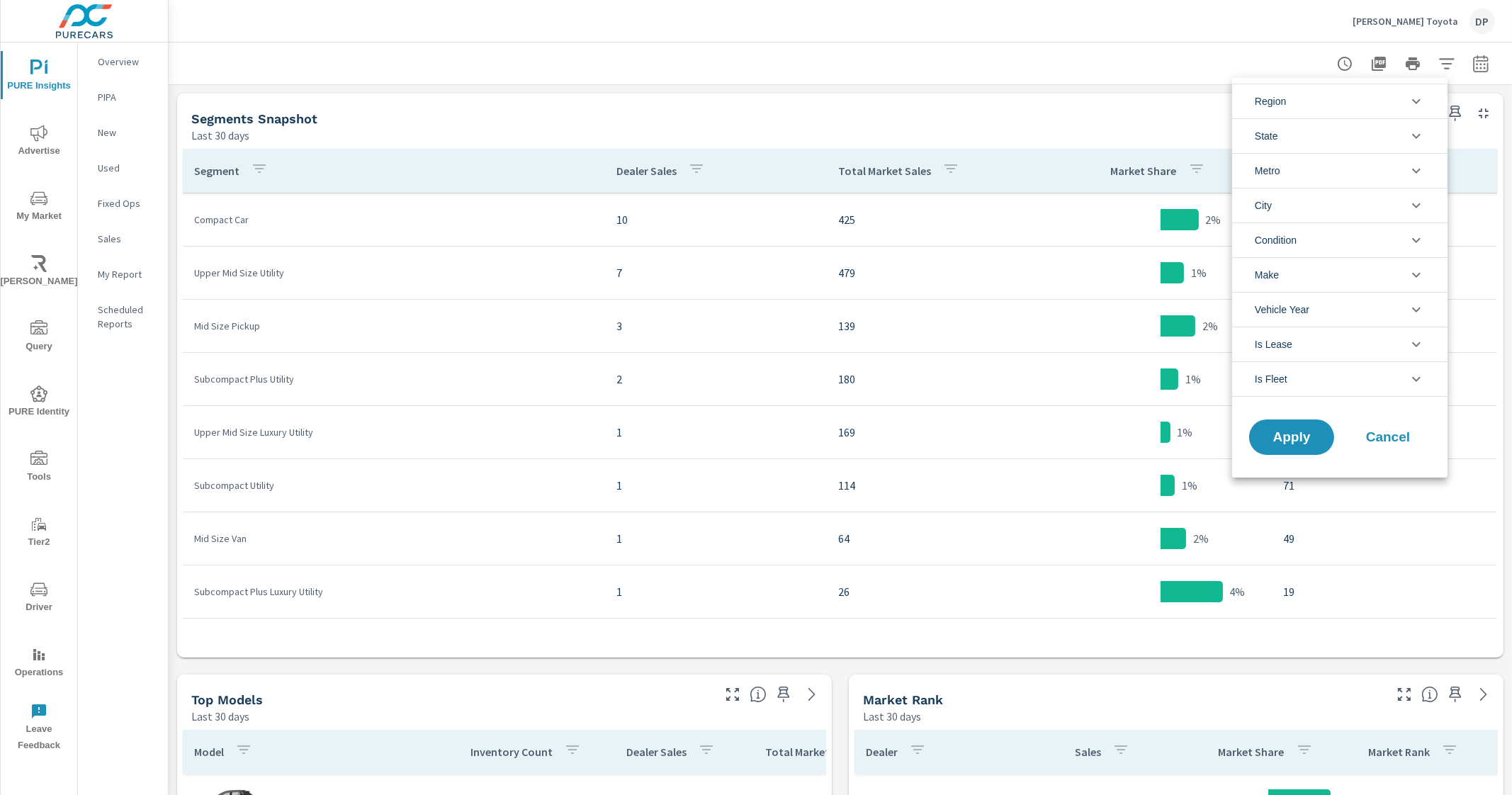
click at [1286, 205] on li "City" at bounding box center [1339, 205] width 215 height 35
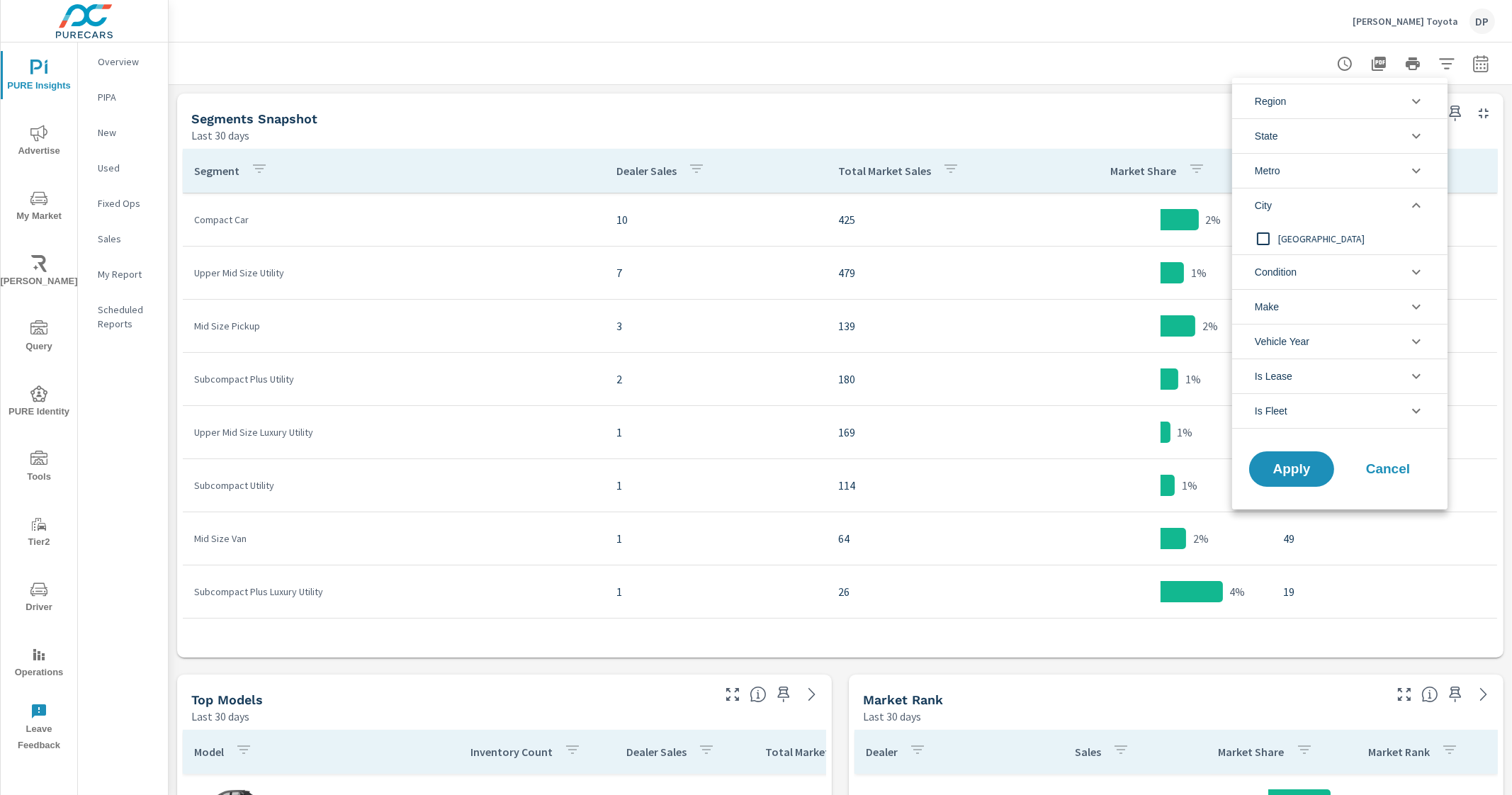
click at [1286, 205] on li "City" at bounding box center [1339, 205] width 215 height 35
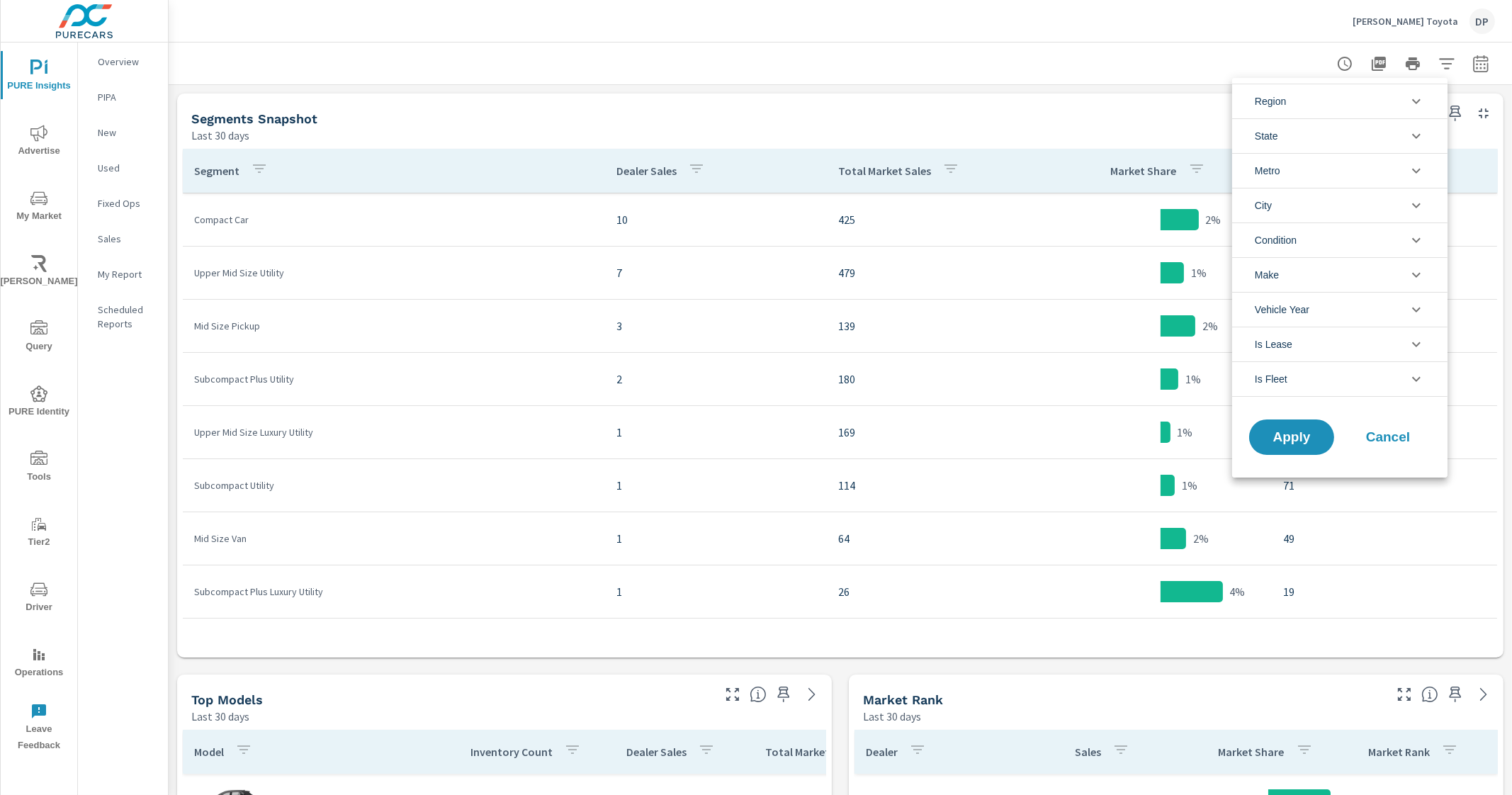
click at [1289, 246] on span "Condition" at bounding box center [1276, 240] width 42 height 34
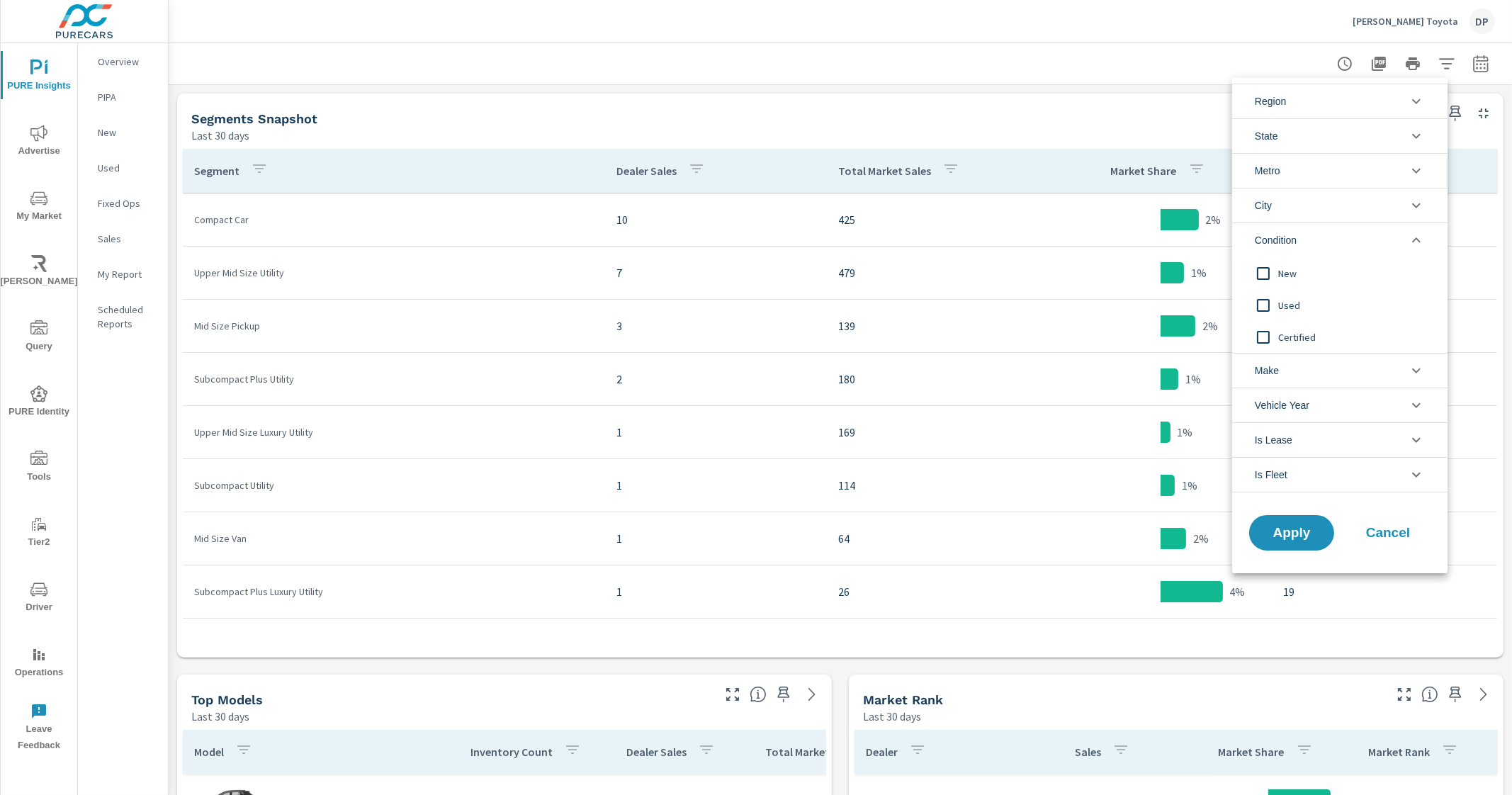
click at [1296, 239] on span "Condition" at bounding box center [1276, 240] width 42 height 34
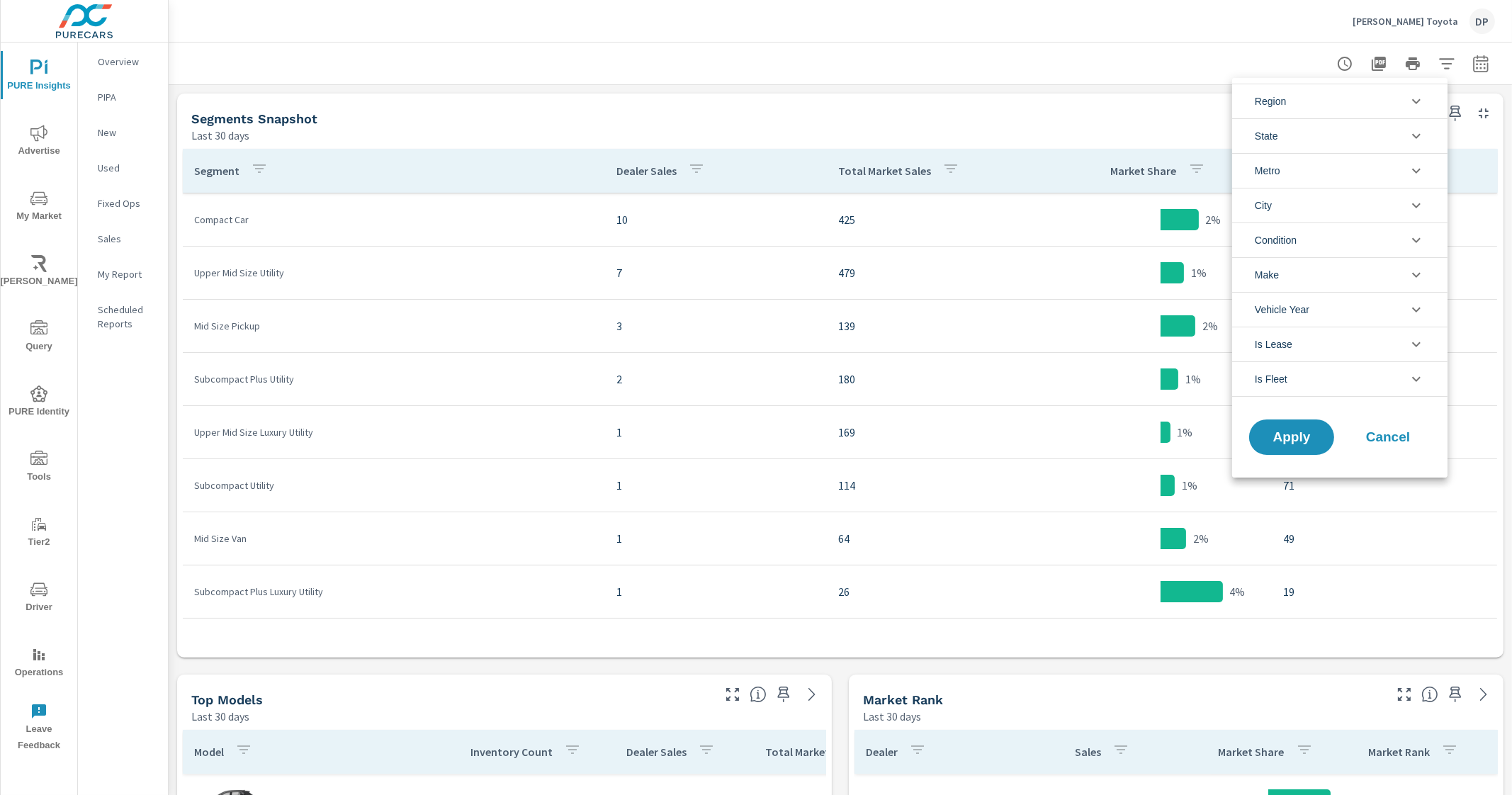
click at [1278, 275] on span "Make" at bounding box center [1267, 274] width 24 height 34
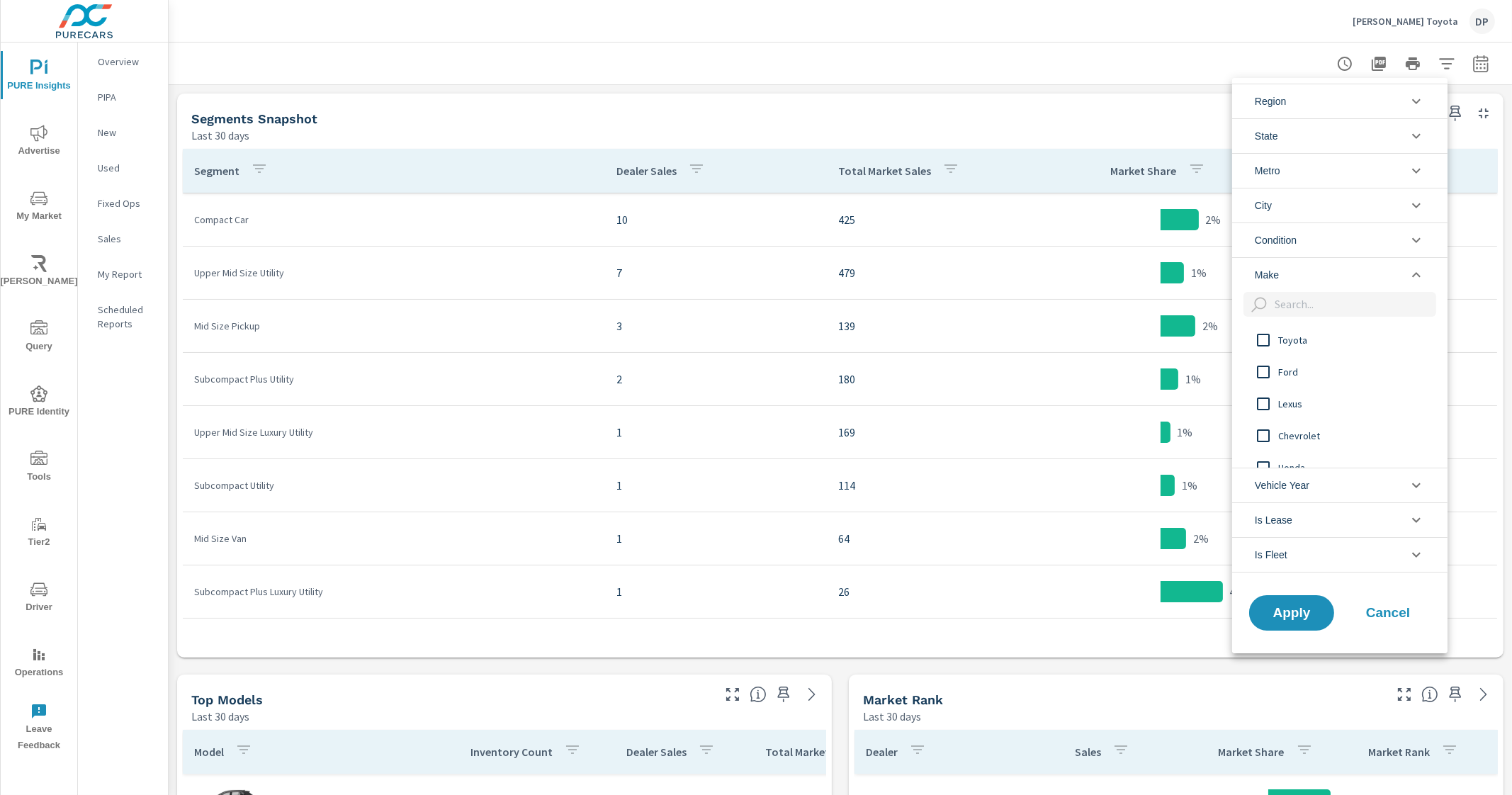
click at [1475, 279] on div at bounding box center [756, 397] width 1512 height 795
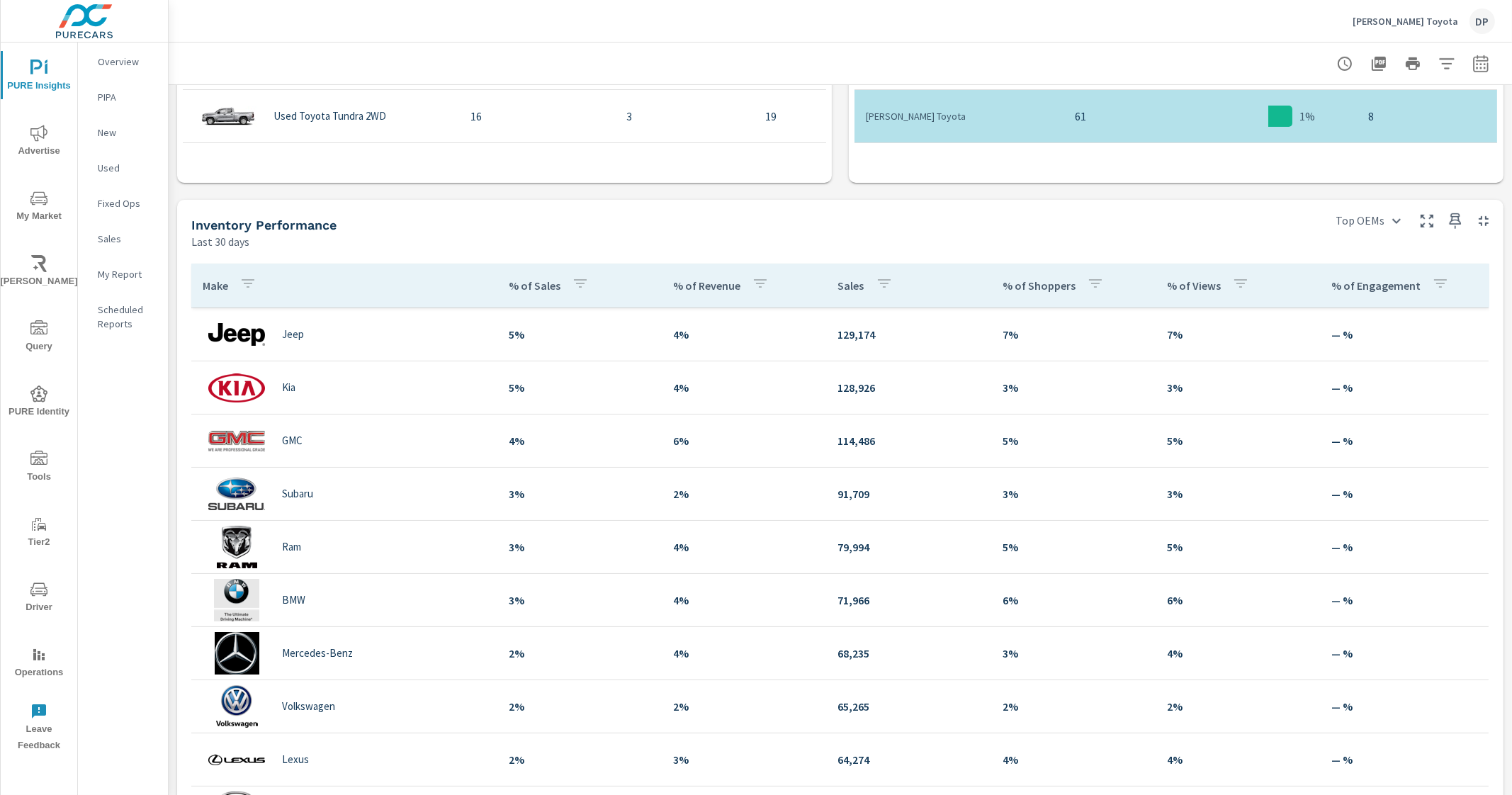
scroll to position [1057, 0]
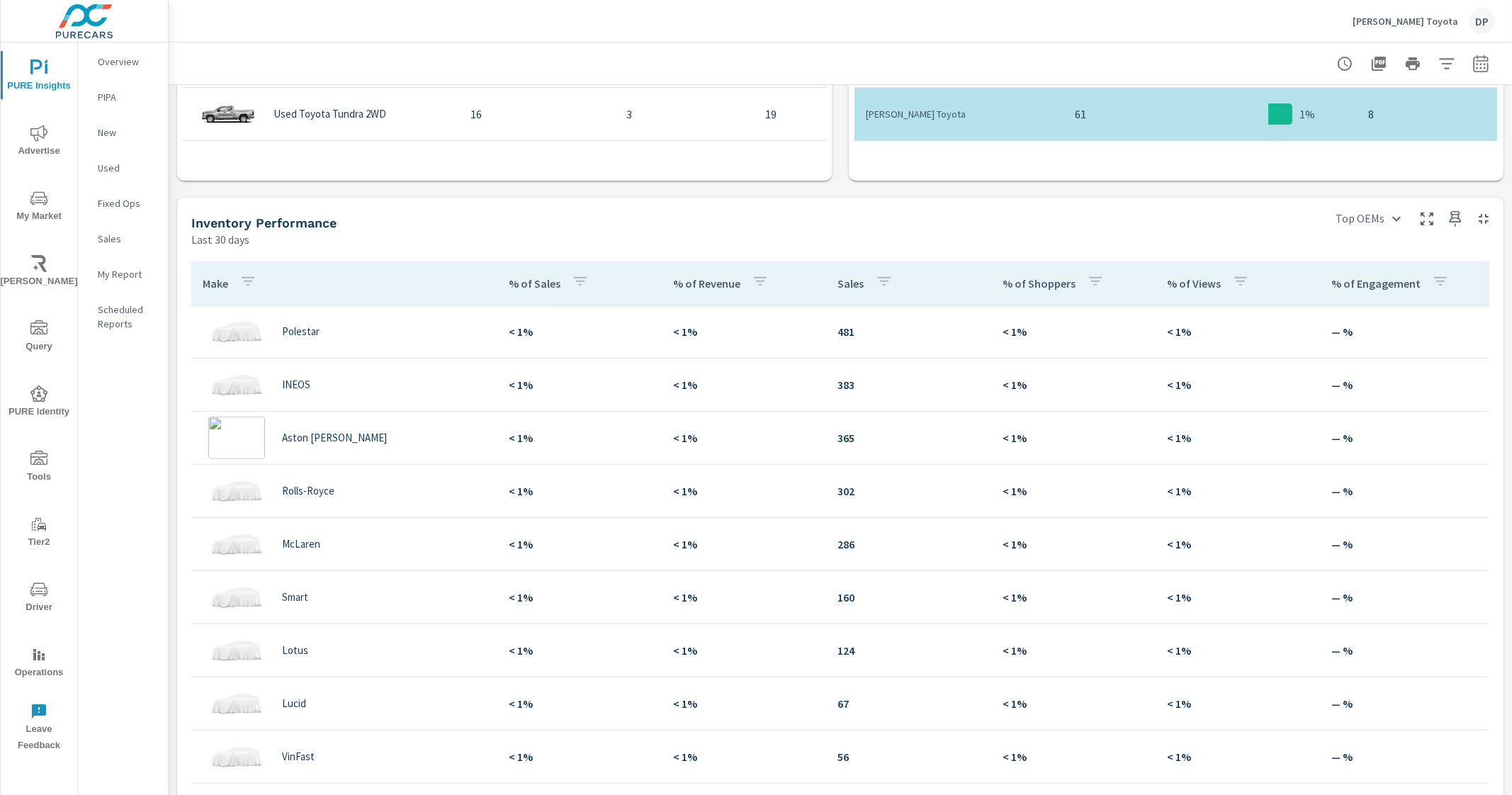
scroll to position [2126, 0]
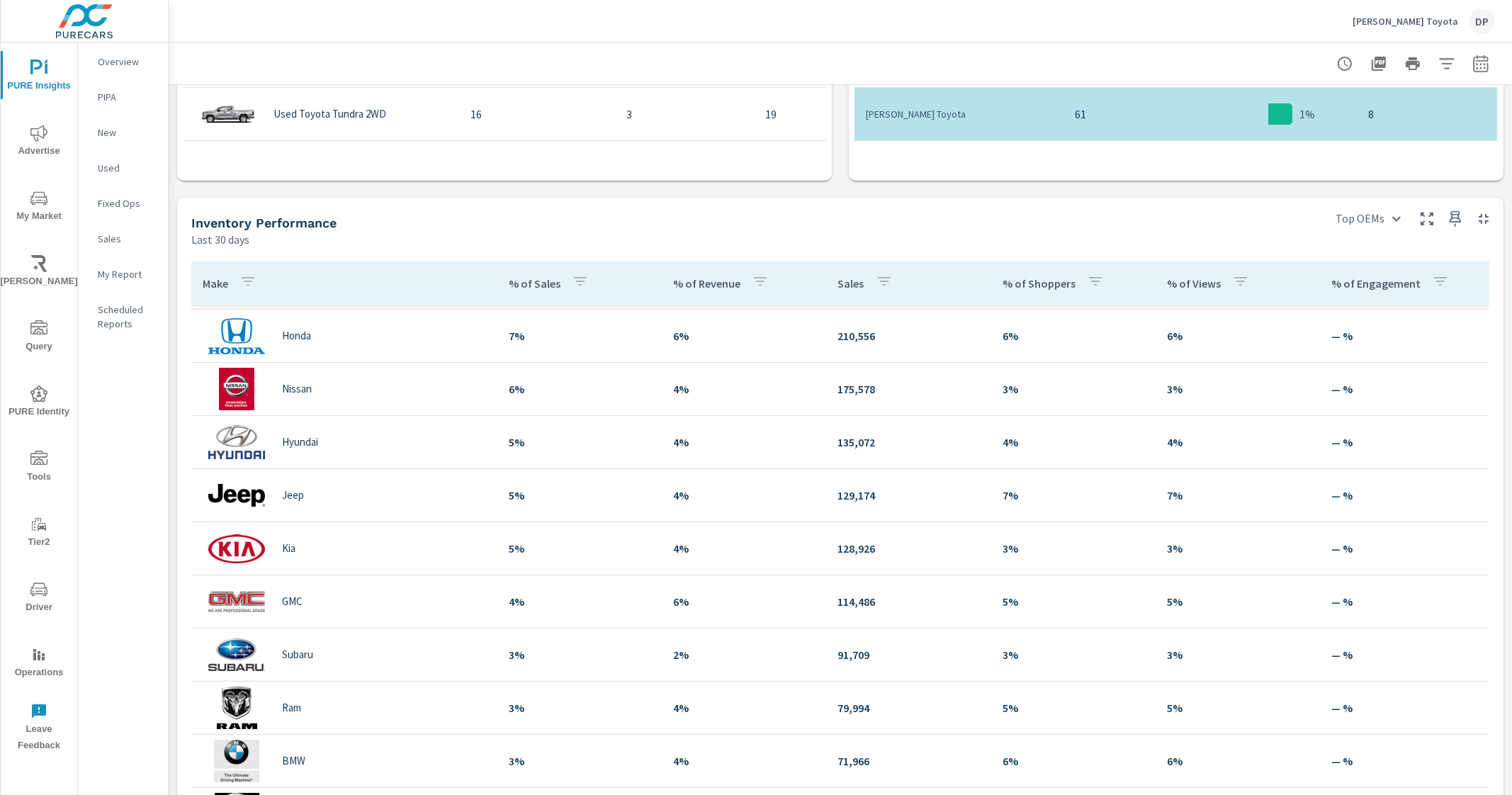
scroll to position [25, 0]
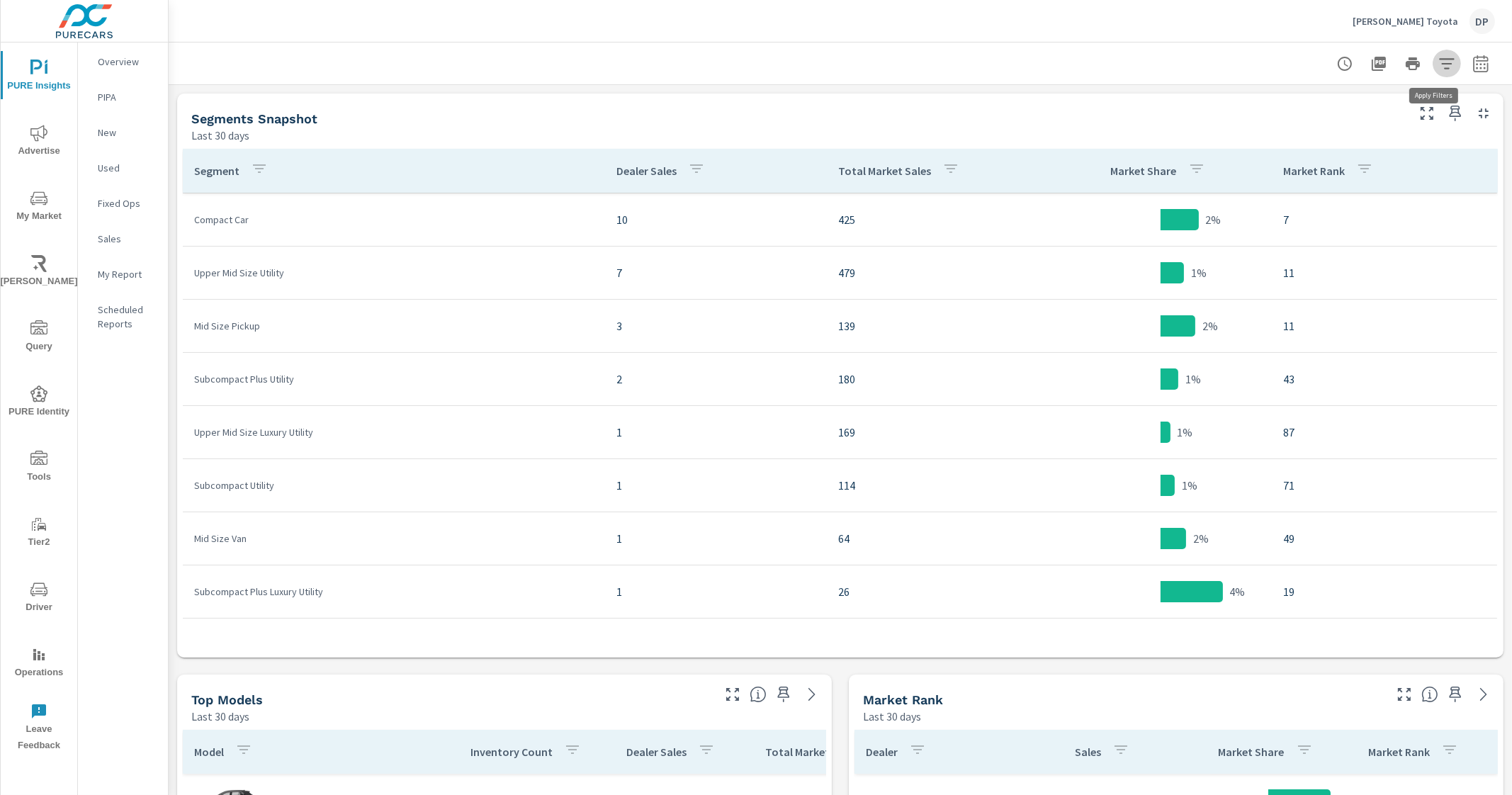
click at [1438, 68] on icon "button" at bounding box center [1446, 64] width 17 height 17
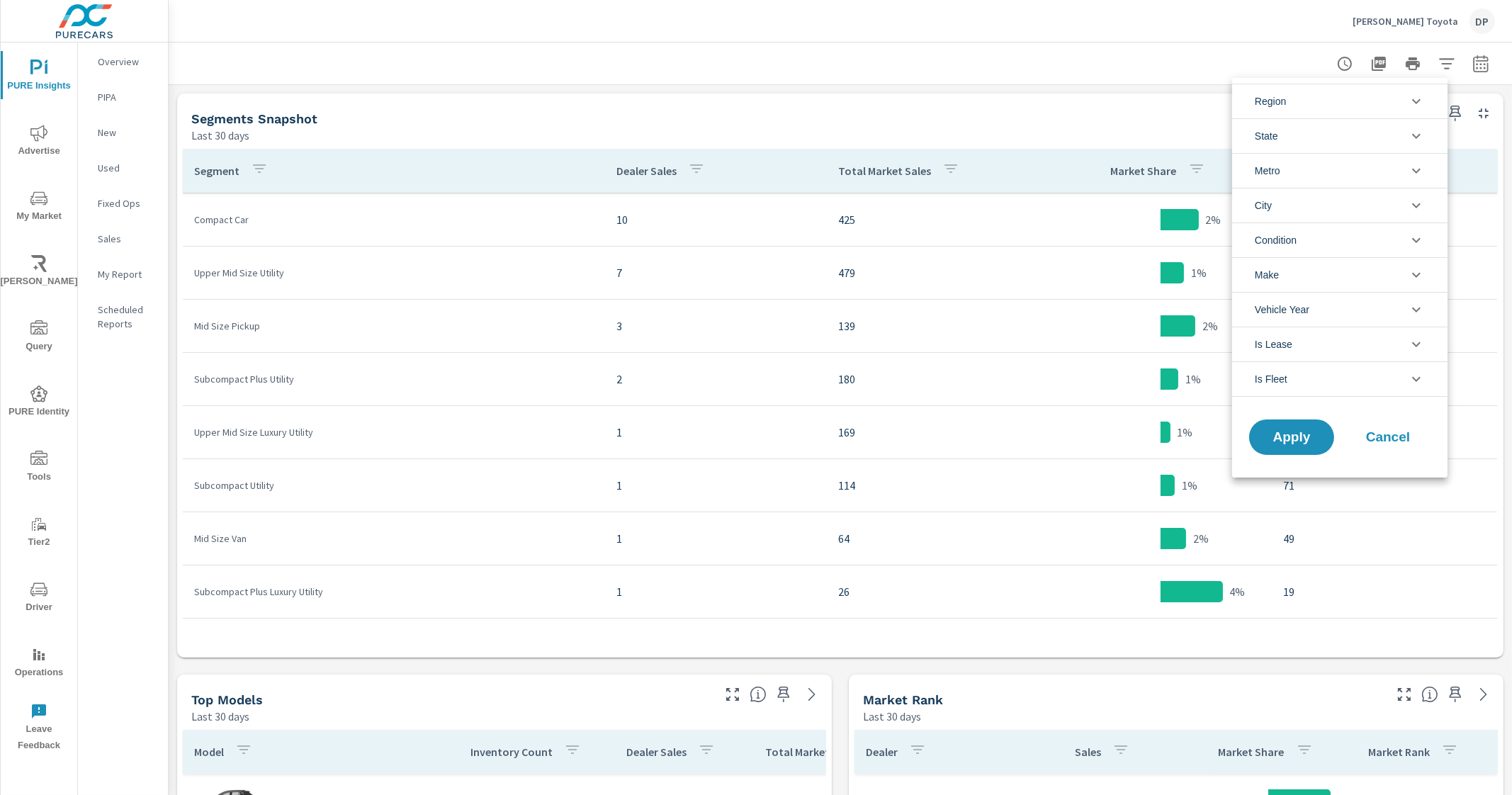
click at [1295, 274] on li "Make" at bounding box center [1339, 274] width 215 height 35
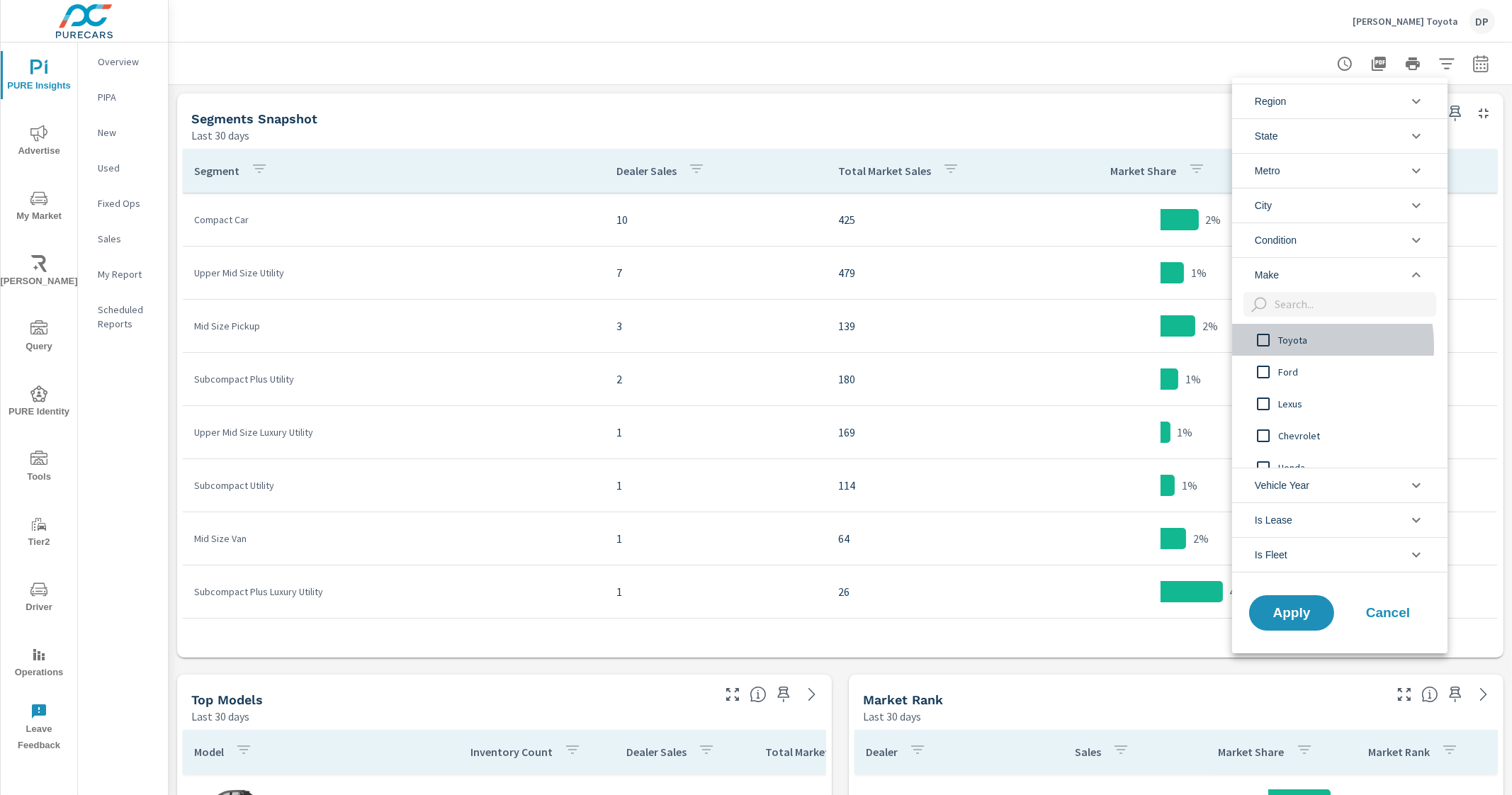
click at [1291, 345] on span "Toyota" at bounding box center [1356, 340] width 155 height 17
click at [1295, 606] on span "Apply" at bounding box center [1291, 612] width 58 height 14
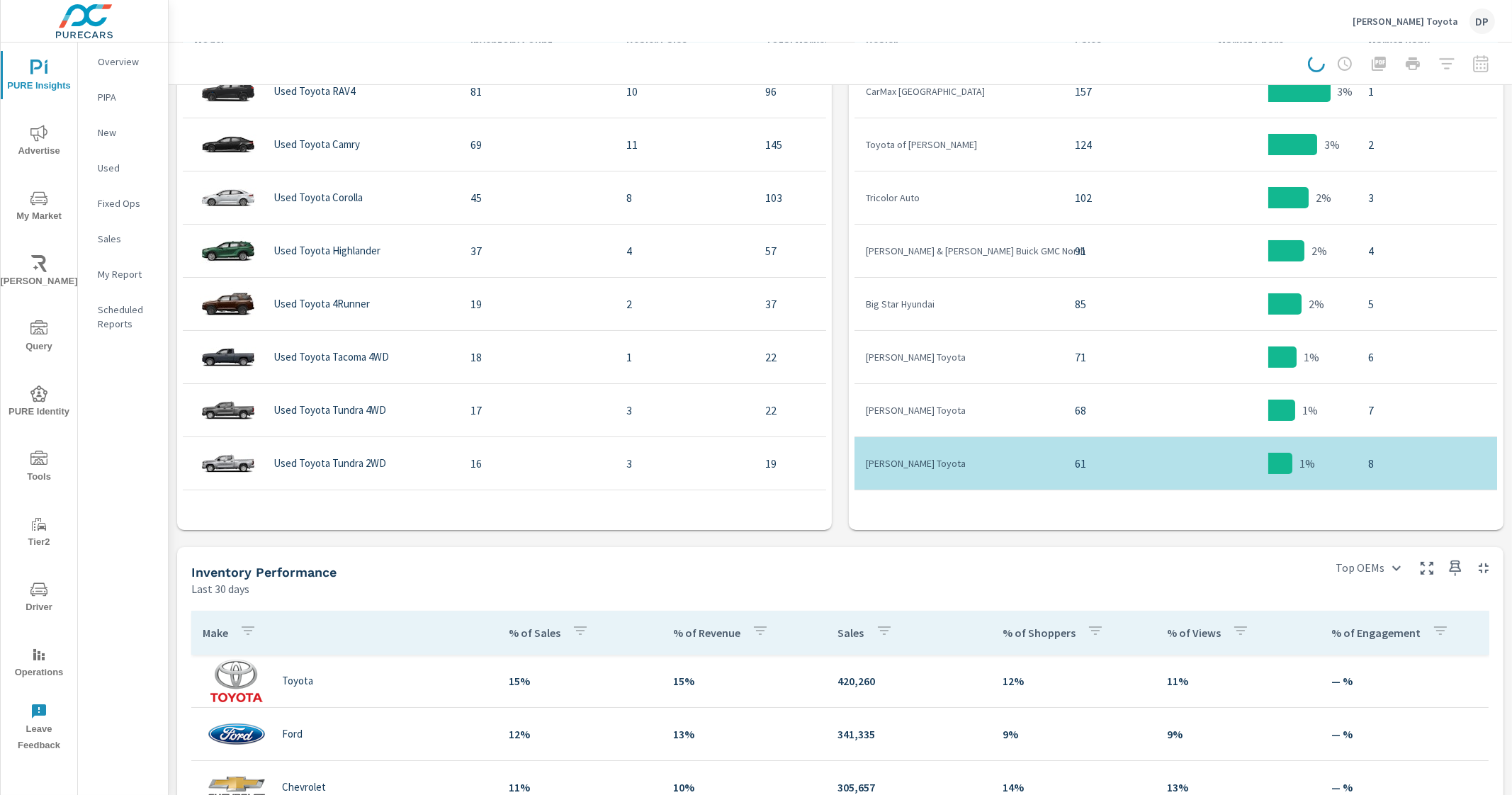
scroll to position [833, 0]
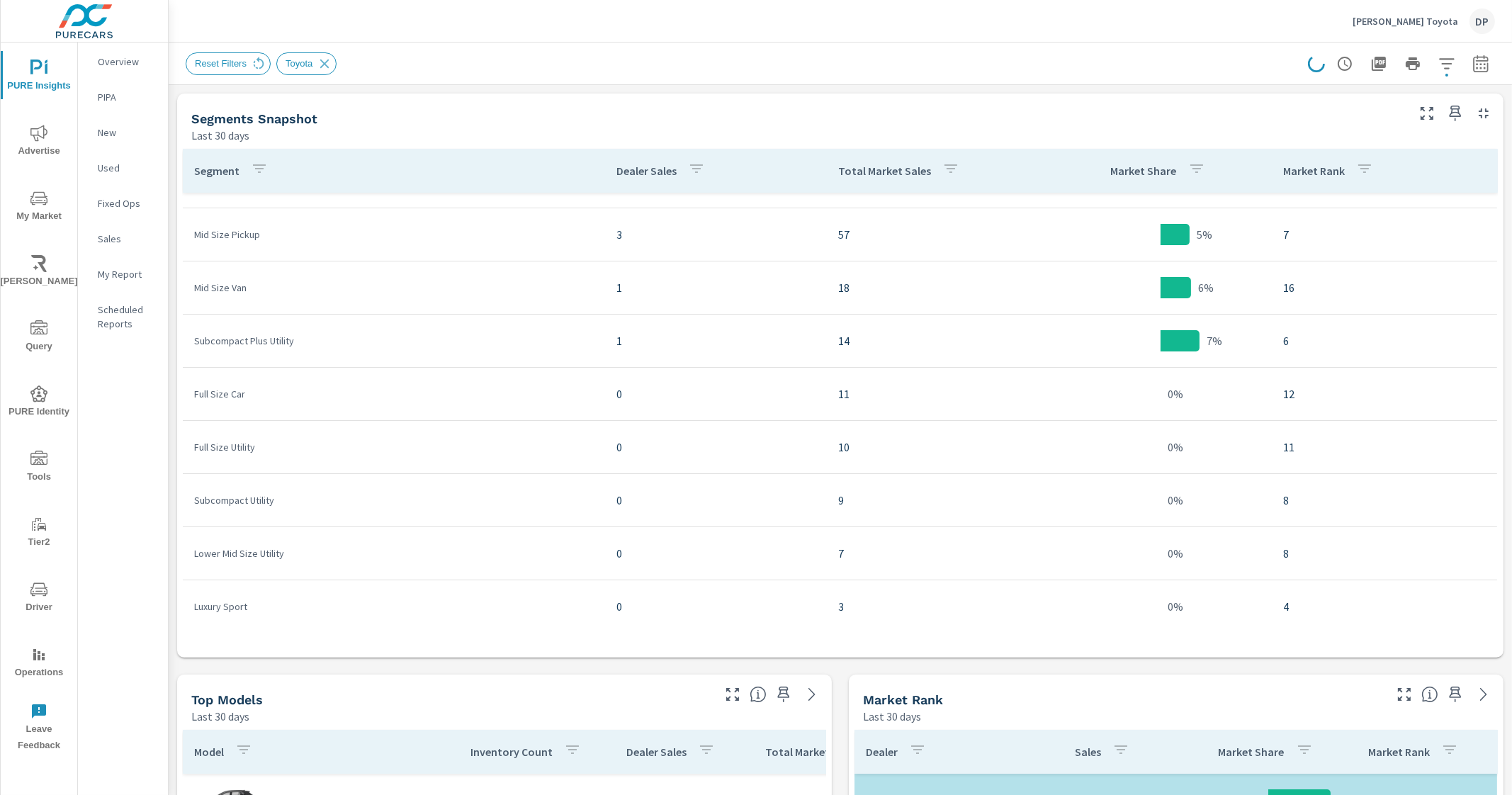
scroll to position [76, 0]
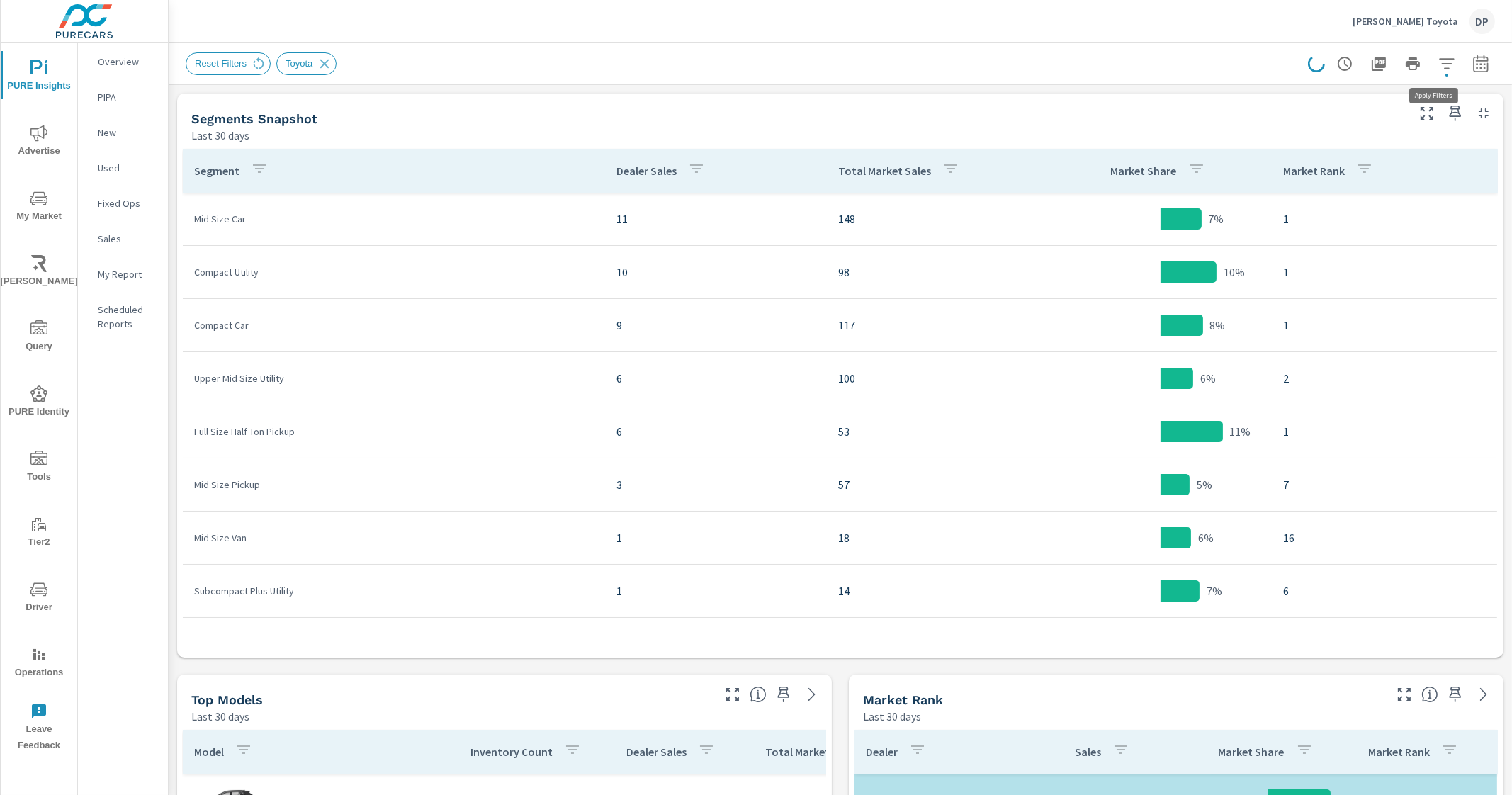
click at [1438, 71] on icon "button" at bounding box center [1446, 64] width 17 height 17
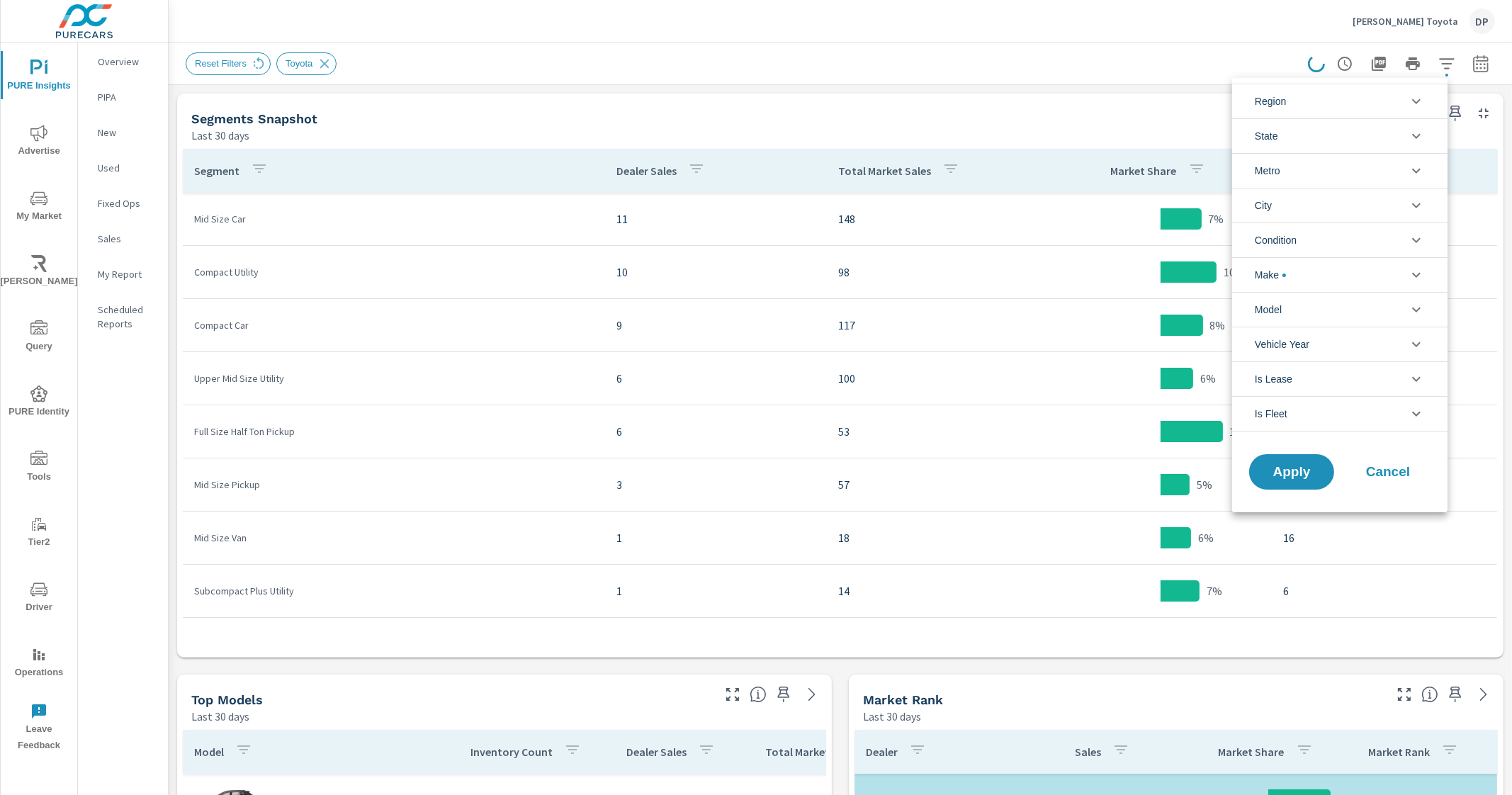
scroll to position [32, 0]
click at [1438, 58] on div at bounding box center [756, 397] width 1512 height 795
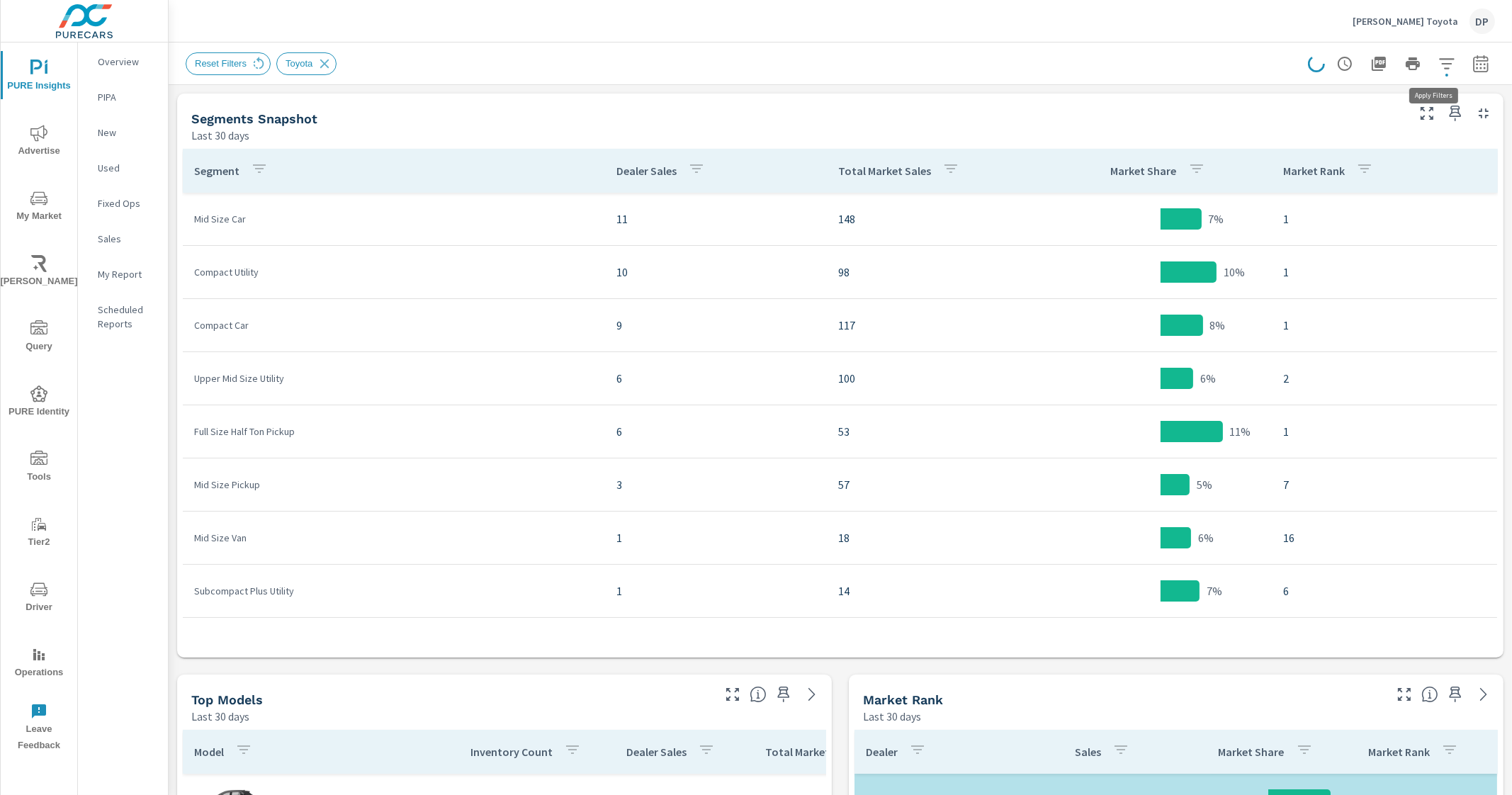
click at [1439, 58] on icon "button" at bounding box center [1446, 64] width 15 height 11
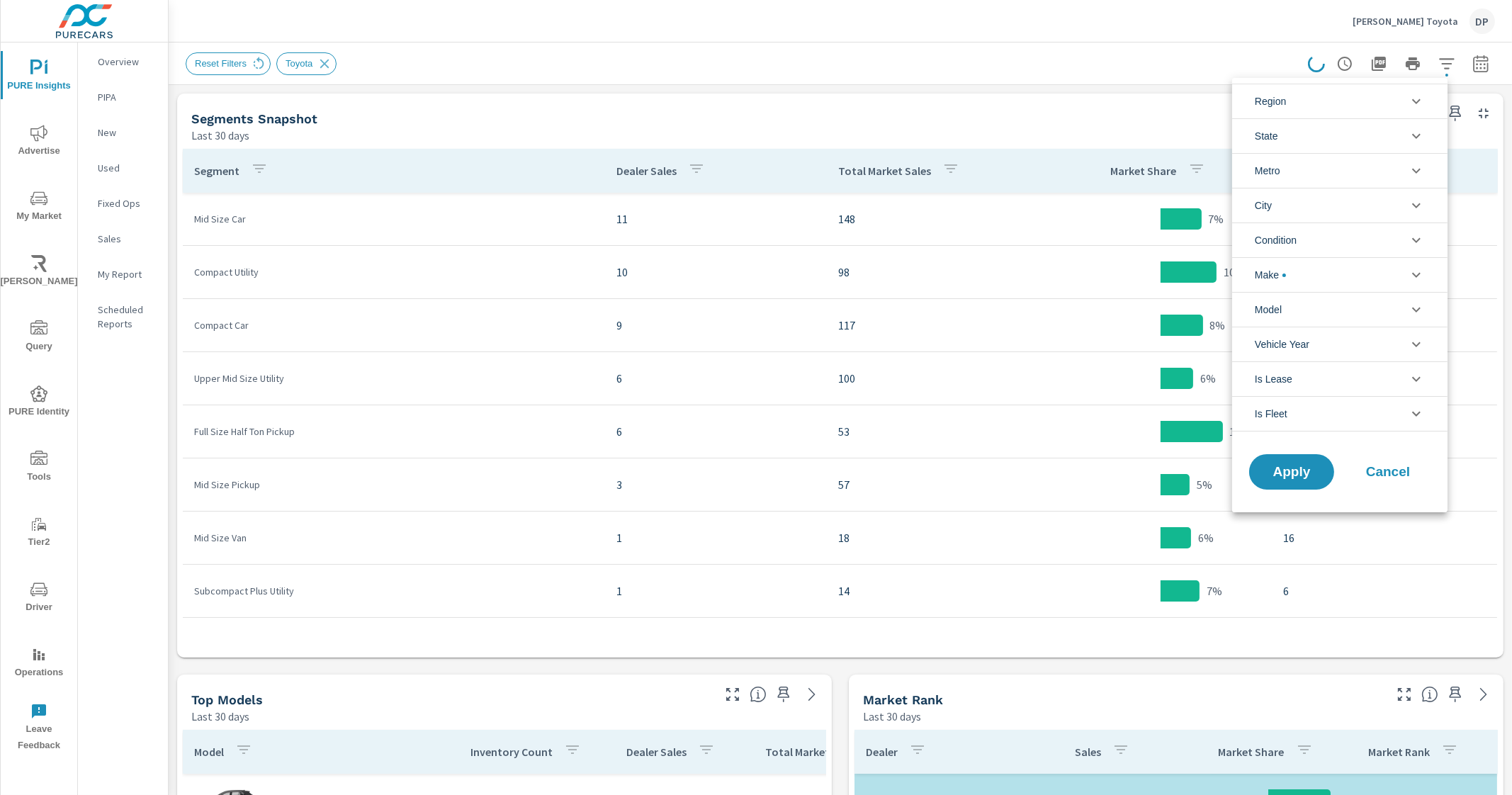
click at [1322, 273] on li "Make" at bounding box center [1339, 274] width 215 height 35
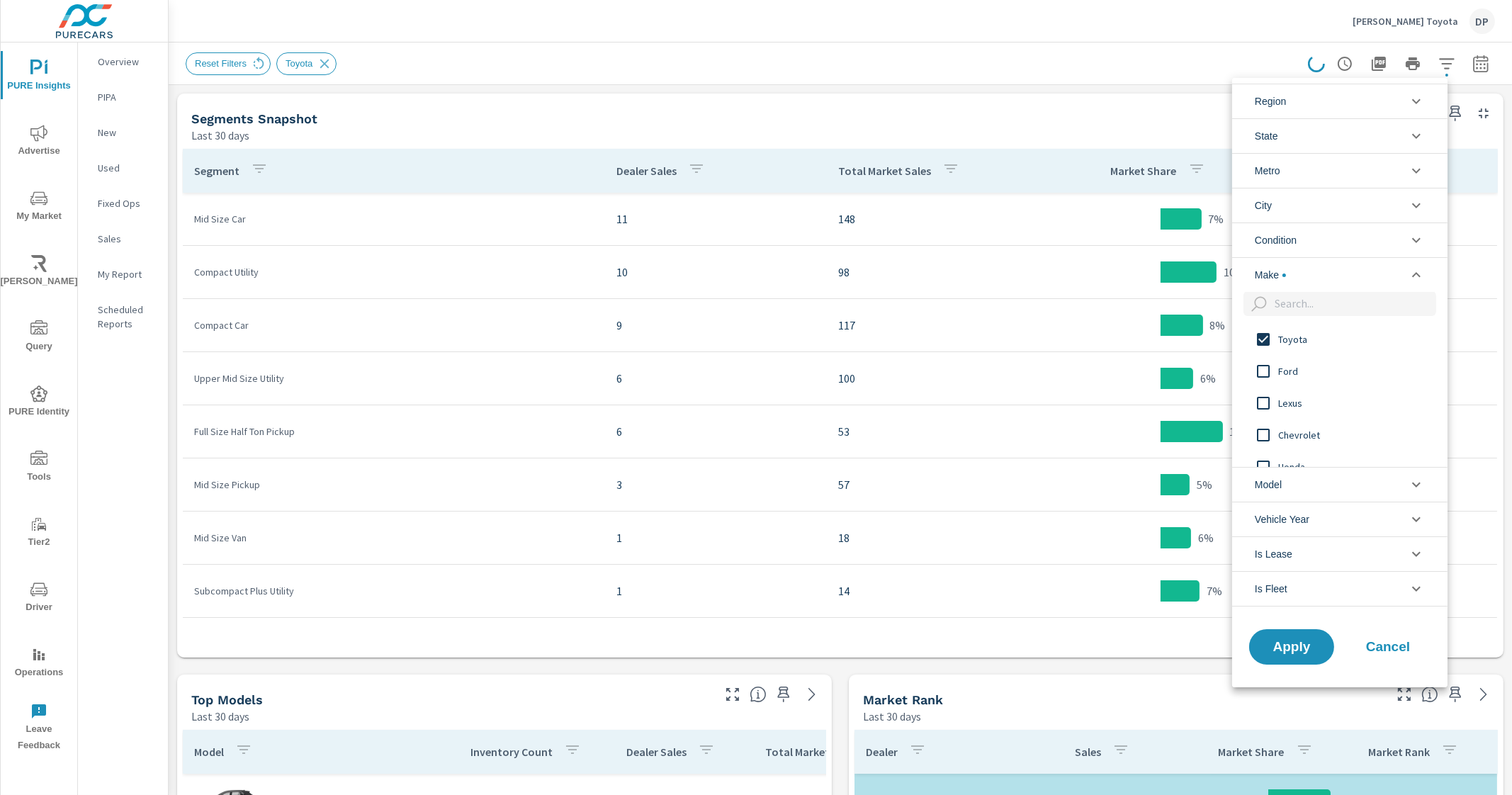
scroll to position [0, 0]
click at [1264, 345] on input "filter options" at bounding box center [1264, 340] width 30 height 30
click at [1276, 372] on input "filter options" at bounding box center [1264, 372] width 30 height 30
click at [1306, 641] on span "Apply" at bounding box center [1291, 647] width 58 height 14
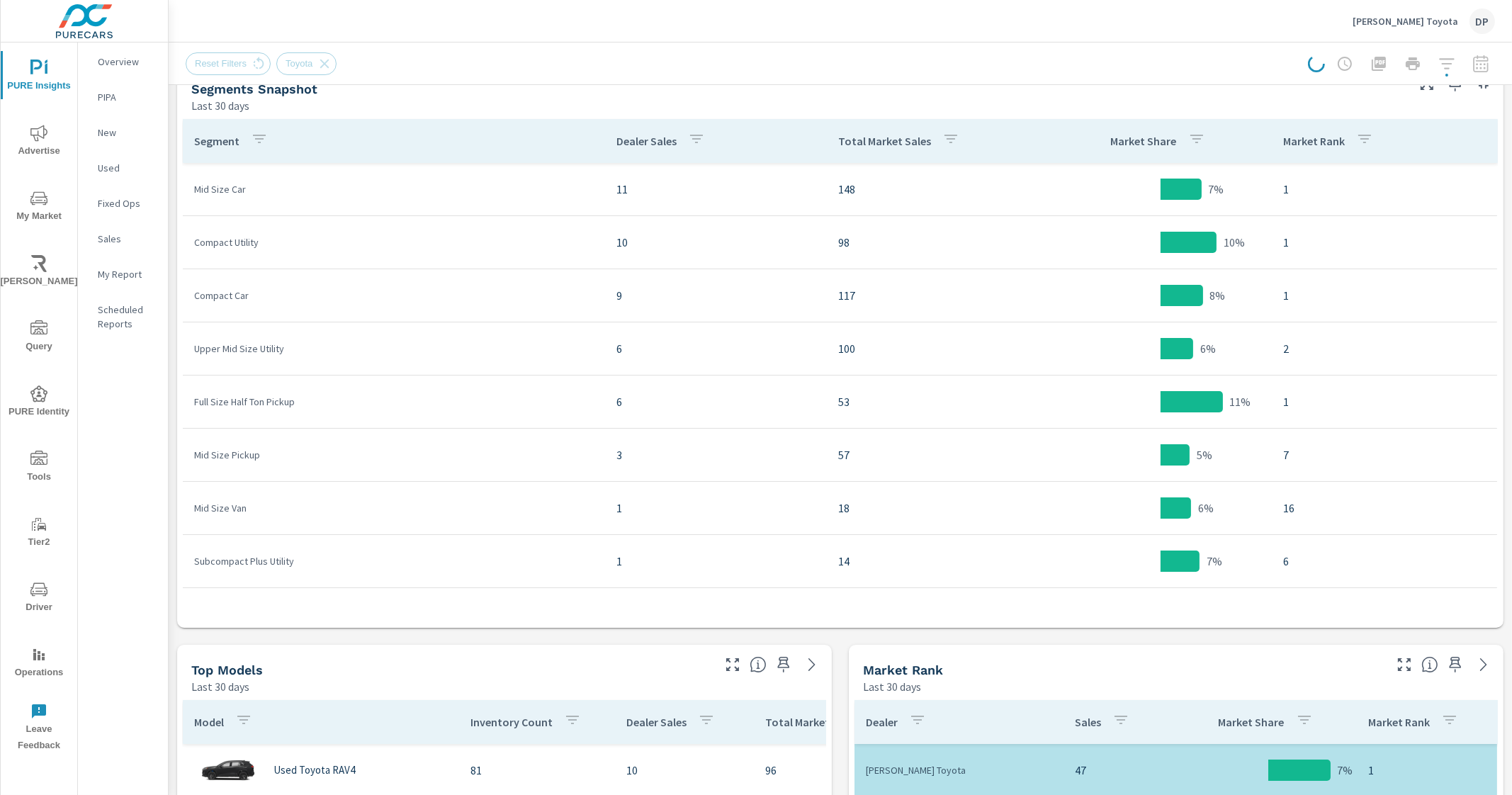
scroll to position [41, 0]
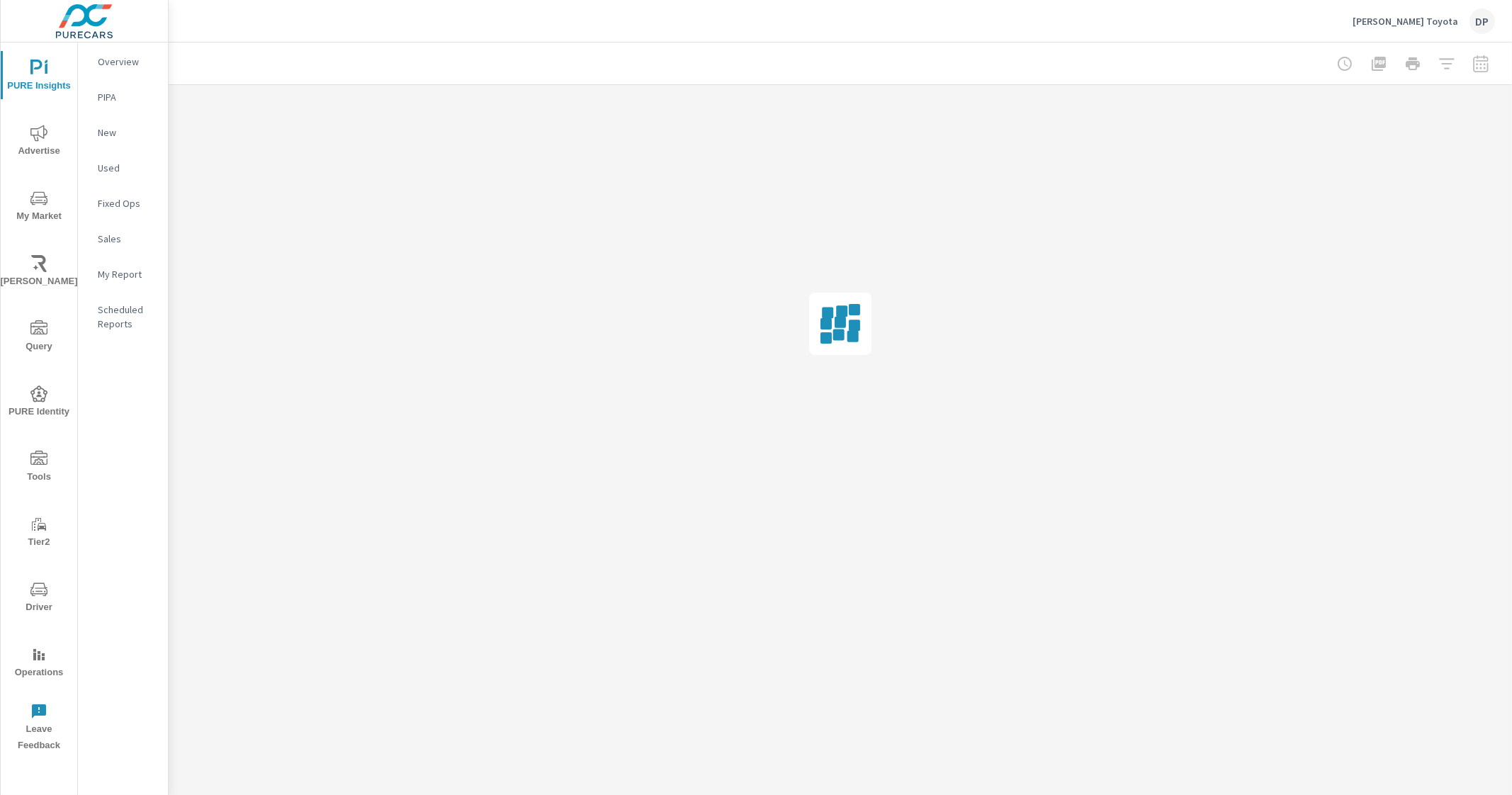
drag, startPoint x: 1506, startPoint y: 199, endPoint x: 1489, endPoint y: 189, distance: 19.7
click at [1489, 189] on div "Market Trends [PERSON_NAME] Toyota Report date range: [DATE] - [DATE] Filters: …" at bounding box center [841, 418] width 1344 height 753
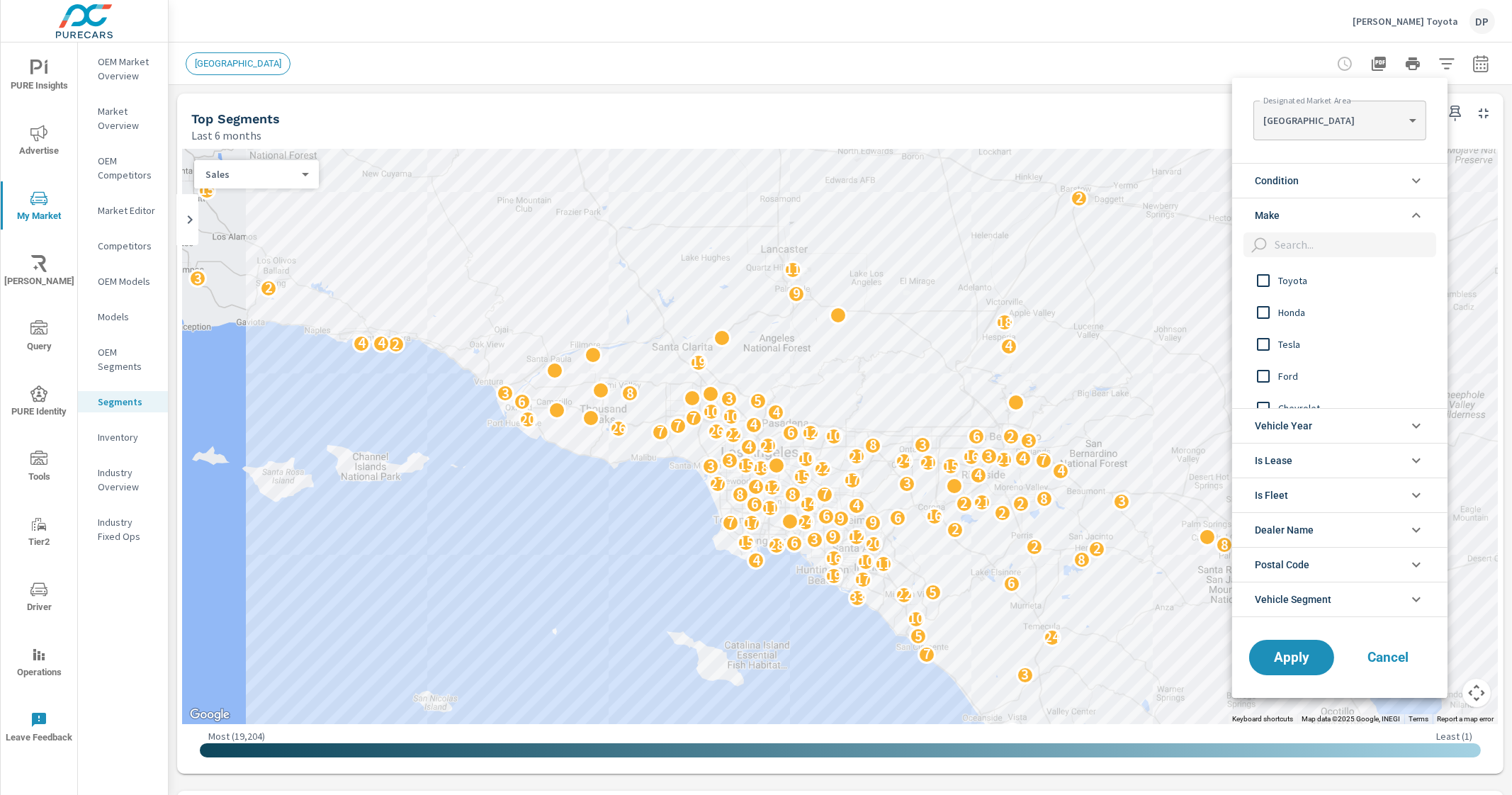
click at [1311, 210] on li "Make" at bounding box center [1339, 215] width 215 height 35
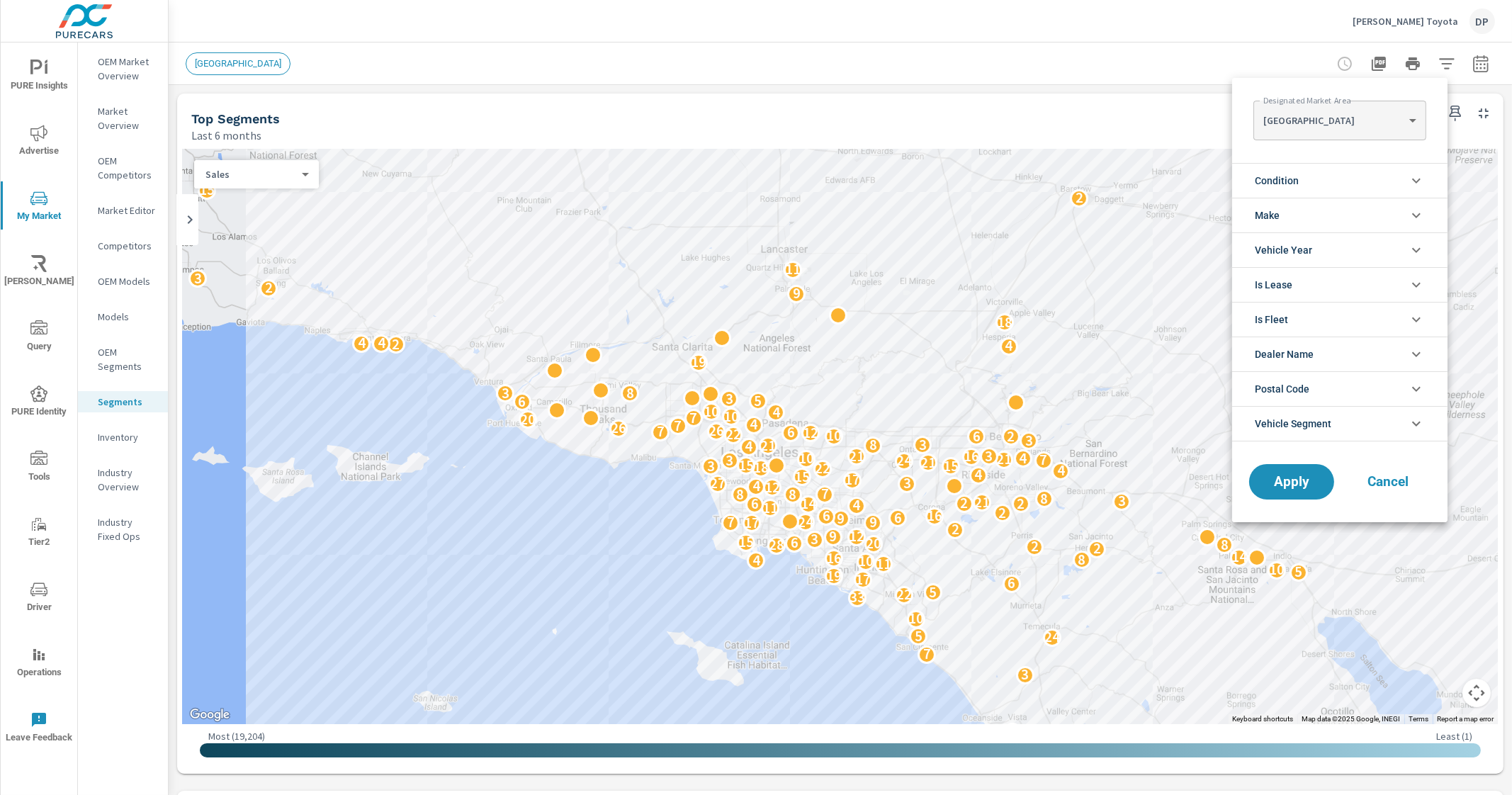
click at [768, 62] on div at bounding box center [756, 397] width 1512 height 795
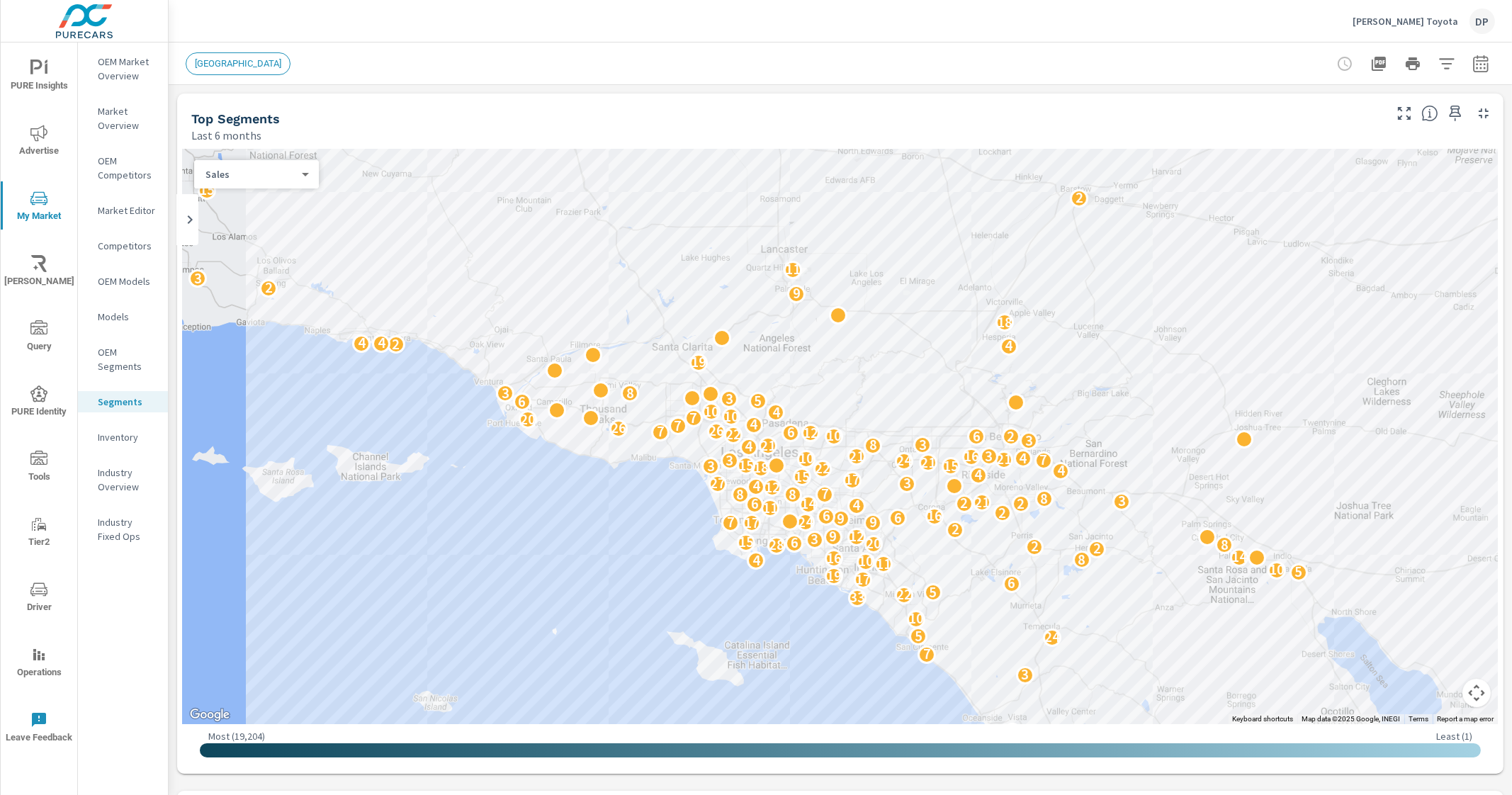
click at [1483, 23] on div "DP" at bounding box center [1482, 21] width 26 height 26
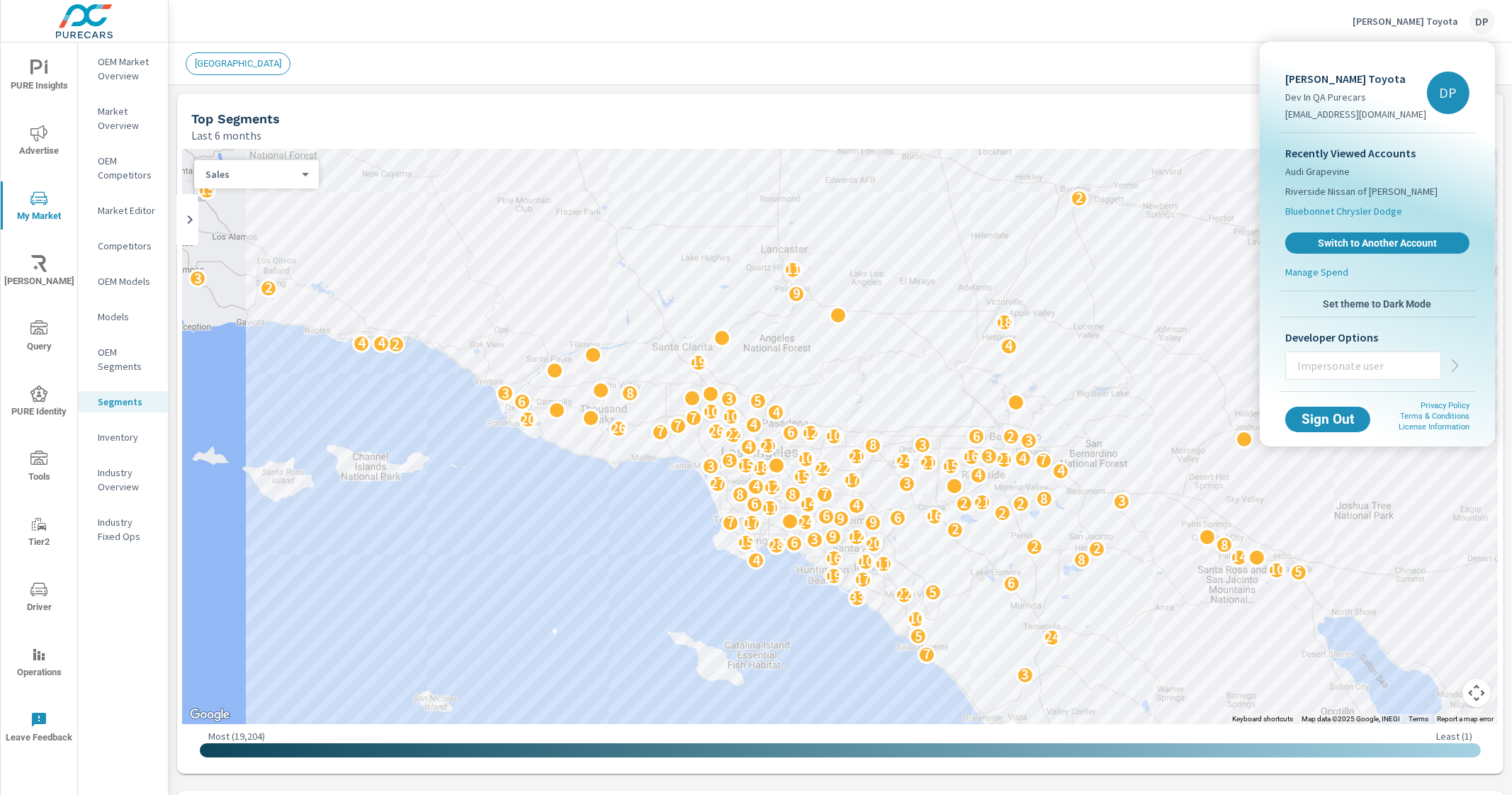
click at [1336, 215] on span "Bluebonnet Chrysler Dodge" at bounding box center [1344, 211] width 117 height 14
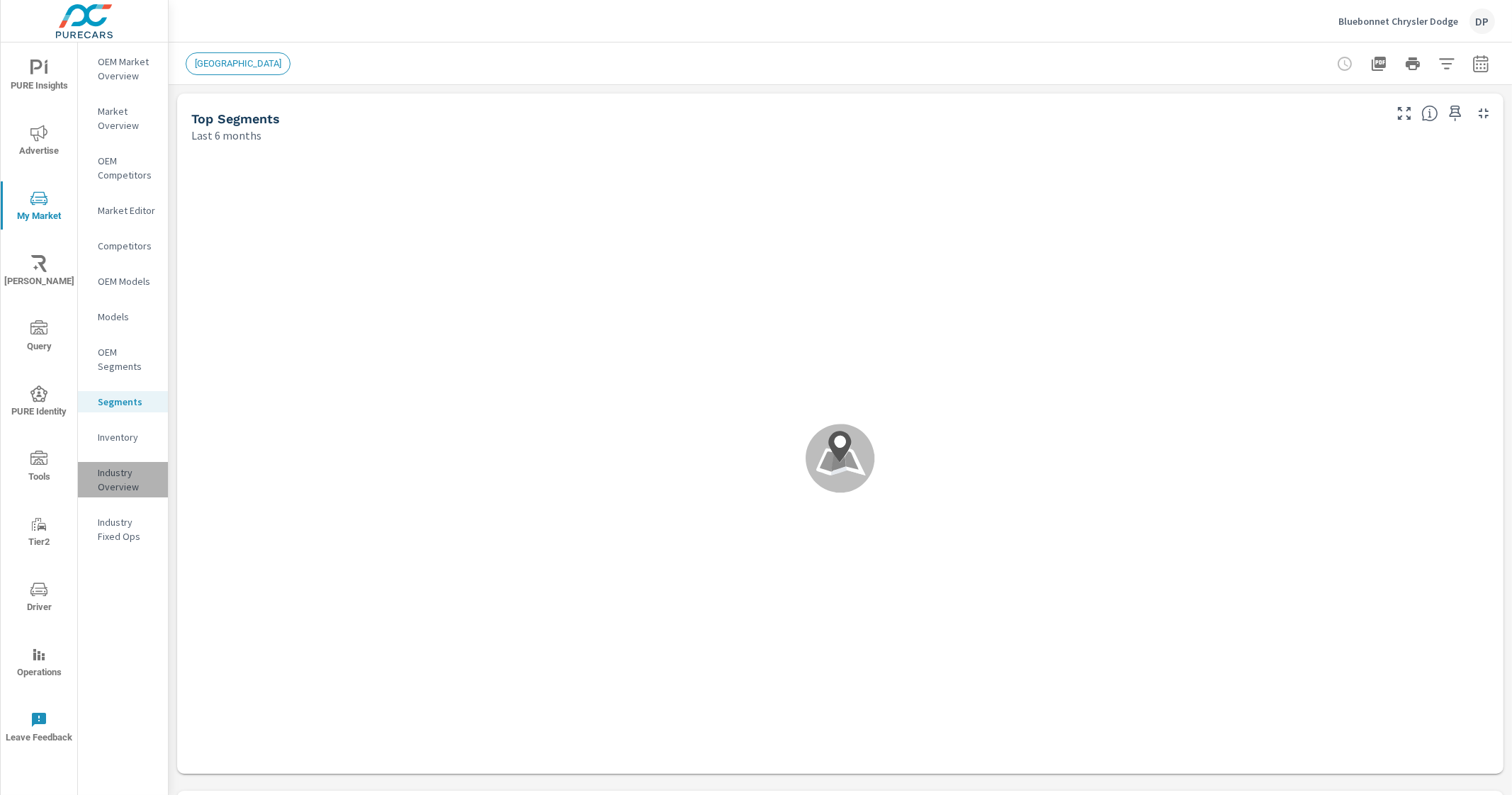
click at [135, 486] on p "Industry Overview" at bounding box center [127, 479] width 59 height 29
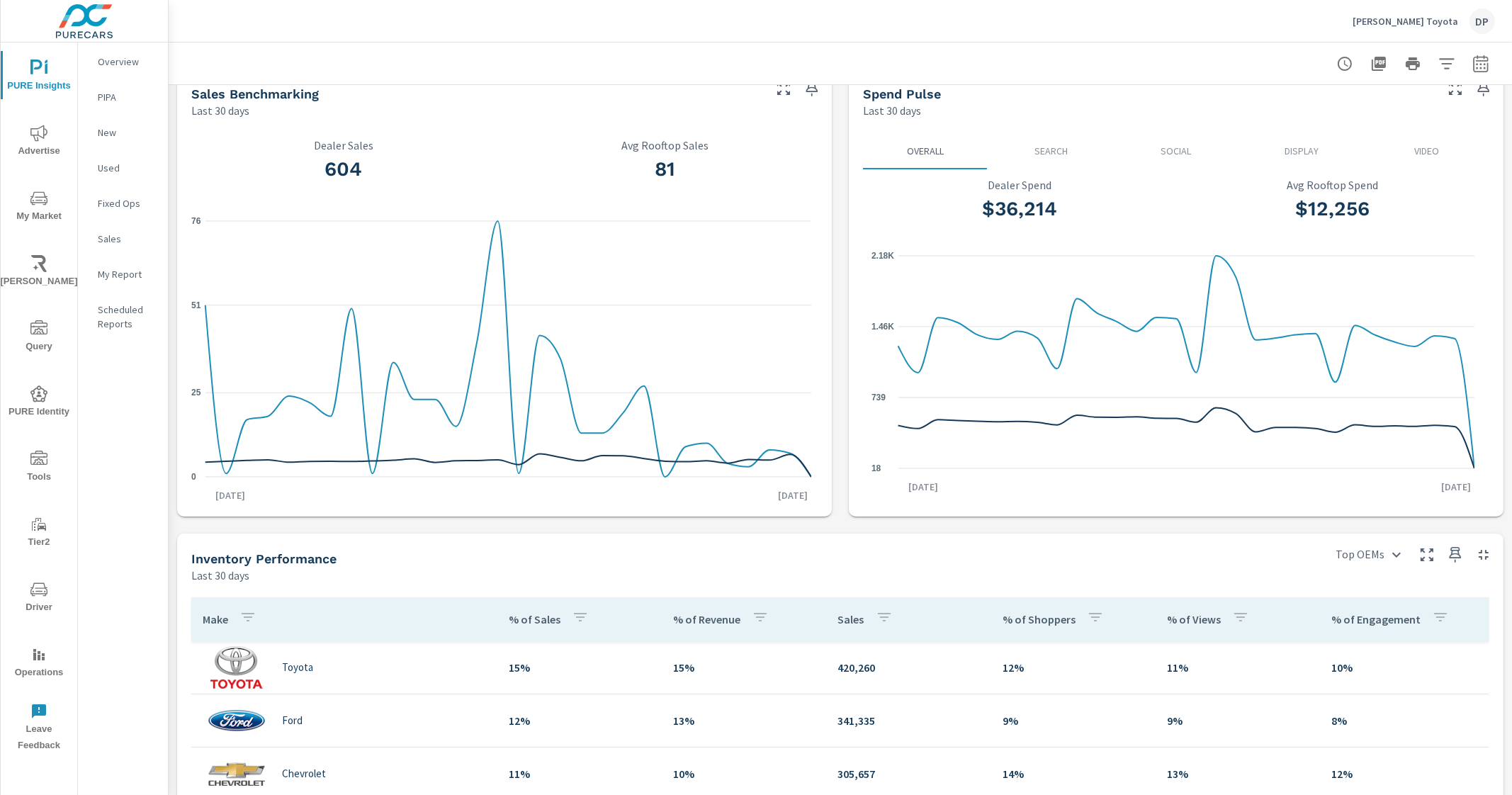
scroll to position [8, 0]
